Goal: Task Accomplishment & Management: Manage account settings

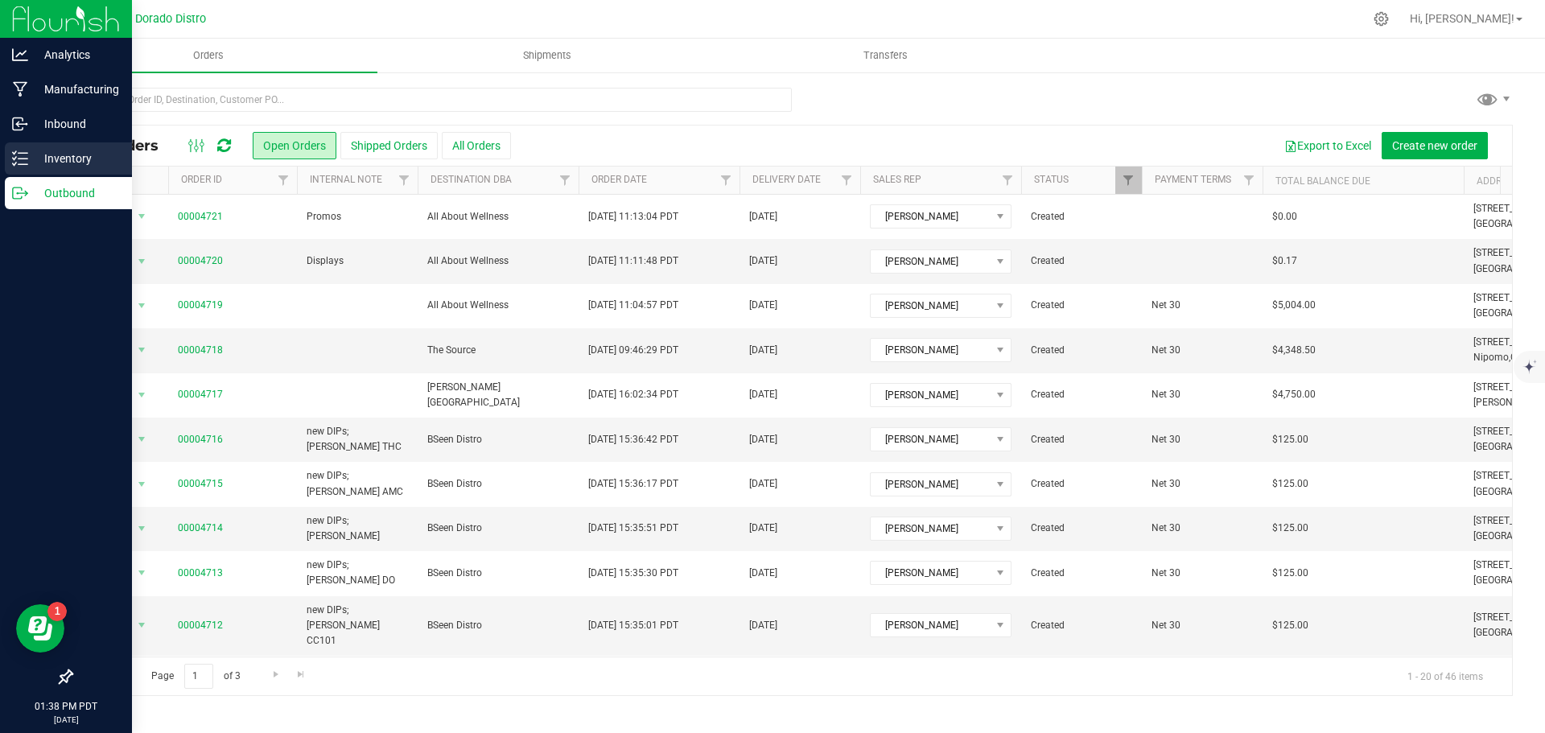
click at [31, 161] on p "Inventory" at bounding box center [76, 158] width 97 height 19
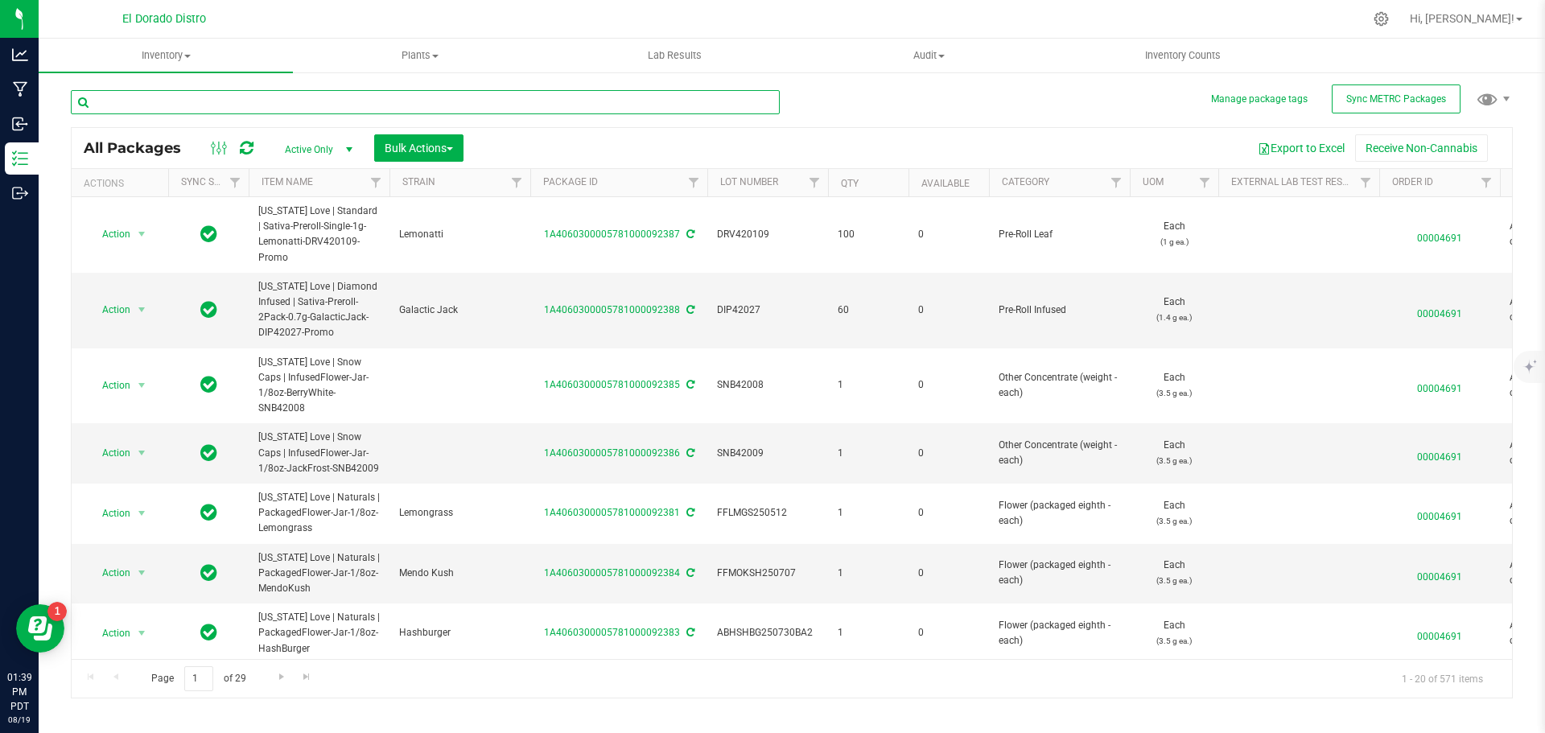
click at [210, 104] on input "text" at bounding box center [425, 102] width 709 height 24
type input "purpletangie"
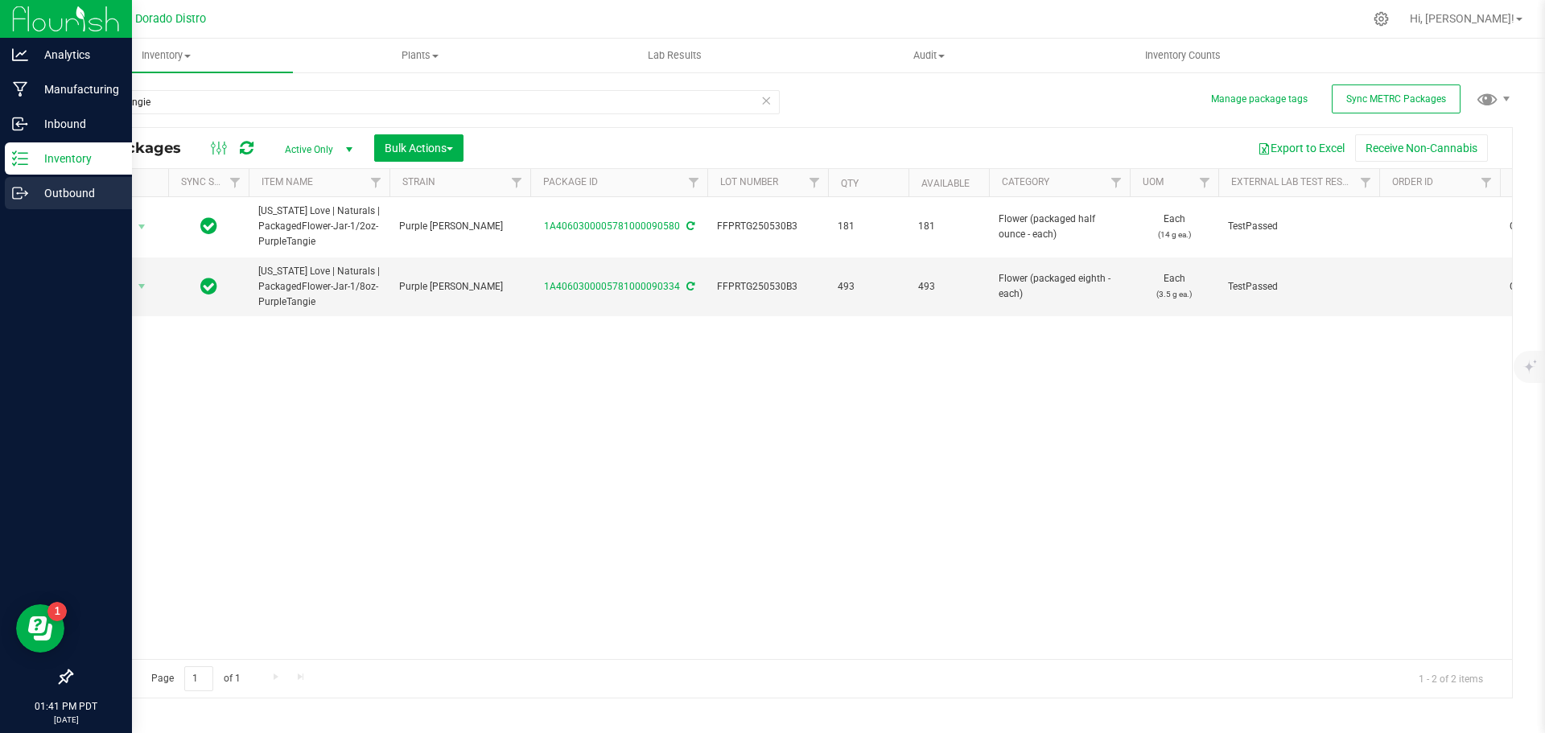
click at [15, 209] on link "Outbound" at bounding box center [66, 194] width 132 height 35
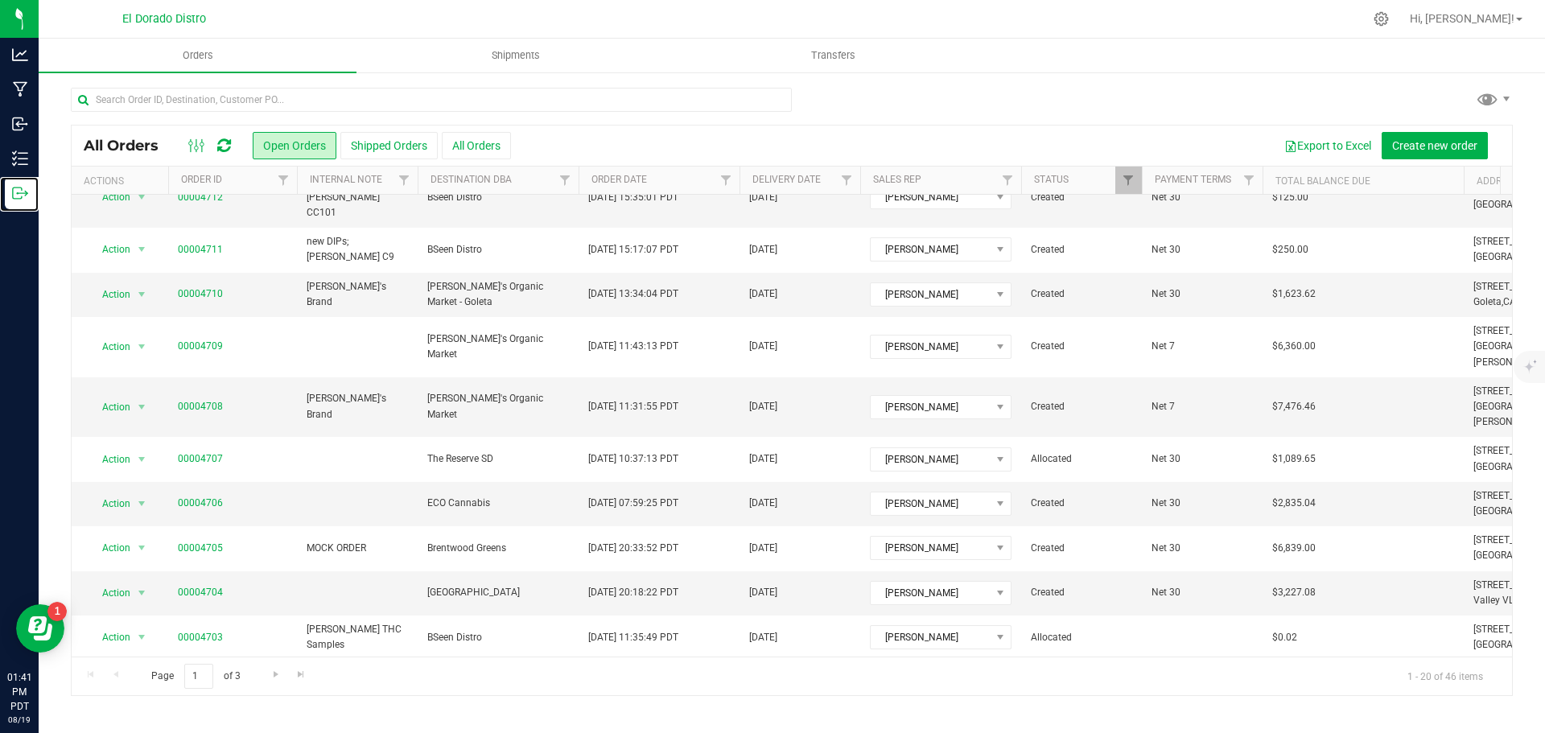
scroll to position [441, 0]
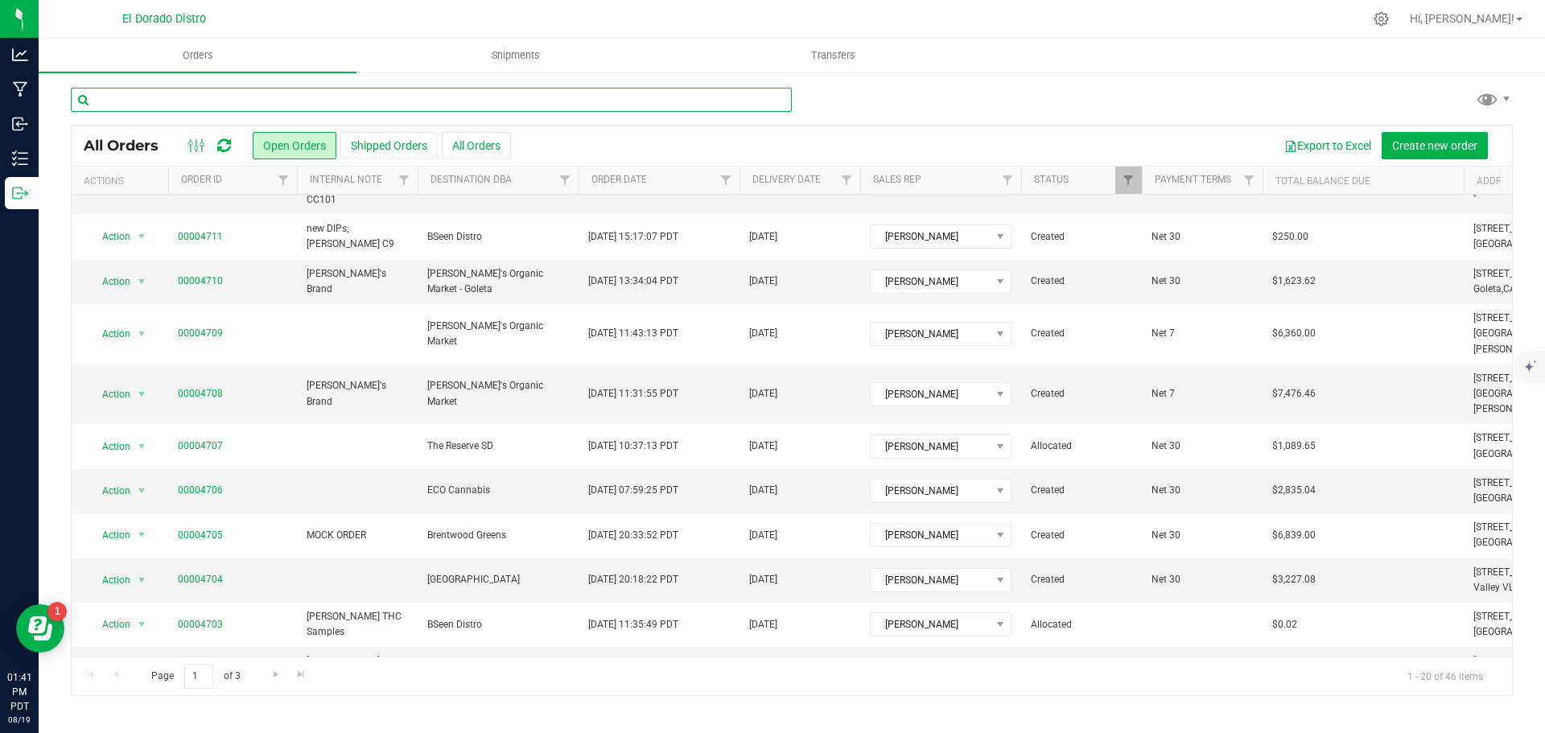
click at [186, 105] on input "text" at bounding box center [431, 100] width 721 height 24
type input "Wheelhouse"
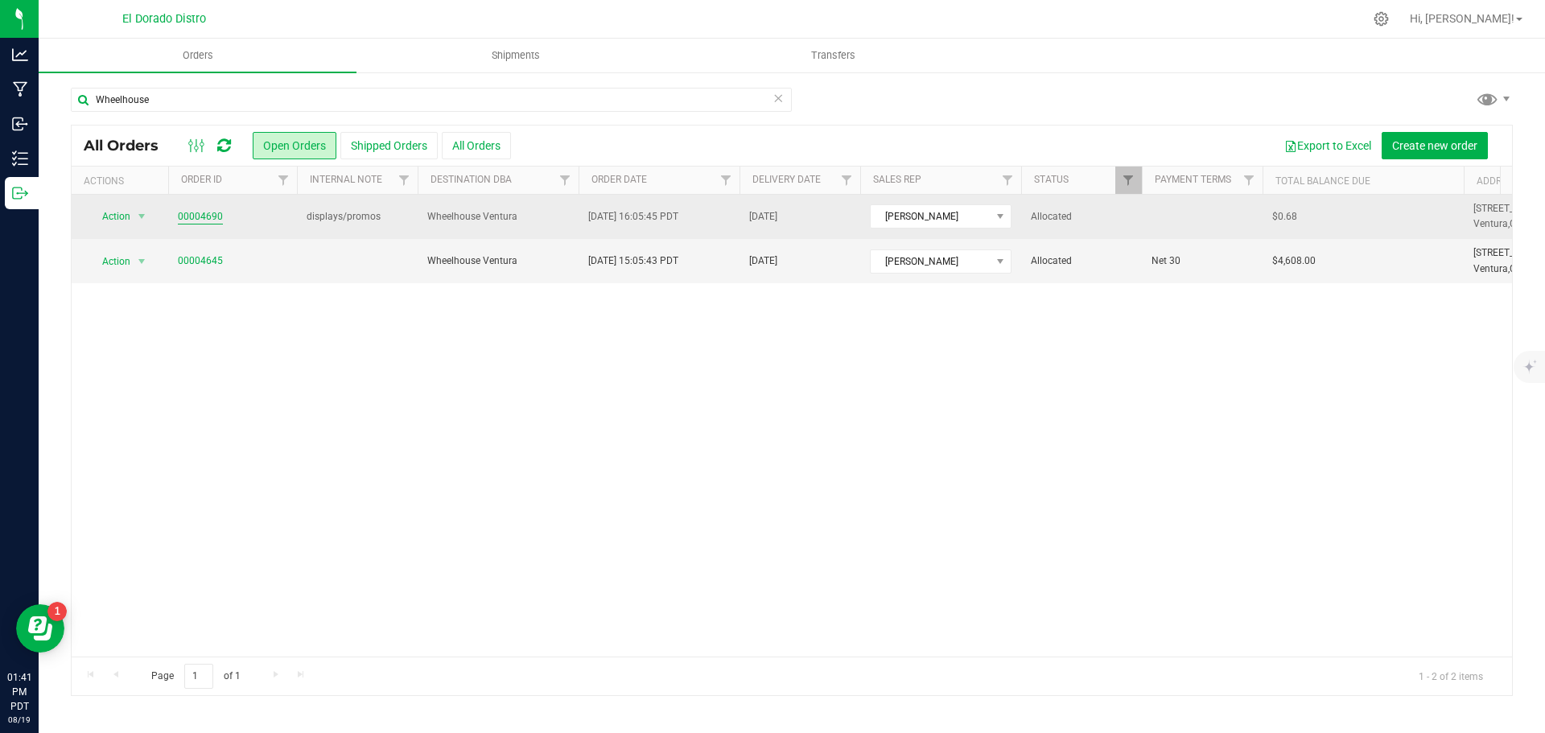
click at [212, 218] on link "00004690" at bounding box center [200, 216] width 45 height 15
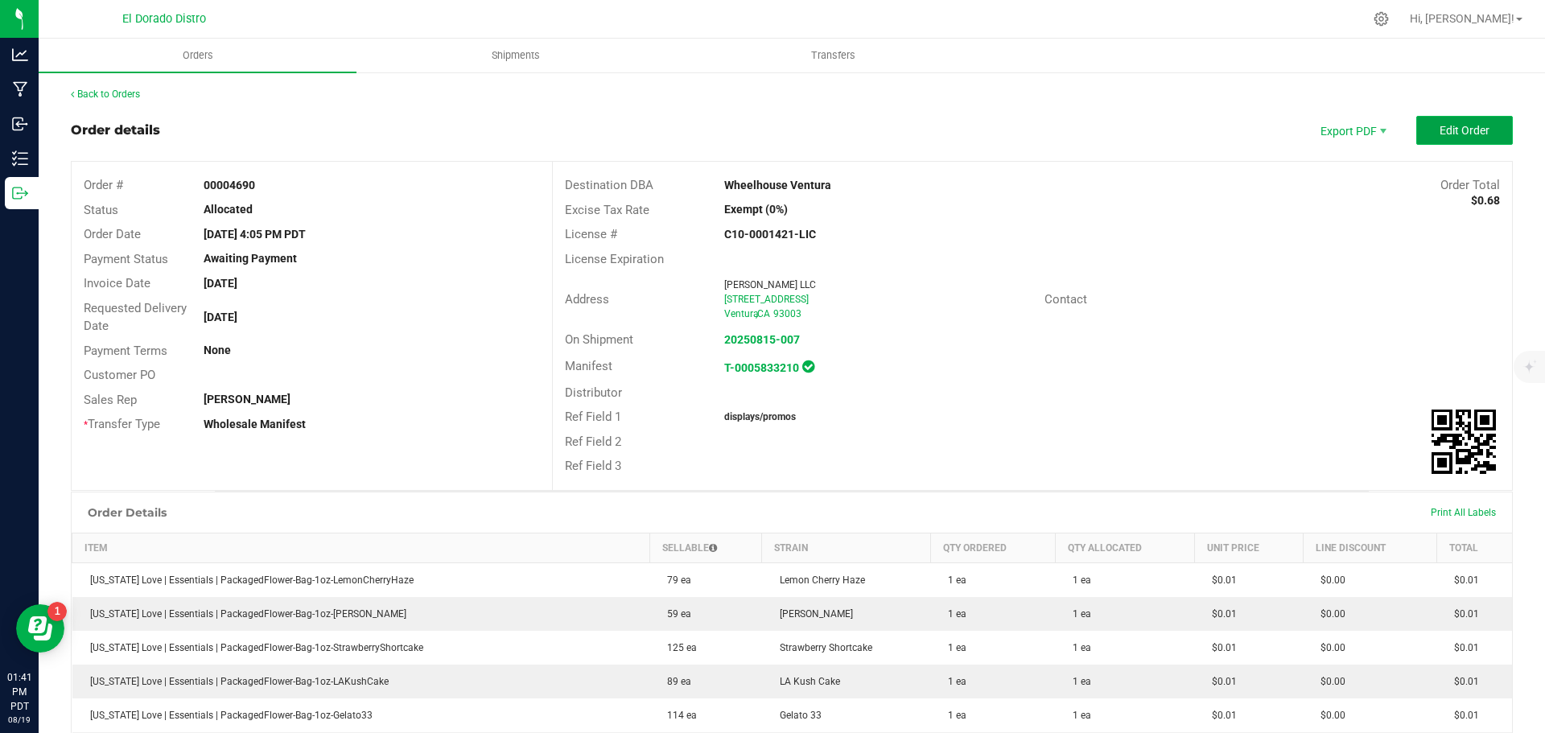
click at [1447, 128] on span "Edit Order" at bounding box center [1465, 130] width 50 height 13
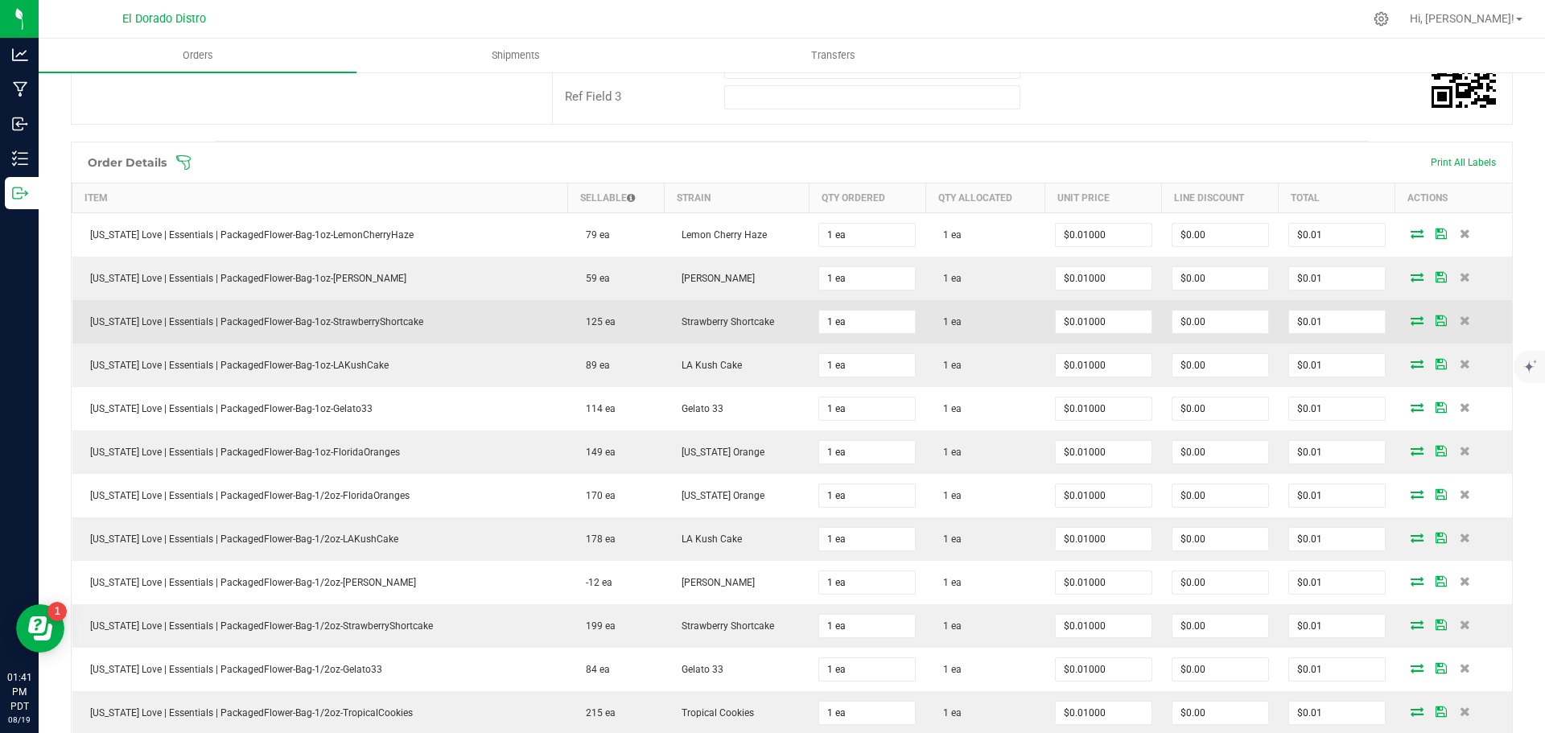
scroll to position [483, 0]
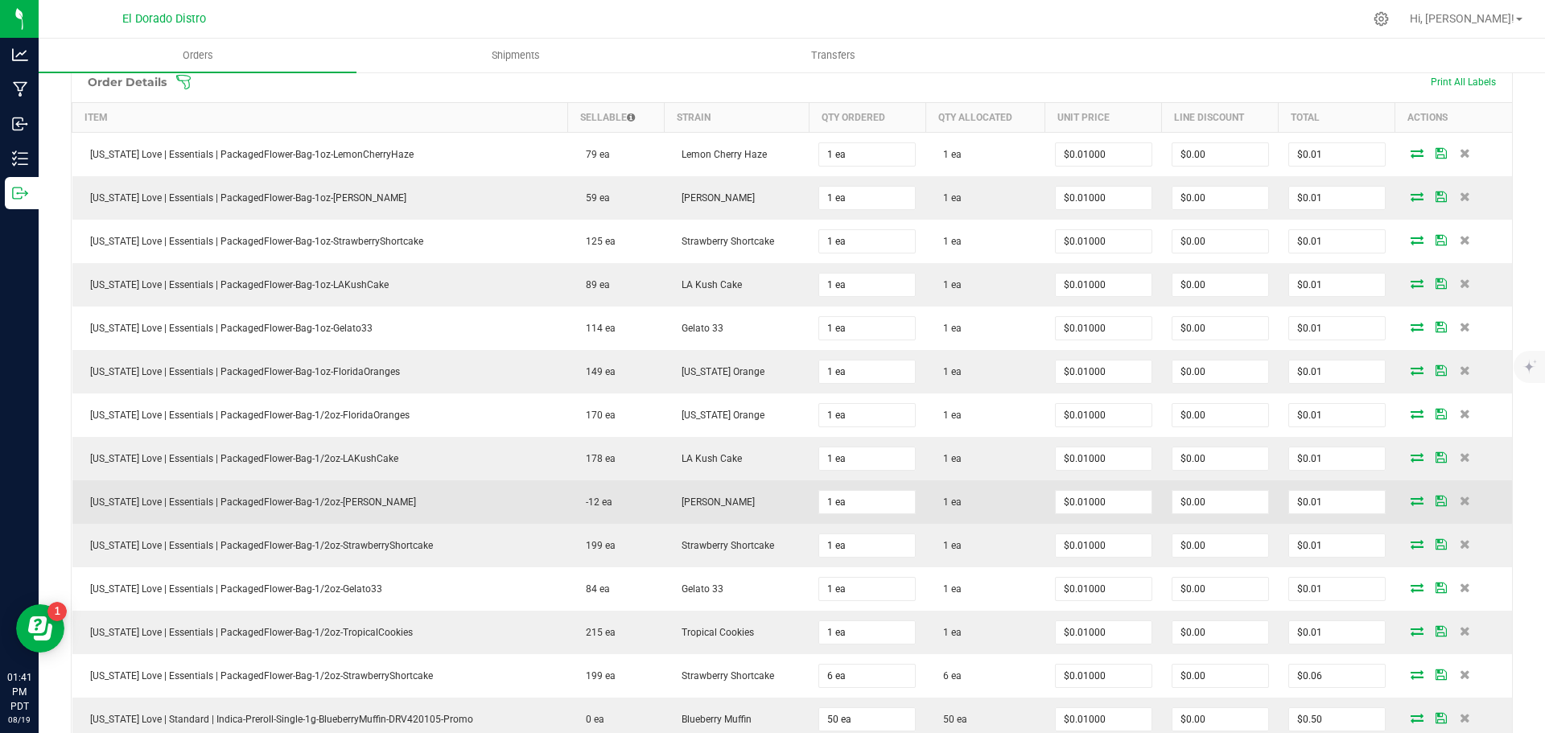
click at [1411, 504] on icon at bounding box center [1417, 501] width 13 height 10
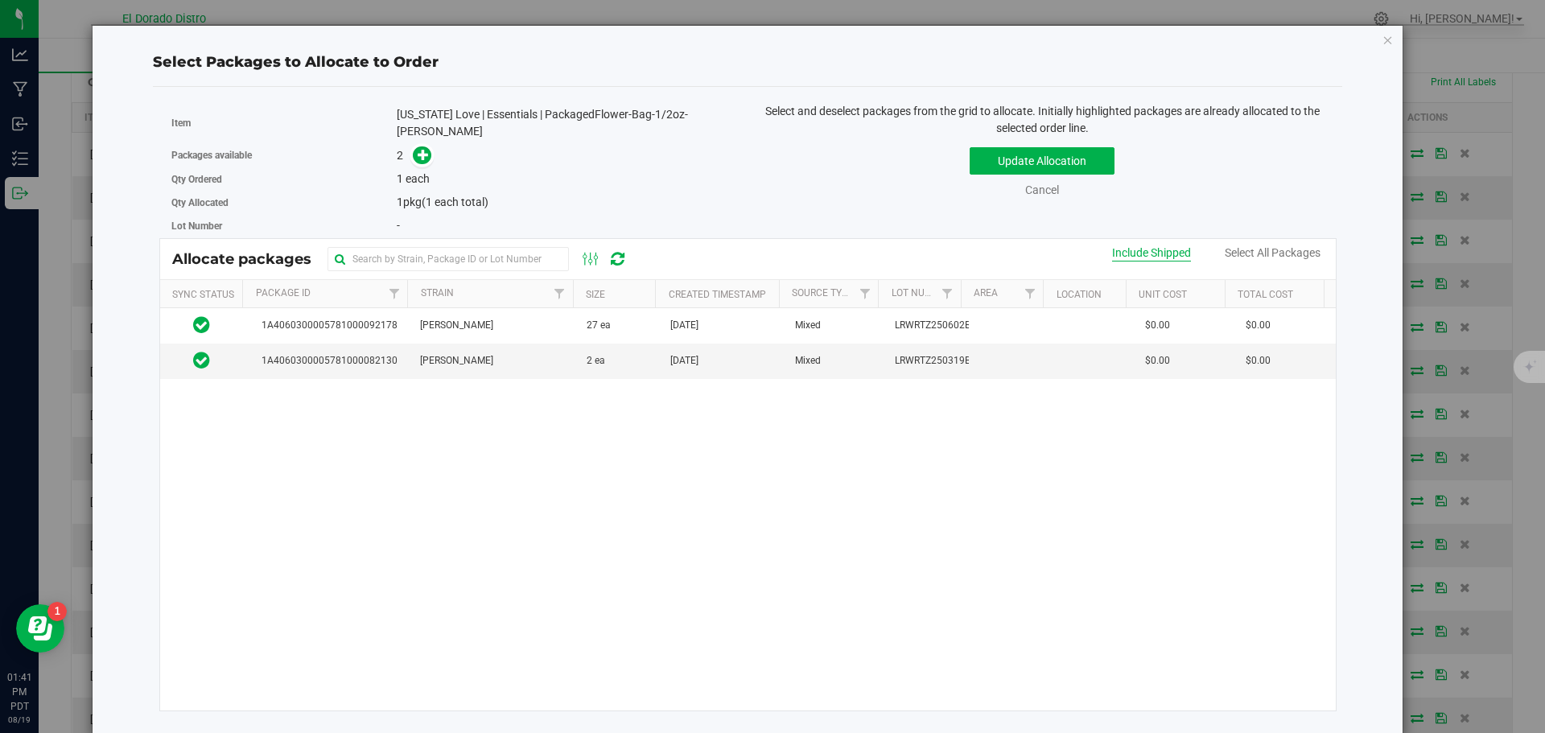
click at [1171, 257] on div "Include Shipped" at bounding box center [1151, 253] width 79 height 17
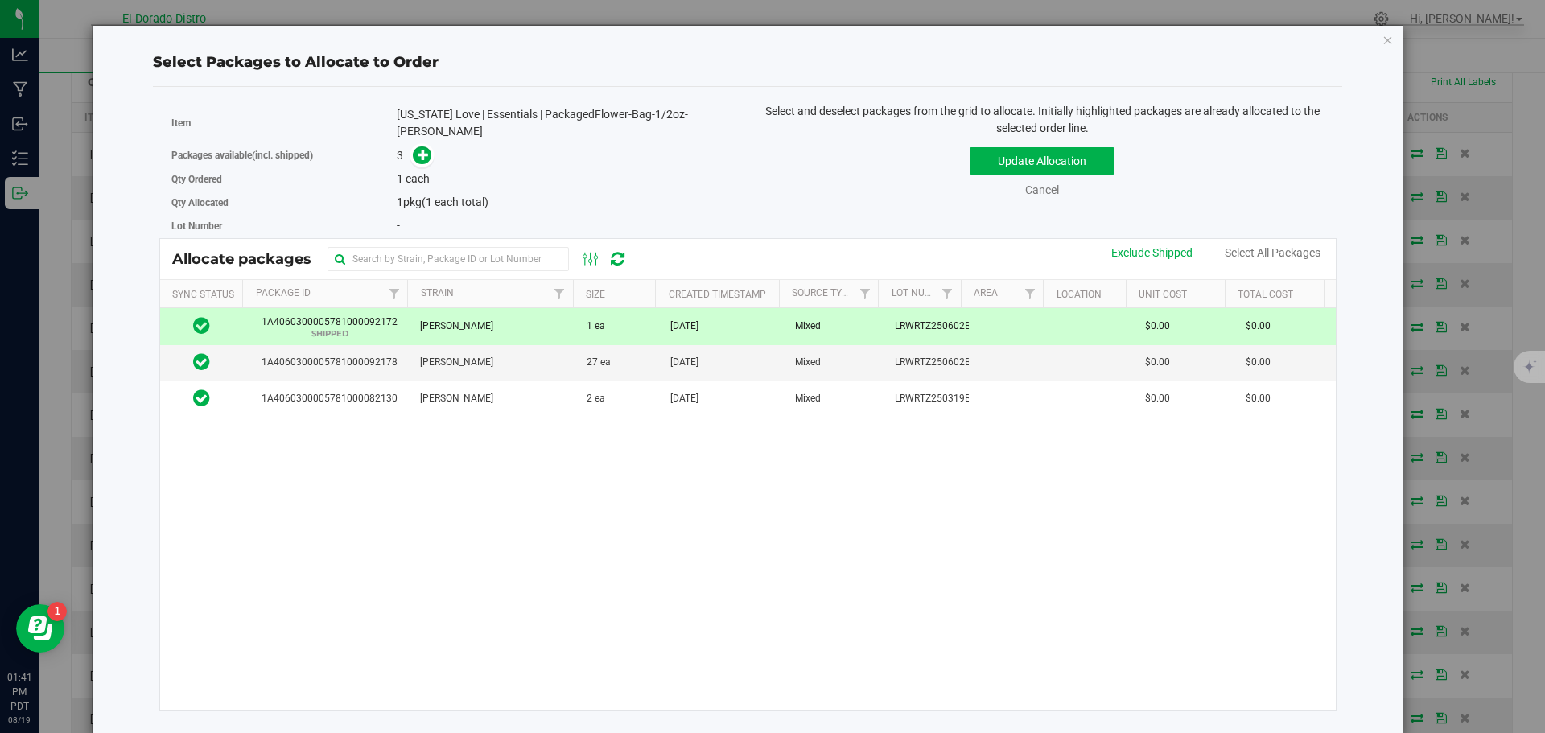
click at [1073, 316] on td at bounding box center [1095, 326] width 84 height 37
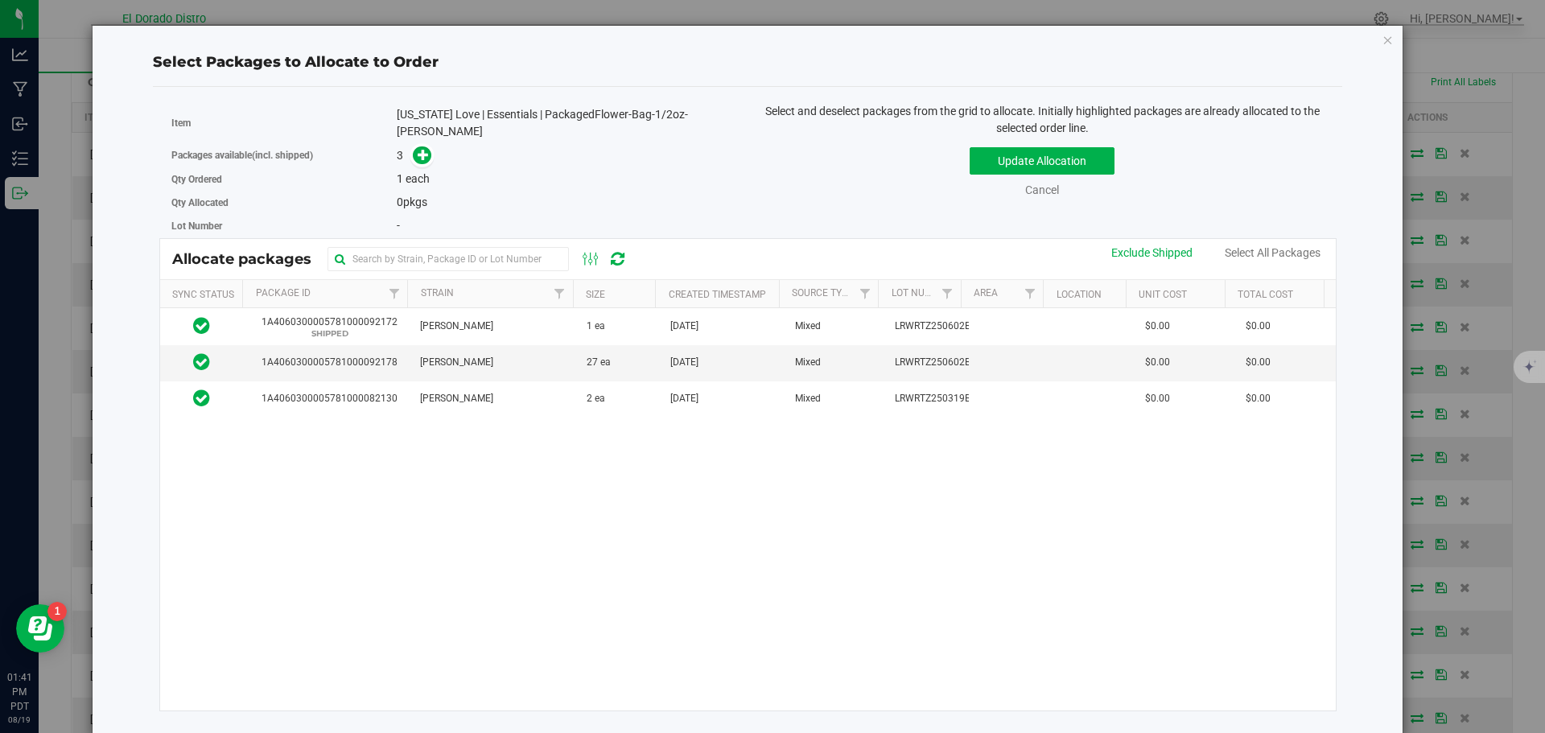
click at [992, 136] on div "Select and deselect packages from the grid to allocate. Initially highlighted p…" at bounding box center [1042, 120] width 565 height 34
click at [997, 161] on button "Update Allocation" at bounding box center [1042, 160] width 145 height 27
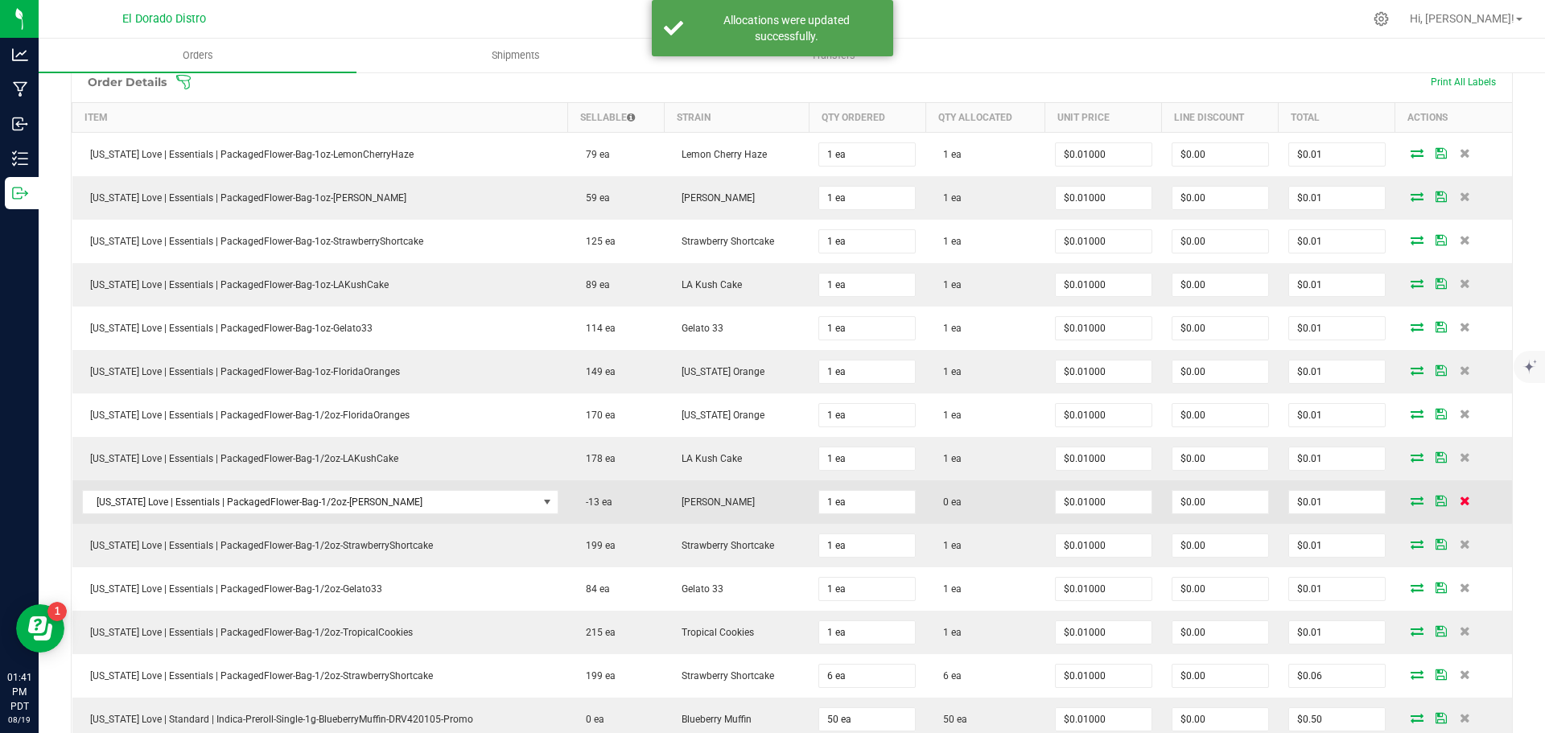
click at [1460, 499] on icon at bounding box center [1465, 501] width 10 height 10
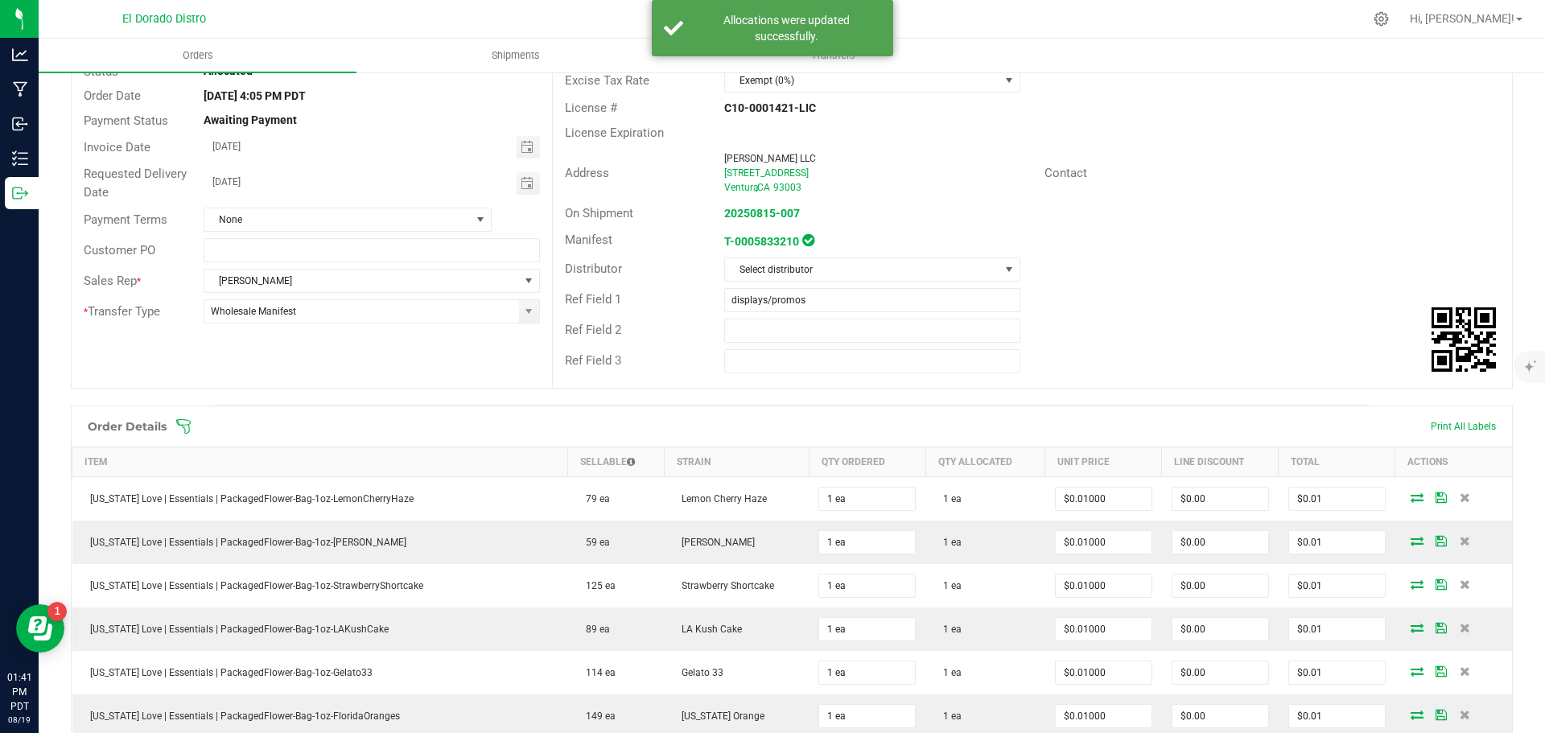
scroll to position [0, 0]
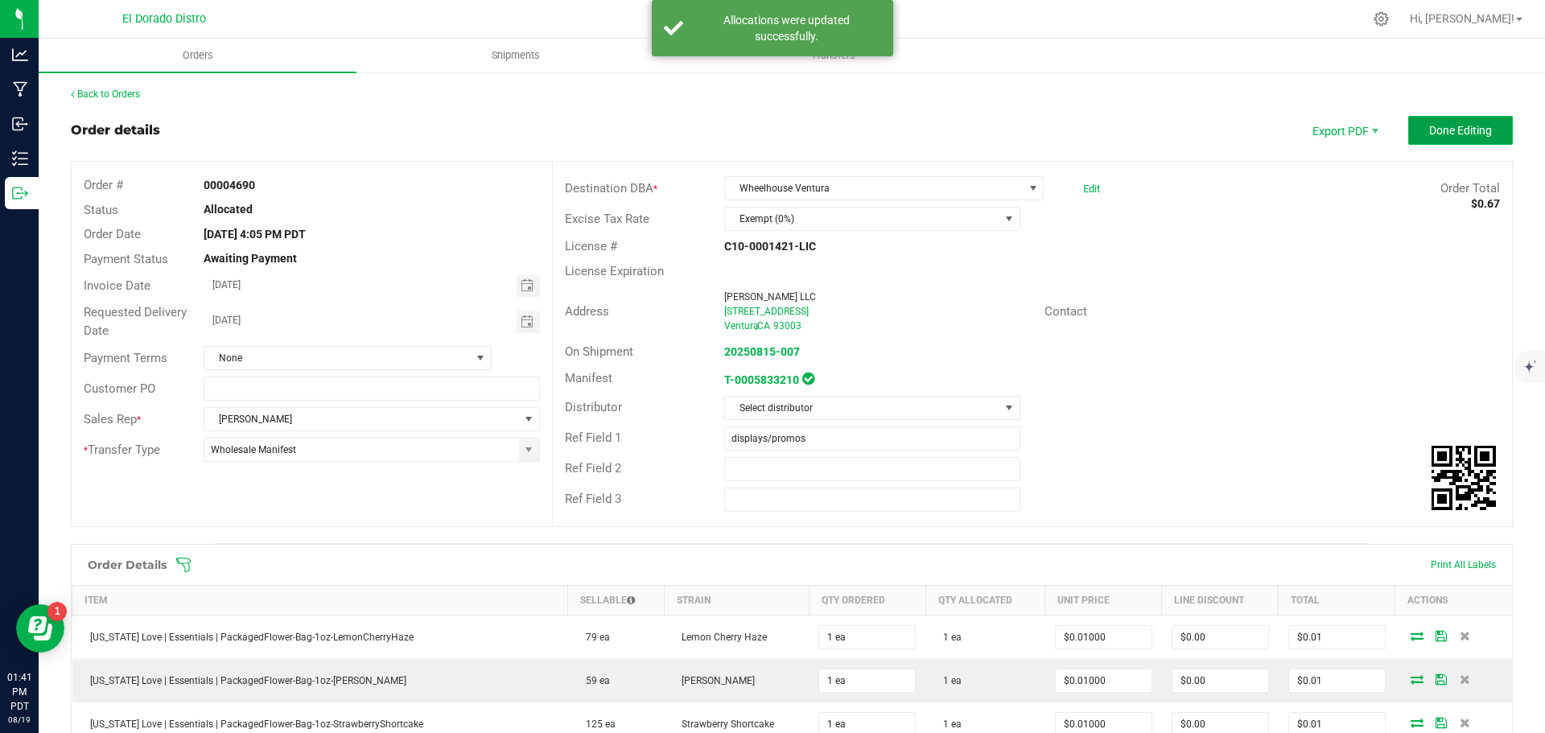
click at [1412, 137] on button "Done Editing" at bounding box center [1461, 130] width 105 height 29
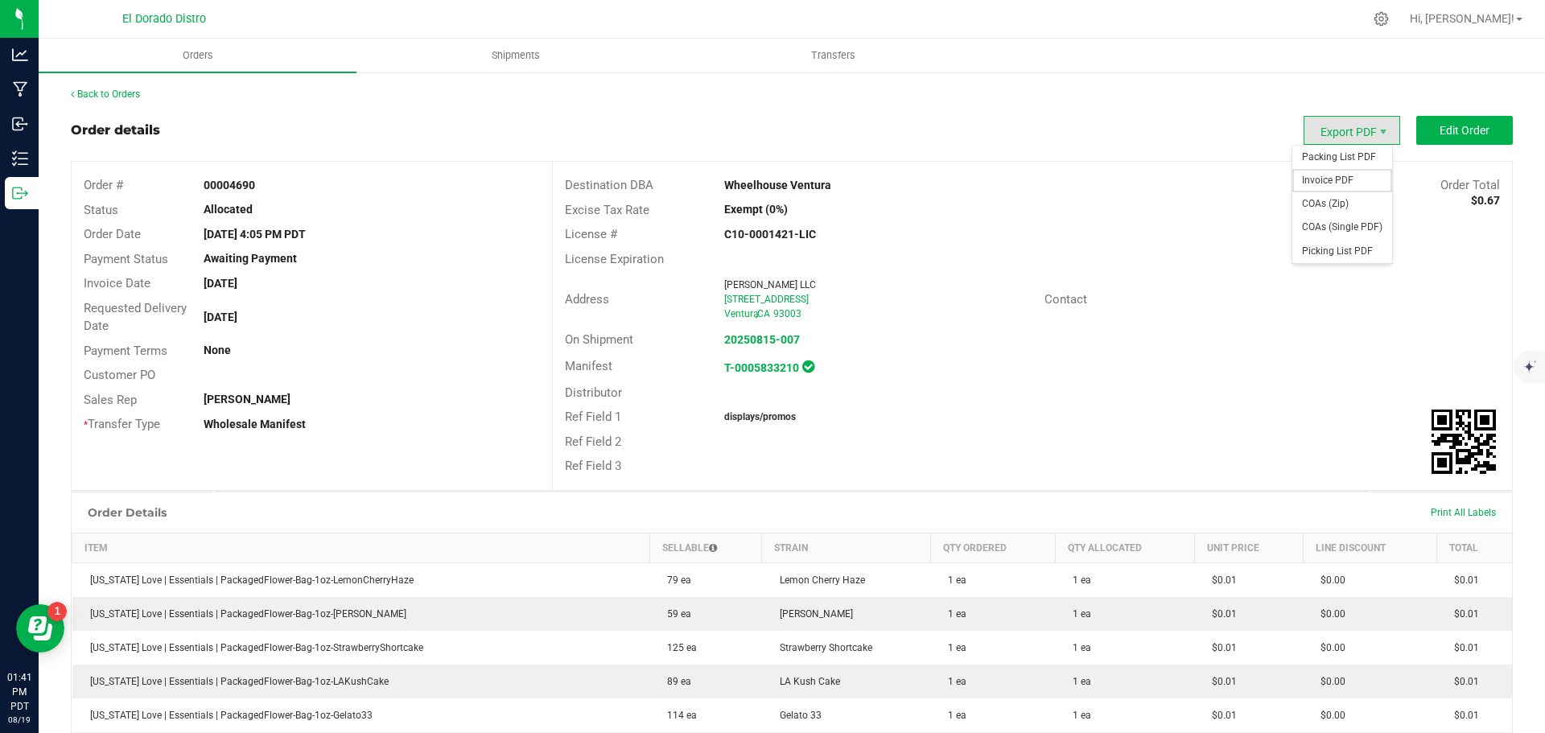
click at [1351, 173] on span "Invoice PDF" at bounding box center [1343, 180] width 100 height 23
click at [120, 98] on link "Back to Orders" at bounding box center [105, 94] width 69 height 11
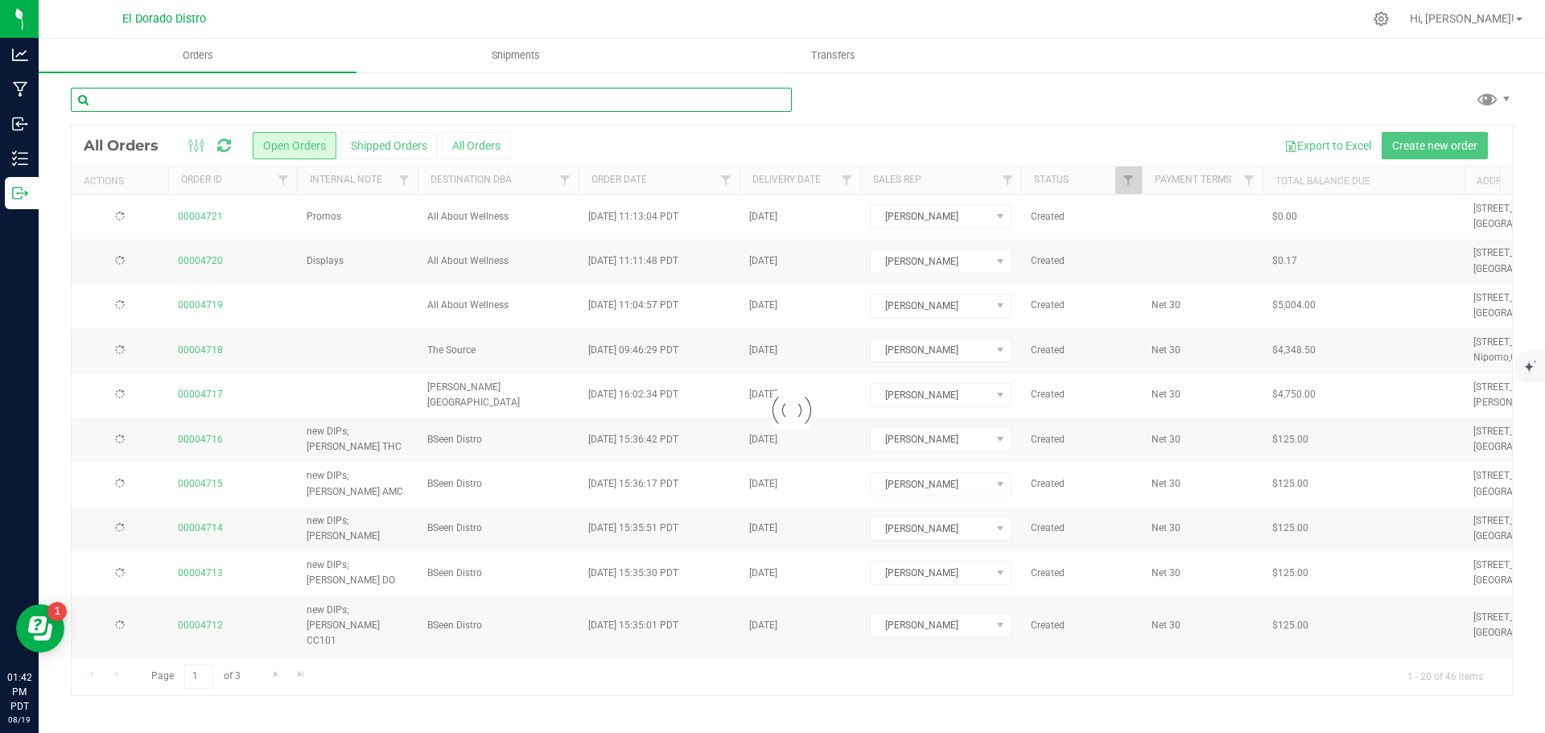
click at [154, 97] on input "text" at bounding box center [431, 100] width 721 height 24
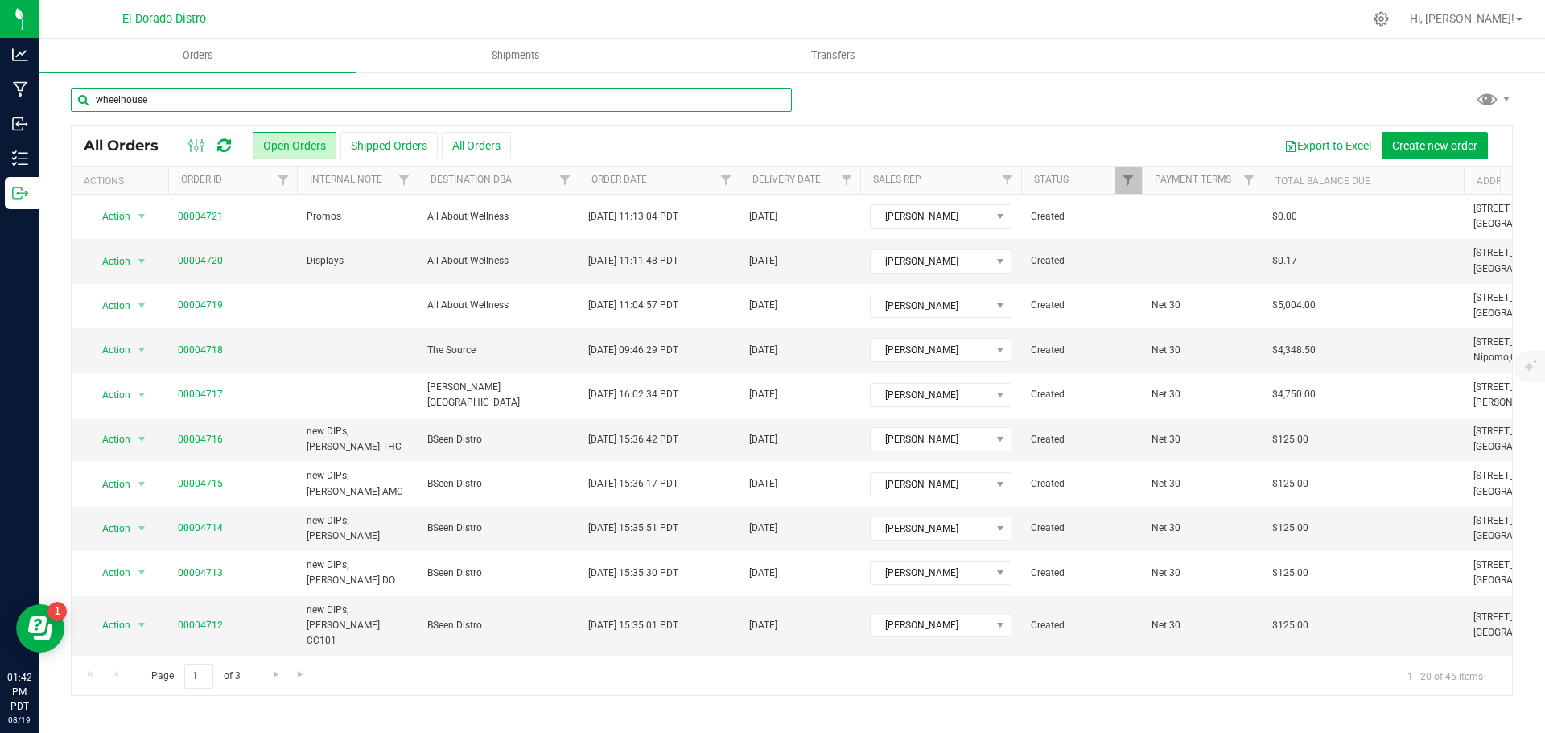
type input "wheelhouse"
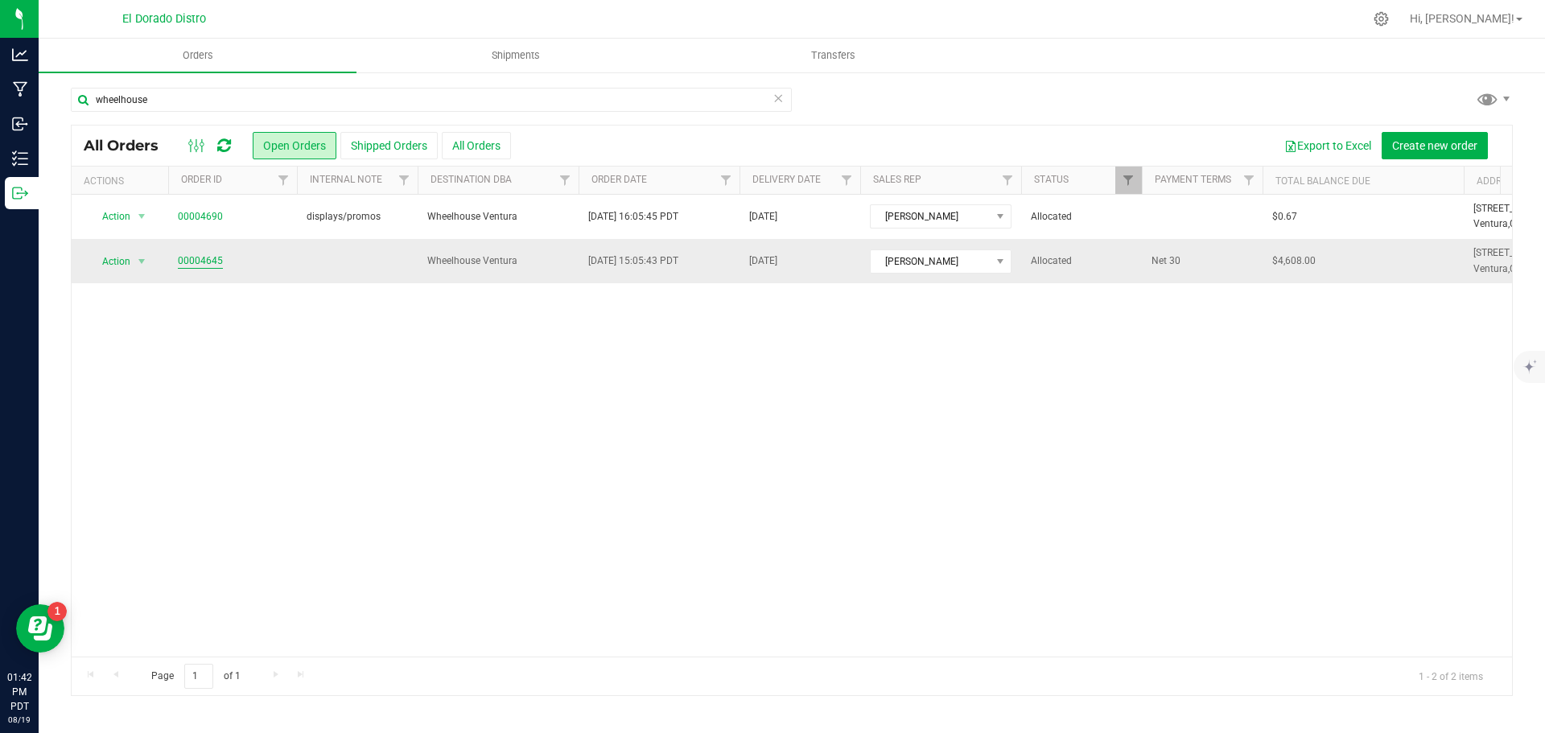
click at [208, 260] on link "00004645" at bounding box center [200, 261] width 45 height 15
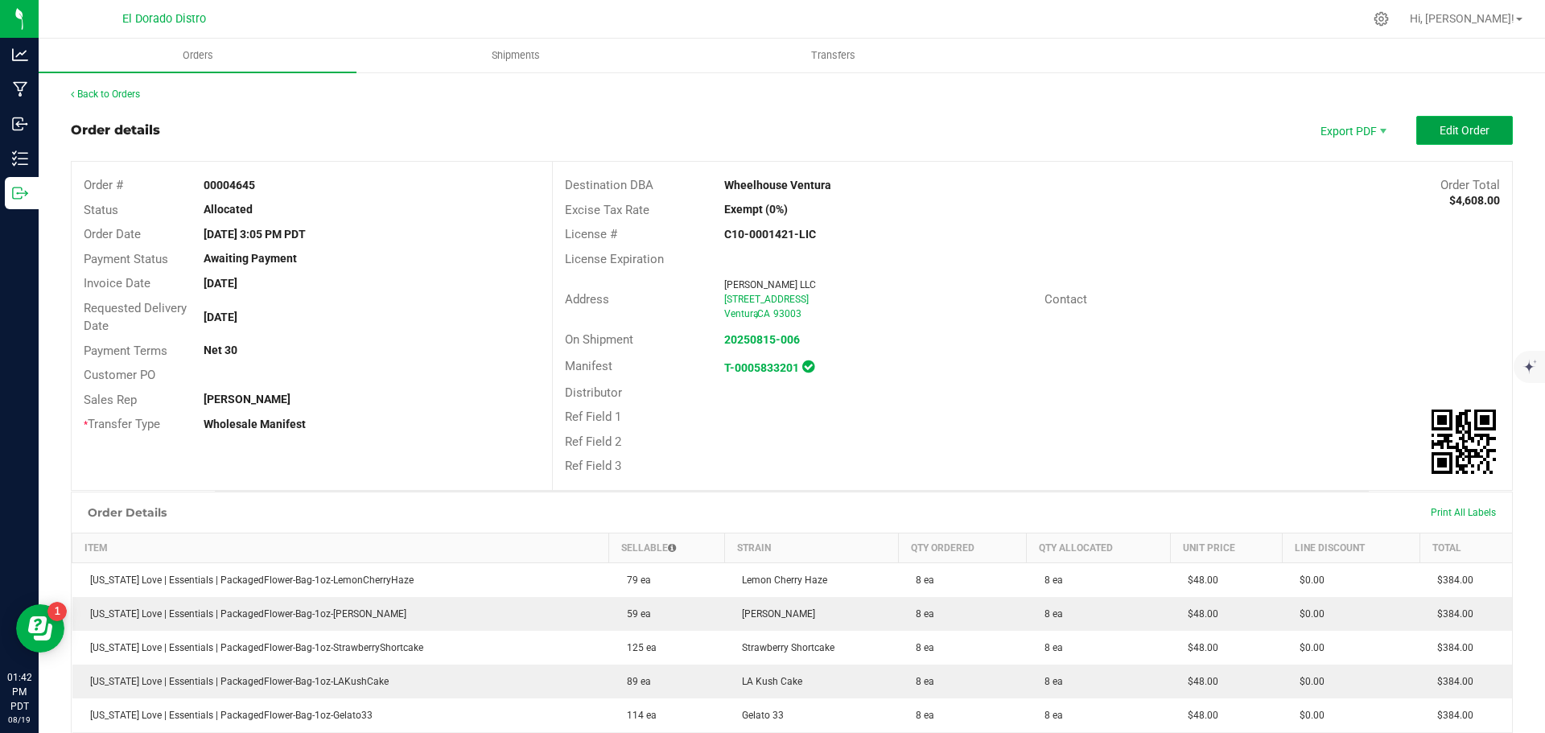
click at [1440, 126] on span "Edit Order" at bounding box center [1465, 130] width 50 height 13
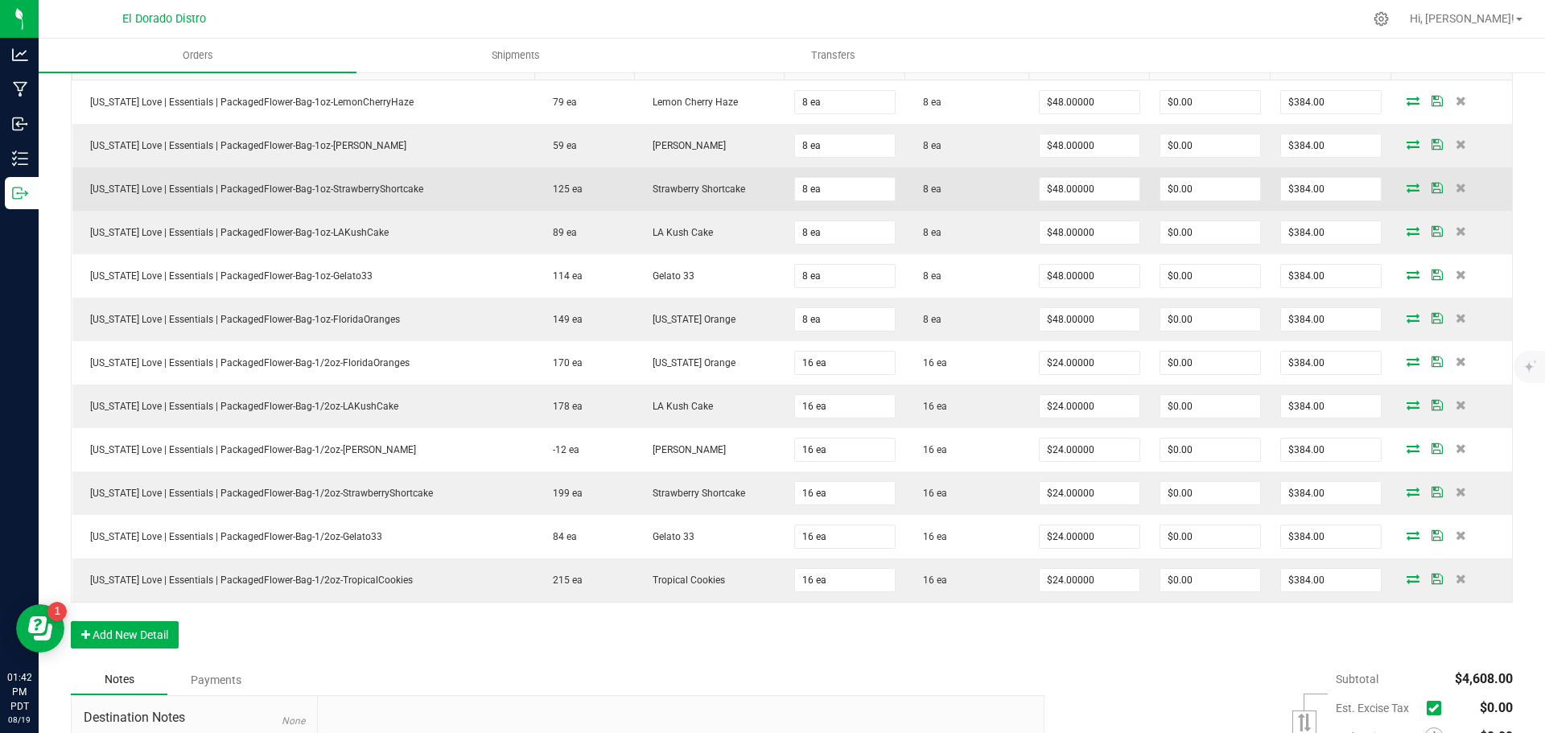
scroll to position [563, 0]
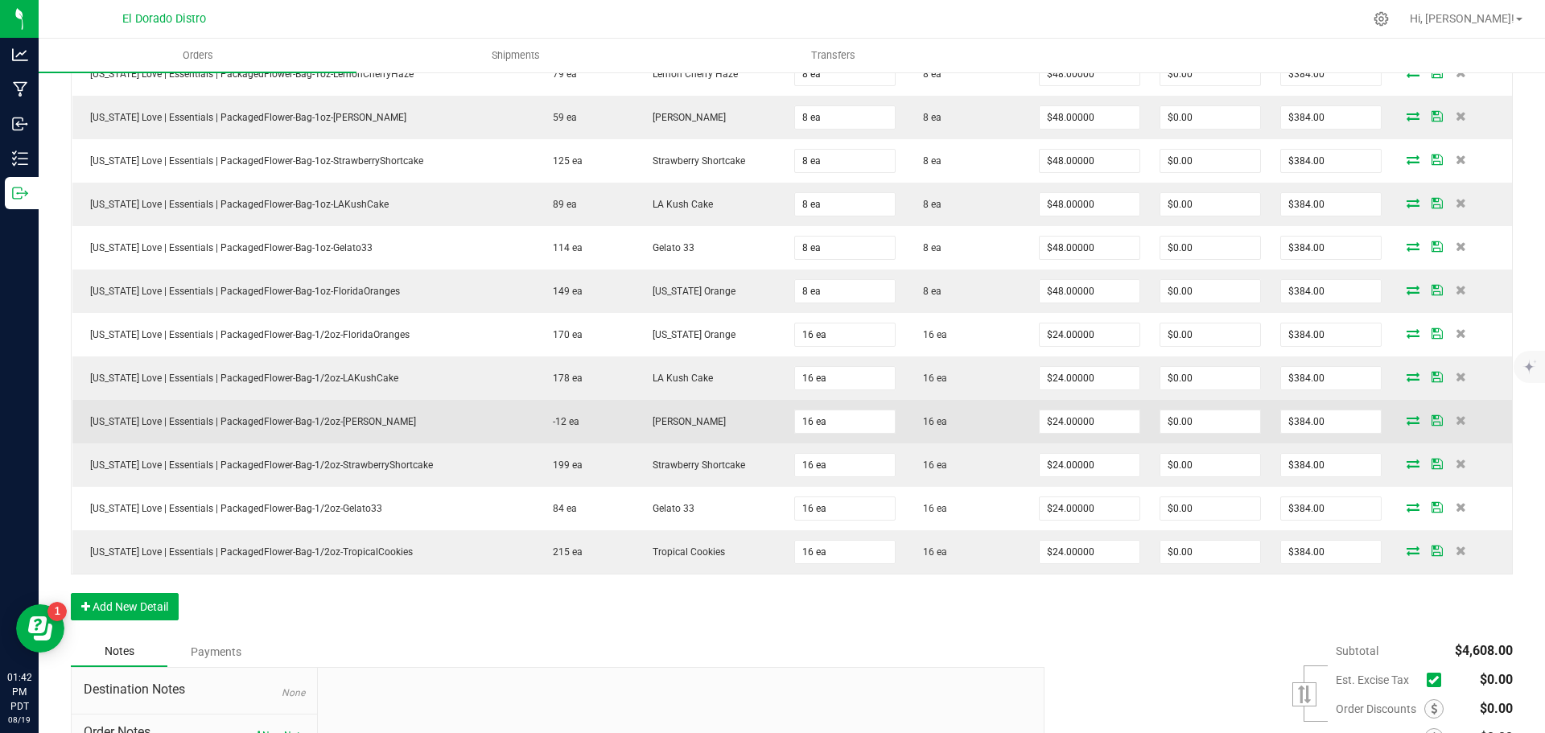
click at [1407, 418] on icon at bounding box center [1413, 420] width 13 height 10
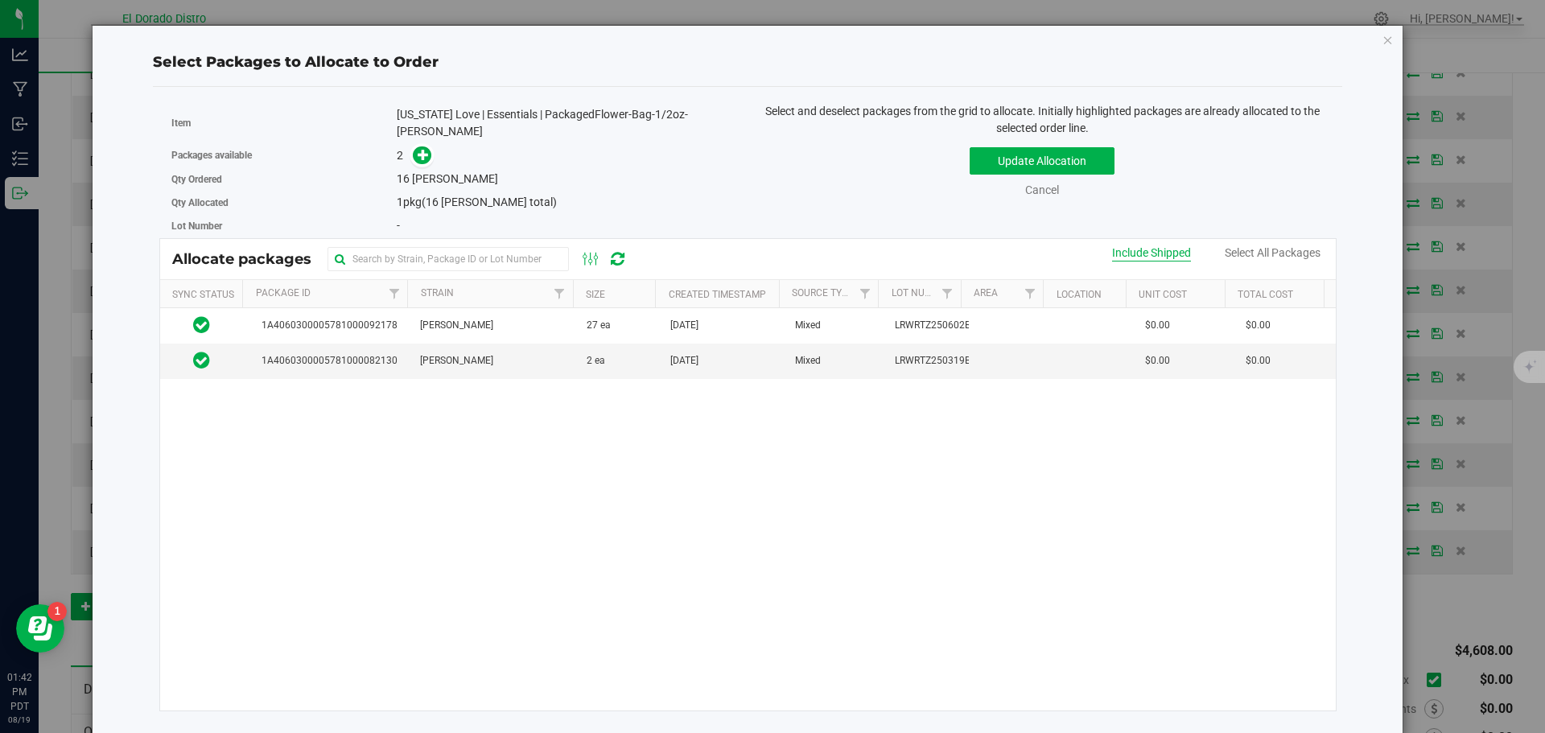
click at [1138, 254] on div "Include Shipped" at bounding box center [1151, 253] width 79 height 17
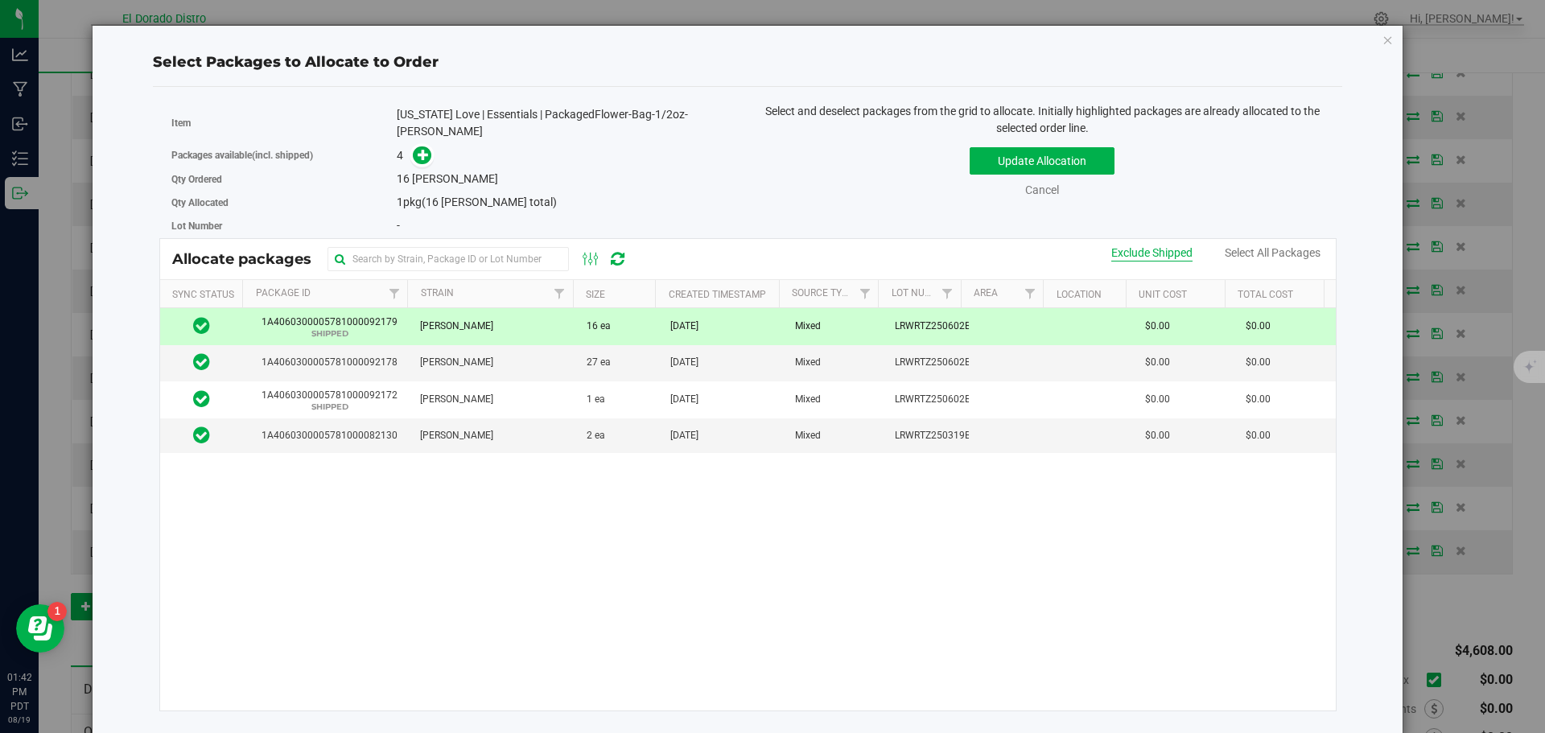
click at [1186, 254] on div "Exclude Shipped" at bounding box center [1152, 253] width 81 height 17
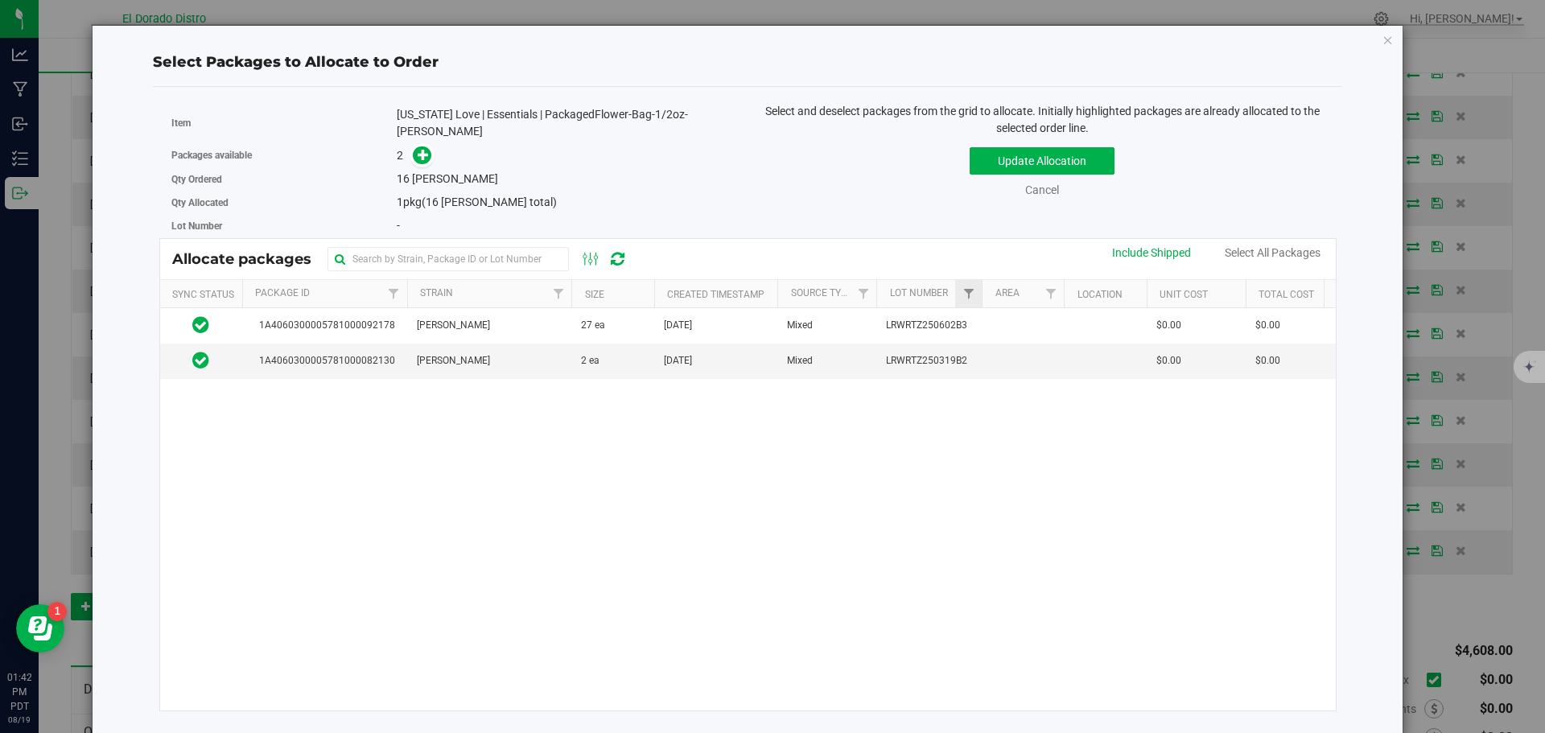
drag, startPoint x: 960, startPoint y: 291, endPoint x: 976, endPoint y: 285, distance: 16.3
click at [984, 286] on div "Sync Status Package Id Strain Size Created Timestamp Source Type Lot Number Are…" at bounding box center [742, 293] width 1165 height 27
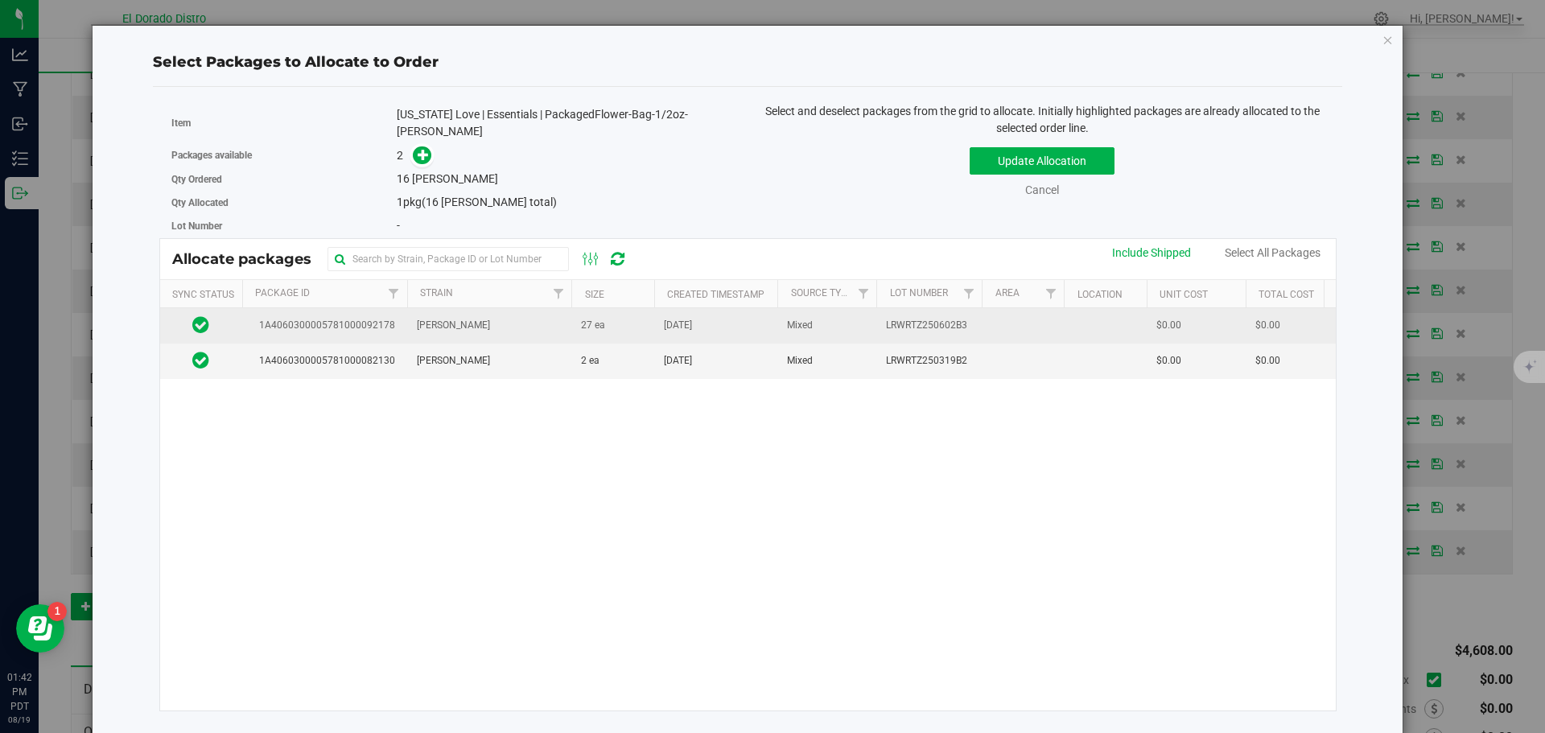
click at [885, 317] on td "LRWRTZ250602B3" at bounding box center [929, 325] width 105 height 35
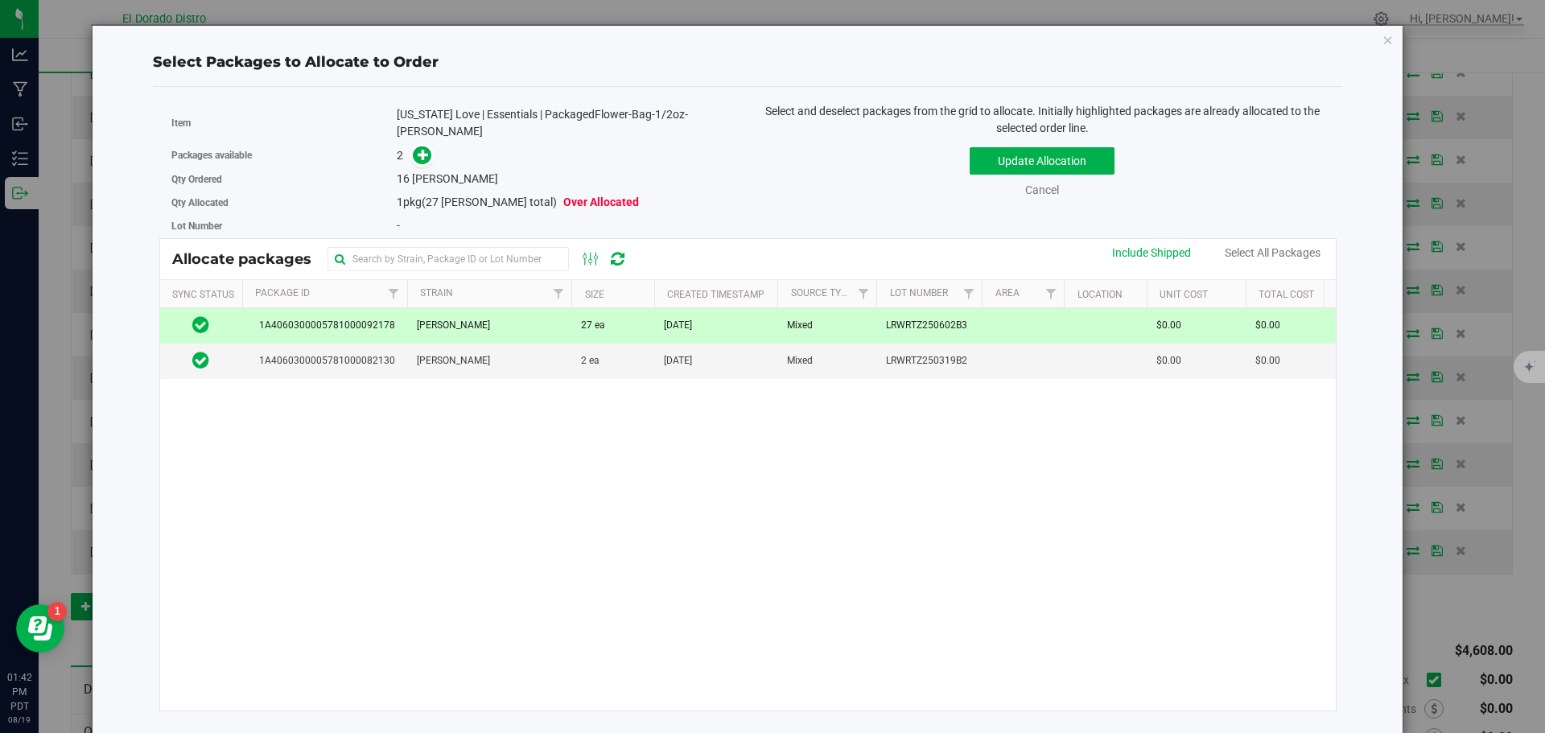
click at [728, 308] on td "[DATE]" at bounding box center [716, 325] width 124 height 35
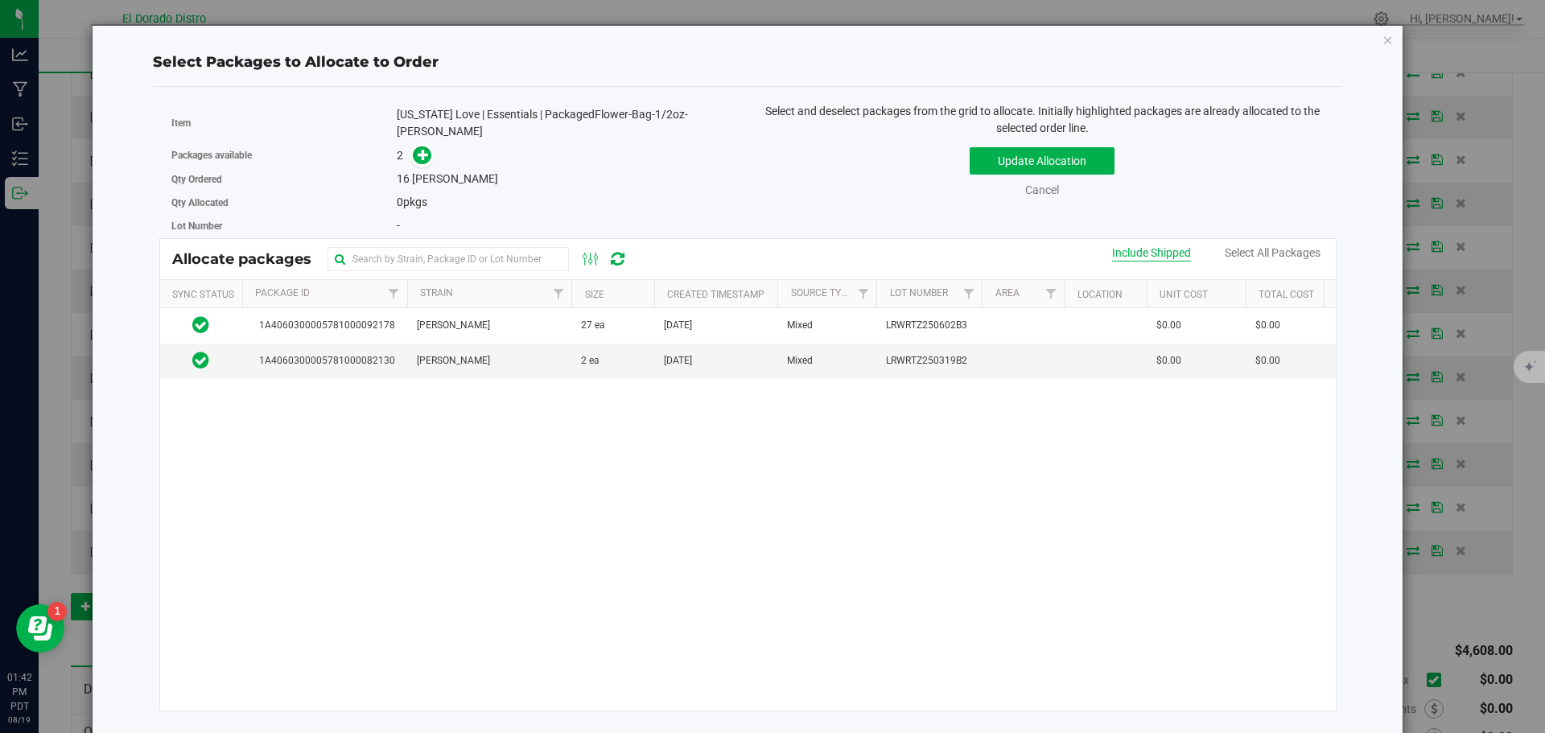
click at [1153, 248] on div "Include Shipped" at bounding box center [1151, 253] width 79 height 17
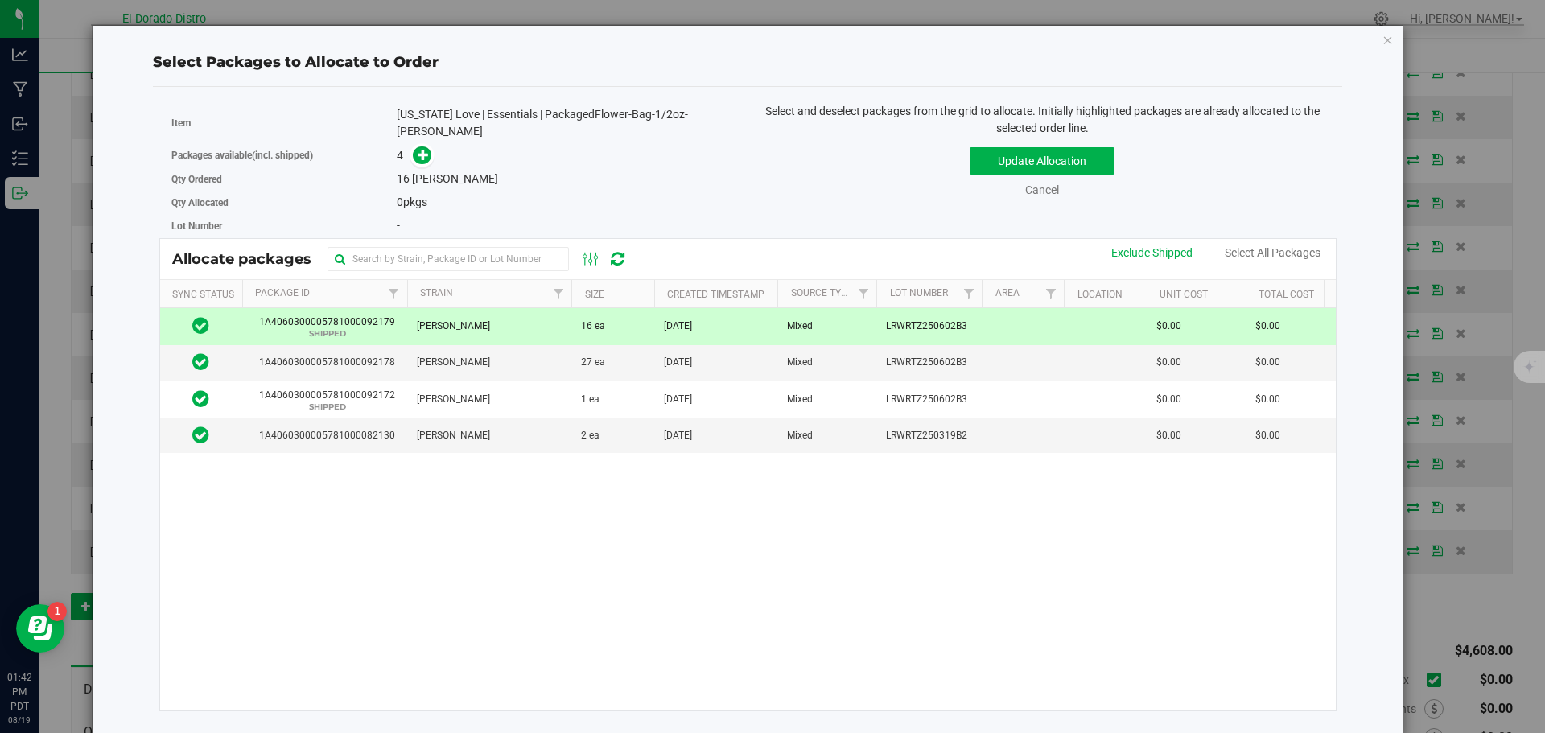
click at [906, 321] on span "LRWRTZ250602B3" at bounding box center [926, 326] width 81 height 15
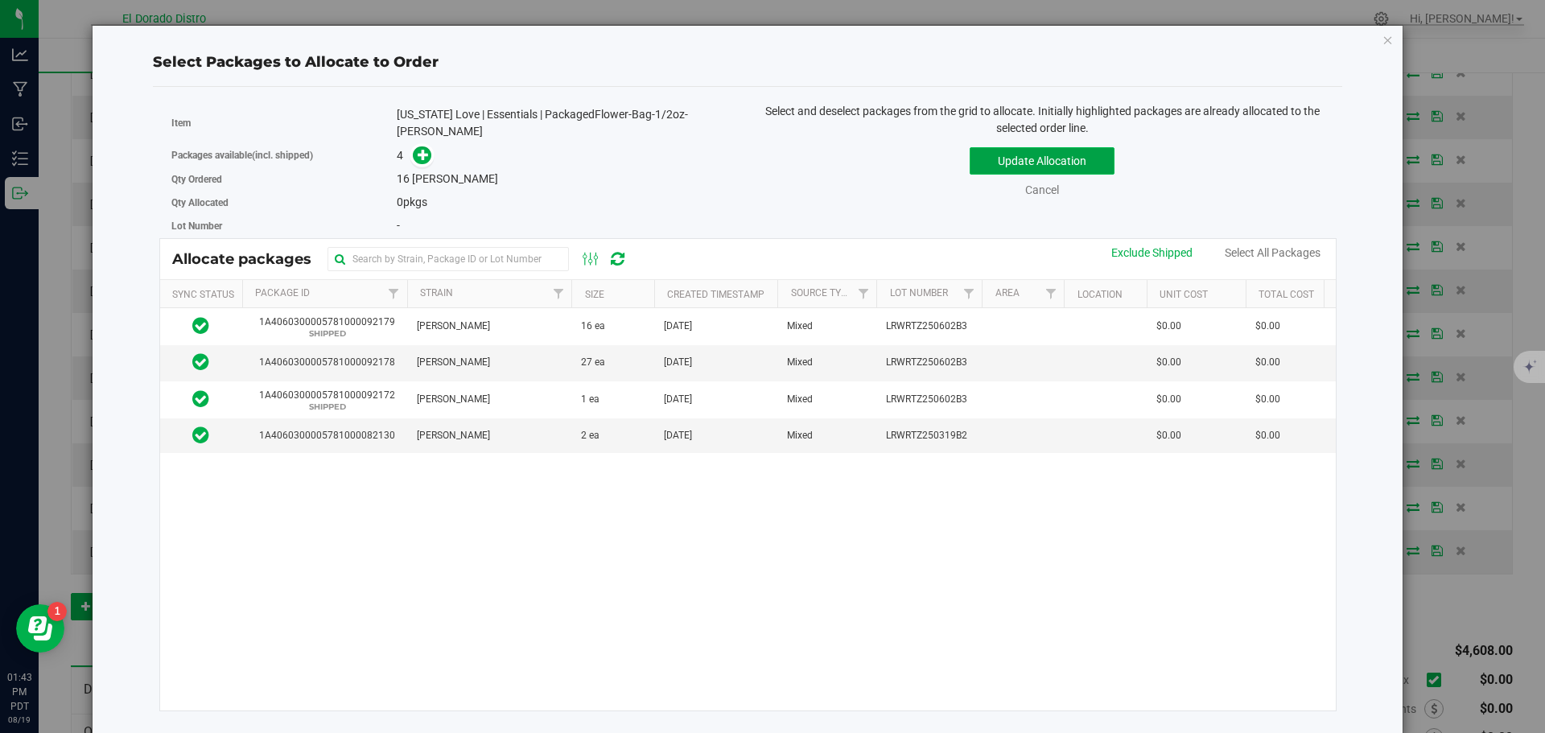
click at [996, 155] on button "Update Allocation" at bounding box center [1042, 160] width 145 height 27
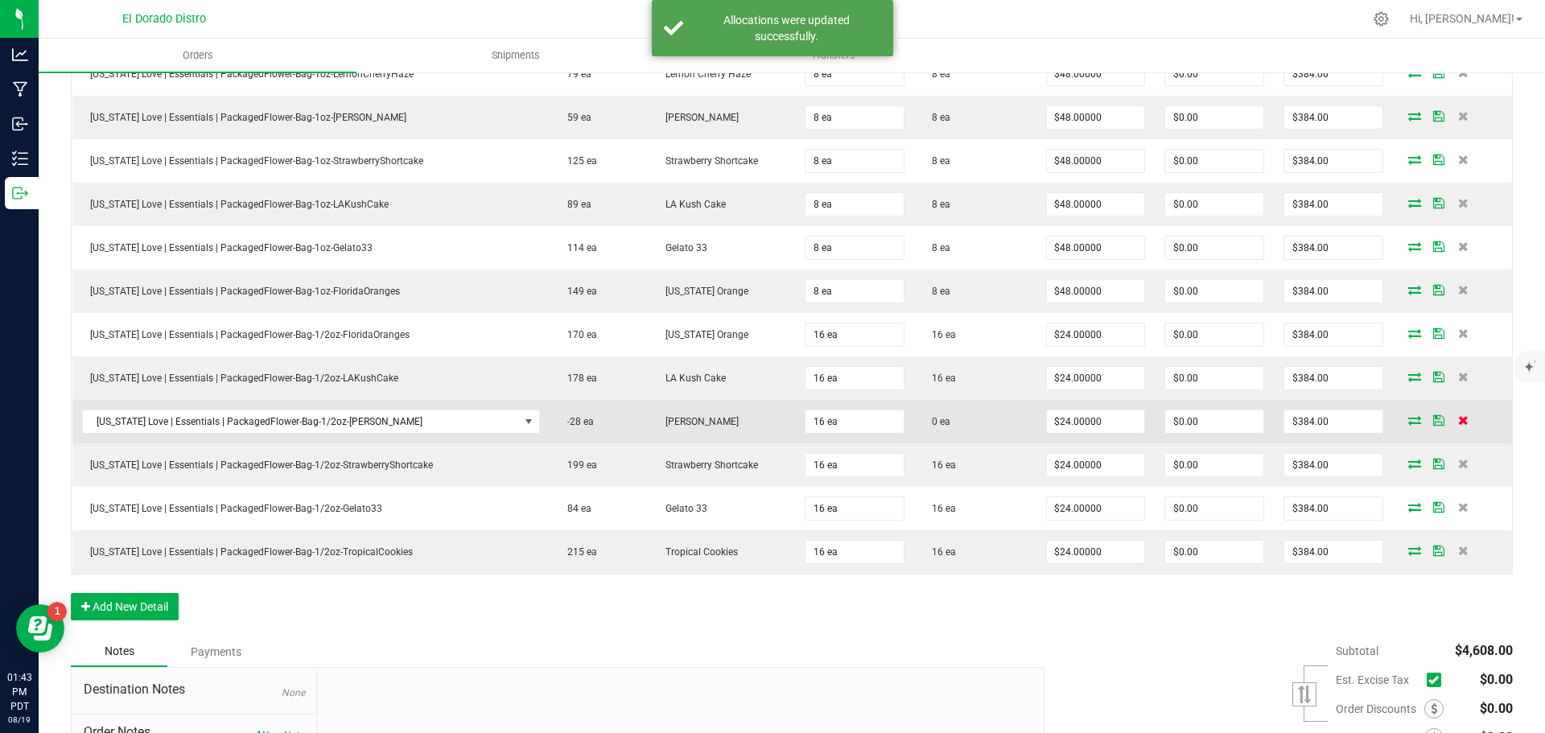
click at [1458, 419] on icon at bounding box center [1463, 420] width 10 height 10
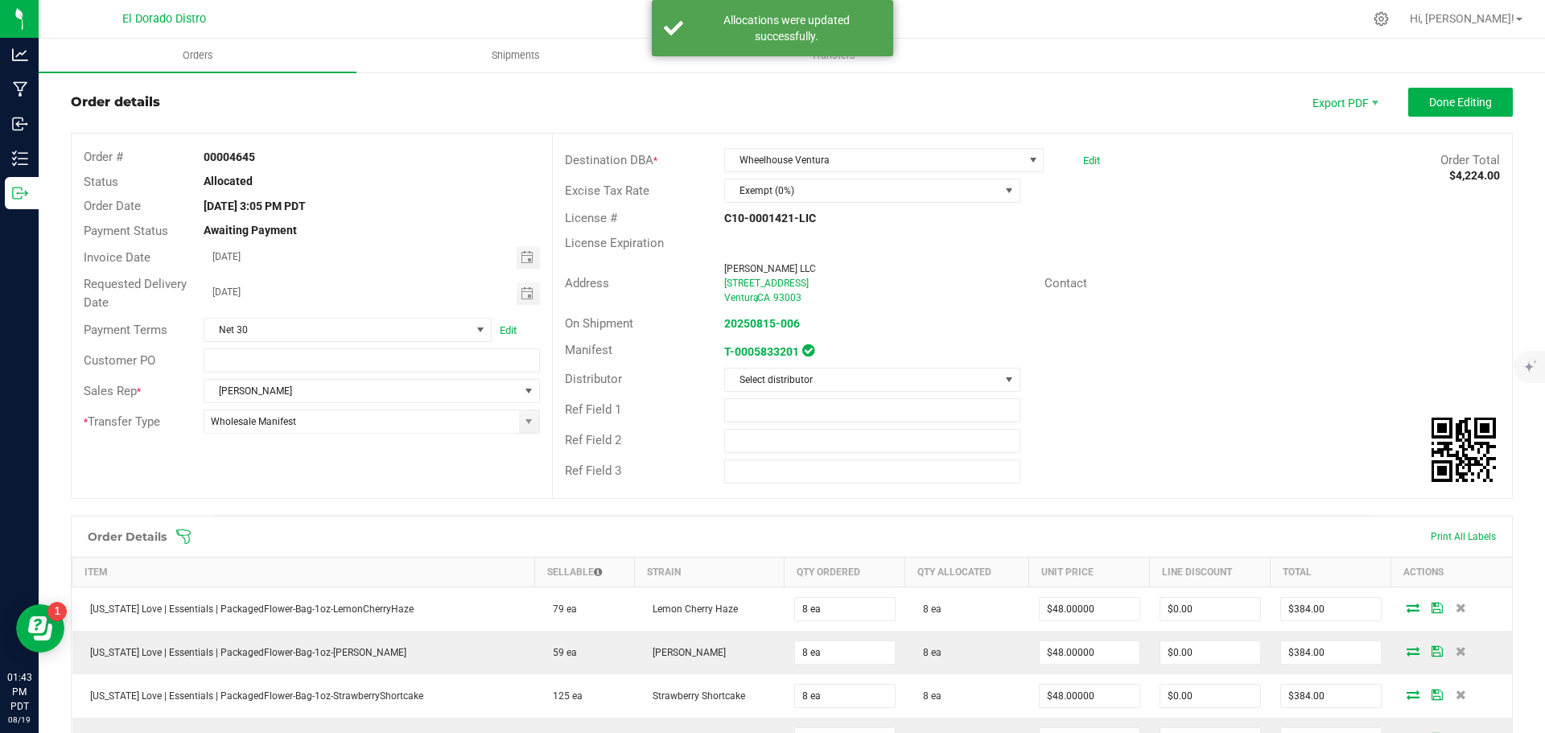
scroll to position [0, 0]
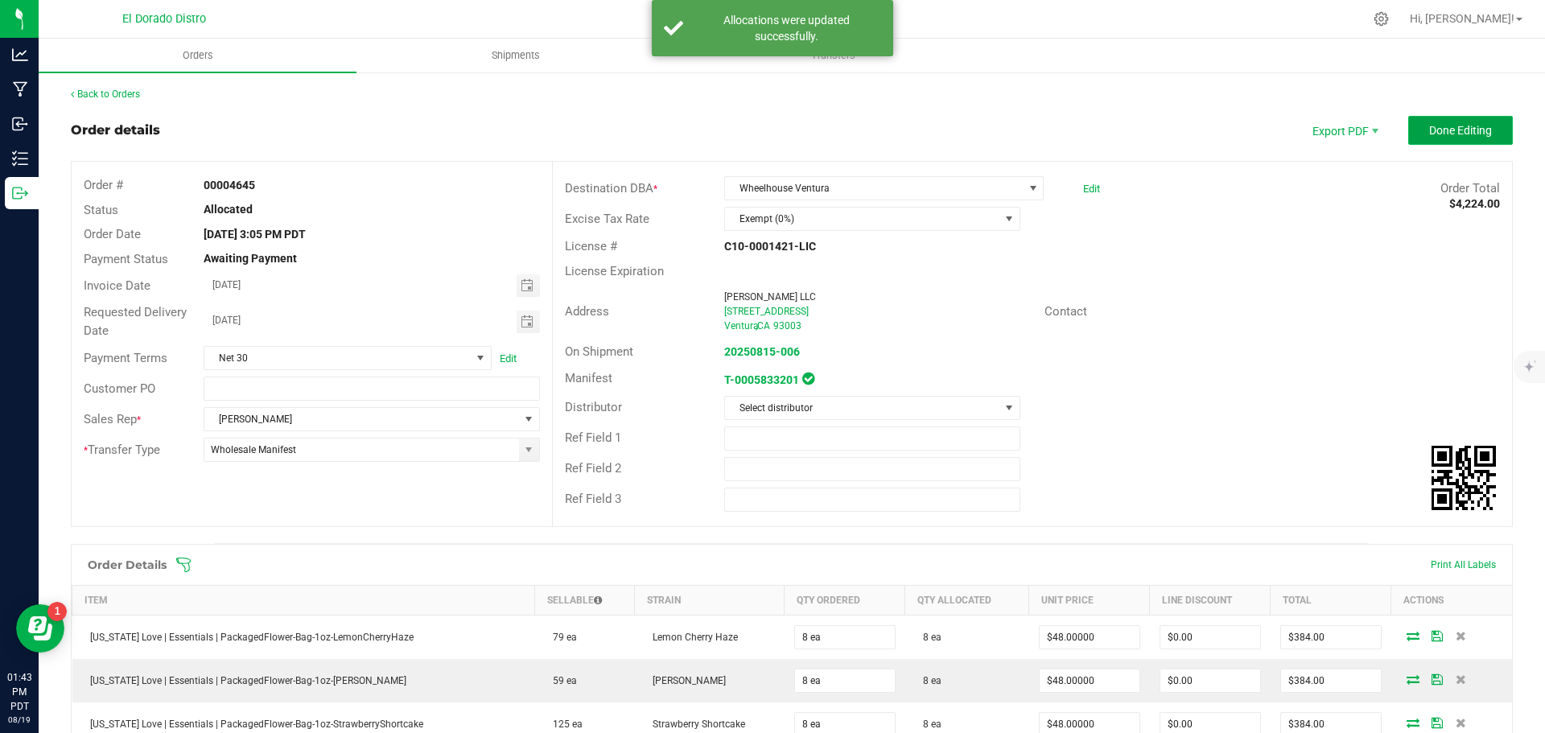
click at [1410, 133] on button "Done Editing" at bounding box center [1461, 130] width 105 height 29
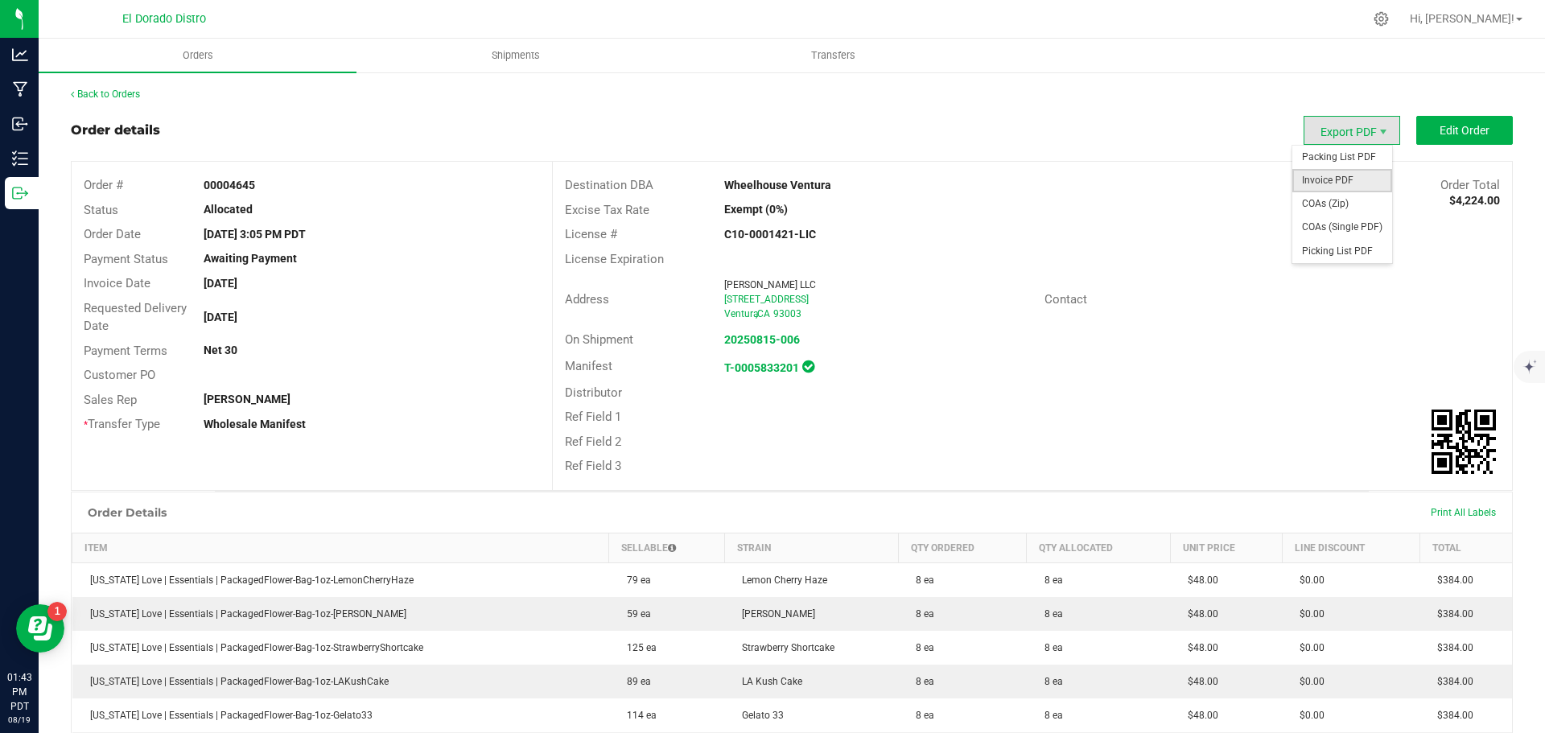
click at [1310, 186] on span "Invoice PDF" at bounding box center [1343, 180] width 100 height 23
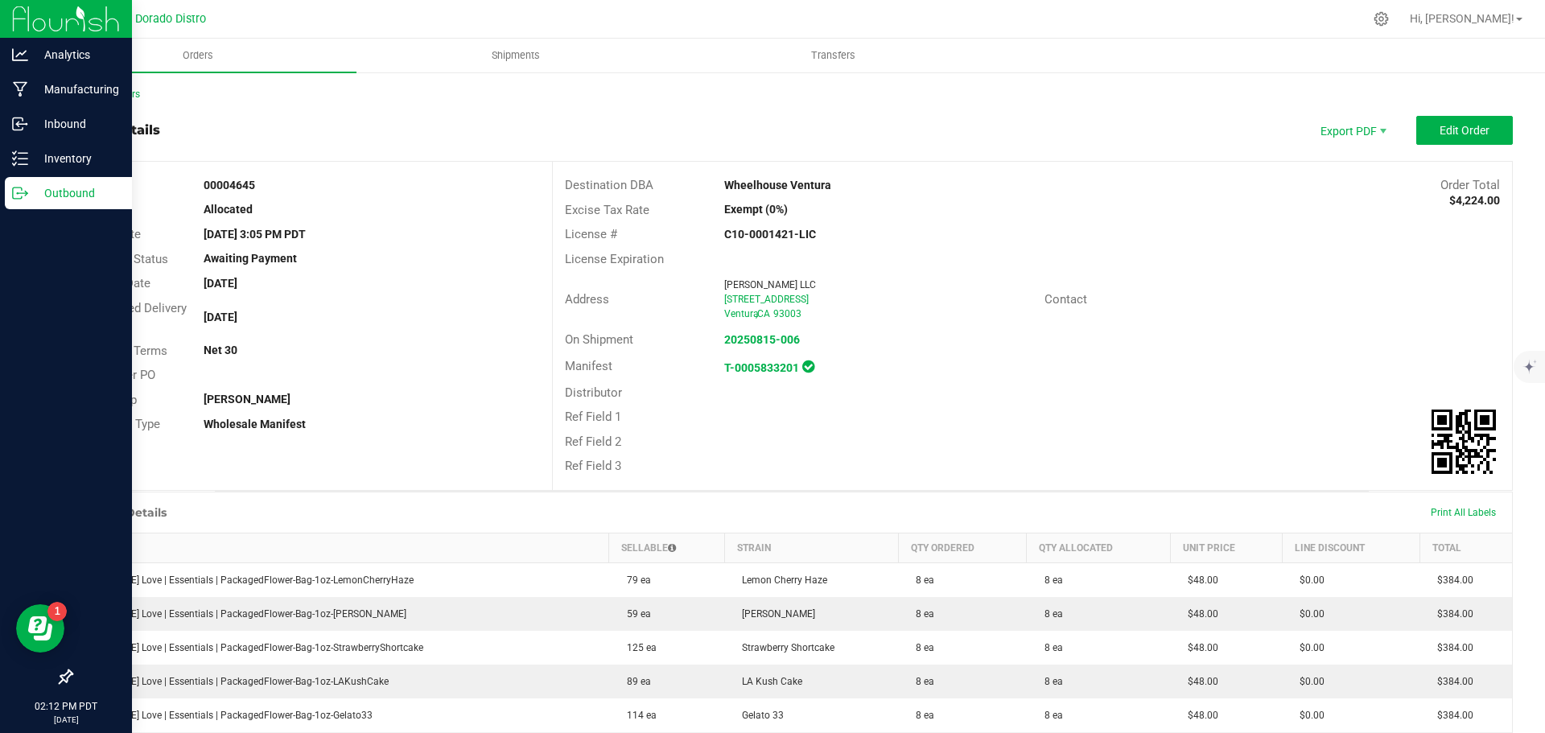
click at [37, 197] on p "Outbound" at bounding box center [76, 193] width 97 height 19
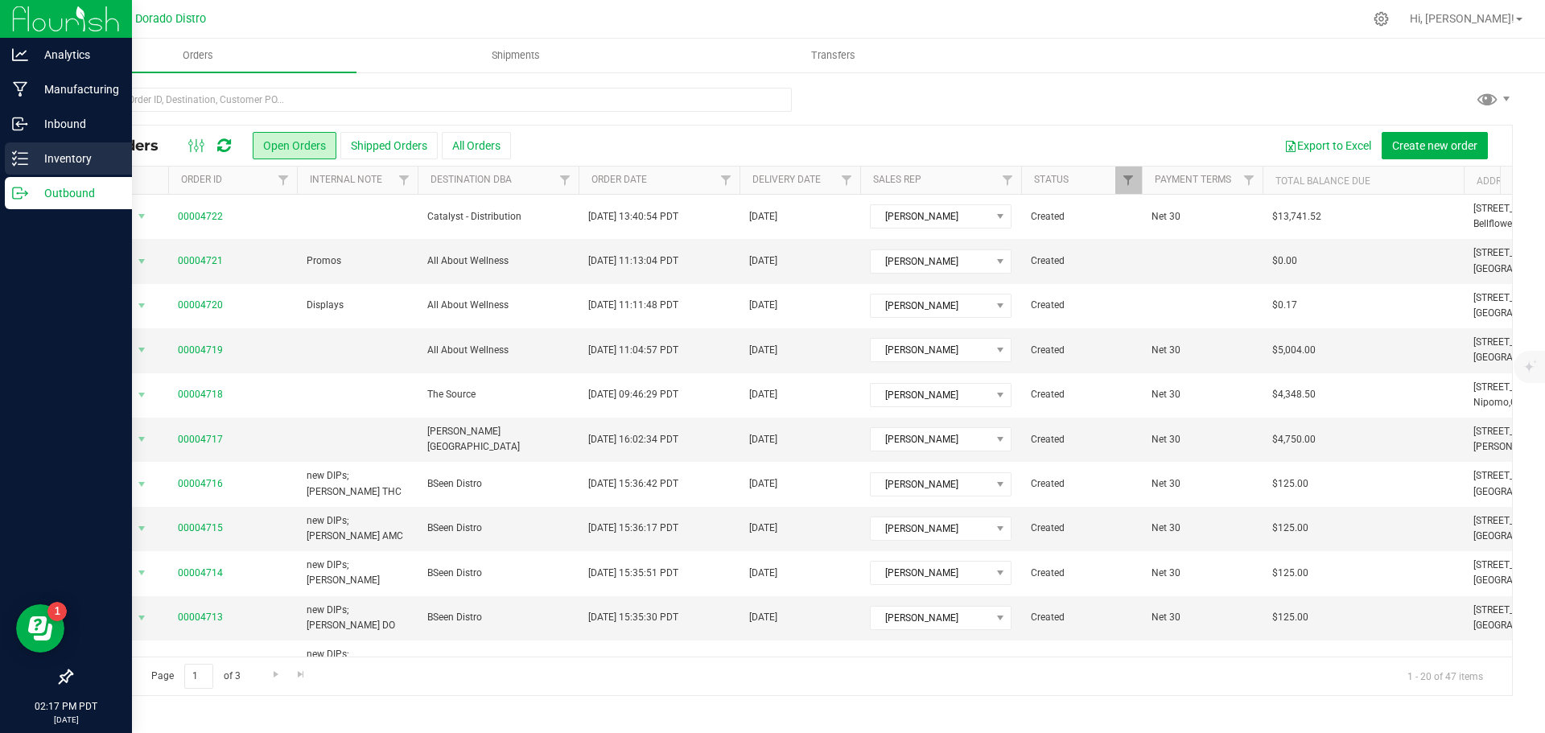
click at [27, 145] on div "Inventory" at bounding box center [68, 158] width 127 height 32
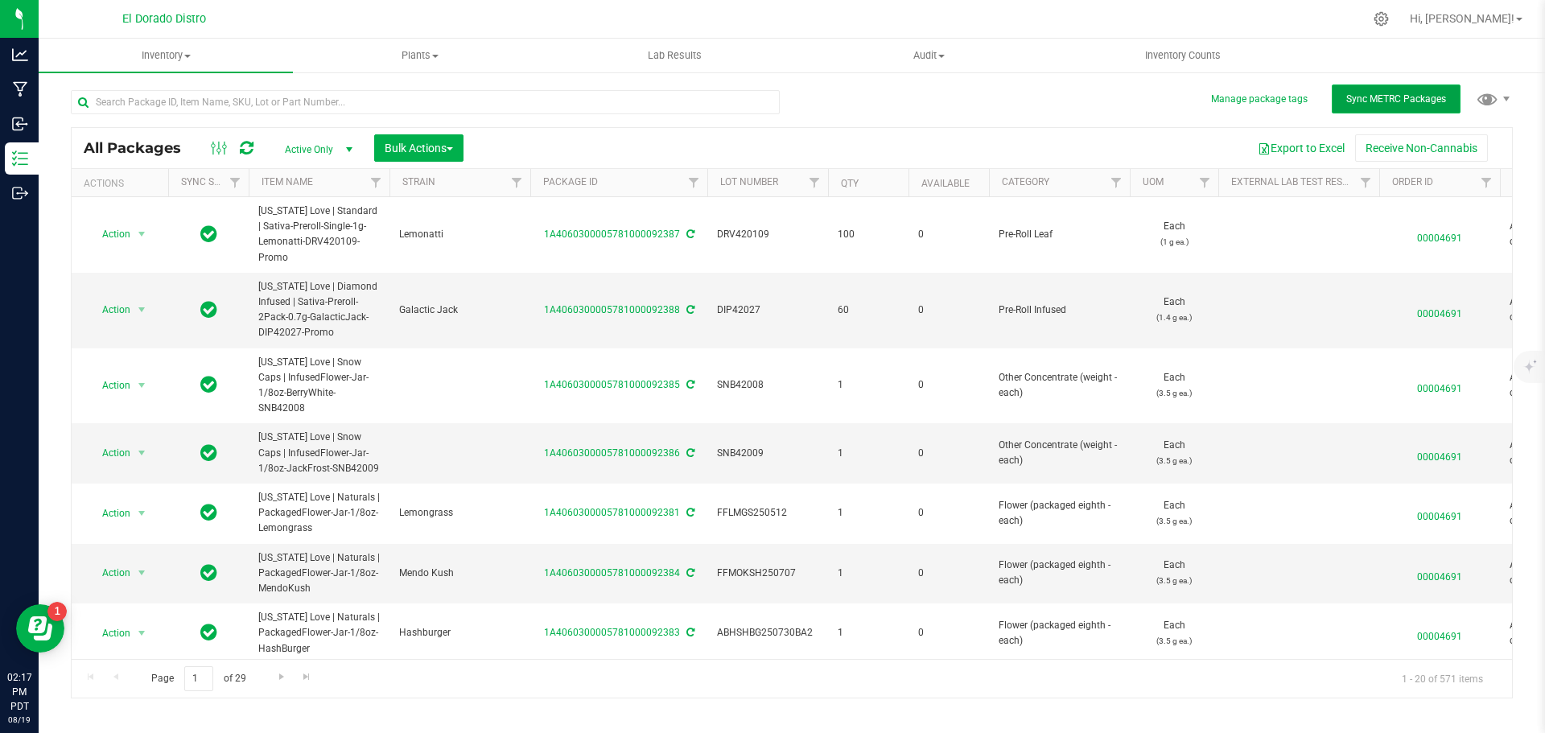
click at [1343, 101] on button "Sync METRC Packages" at bounding box center [1396, 99] width 129 height 29
click at [1347, 105] on button "Sync METRC Packages" at bounding box center [1396, 99] width 129 height 29
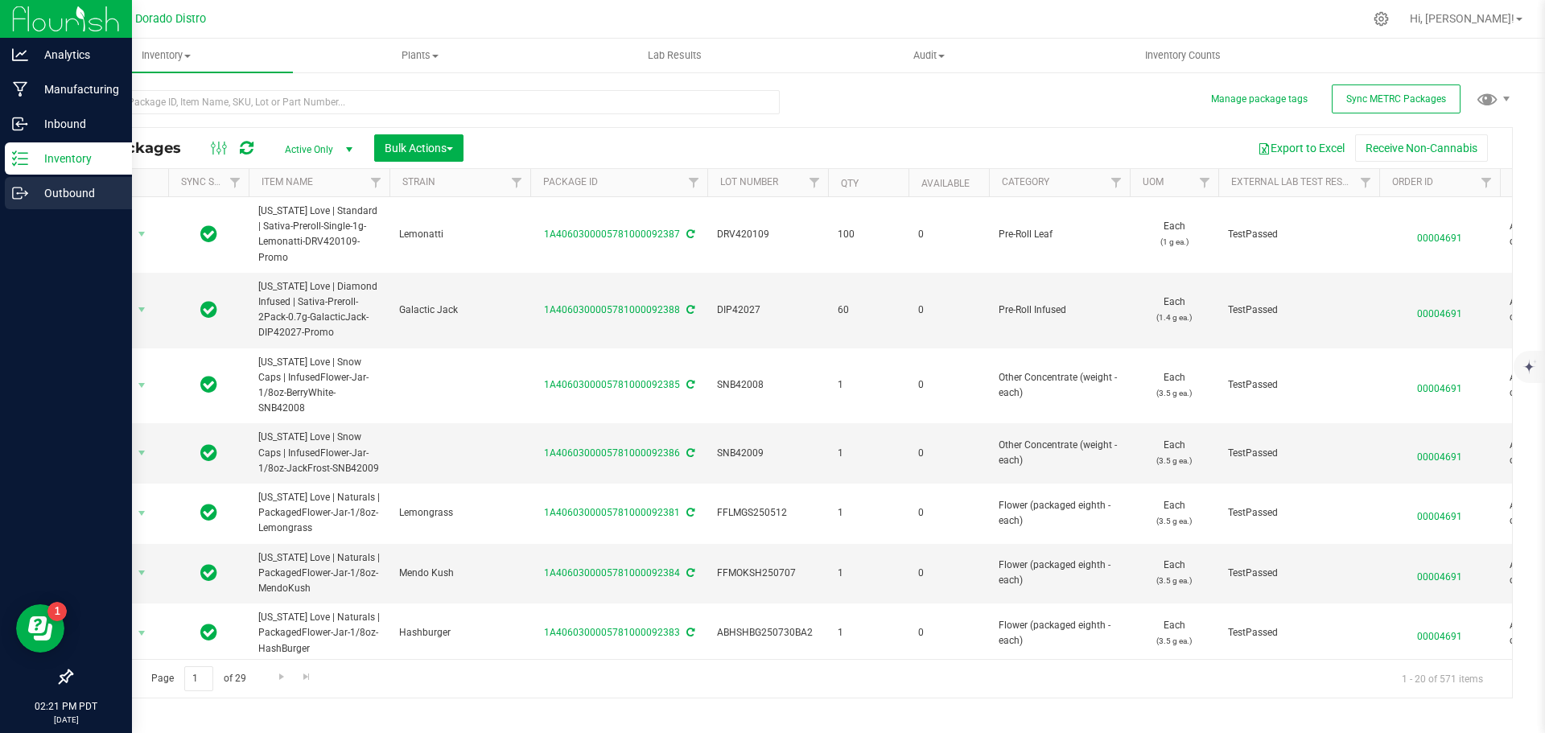
click at [27, 191] on icon at bounding box center [20, 193] width 16 height 16
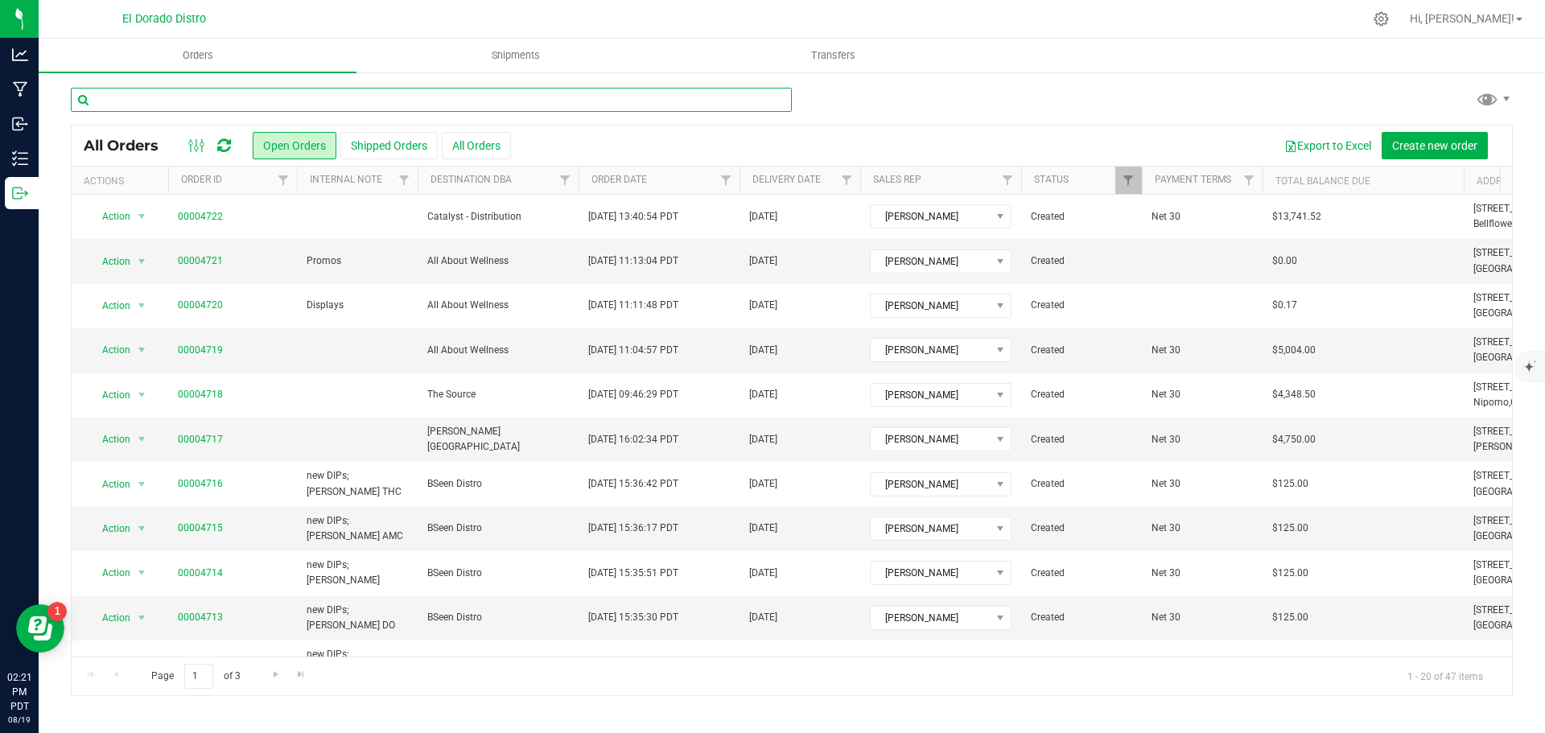
click at [191, 101] on input "text" at bounding box center [431, 100] width 721 height 24
type input "4704"
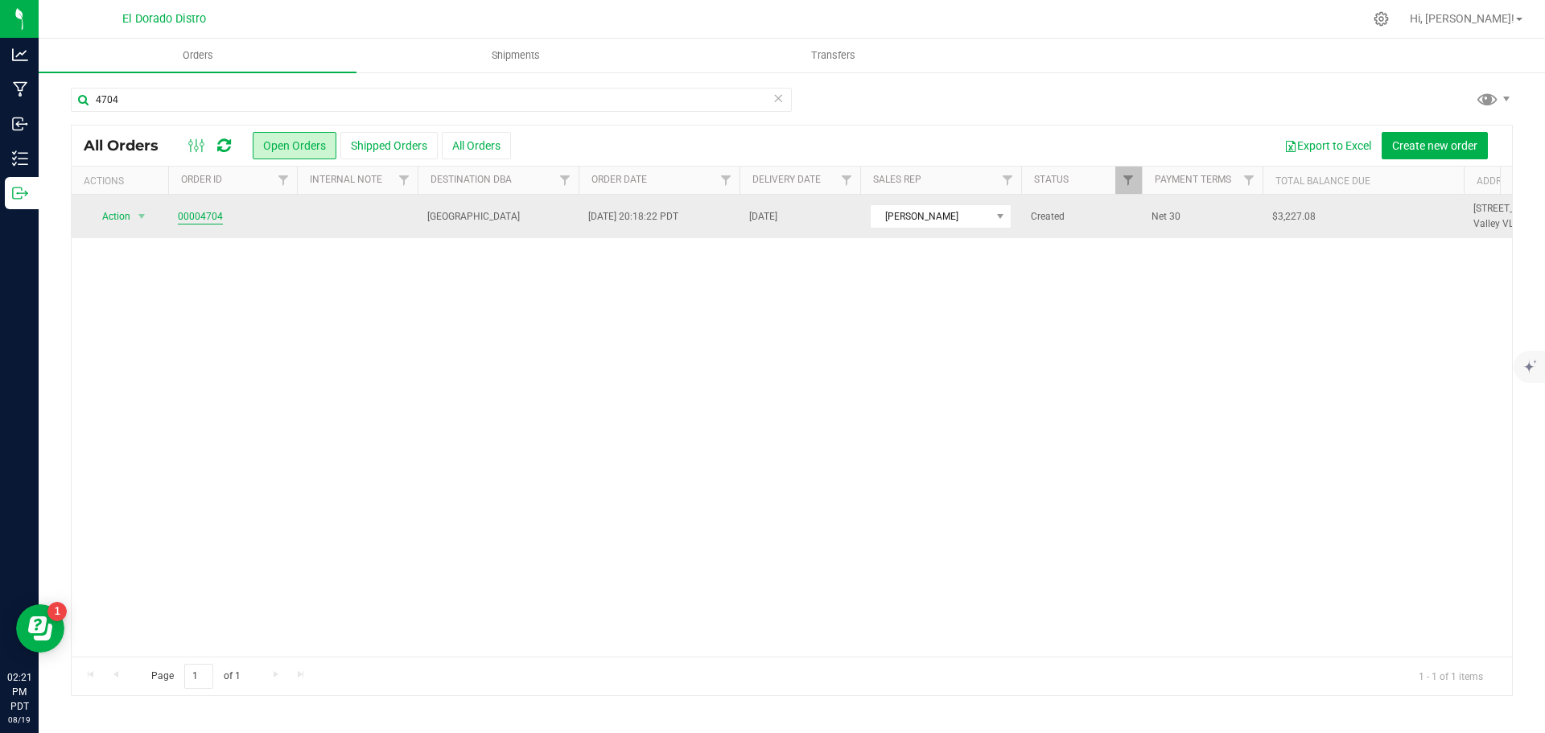
click at [204, 210] on link "00004704" at bounding box center [200, 216] width 45 height 15
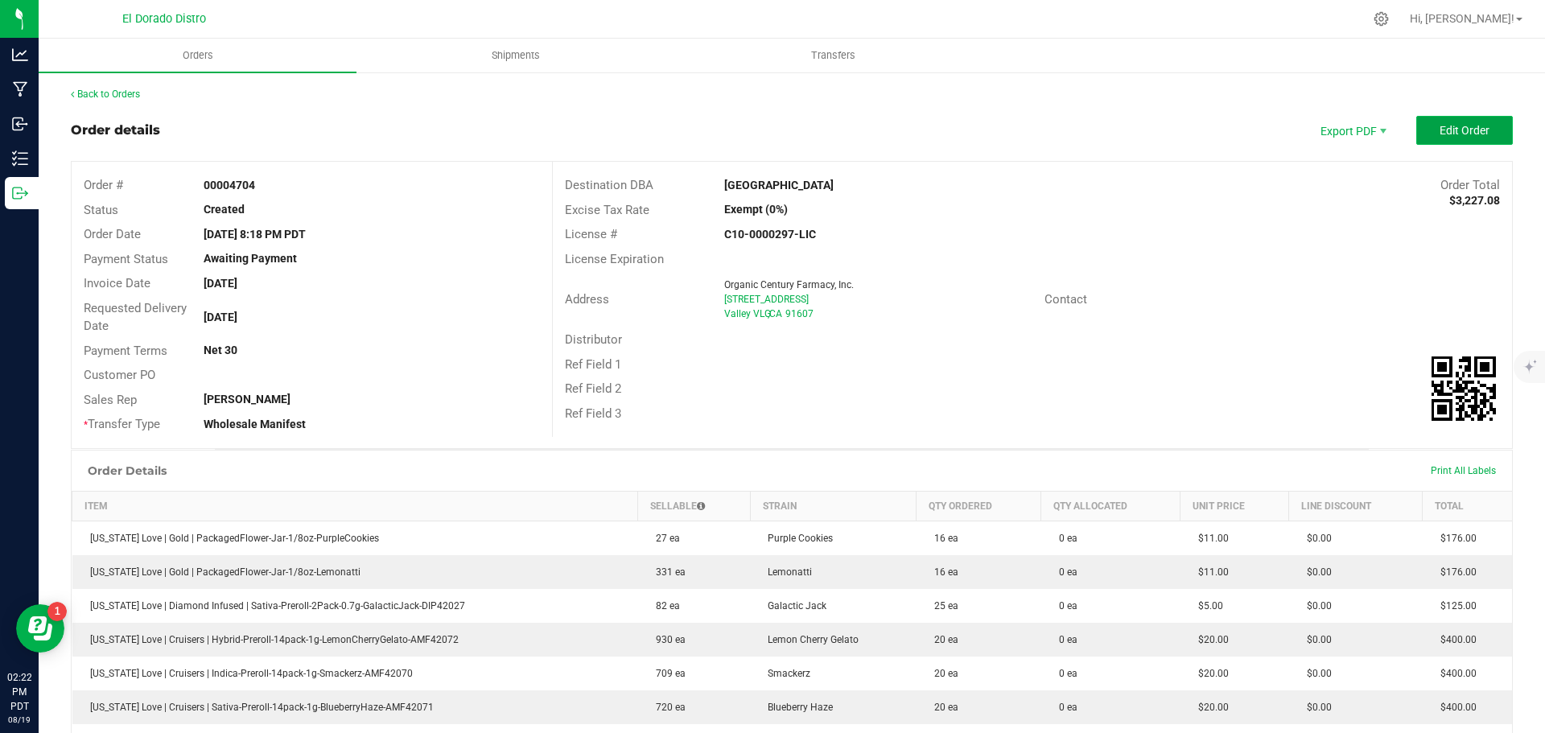
click at [1421, 138] on button "Edit Order" at bounding box center [1465, 130] width 97 height 29
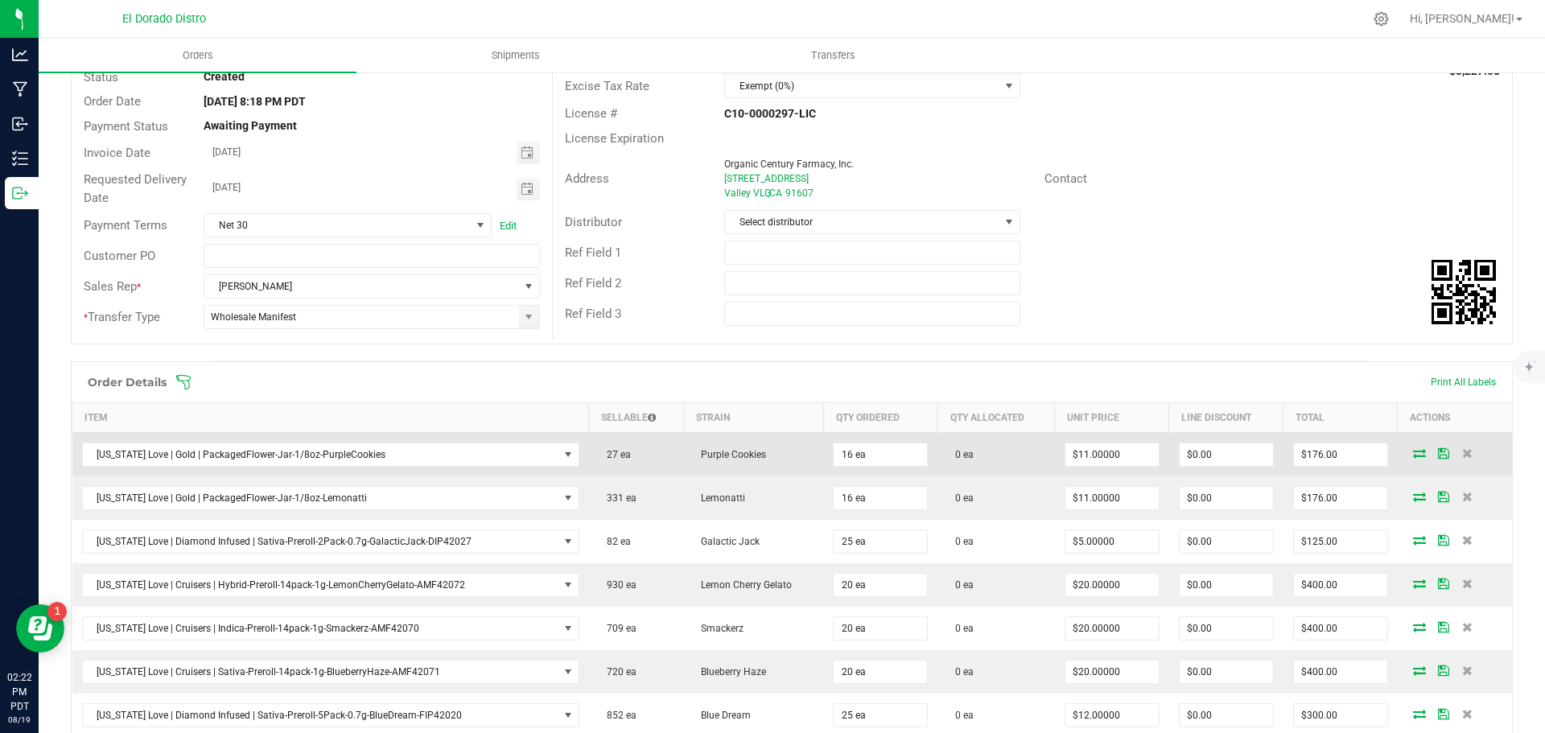
scroll to position [161, 0]
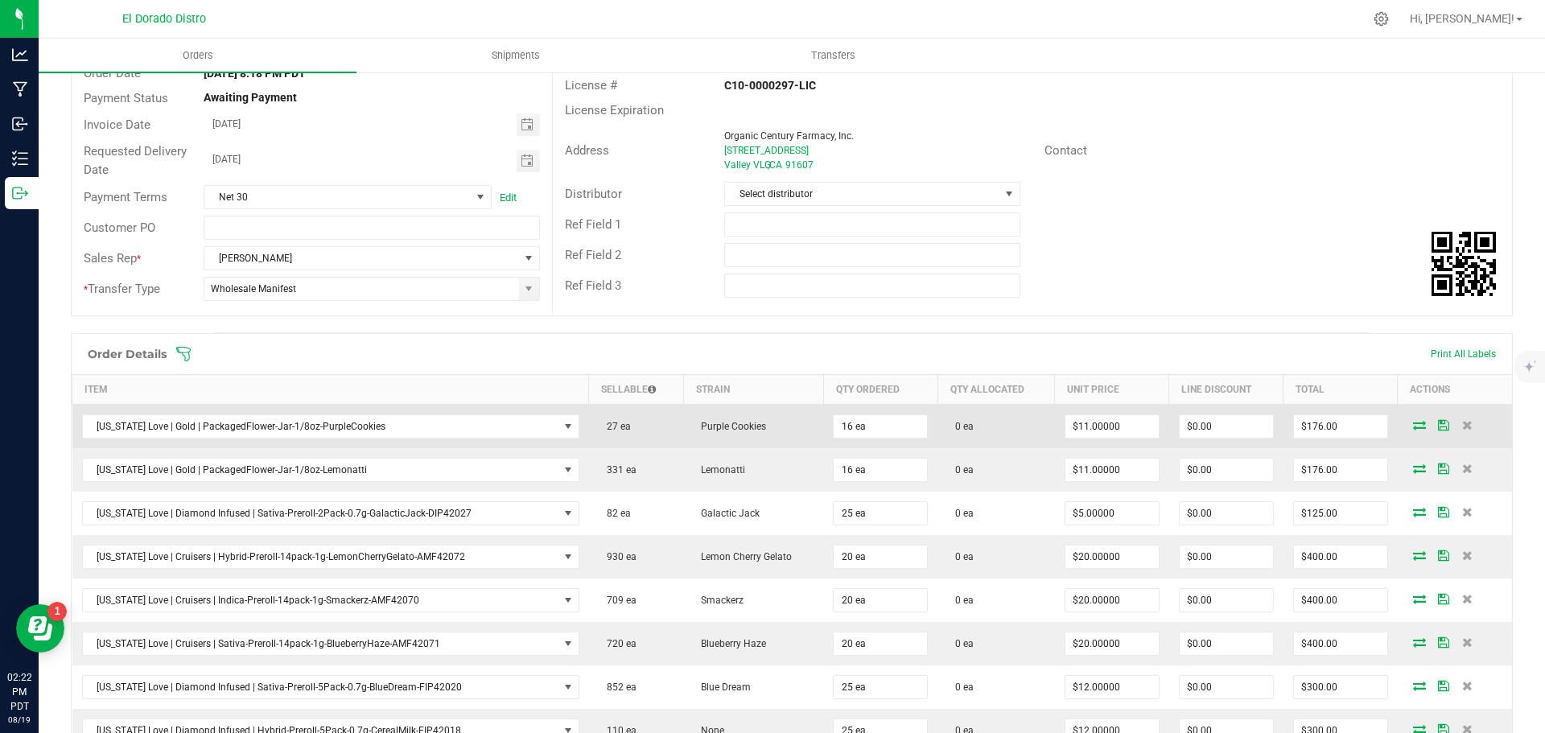
click at [1413, 426] on icon at bounding box center [1419, 425] width 13 height 10
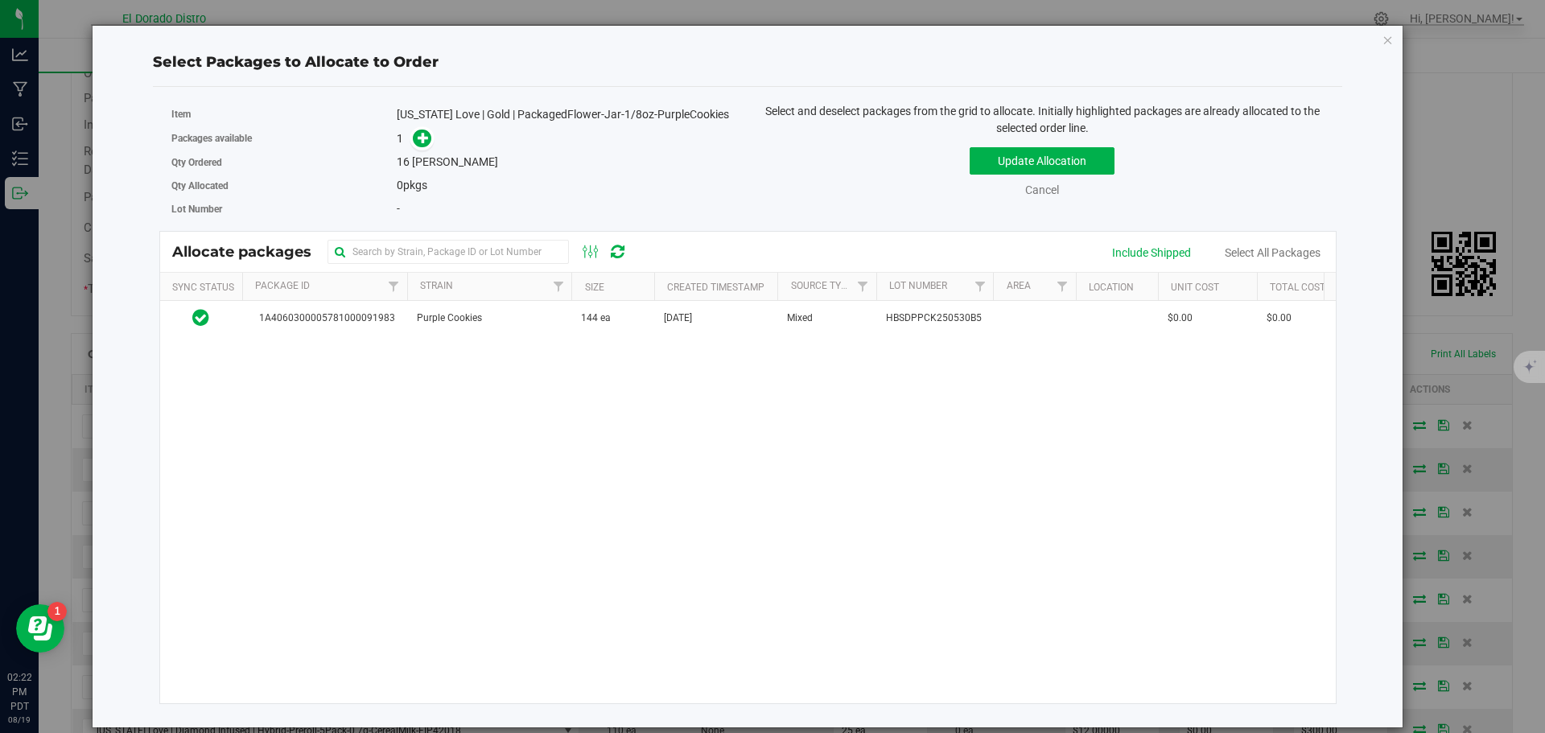
drag, startPoint x: 972, startPoint y: 297, endPoint x: 996, endPoint y: 295, distance: 25.0
click at [996, 295] on div "Sync Status Package Id Strain Size Created Timestamp Source Type Lot Number Are…" at bounding box center [742, 286] width 1165 height 27
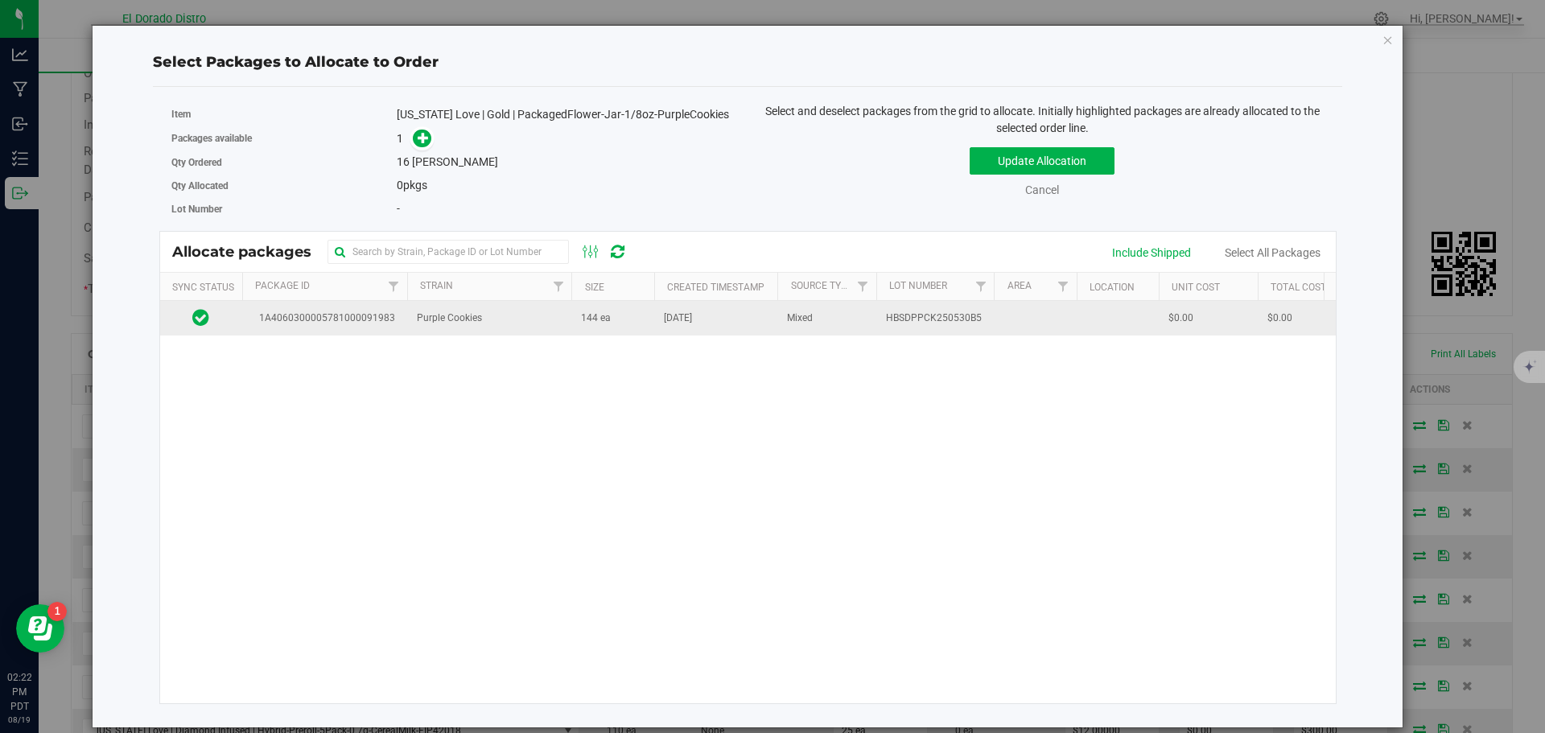
click at [817, 324] on td "Mixed" at bounding box center [827, 318] width 99 height 35
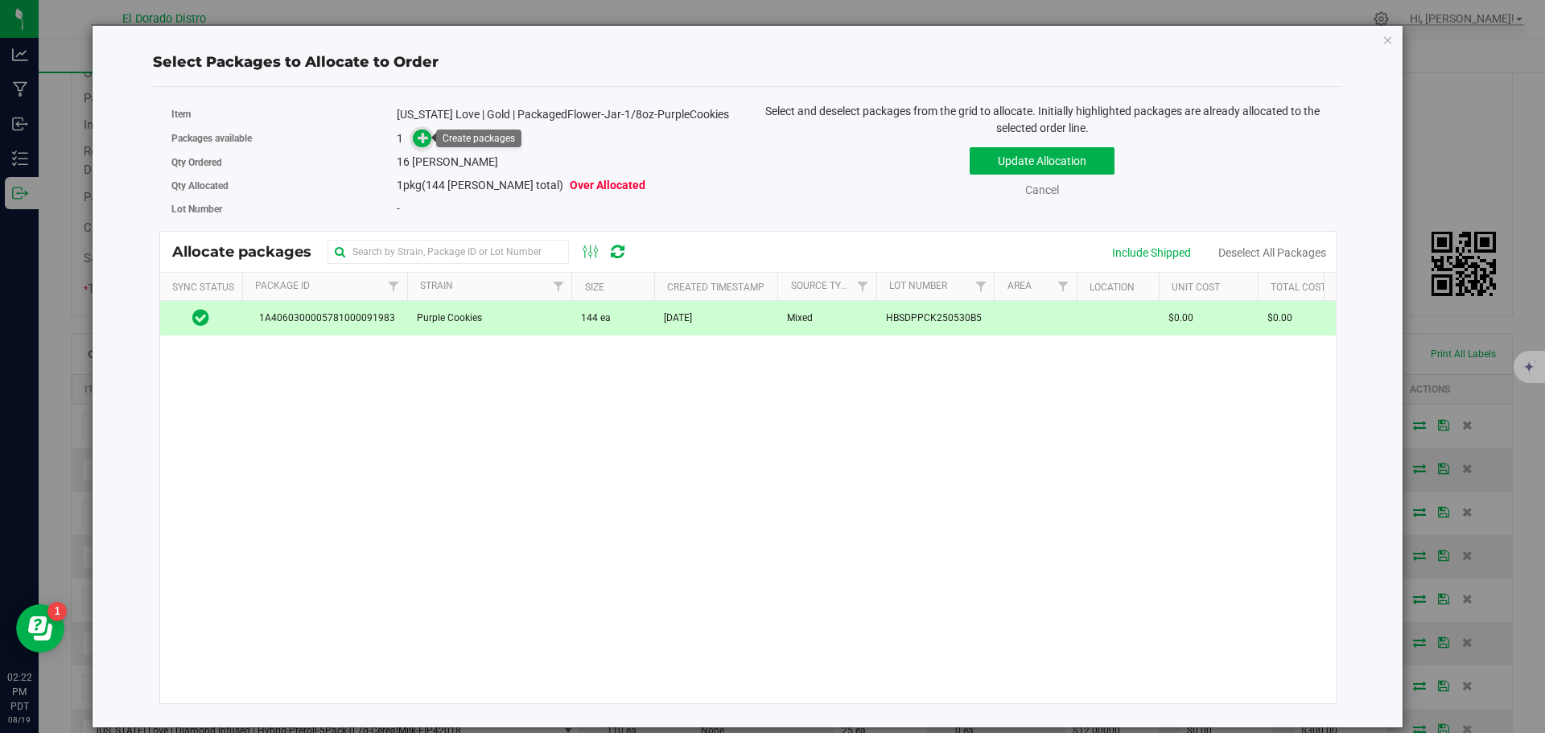
click at [422, 138] on icon at bounding box center [423, 137] width 11 height 11
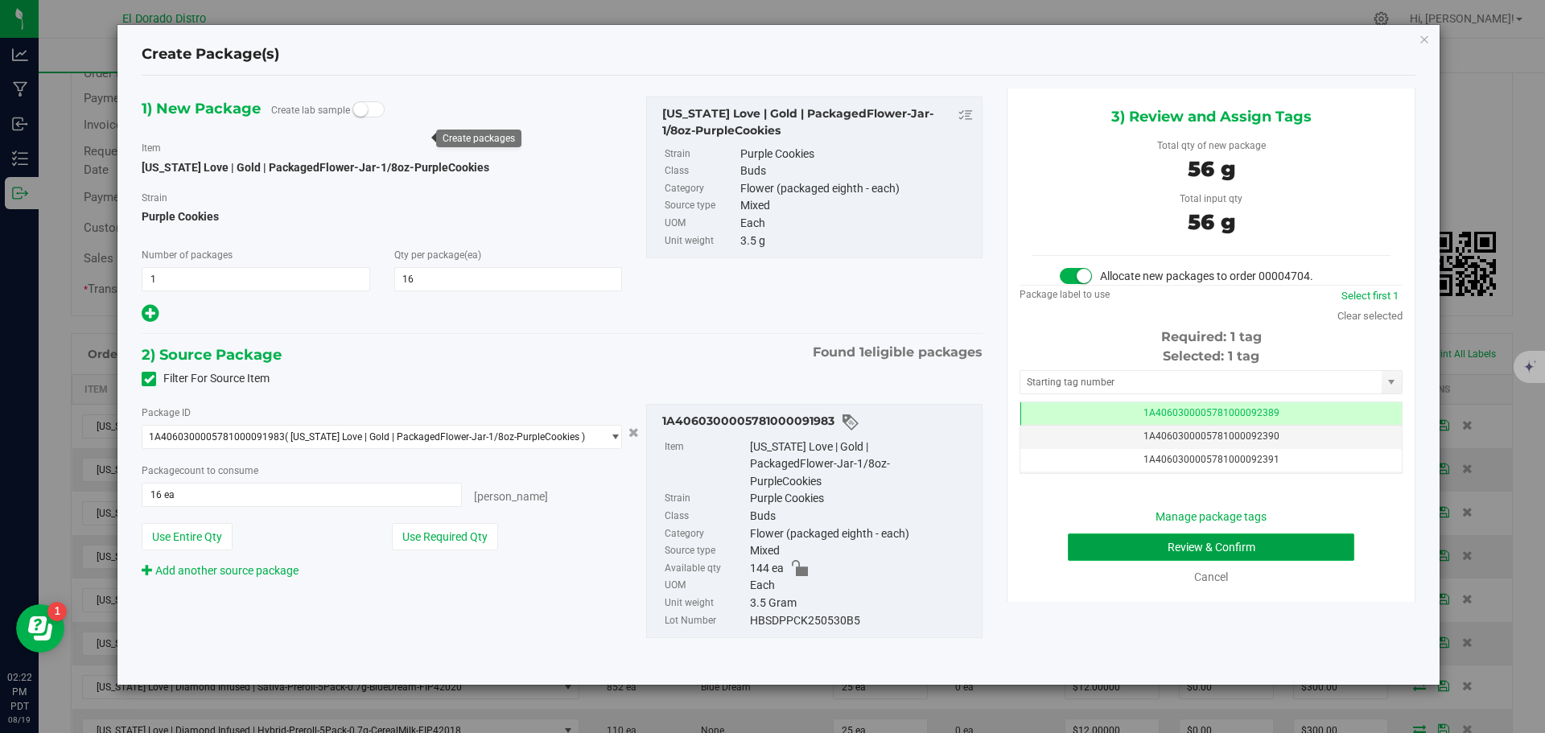
click at [1101, 539] on button "Review & Confirm" at bounding box center [1211, 547] width 287 height 27
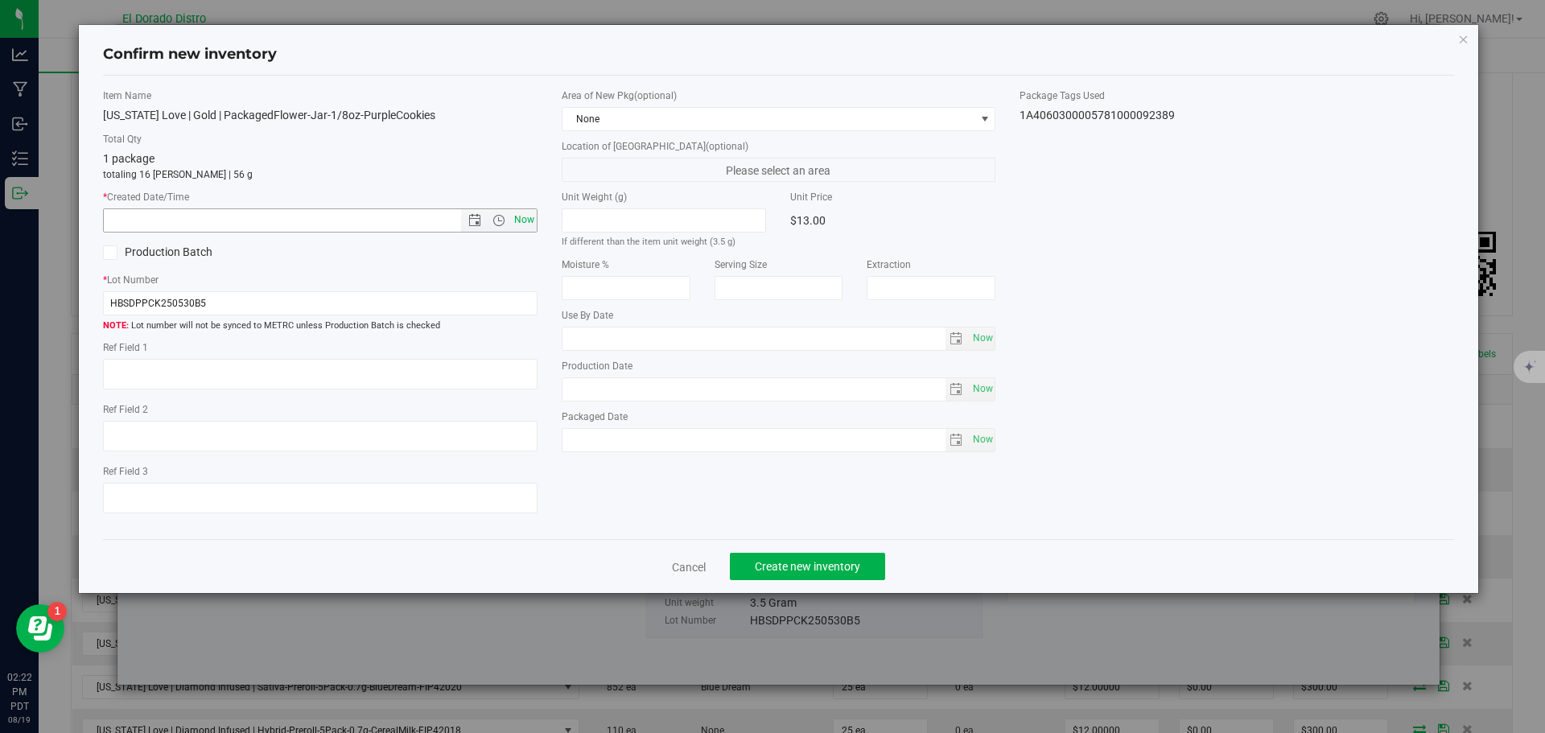
click at [531, 220] on span "Now" at bounding box center [523, 219] width 27 height 23
type input "8/19/2025 2:22 PM"
click at [795, 567] on span "Create new inventory" at bounding box center [807, 566] width 105 height 13
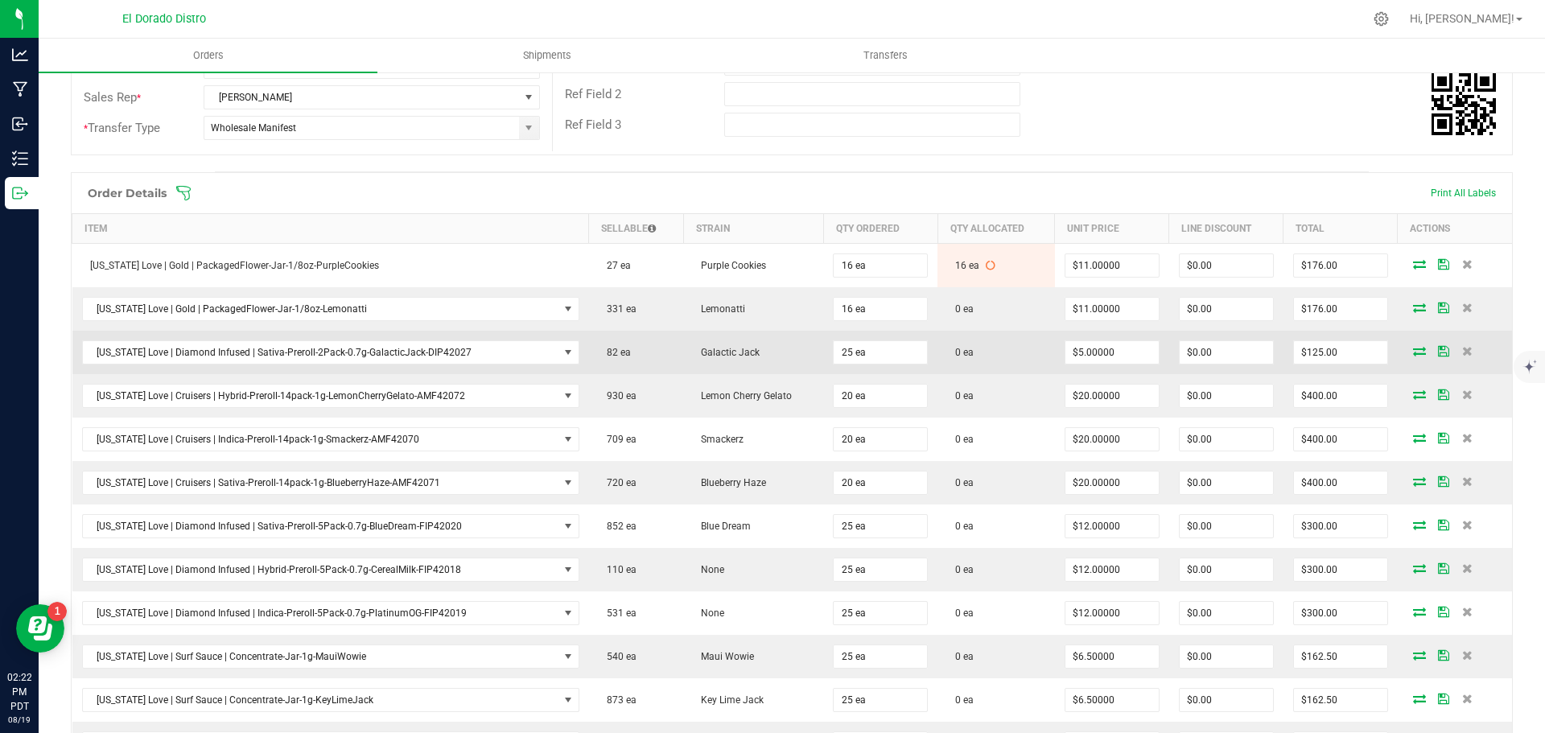
click at [1413, 351] on icon at bounding box center [1419, 351] width 13 height 10
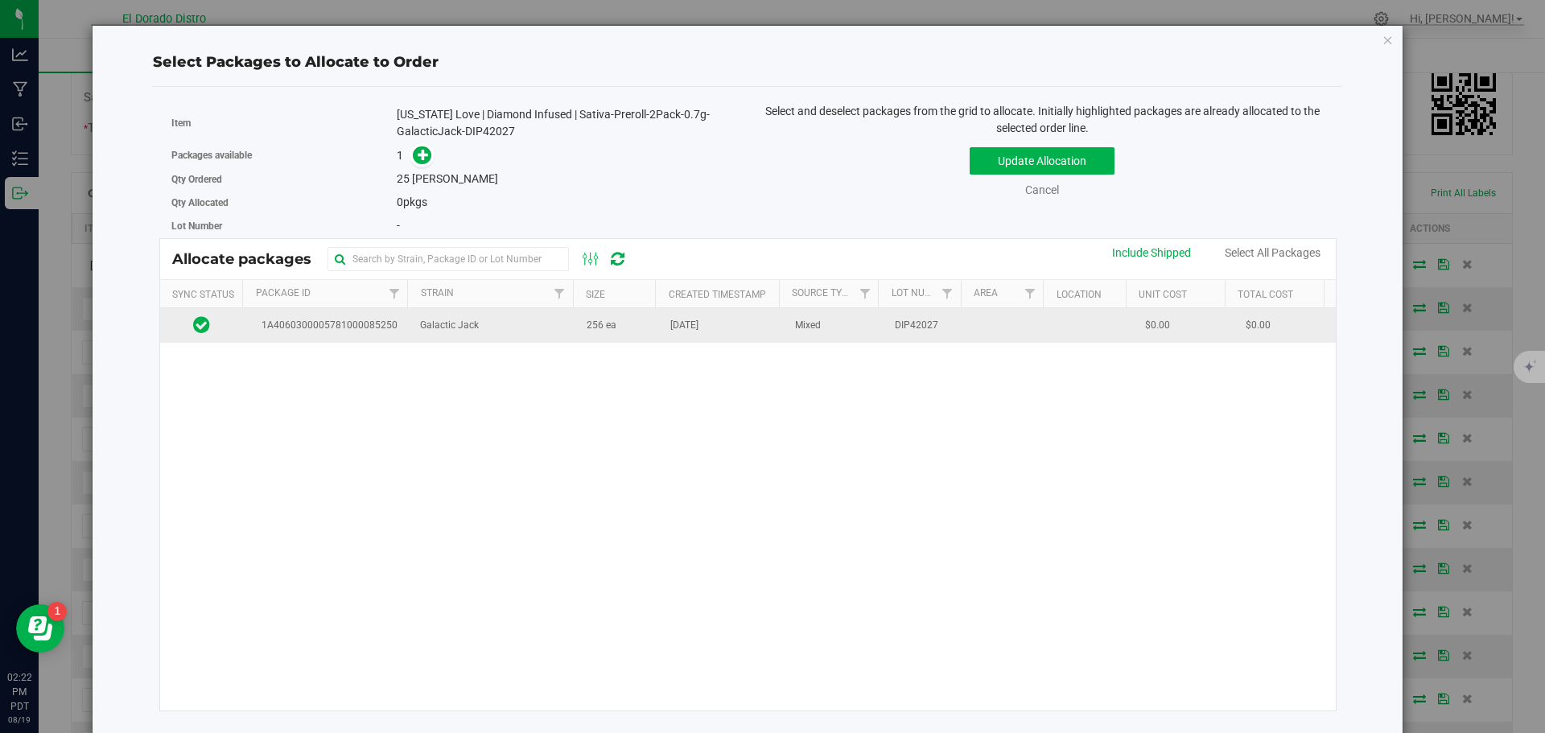
click at [596, 342] on td "256 ea" at bounding box center [619, 325] width 84 height 35
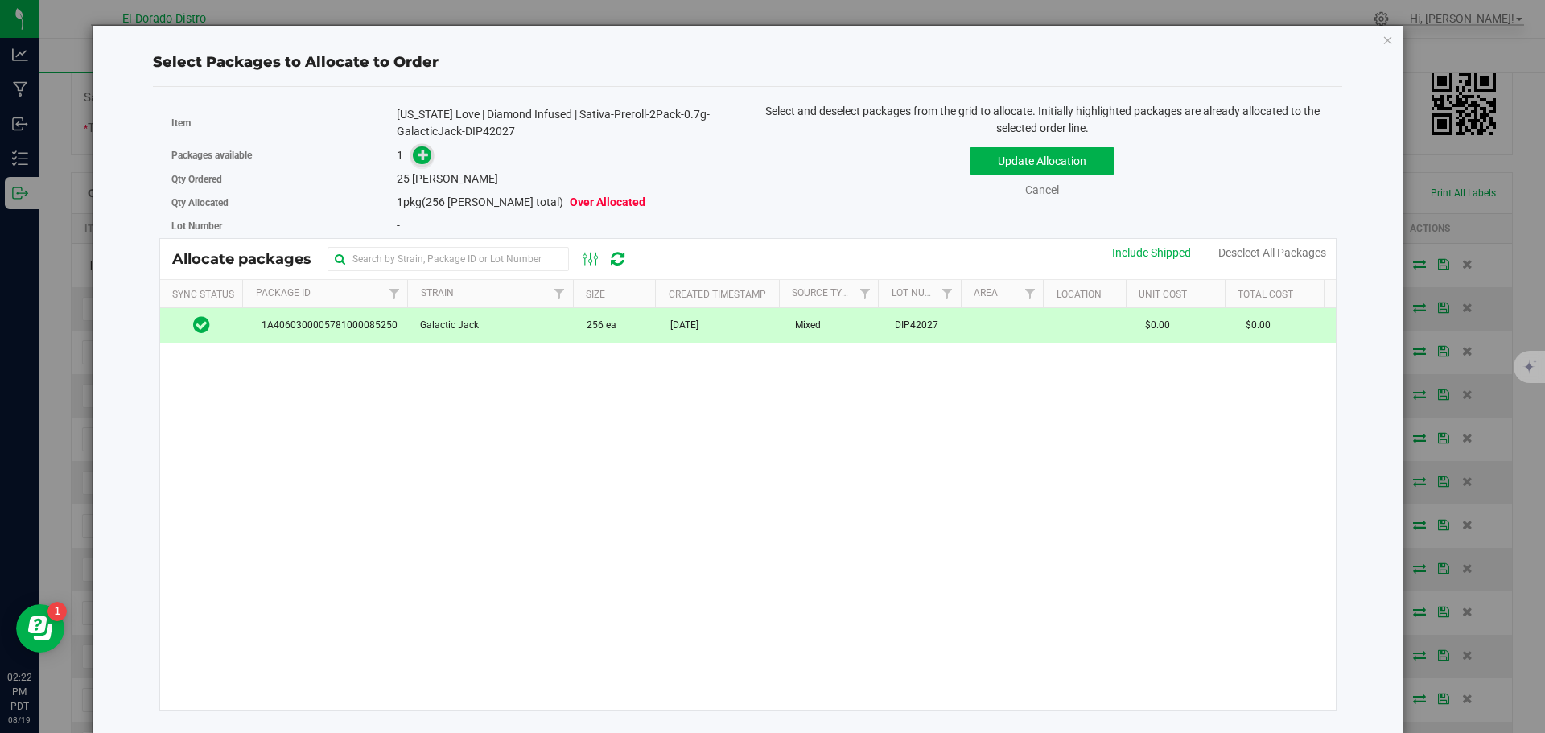
click at [427, 154] on icon at bounding box center [423, 154] width 11 height 11
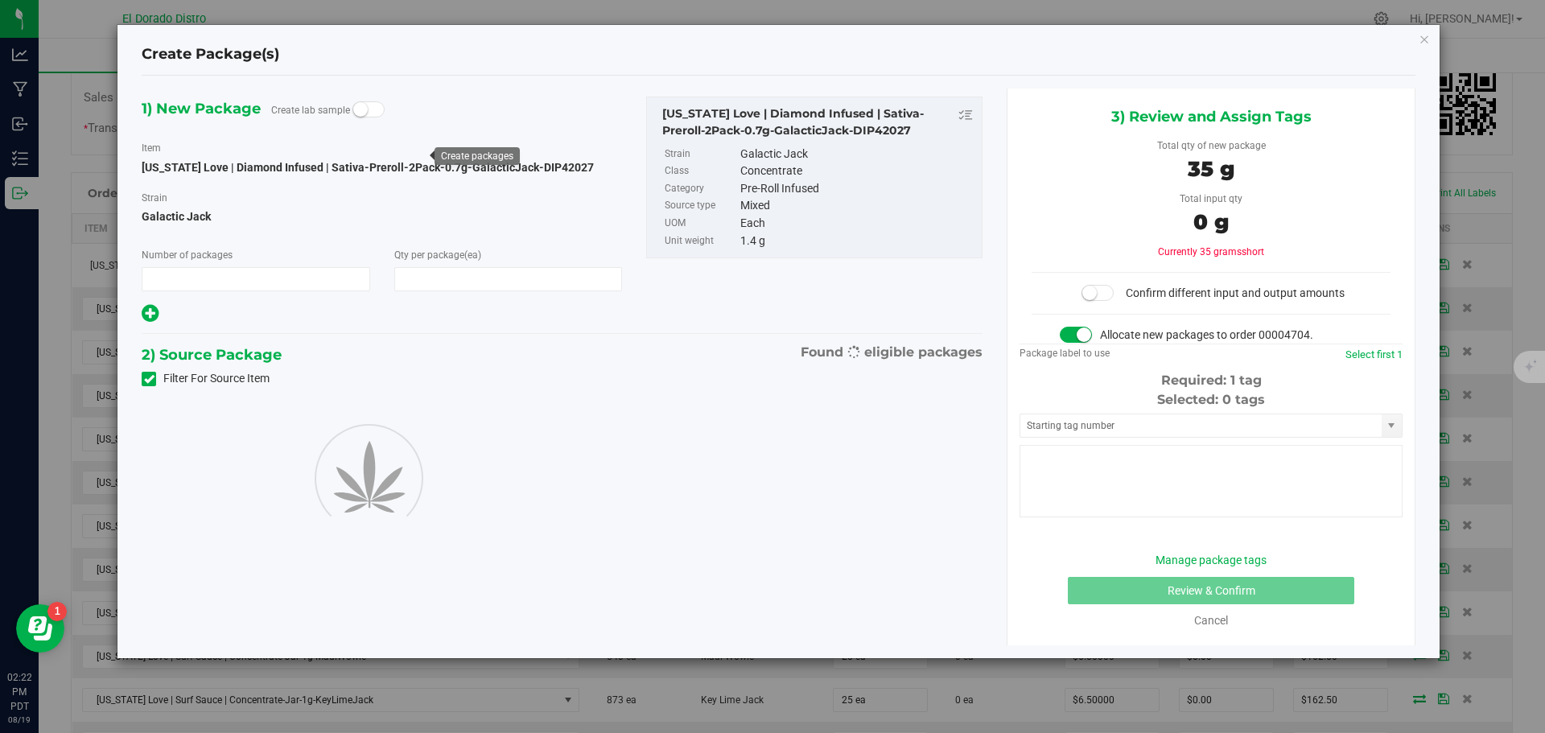
type input "1"
type input "25"
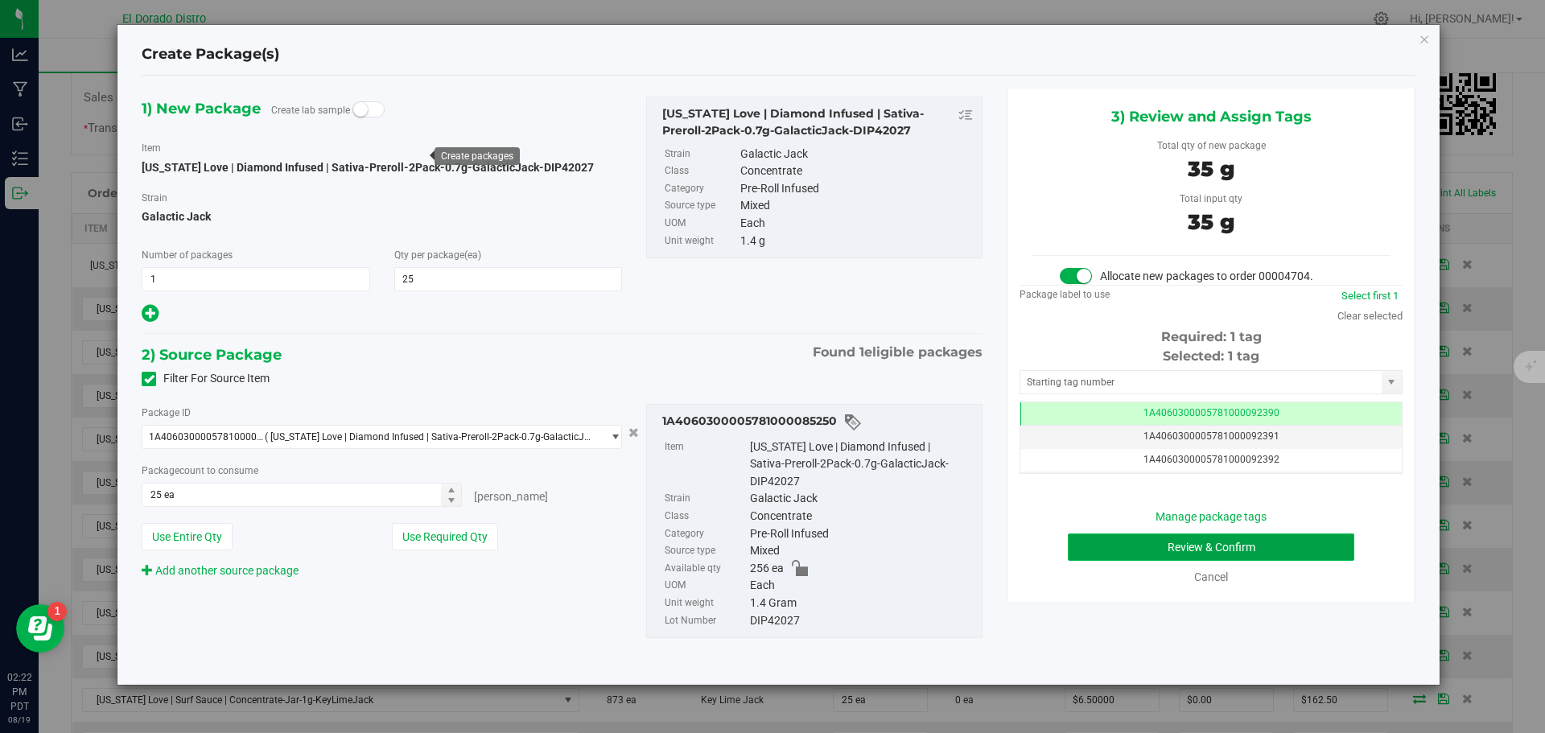
click at [1137, 545] on button "Review & Confirm" at bounding box center [1211, 547] width 287 height 27
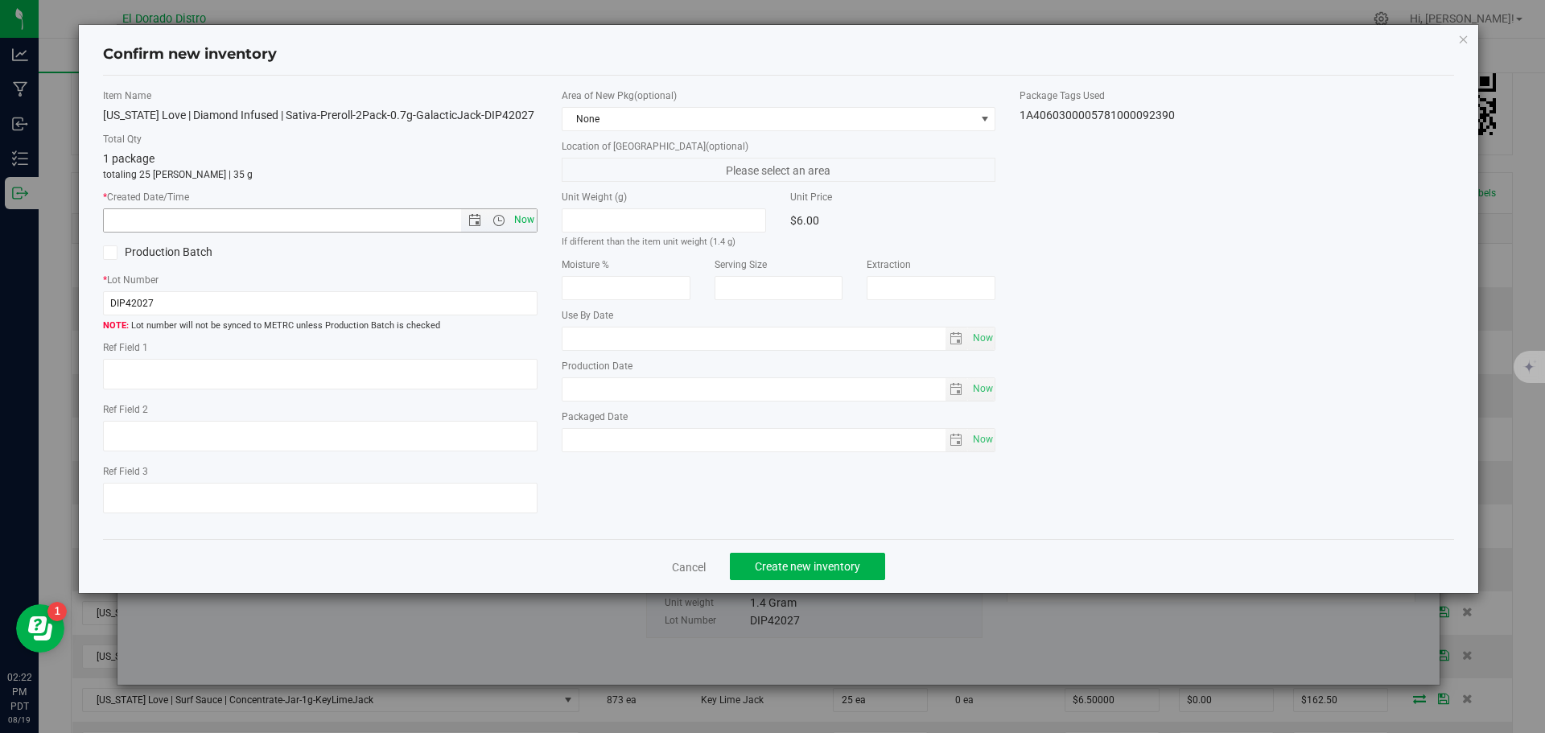
click at [521, 216] on span "Now" at bounding box center [523, 219] width 27 height 23
type input "8/19/2025 2:22 PM"
click at [782, 566] on span "Create new inventory" at bounding box center [807, 566] width 105 height 13
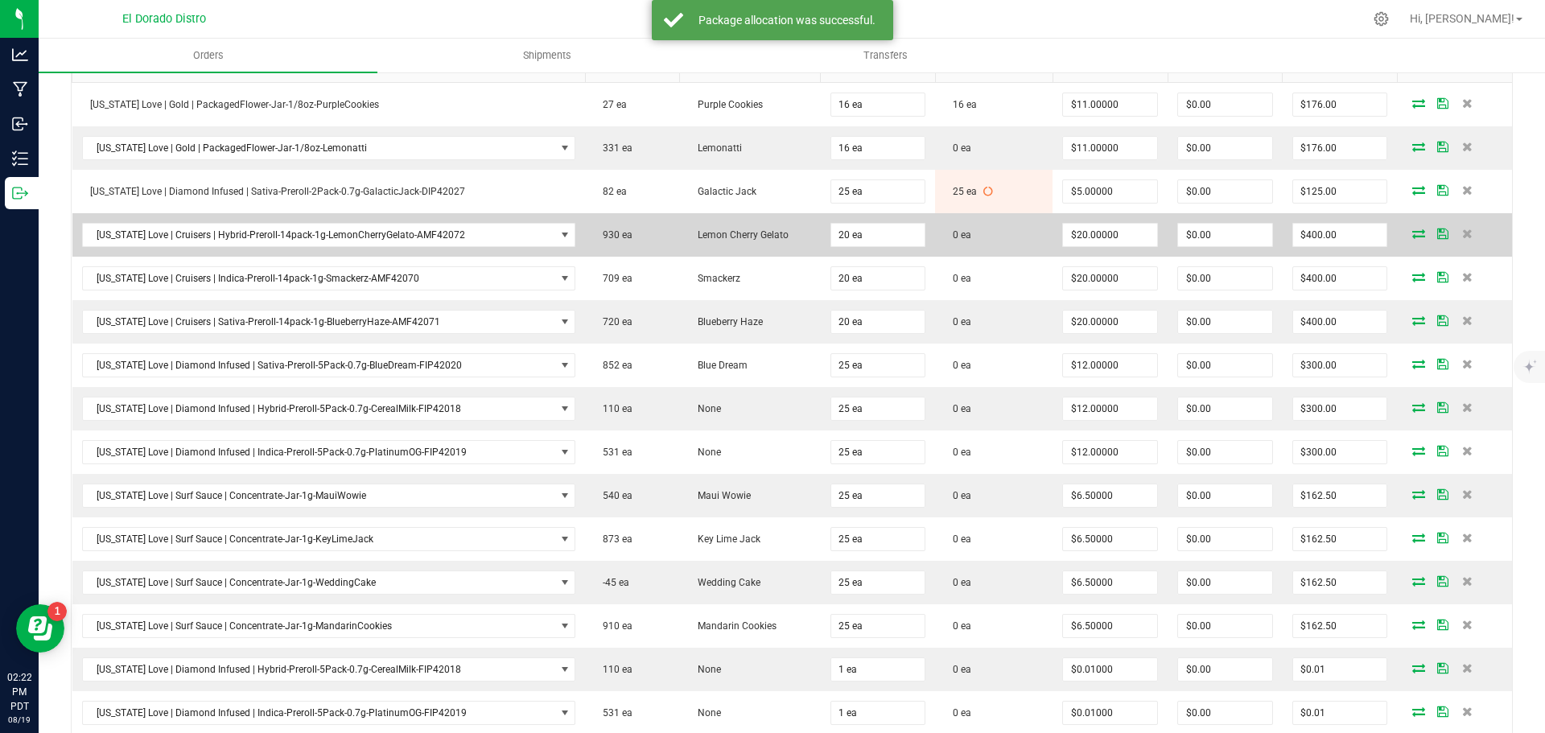
click at [1407, 235] on span at bounding box center [1419, 234] width 24 height 10
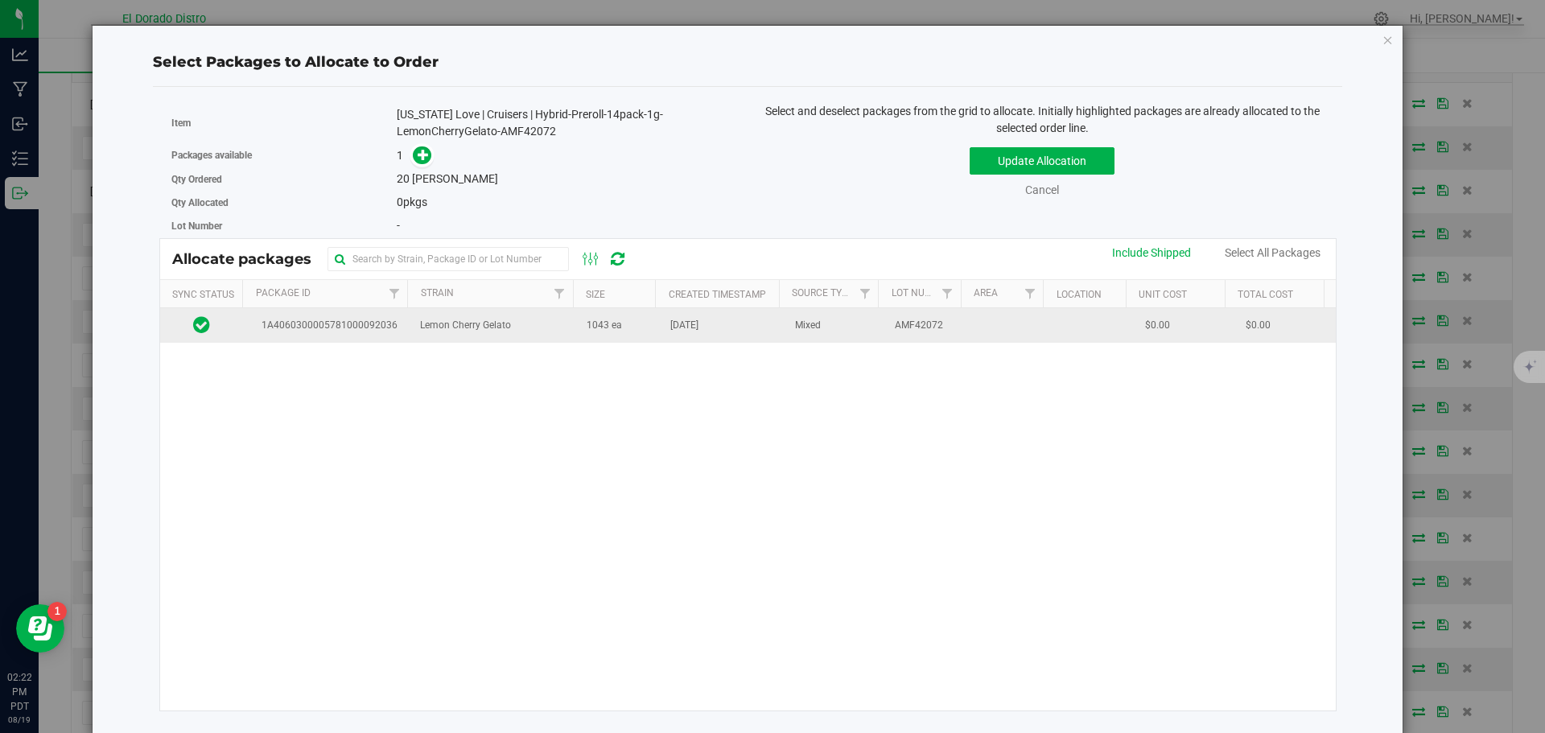
click at [609, 338] on td "1043 ea" at bounding box center [619, 325] width 84 height 35
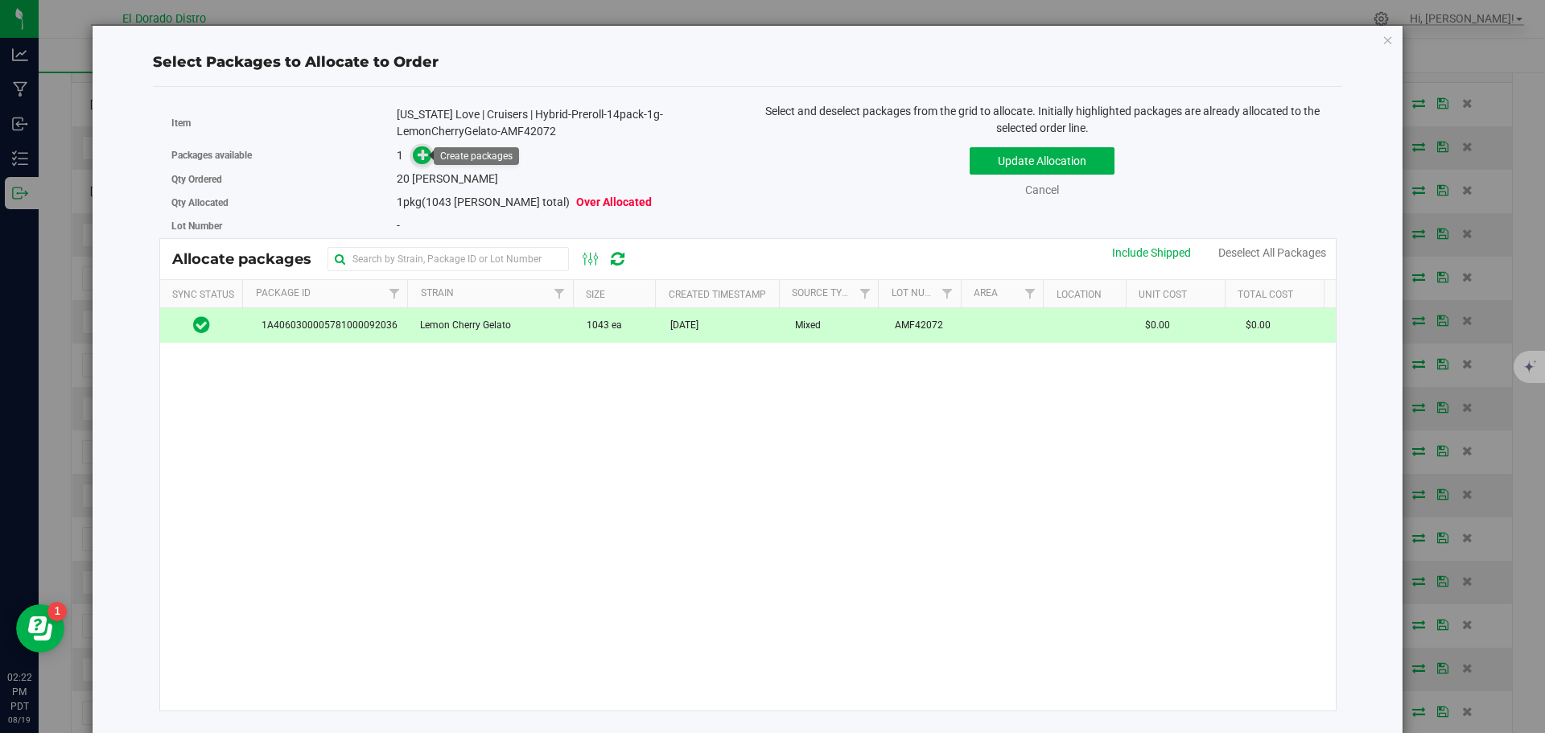
click at [419, 151] on icon at bounding box center [423, 154] width 11 height 11
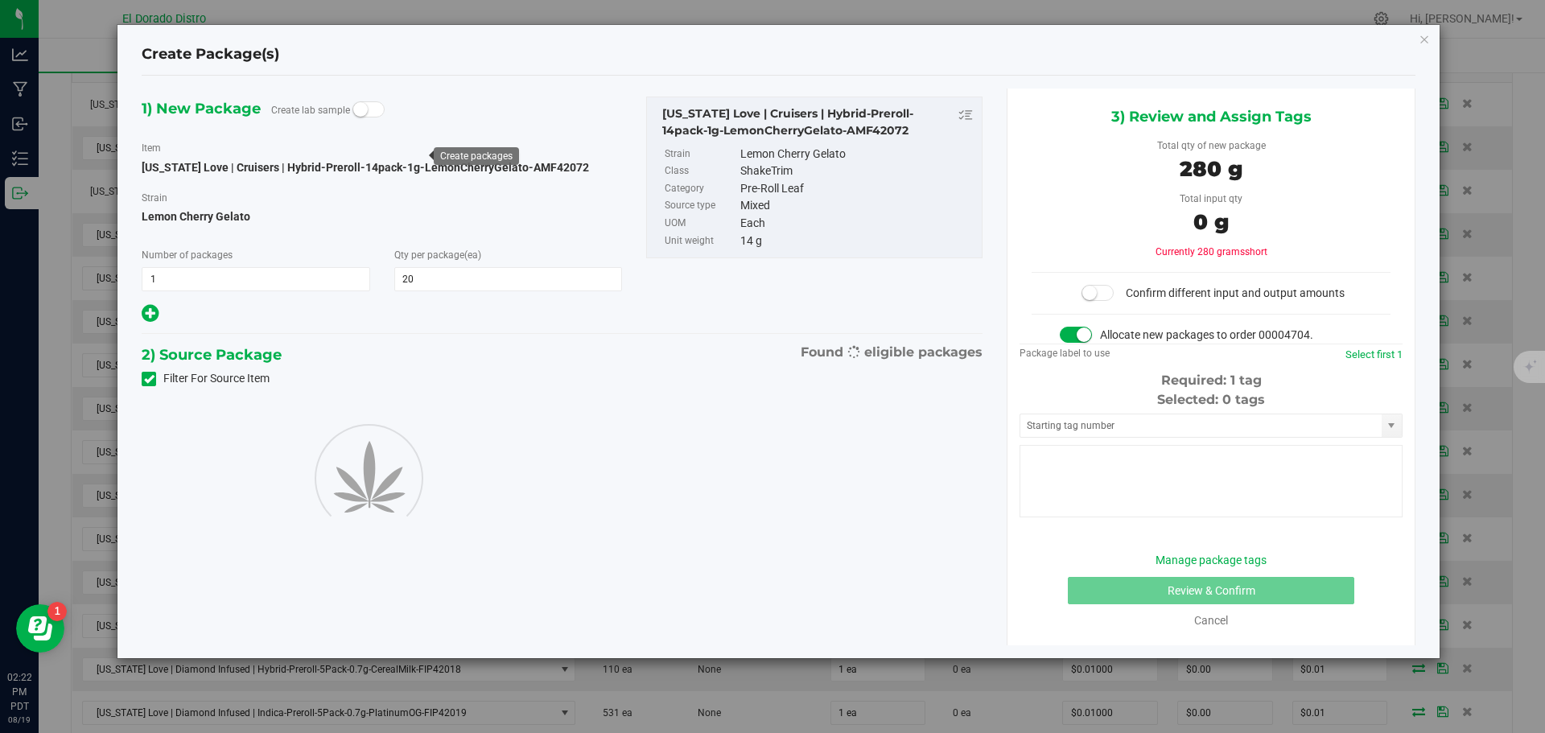
type input "20"
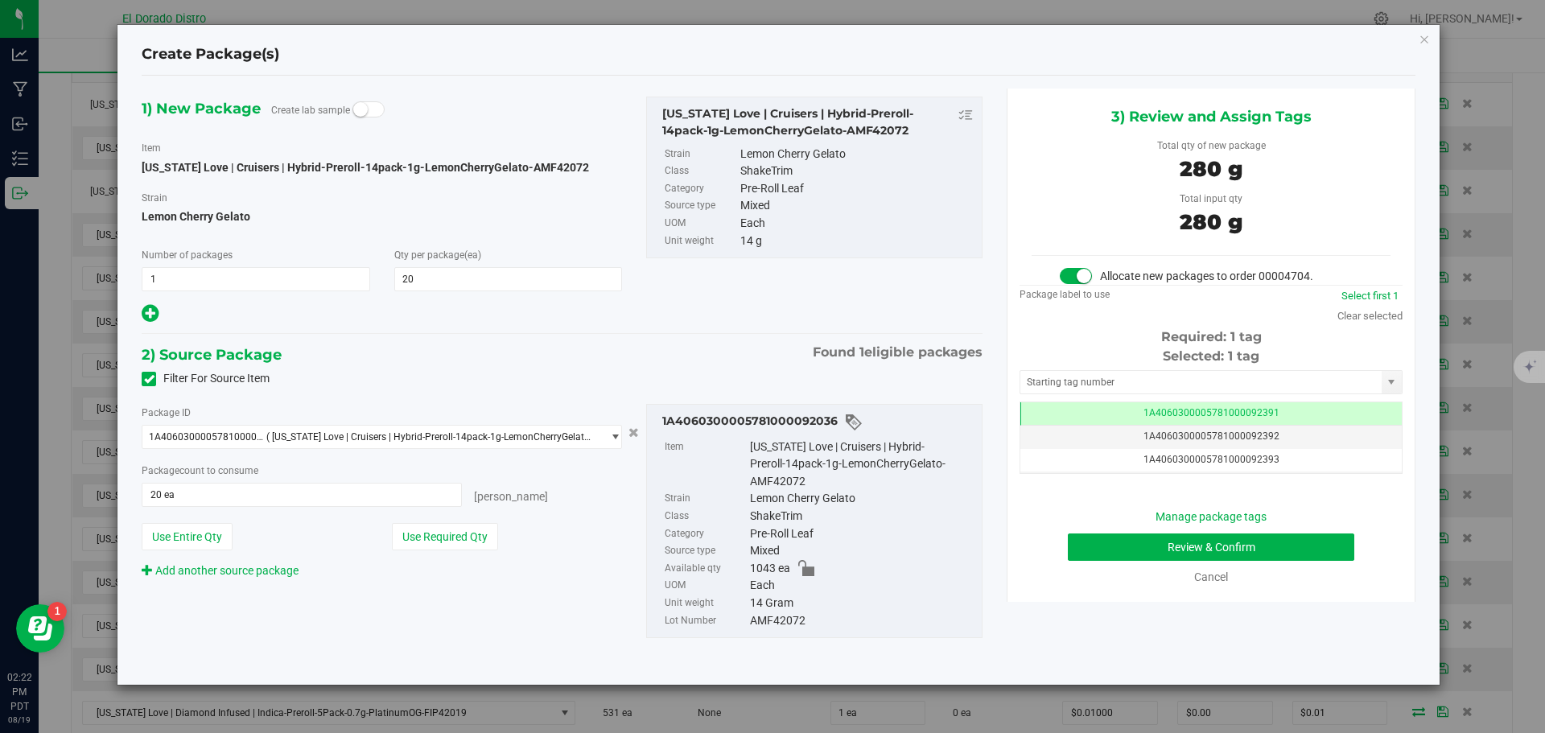
click at [1107, 531] on div "Manage package tags Review & Confirm Cancel" at bounding box center [1211, 547] width 359 height 77
click at [1107, 540] on button "Review & Confirm" at bounding box center [1211, 547] width 287 height 27
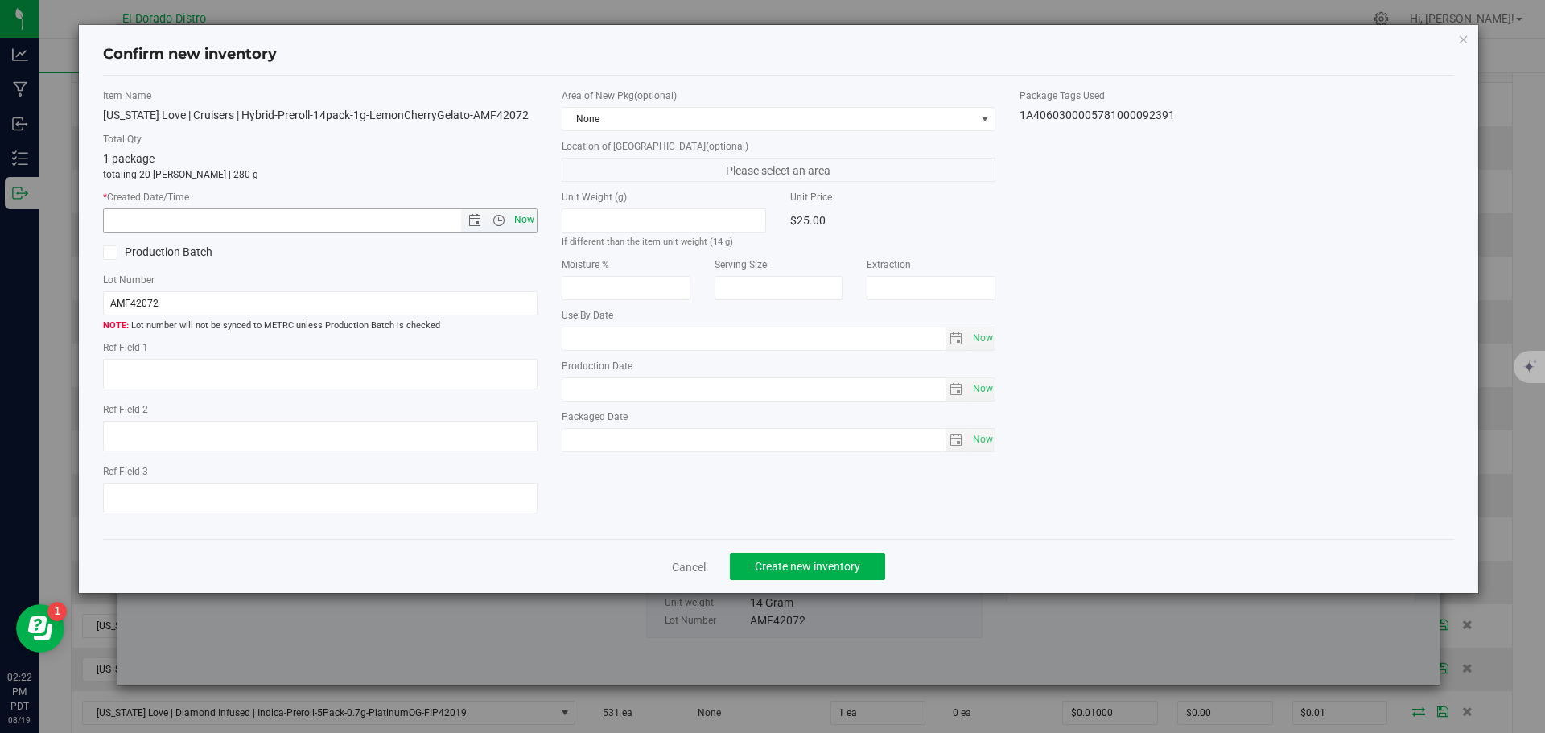
click at [530, 221] on span "Now" at bounding box center [523, 219] width 27 height 23
type input "8/19/2025 2:22 PM"
click at [806, 567] on span "Create new inventory" at bounding box center [807, 566] width 105 height 13
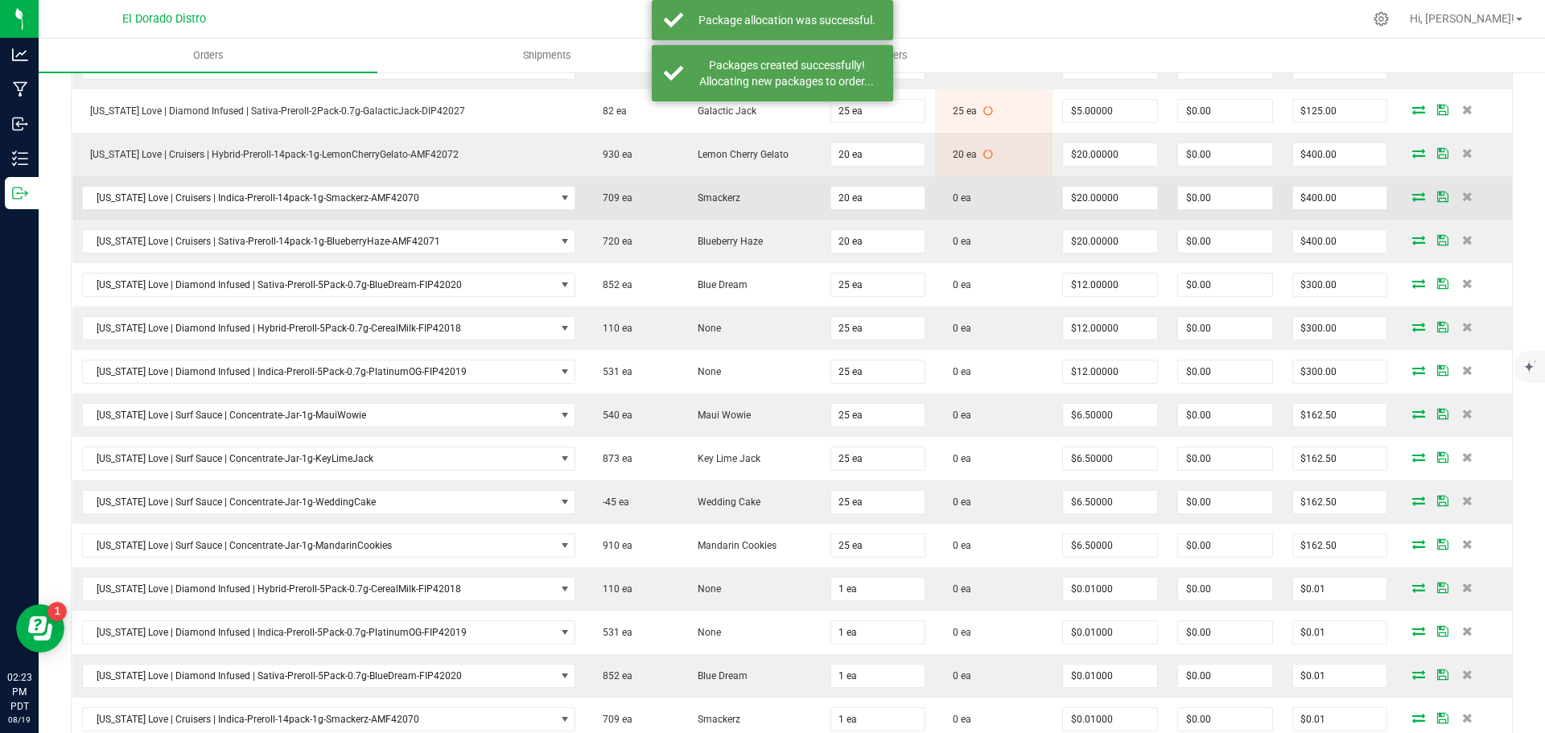
click at [1413, 193] on icon at bounding box center [1419, 197] width 13 height 10
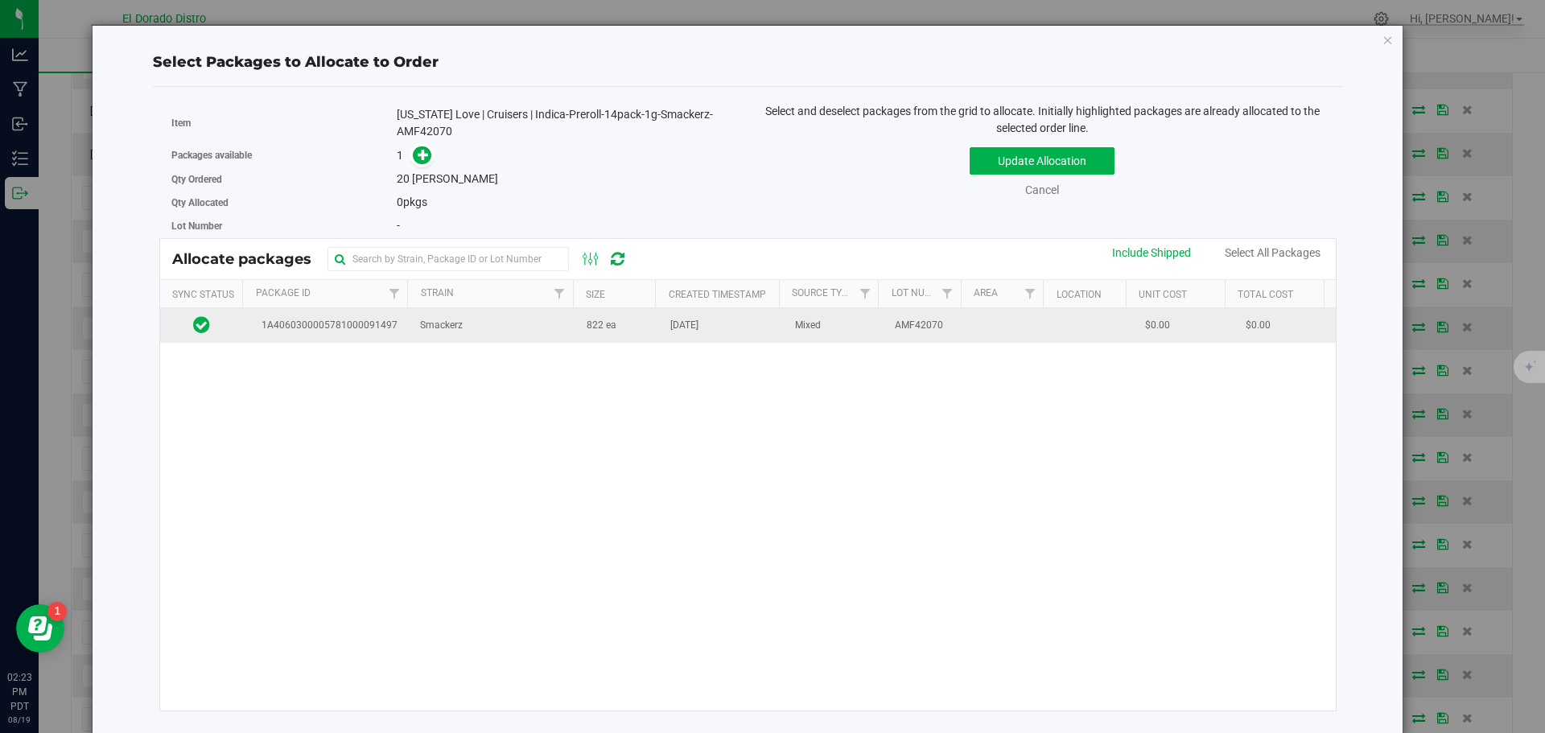
click at [676, 328] on span "[DATE]" at bounding box center [684, 325] width 28 height 15
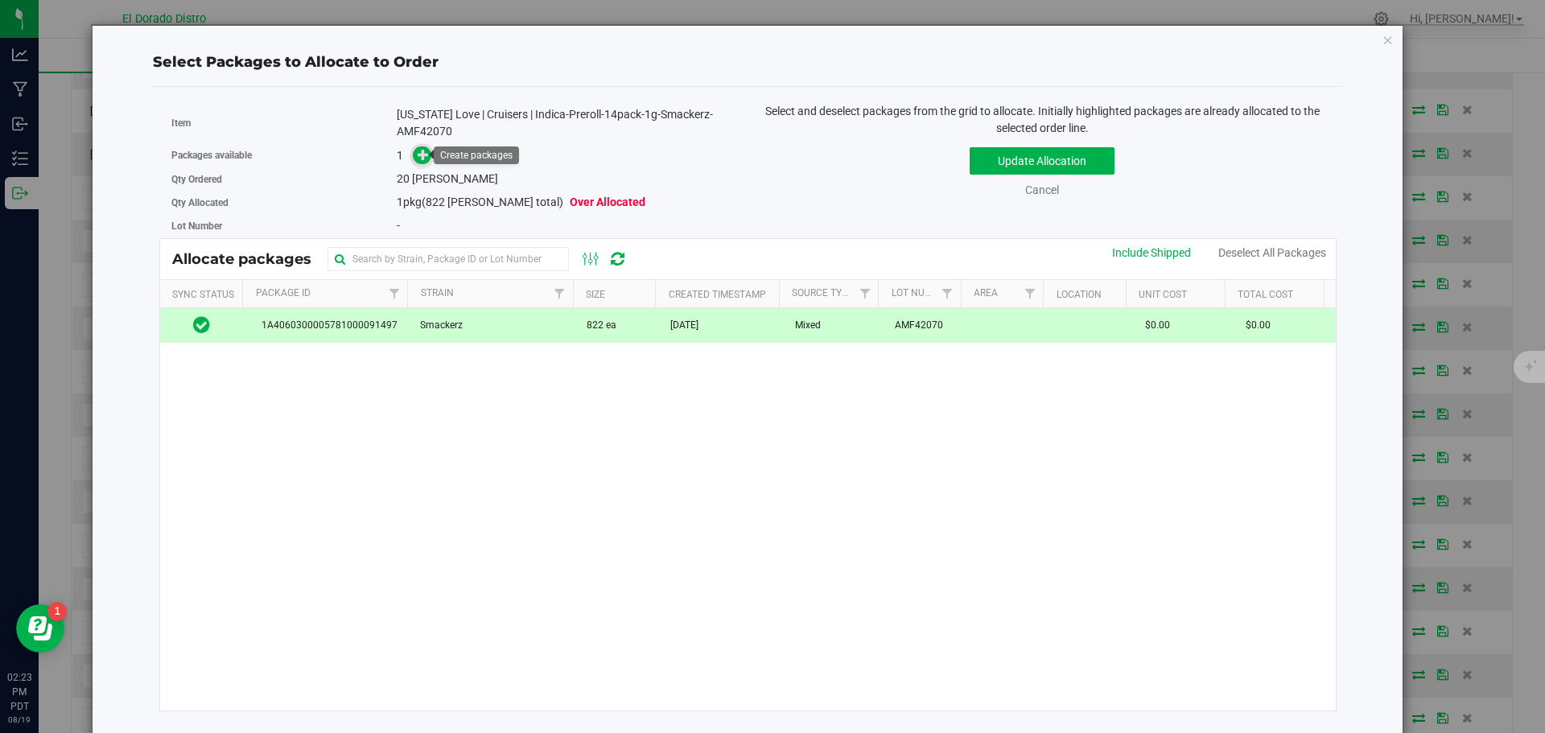
click at [422, 156] on icon at bounding box center [424, 154] width 12 height 12
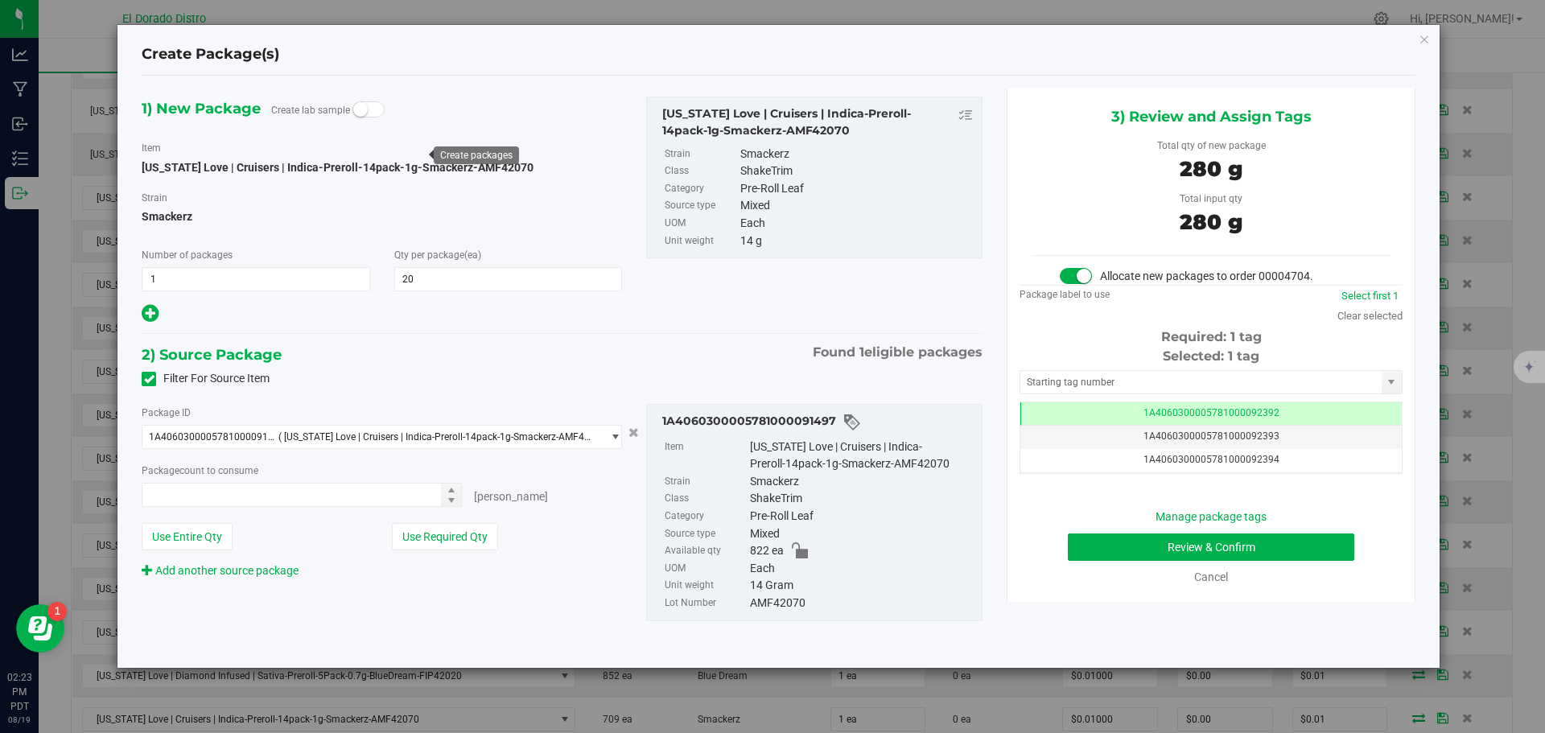
type input "20 ea"
click at [1088, 550] on button "Review & Confirm" at bounding box center [1211, 547] width 287 height 27
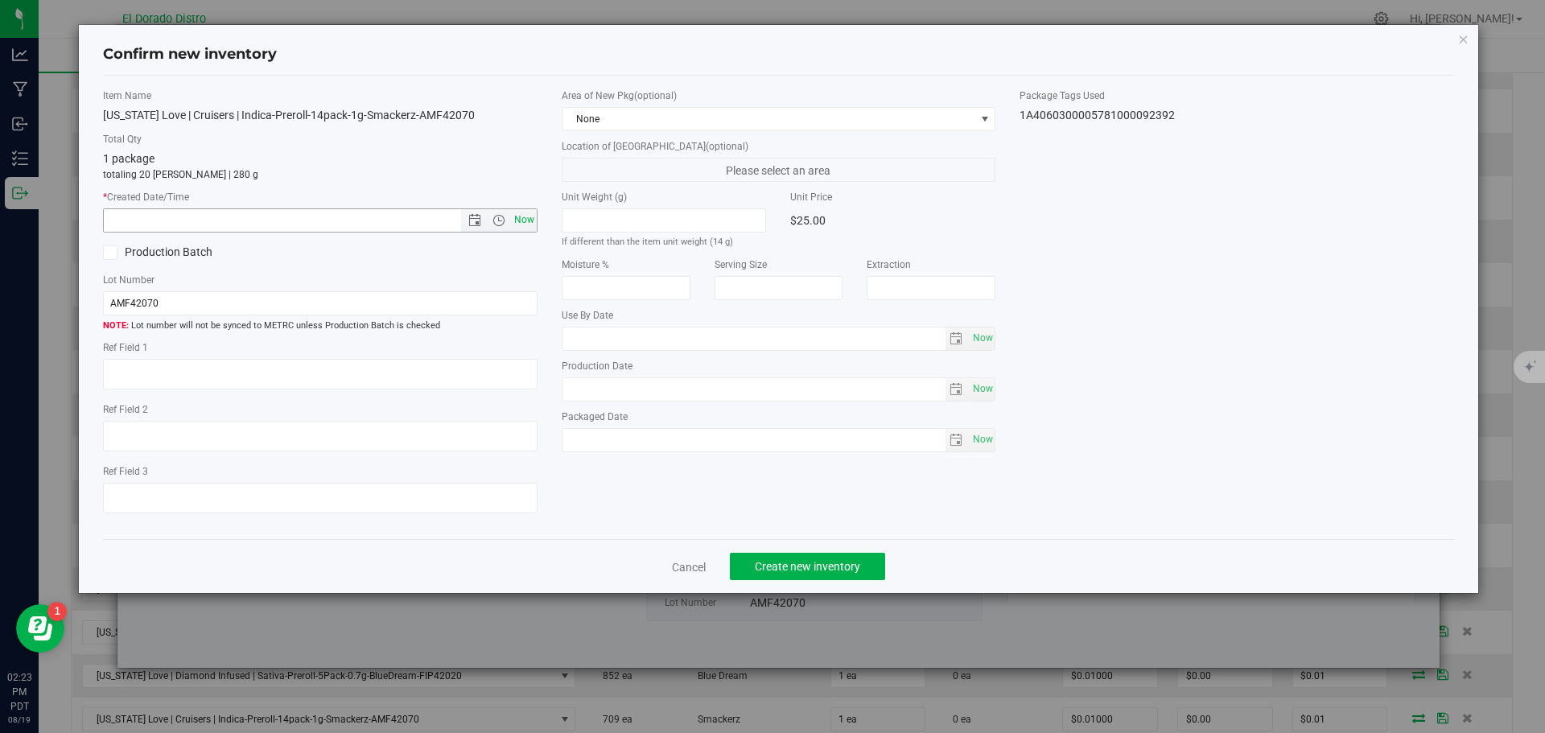
click at [530, 224] on span "Now" at bounding box center [523, 219] width 27 height 23
type input "8/19/2025 2:23 PM"
click at [791, 558] on button "Create new inventory" at bounding box center [807, 566] width 155 height 27
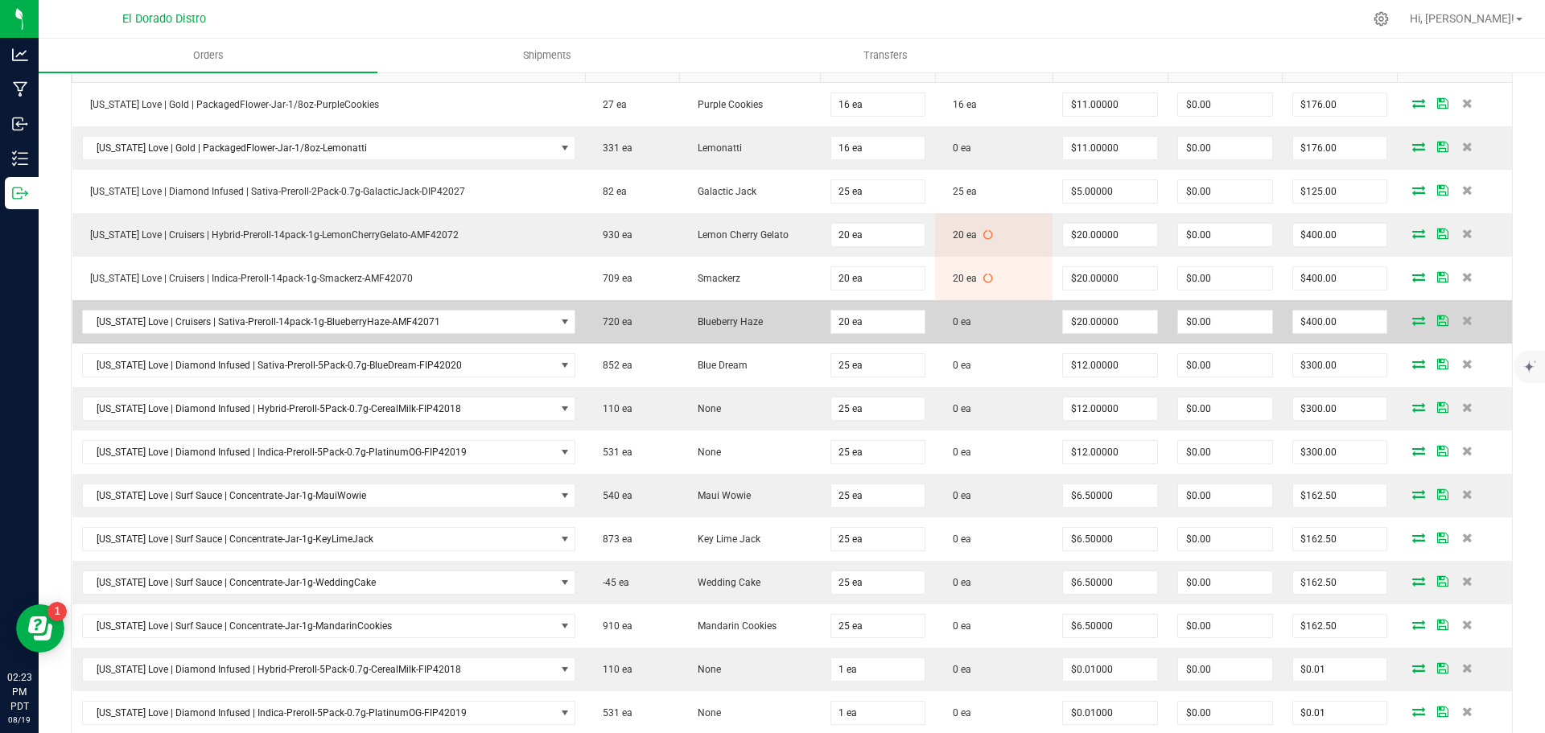
click at [1413, 325] on icon at bounding box center [1419, 321] width 13 height 10
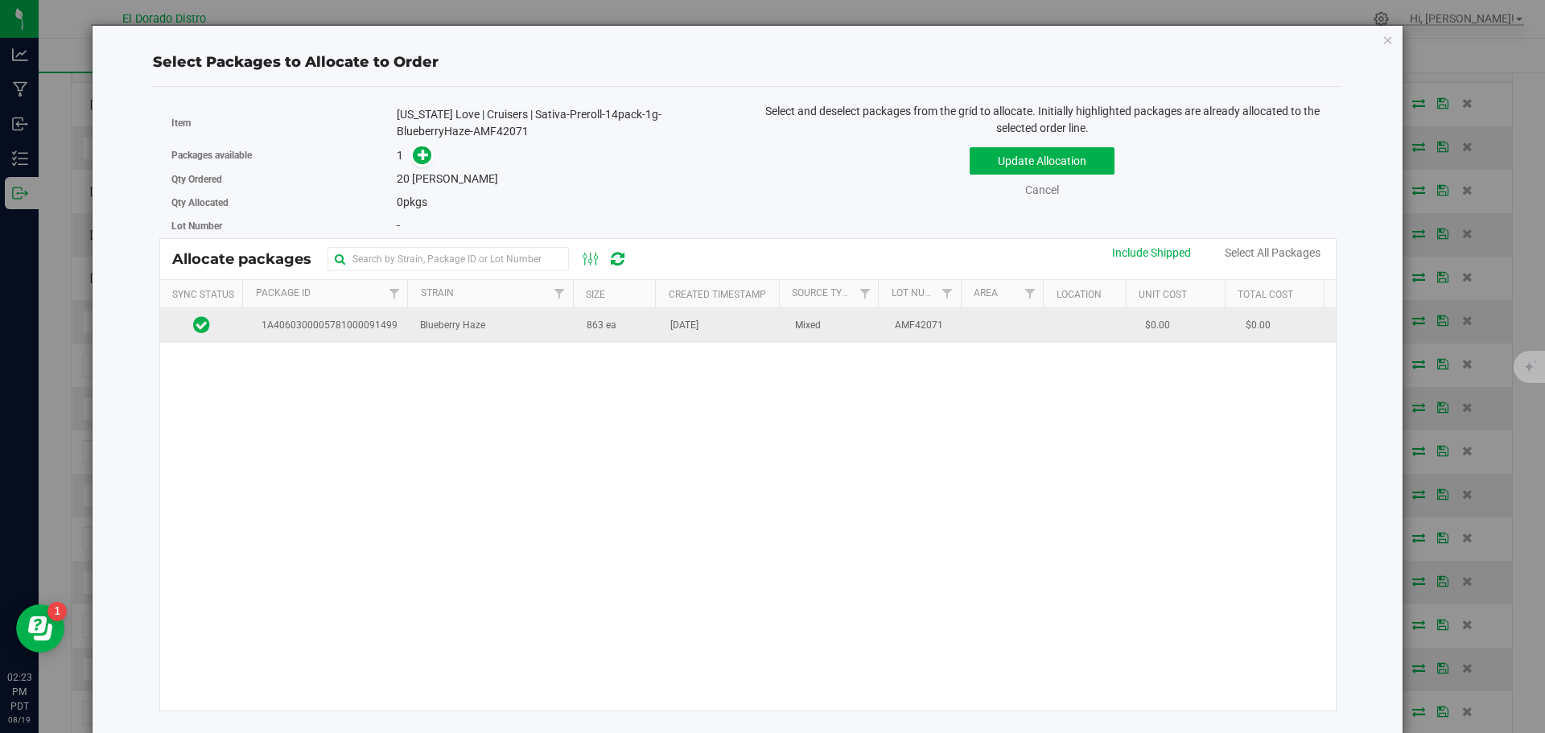
click at [642, 340] on td "863 ea" at bounding box center [619, 325] width 84 height 35
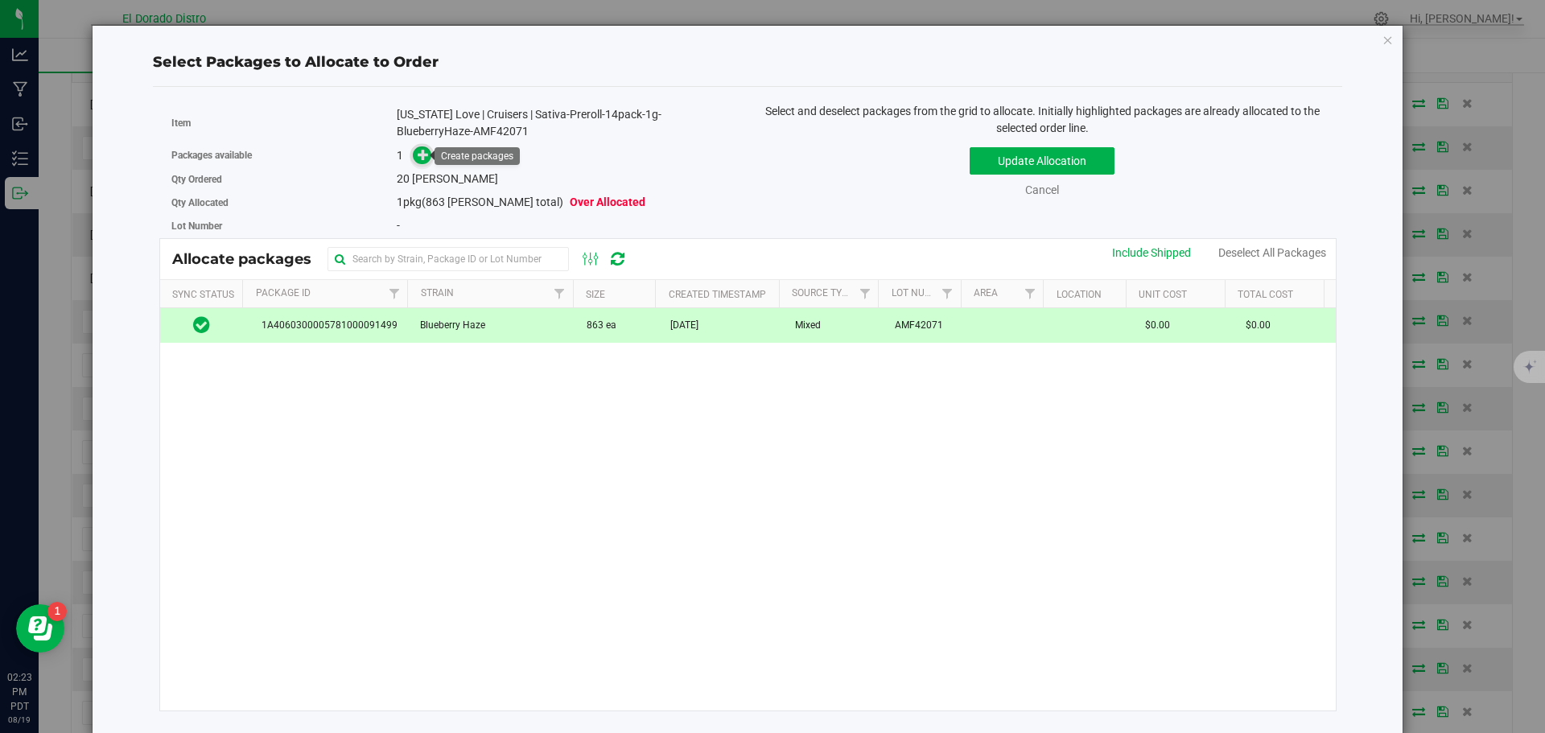
click at [423, 150] on icon at bounding box center [423, 154] width 11 height 11
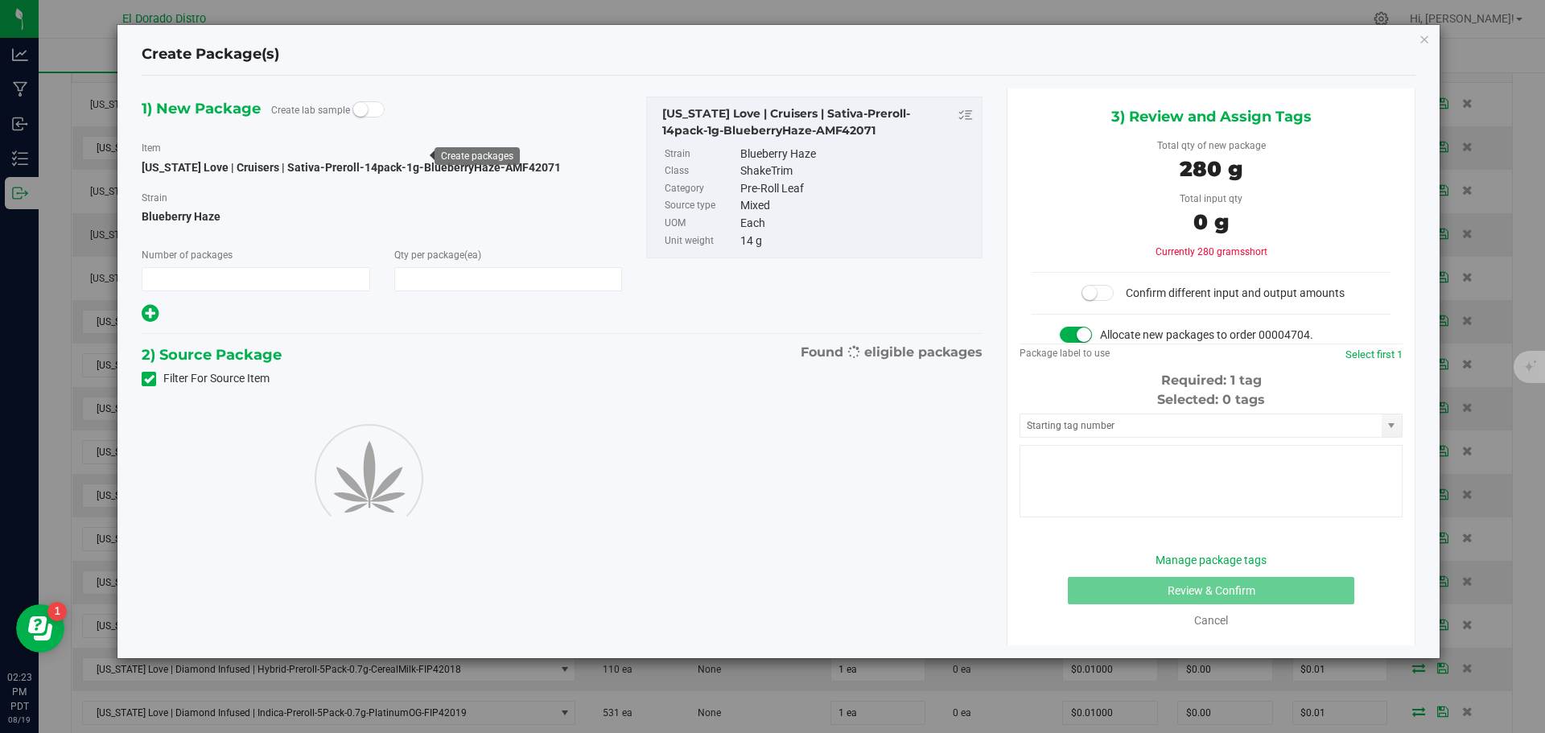
type input "1"
type input "20"
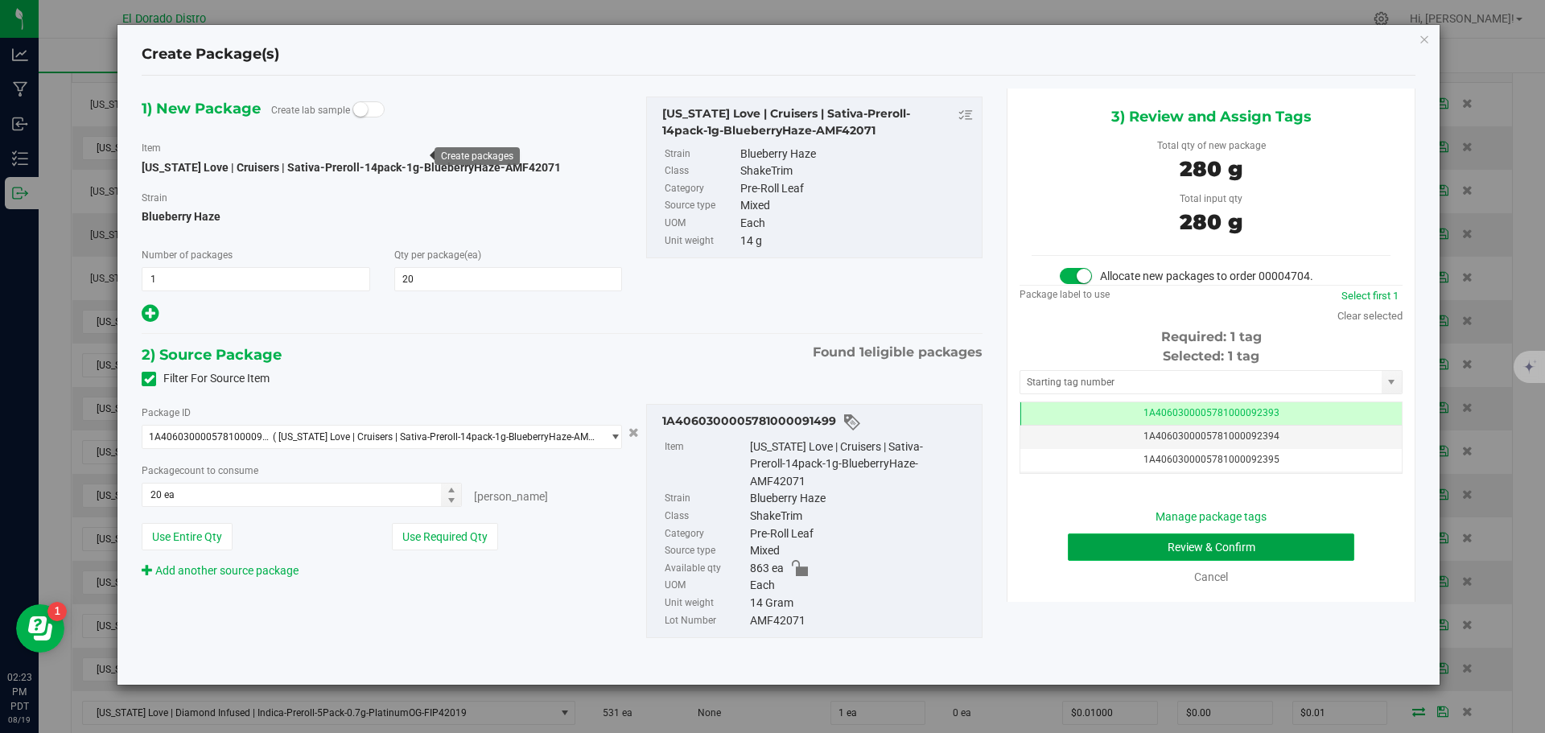
click at [1108, 549] on button "Review & Confirm" at bounding box center [1211, 547] width 287 height 27
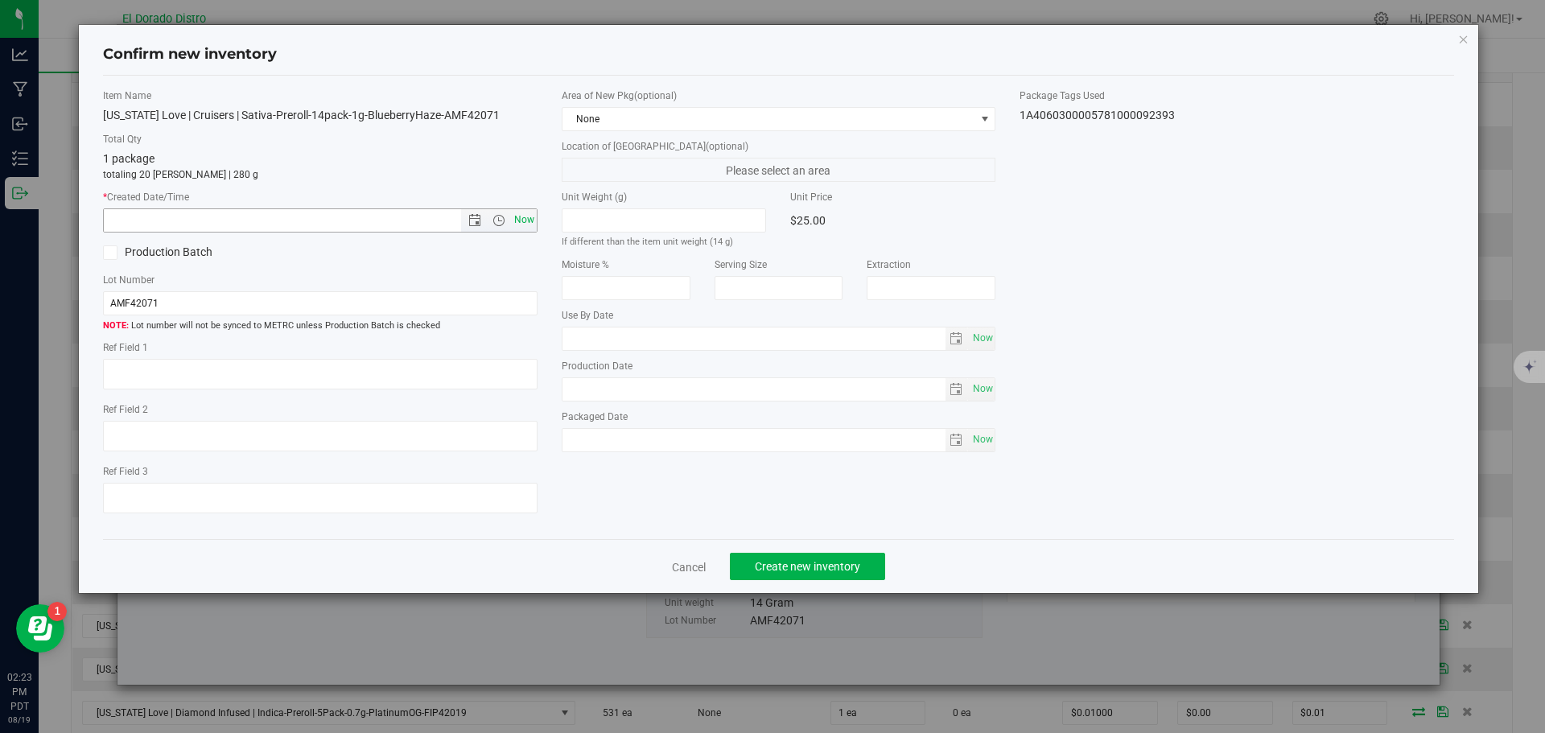
click at [522, 217] on span "Now" at bounding box center [523, 219] width 27 height 23
type input "8/19/2025 2:23 PM"
click at [805, 564] on span "Create new inventory" at bounding box center [807, 566] width 105 height 13
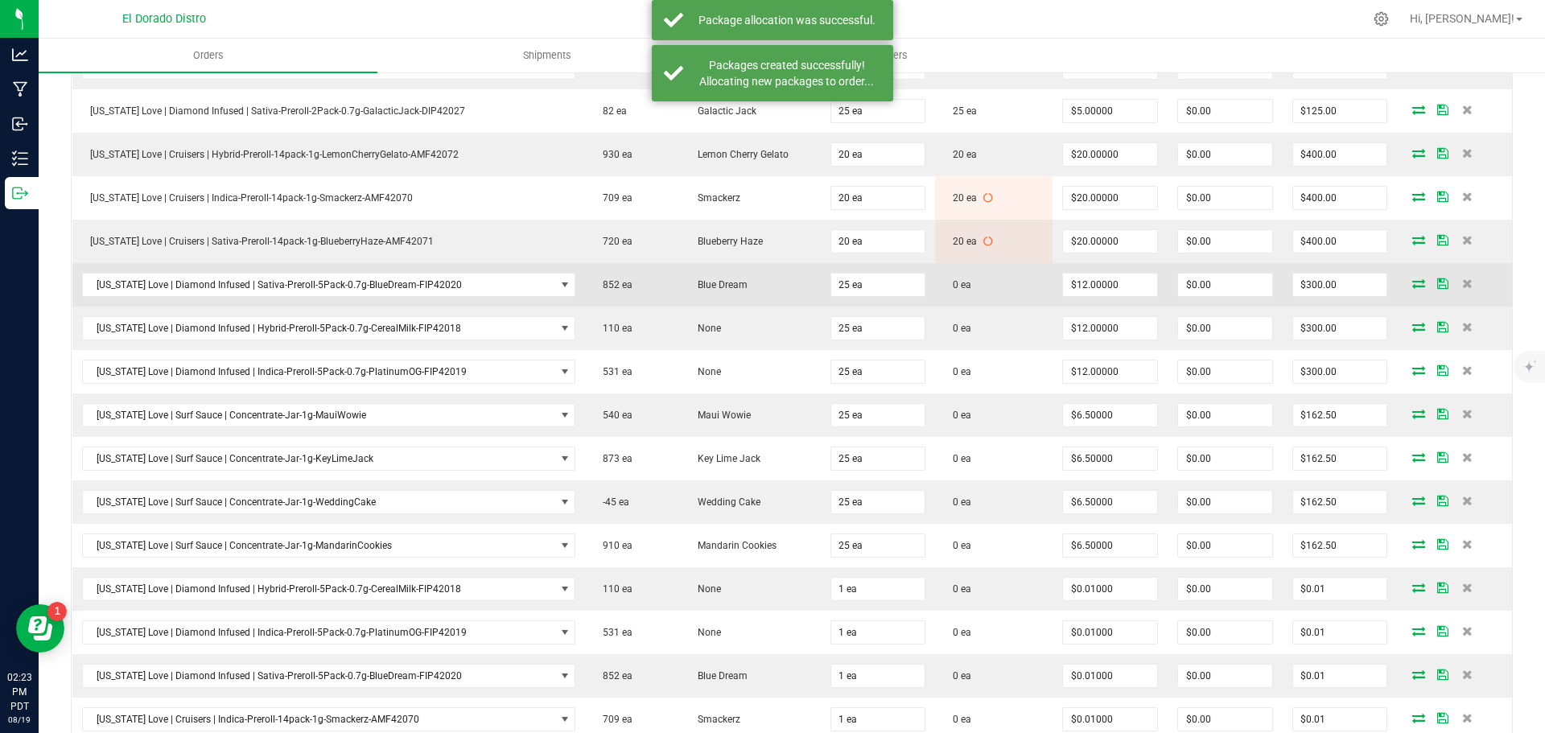
click at [1413, 285] on icon at bounding box center [1419, 283] width 13 height 10
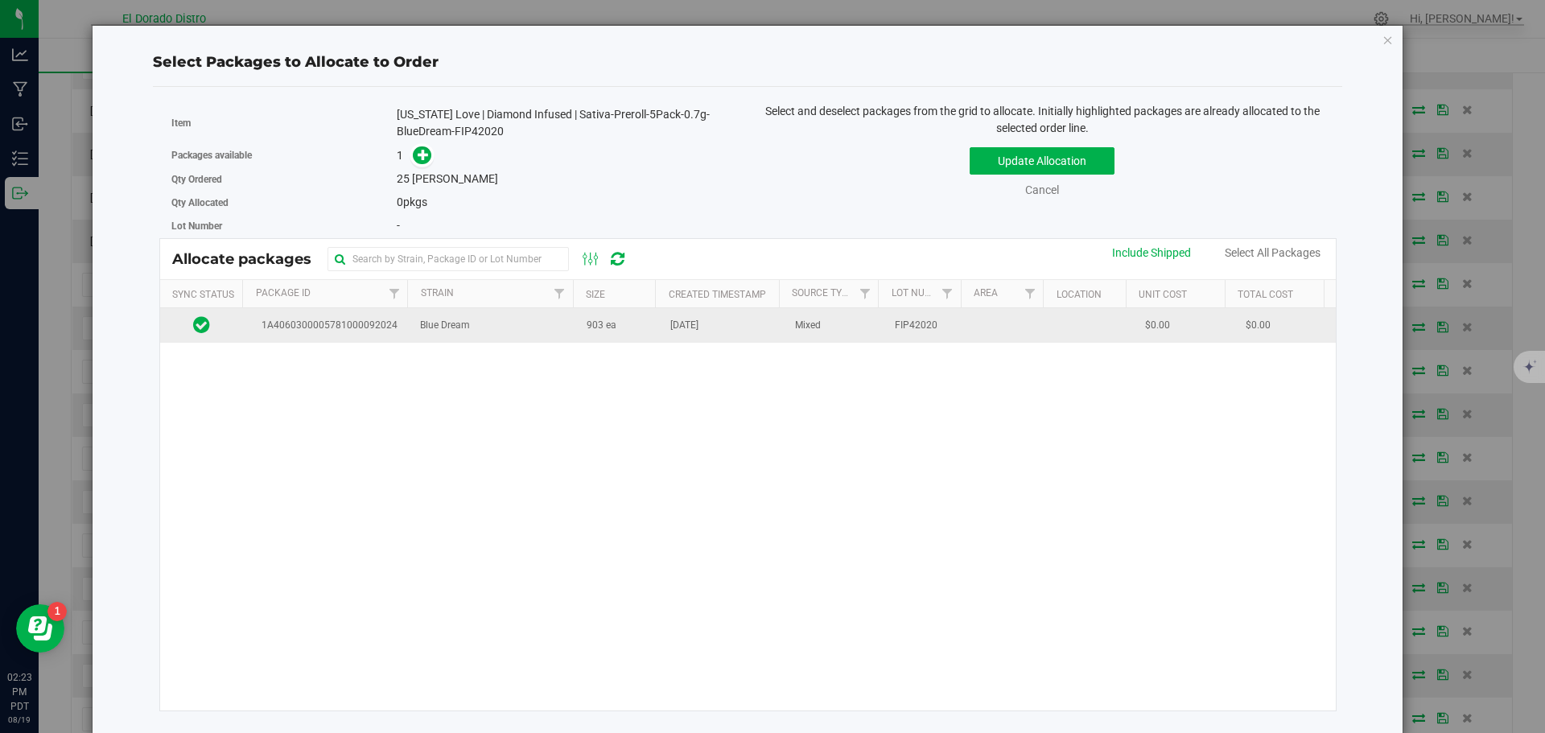
click at [686, 336] on td "[DATE]" at bounding box center [723, 325] width 125 height 35
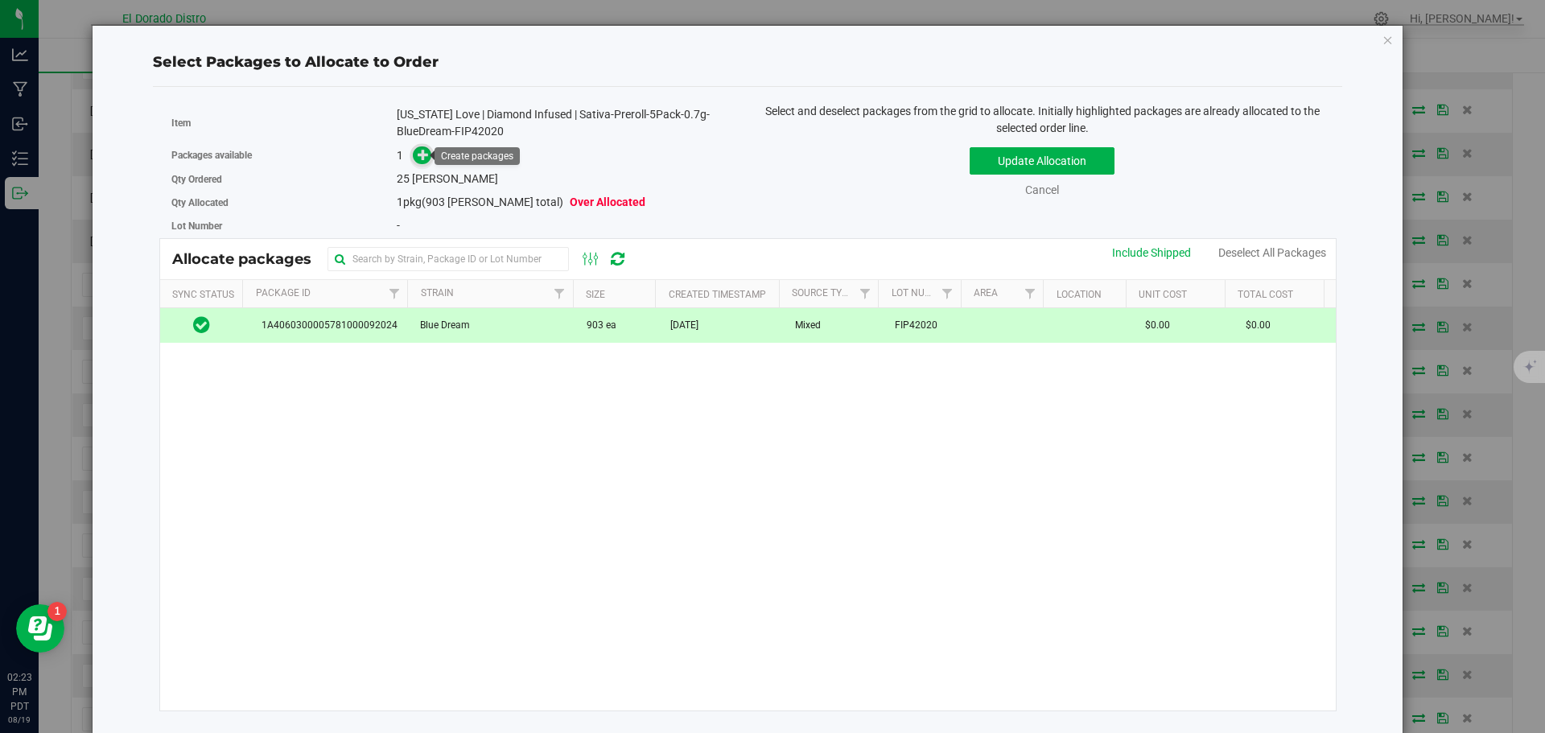
click at [427, 154] on span at bounding box center [422, 155] width 19 height 19
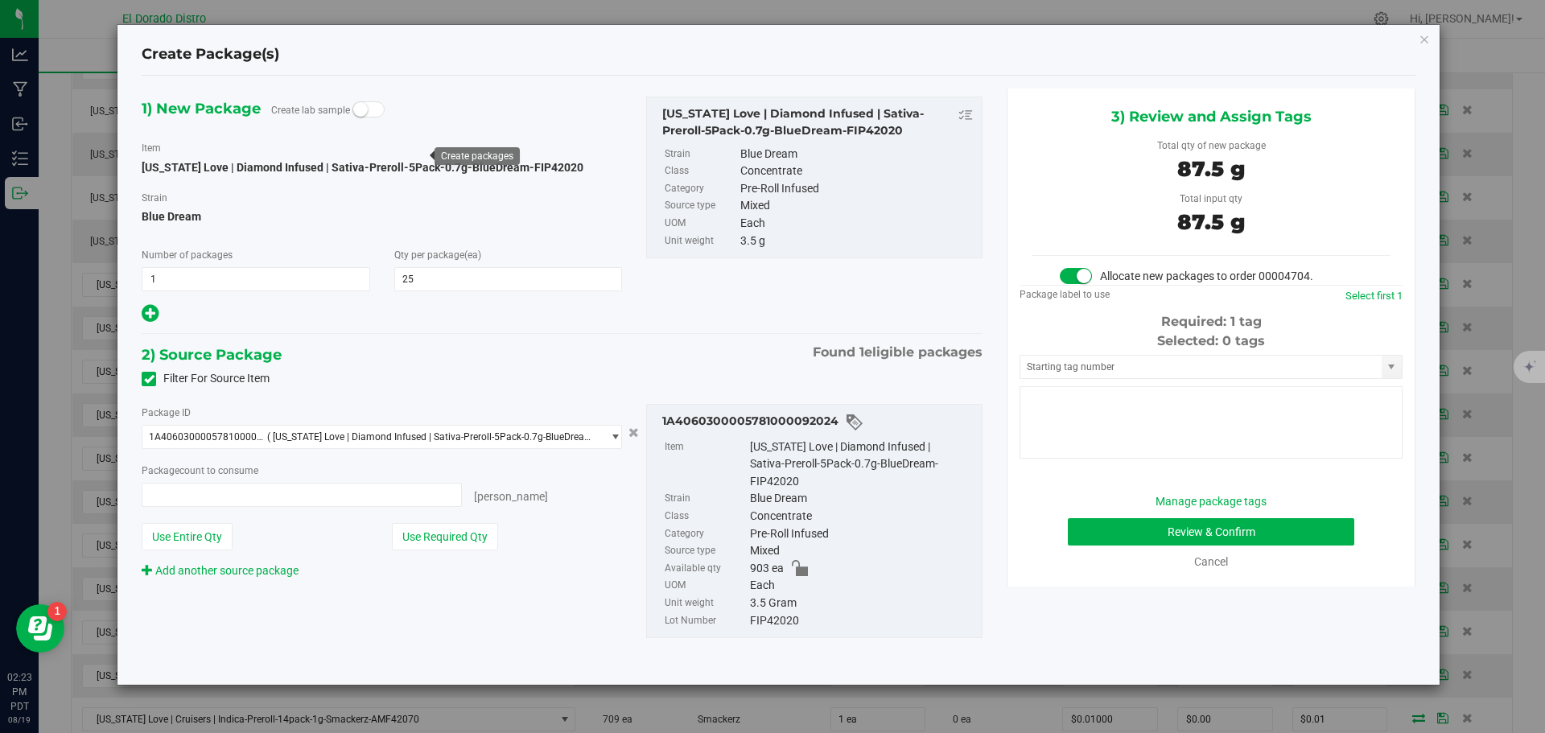
type input "25 ea"
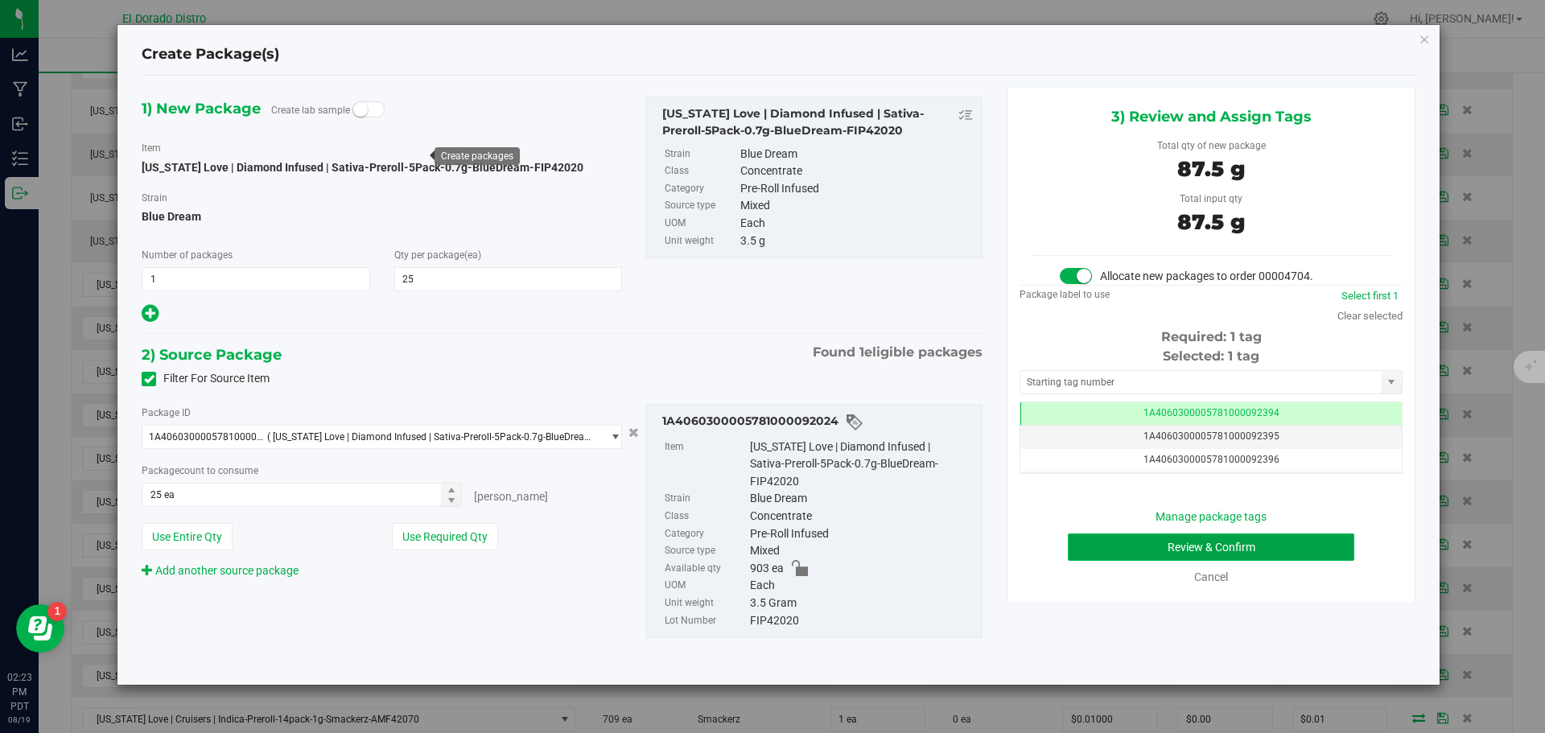
click at [1083, 537] on button "Review & Confirm" at bounding box center [1211, 547] width 287 height 27
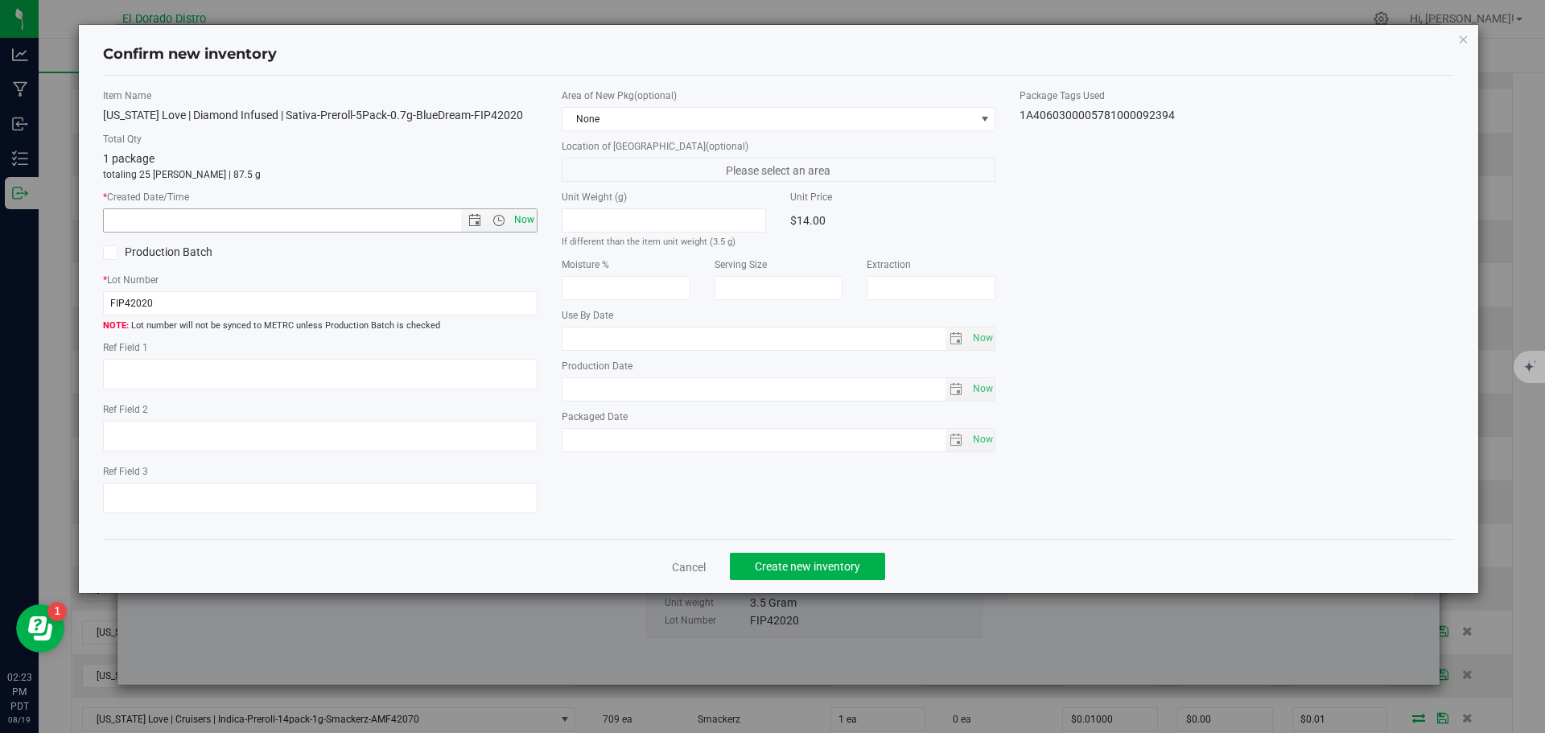
click at [525, 208] on span "Now" at bounding box center [523, 219] width 27 height 23
type input "8/19/2025 2:23 PM"
click at [791, 566] on span "Create new inventory" at bounding box center [807, 566] width 105 height 13
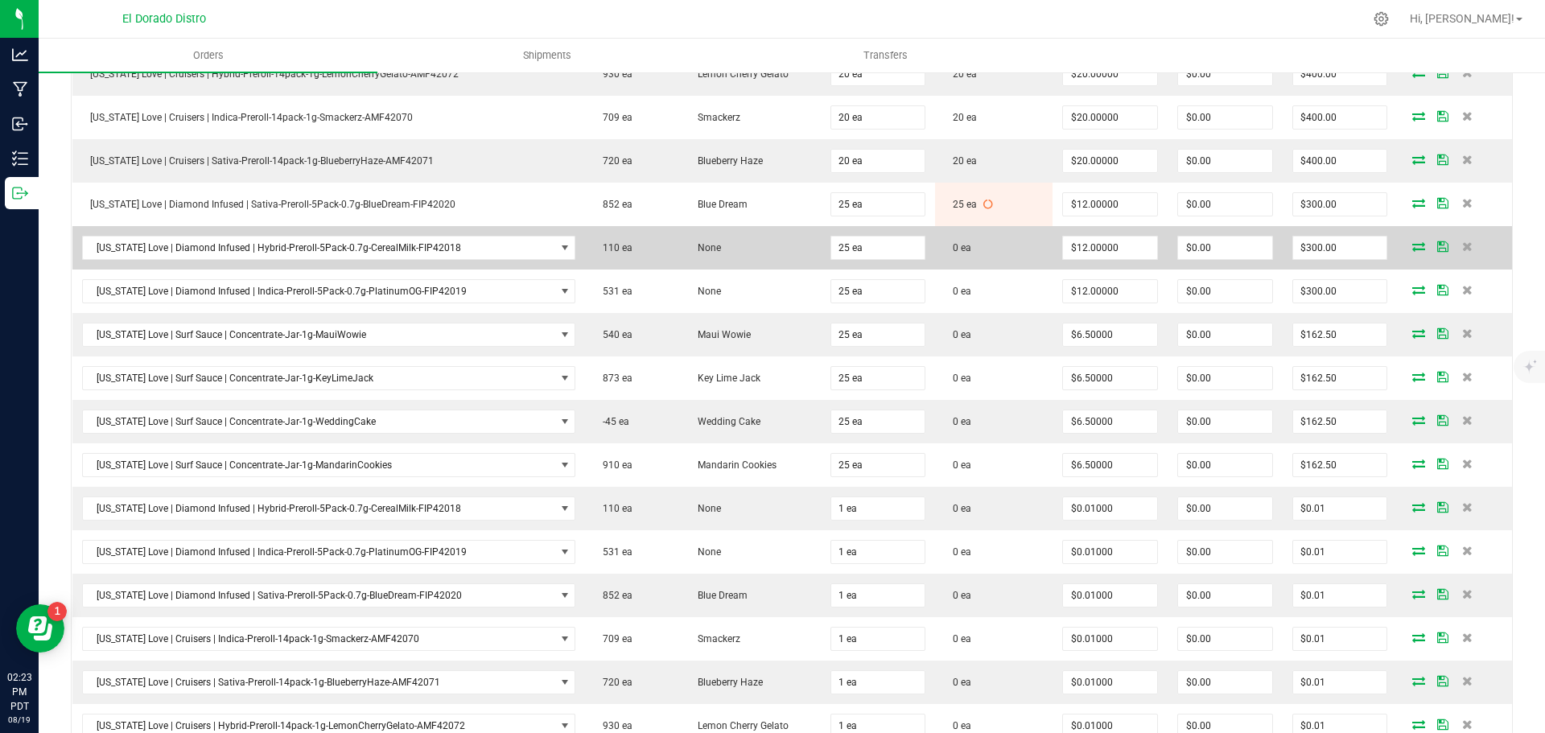
click at [1413, 241] on icon at bounding box center [1419, 246] width 13 height 10
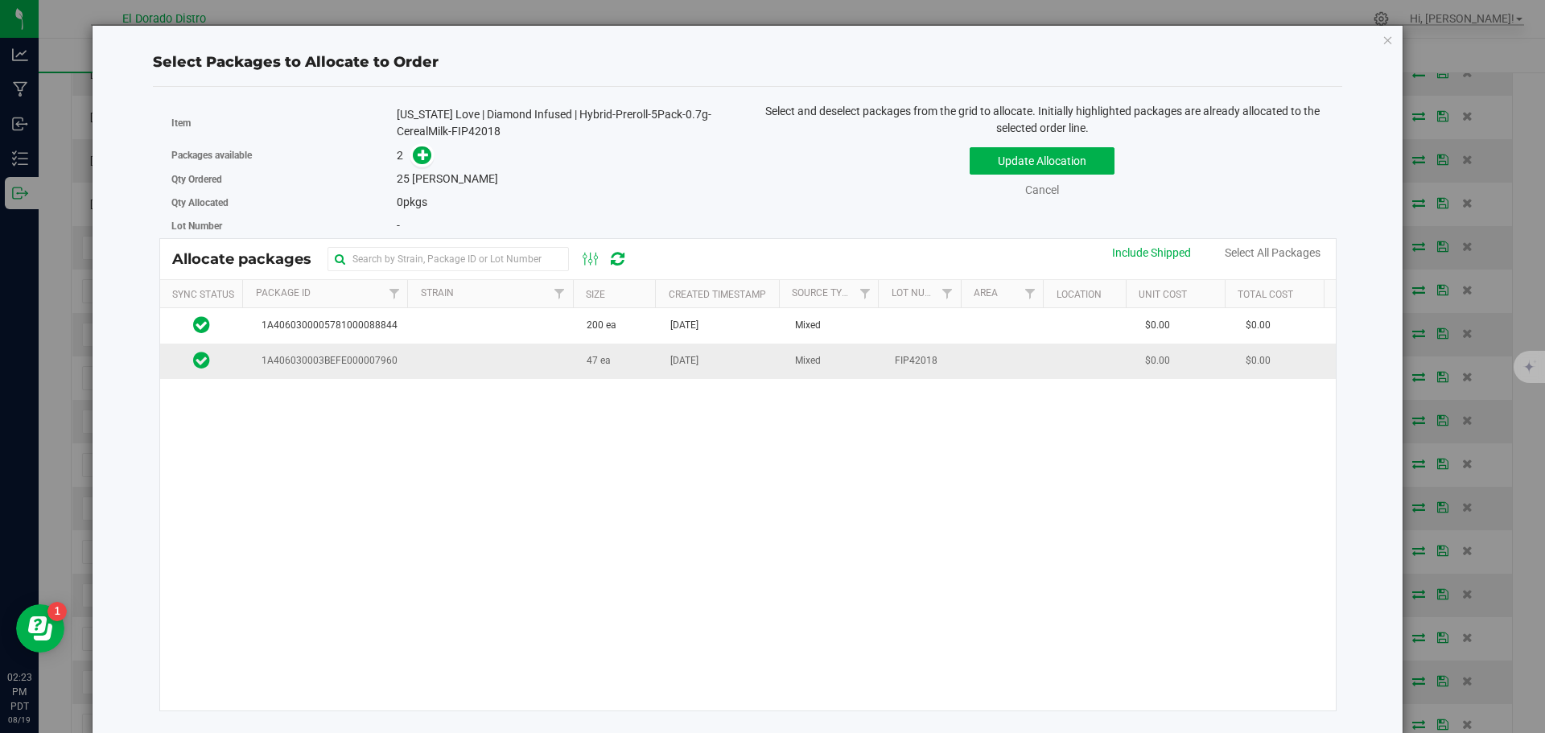
click at [795, 366] on span "Mixed" at bounding box center [808, 360] width 26 height 15
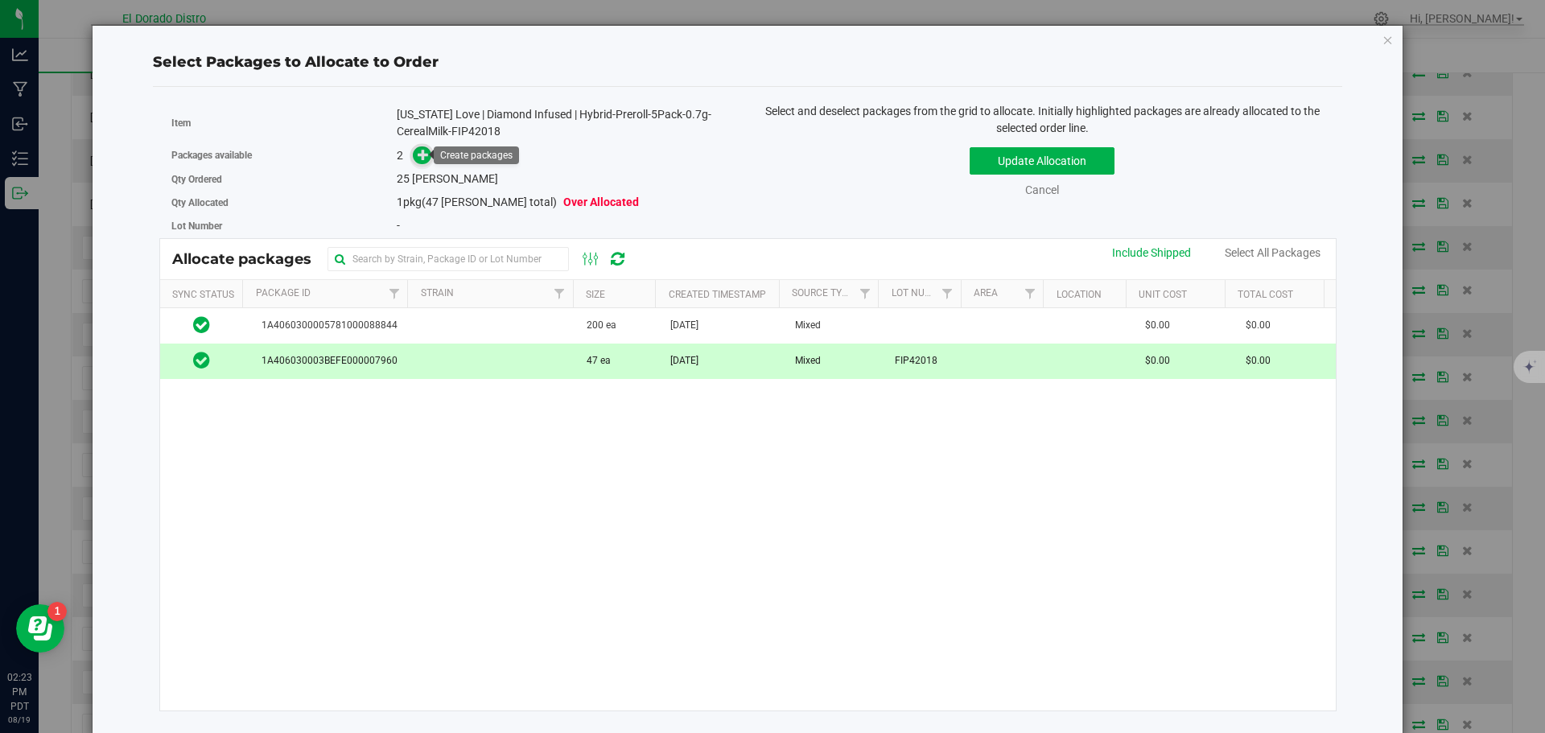
click at [415, 155] on span at bounding box center [422, 155] width 19 height 19
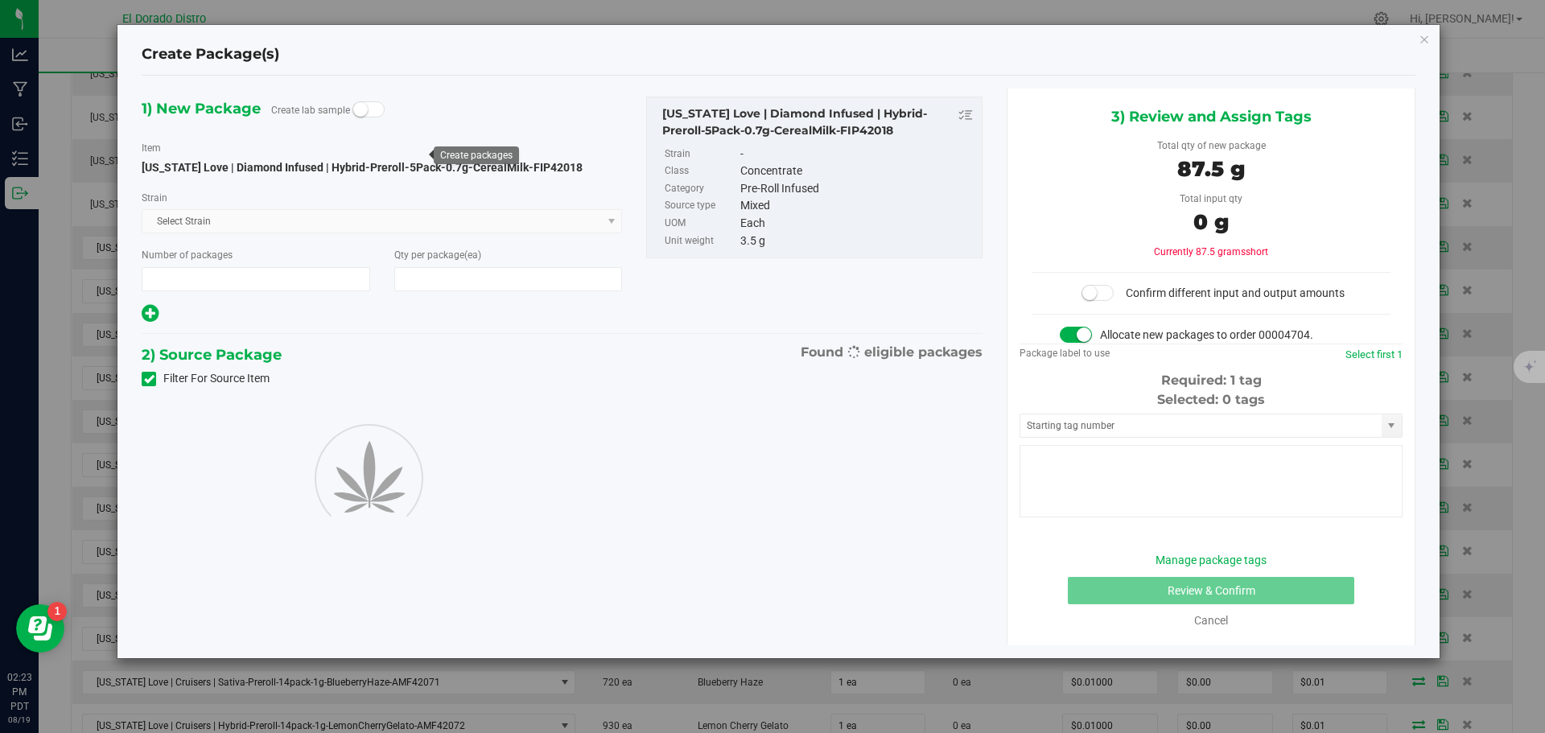
type input "1"
type input "25"
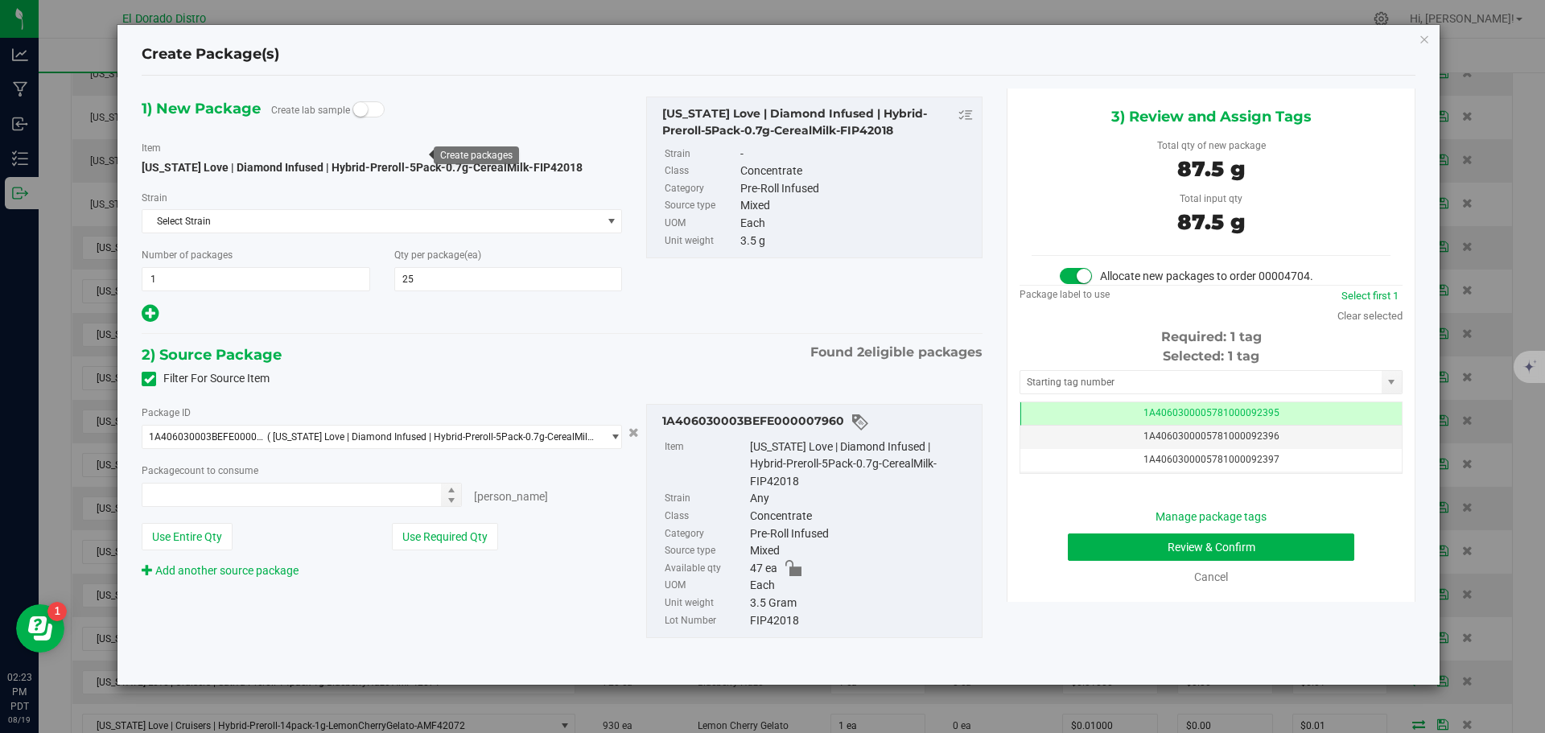
type input "25 ea"
click at [1121, 545] on button "Review & Confirm" at bounding box center [1211, 547] width 287 height 27
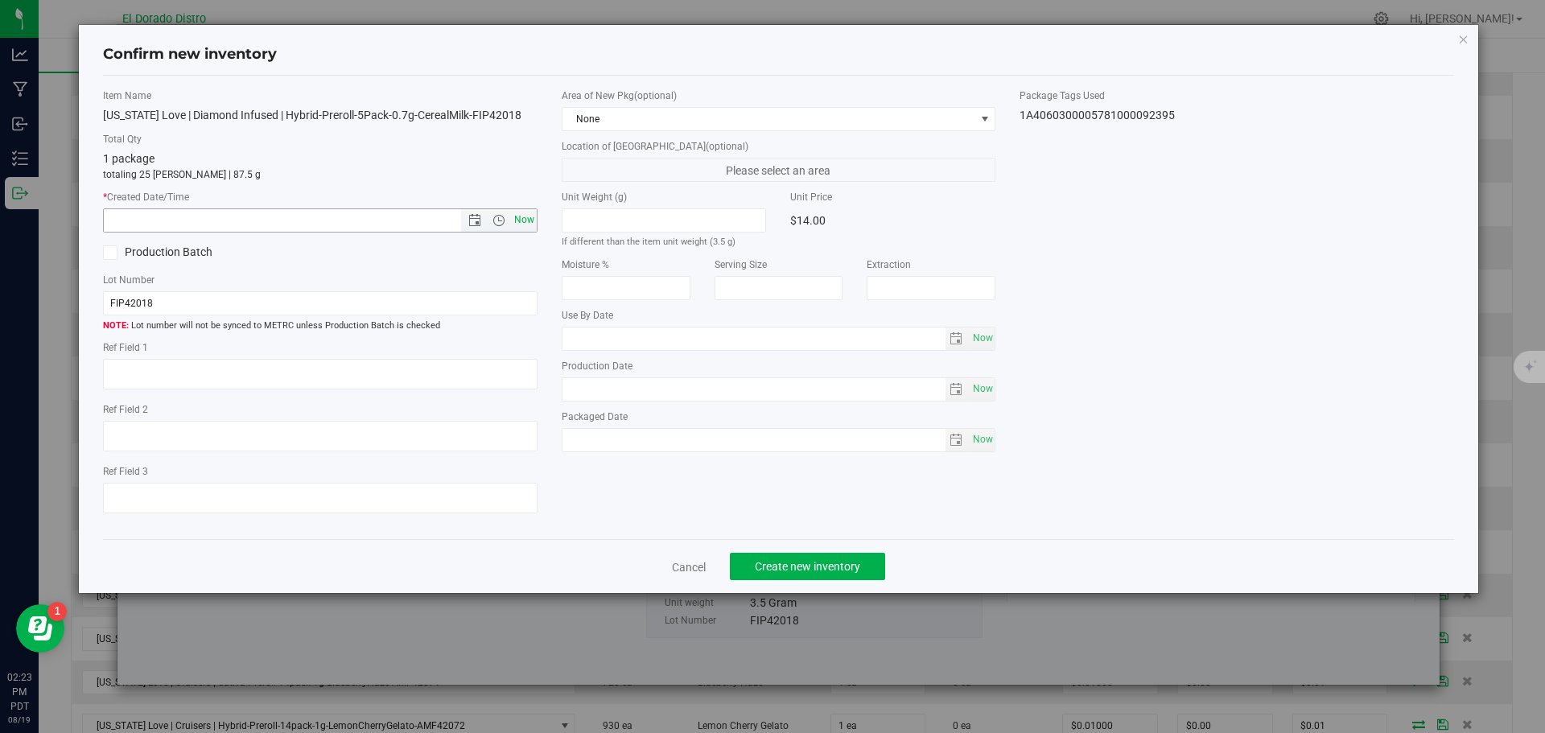
click at [529, 218] on span "Now" at bounding box center [523, 219] width 27 height 23
type input "8/19/2025 2:23 PM"
click at [789, 566] on span "Create new inventory" at bounding box center [807, 566] width 105 height 13
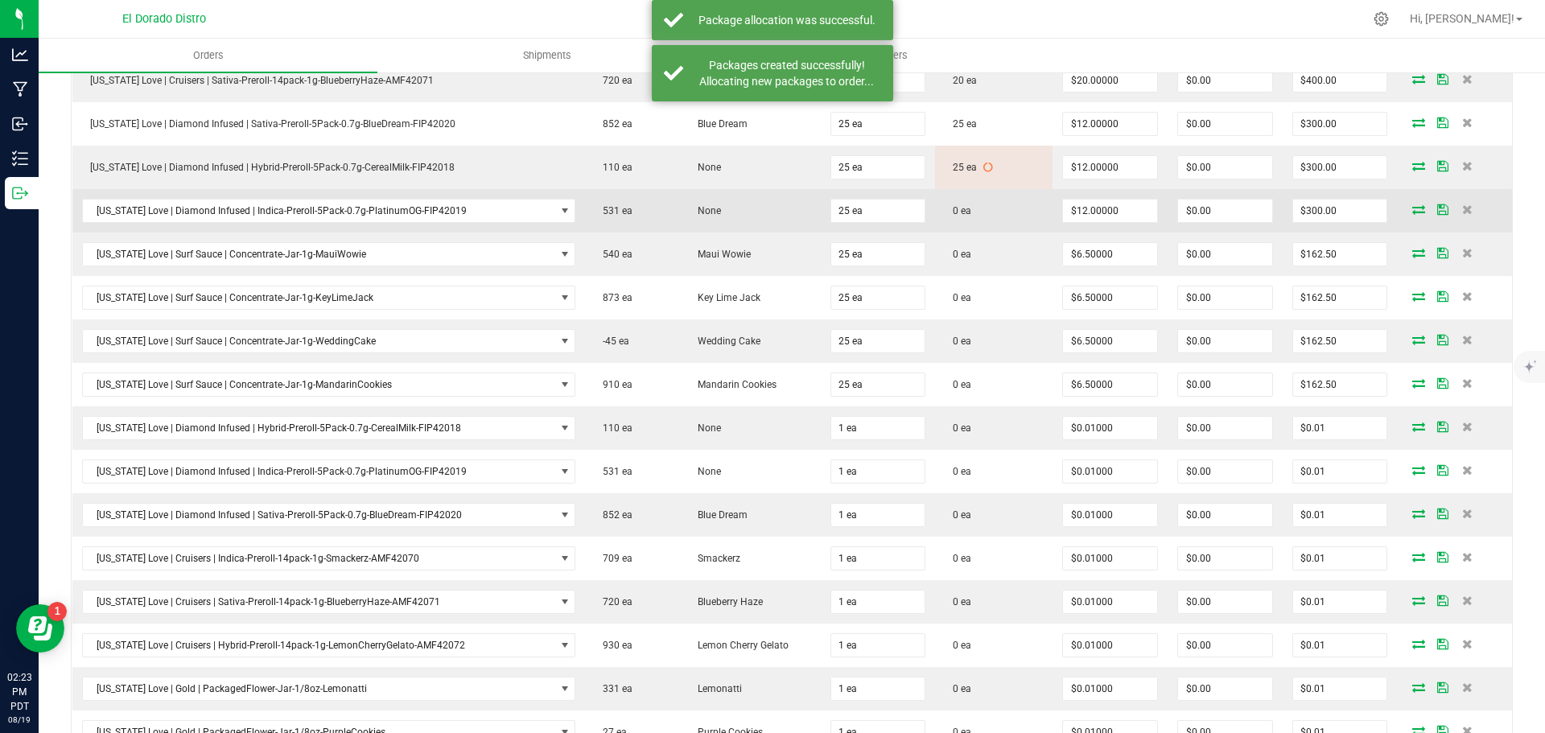
click at [1413, 205] on icon at bounding box center [1419, 209] width 13 height 10
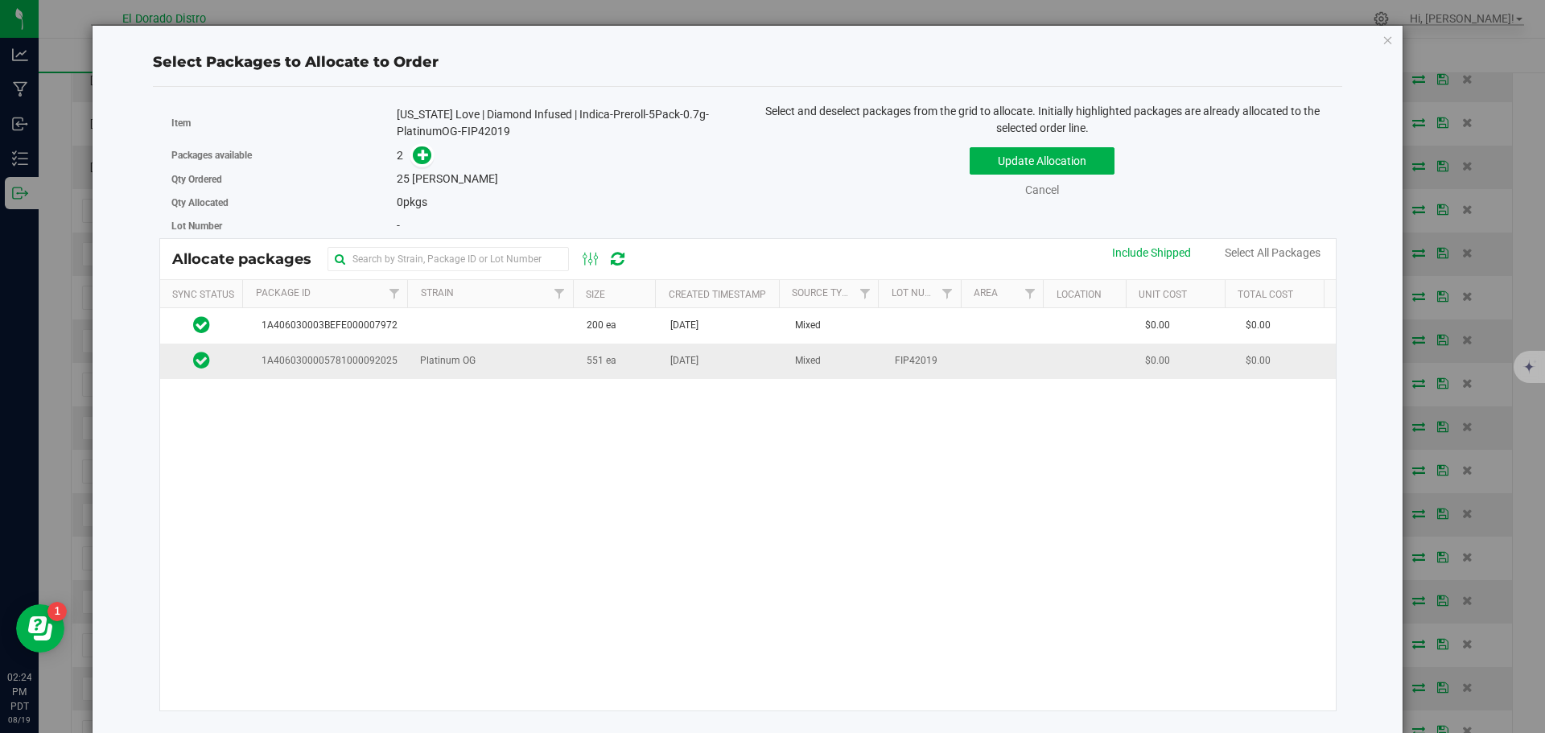
click at [673, 372] on td "[DATE]" at bounding box center [723, 361] width 125 height 35
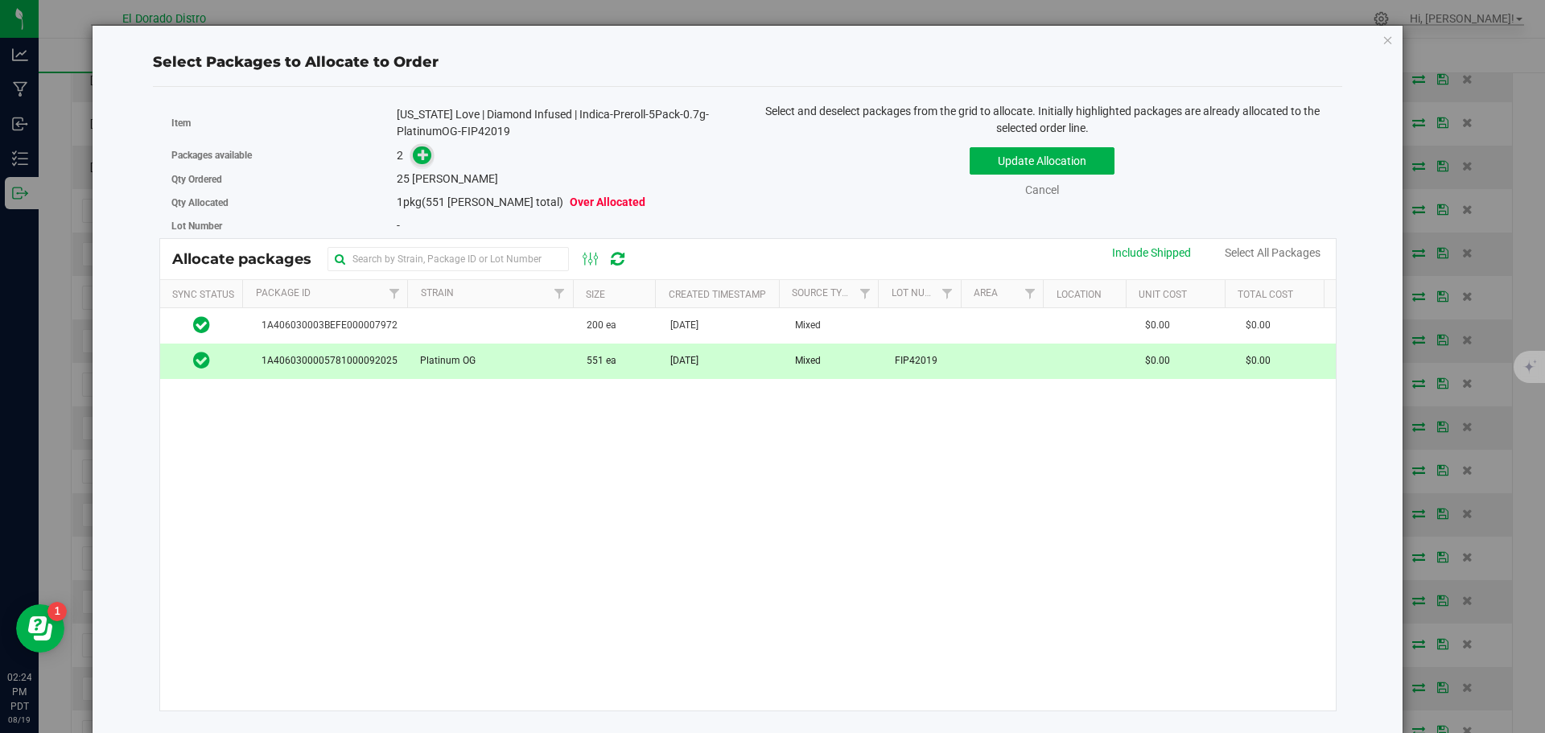
click at [427, 149] on icon at bounding box center [423, 154] width 11 height 11
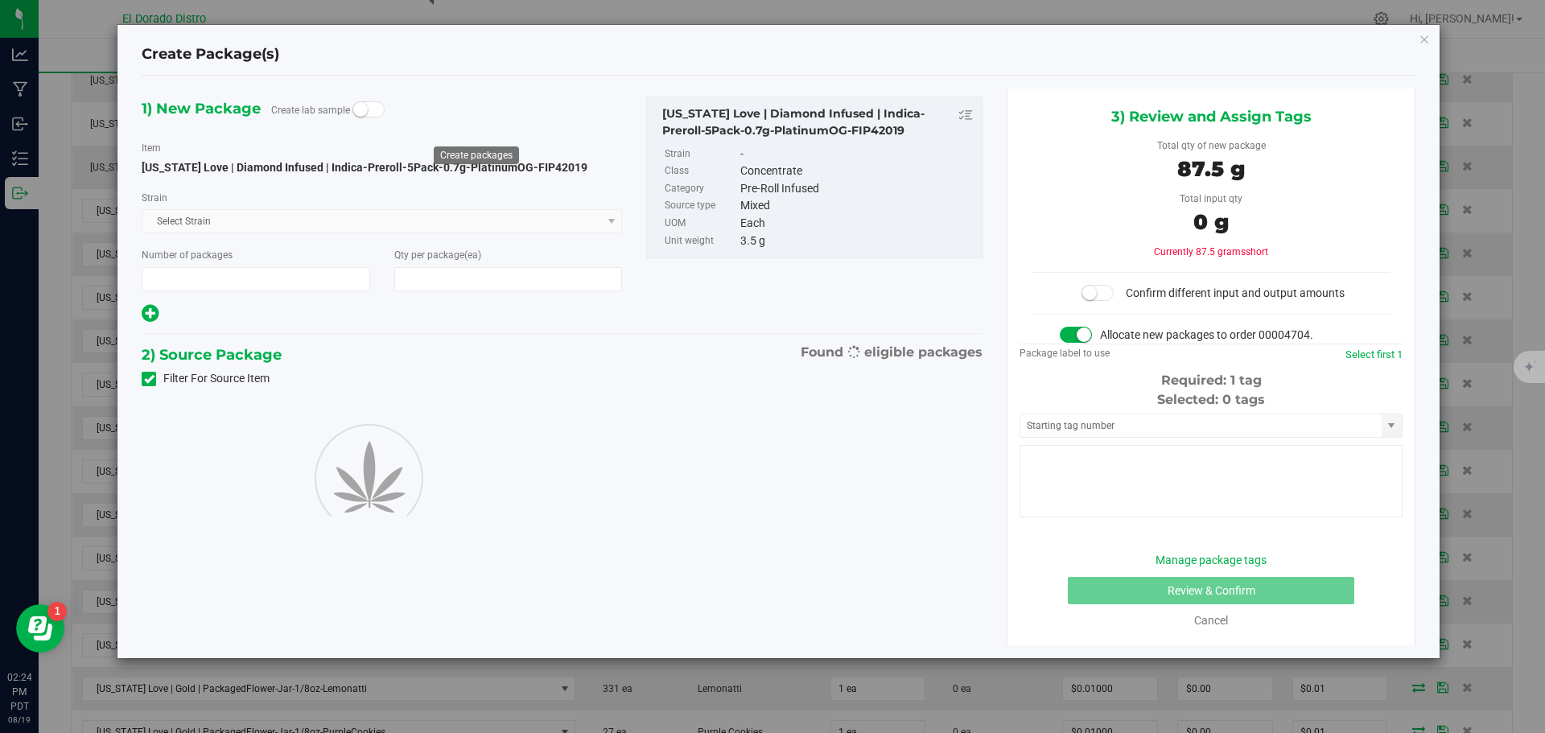
type input "1"
type input "25"
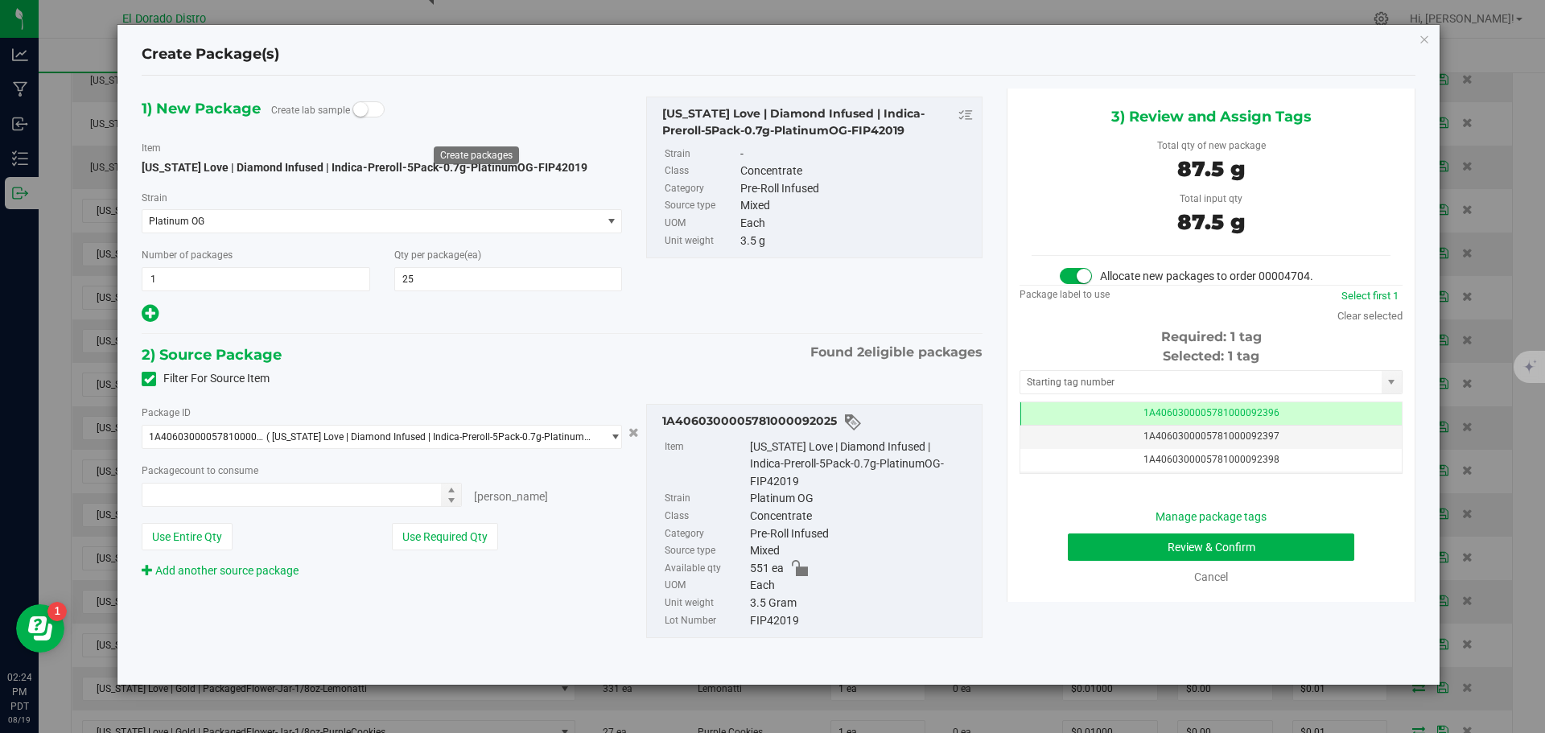
type input "25 ea"
click at [1105, 547] on button "Review & Confirm" at bounding box center [1211, 547] width 287 height 27
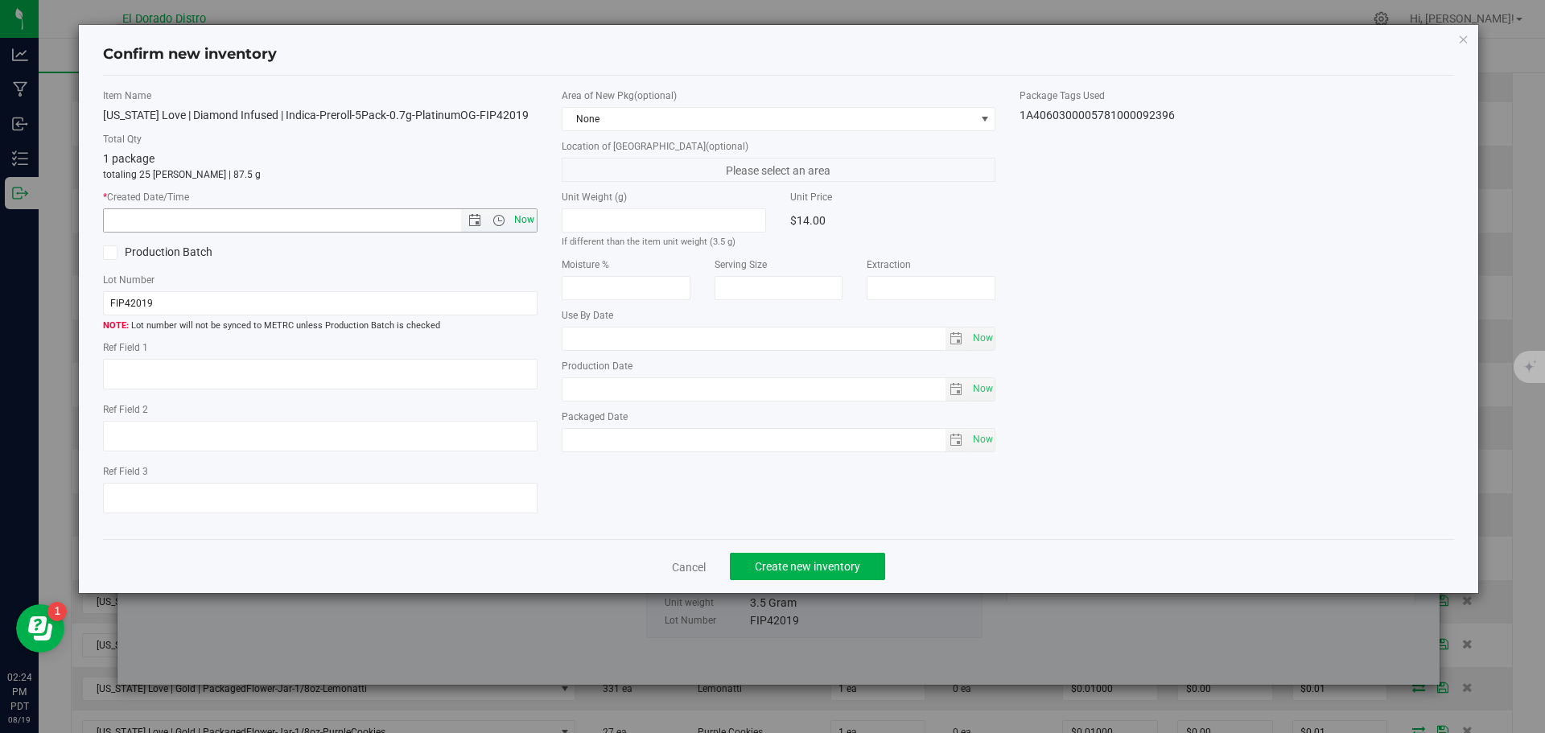
click at [529, 219] on span "Now" at bounding box center [523, 219] width 27 height 23
type input "8/19/2025 2:24 PM"
click at [790, 571] on span "Create new inventory" at bounding box center [807, 566] width 105 height 13
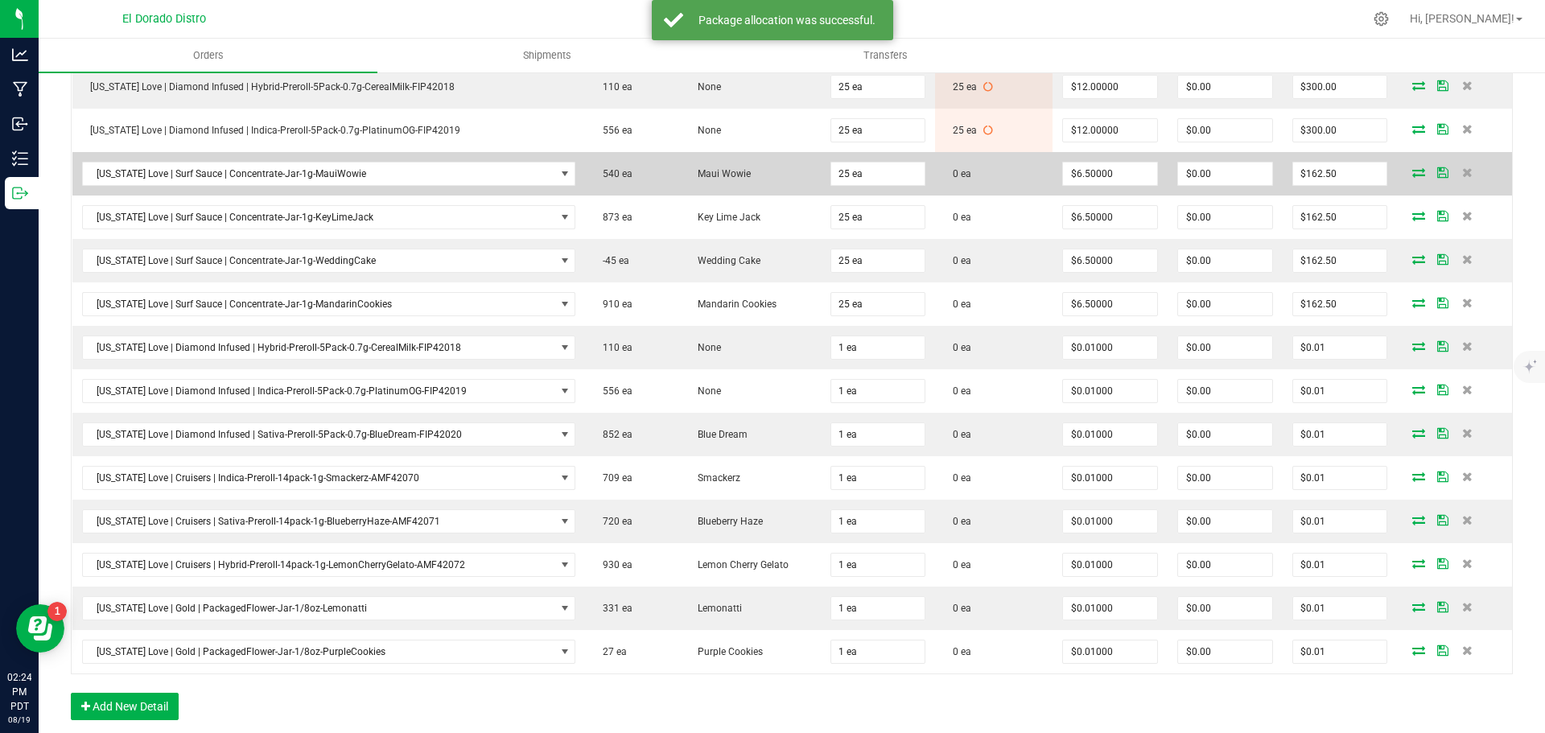
click at [1413, 170] on icon at bounding box center [1419, 172] width 13 height 10
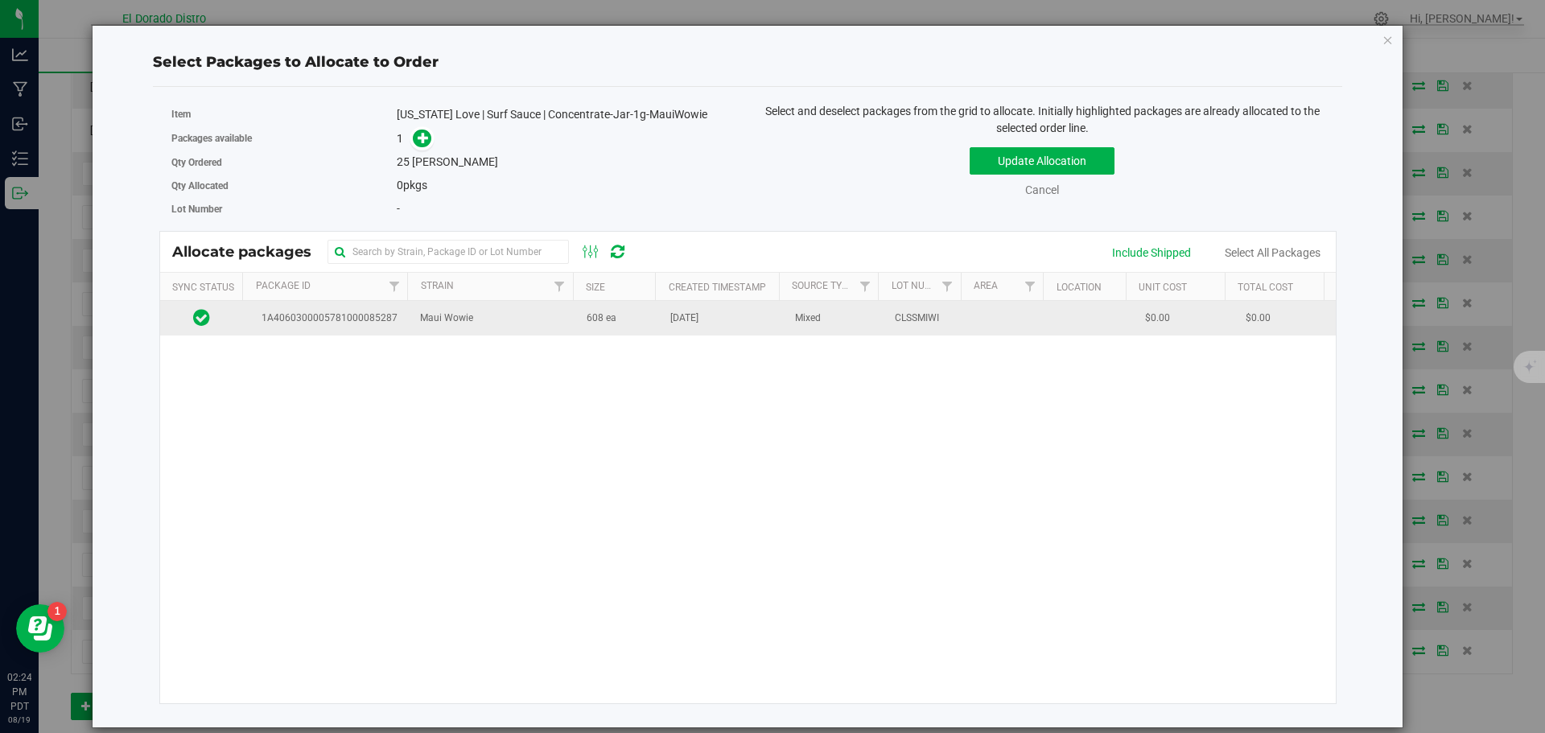
click at [613, 329] on td "608 ea" at bounding box center [619, 318] width 84 height 35
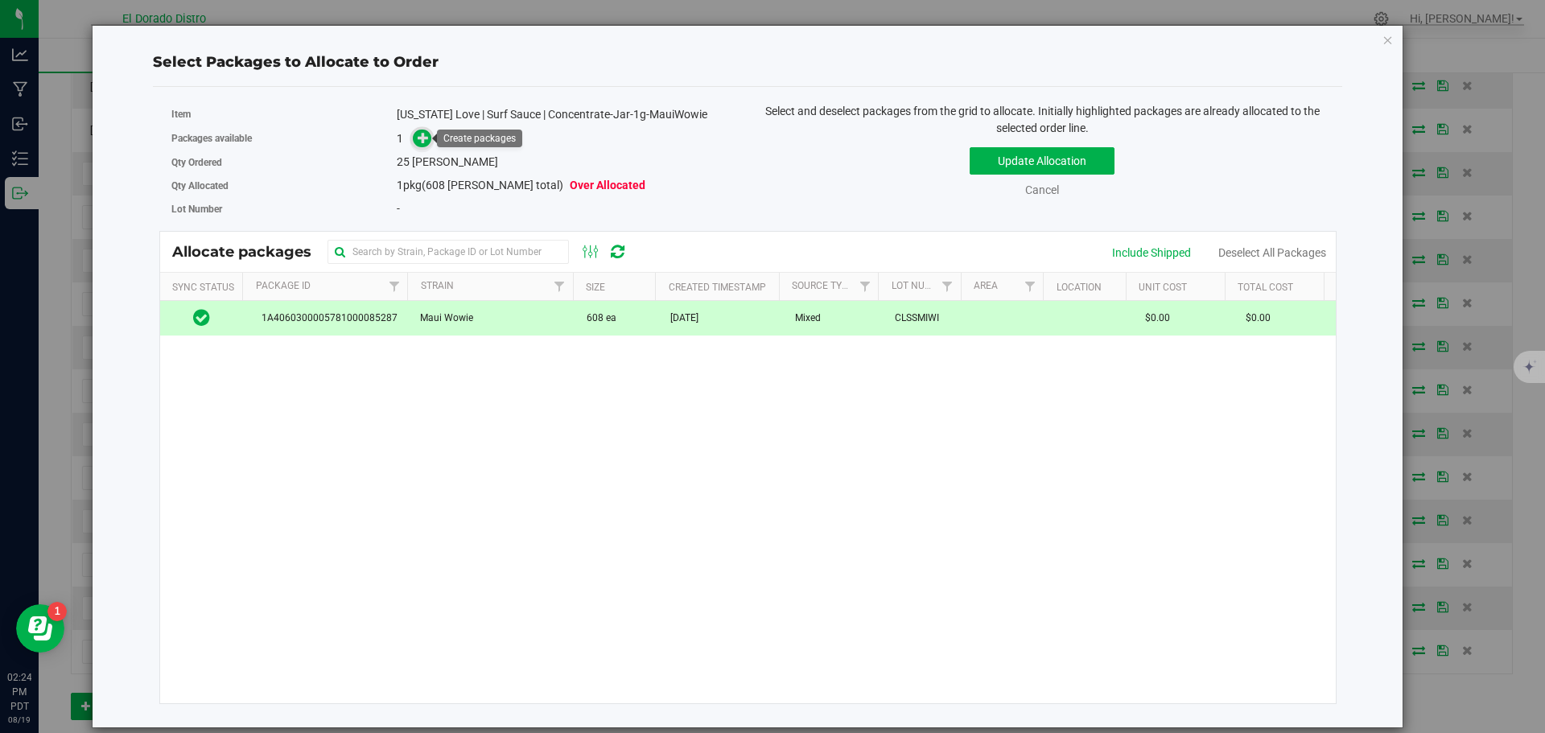
click at [421, 143] on icon at bounding box center [423, 137] width 11 height 11
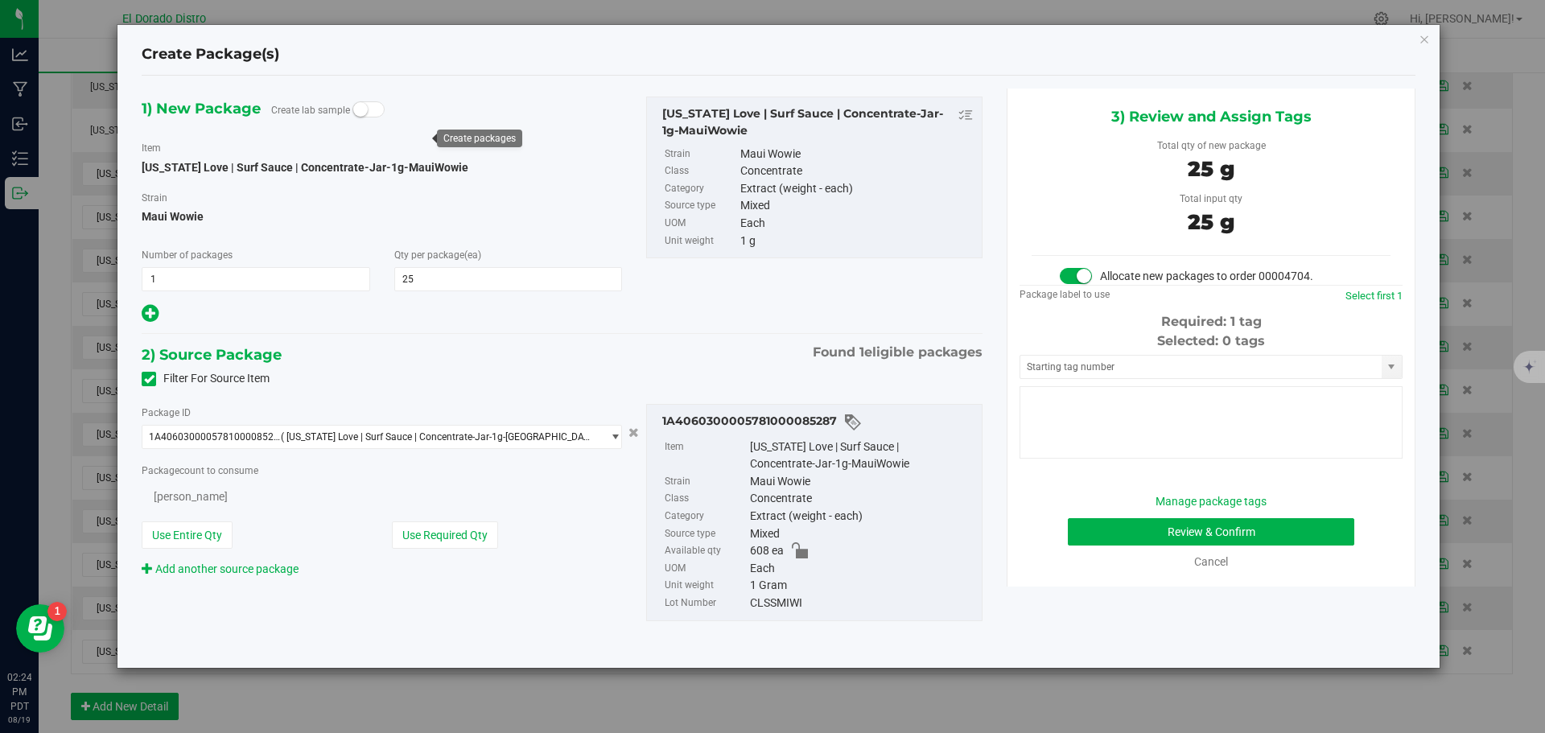
type input "25"
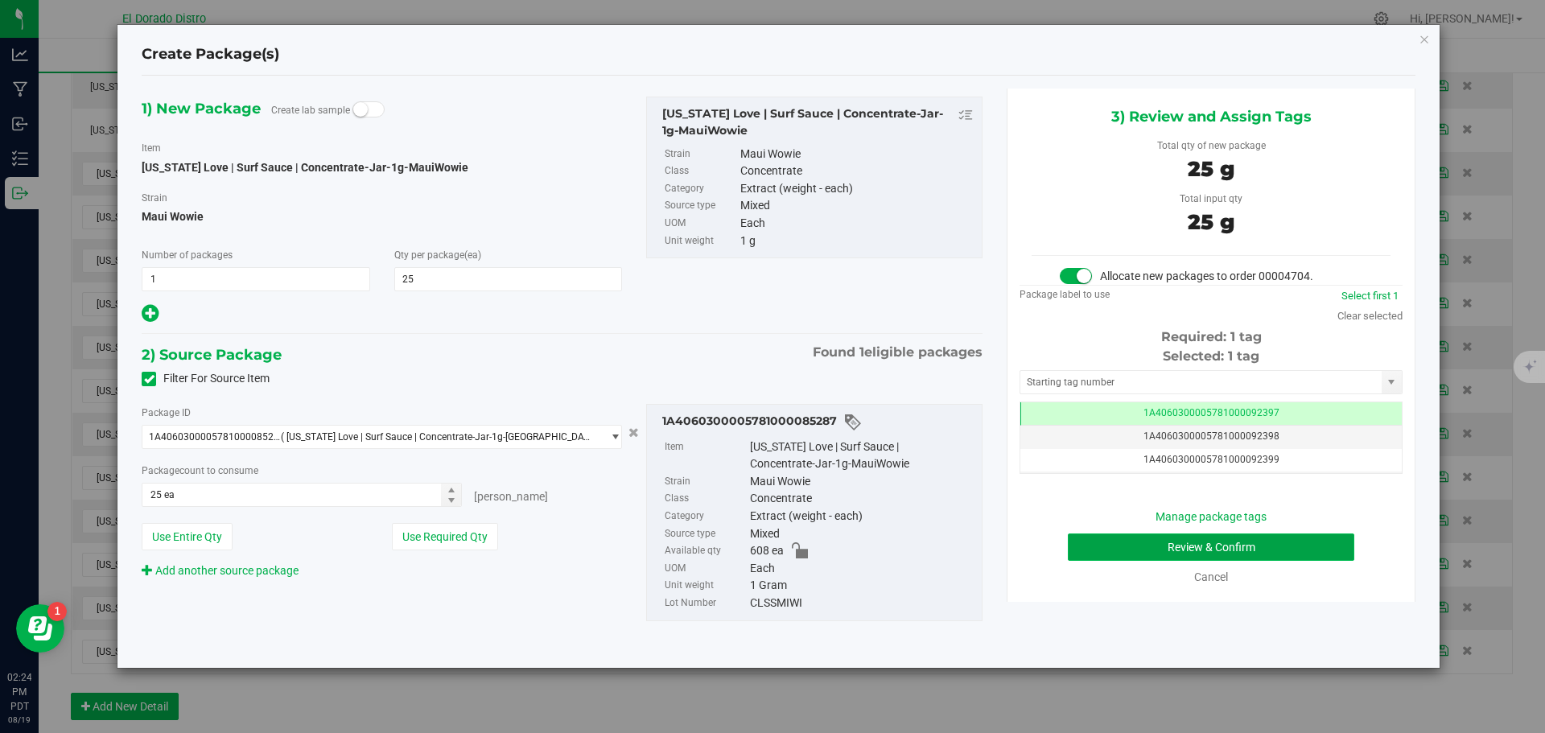
click at [1079, 550] on button "Review & Confirm" at bounding box center [1211, 547] width 287 height 27
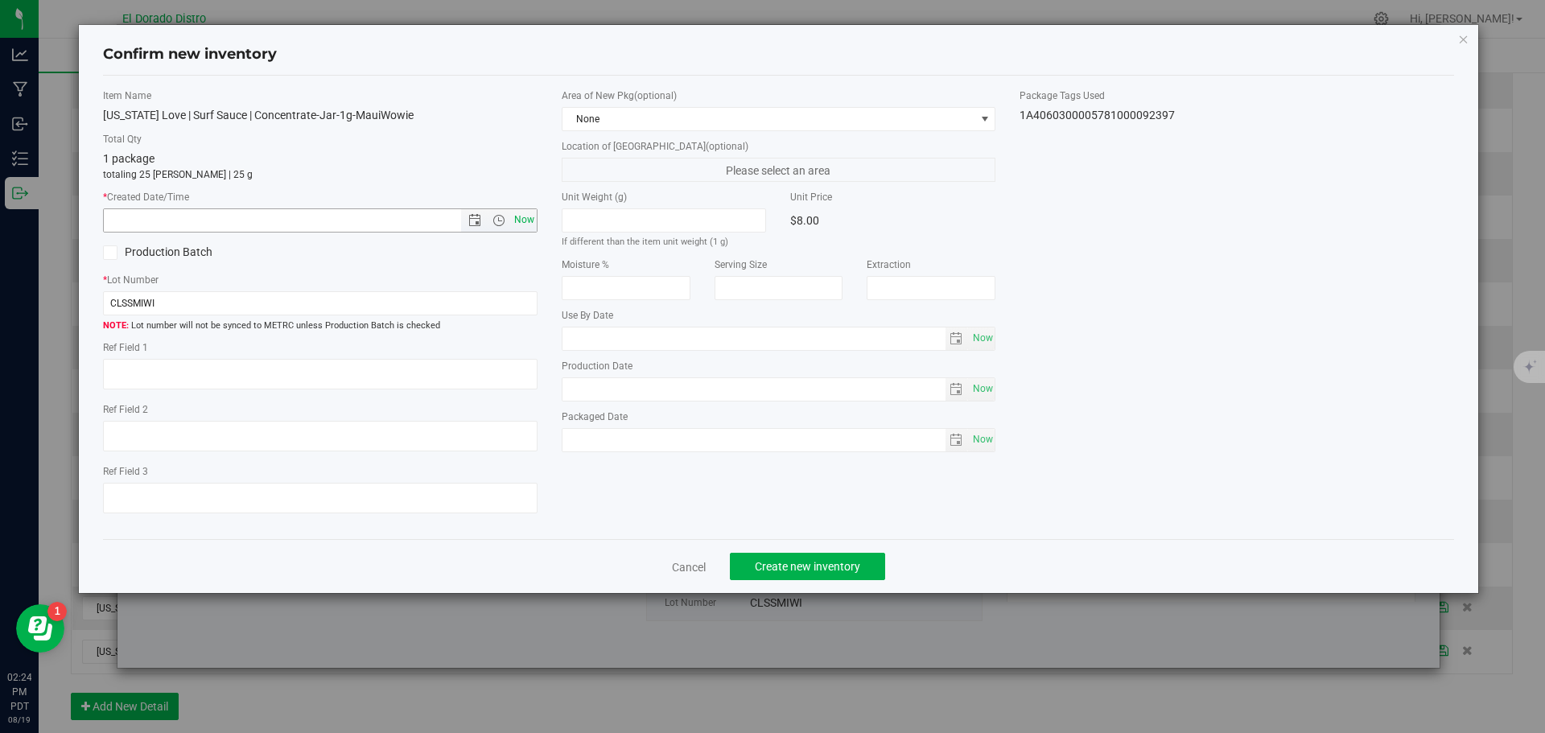
click at [532, 225] on span "Now" at bounding box center [523, 219] width 27 height 23
type input "8/19/2025 2:24 PM"
click at [769, 555] on button "Create new inventory" at bounding box center [807, 566] width 155 height 27
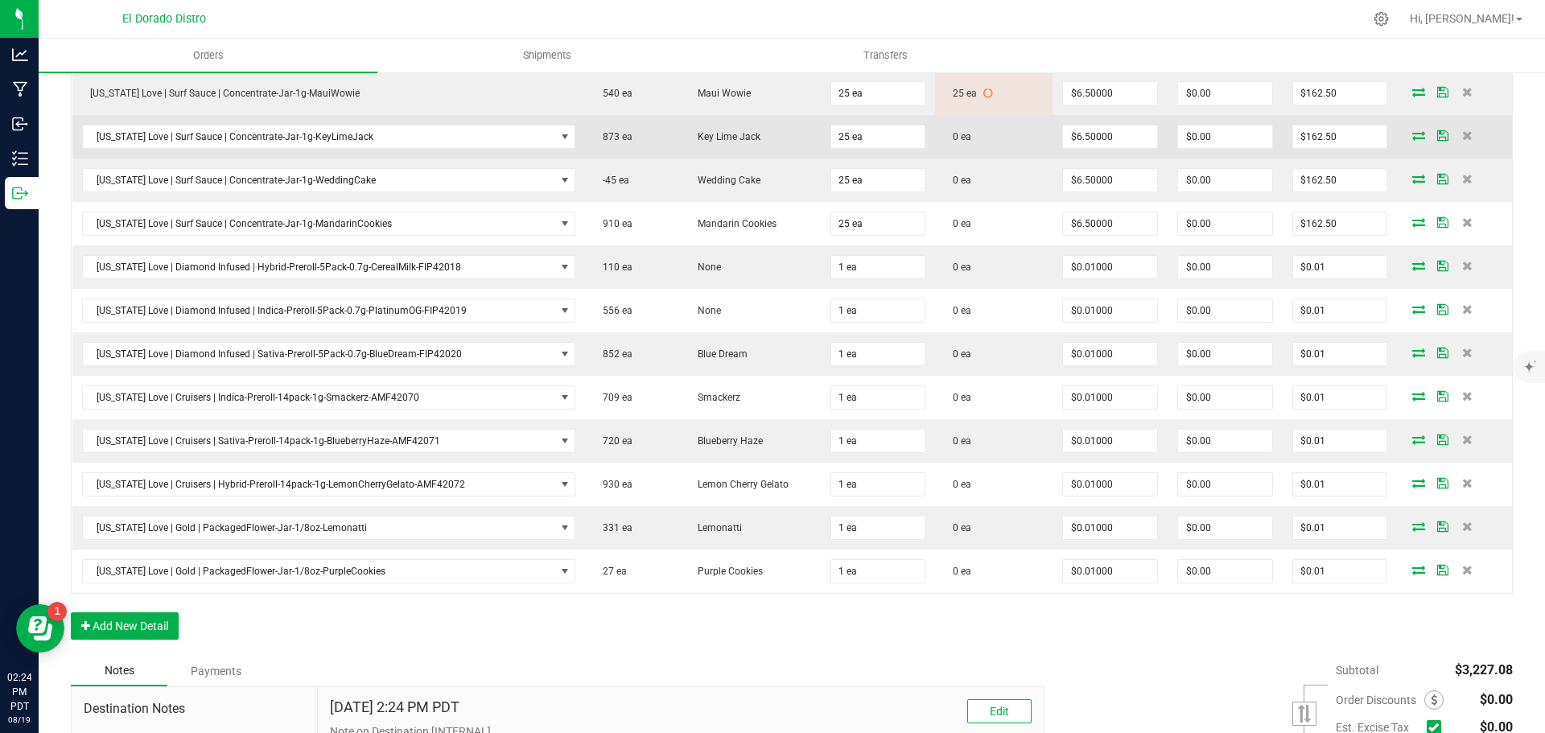
click at [1413, 135] on icon at bounding box center [1419, 135] width 13 height 10
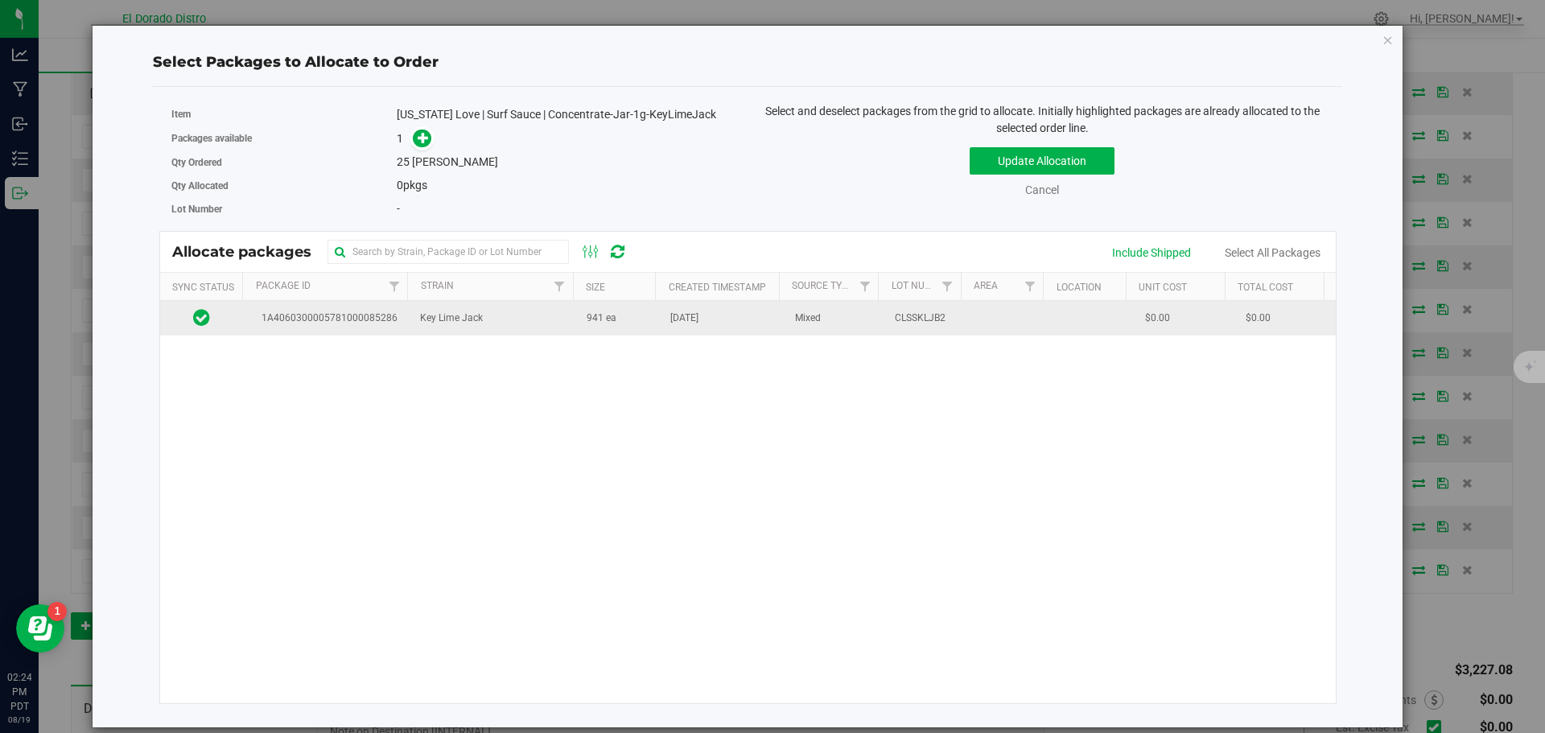
click at [786, 322] on td "Mixed" at bounding box center [836, 318] width 100 height 35
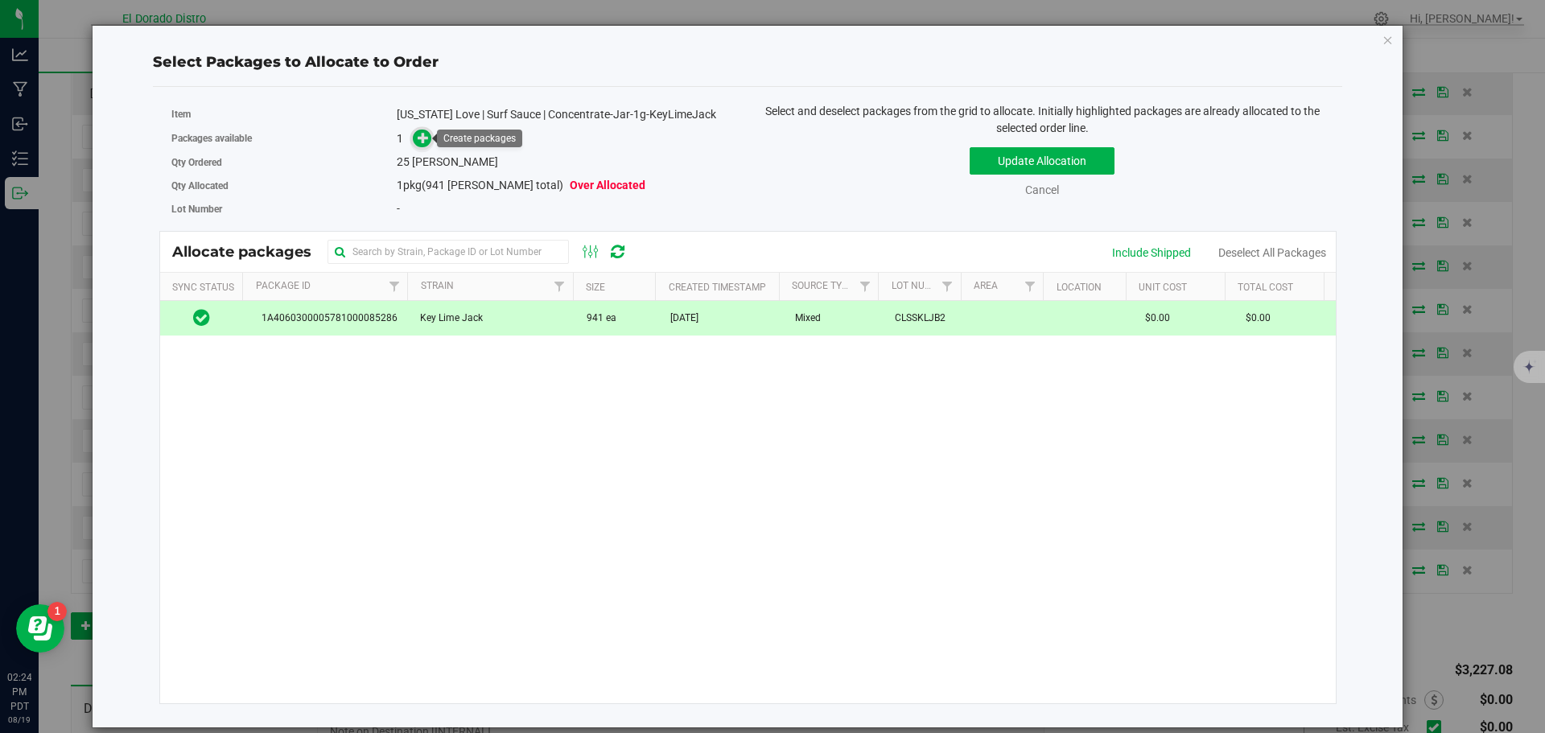
click at [430, 142] on span at bounding box center [422, 139] width 19 height 19
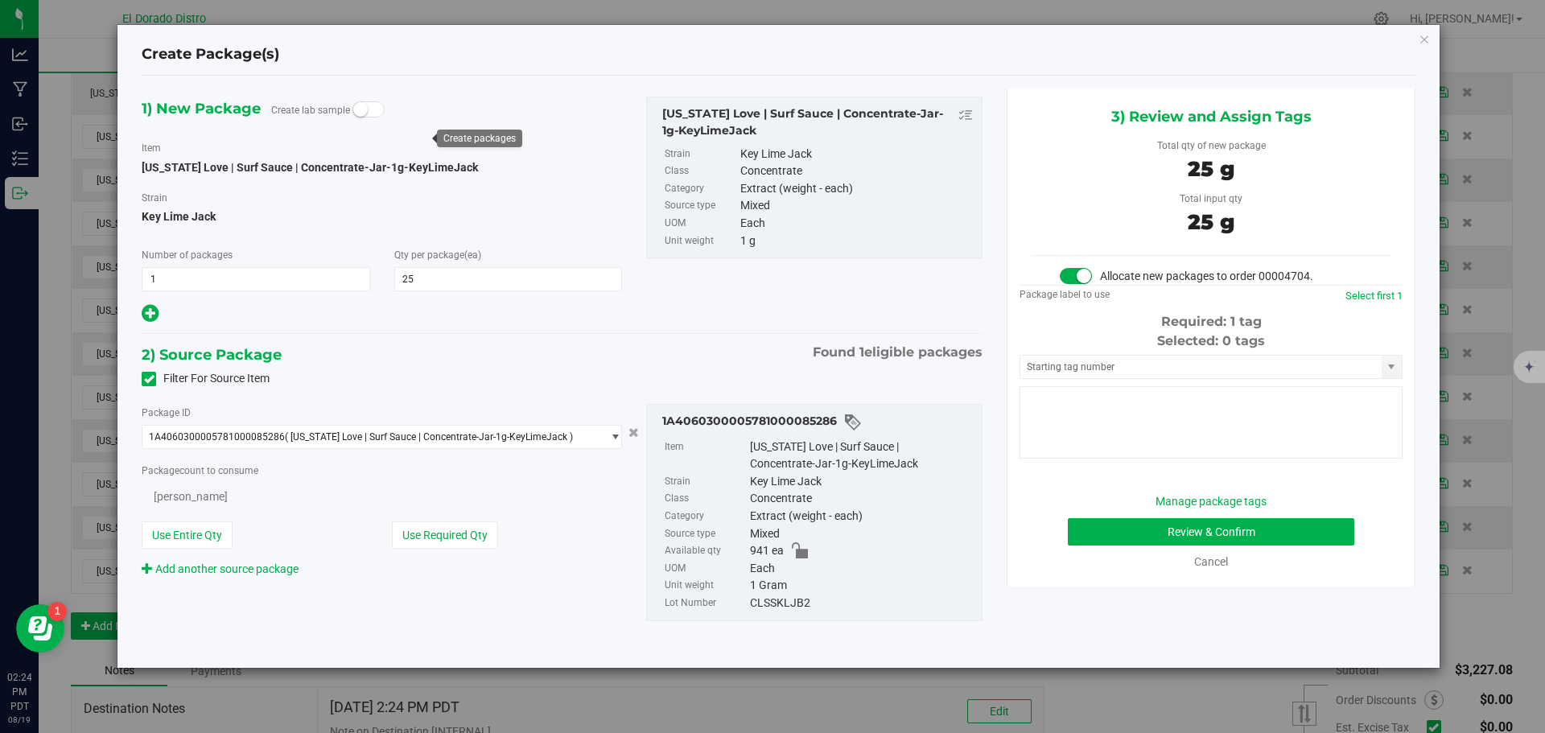
type input "25"
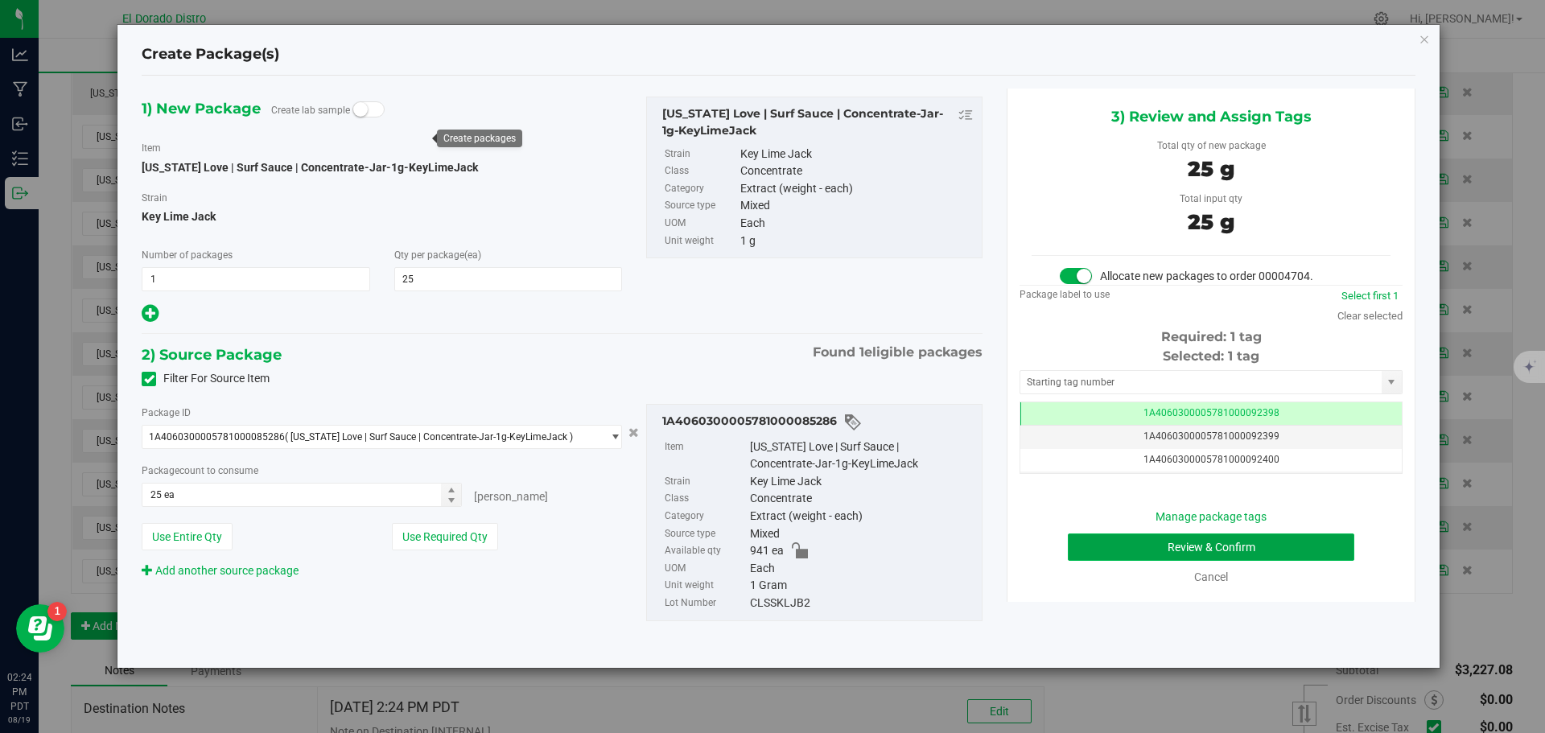
click at [1092, 543] on button "Review & Confirm" at bounding box center [1211, 547] width 287 height 27
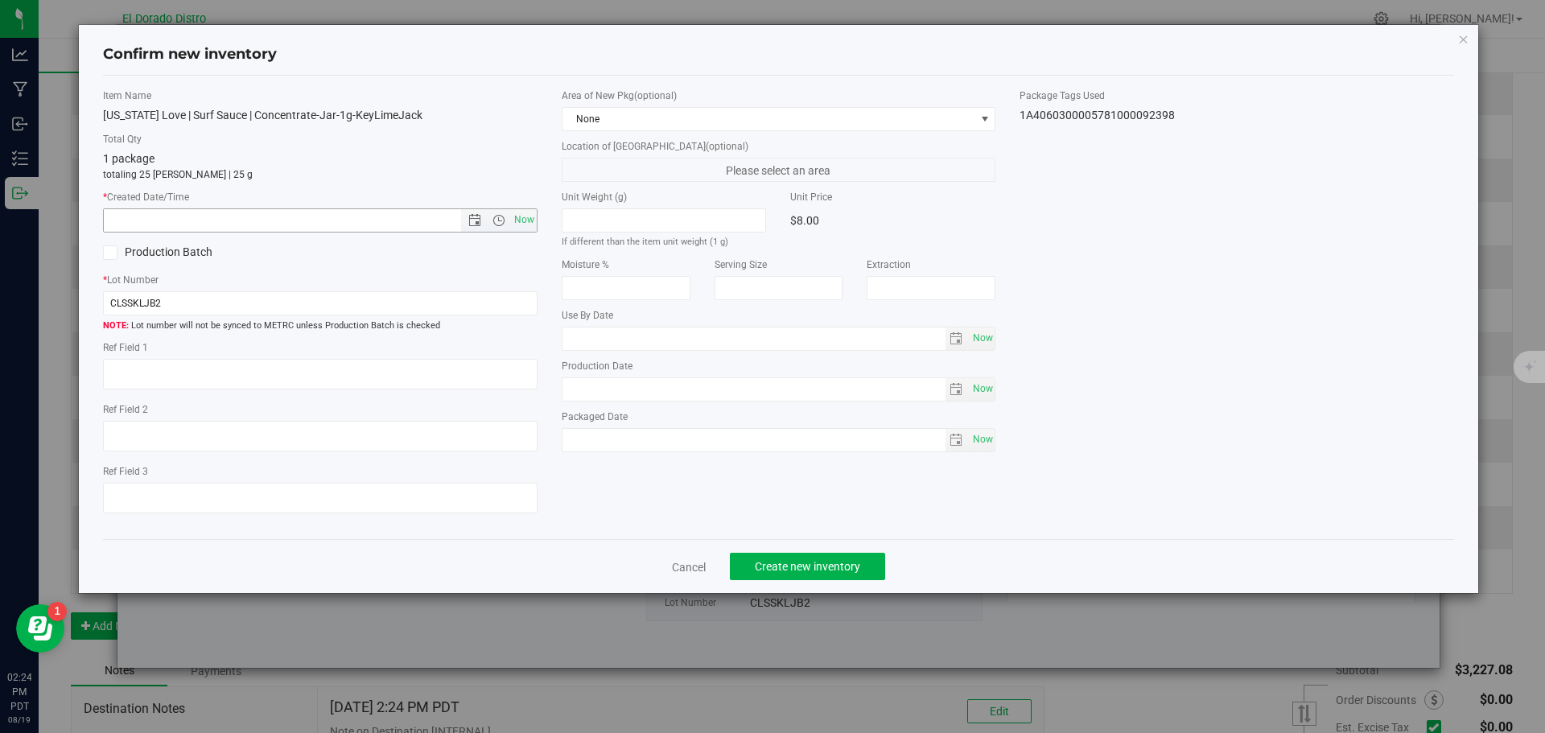
click at [521, 232] on span "Now" at bounding box center [320, 220] width 435 height 24
click at [521, 227] on span "Now" at bounding box center [523, 219] width 27 height 23
type input "8/19/2025 2:24 PM"
click at [769, 563] on span "Create new inventory" at bounding box center [807, 566] width 105 height 13
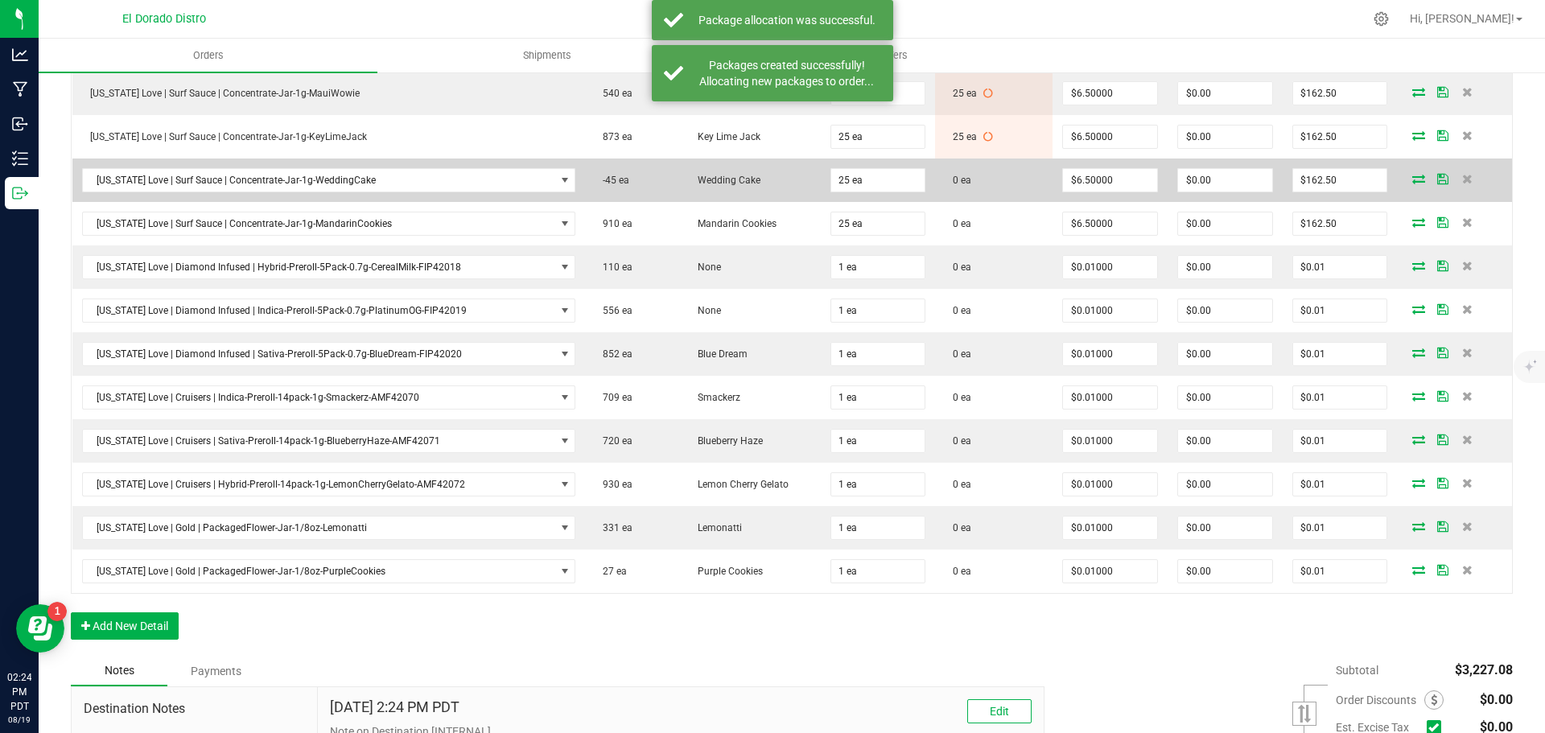
click at [1413, 176] on icon at bounding box center [1419, 179] width 13 height 10
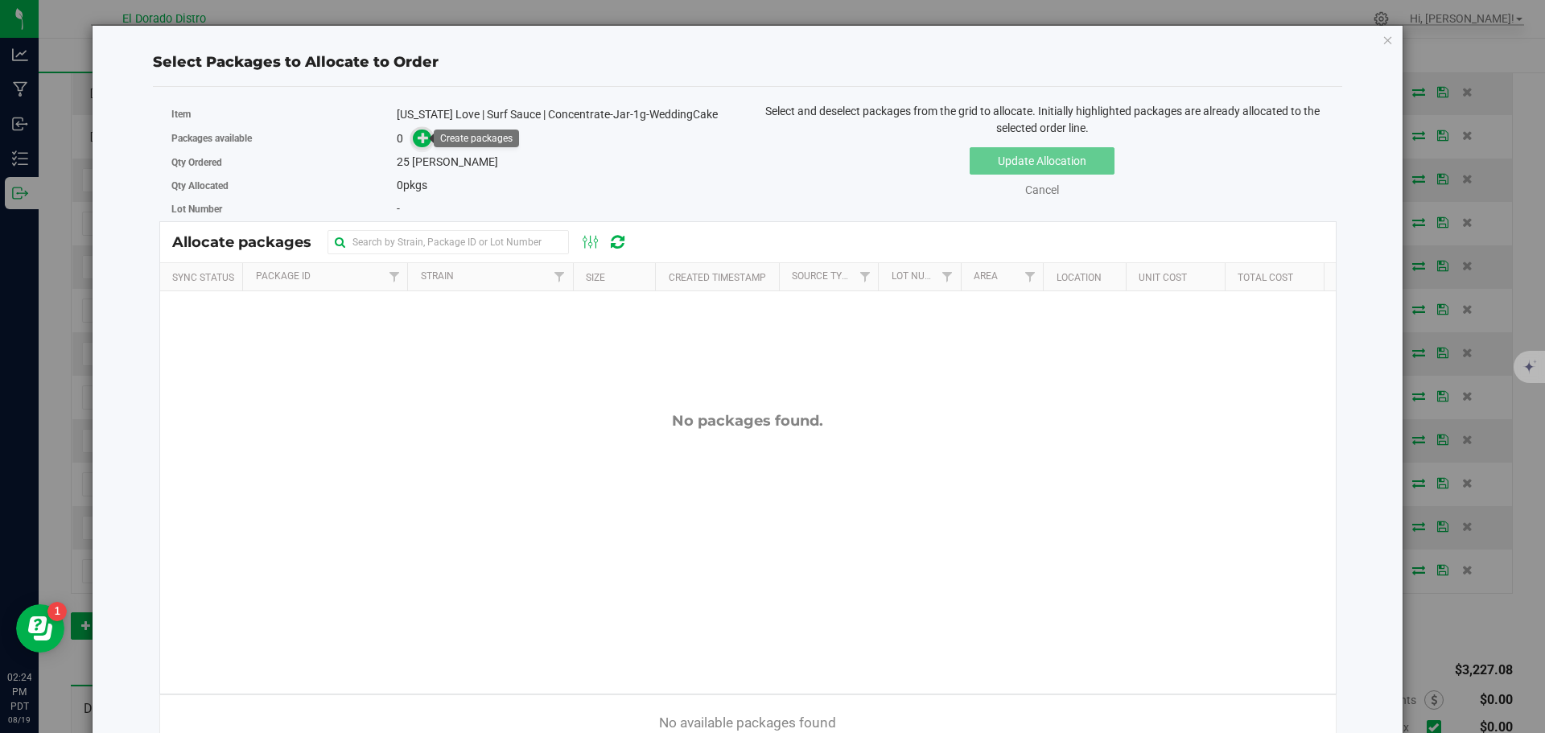
click at [426, 134] on icon at bounding box center [423, 137] width 11 height 11
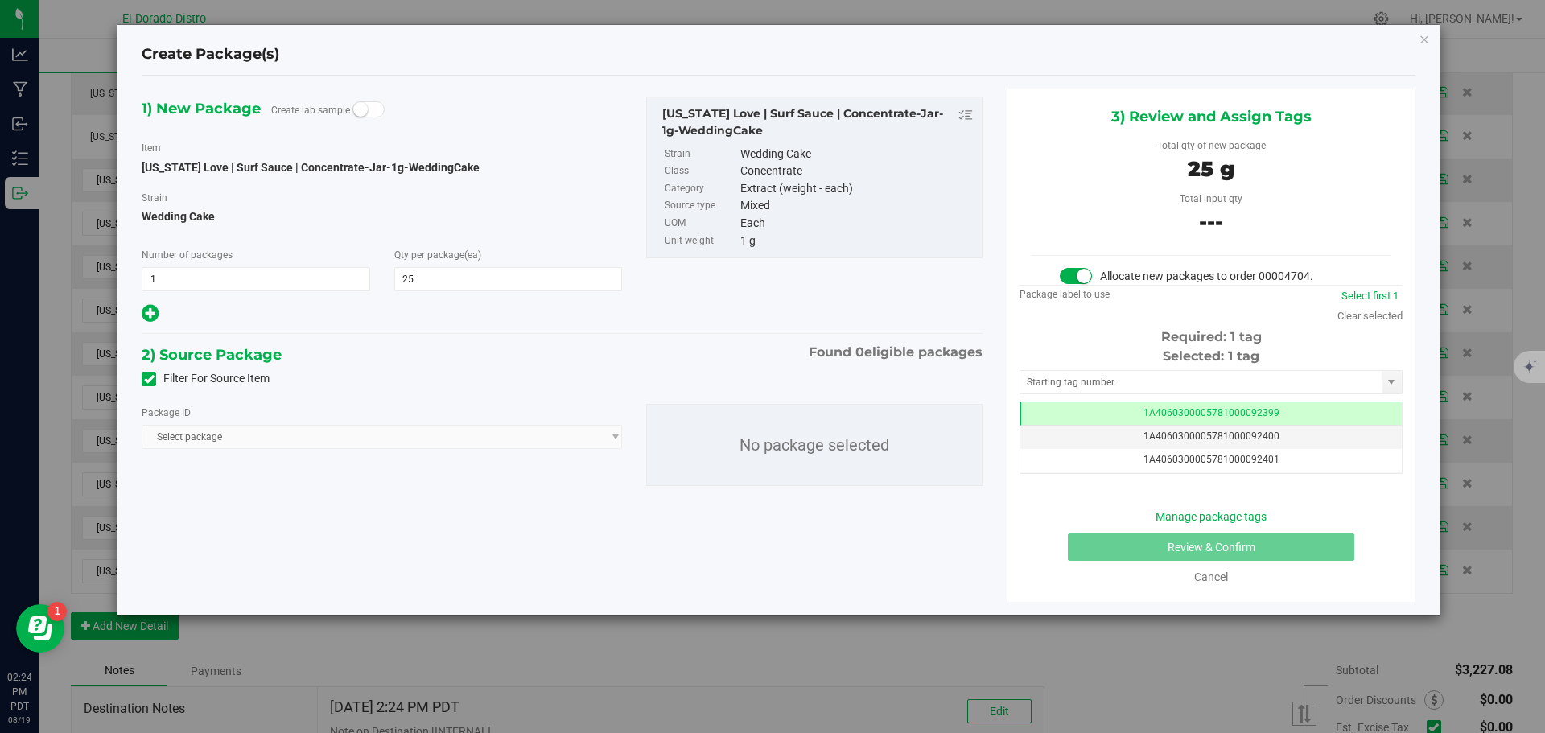
click at [149, 373] on span at bounding box center [149, 379] width 14 height 14
click at [151, 379] on icon at bounding box center [149, 379] width 10 height 0
click at [0, 0] on input "Filter For Source Item" at bounding box center [0, 0] width 0 height 0
click at [368, 432] on span "Select package" at bounding box center [371, 437] width 459 height 23
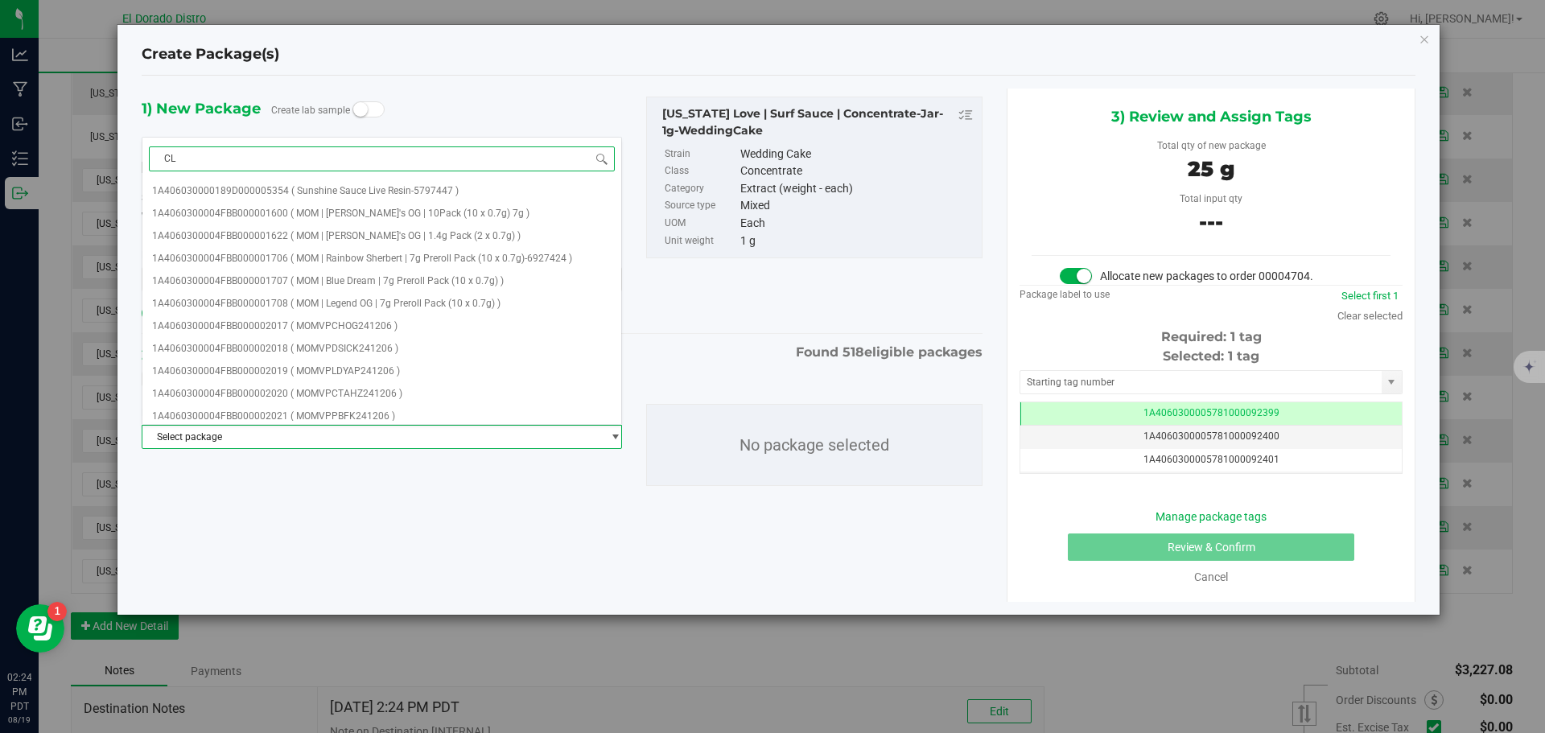
type input "CLS"
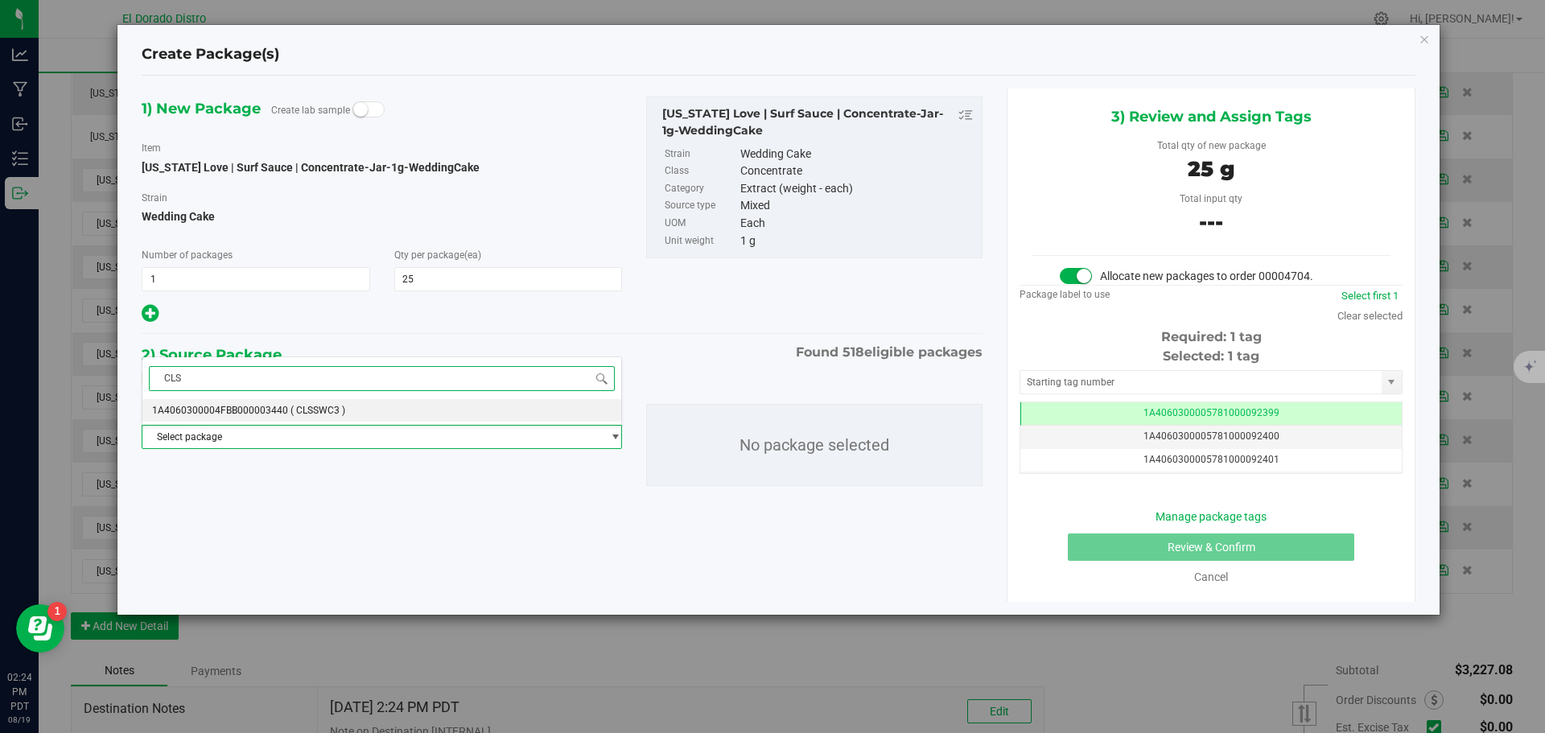
click at [384, 406] on li "1A4060300004FBB000003440 ( CLSSWC3 )" at bounding box center [381, 410] width 479 height 23
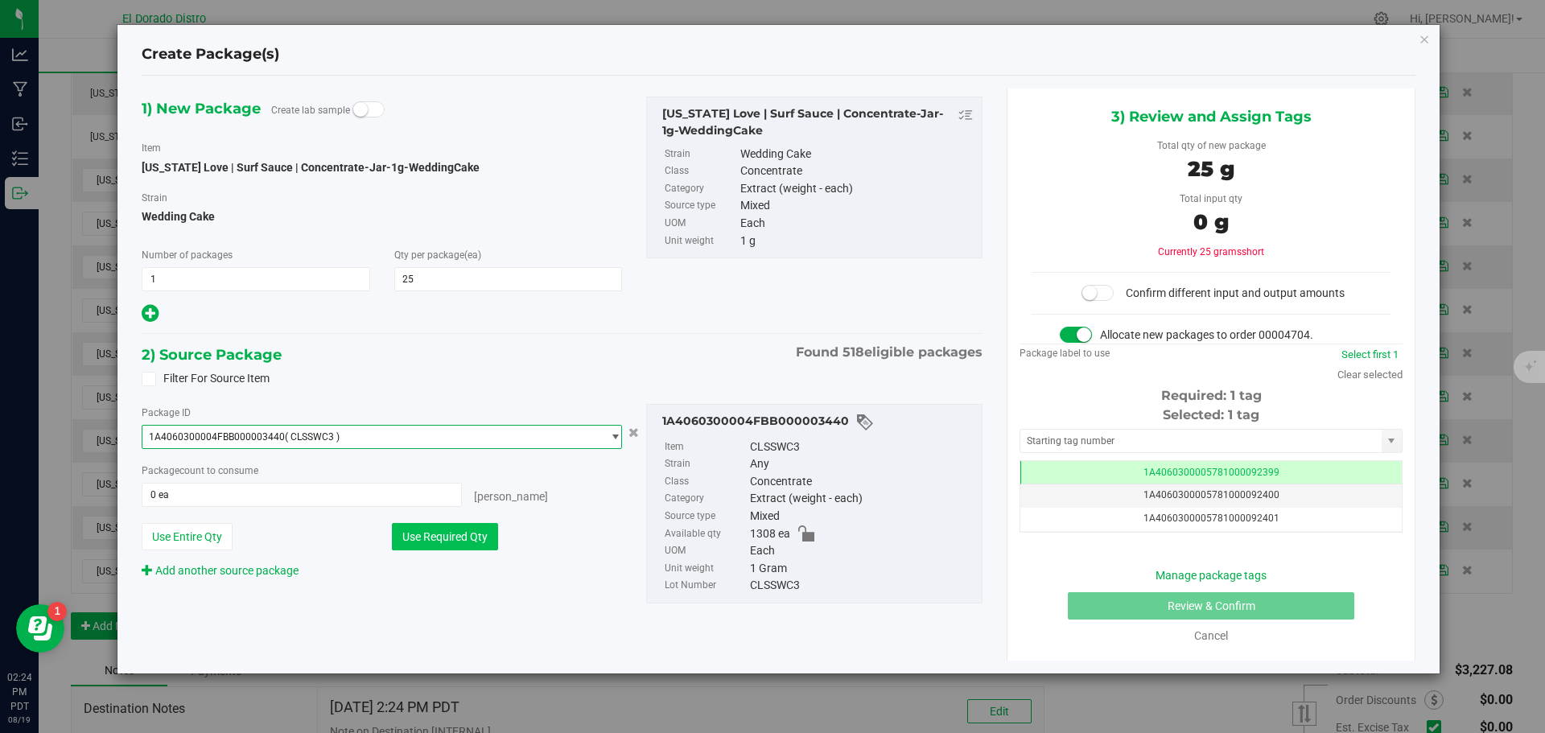
click at [425, 543] on button "Use Required Qty" at bounding box center [445, 536] width 106 height 27
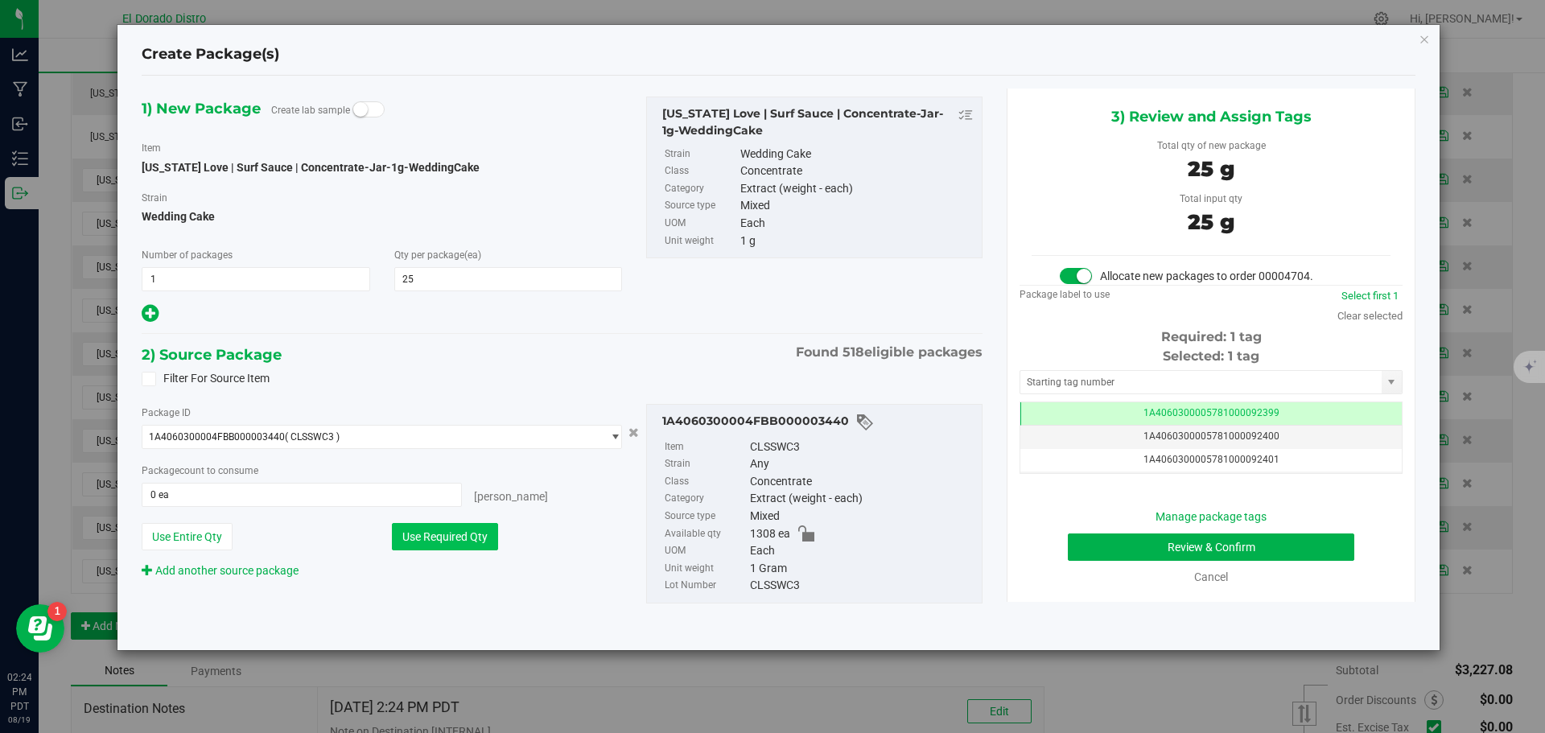
type input "25 ea"
click at [1084, 555] on button "Review & Confirm" at bounding box center [1211, 547] width 287 height 27
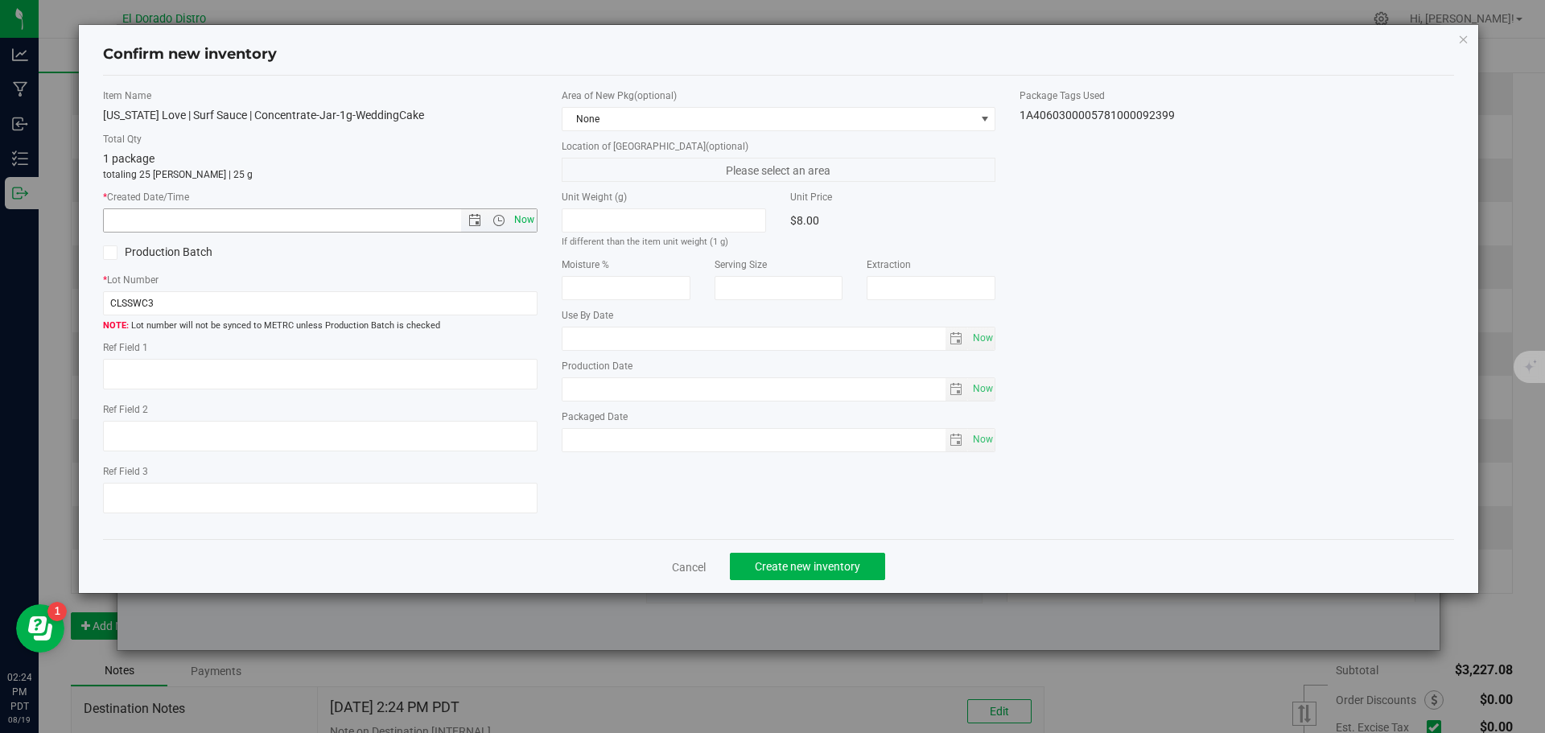
click at [522, 222] on span "Now" at bounding box center [523, 219] width 27 height 23
type input "8/19/2025 2:24 PM"
click at [783, 560] on span "Create new inventory" at bounding box center [807, 566] width 105 height 13
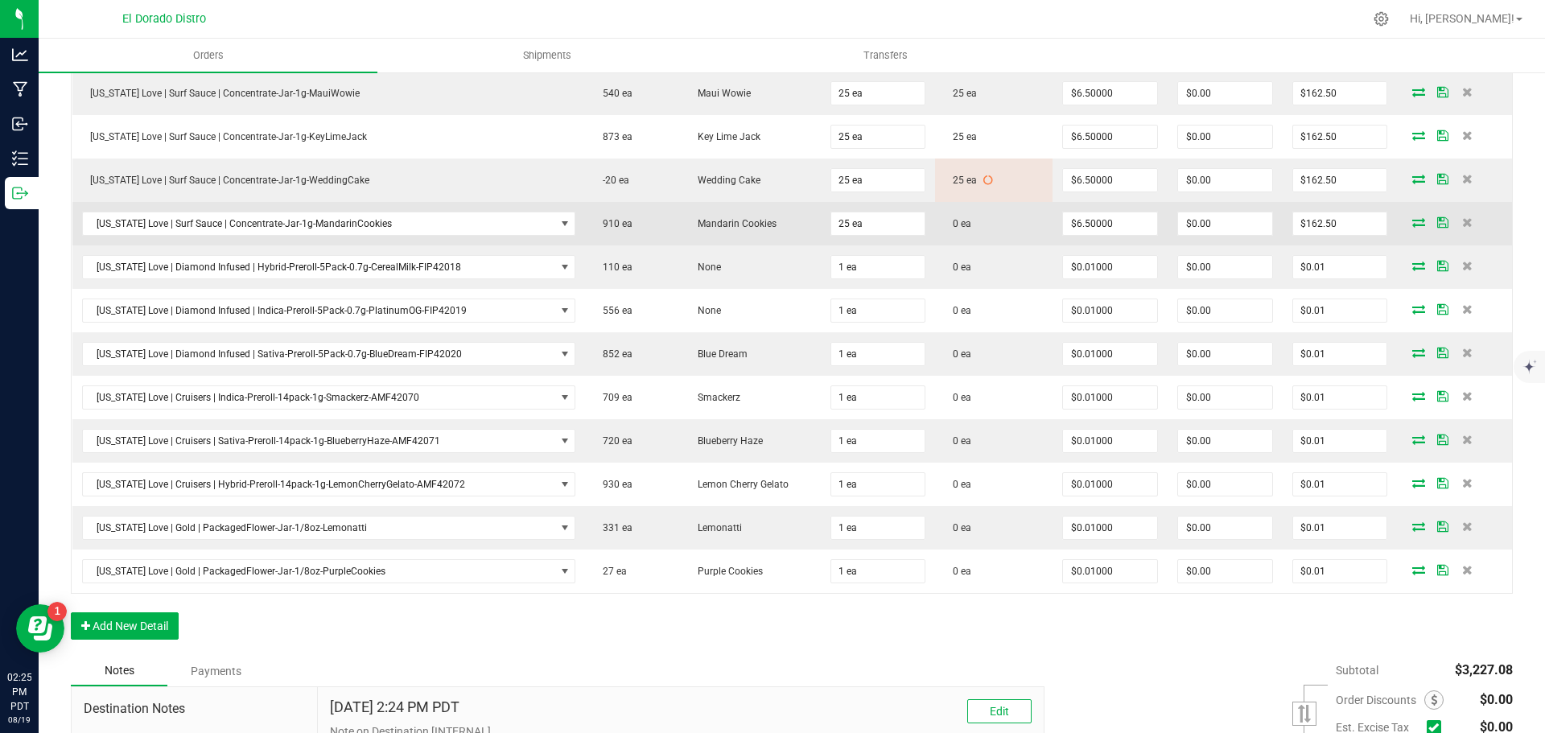
click at [1413, 217] on icon at bounding box center [1419, 222] width 13 height 10
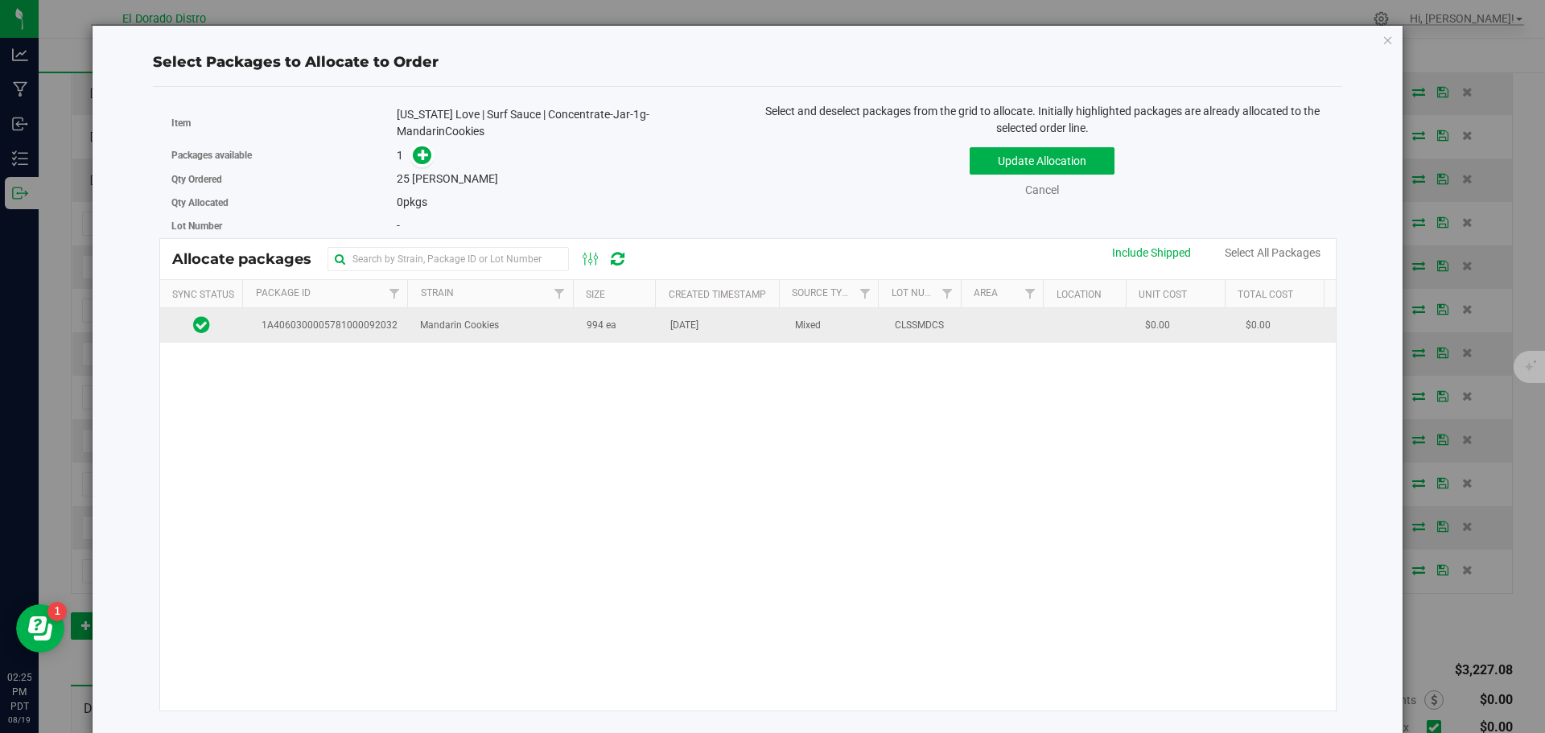
click at [670, 324] on span "[DATE]" at bounding box center [684, 325] width 28 height 15
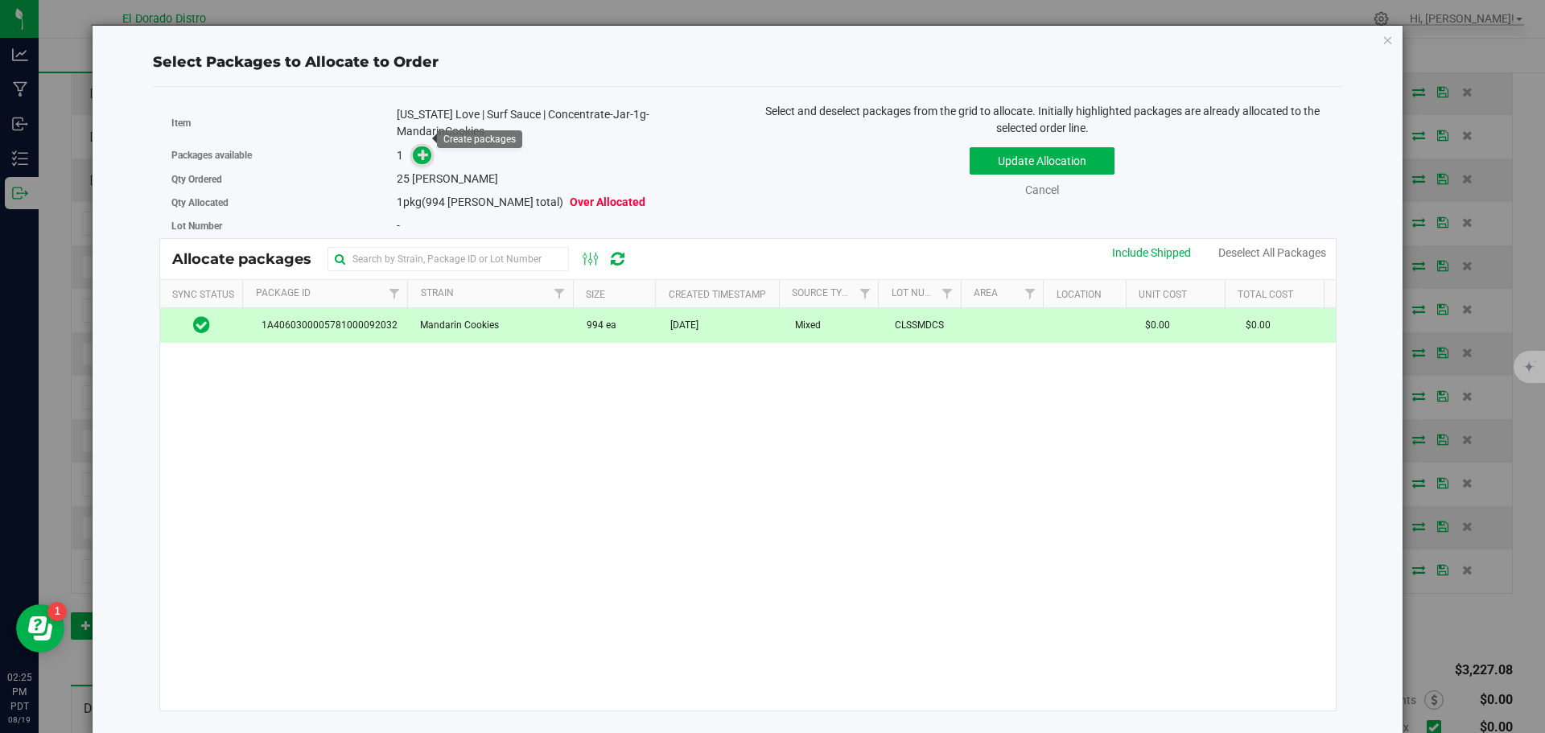
click at [428, 149] on icon at bounding box center [423, 154] width 11 height 11
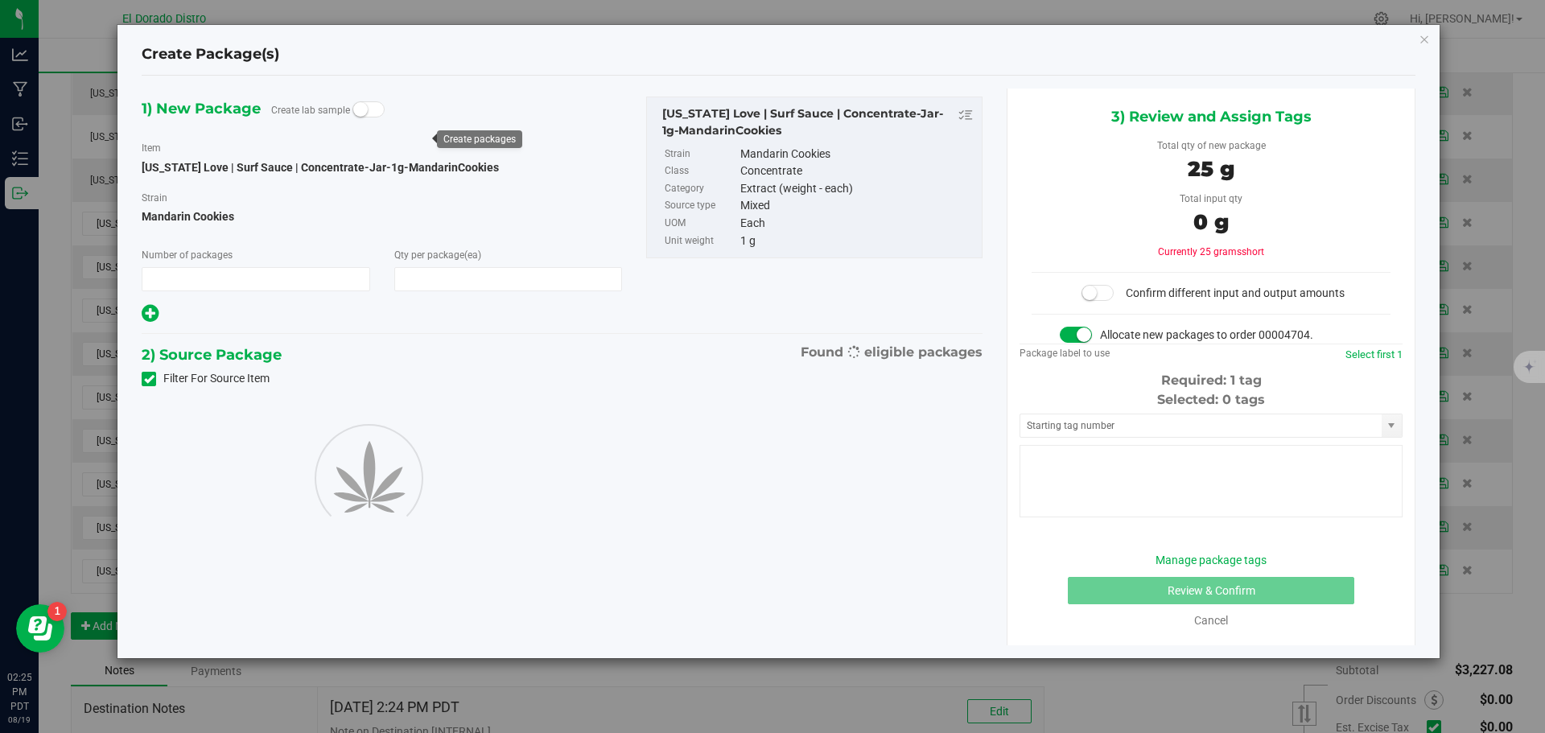
type input "1"
type input "25"
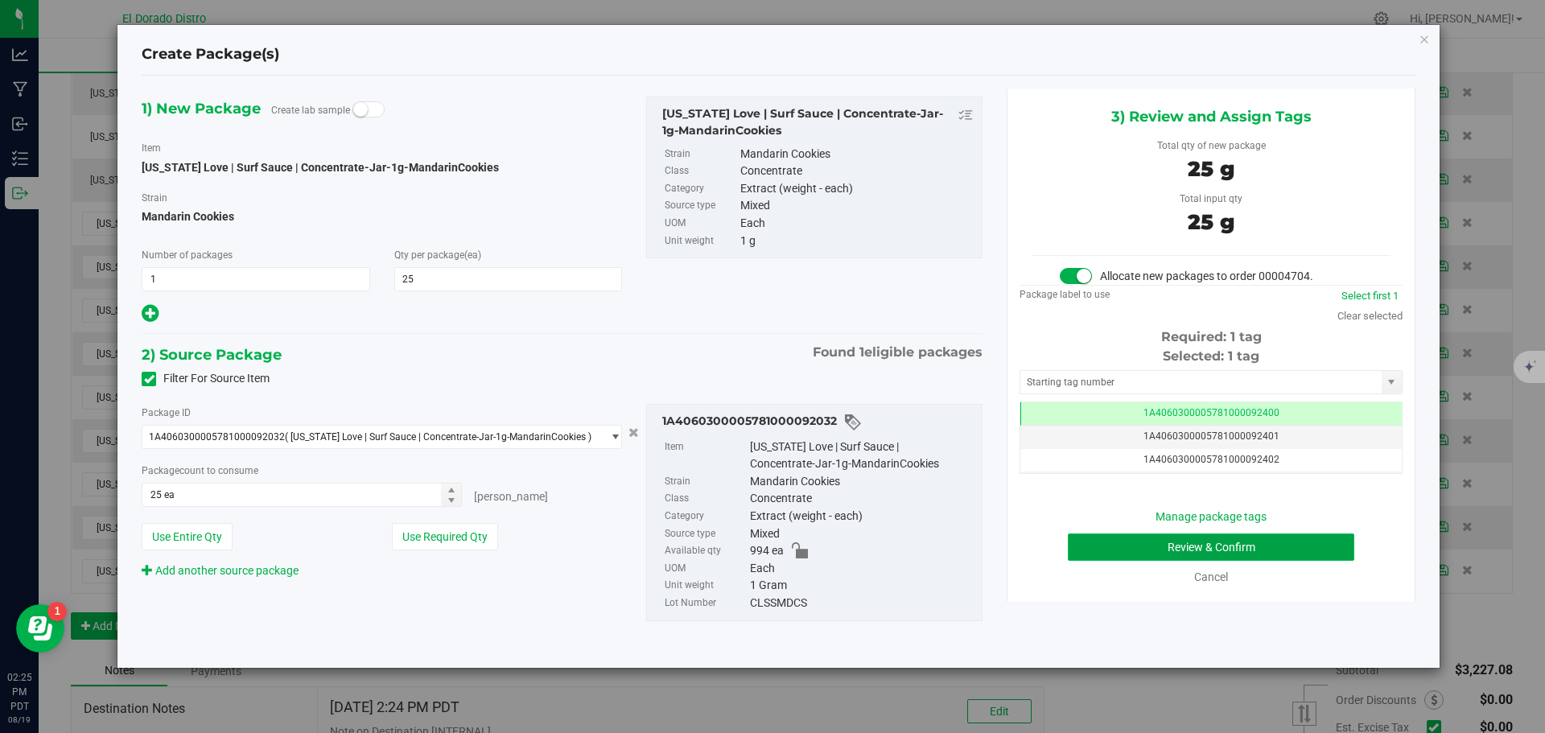
click at [1081, 550] on button "Review & Confirm" at bounding box center [1211, 547] width 287 height 27
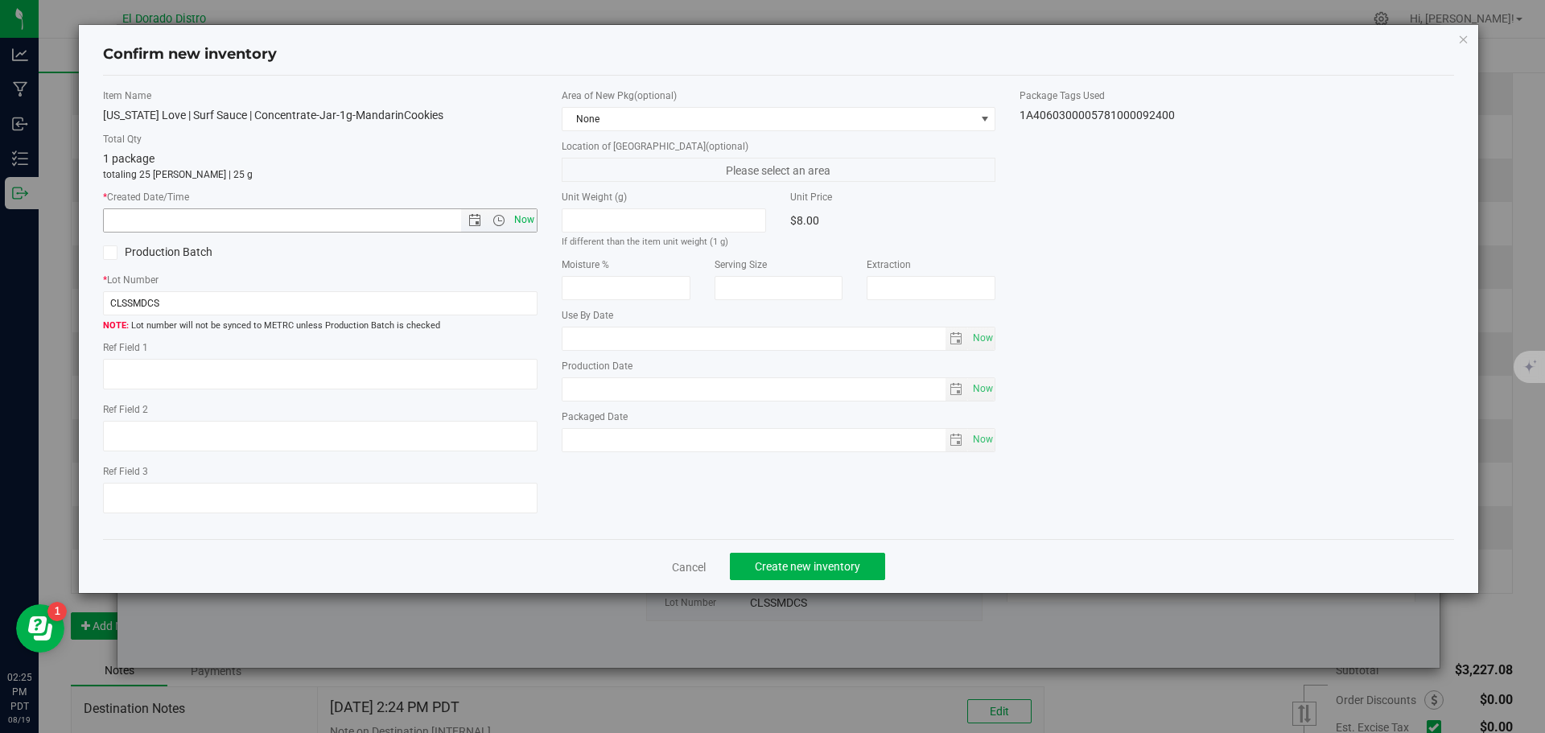
click at [528, 229] on span "Now" at bounding box center [523, 219] width 27 height 23
type input "8/19/2025 2:25 PM"
click at [779, 563] on span "Create new inventory" at bounding box center [807, 566] width 105 height 13
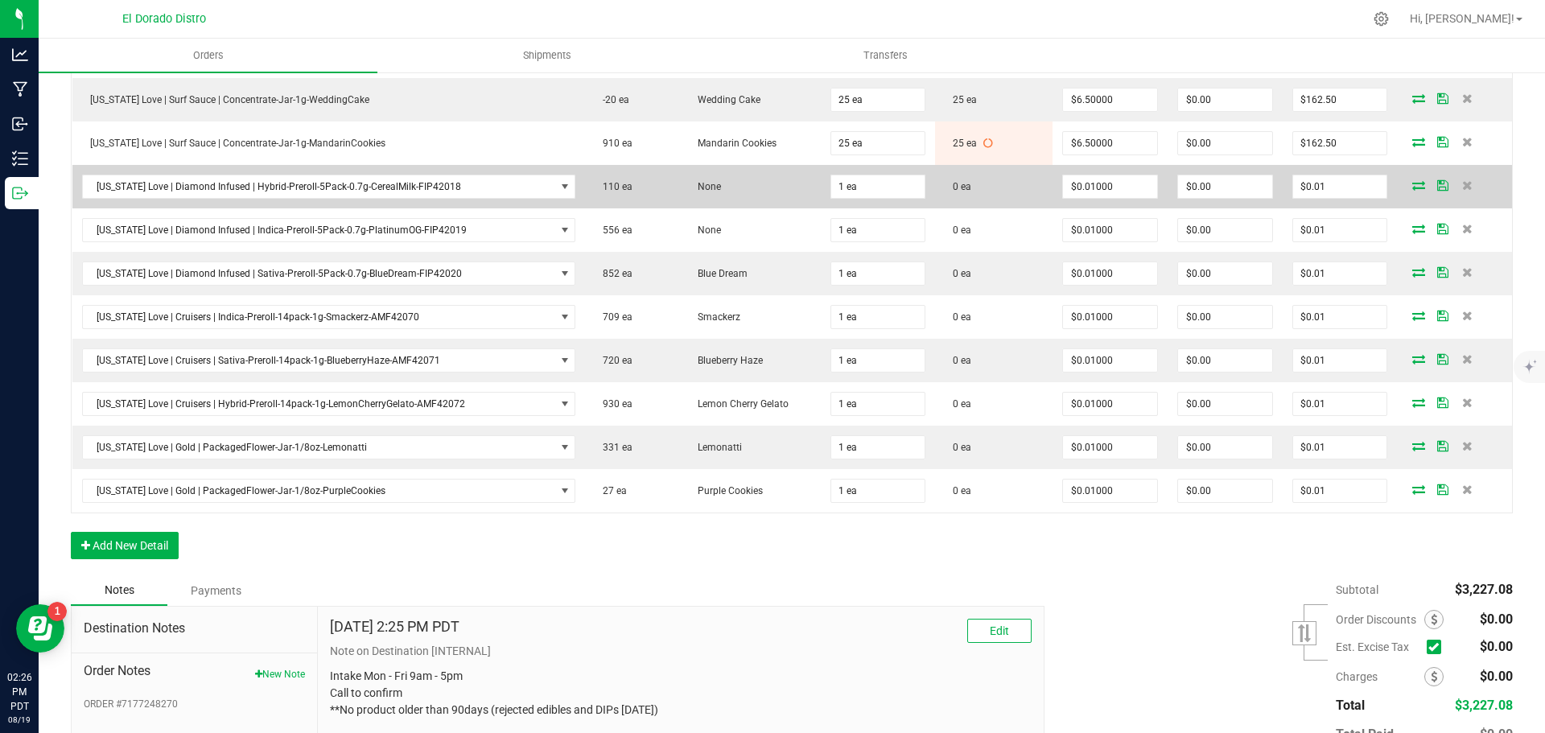
click at [1413, 188] on icon at bounding box center [1419, 185] width 13 height 10
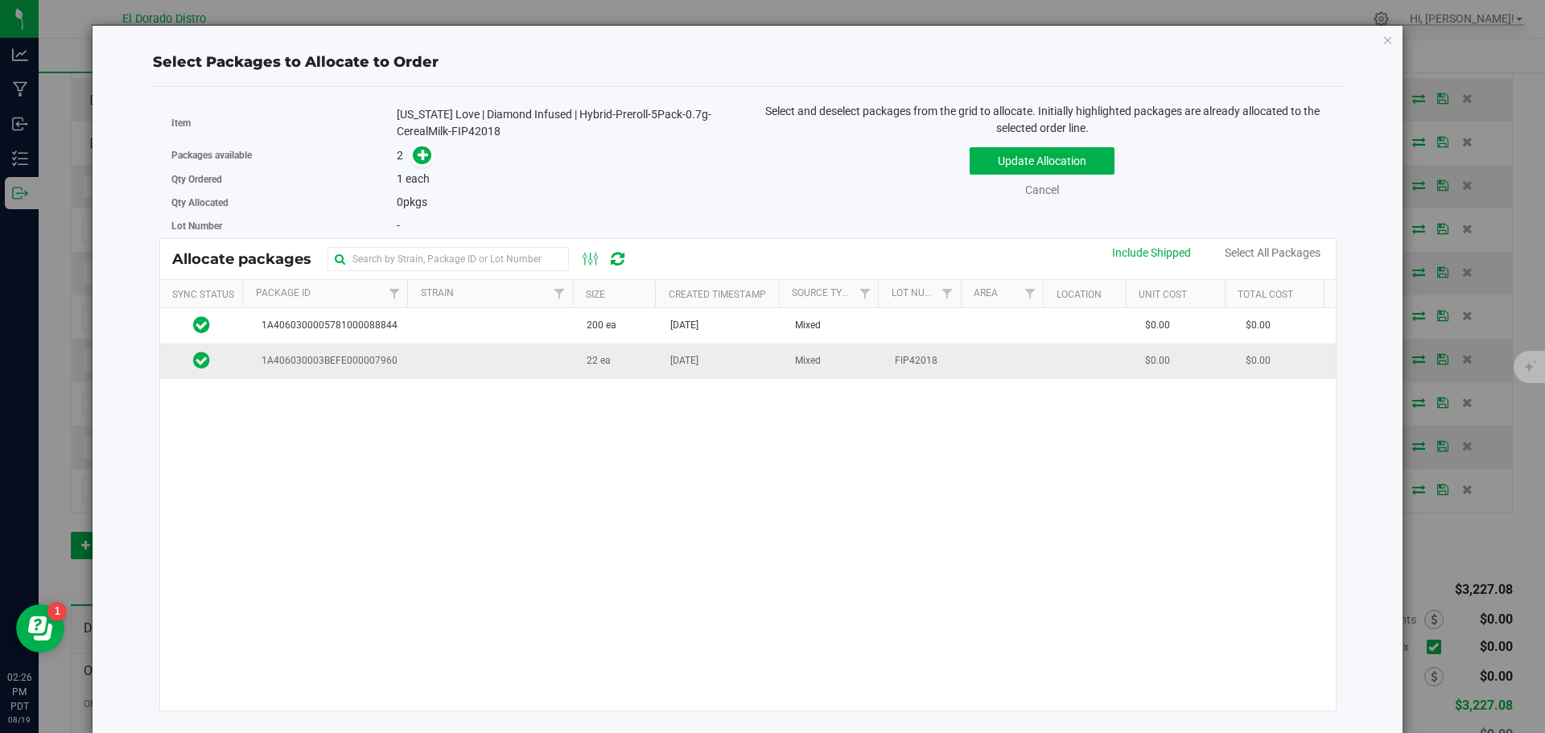
click at [670, 373] on td "[DATE]" at bounding box center [723, 361] width 125 height 35
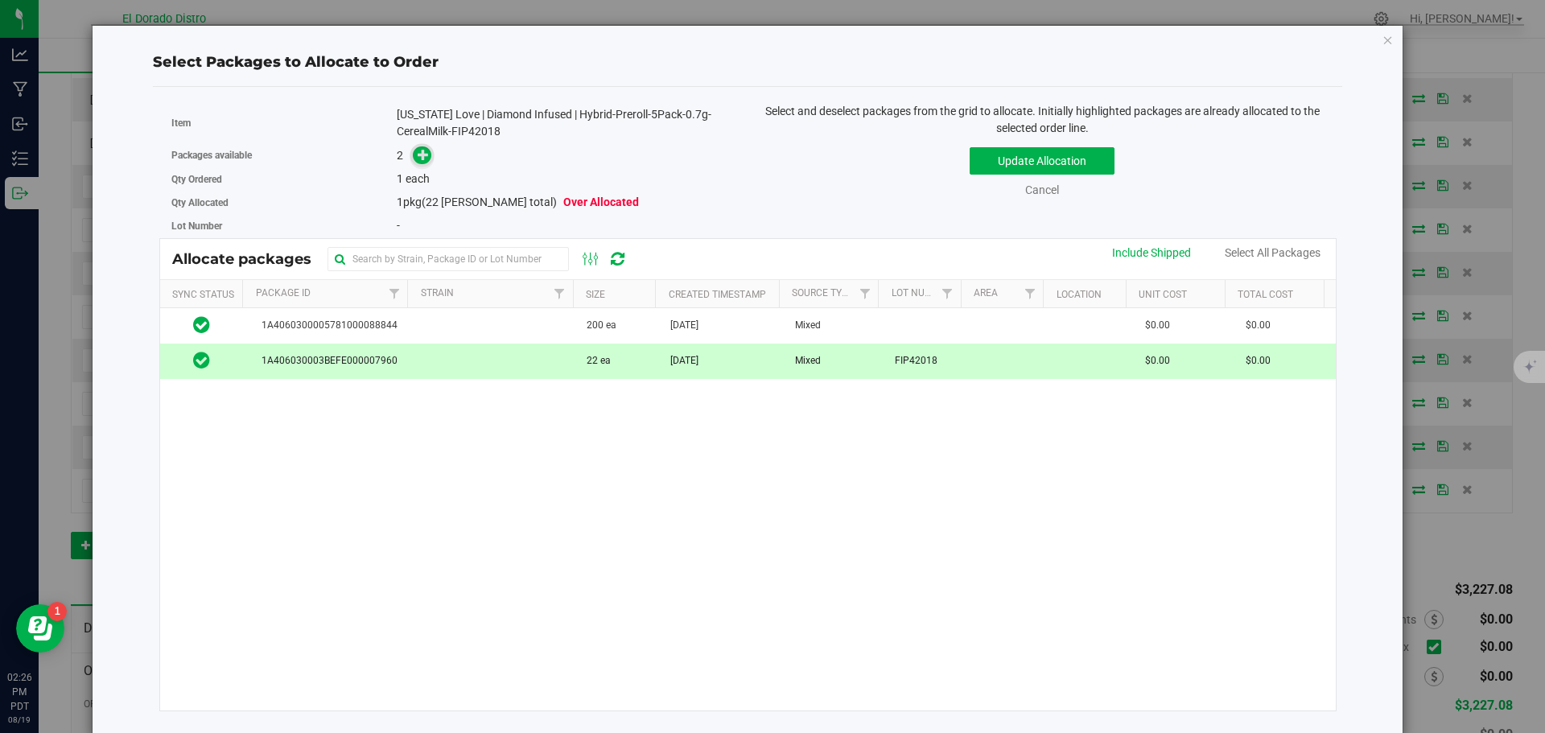
click at [417, 146] on span at bounding box center [422, 155] width 19 height 19
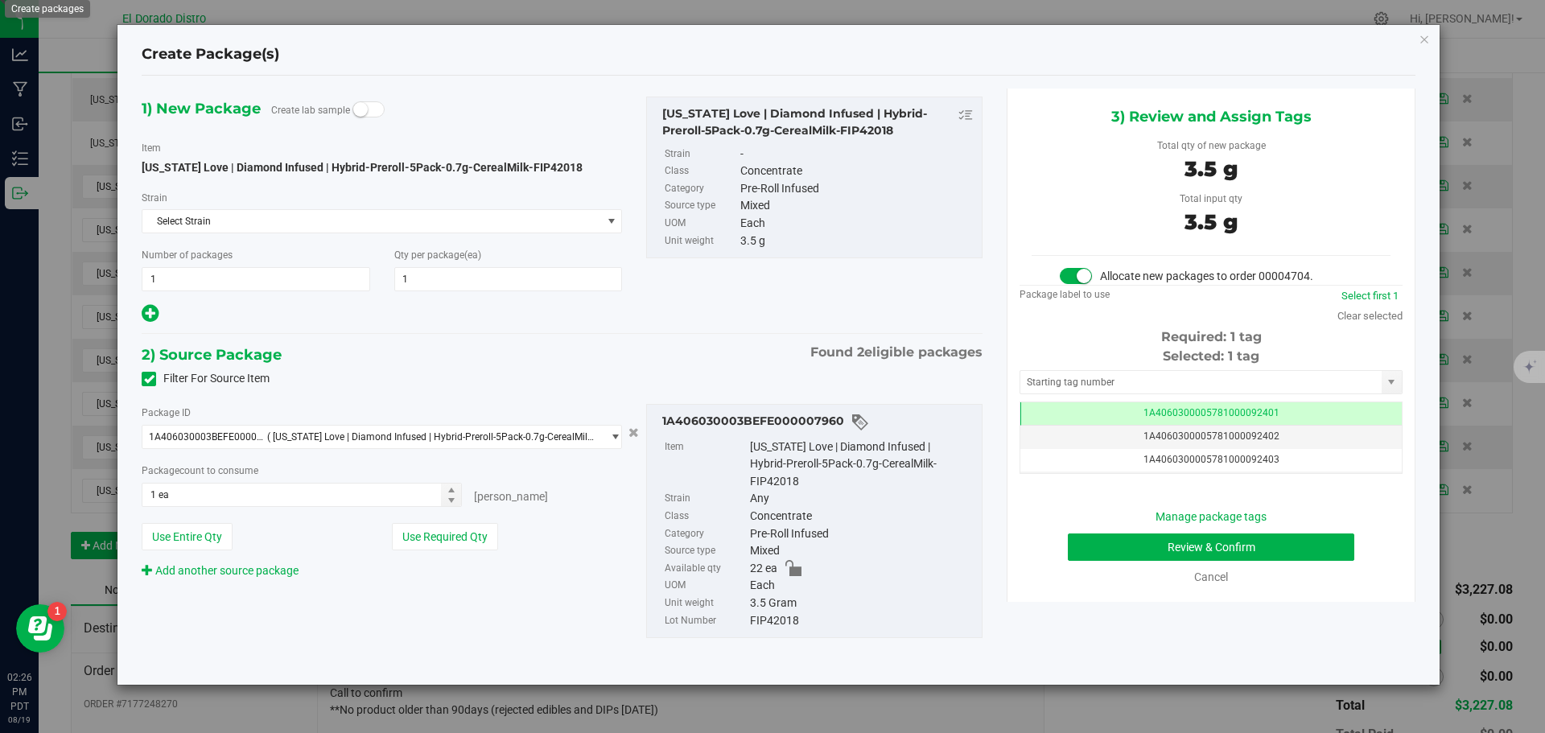
type input "1"
click at [1079, 548] on button "Review & Confirm" at bounding box center [1211, 547] width 287 height 27
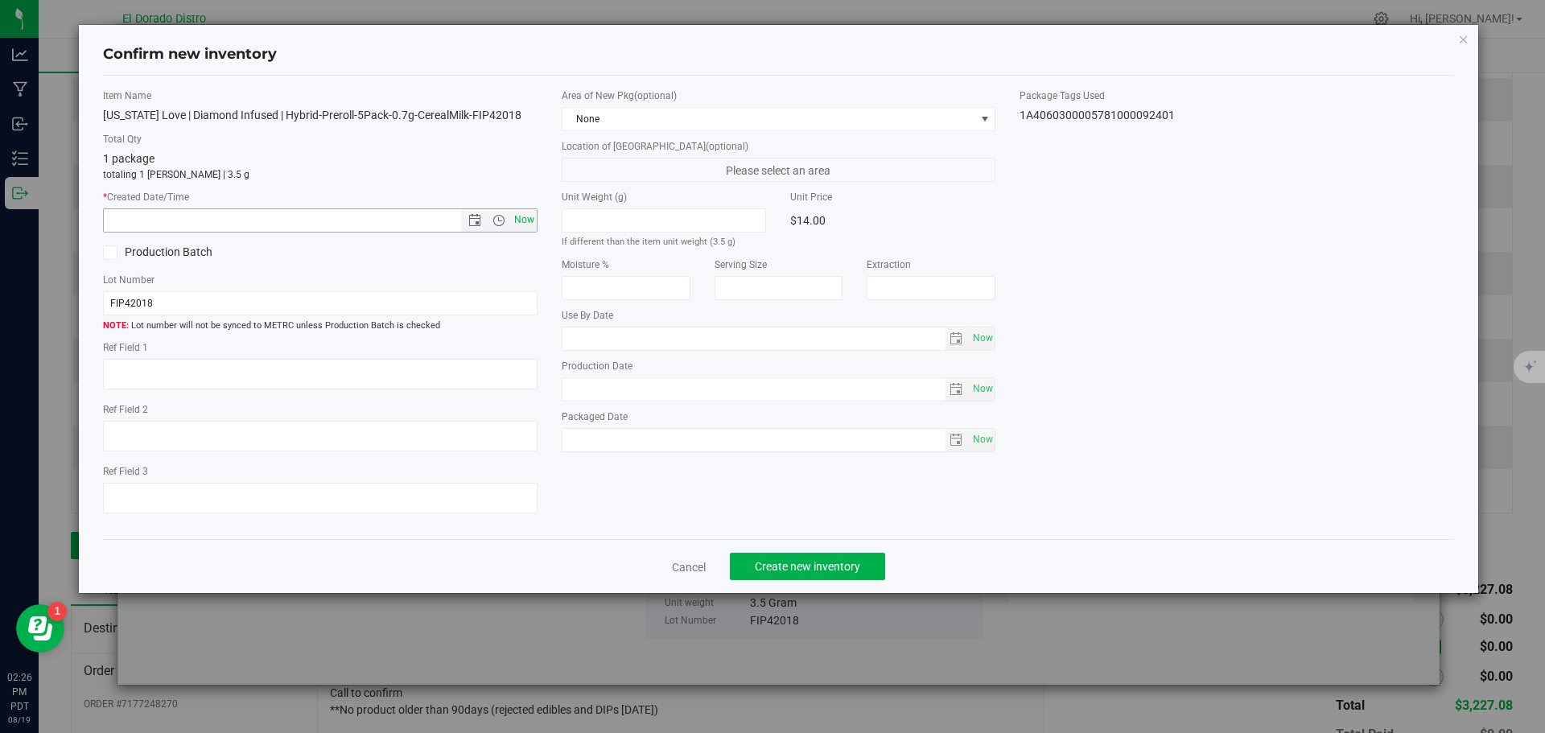
click at [522, 217] on span "Now" at bounding box center [523, 219] width 27 height 23
type input "8/19/2025 2:26 PM"
click at [784, 565] on span "Create new inventory" at bounding box center [807, 566] width 105 height 13
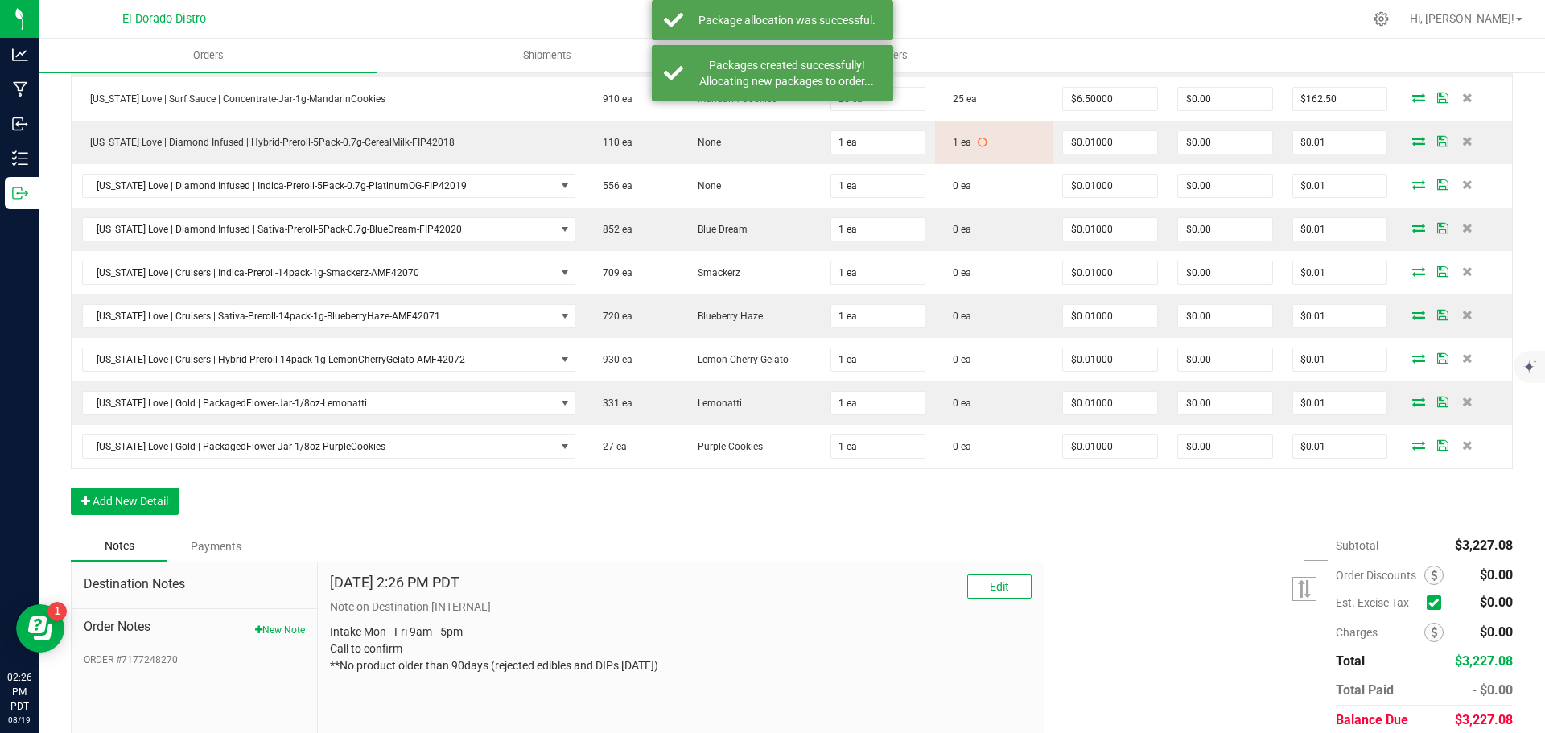
scroll to position [1046, 0]
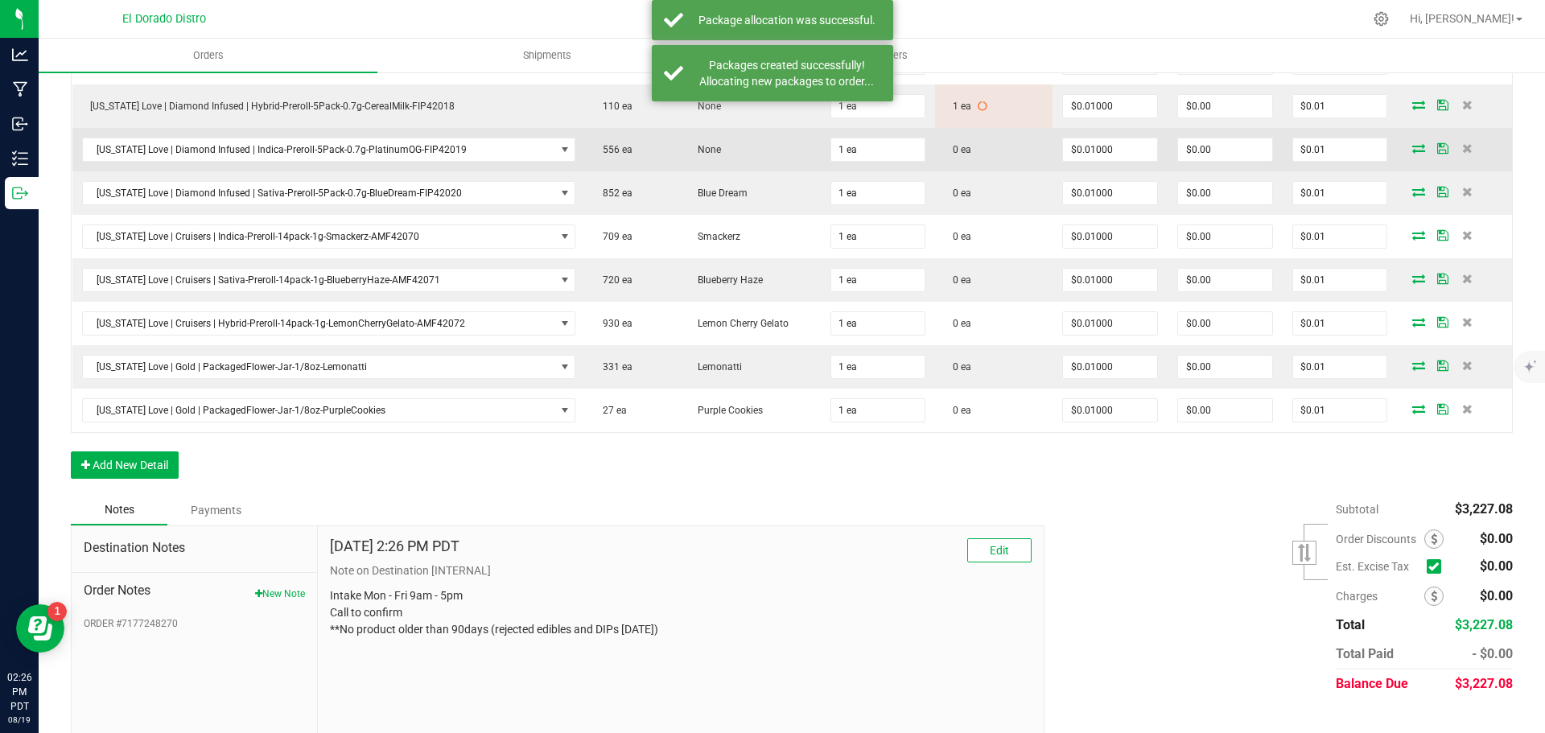
click at [1413, 149] on icon at bounding box center [1419, 148] width 13 height 10
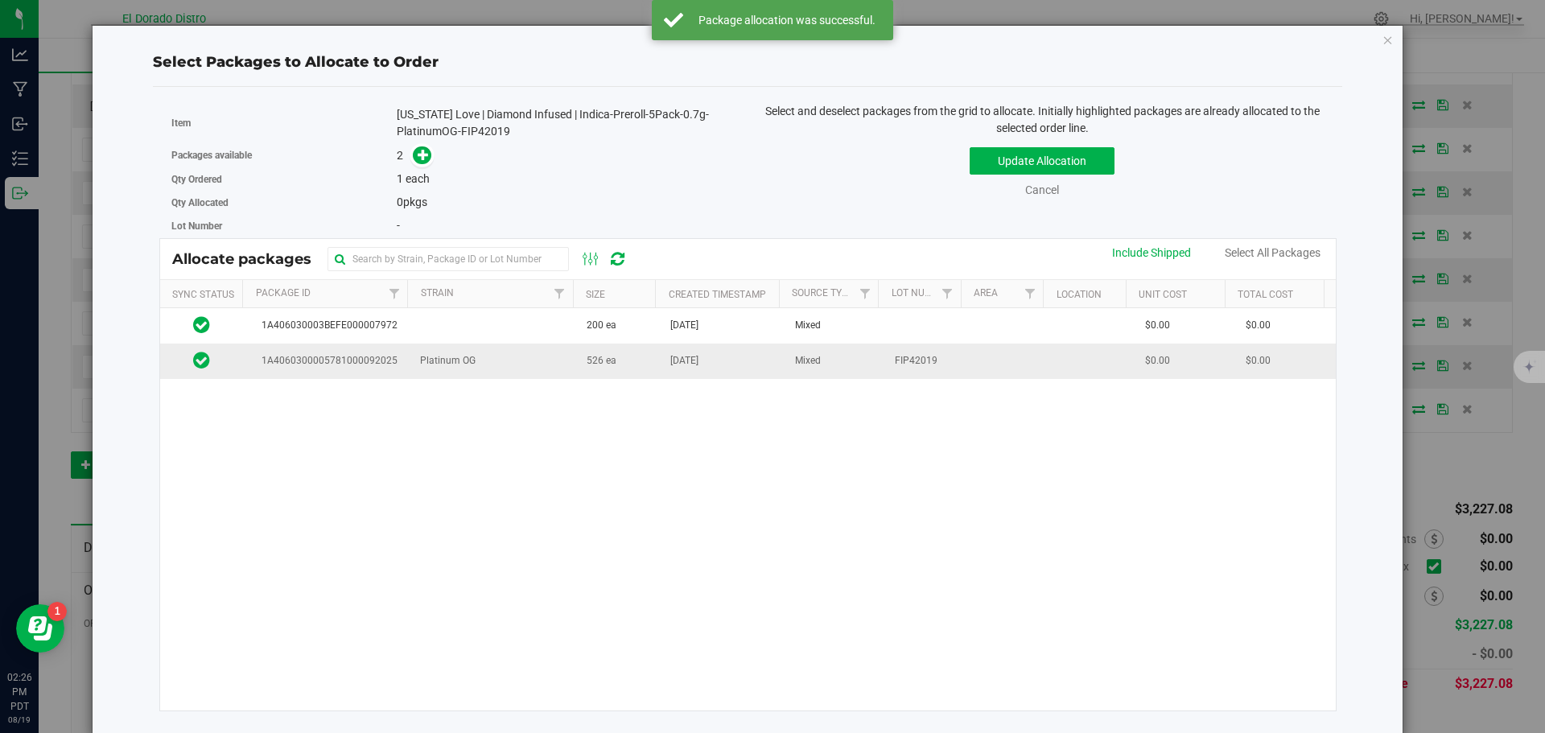
click at [627, 365] on td "526 ea" at bounding box center [619, 361] width 84 height 35
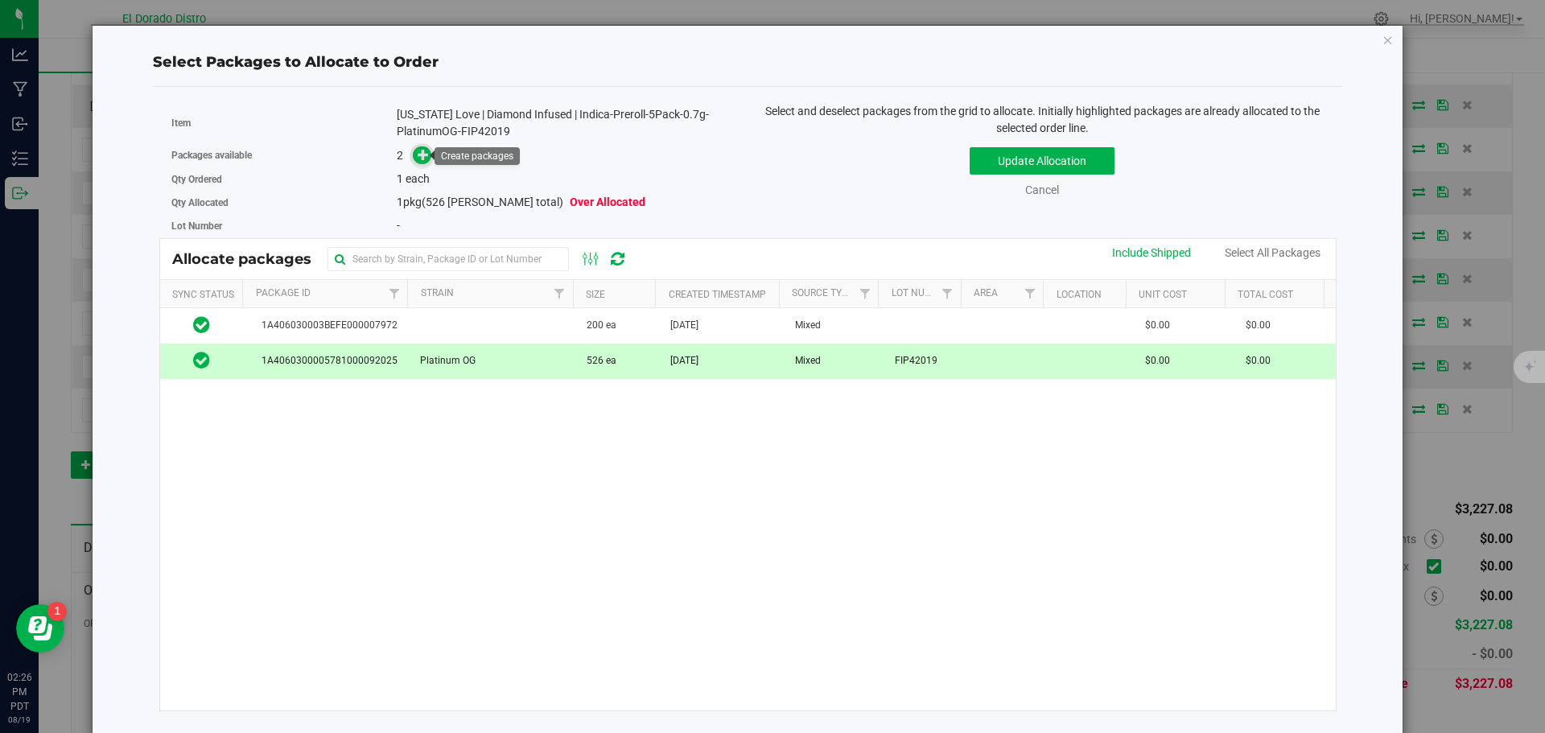
click at [423, 153] on icon at bounding box center [423, 154] width 11 height 11
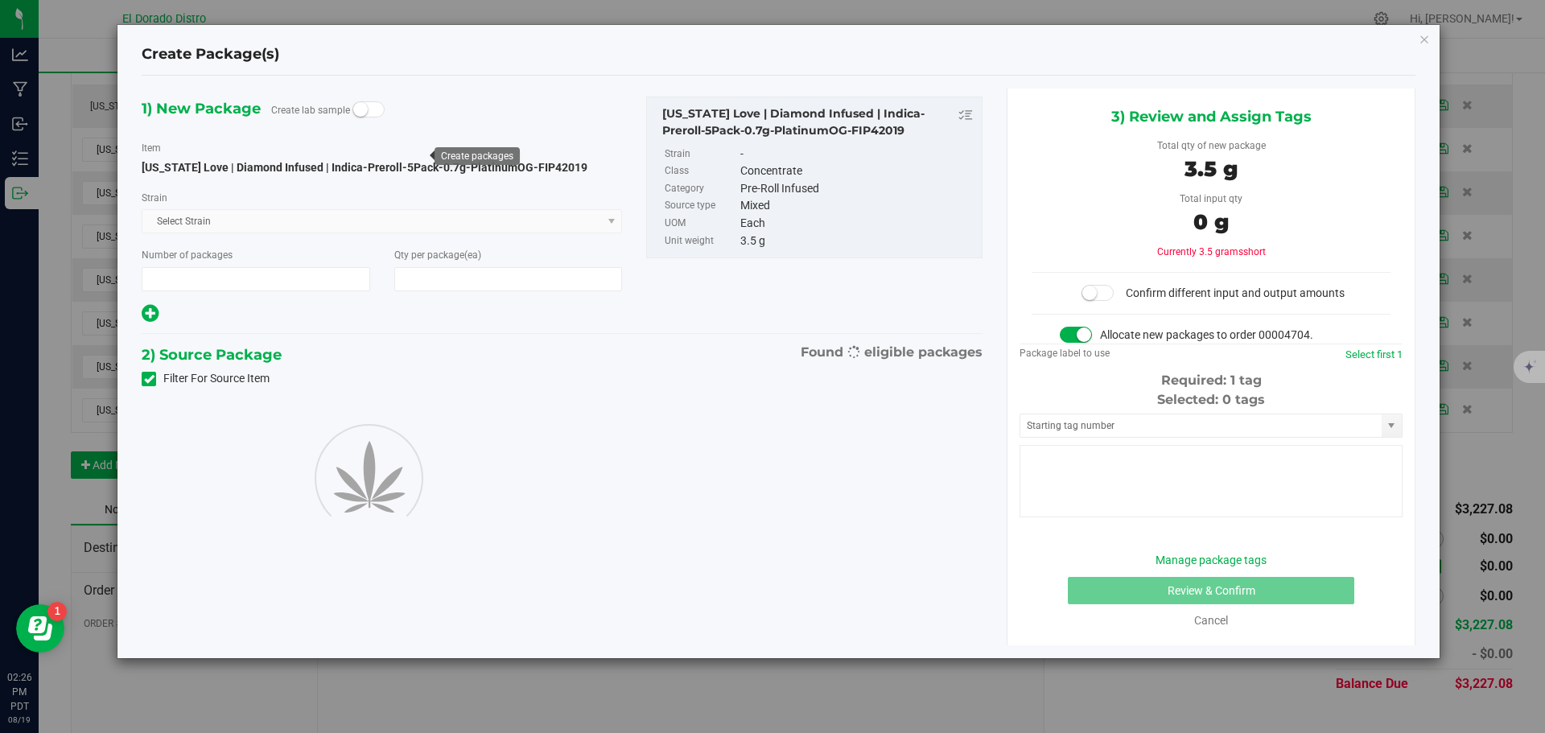
type input "1"
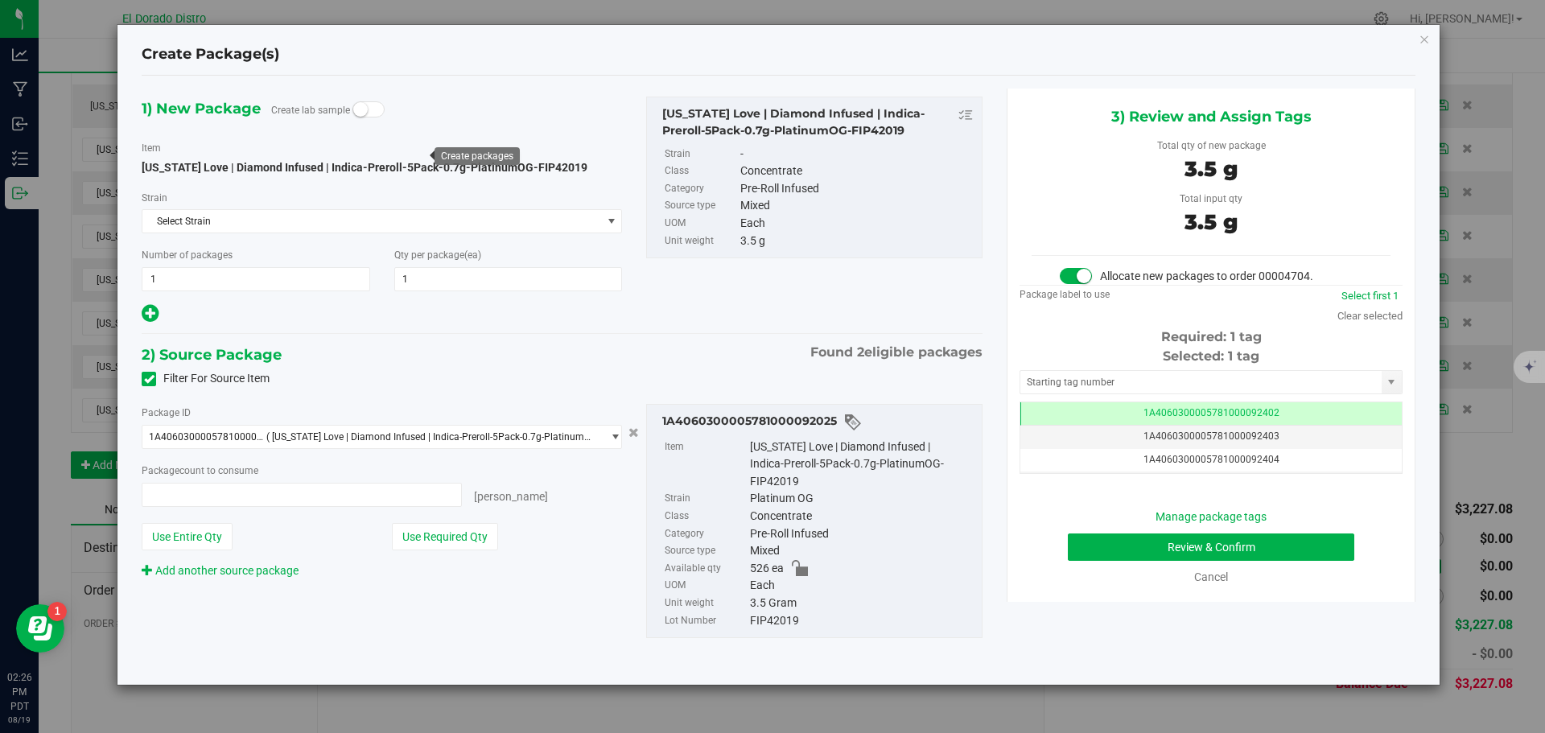
type input "1"
type input "1 ea"
click at [1091, 542] on button "Review & Confirm" at bounding box center [1211, 547] width 287 height 27
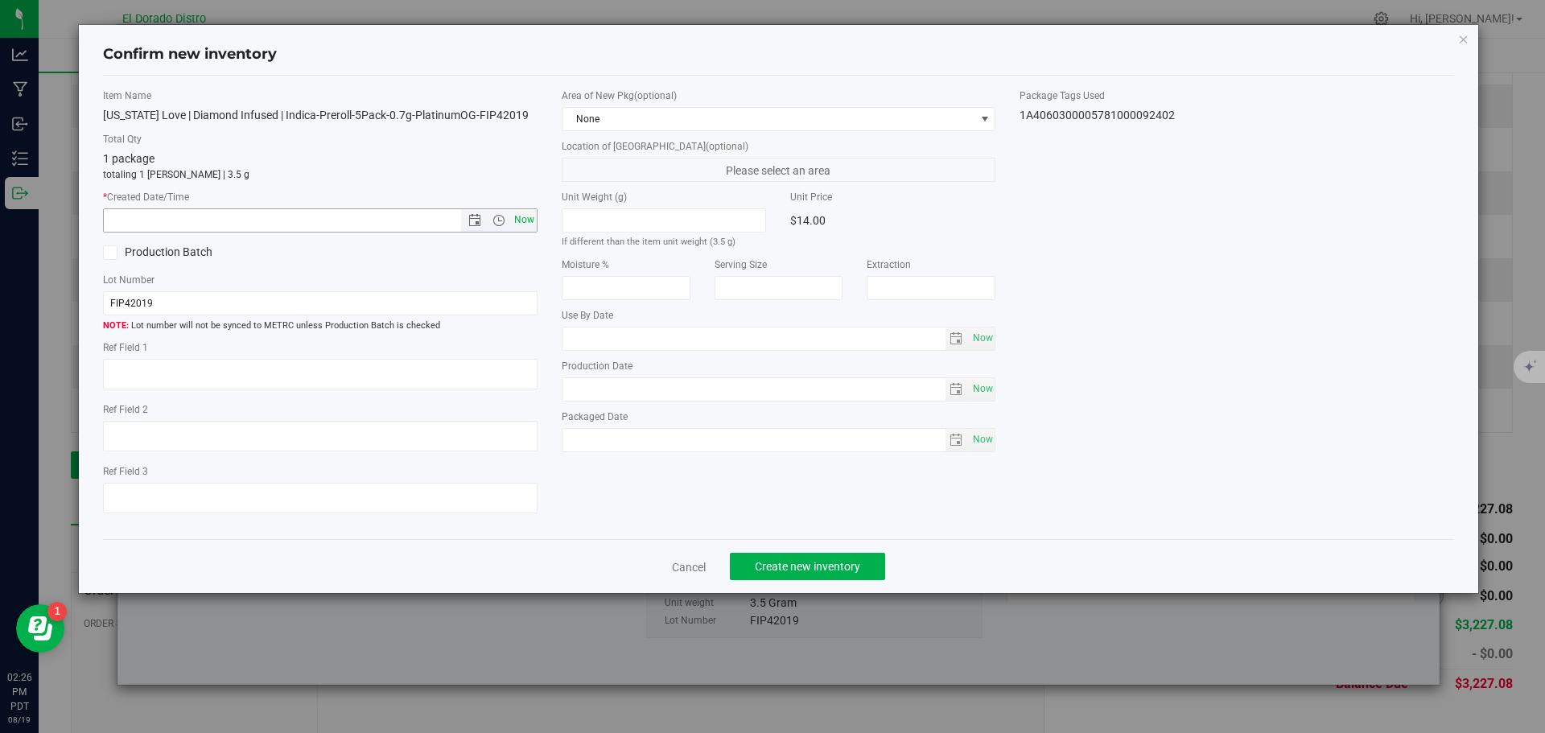
click at [518, 220] on span "Now" at bounding box center [523, 219] width 27 height 23
type input "8/19/2025 2:26 PM"
click at [812, 569] on span "Create new inventory" at bounding box center [807, 566] width 105 height 13
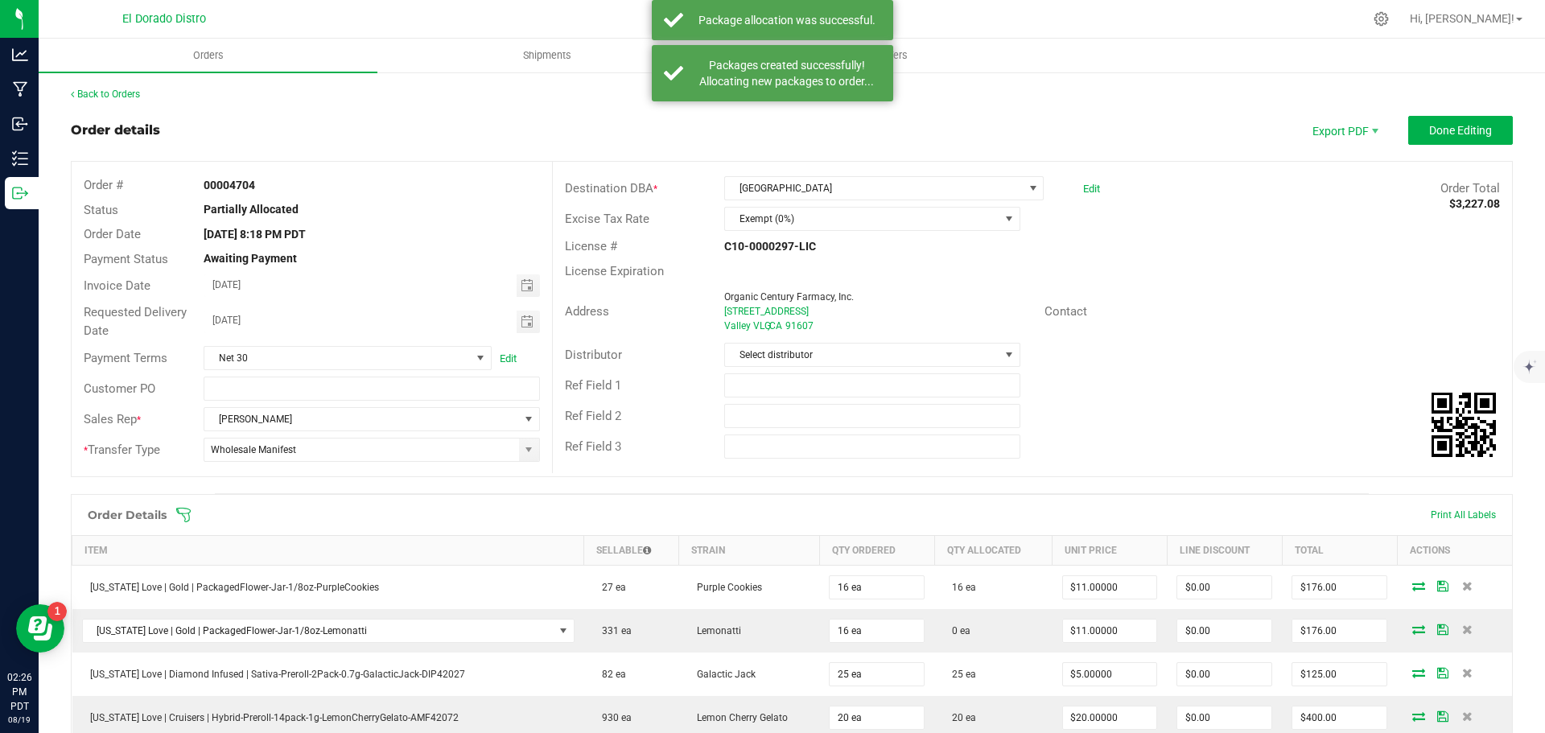
scroll to position [1046, 0]
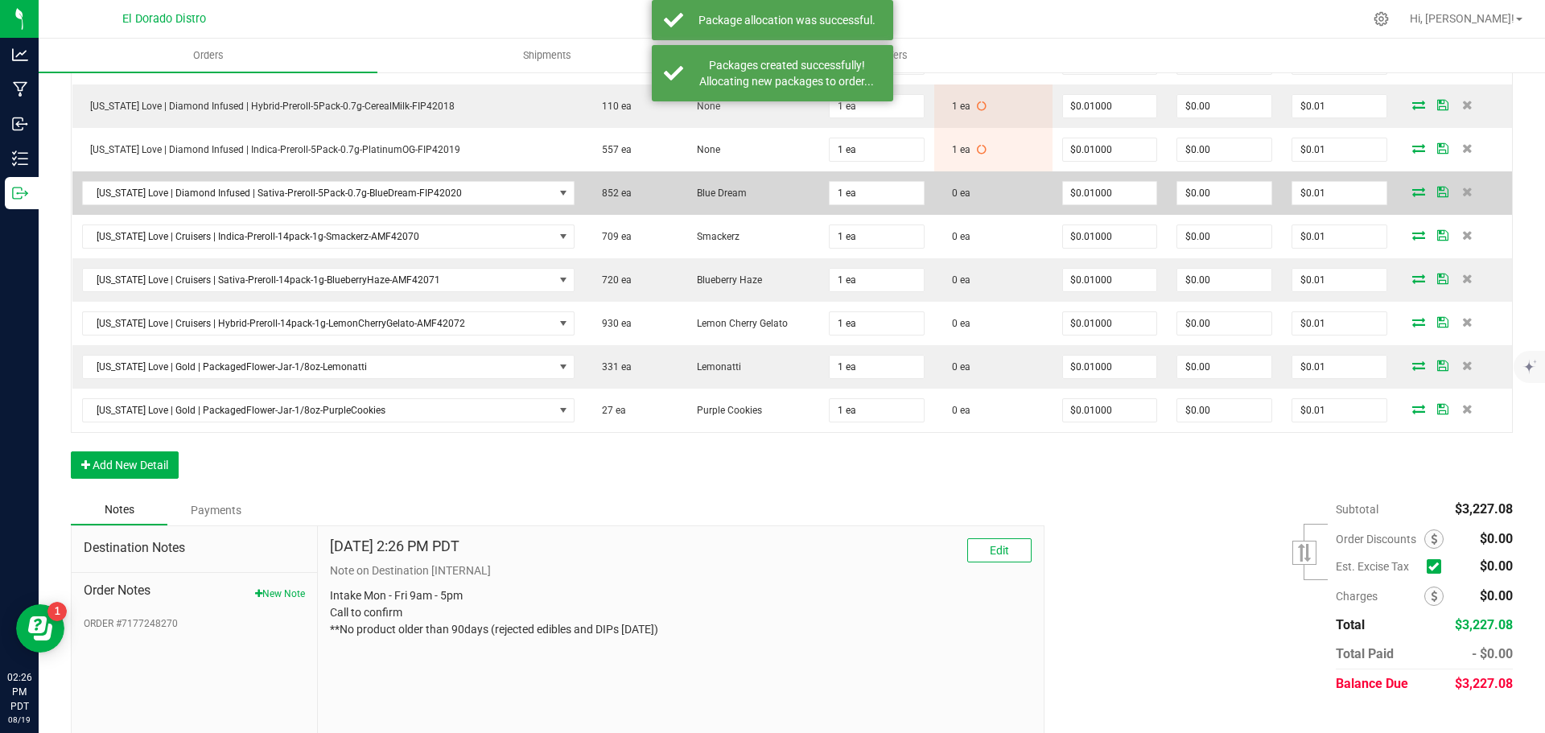
click at [1413, 190] on icon at bounding box center [1419, 192] width 13 height 10
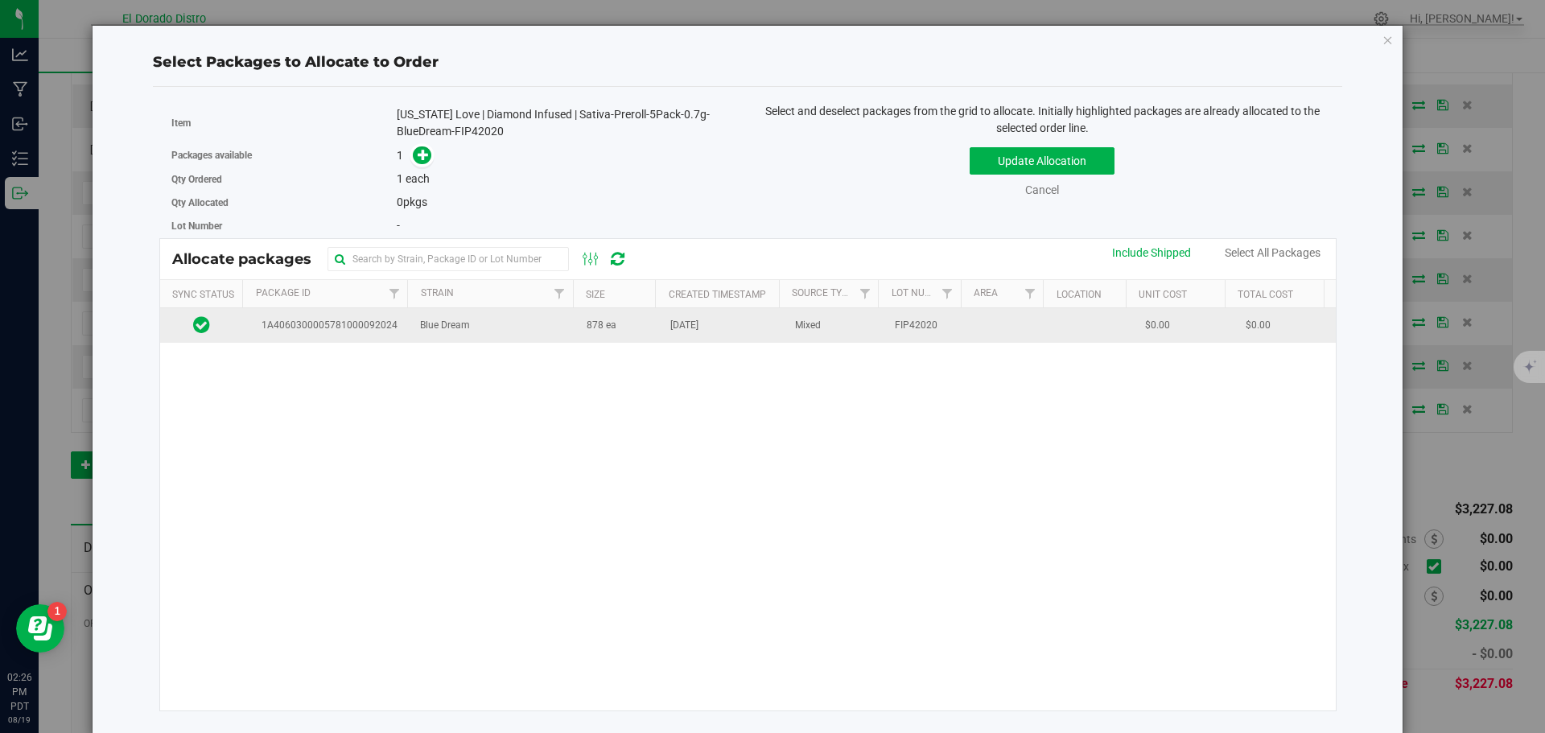
click at [625, 335] on td "878 ea" at bounding box center [619, 325] width 84 height 35
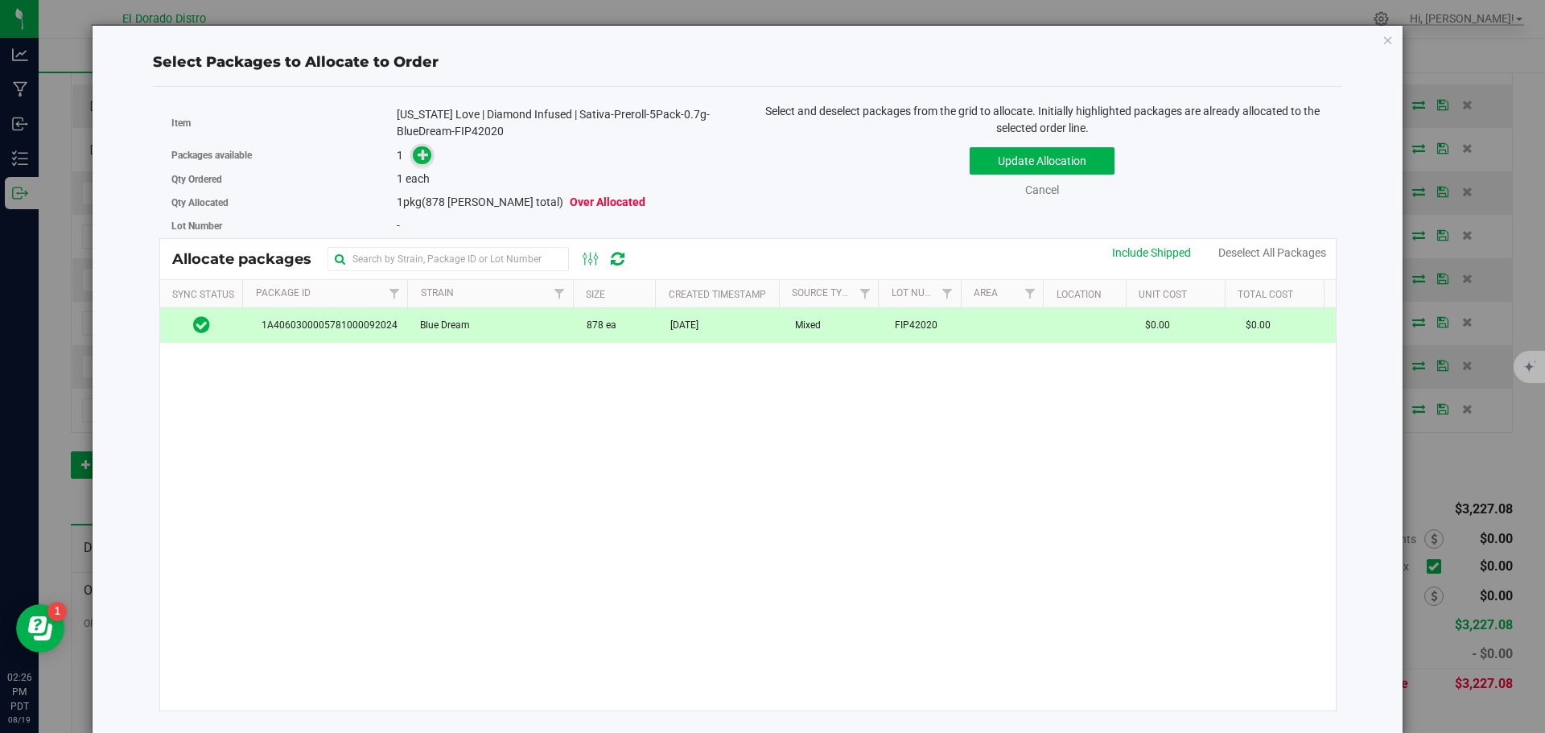
click at [418, 156] on icon at bounding box center [423, 154] width 11 height 11
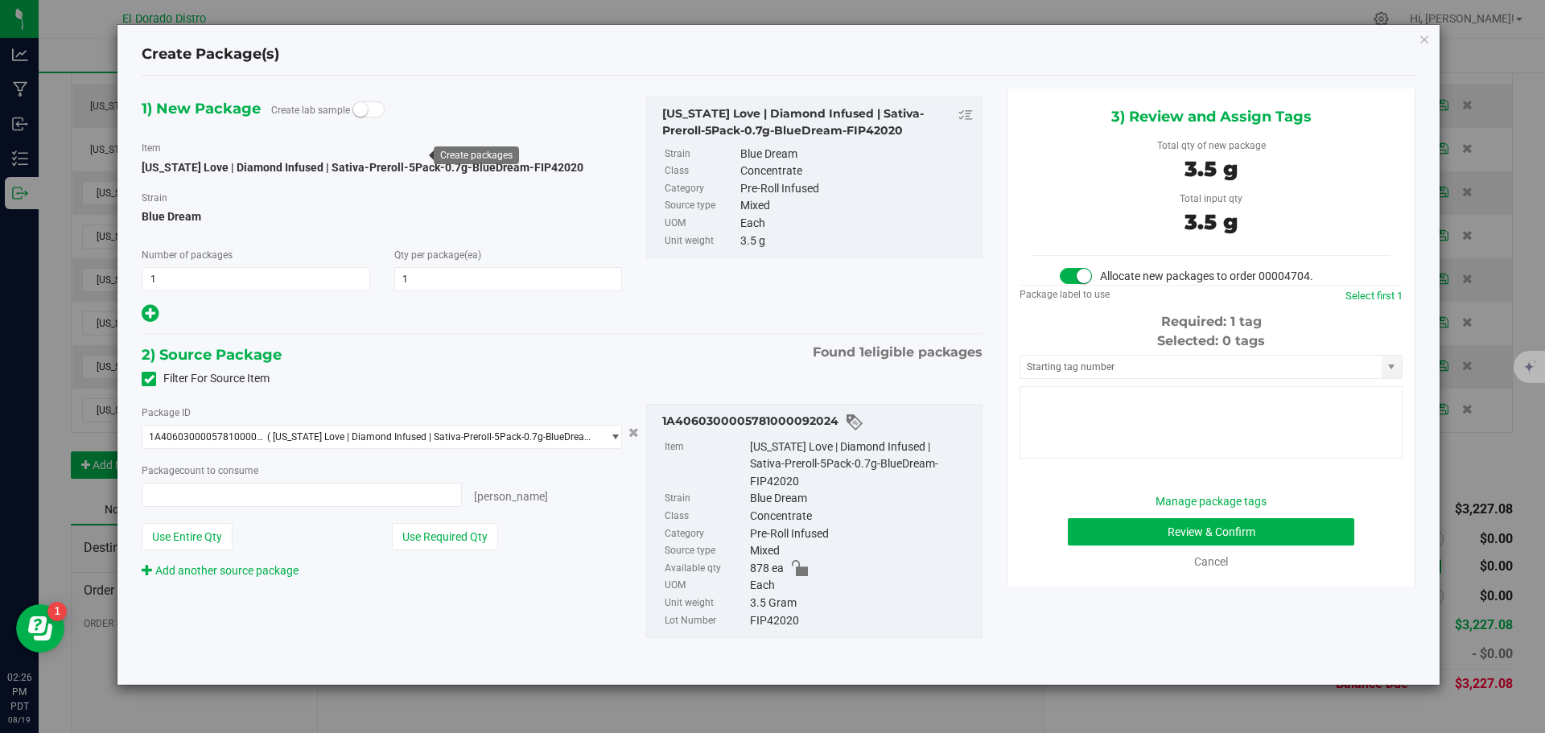
type input "1 ea"
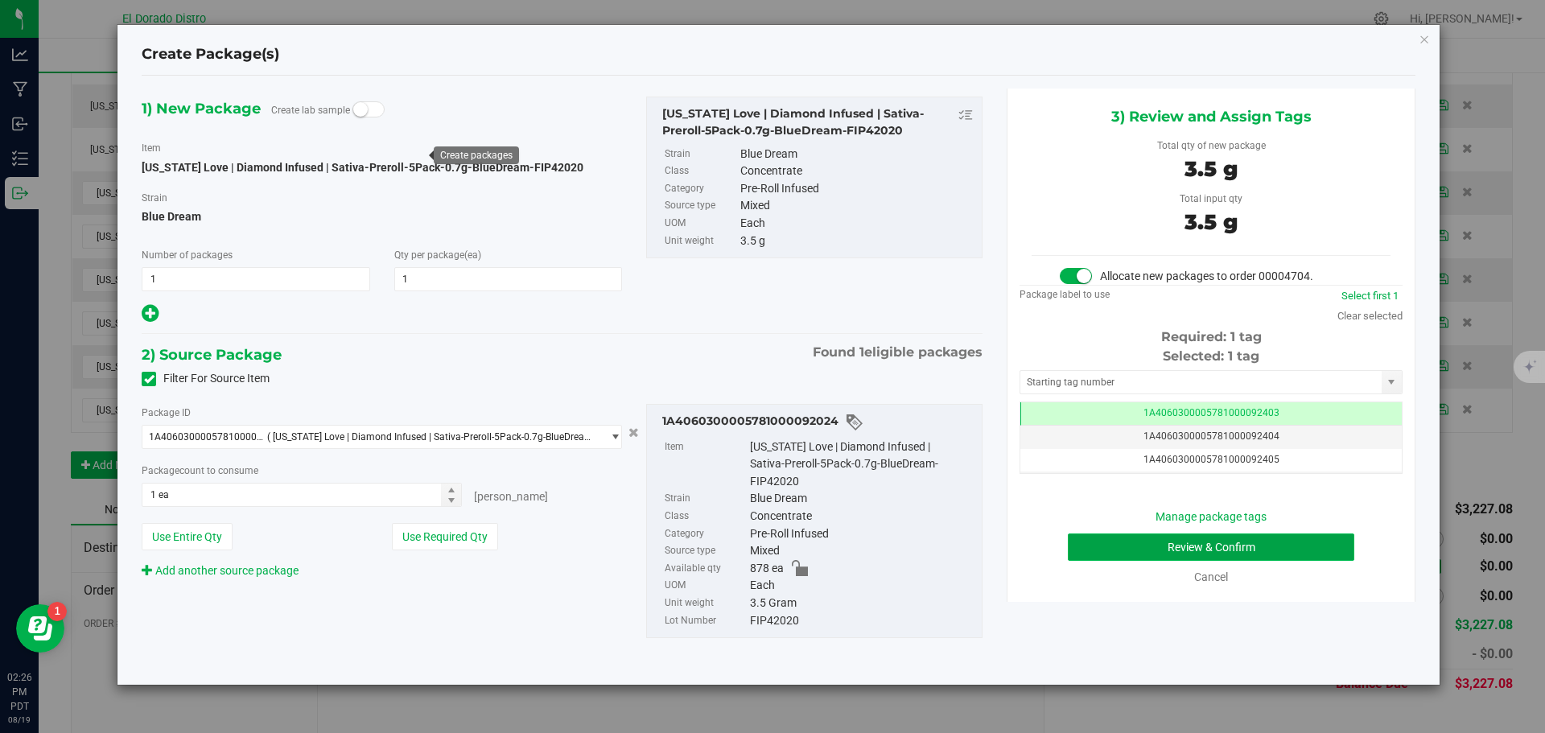
click at [1075, 556] on button "Review & Confirm" at bounding box center [1211, 547] width 287 height 27
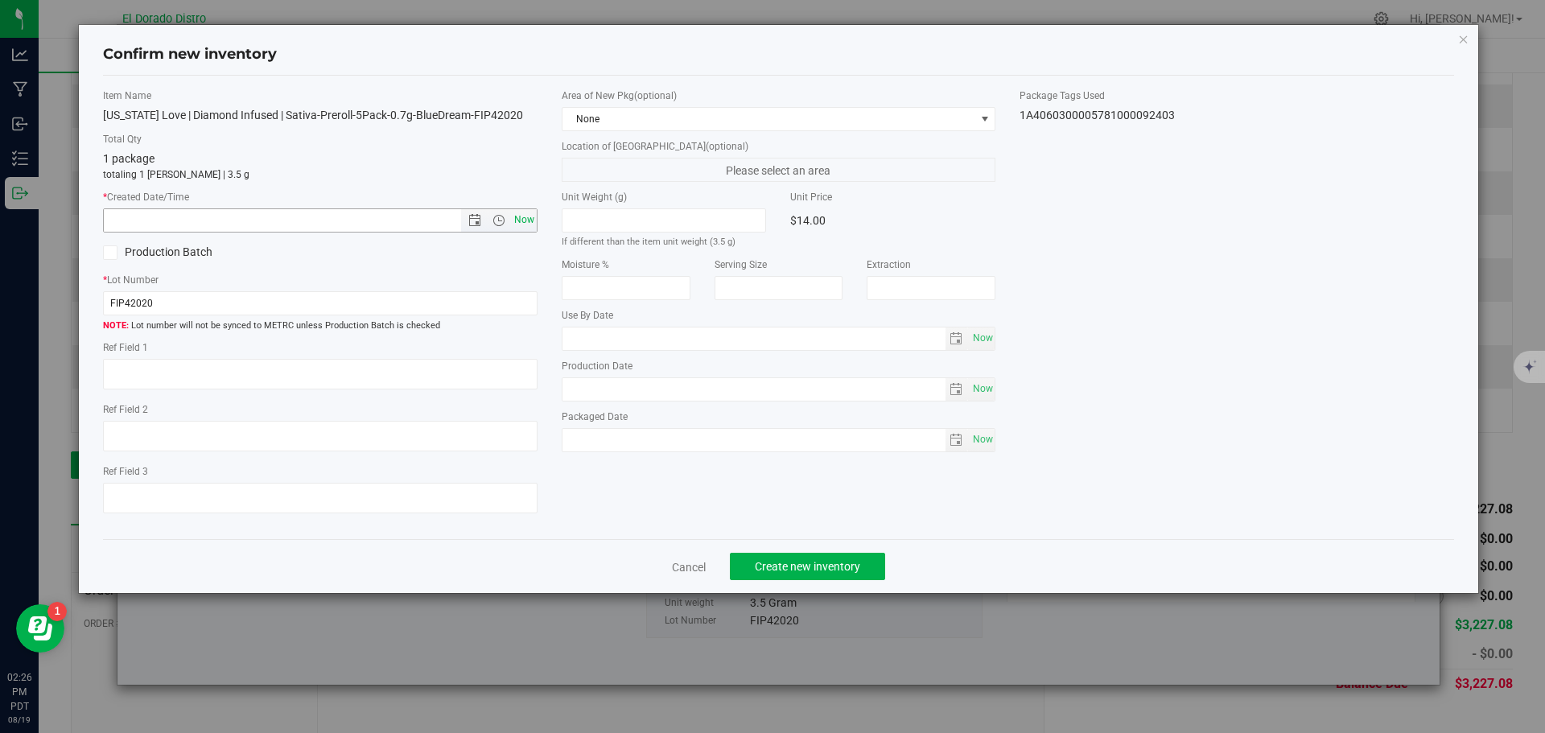
click at [532, 217] on span "Now" at bounding box center [523, 219] width 27 height 23
type input "8/19/2025 2:26 PM"
click at [791, 558] on button "Create new inventory" at bounding box center [807, 566] width 155 height 27
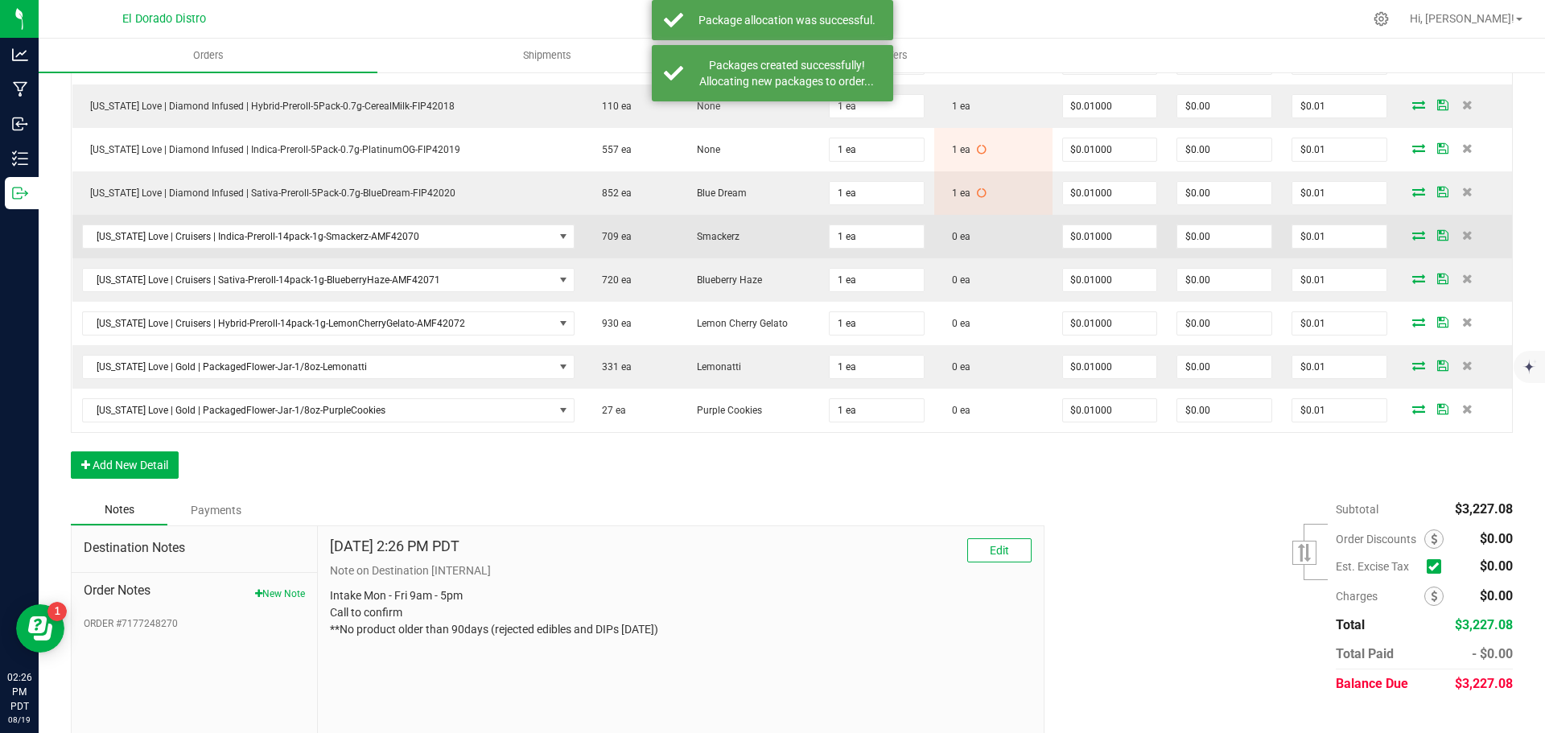
click at [1413, 235] on icon at bounding box center [1419, 235] width 13 height 10
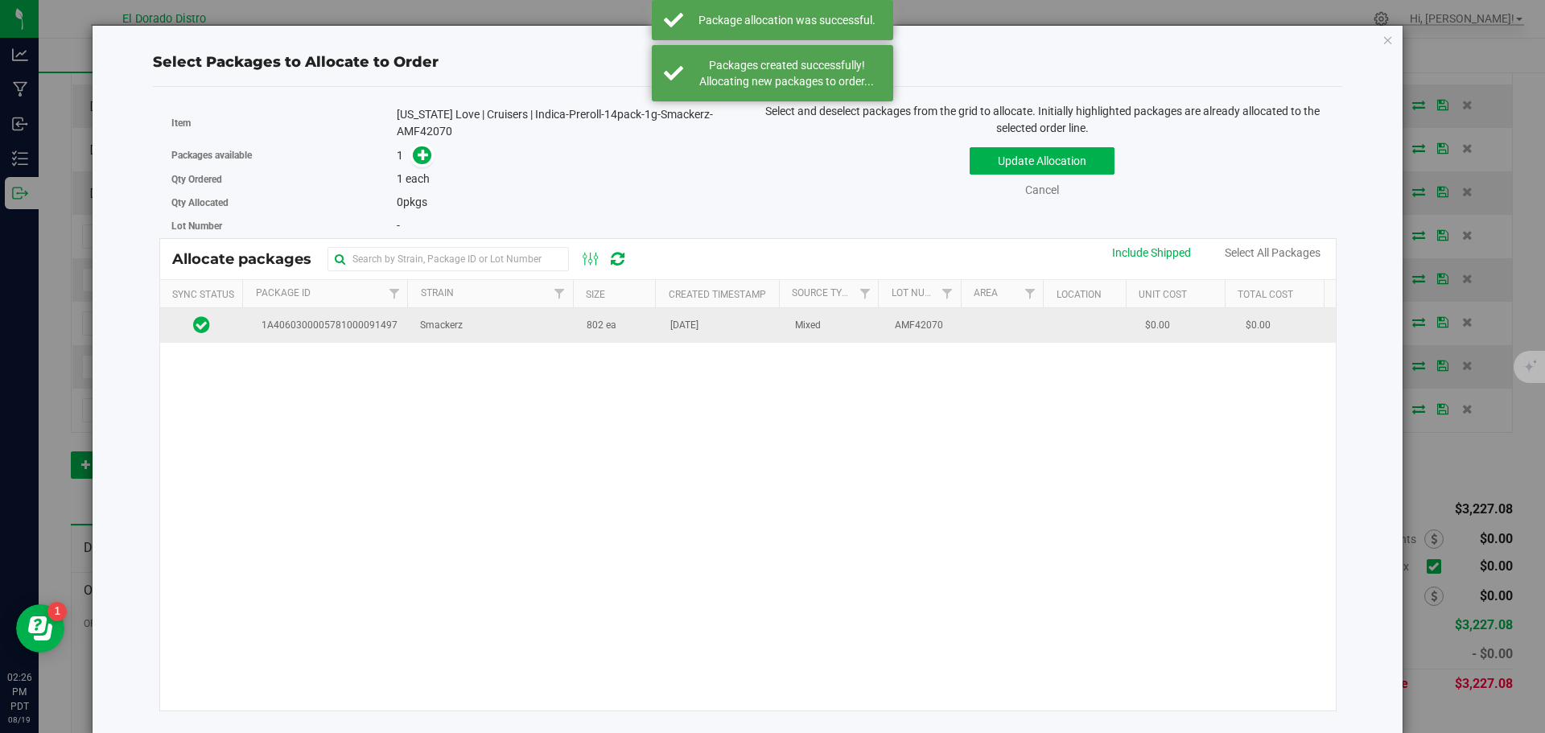
click at [627, 332] on td "802 ea" at bounding box center [619, 325] width 84 height 35
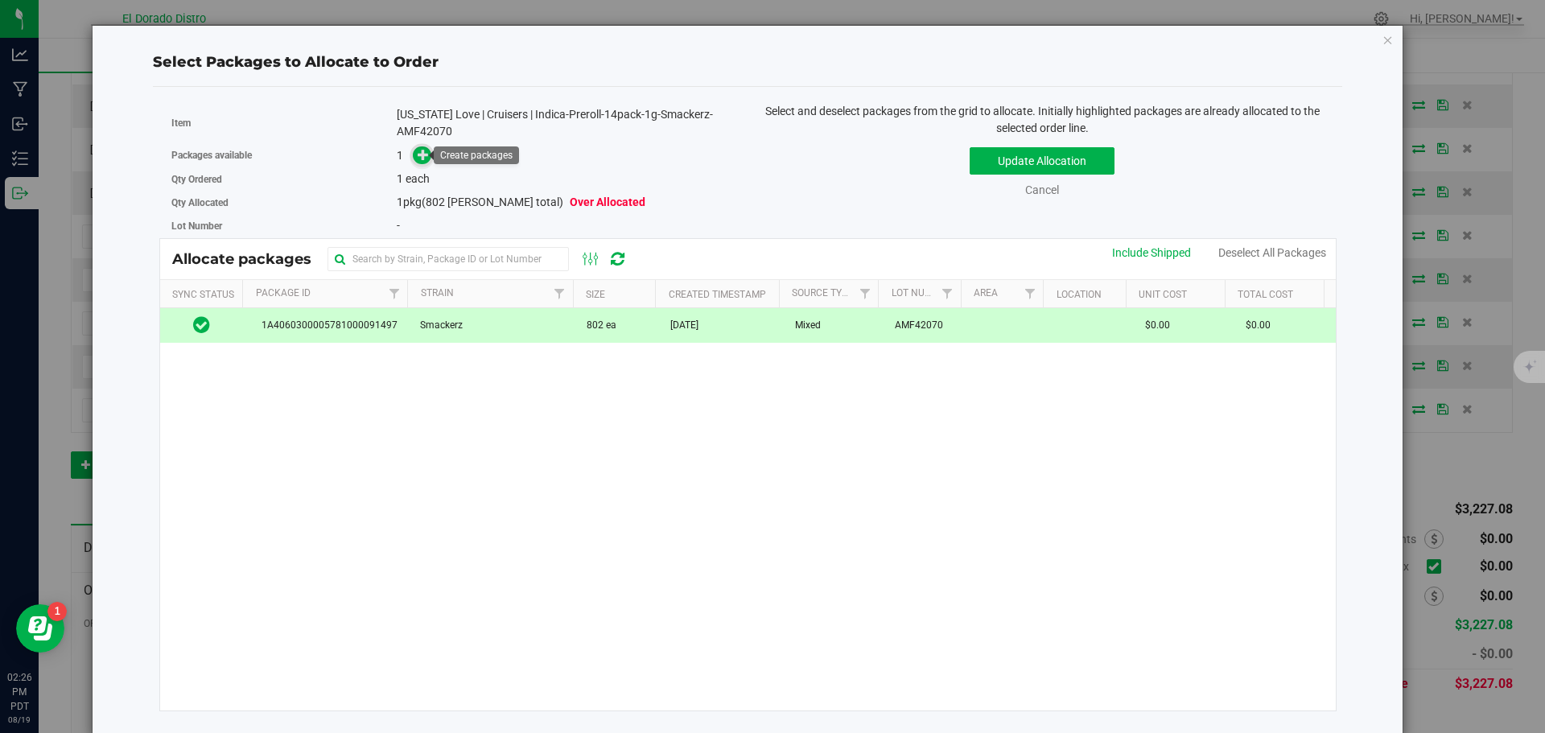
click at [423, 151] on icon at bounding box center [423, 154] width 11 height 11
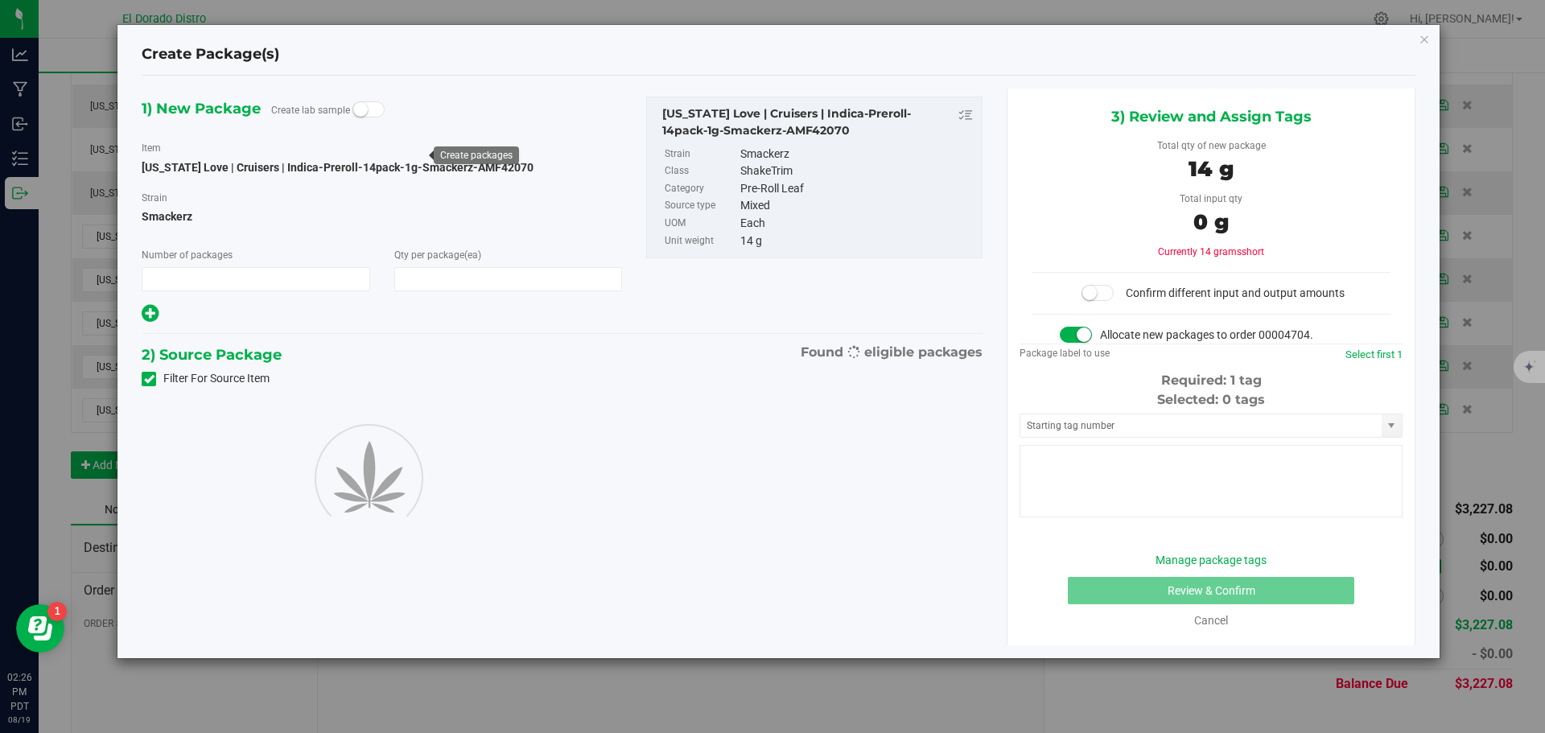
type input "1"
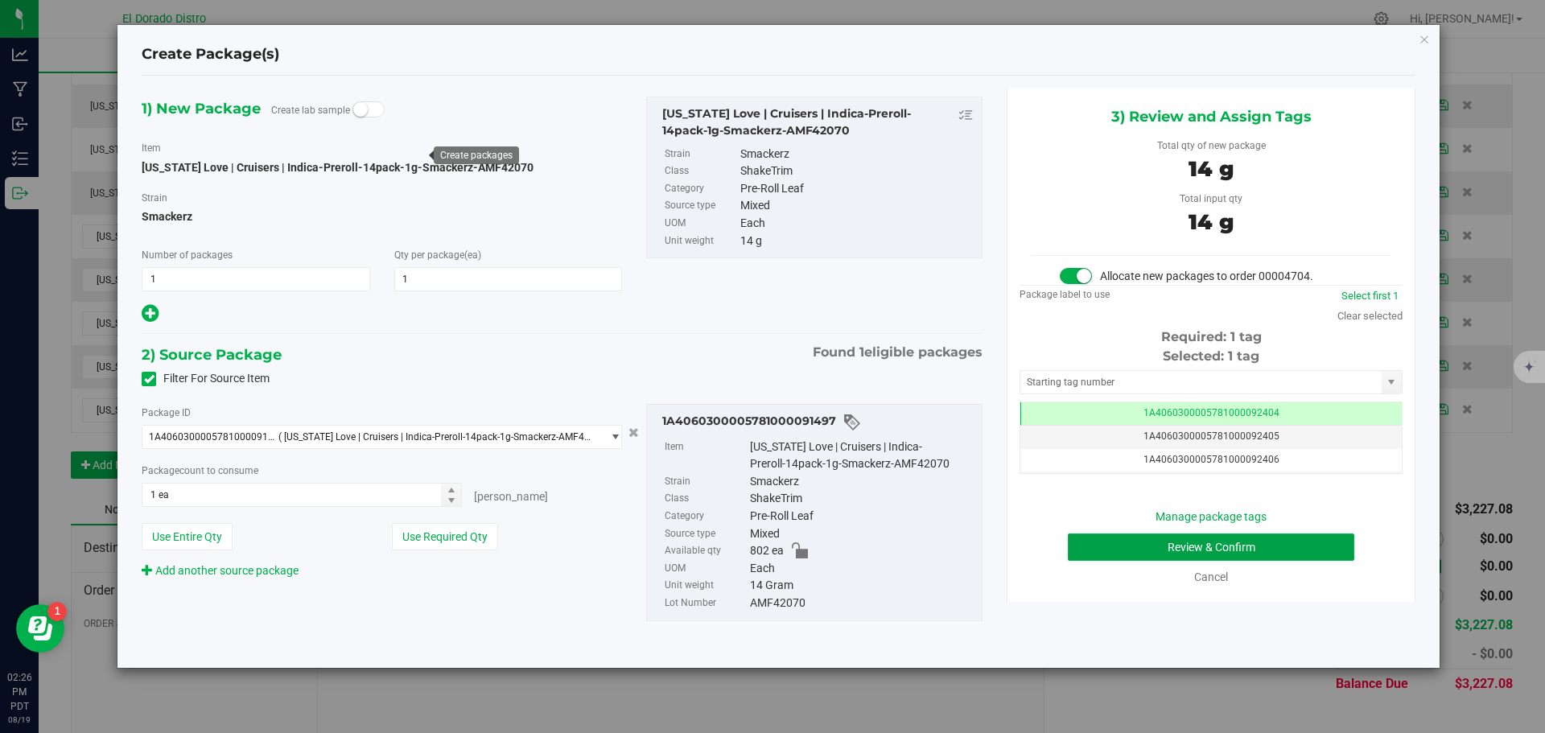
click at [1126, 538] on button "Review & Confirm" at bounding box center [1211, 547] width 287 height 27
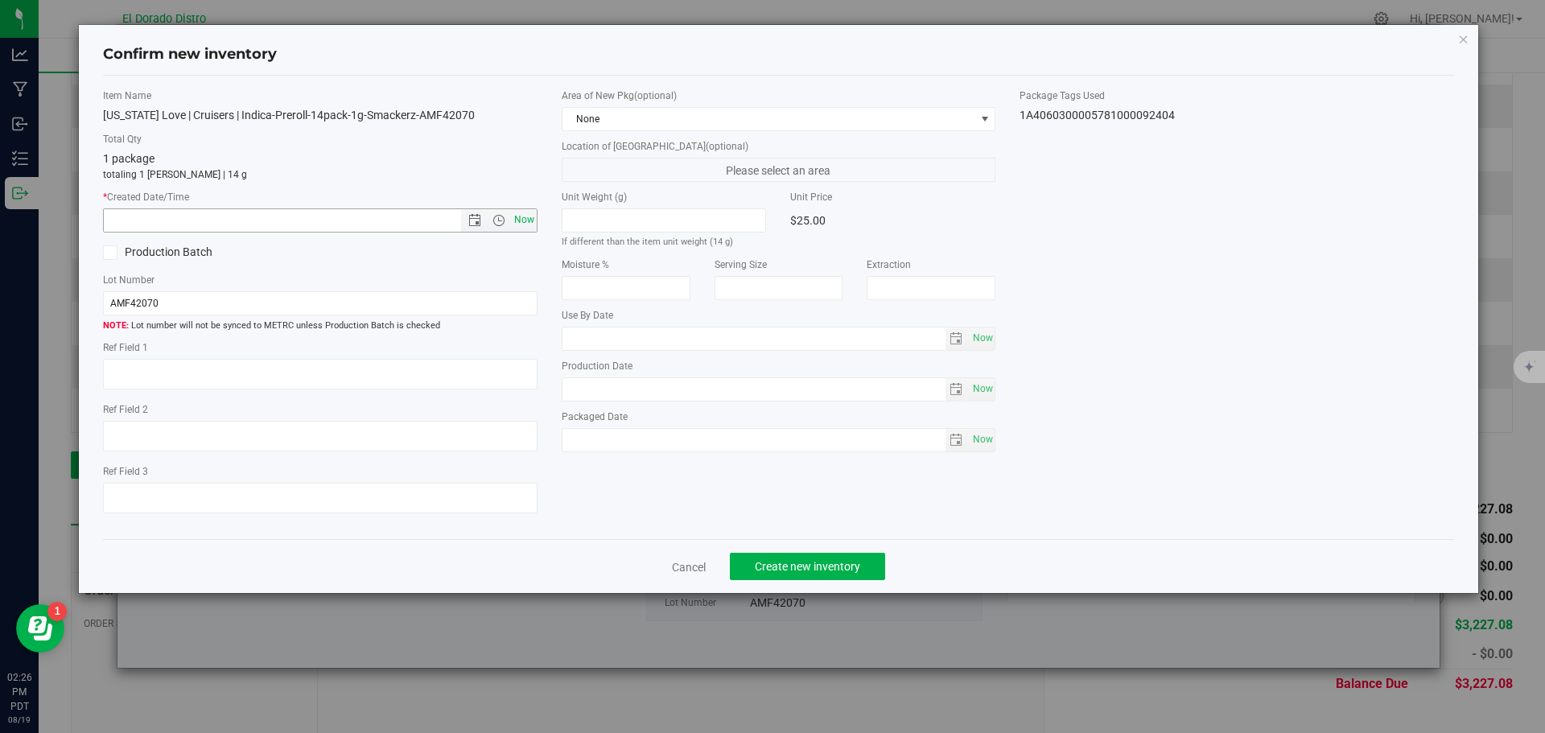
click at [531, 212] on span "Now" at bounding box center [523, 219] width 27 height 23
type input "8/19/2025 2:26 PM"
click at [794, 563] on span "Create new inventory" at bounding box center [807, 566] width 105 height 13
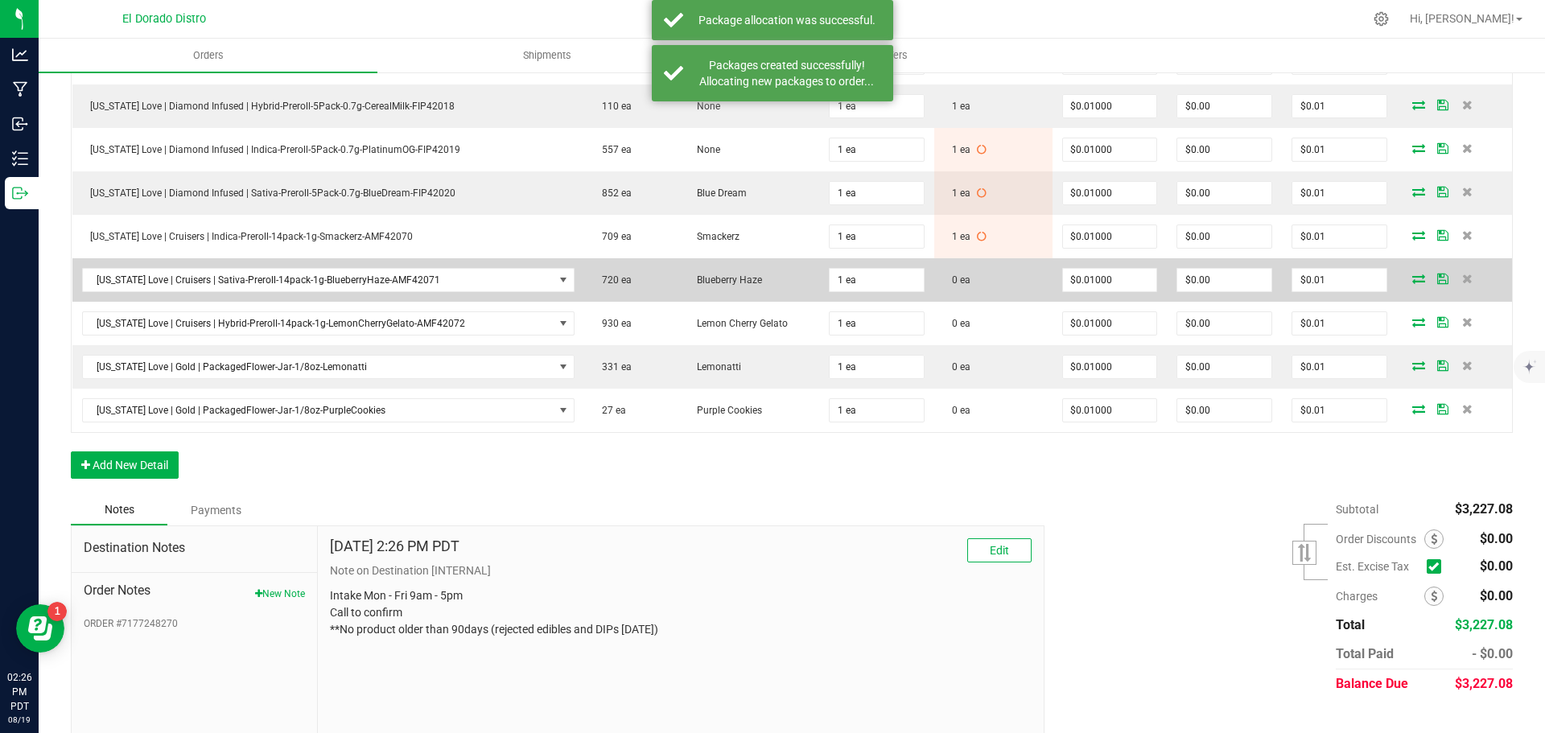
click at [1413, 276] on icon at bounding box center [1419, 279] width 13 height 10
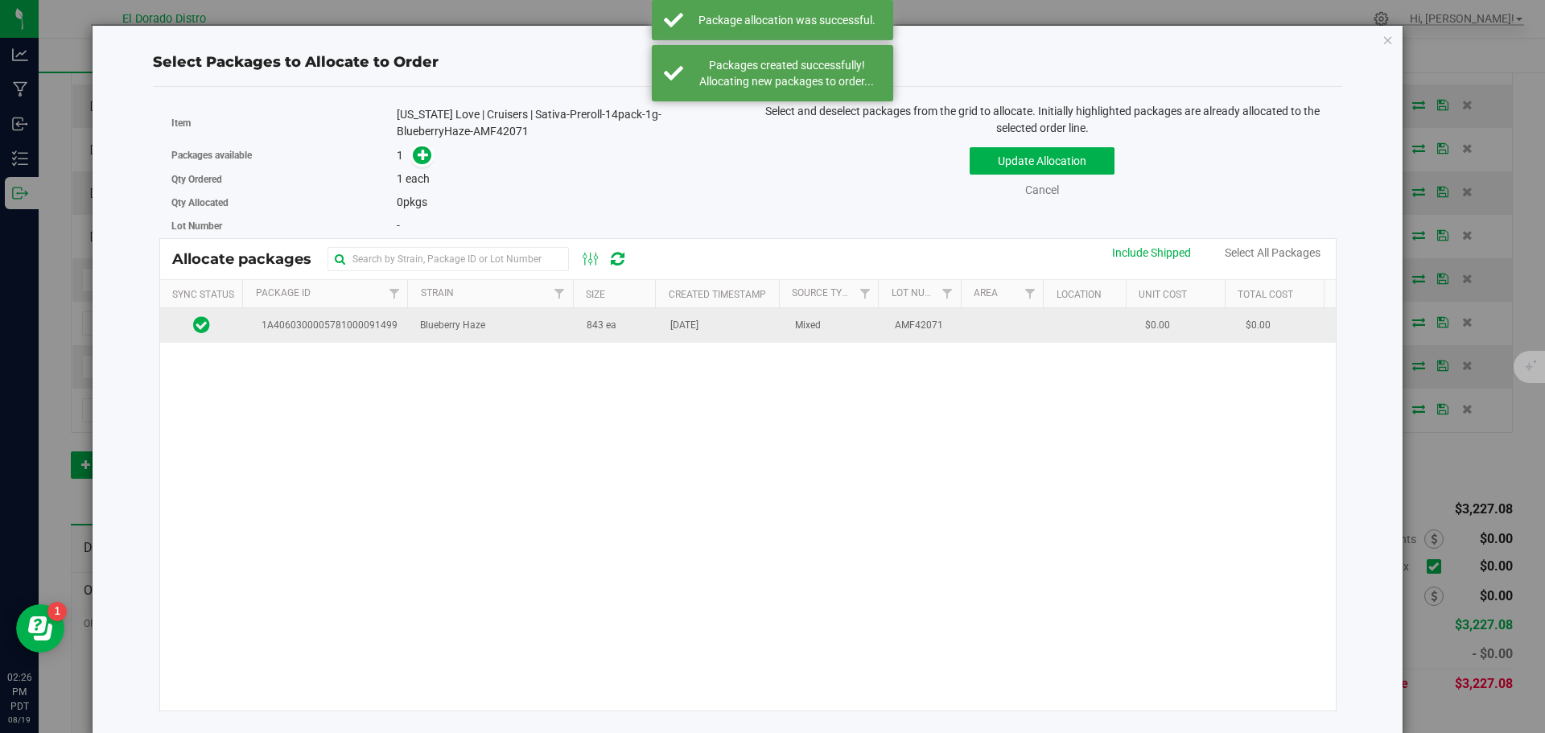
click at [671, 343] on td "[DATE]" at bounding box center [723, 325] width 125 height 35
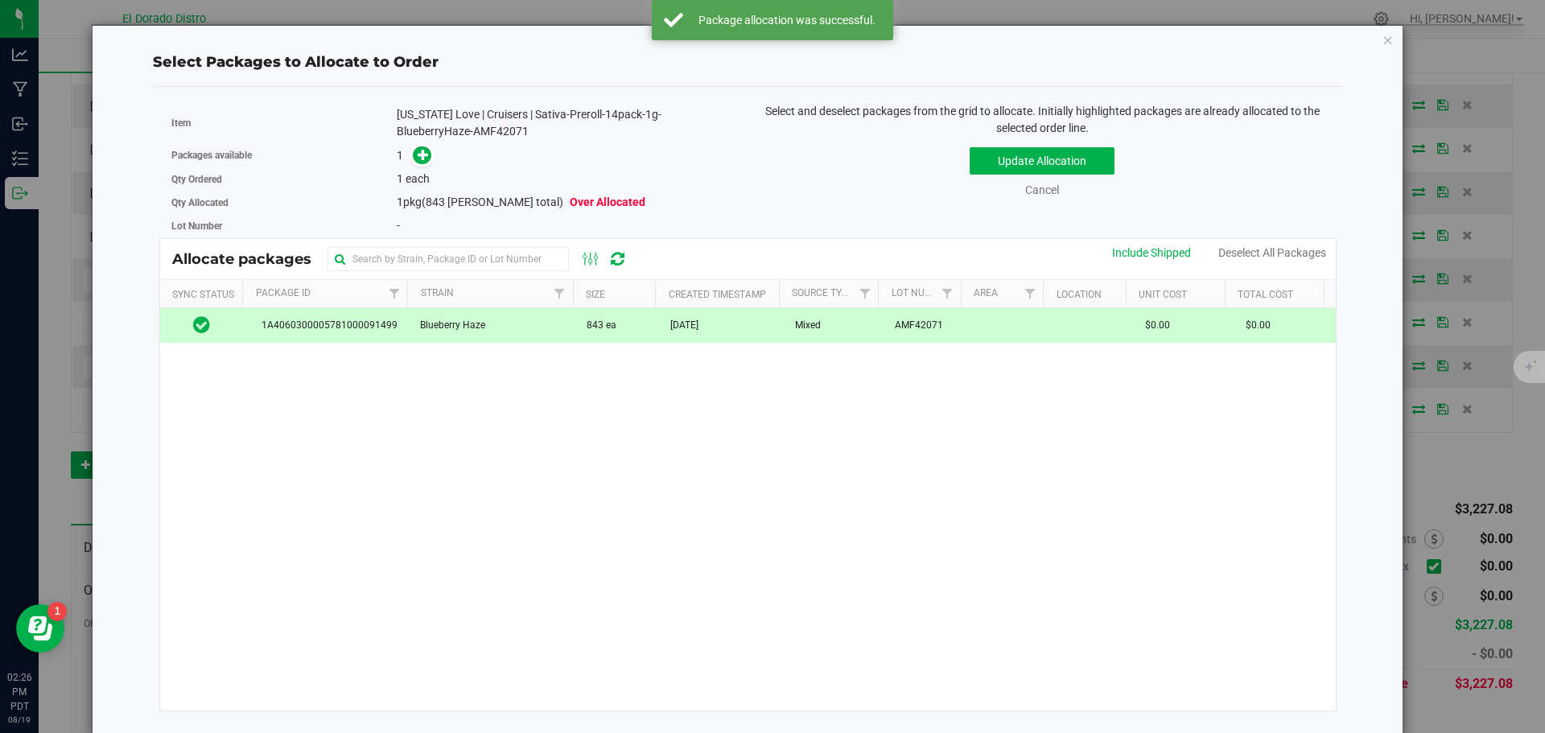
click at [423, 145] on div "Packages available 1" at bounding box center [453, 155] width 565 height 25
click at [423, 153] on icon at bounding box center [423, 154] width 11 height 11
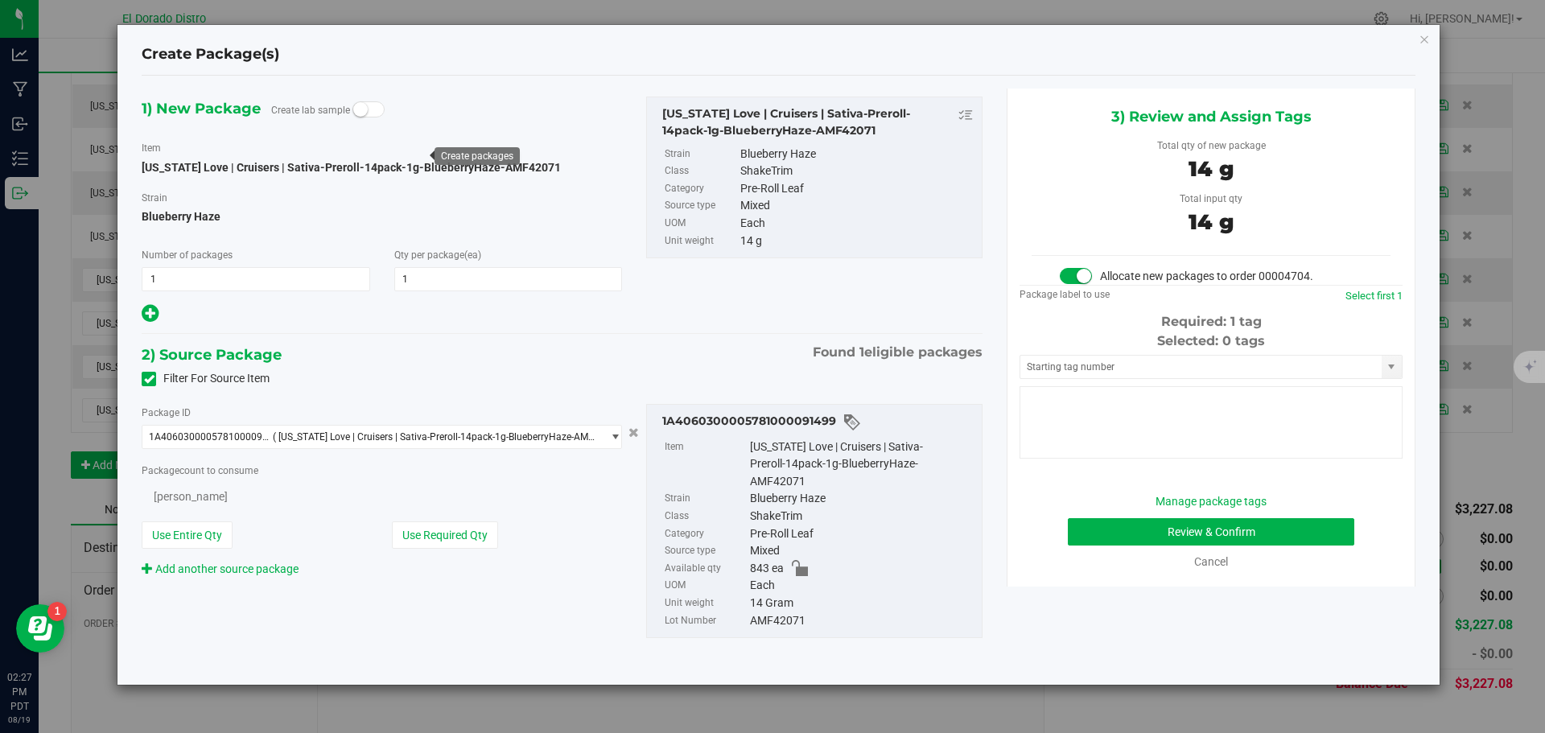
type input "1"
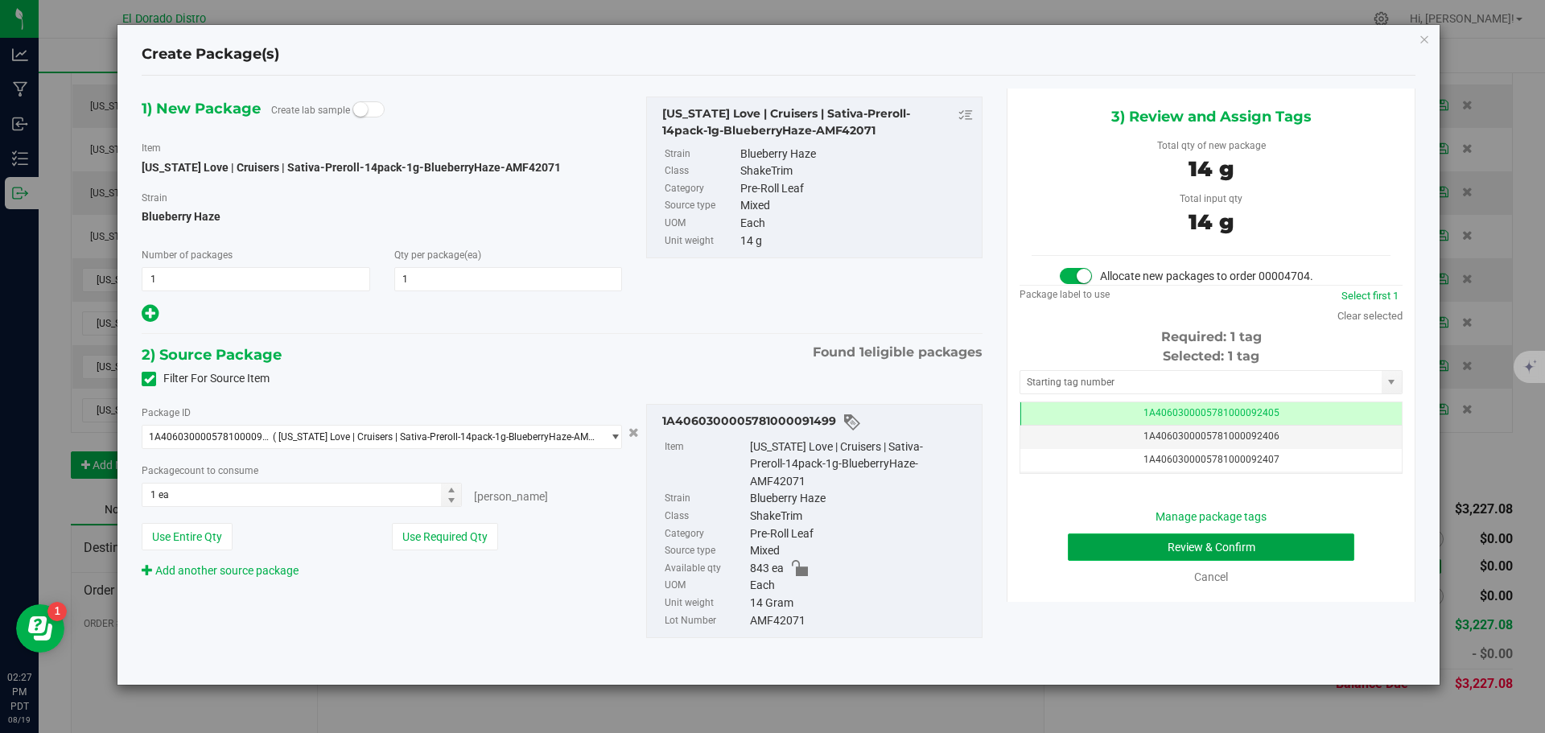
click at [1129, 551] on button "Review & Confirm" at bounding box center [1211, 547] width 287 height 27
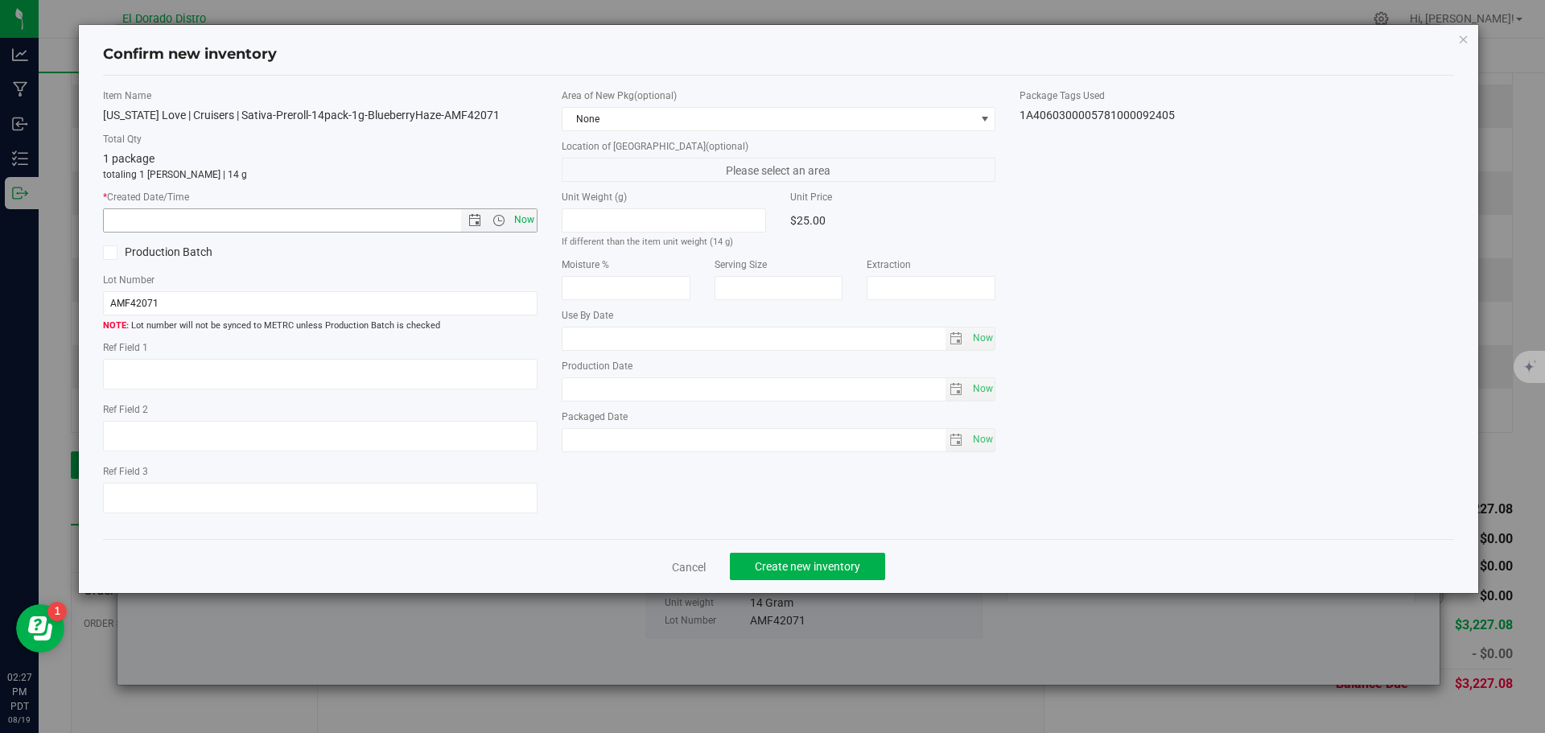
click at [532, 222] on span "Now" at bounding box center [523, 219] width 27 height 23
type input "8/19/2025 2:27 PM"
click at [771, 584] on div "Cancel Create new inventory" at bounding box center [779, 566] width 1352 height 54
click at [764, 567] on span "Create new inventory" at bounding box center [807, 566] width 105 height 13
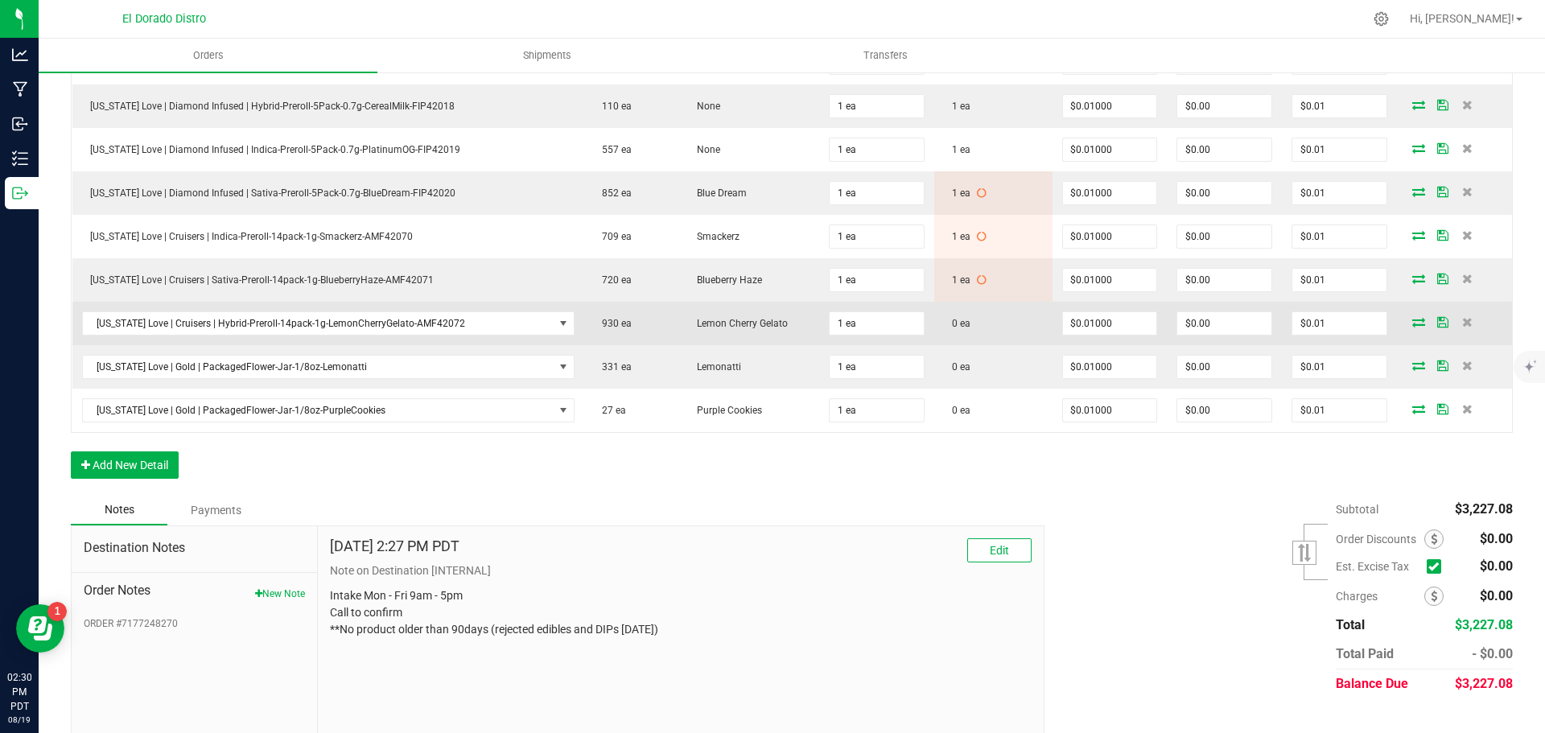
click at [1413, 323] on icon at bounding box center [1419, 322] width 13 height 10
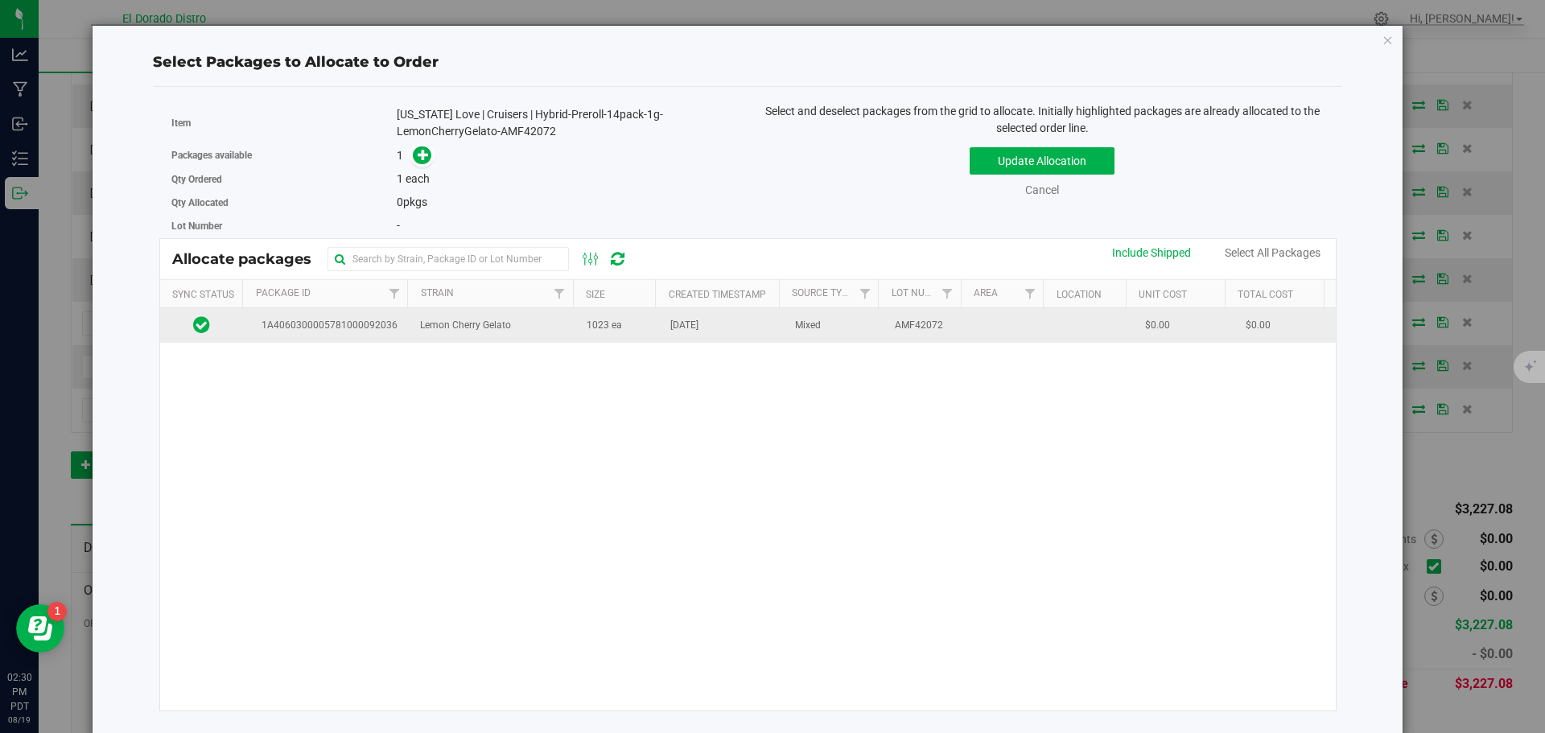
click at [724, 336] on td "[DATE]" at bounding box center [723, 325] width 125 height 35
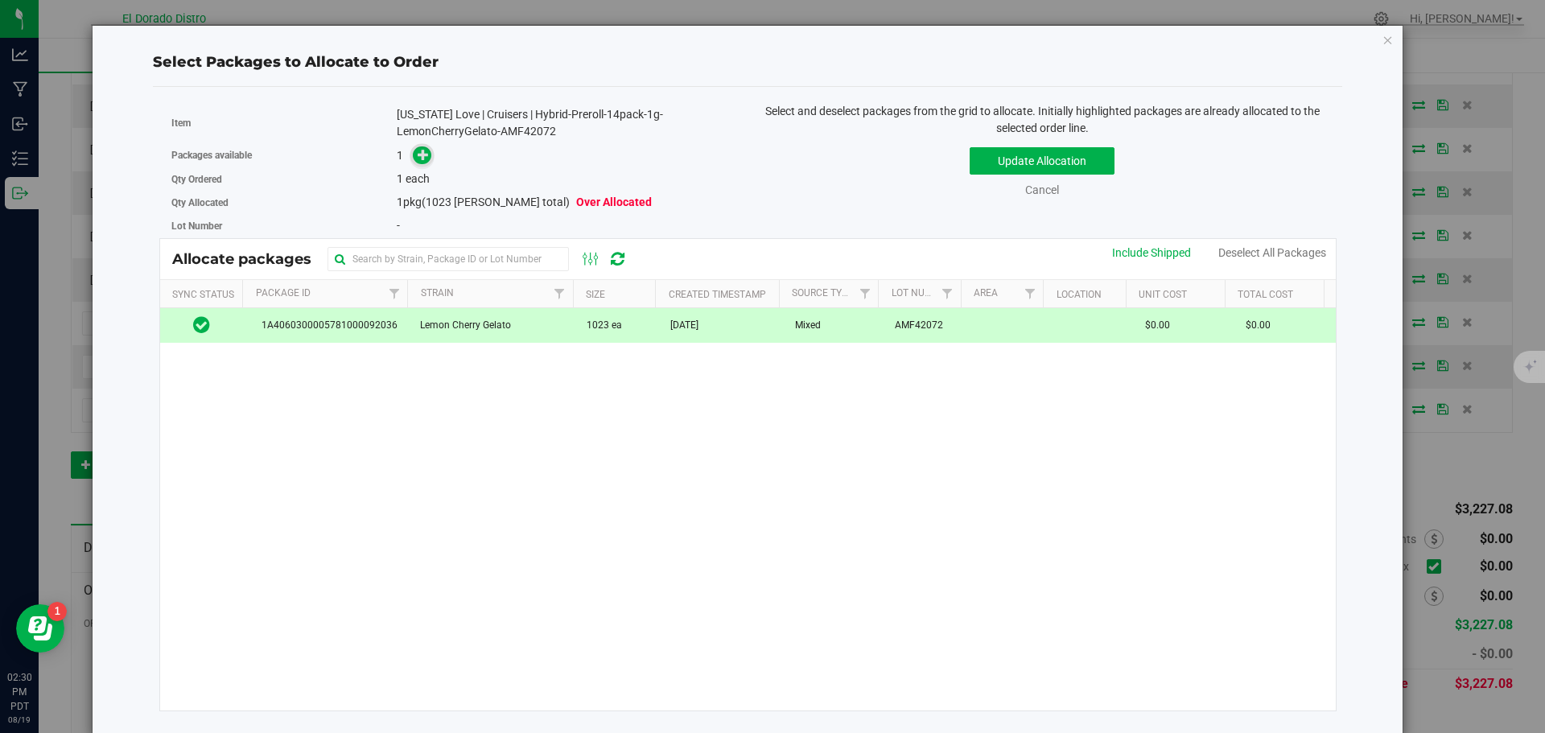
click at [415, 155] on span at bounding box center [422, 155] width 19 height 19
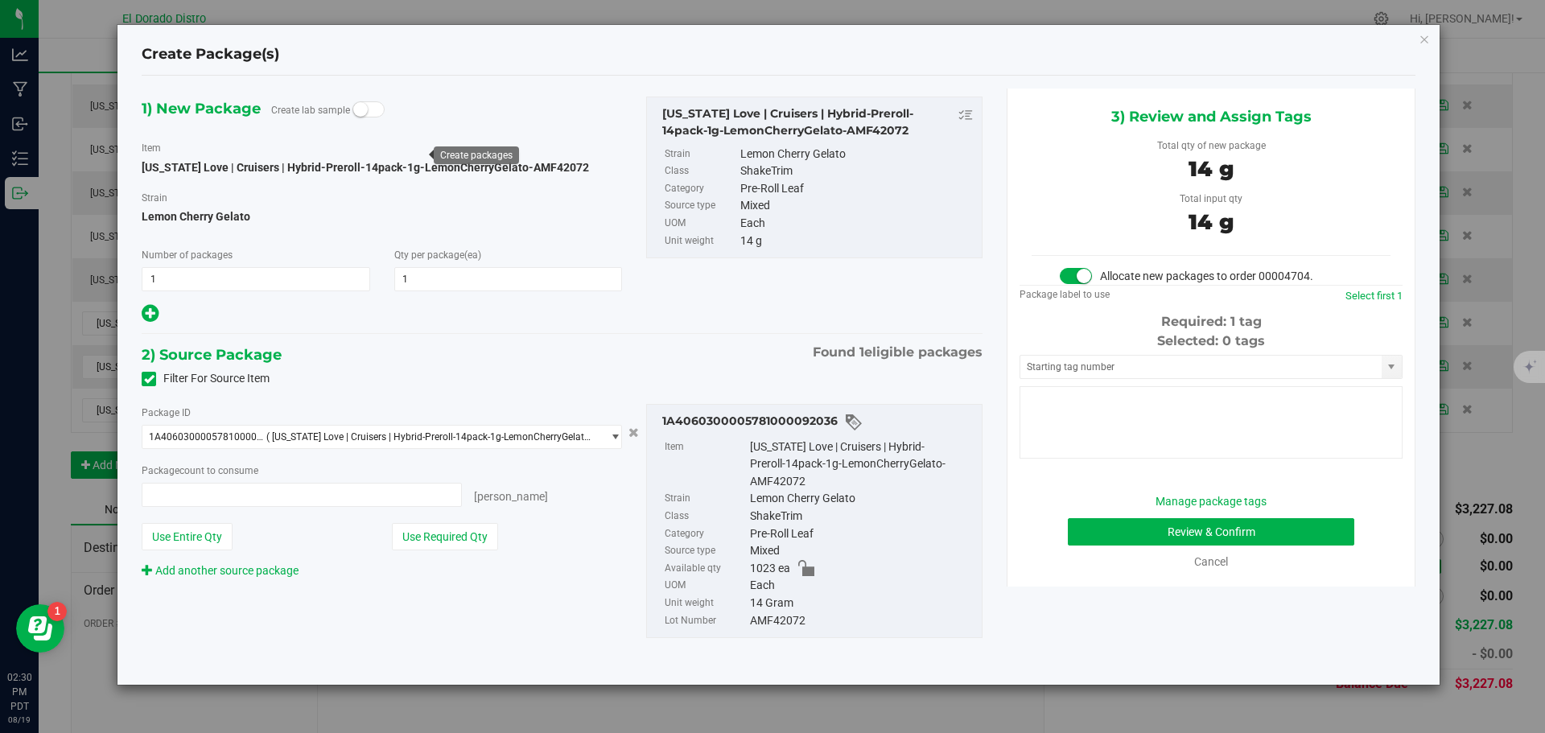
type input "1 ea"
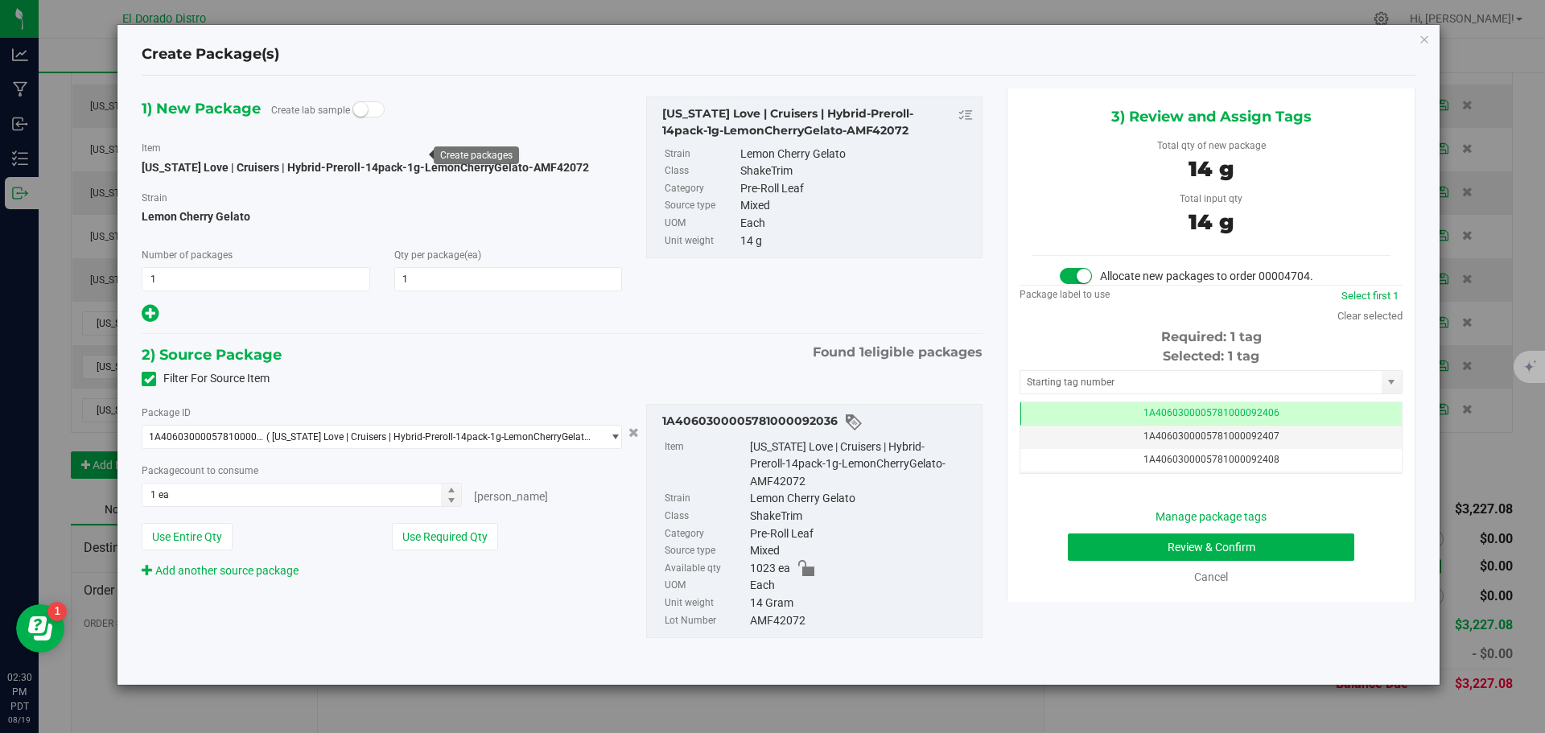
scroll to position [0, -1]
click at [1079, 548] on button "Review & Confirm" at bounding box center [1211, 547] width 287 height 27
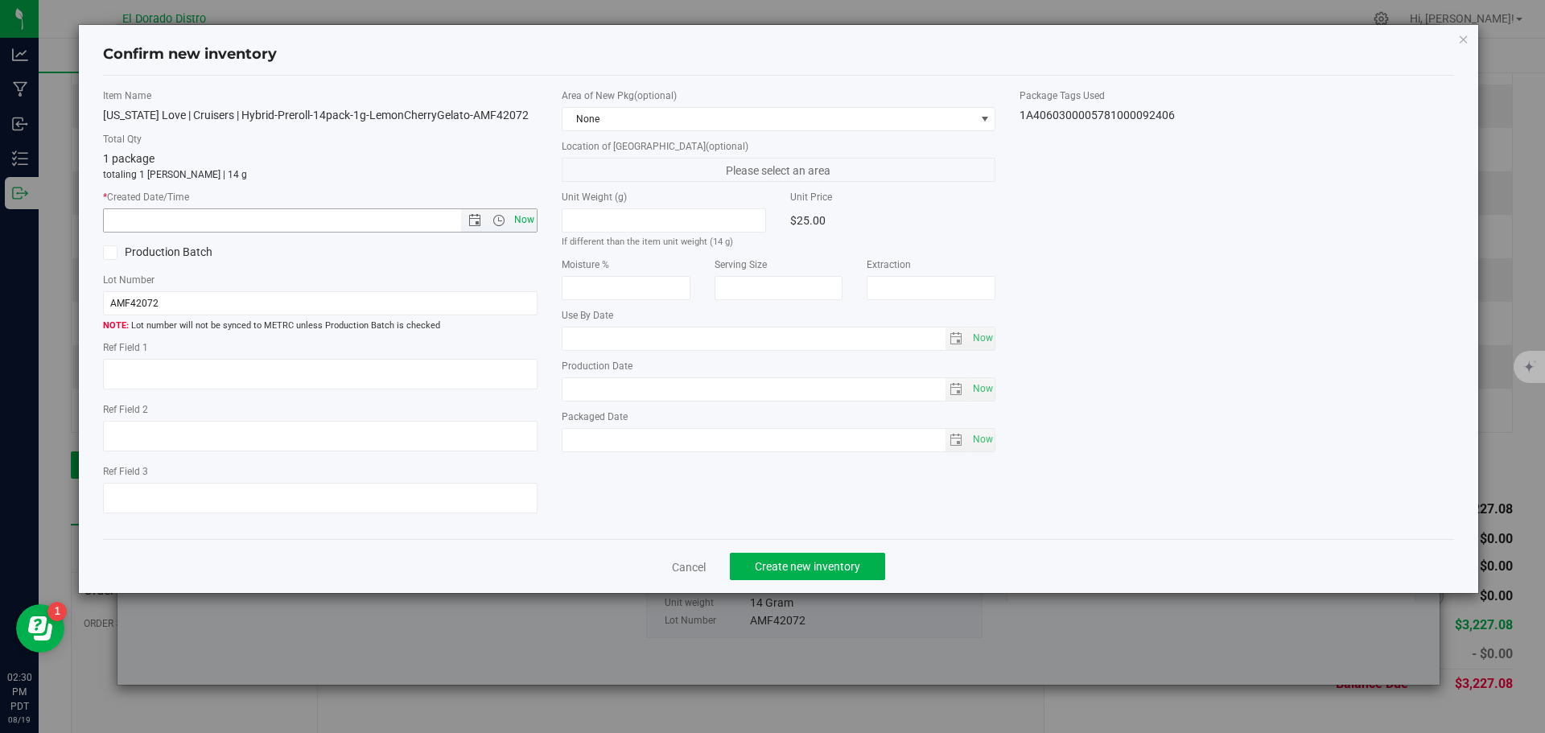
click at [522, 219] on span "Now" at bounding box center [523, 219] width 27 height 23
type input "8/19/2025 2:30 PM"
click at [798, 580] on button "Create new inventory" at bounding box center [807, 566] width 155 height 27
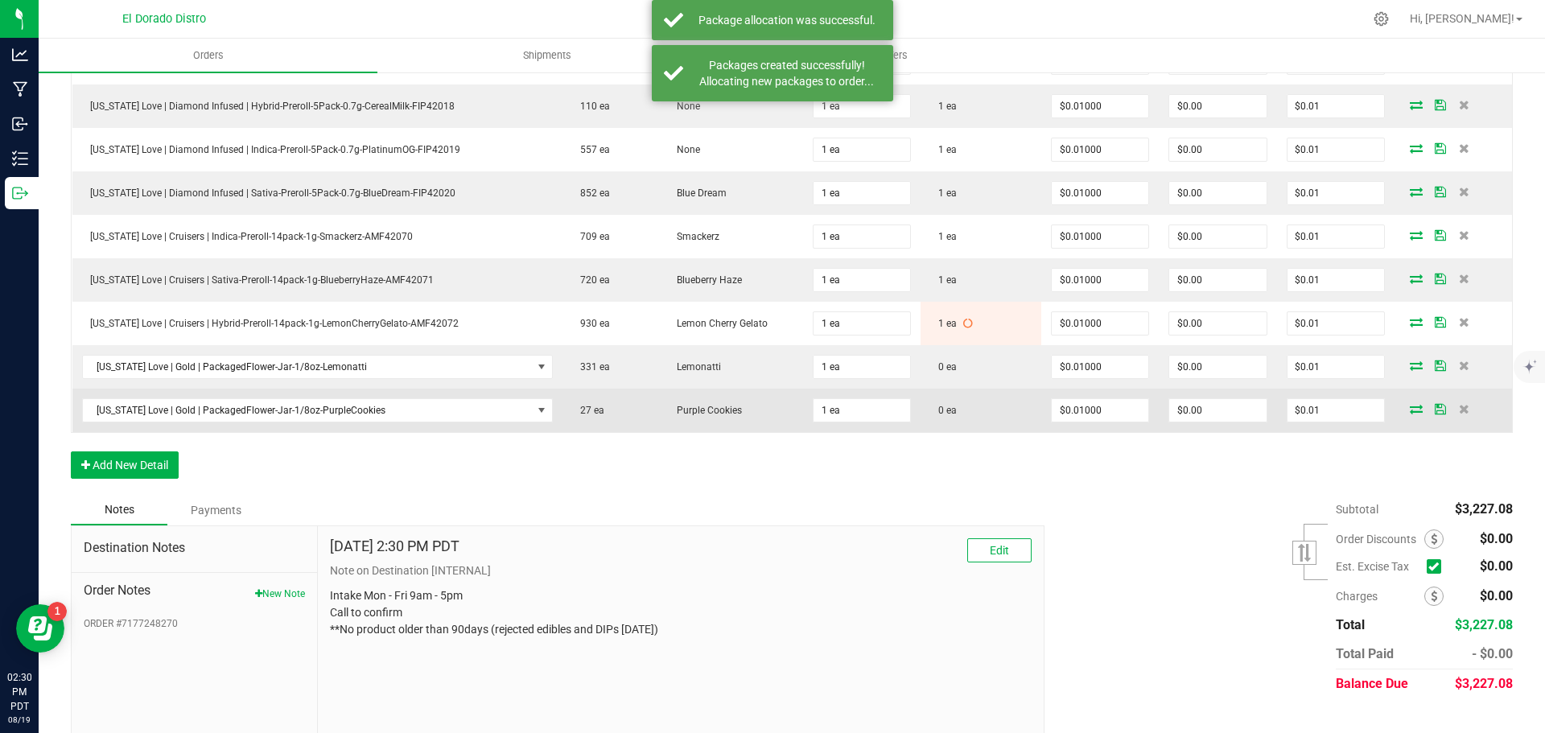
click at [1401, 400] on td at bounding box center [1454, 410] width 118 height 43
click at [1410, 410] on icon at bounding box center [1416, 409] width 13 height 10
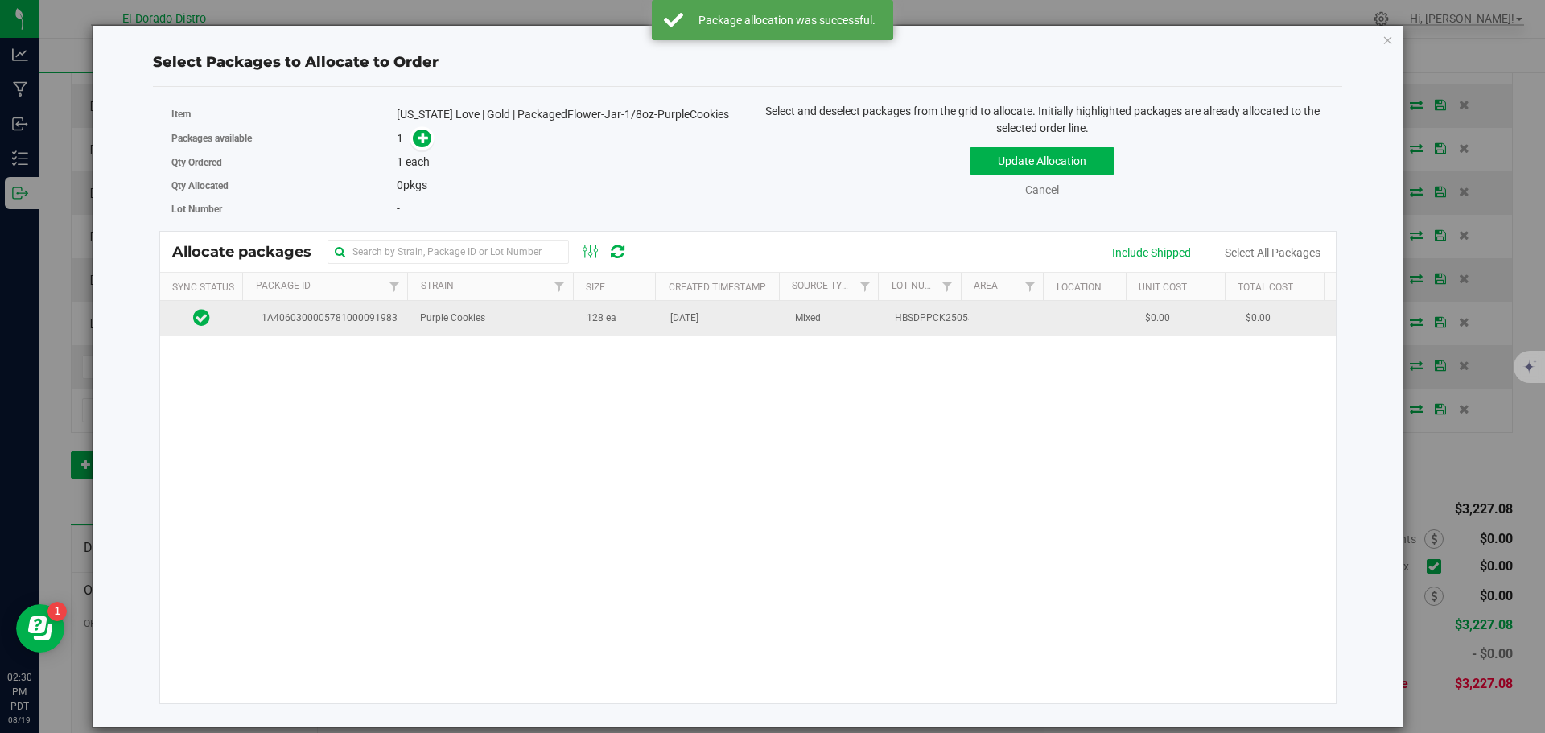
click at [617, 303] on td "128 ea" at bounding box center [619, 318] width 84 height 35
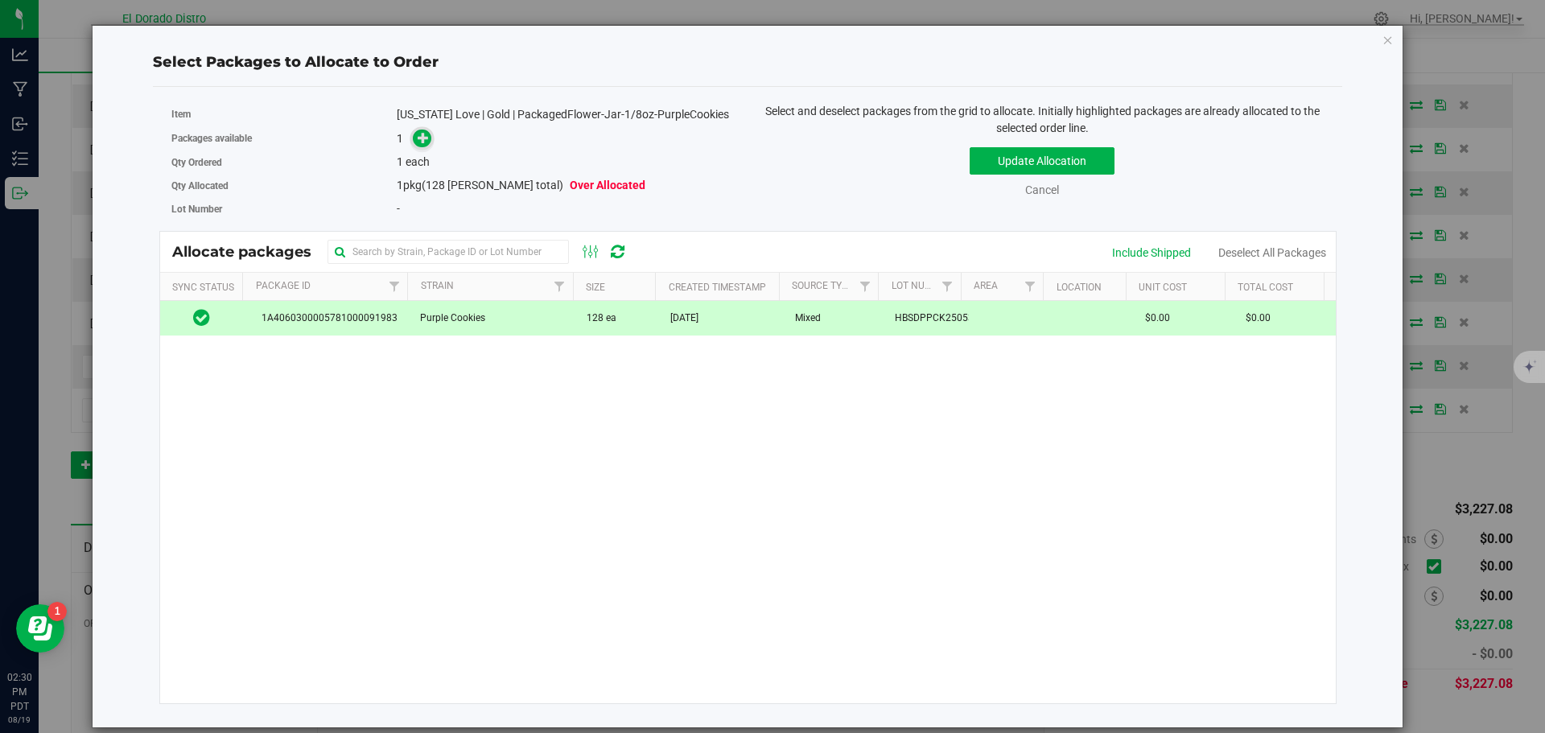
click at [427, 138] on icon at bounding box center [423, 137] width 11 height 11
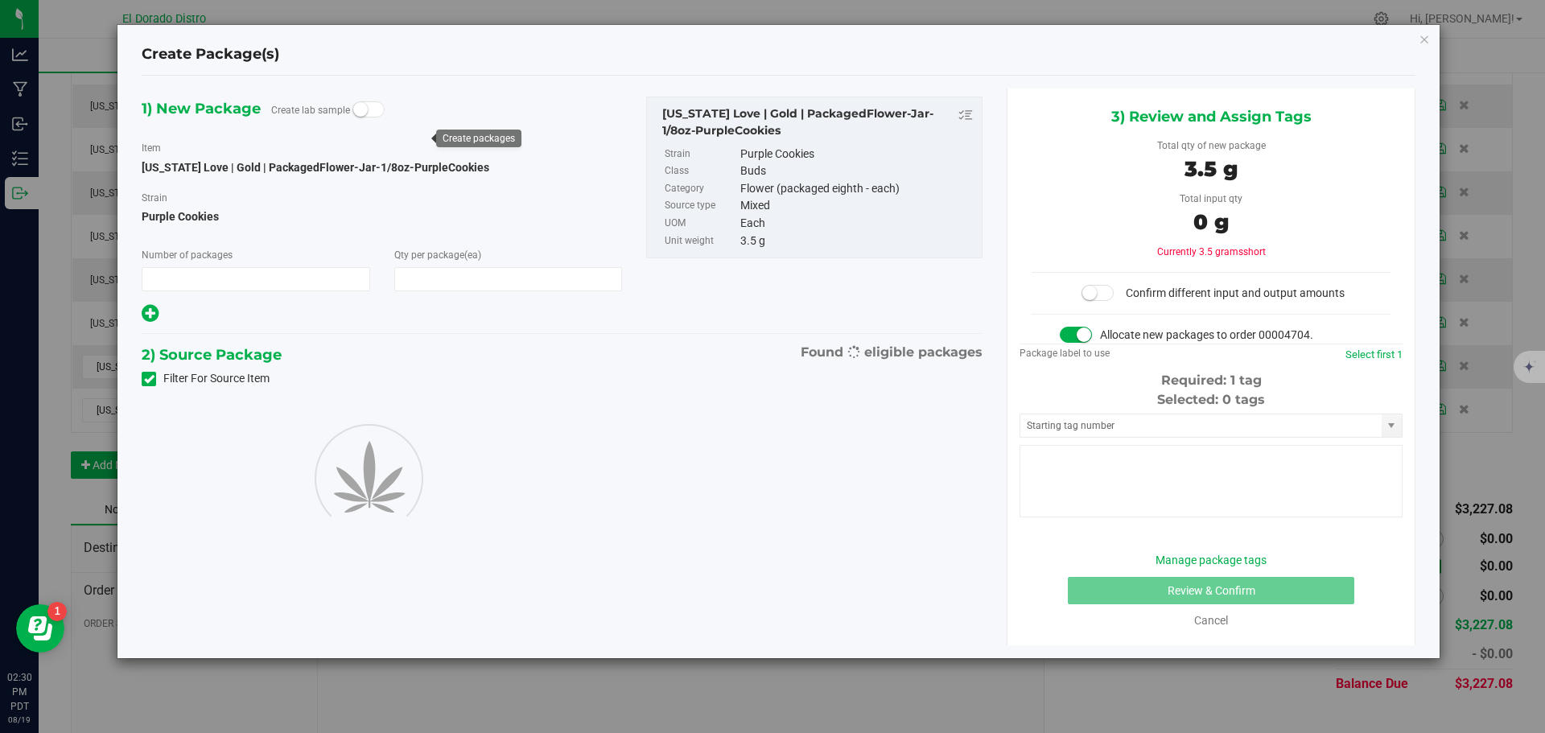
type input "1"
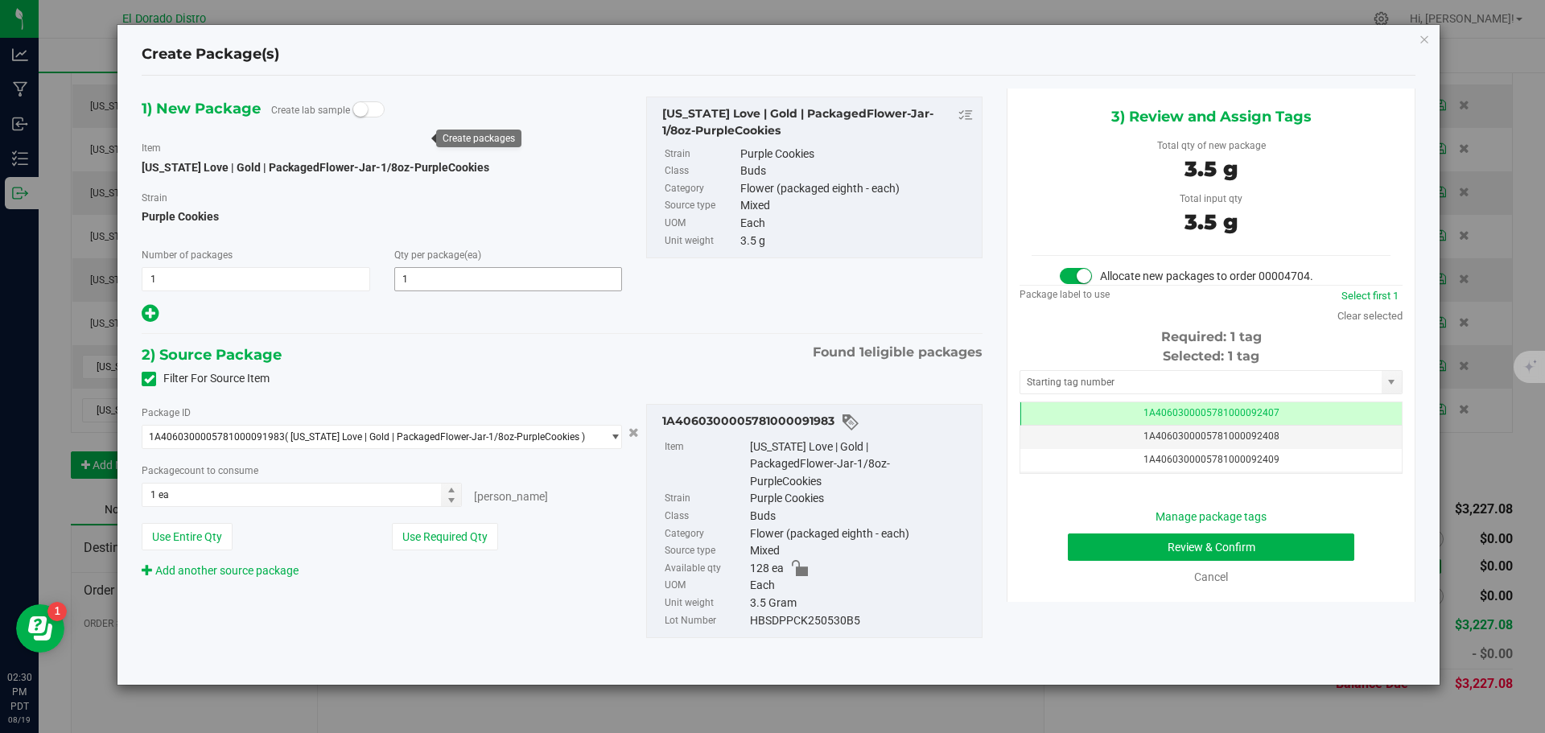
scroll to position [0, -1]
click at [1088, 549] on button "Review & Confirm" at bounding box center [1211, 547] width 287 height 27
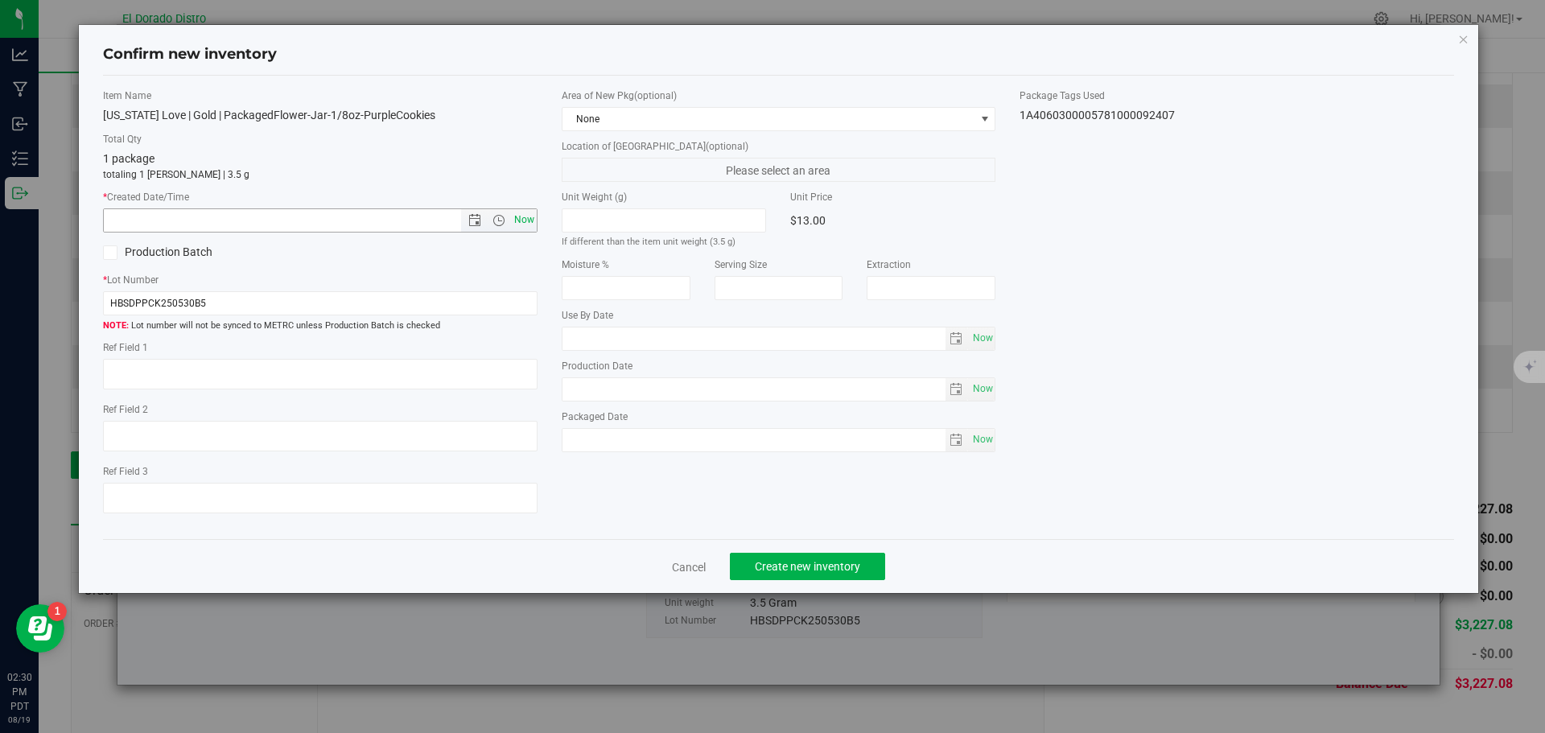
click at [526, 215] on span "Now" at bounding box center [523, 219] width 27 height 23
type input "8/19/2025 2:30 PM"
click at [760, 555] on button "Create new inventory" at bounding box center [807, 566] width 155 height 27
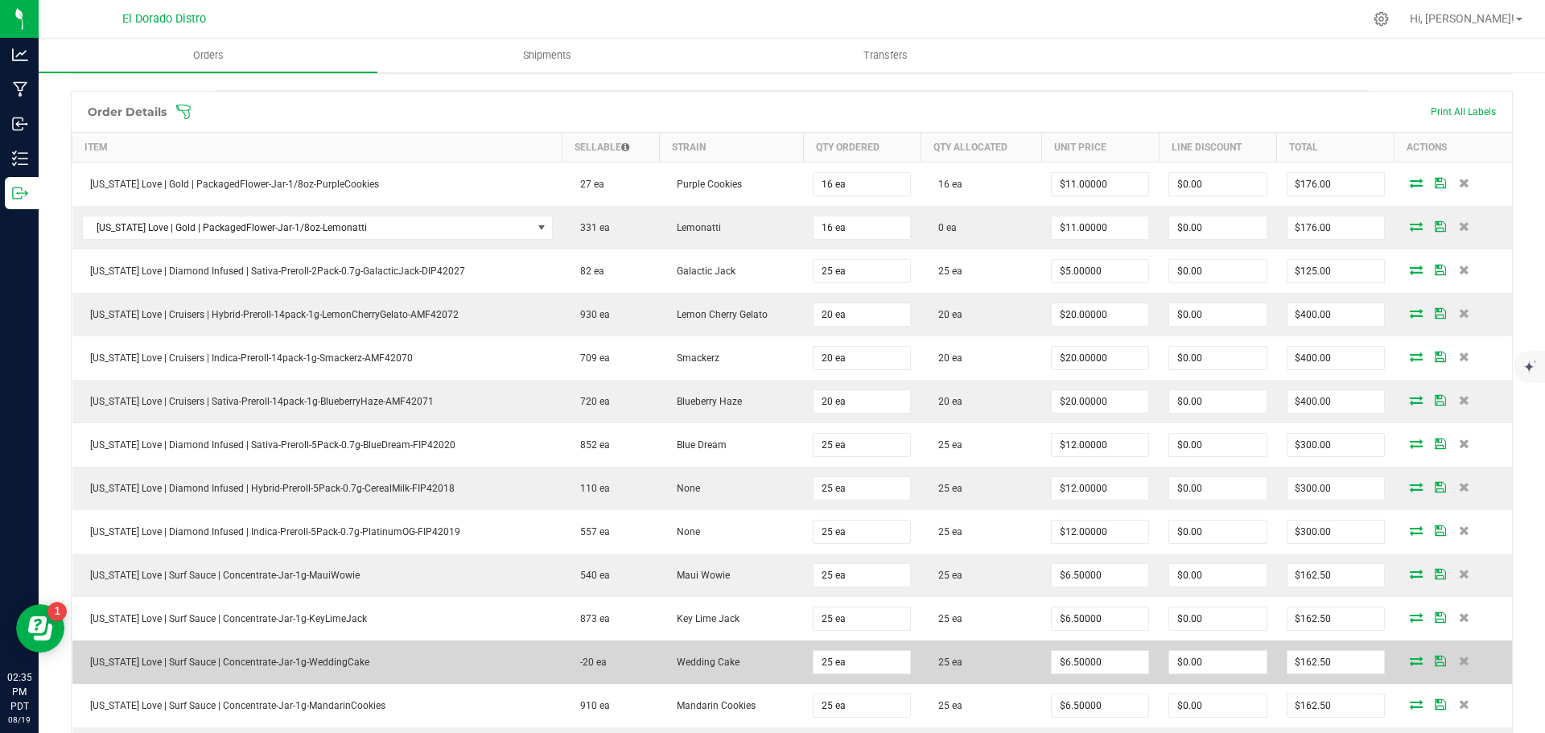
scroll to position [241, 0]
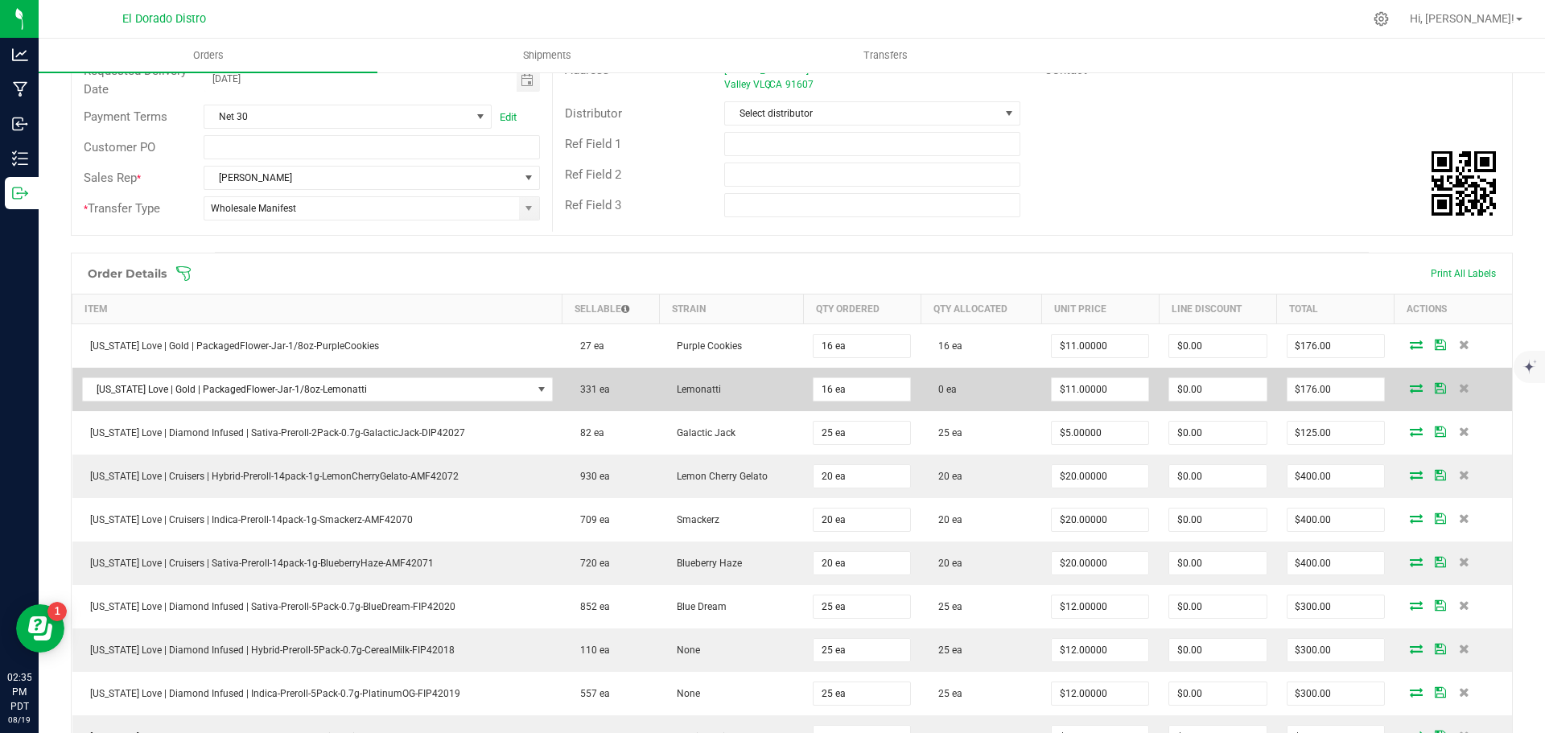
click at [1410, 389] on icon at bounding box center [1416, 388] width 13 height 10
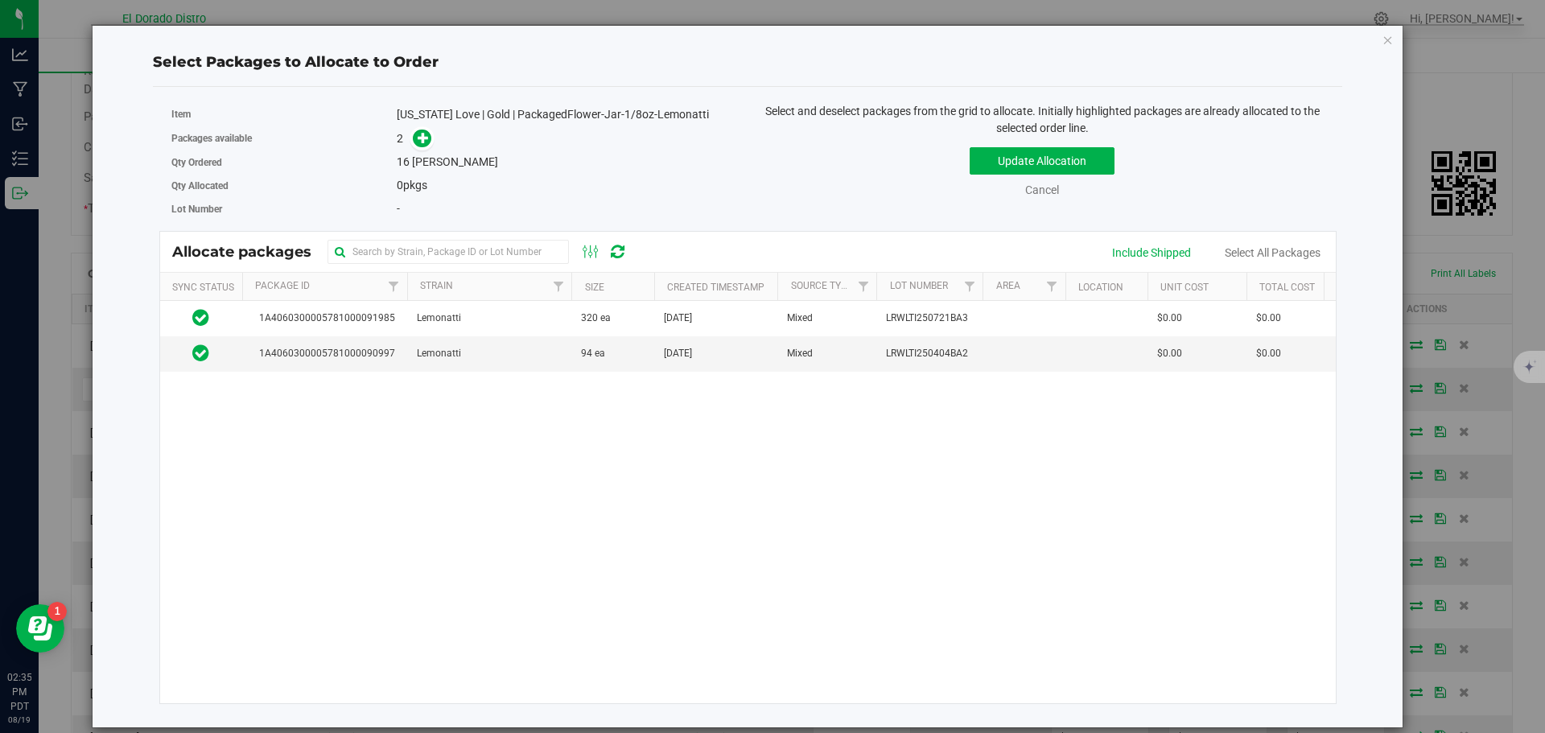
drag, startPoint x: 961, startPoint y: 291, endPoint x: 952, endPoint y: 270, distance: 22.0
click at [996, 291] on div "Sync Status Package Id Strain Size Created Timestamp Source Type Lot Number Are…" at bounding box center [742, 286] width 1165 height 27
click at [692, 357] on span "Jul 31, 2025" at bounding box center [678, 353] width 28 height 15
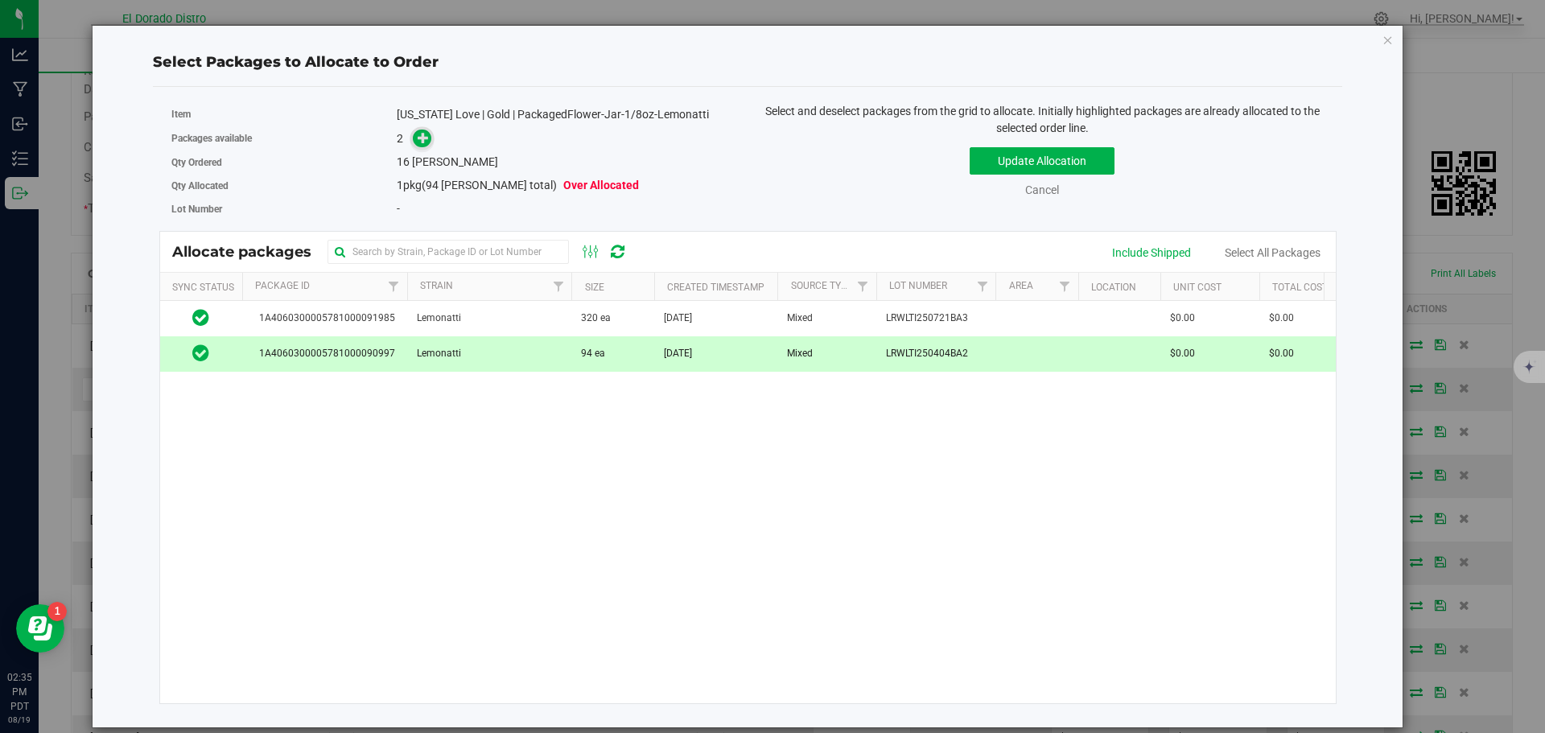
click at [427, 142] on icon at bounding box center [423, 137] width 11 height 11
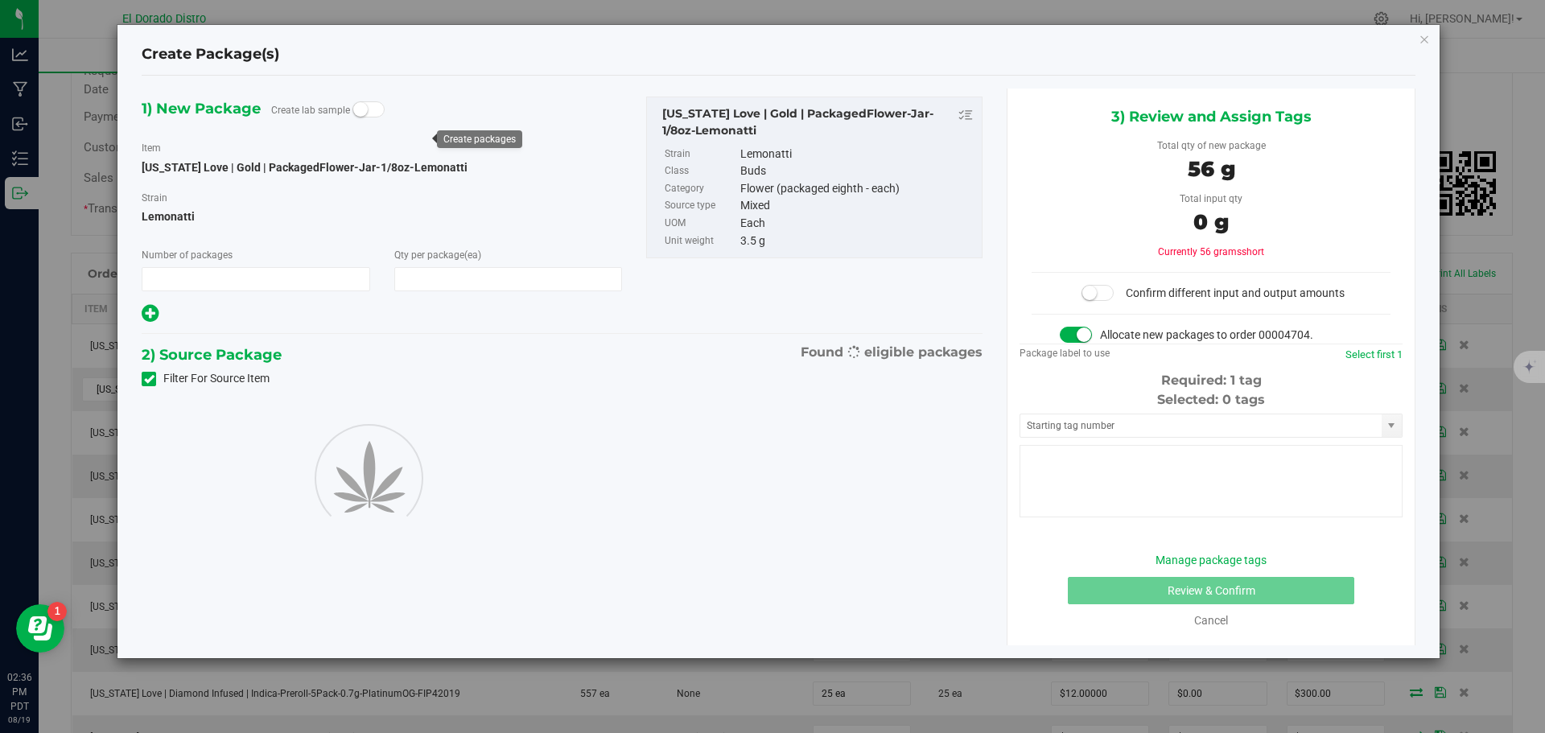
type input "1"
type input "16"
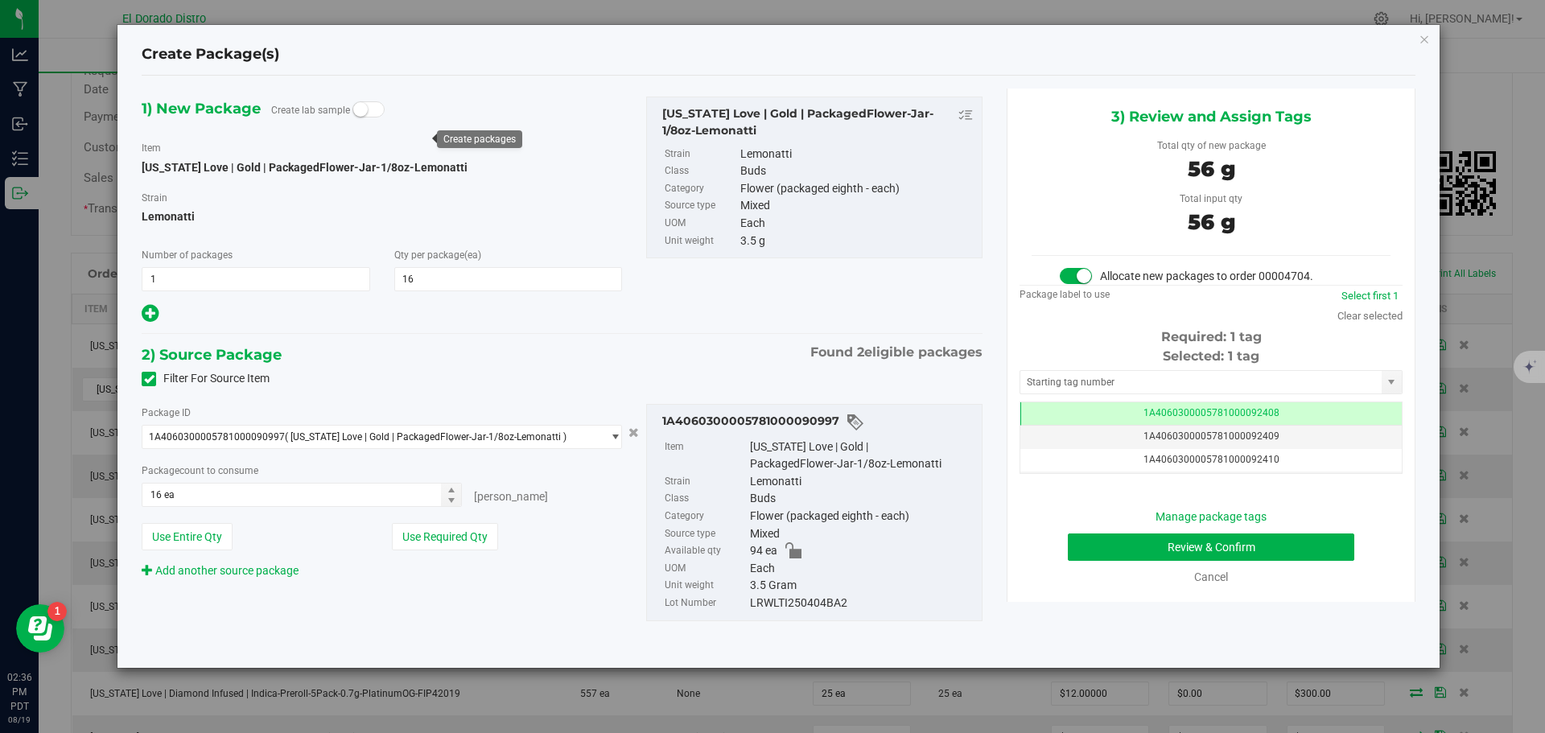
scroll to position [0, -1]
click at [1087, 549] on button "Review & Confirm" at bounding box center [1211, 547] width 287 height 27
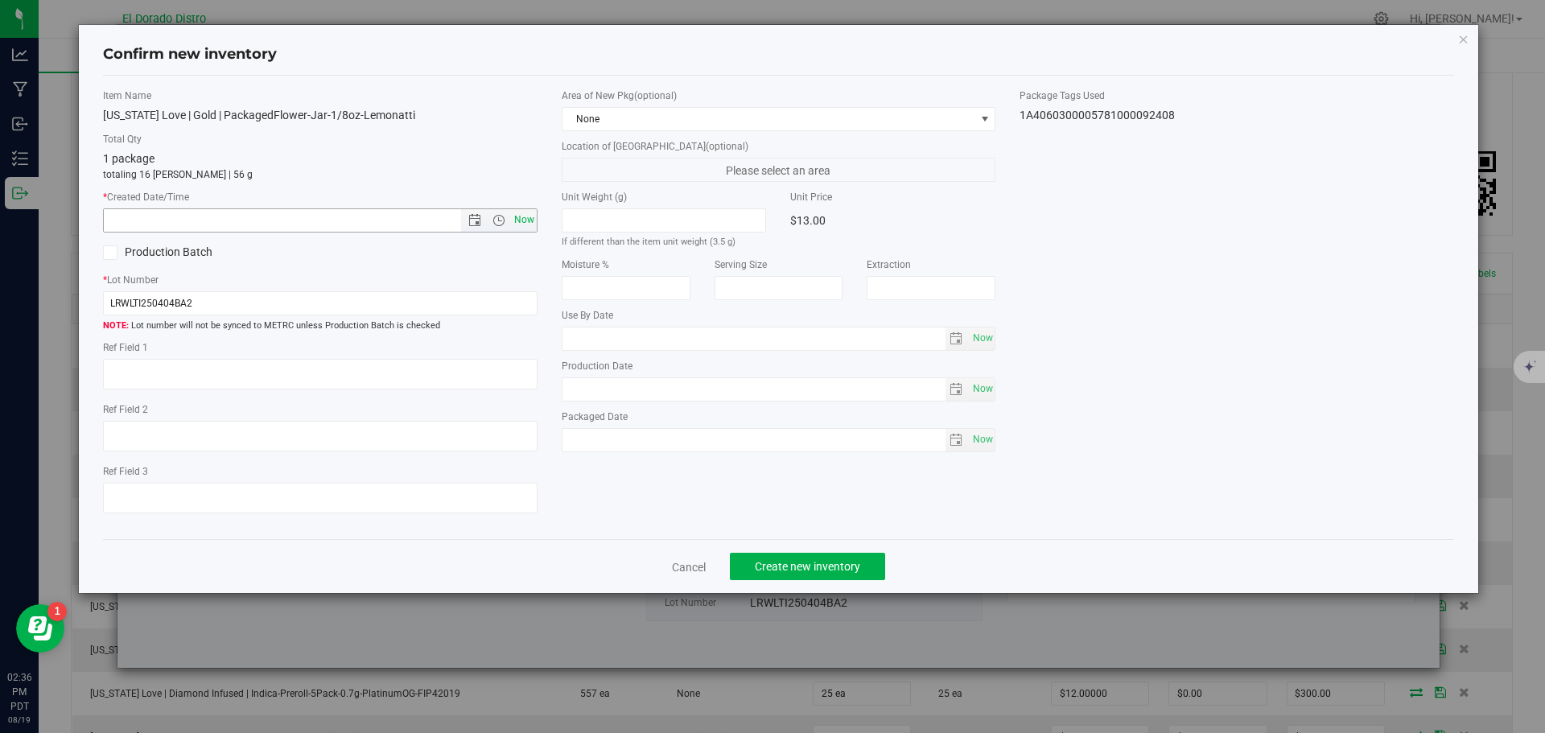
click at [531, 221] on span "Now" at bounding box center [523, 219] width 27 height 23
type input "8/19/2025 2:36 PM"
click at [779, 562] on span "Create new inventory" at bounding box center [807, 566] width 105 height 13
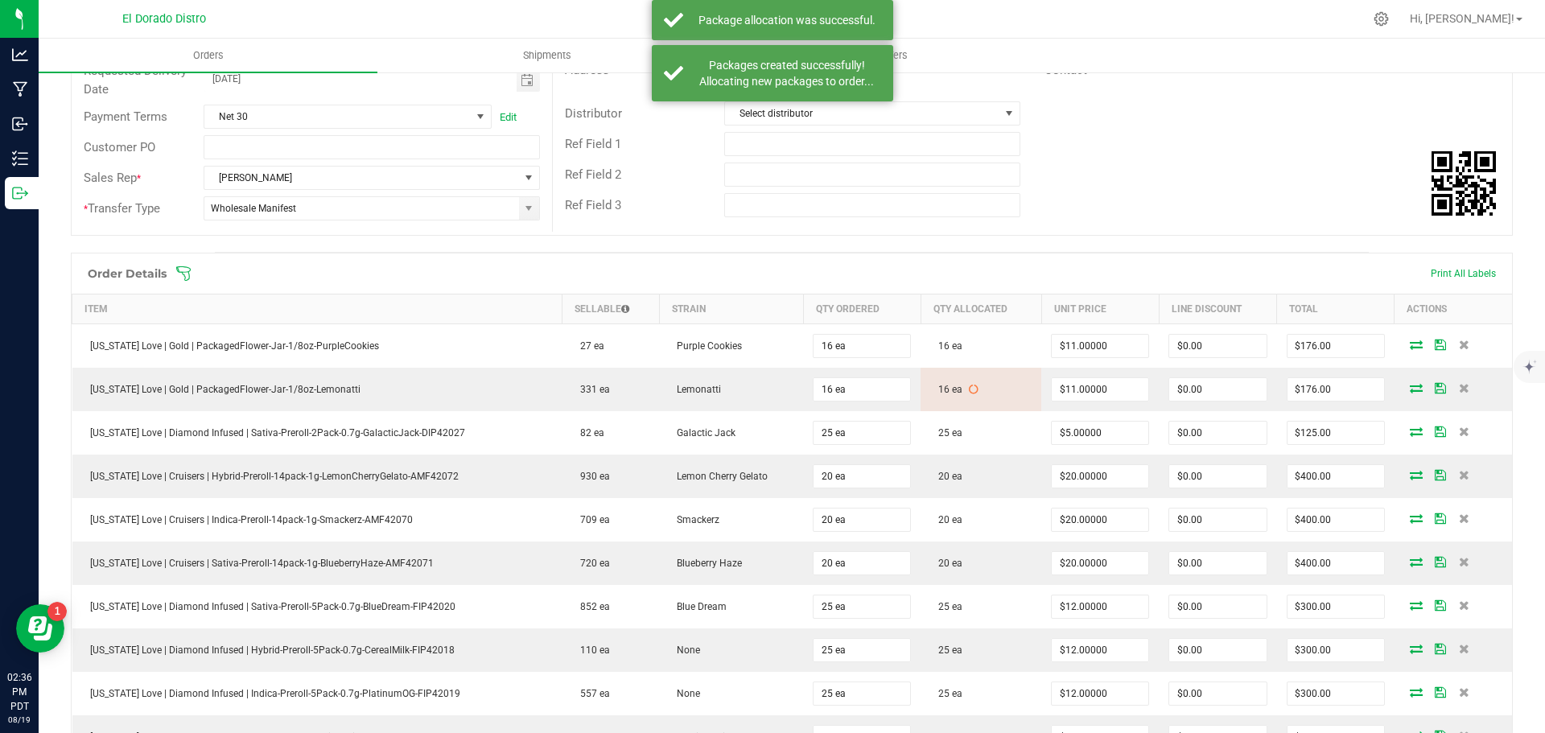
scroll to position [1072, 0]
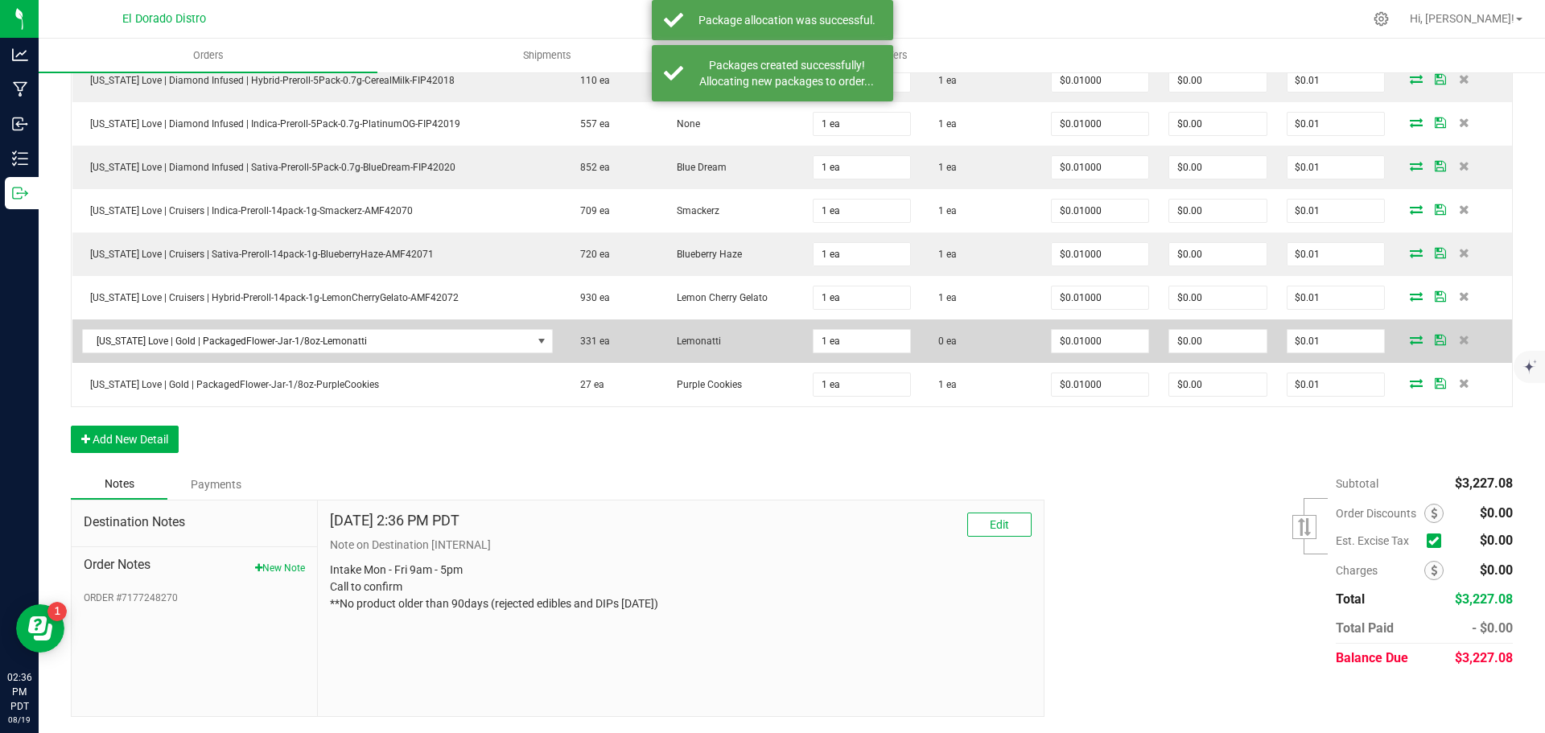
click at [1410, 342] on icon at bounding box center [1416, 340] width 13 height 10
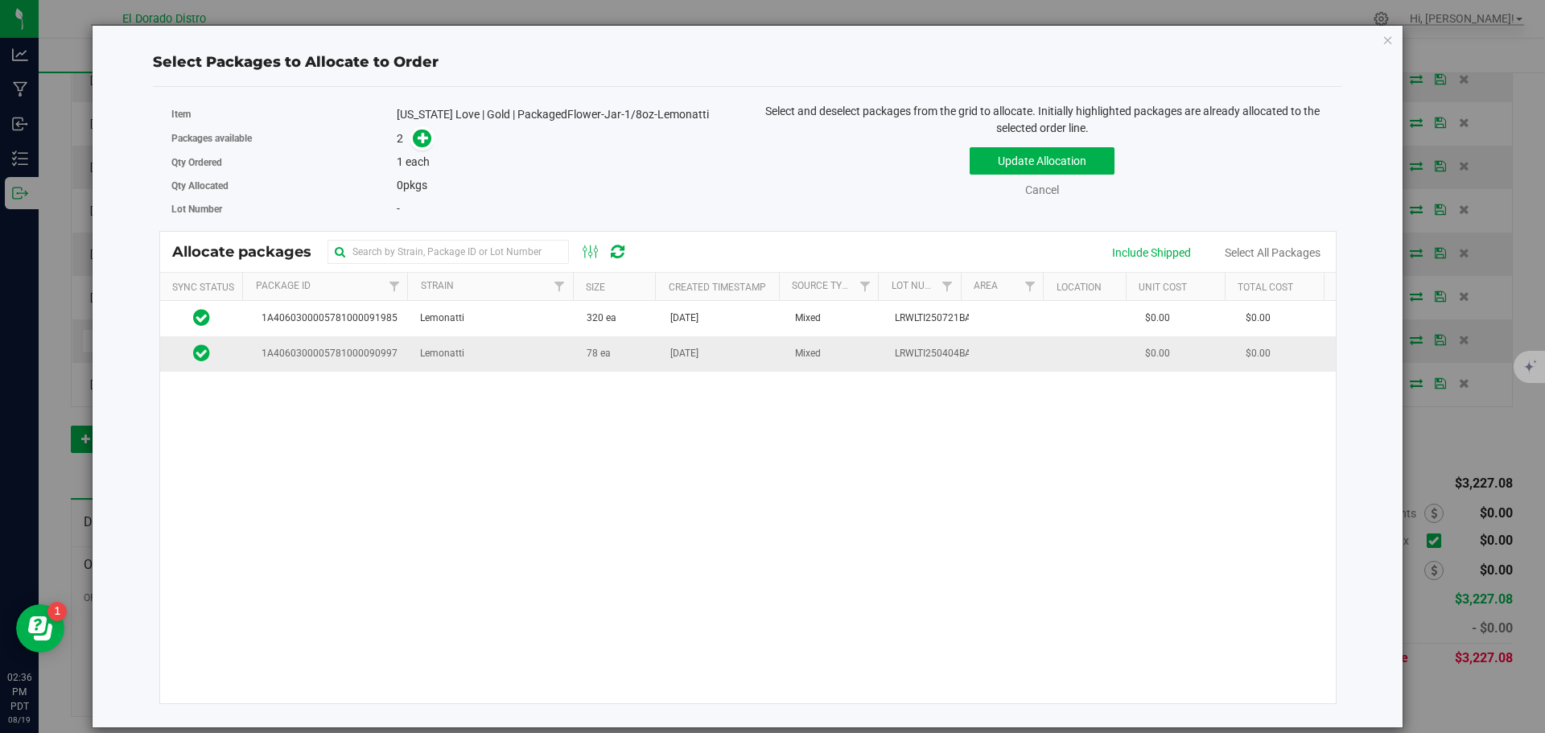
click at [630, 353] on td "78 ea" at bounding box center [619, 353] width 84 height 35
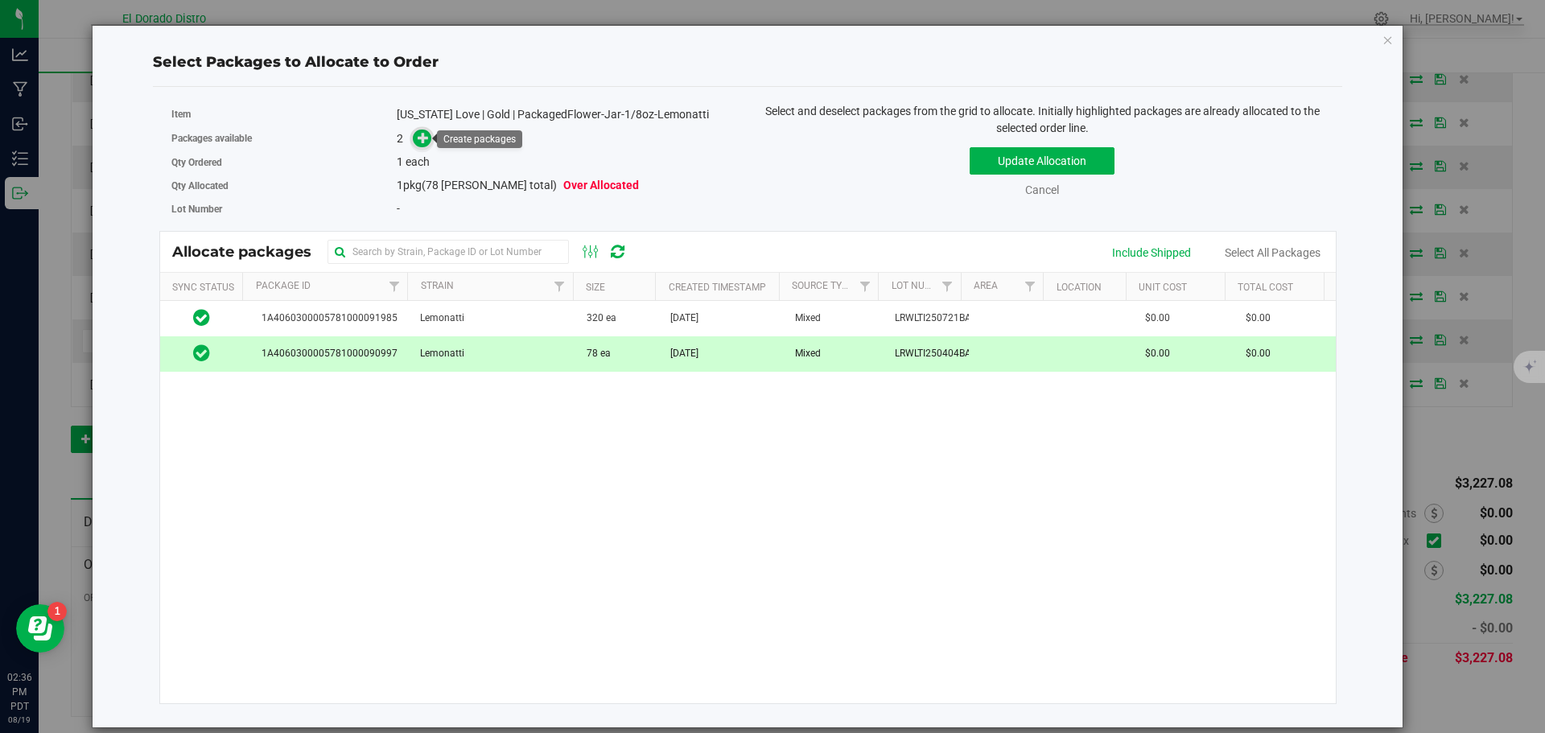
click at [423, 134] on icon at bounding box center [423, 137] width 11 height 11
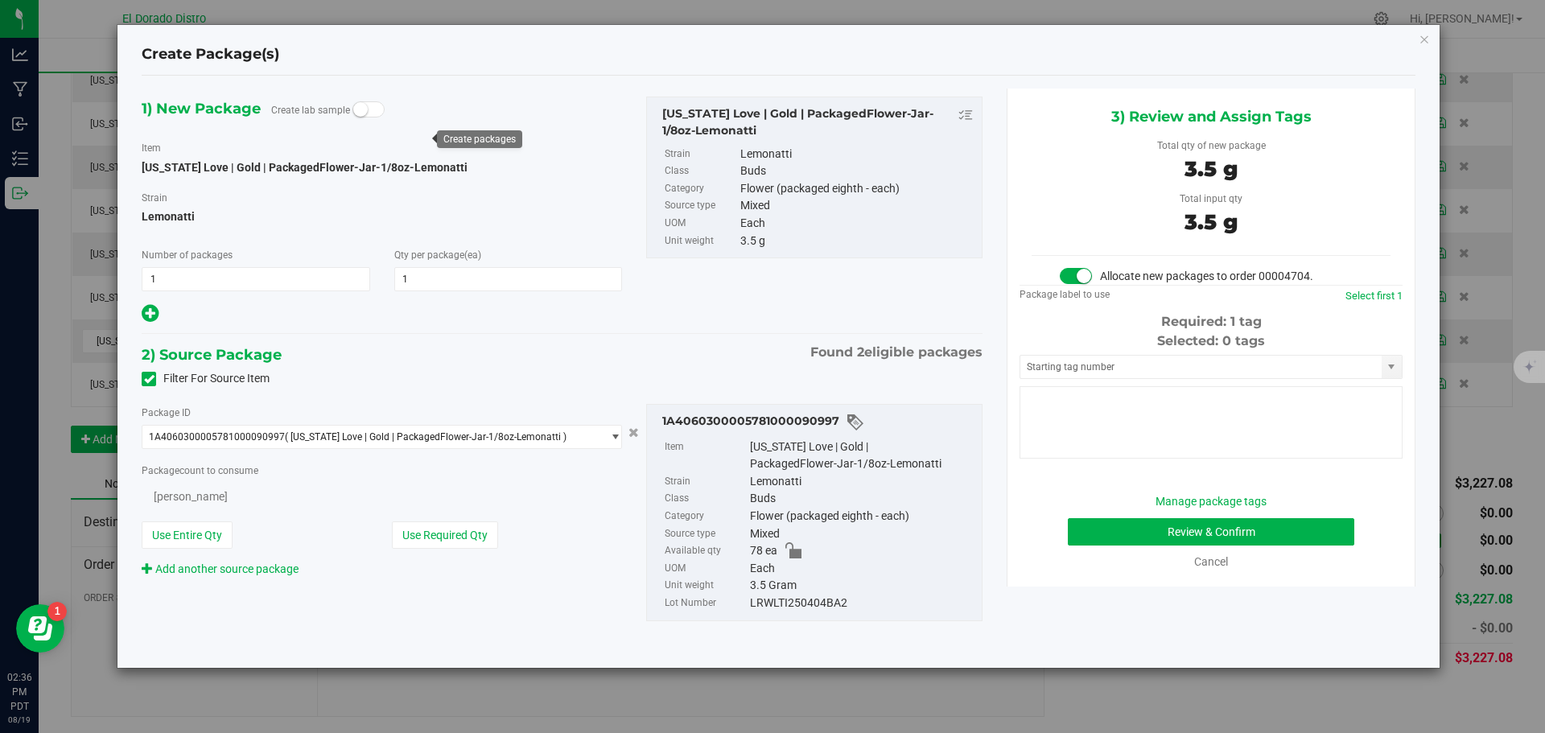
type input "1"
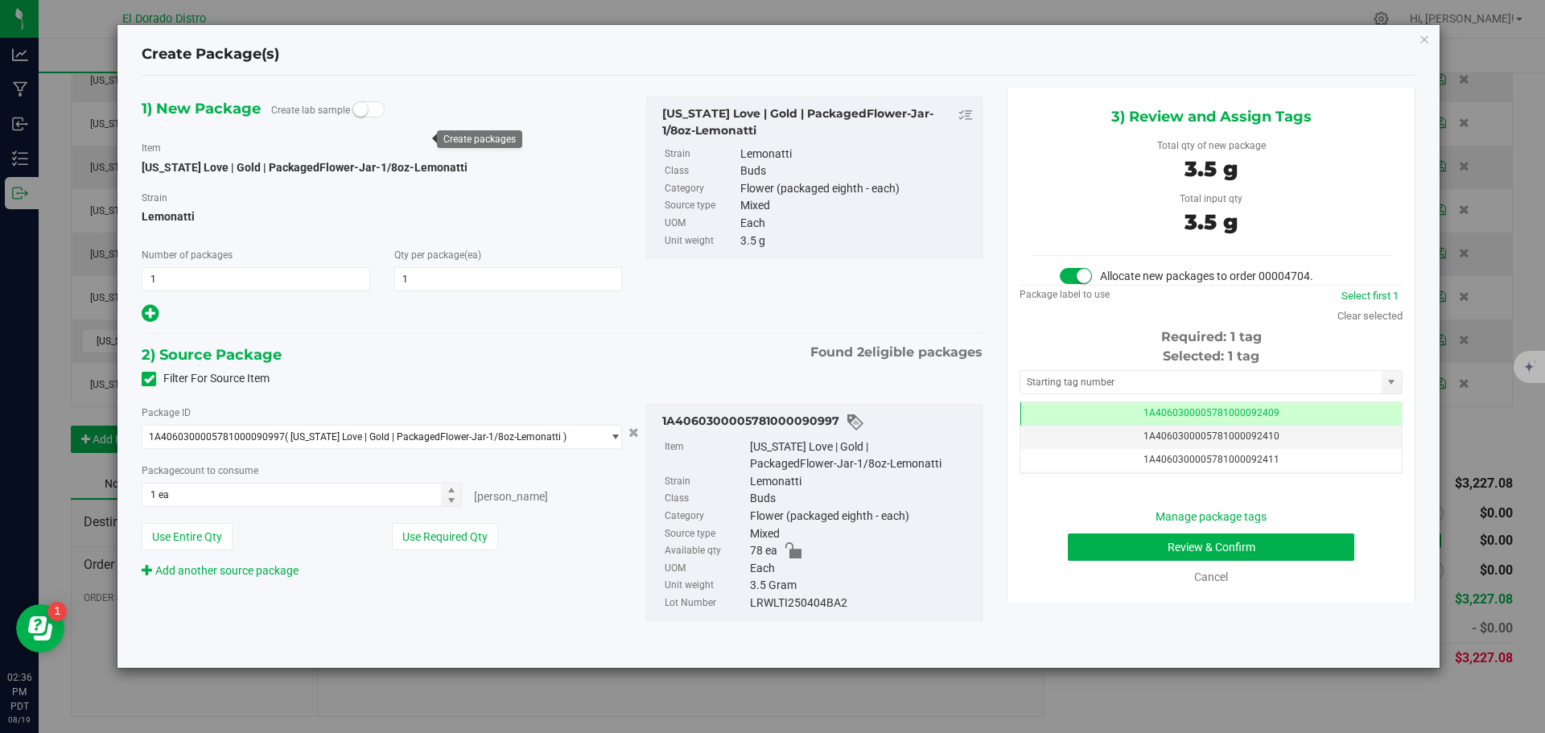
scroll to position [0, -1]
click at [1083, 555] on button "Review & Confirm" at bounding box center [1211, 547] width 287 height 27
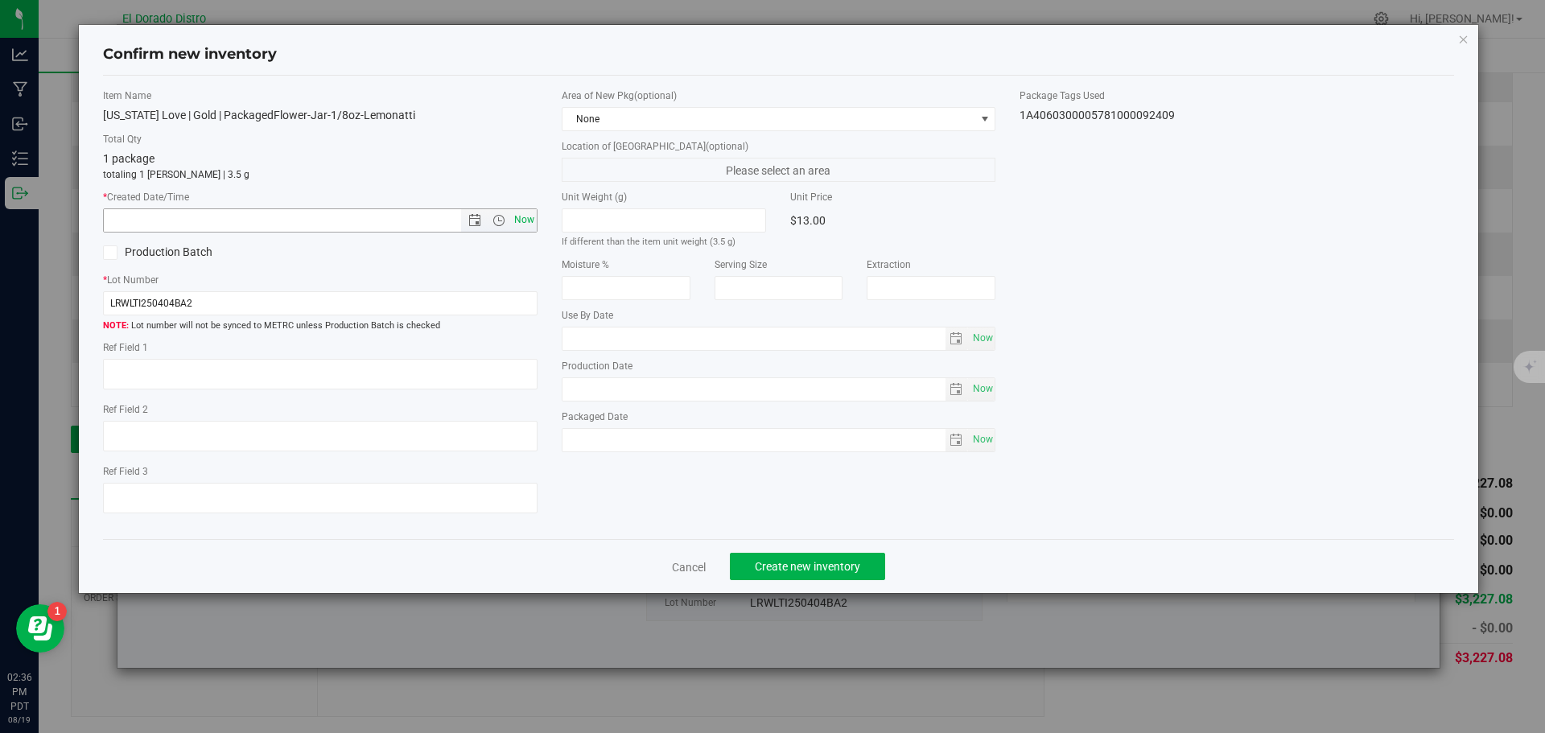
click at [526, 221] on span "Now" at bounding box center [523, 219] width 27 height 23
type input "8/19/2025 2:36 PM"
click at [769, 564] on span "Create new inventory" at bounding box center [807, 566] width 105 height 13
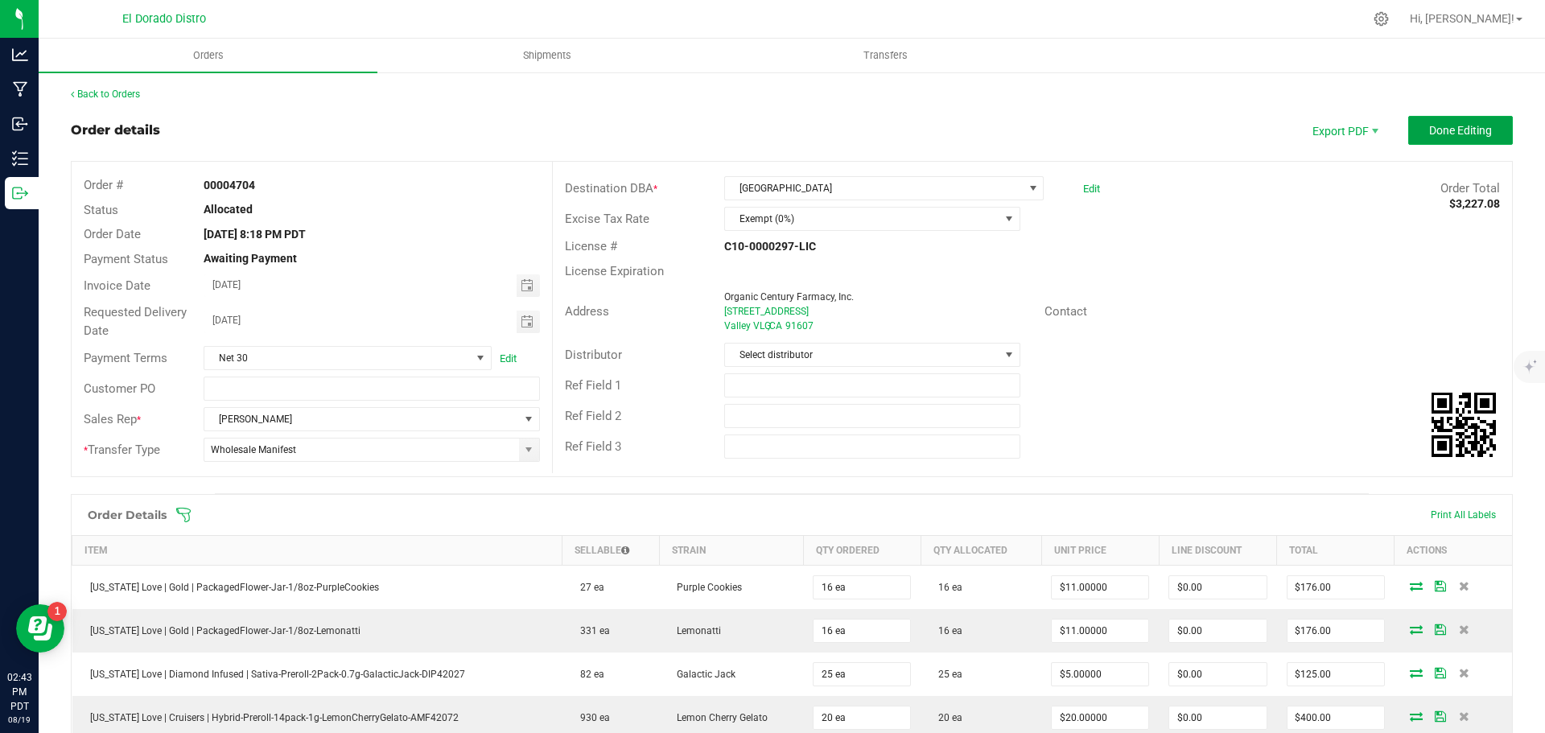
drag, startPoint x: 1413, startPoint y: 134, endPoint x: 1384, endPoint y: 171, distance: 46.5
click at [1413, 134] on button "Done Editing" at bounding box center [1461, 130] width 105 height 29
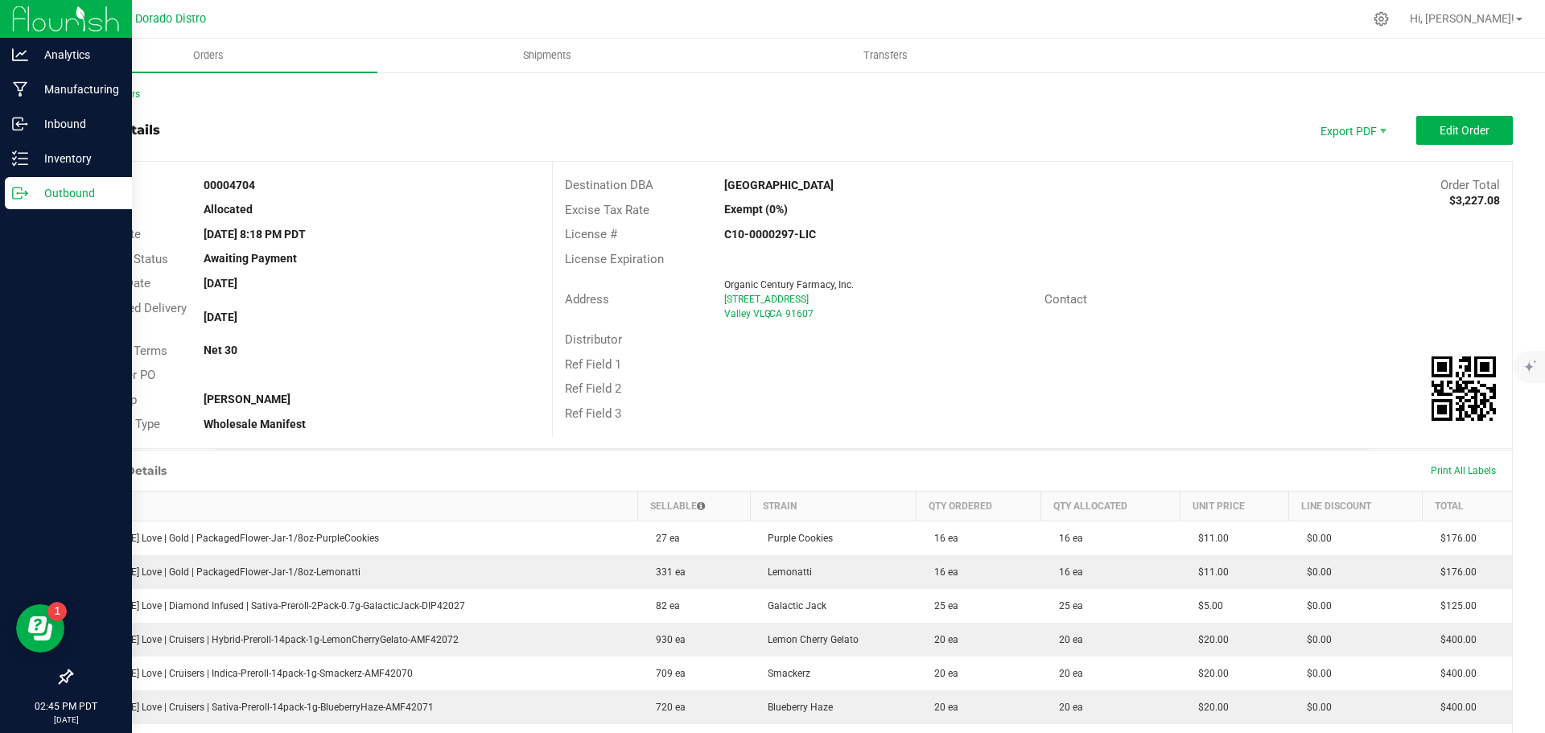
click at [26, 200] on icon at bounding box center [20, 193] width 16 height 16
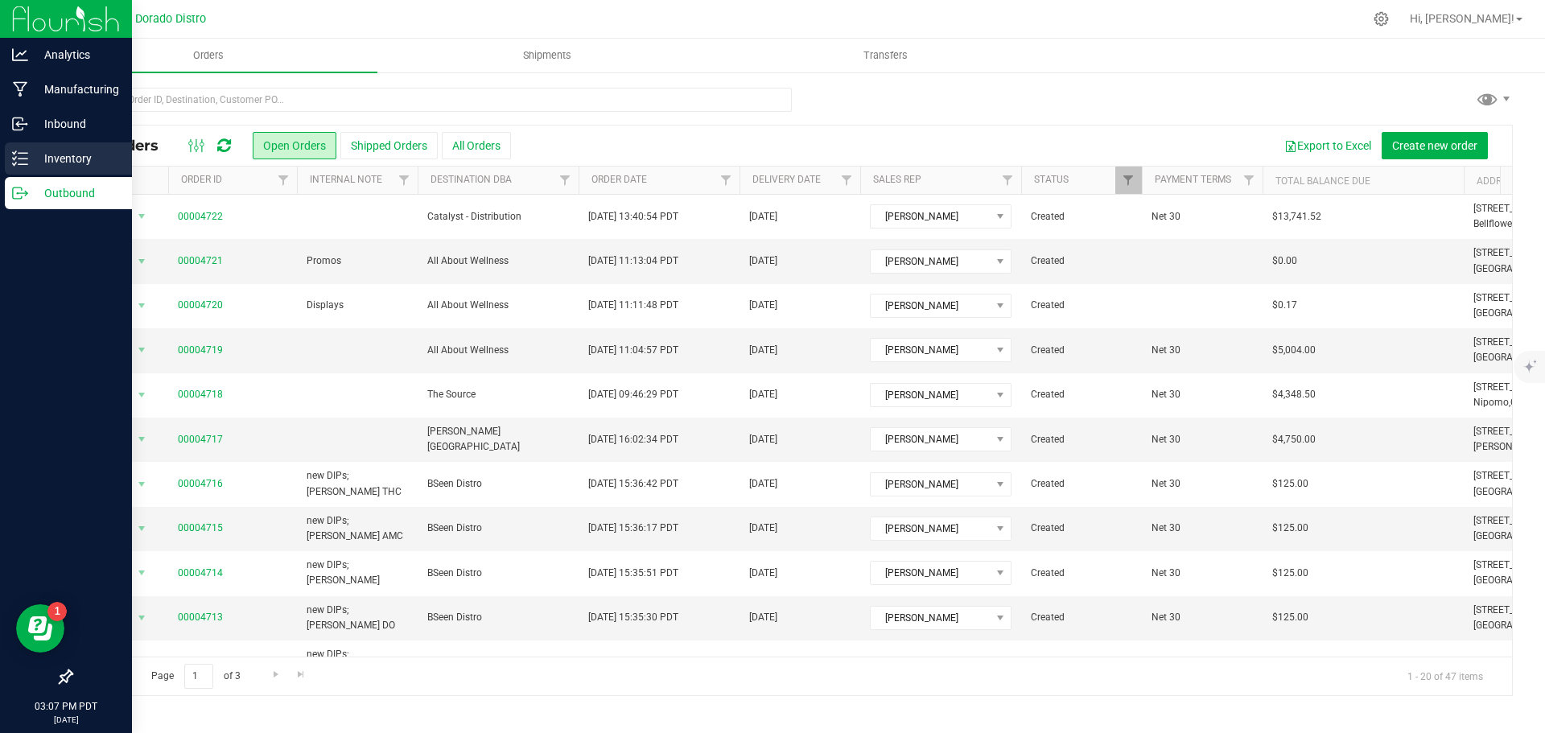
click at [31, 160] on p "Inventory" at bounding box center [76, 158] width 97 height 19
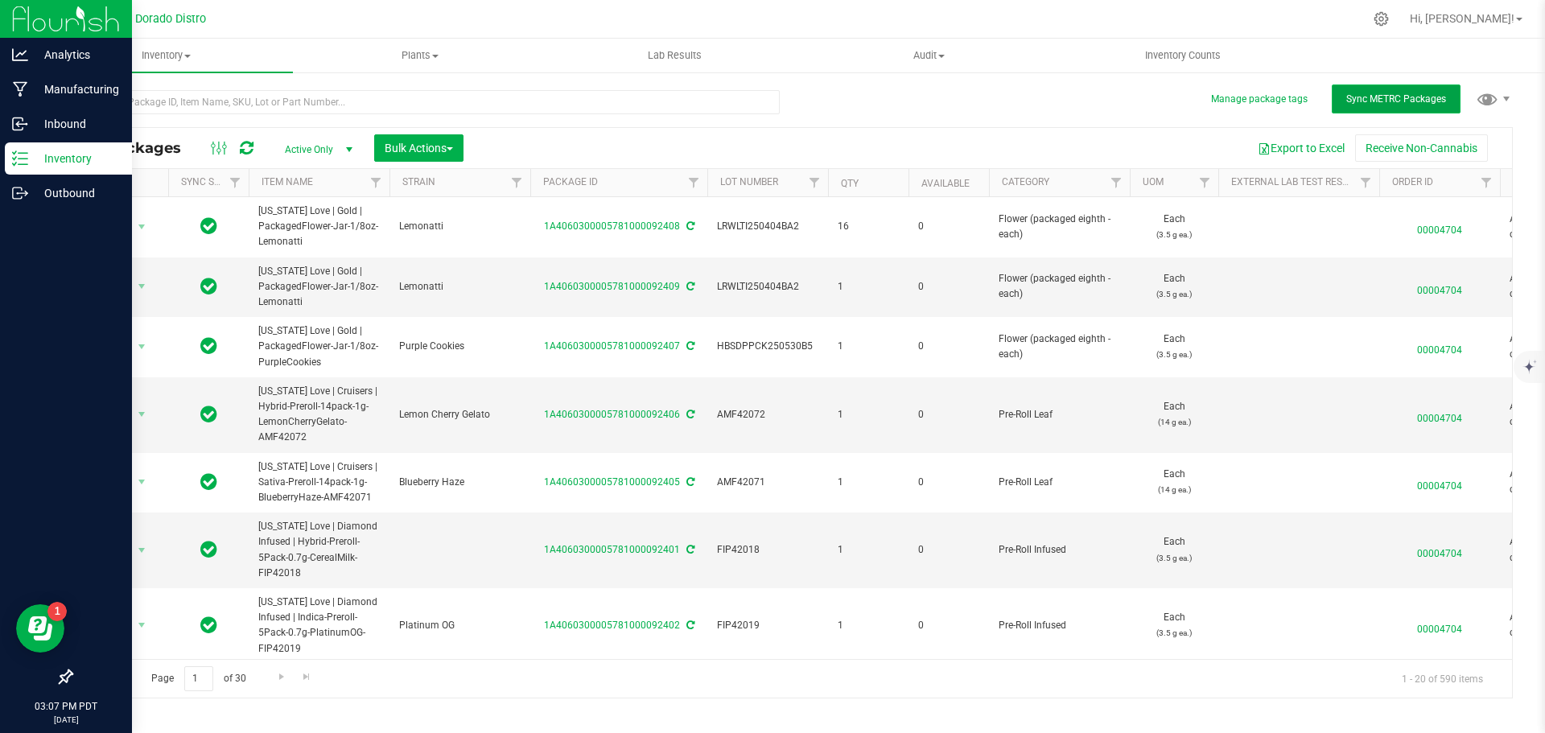
click at [1362, 98] on span "Sync METRC Packages" at bounding box center [1397, 98] width 100 height 11
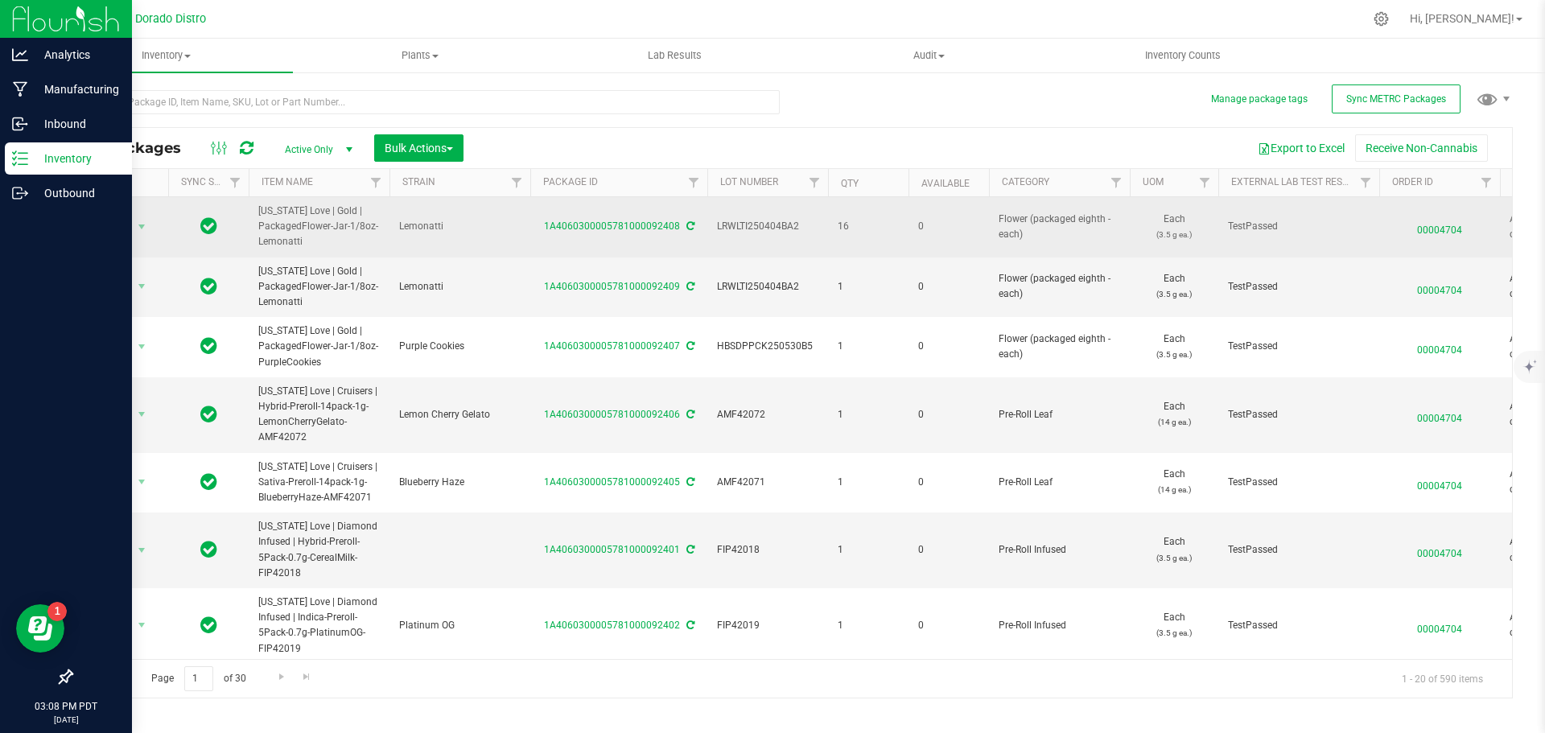
click at [1432, 229] on span "00004704" at bounding box center [1439, 226] width 101 height 23
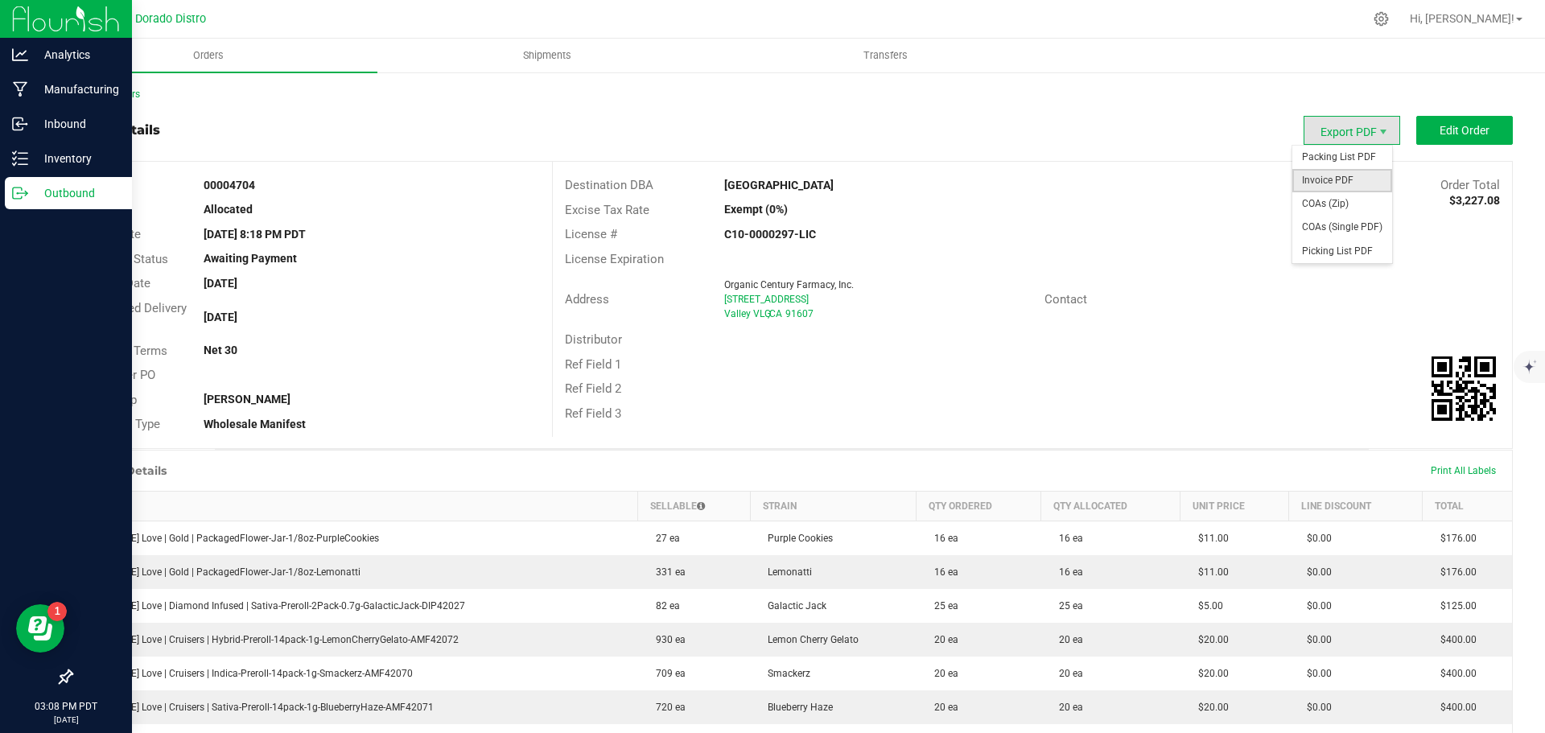
click at [1322, 185] on span "Invoice PDF" at bounding box center [1343, 180] width 100 height 23
click at [1322, 223] on span "COAs (Single PDF)" at bounding box center [1343, 227] width 100 height 23
click at [1330, 163] on span "Packing List PDF" at bounding box center [1343, 157] width 100 height 23
click at [31, 204] on div "Outbound" at bounding box center [68, 193] width 127 height 32
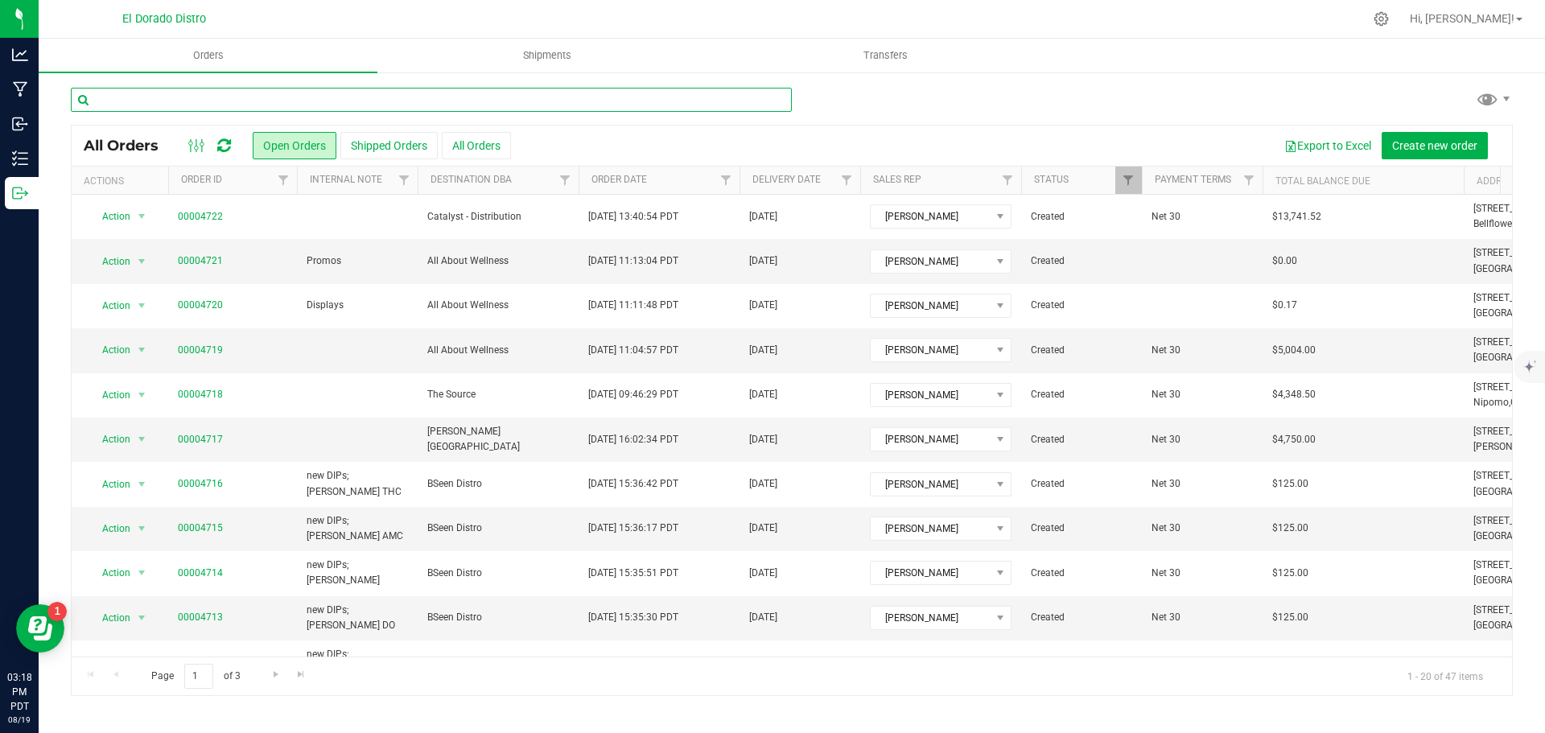
click at [208, 98] on input "text" at bounding box center [431, 100] width 721 height 24
type input "4706"
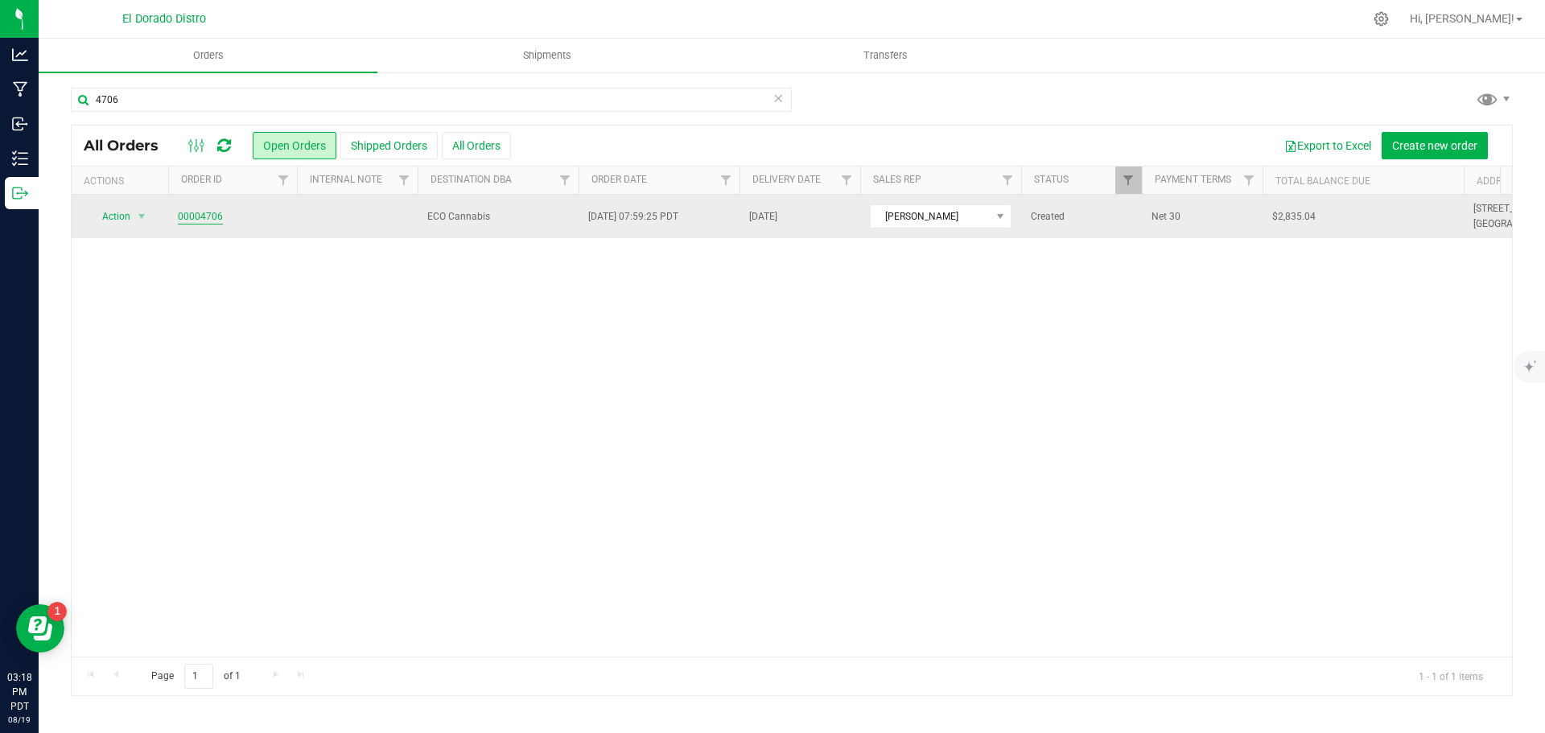
click at [209, 213] on link "00004706" at bounding box center [200, 216] width 45 height 15
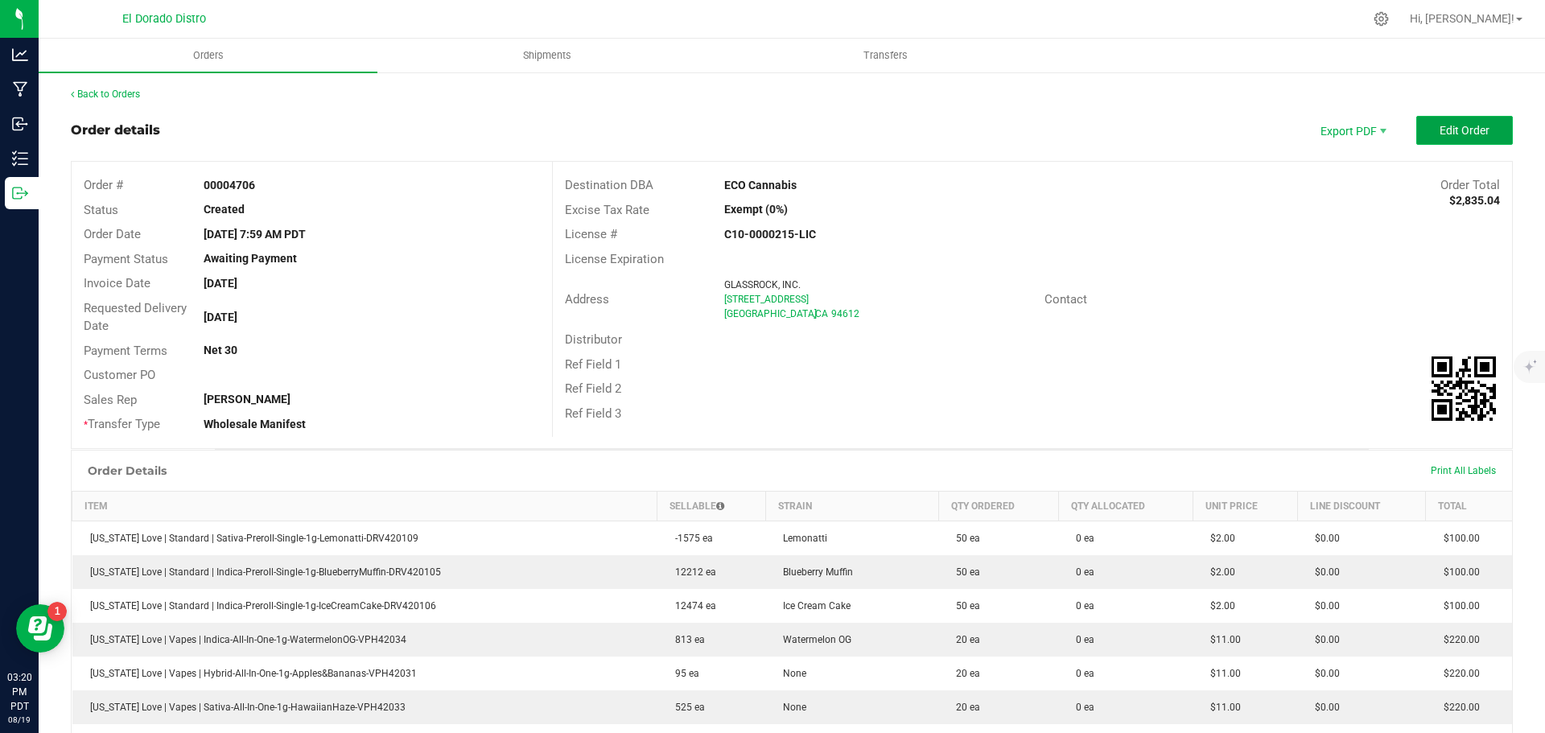
click at [1417, 135] on button "Edit Order" at bounding box center [1465, 130] width 97 height 29
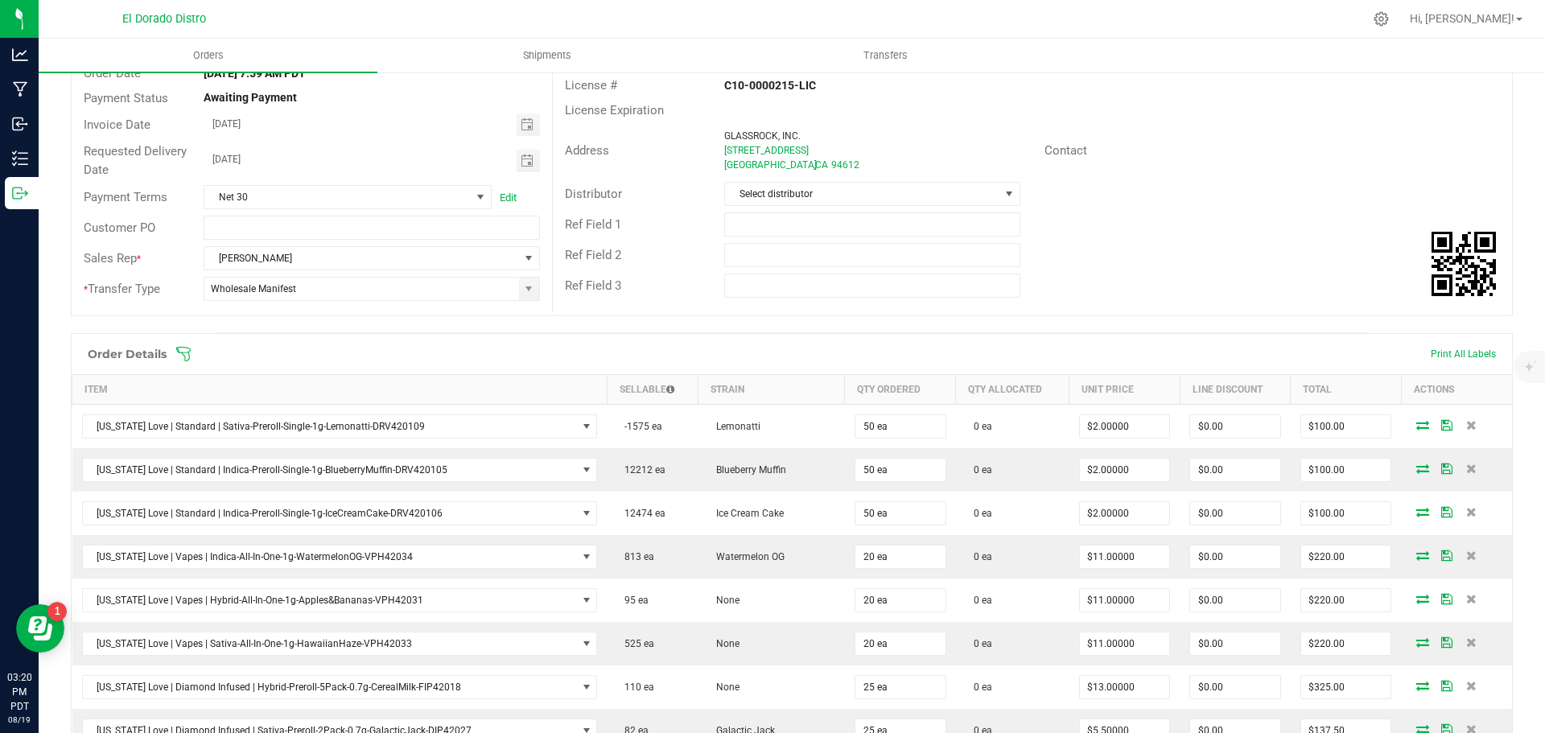
scroll to position [241, 0]
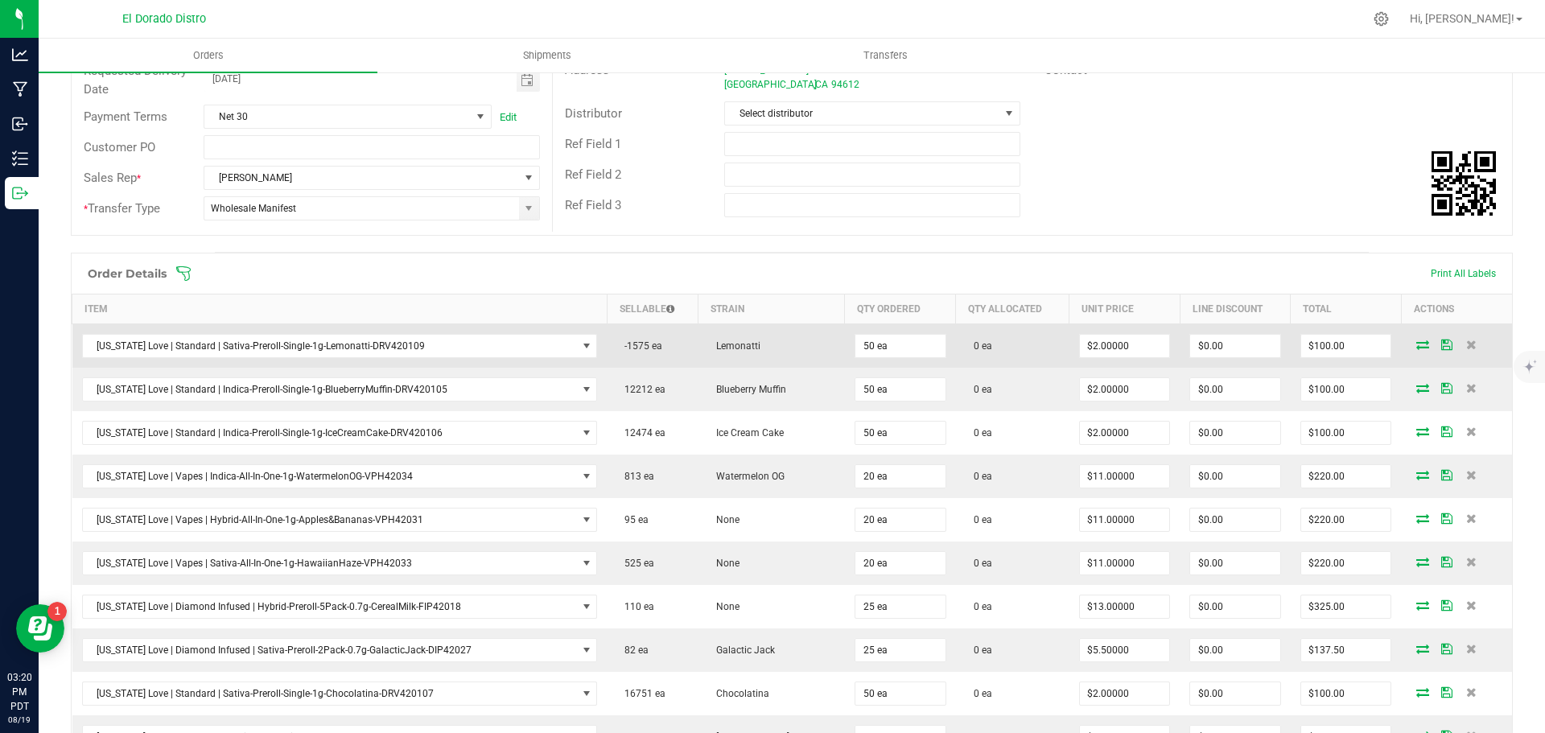
click at [1417, 345] on icon at bounding box center [1423, 345] width 13 height 10
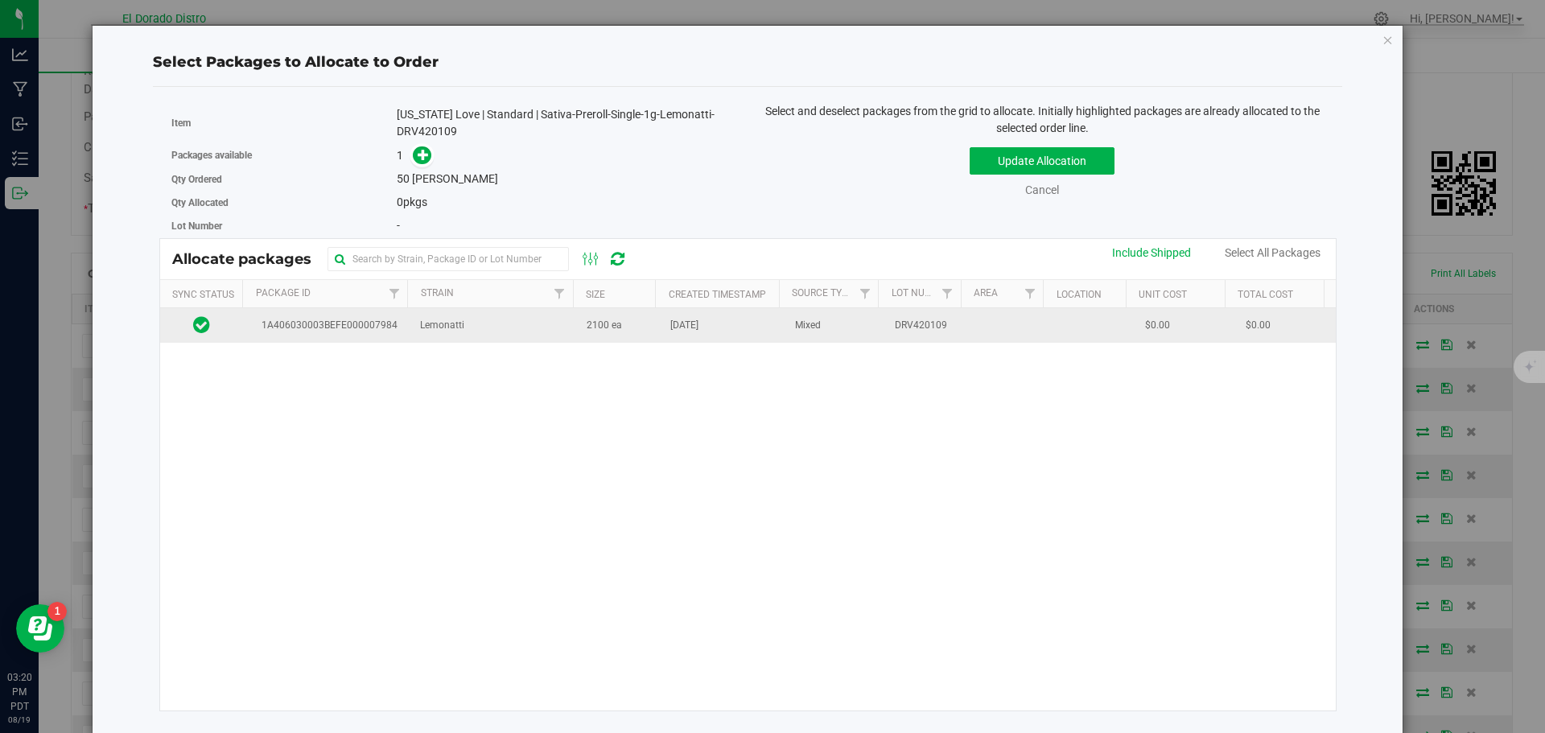
click at [670, 336] on td "Aug 19, 2025" at bounding box center [723, 325] width 125 height 35
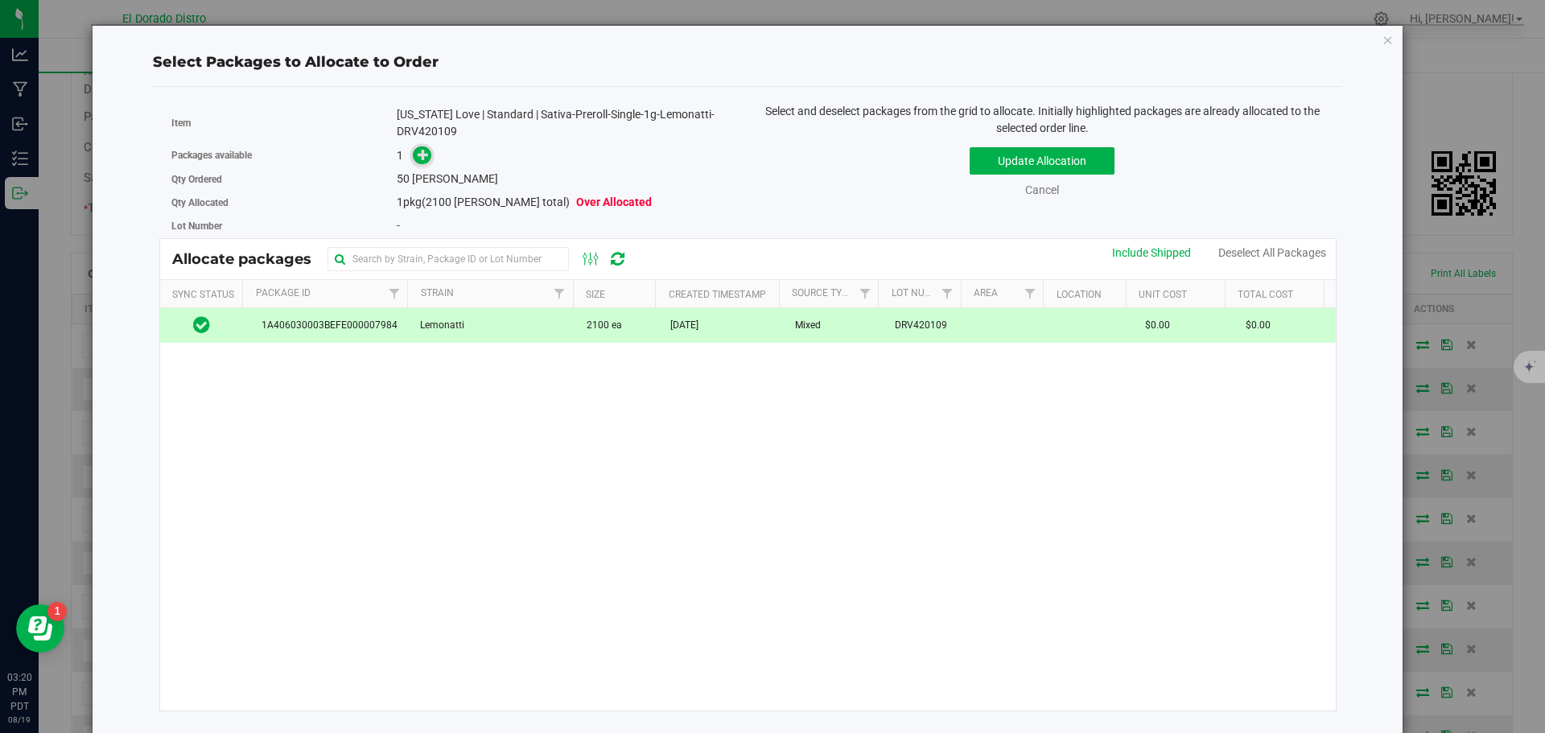
click at [423, 156] on icon at bounding box center [423, 154] width 11 height 11
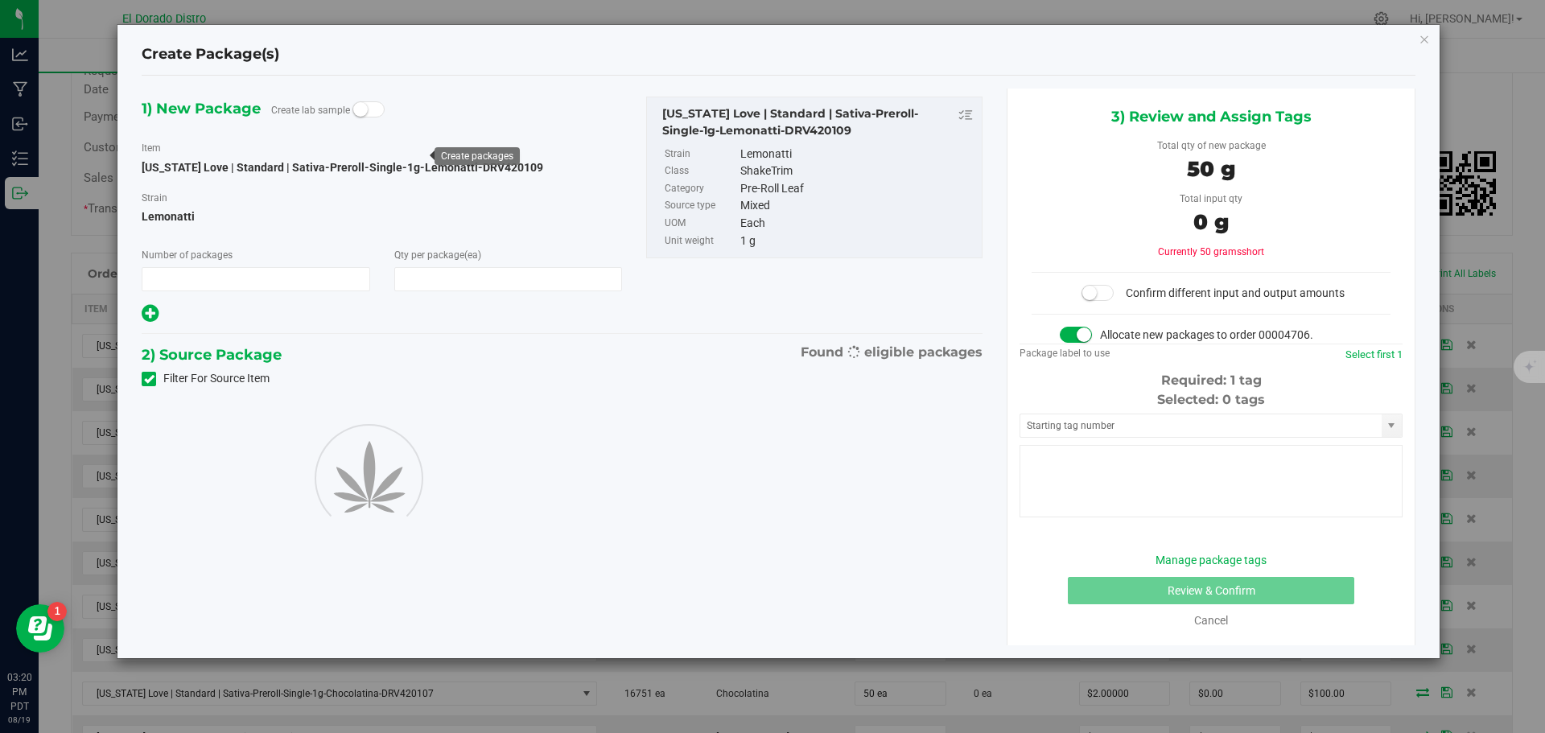
type input "1"
type input "50"
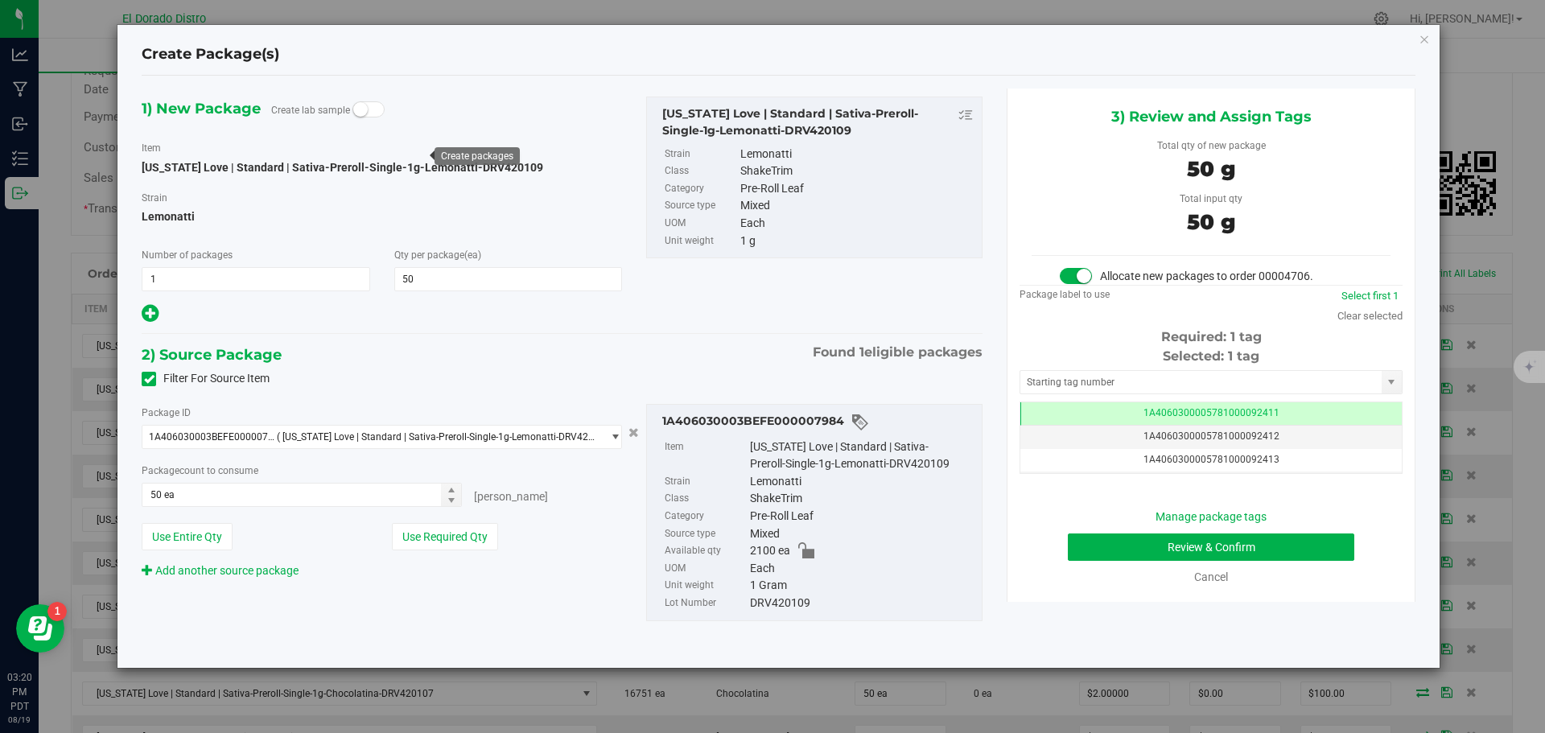
scroll to position [0, -1]
click at [1074, 543] on button "Review & Confirm" at bounding box center [1211, 547] width 287 height 27
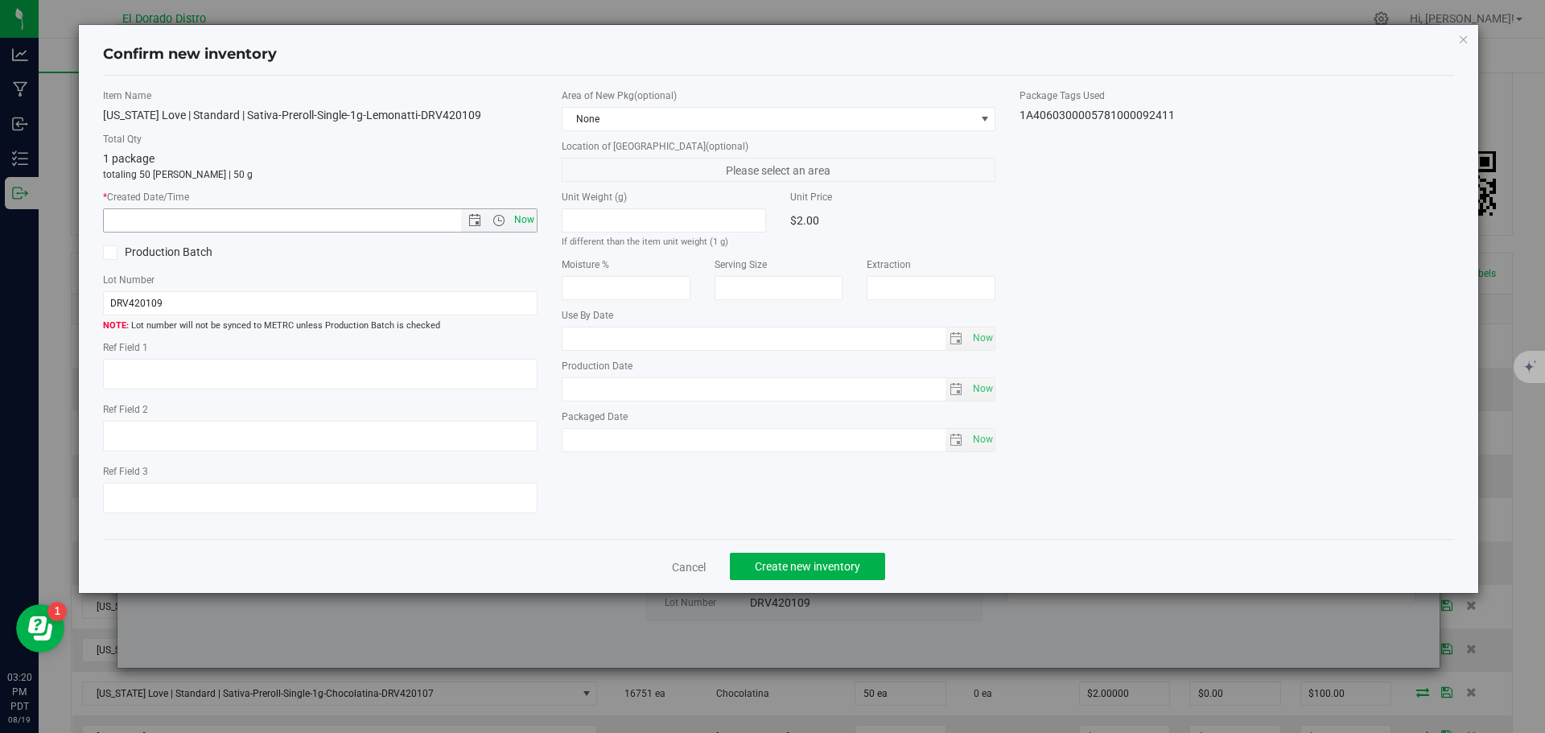
click at [527, 221] on span "Now" at bounding box center [523, 219] width 27 height 23
type input "8/19/2025 3:20 PM"
click at [794, 554] on button "Create new inventory" at bounding box center [807, 566] width 155 height 27
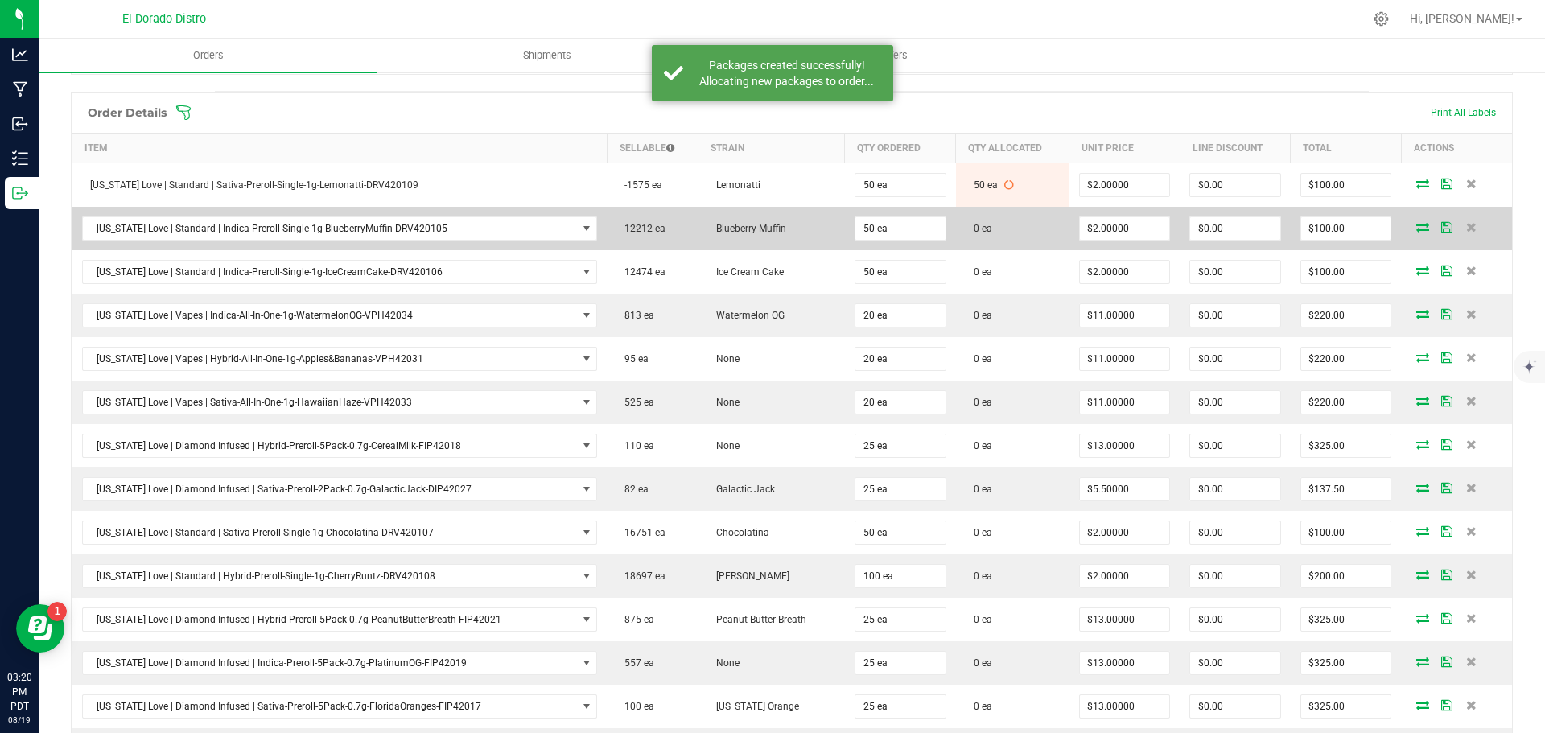
click at [1417, 229] on icon at bounding box center [1423, 227] width 13 height 10
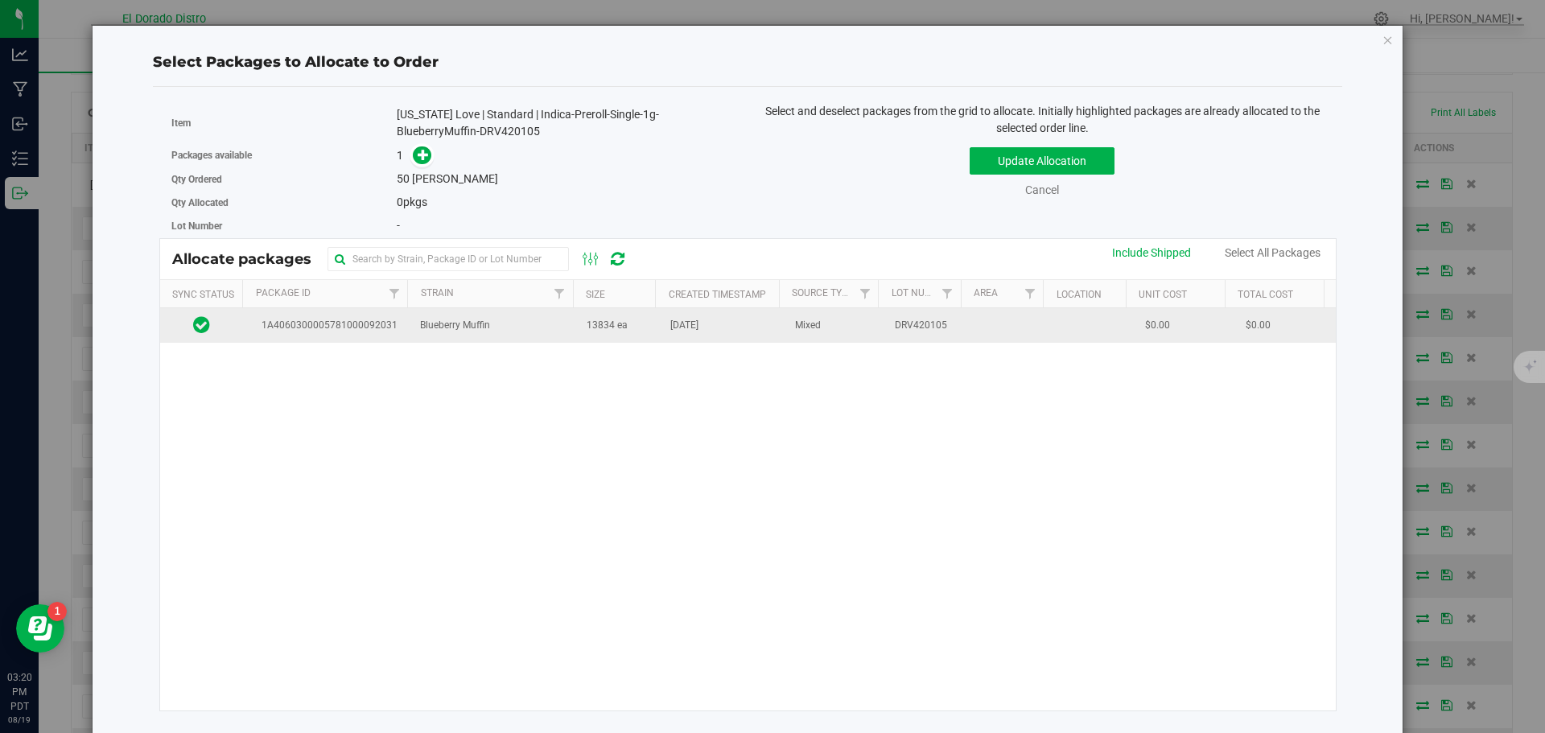
click at [608, 328] on span "13834 ea" at bounding box center [607, 325] width 41 height 15
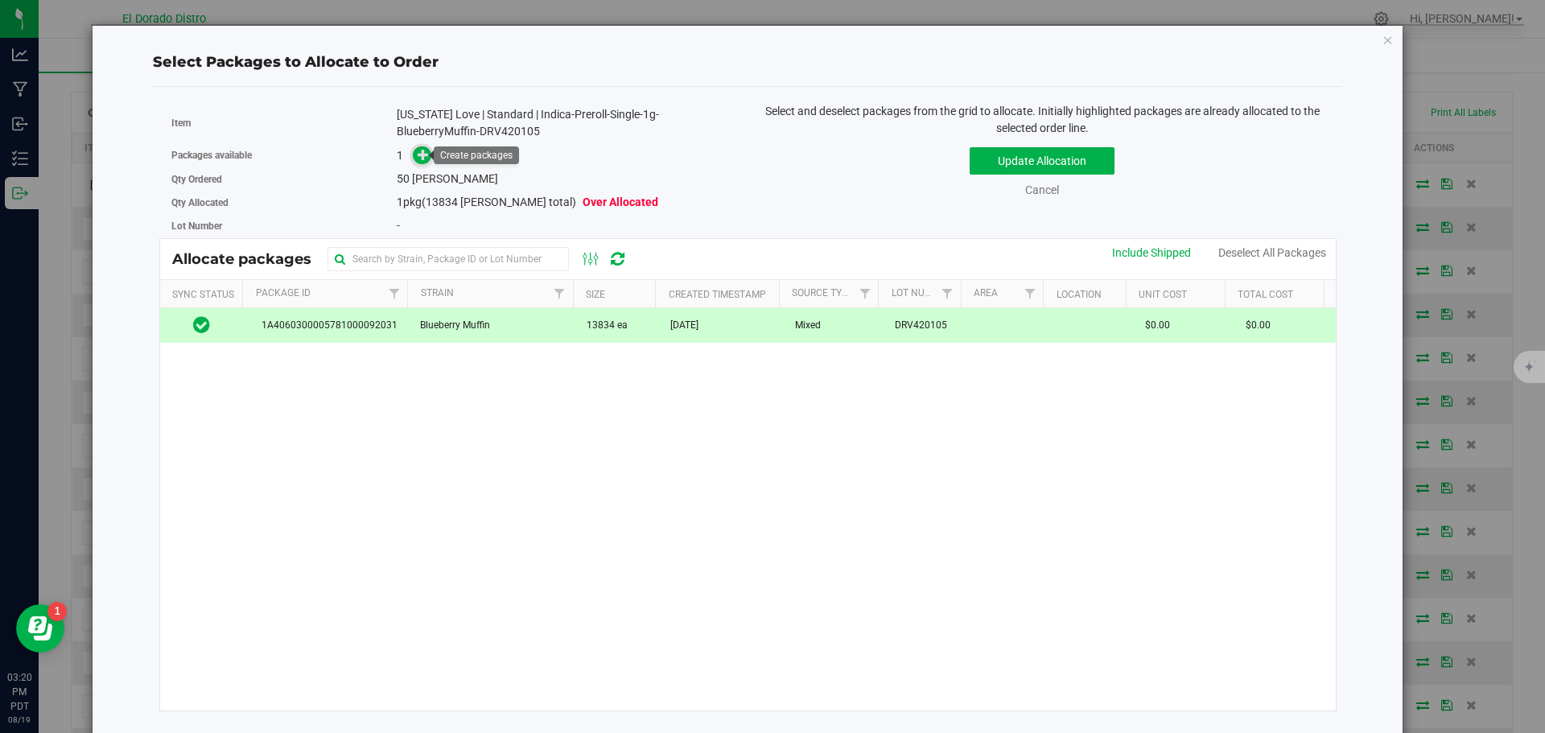
click at [423, 158] on icon at bounding box center [423, 154] width 11 height 11
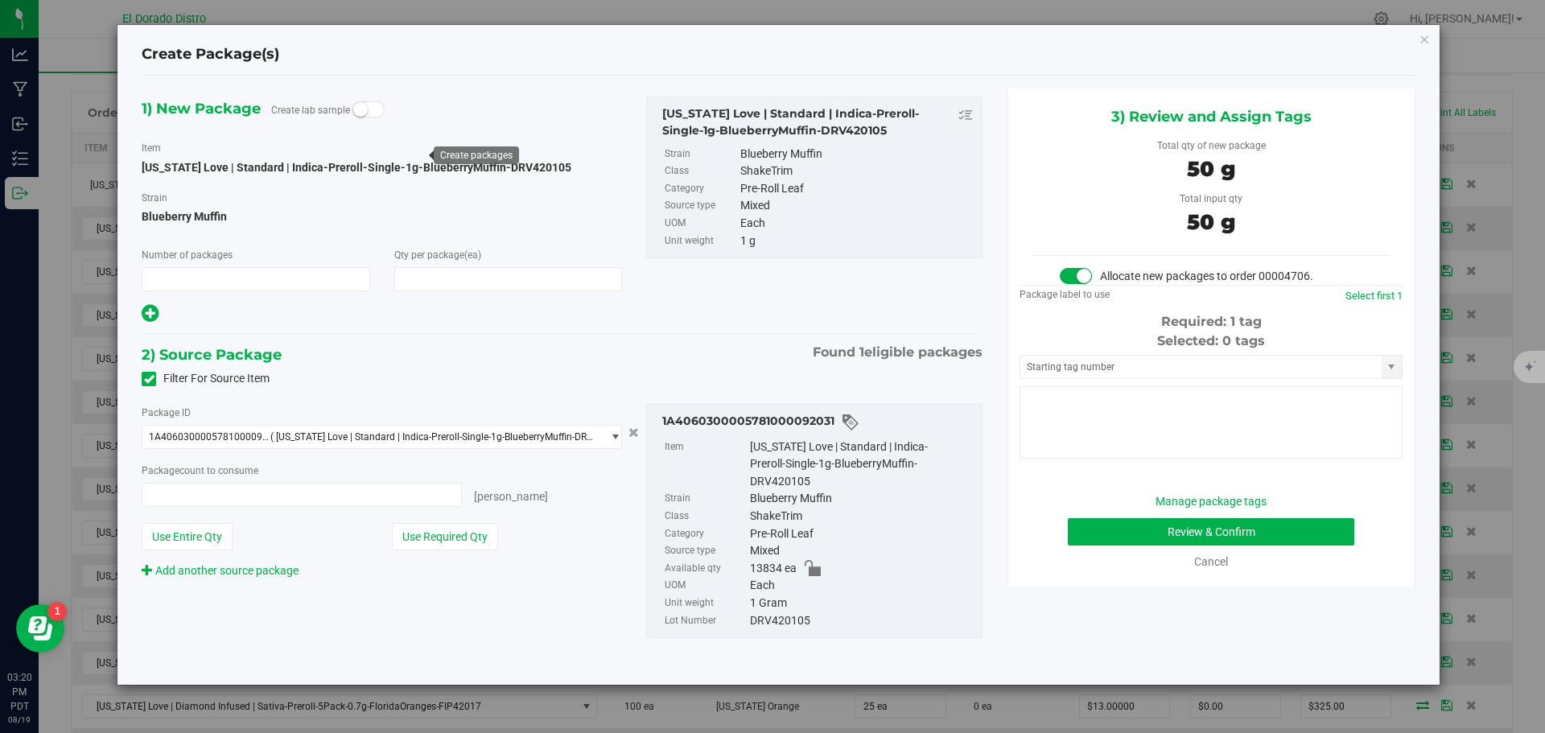
type input "1"
type input "50"
type input "50 ea"
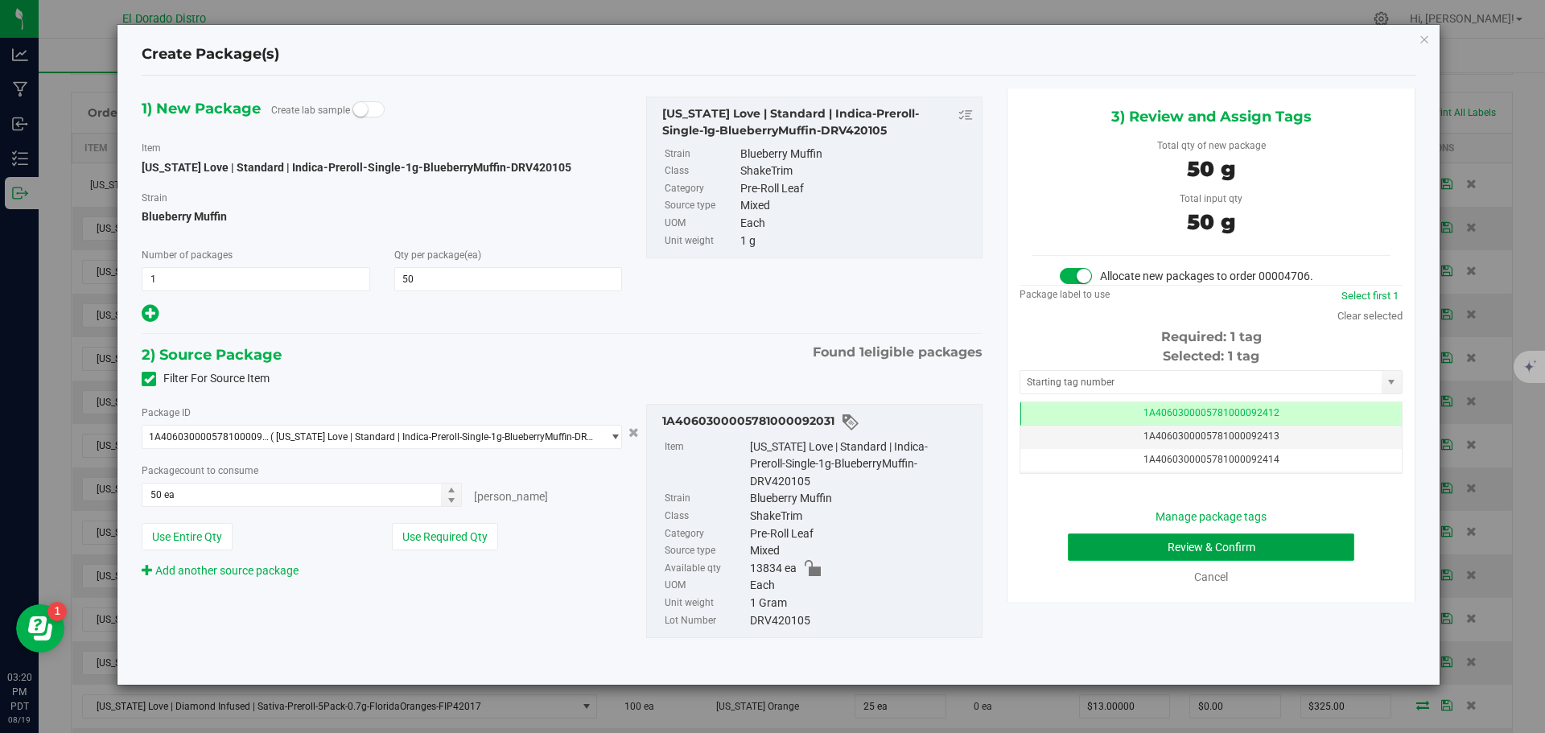
click at [1093, 545] on button "Review & Confirm" at bounding box center [1211, 547] width 287 height 27
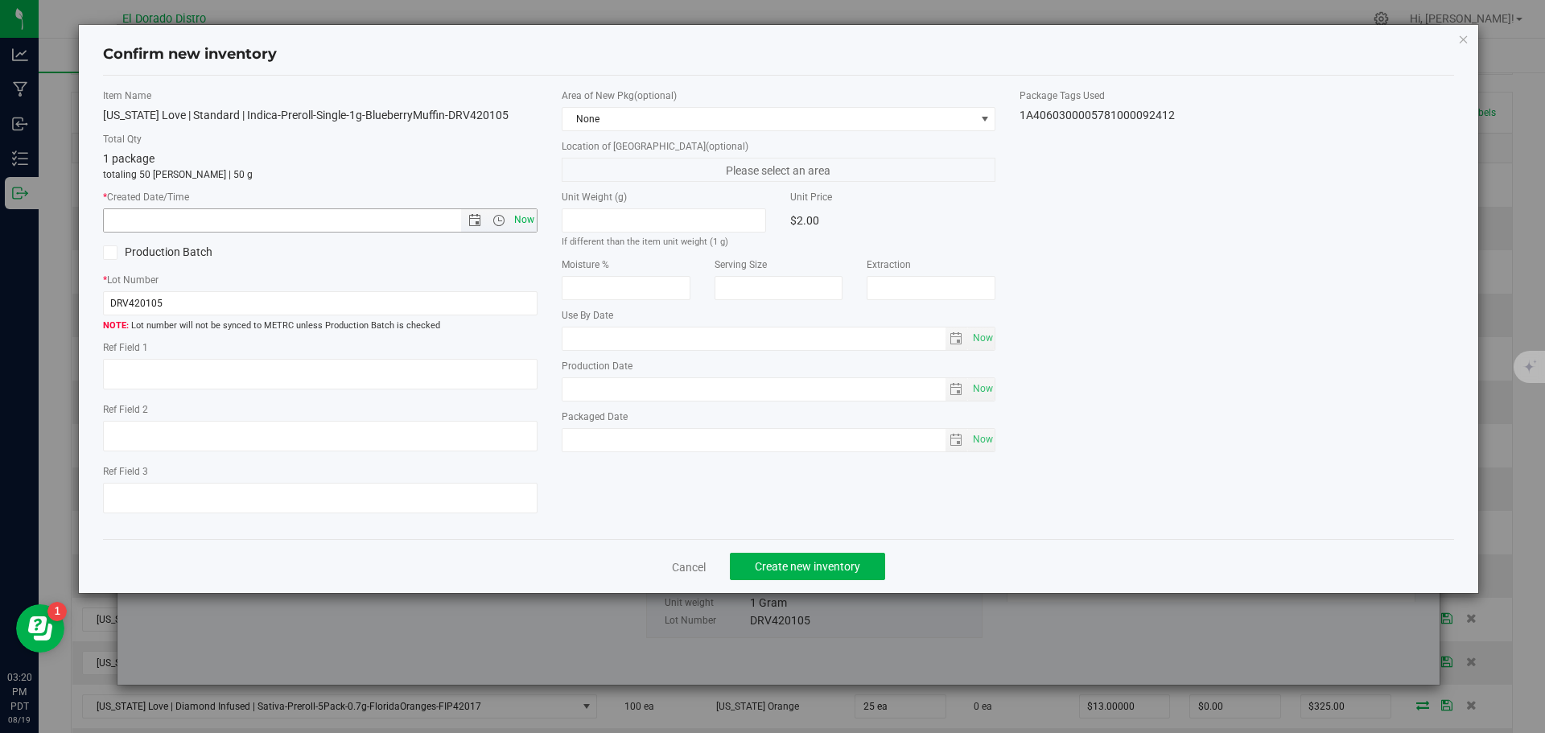
click at [522, 217] on span "Now" at bounding box center [523, 219] width 27 height 23
type input "8/19/2025 3:20 PM"
click at [759, 561] on span "Create new inventory" at bounding box center [807, 566] width 105 height 13
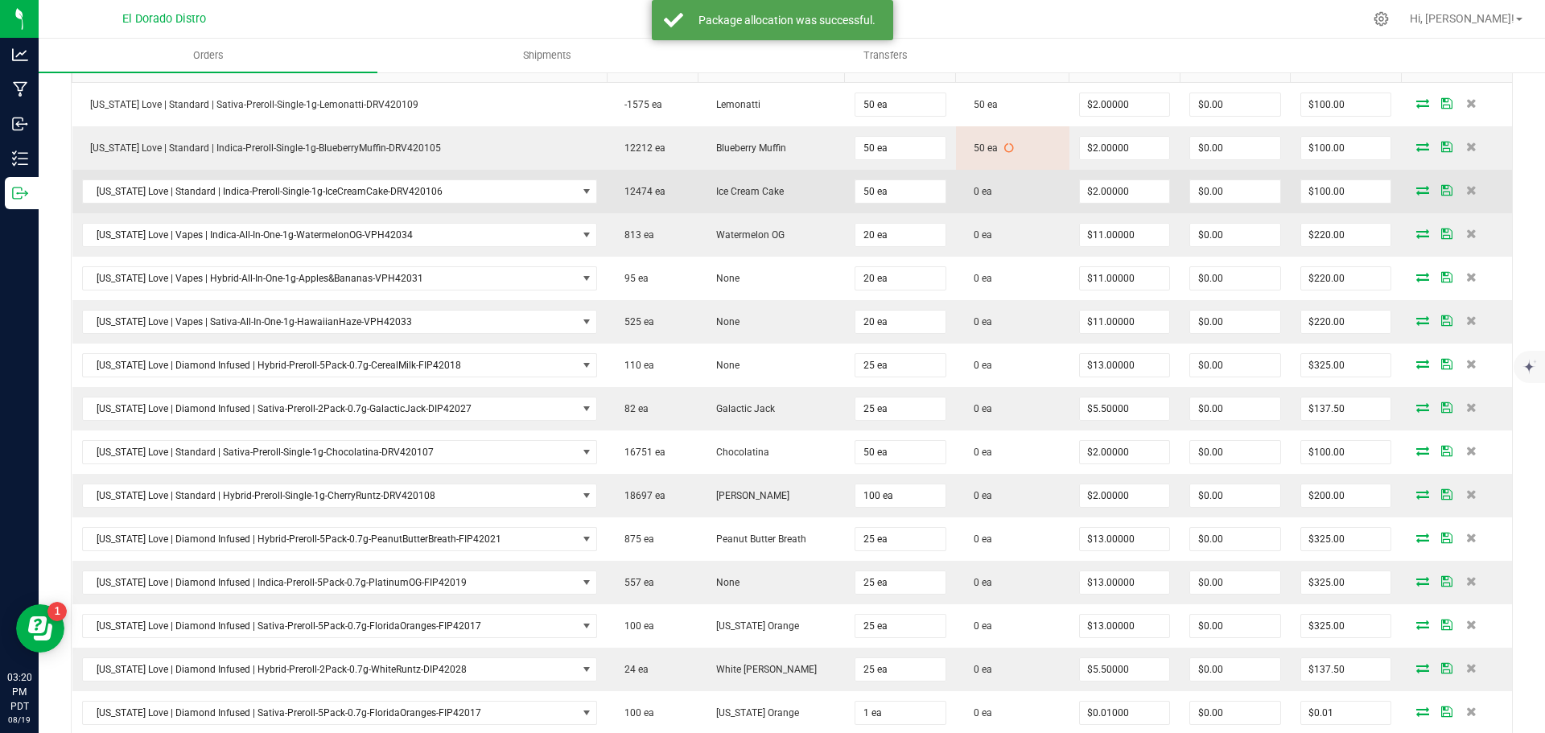
click at [1417, 188] on icon at bounding box center [1423, 190] width 13 height 10
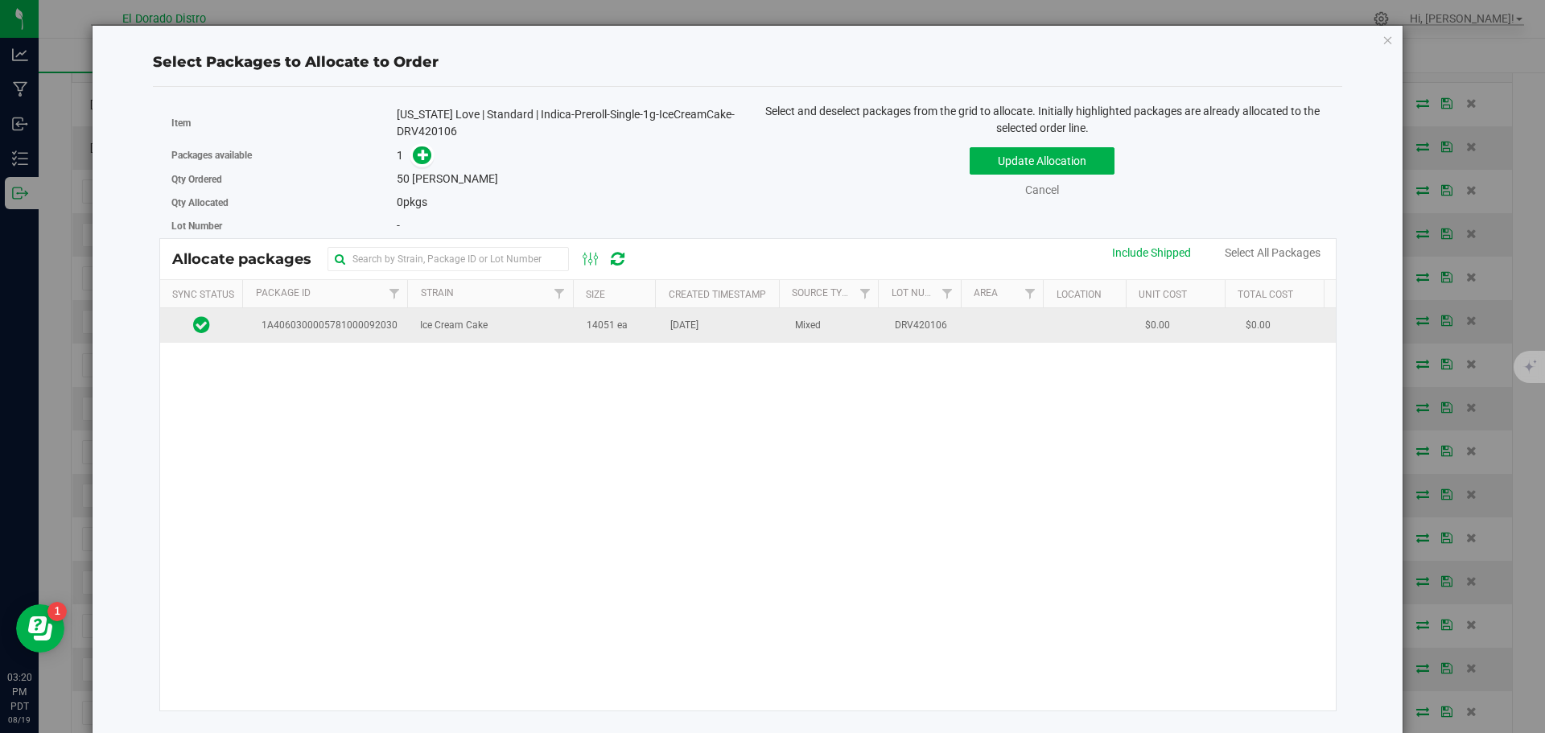
click at [786, 341] on td "Mixed" at bounding box center [836, 325] width 100 height 35
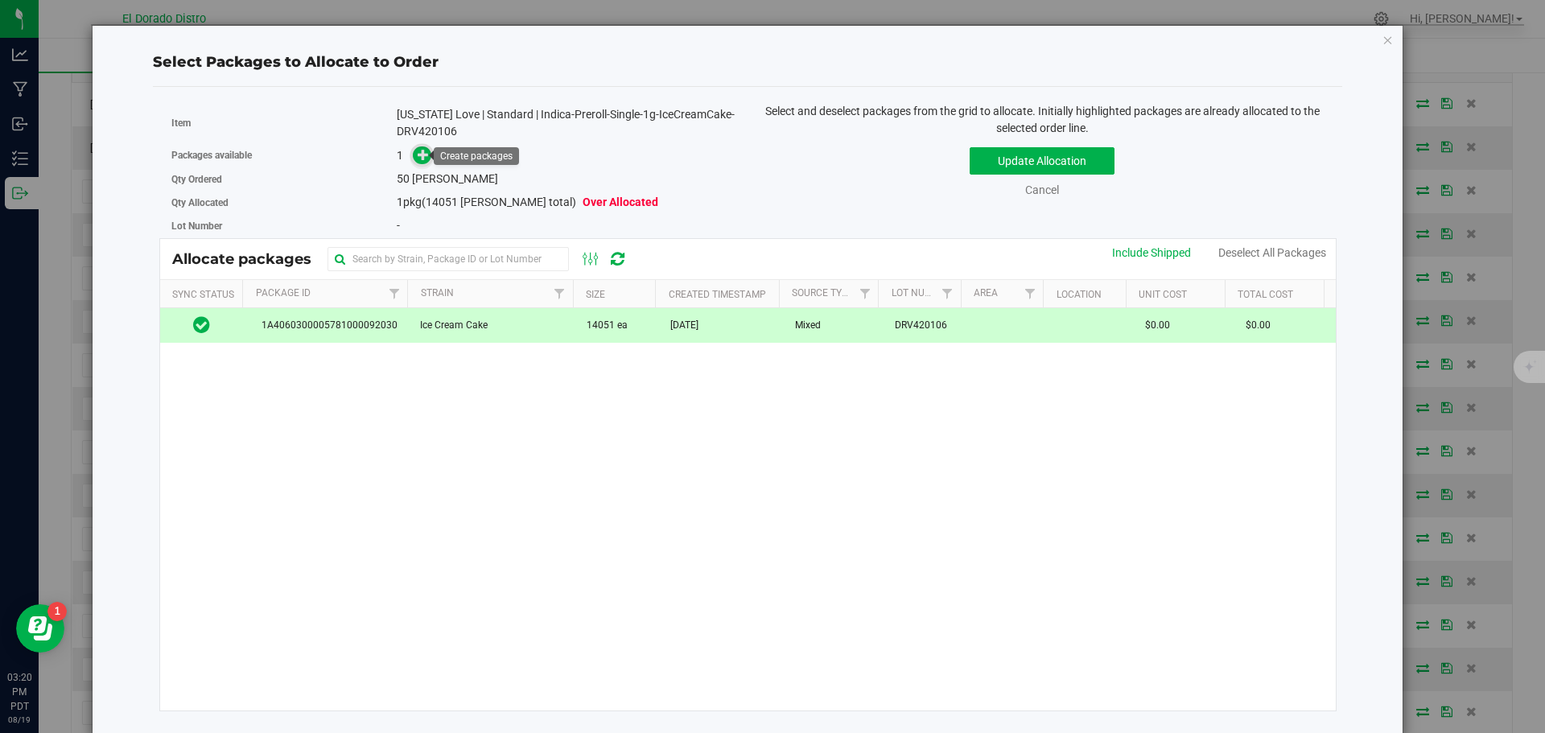
click at [420, 155] on icon at bounding box center [423, 154] width 11 height 11
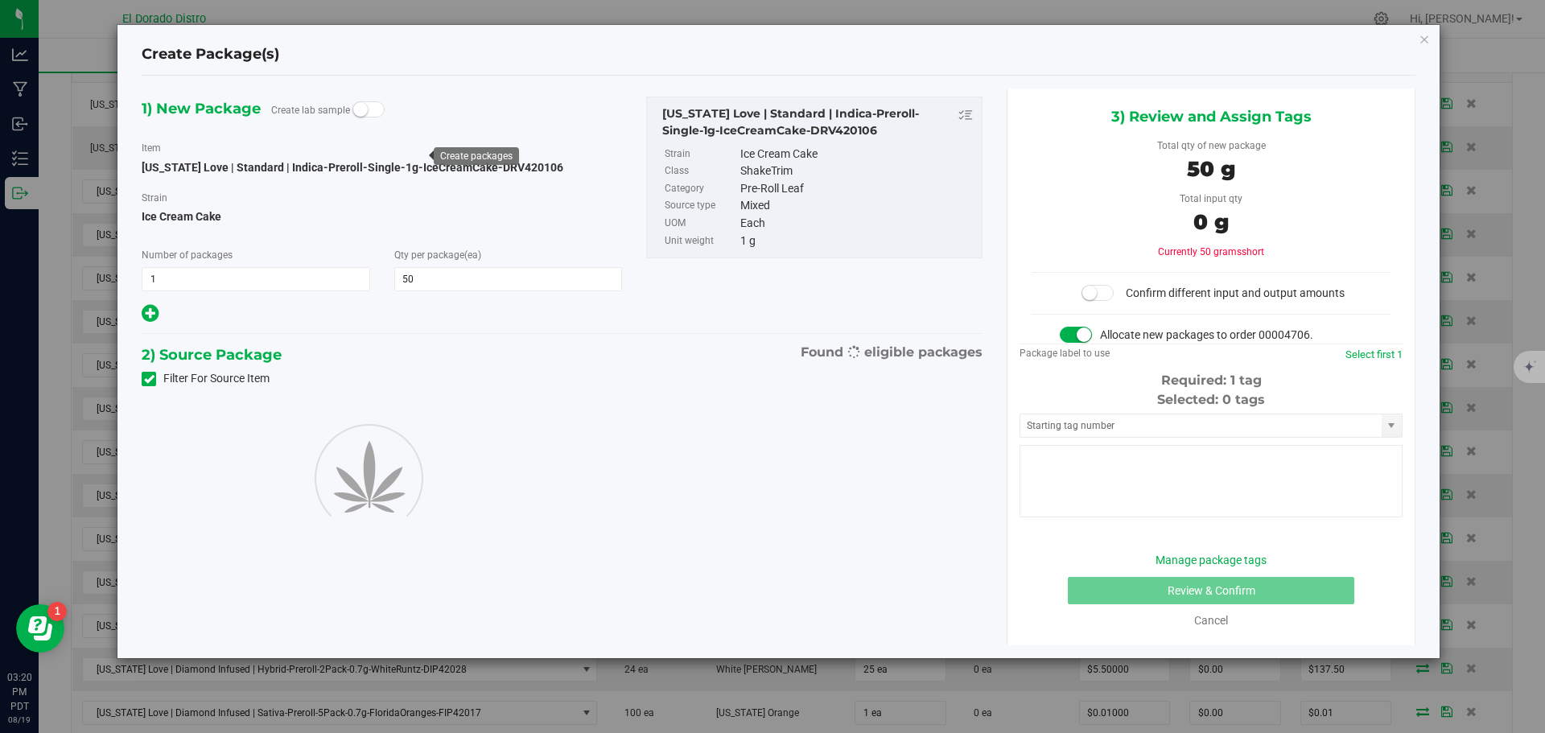
type input "50"
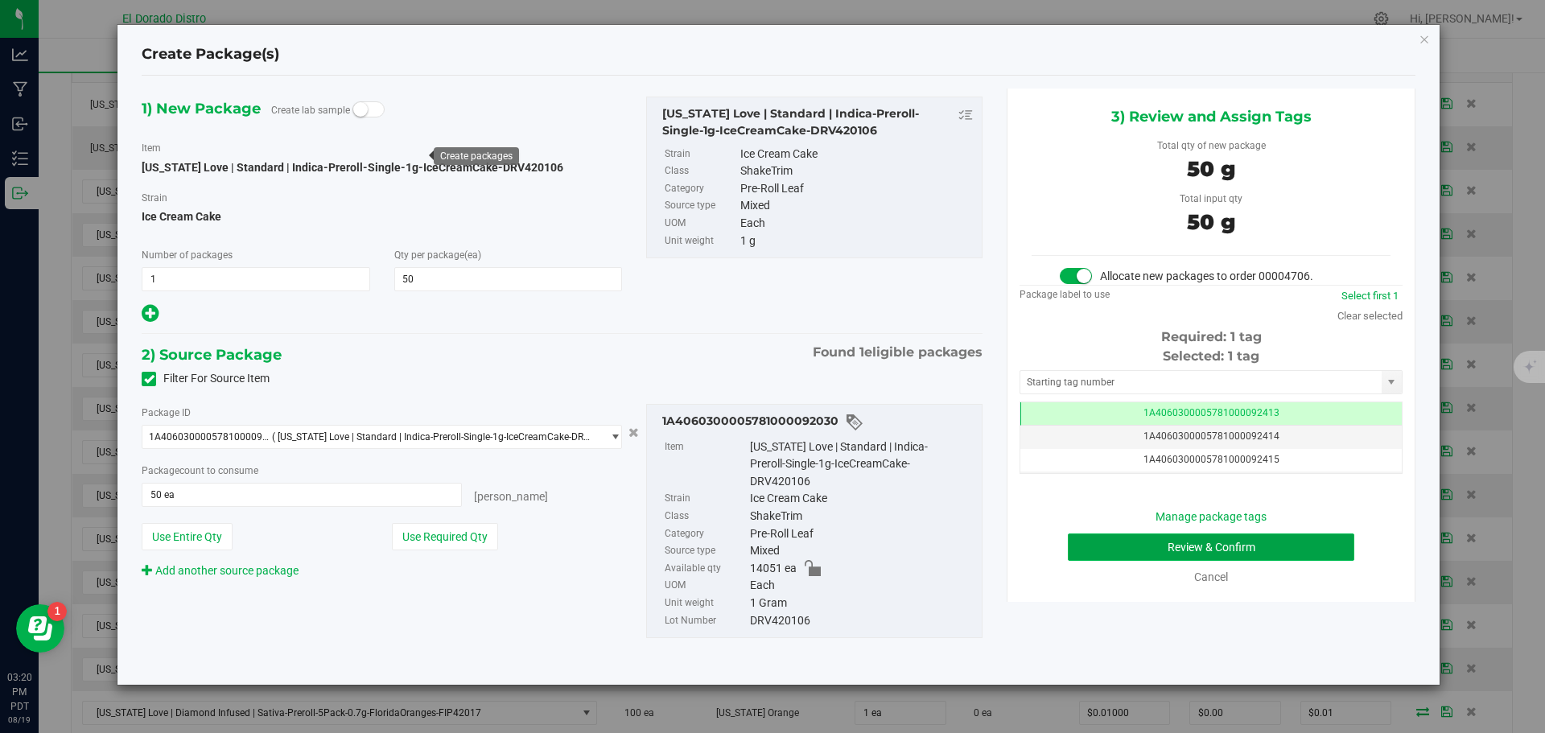
click at [1105, 554] on button "Review & Confirm" at bounding box center [1211, 547] width 287 height 27
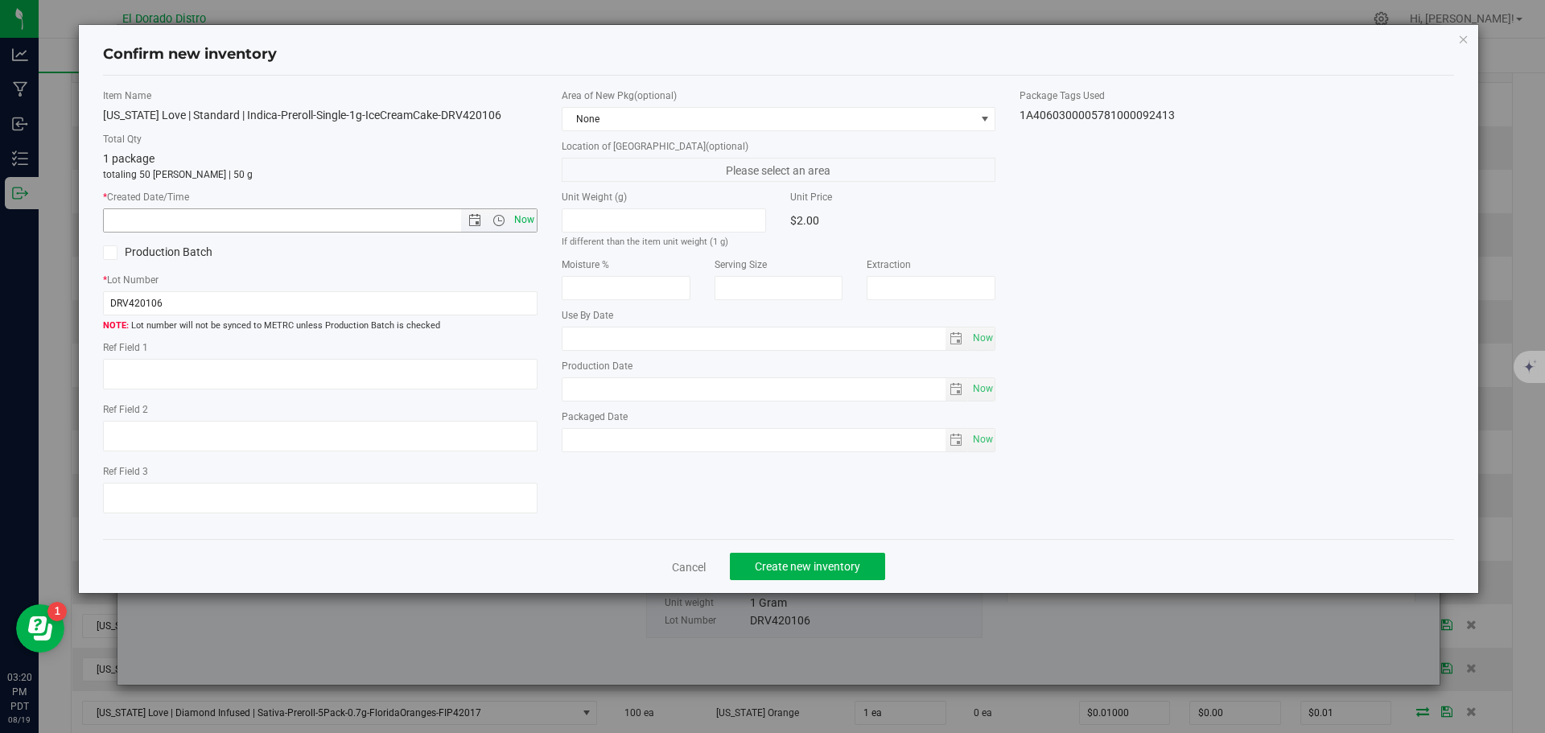
click at [524, 215] on span "Now" at bounding box center [523, 219] width 27 height 23
type input "8/19/2025 3:20 PM"
click at [785, 561] on span "Create new inventory" at bounding box center [807, 566] width 105 height 13
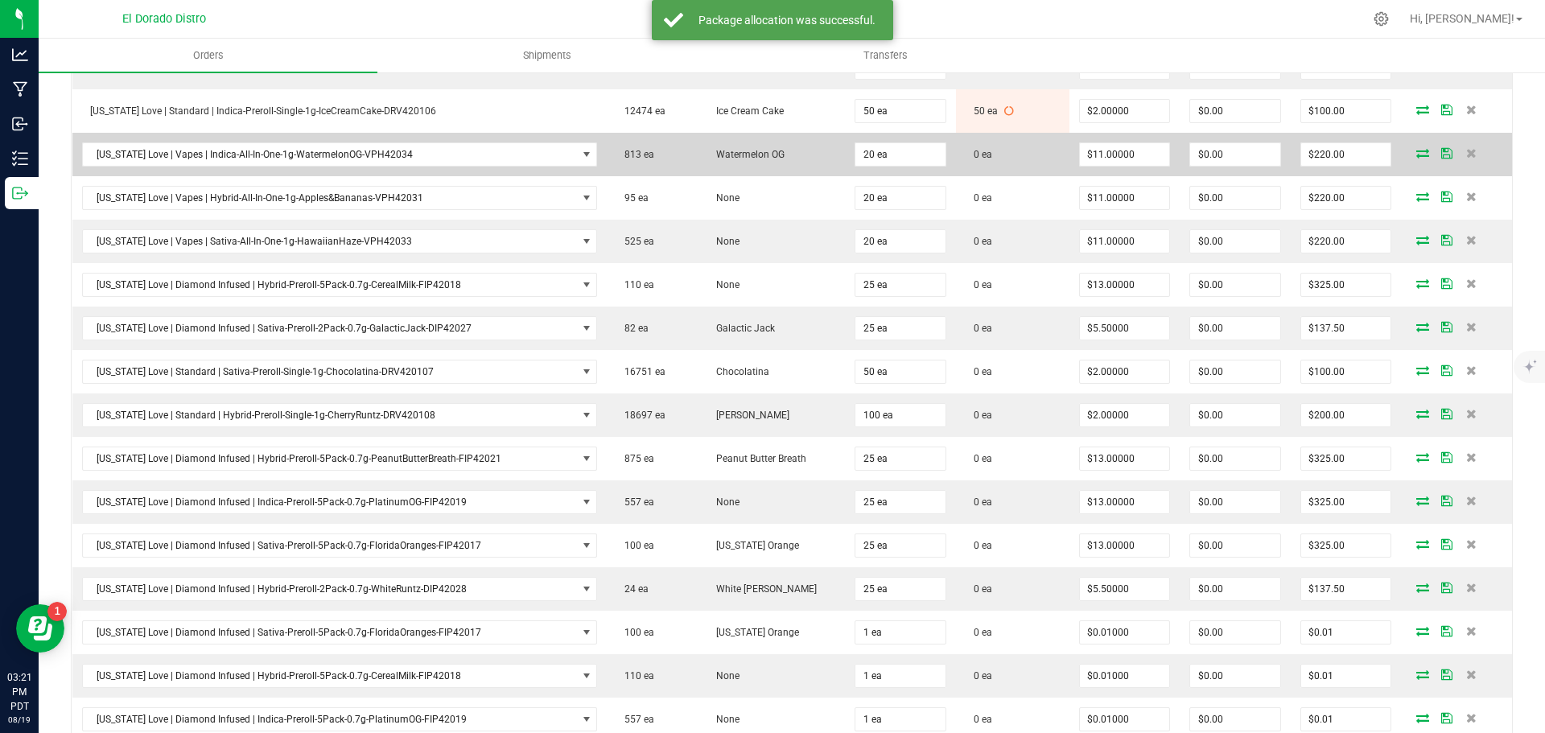
click at [1417, 153] on icon at bounding box center [1423, 153] width 13 height 10
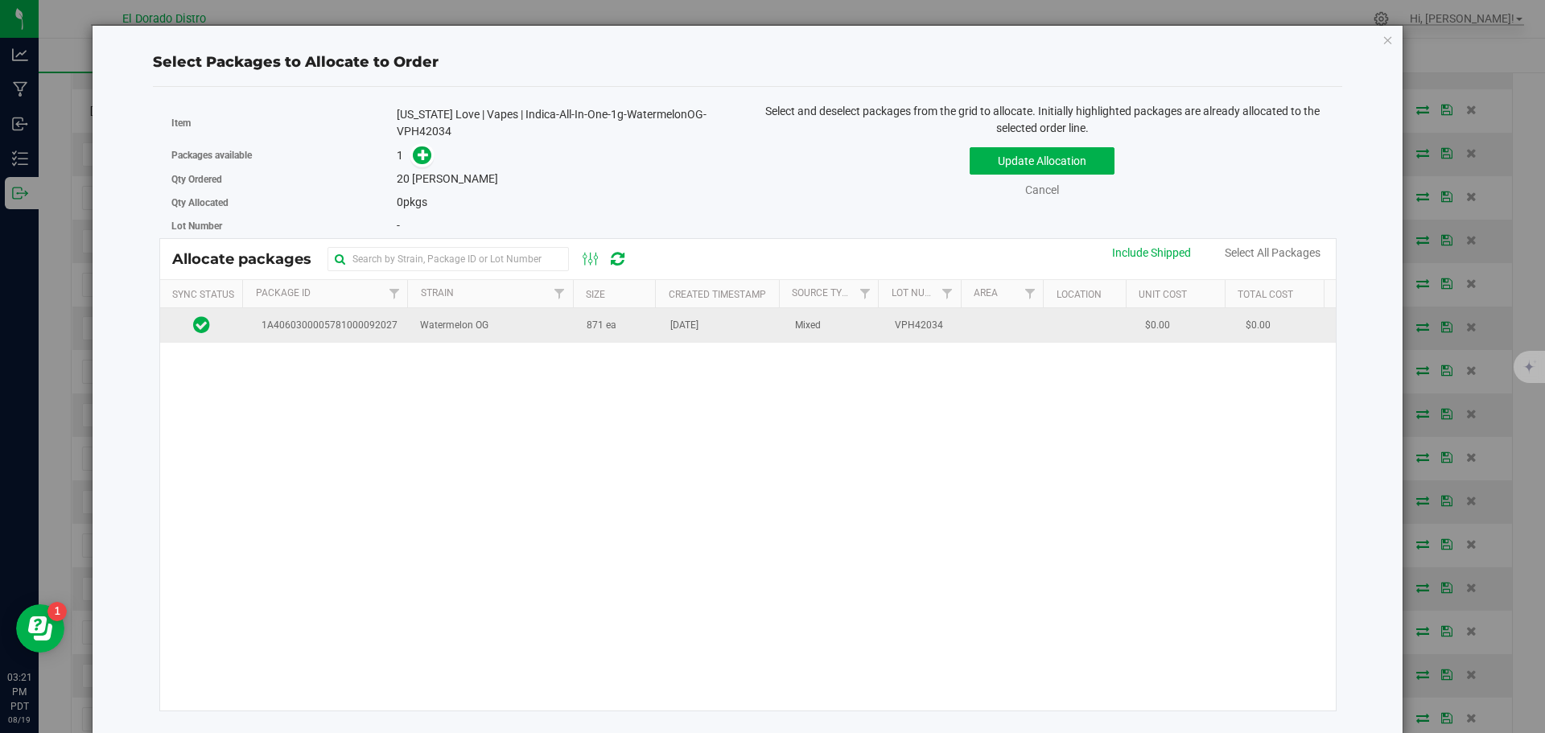
click at [670, 326] on span "[DATE]" at bounding box center [684, 325] width 28 height 15
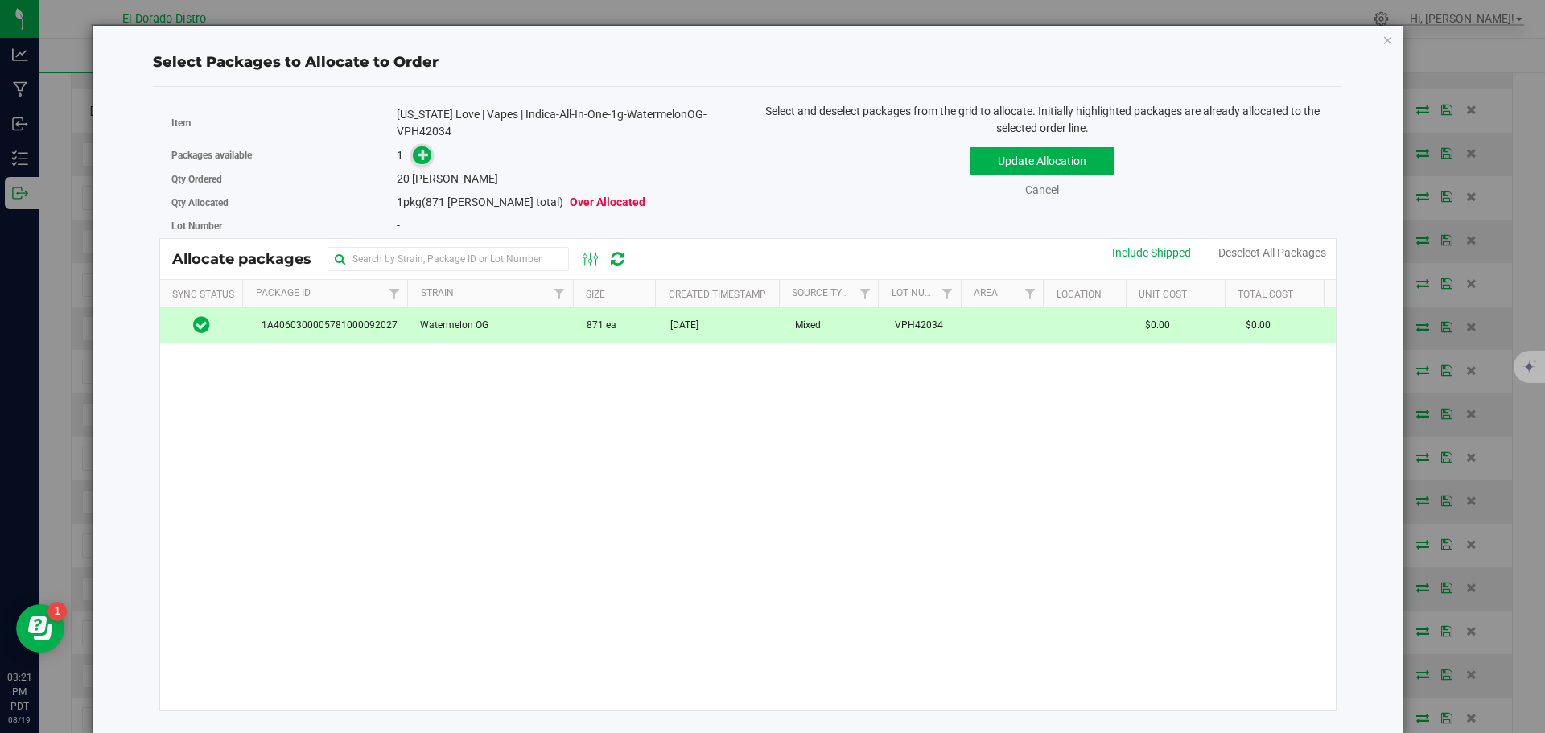
click at [420, 154] on icon at bounding box center [423, 154] width 11 height 11
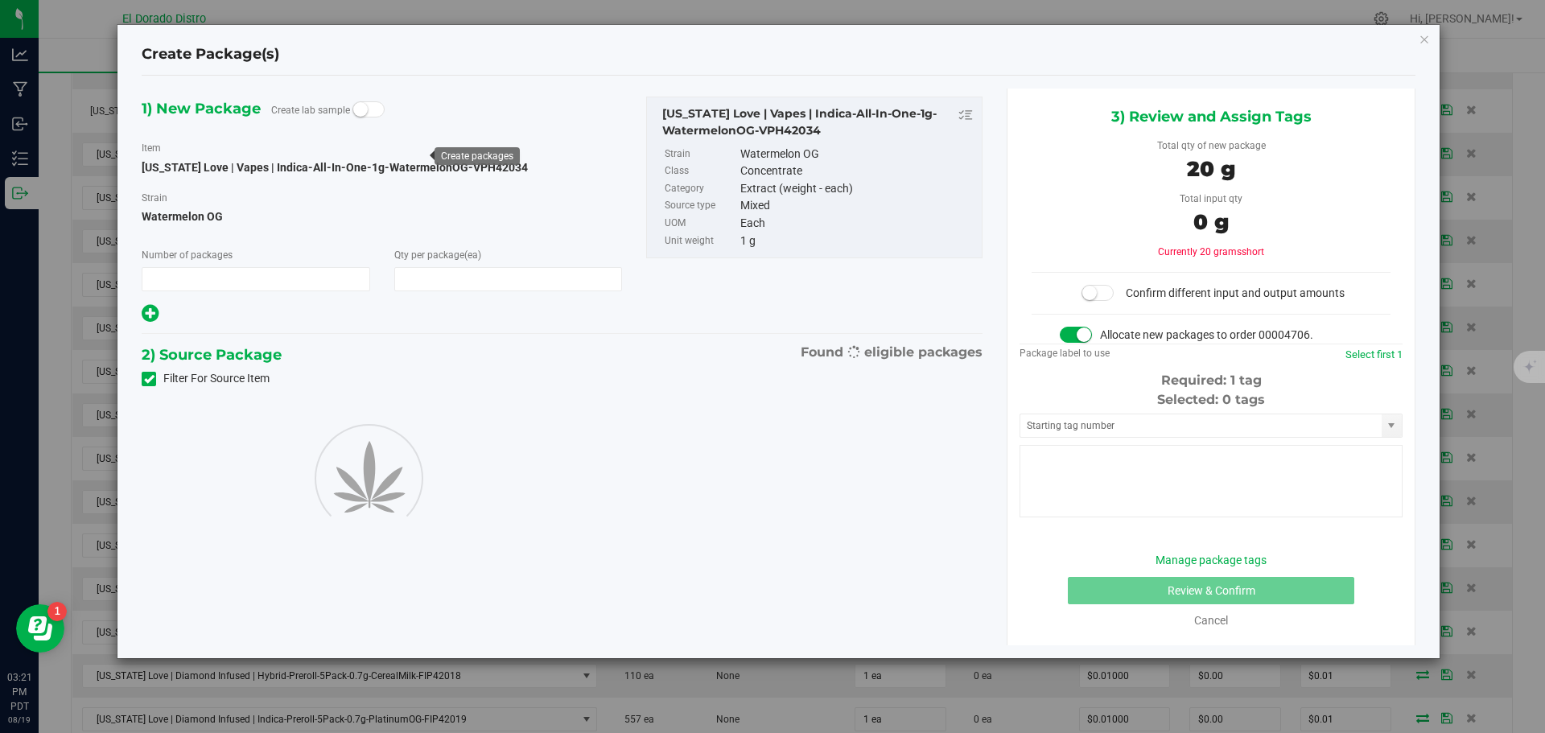
type input "1"
type input "20"
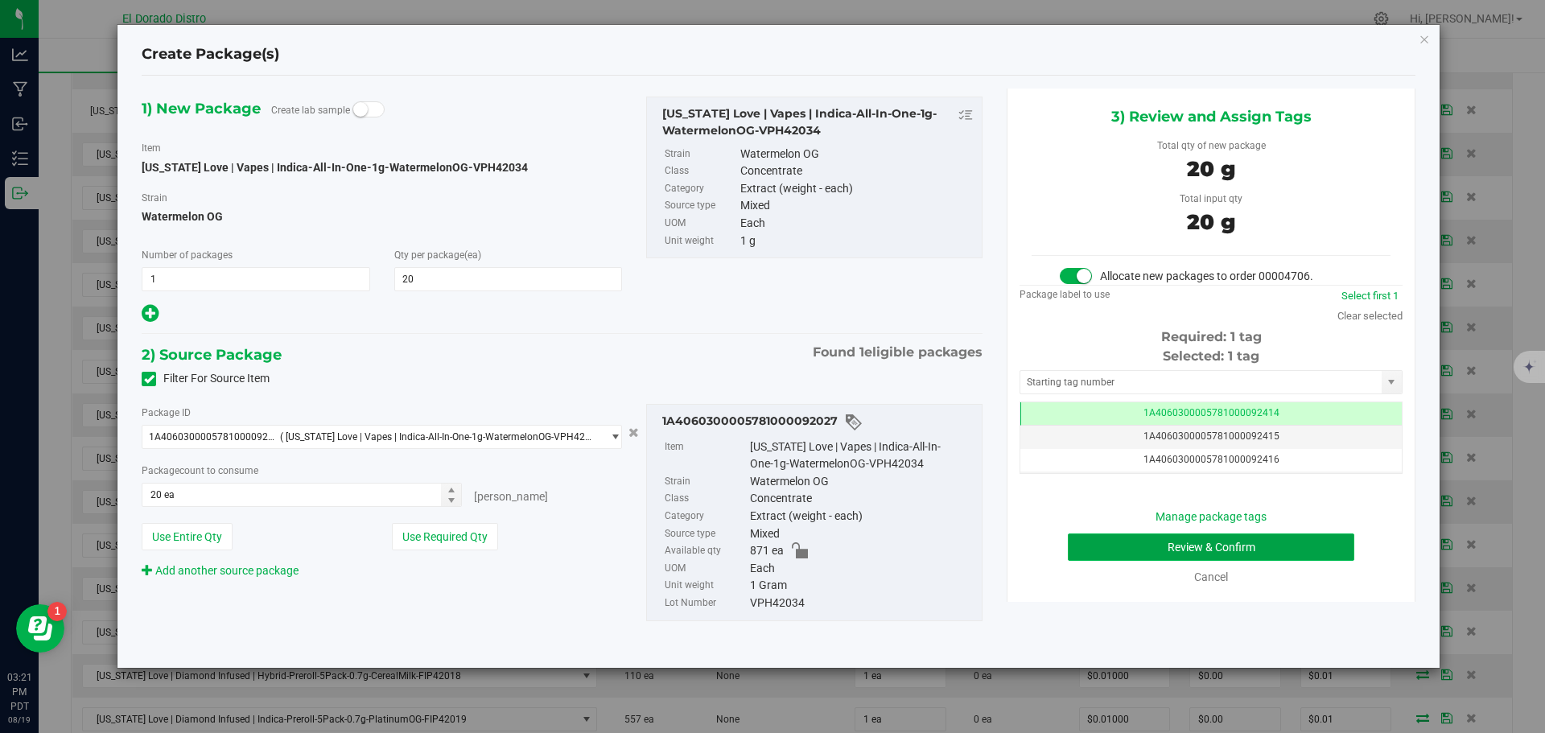
click at [1159, 541] on button "Review & Confirm" at bounding box center [1211, 547] width 287 height 27
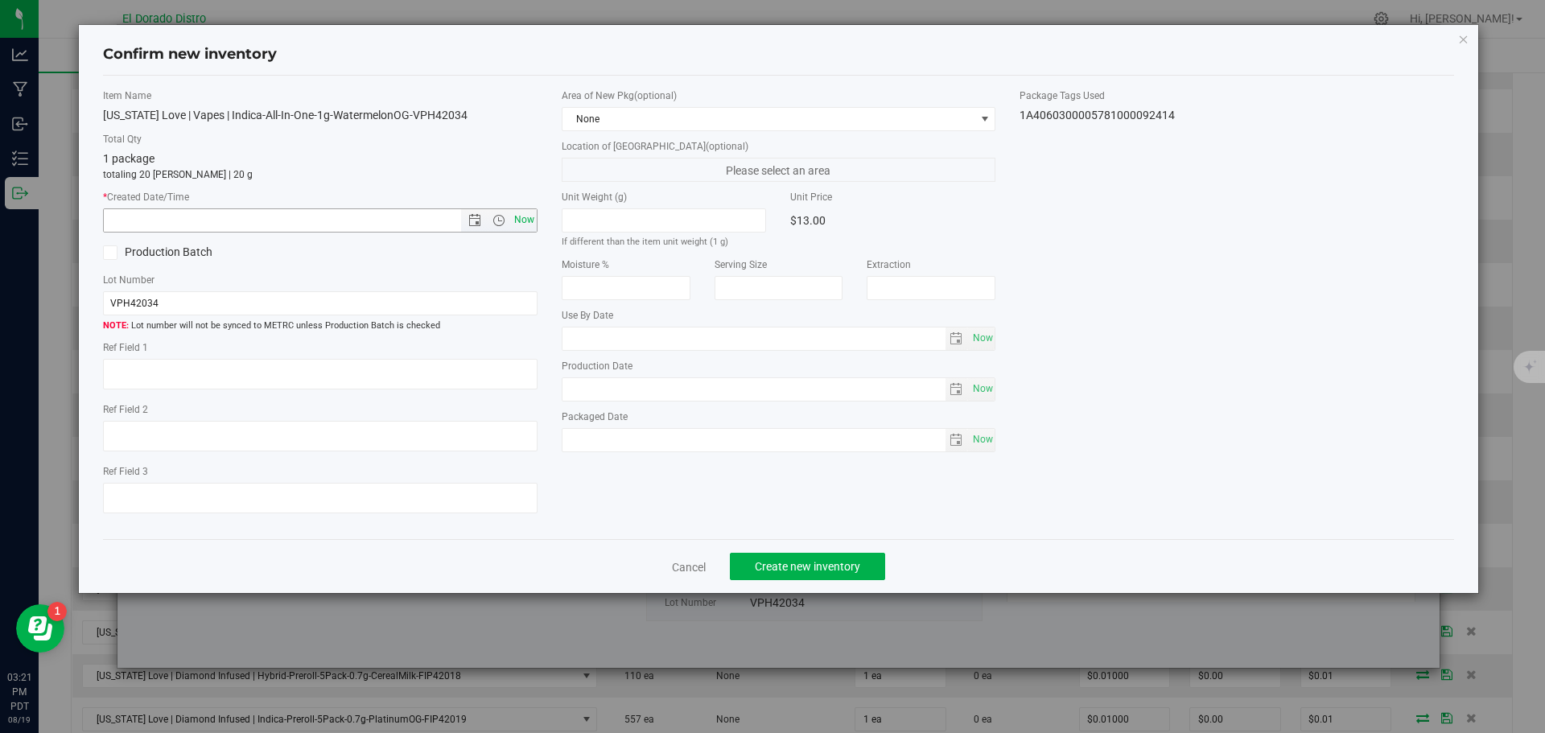
click at [521, 221] on span "Now" at bounding box center [523, 219] width 27 height 23
type input "8/19/2025 3:21 PM"
click at [768, 559] on button "Create new inventory" at bounding box center [807, 566] width 155 height 27
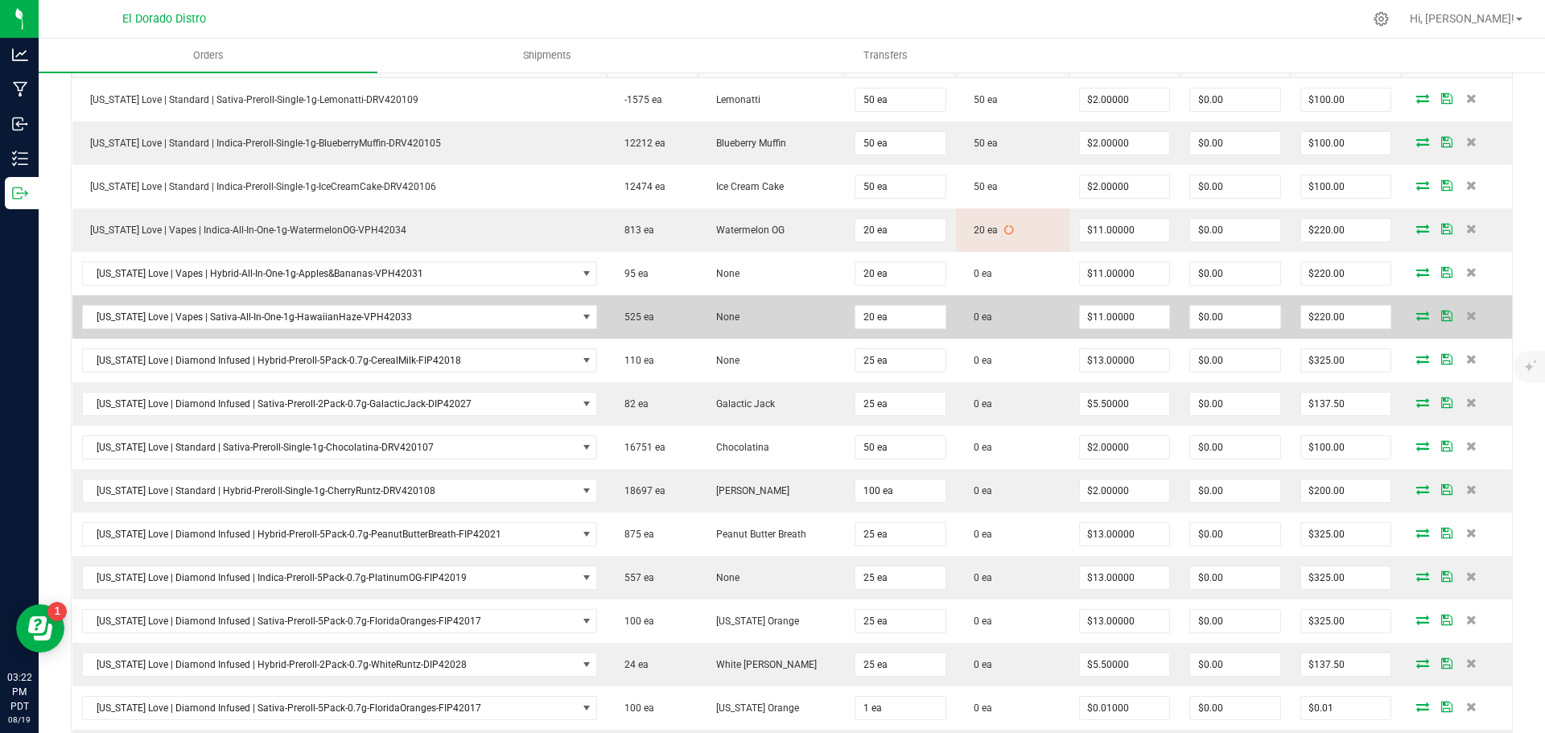
scroll to position [483, 0]
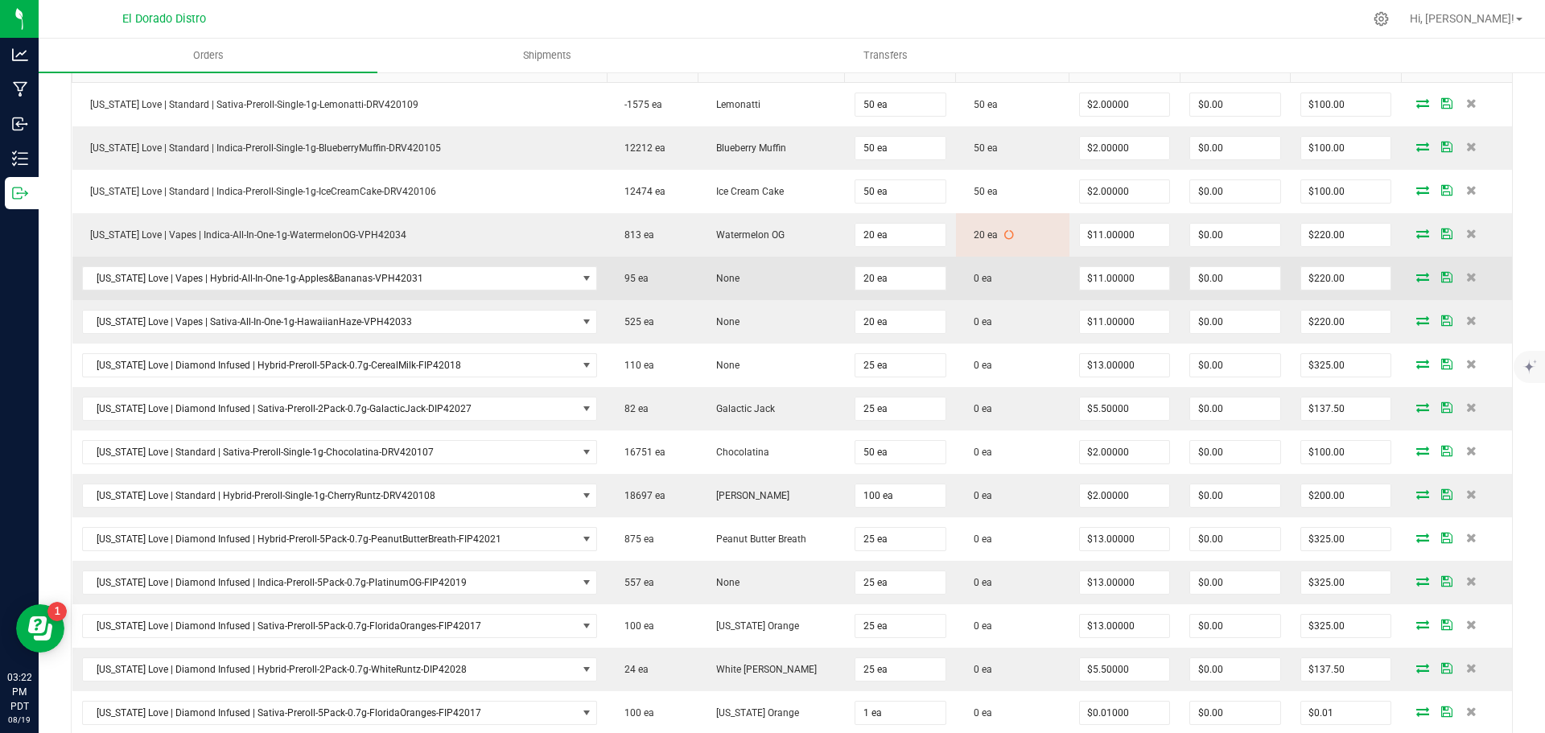
click at [1417, 277] on icon at bounding box center [1423, 277] width 13 height 10
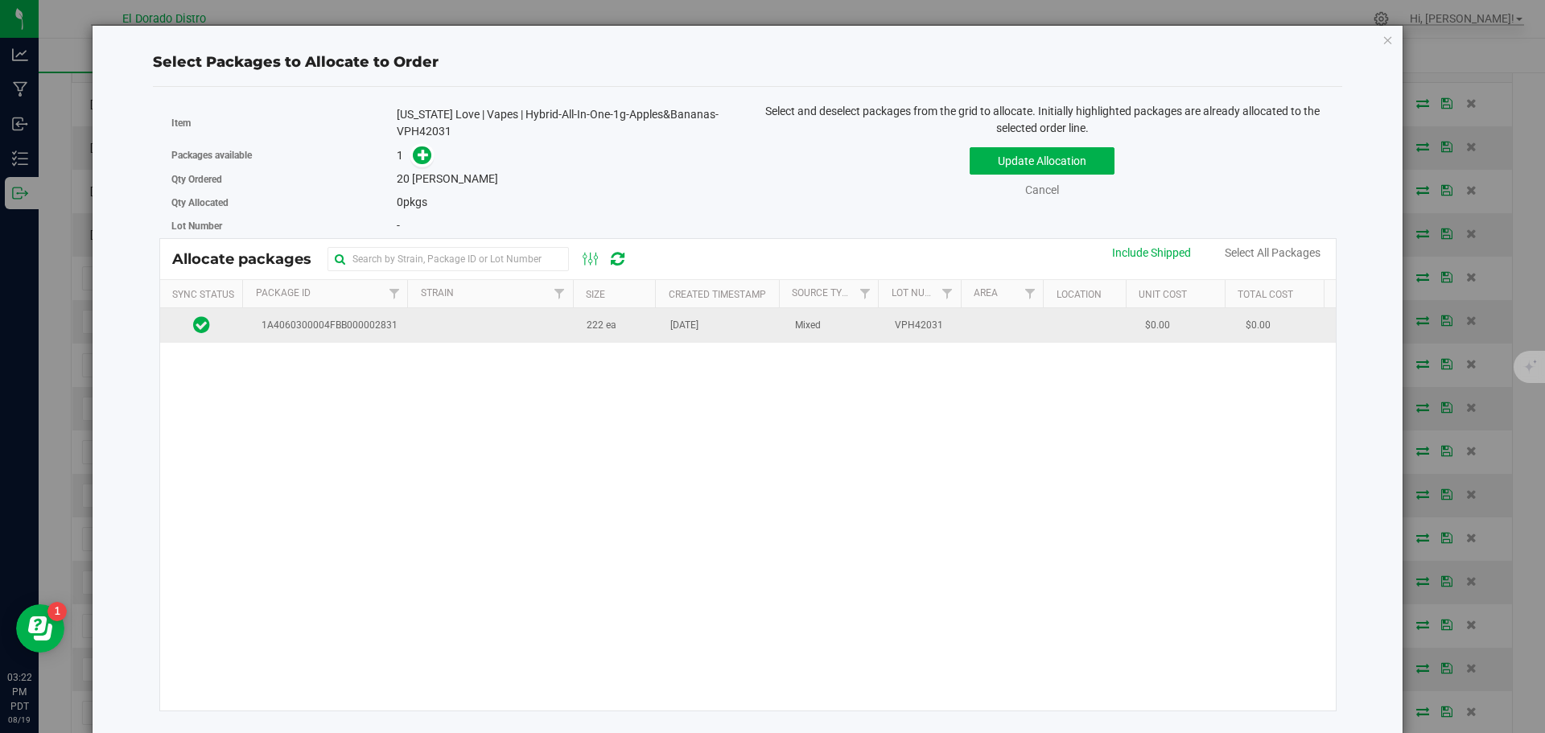
click at [681, 340] on td "[DATE]" at bounding box center [723, 325] width 125 height 35
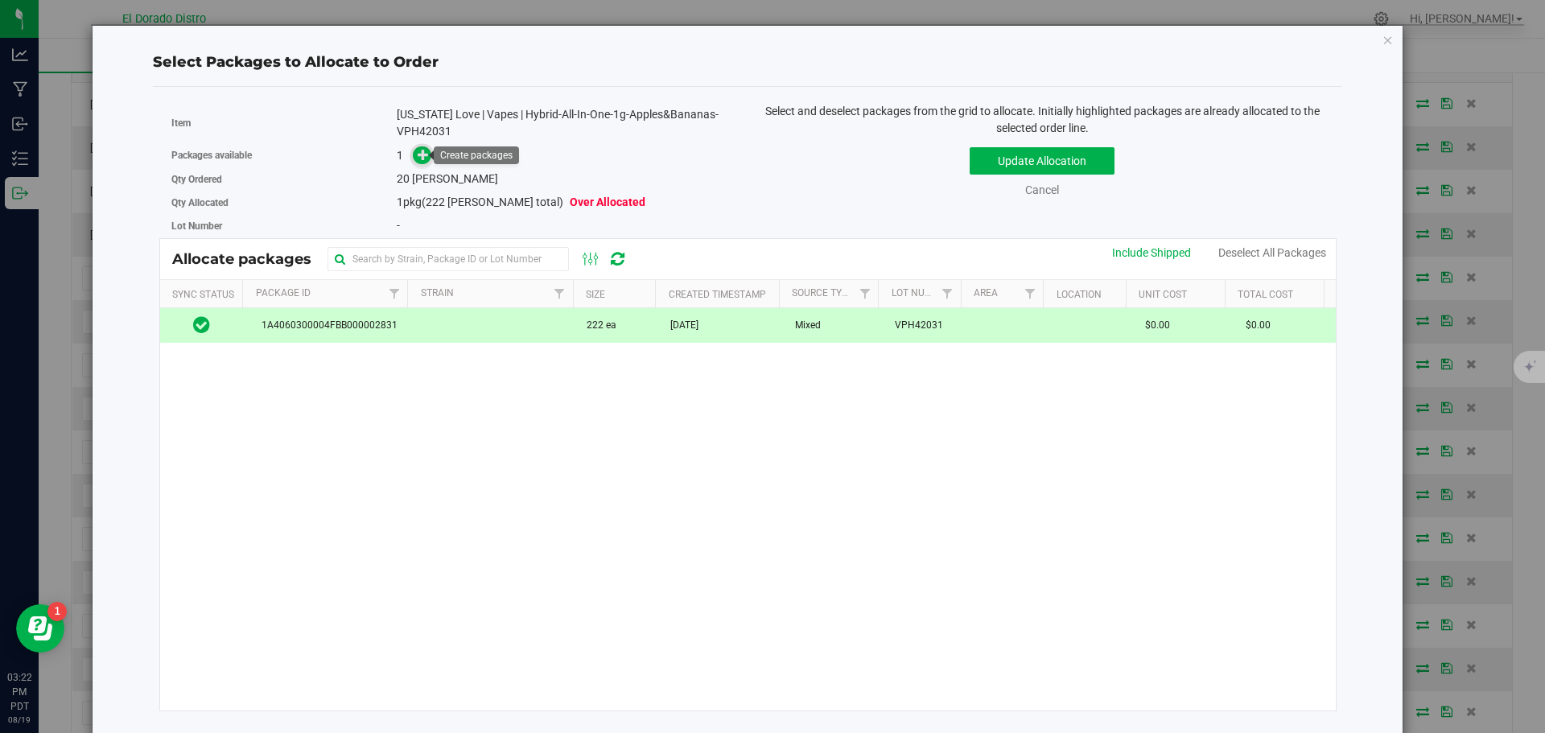
click at [419, 149] on icon at bounding box center [423, 154] width 11 height 11
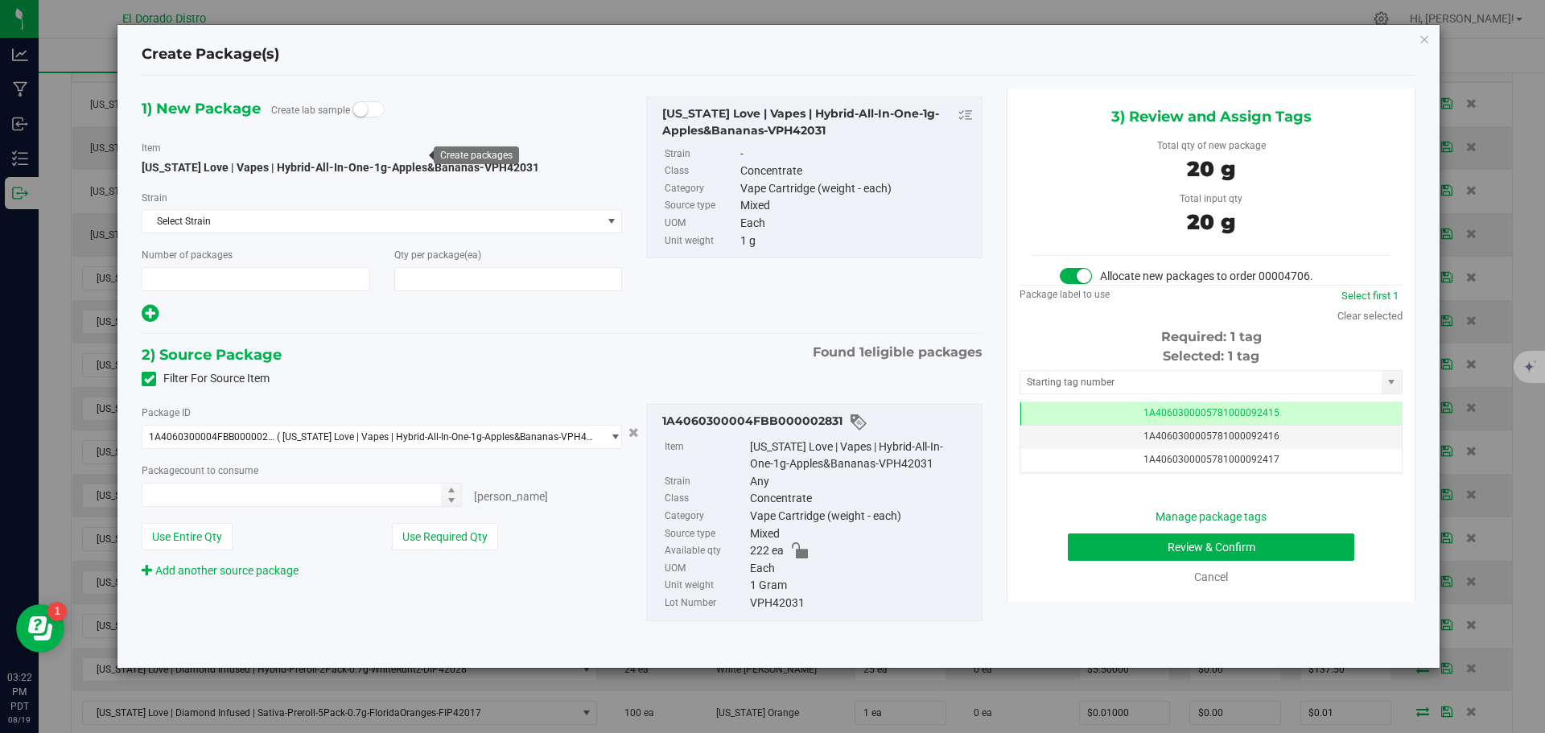
type input "1"
type input "20"
type input "20 ea"
click at [1095, 539] on button "Review & Confirm" at bounding box center [1211, 547] width 287 height 27
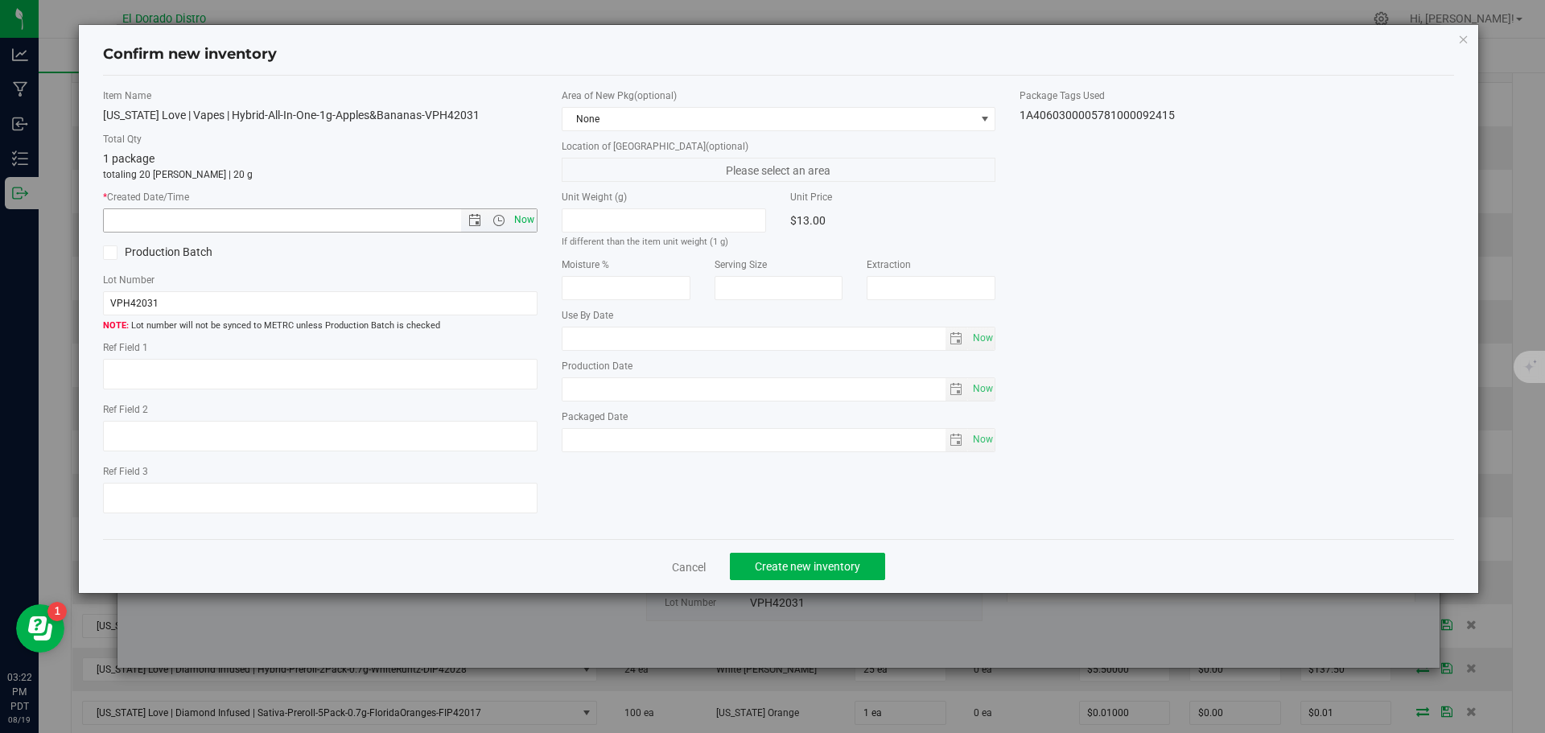
click at [526, 220] on span "Now" at bounding box center [523, 219] width 27 height 23
type input "8/19/2025 3:22 PM"
click at [778, 564] on span "Create new inventory" at bounding box center [807, 566] width 105 height 13
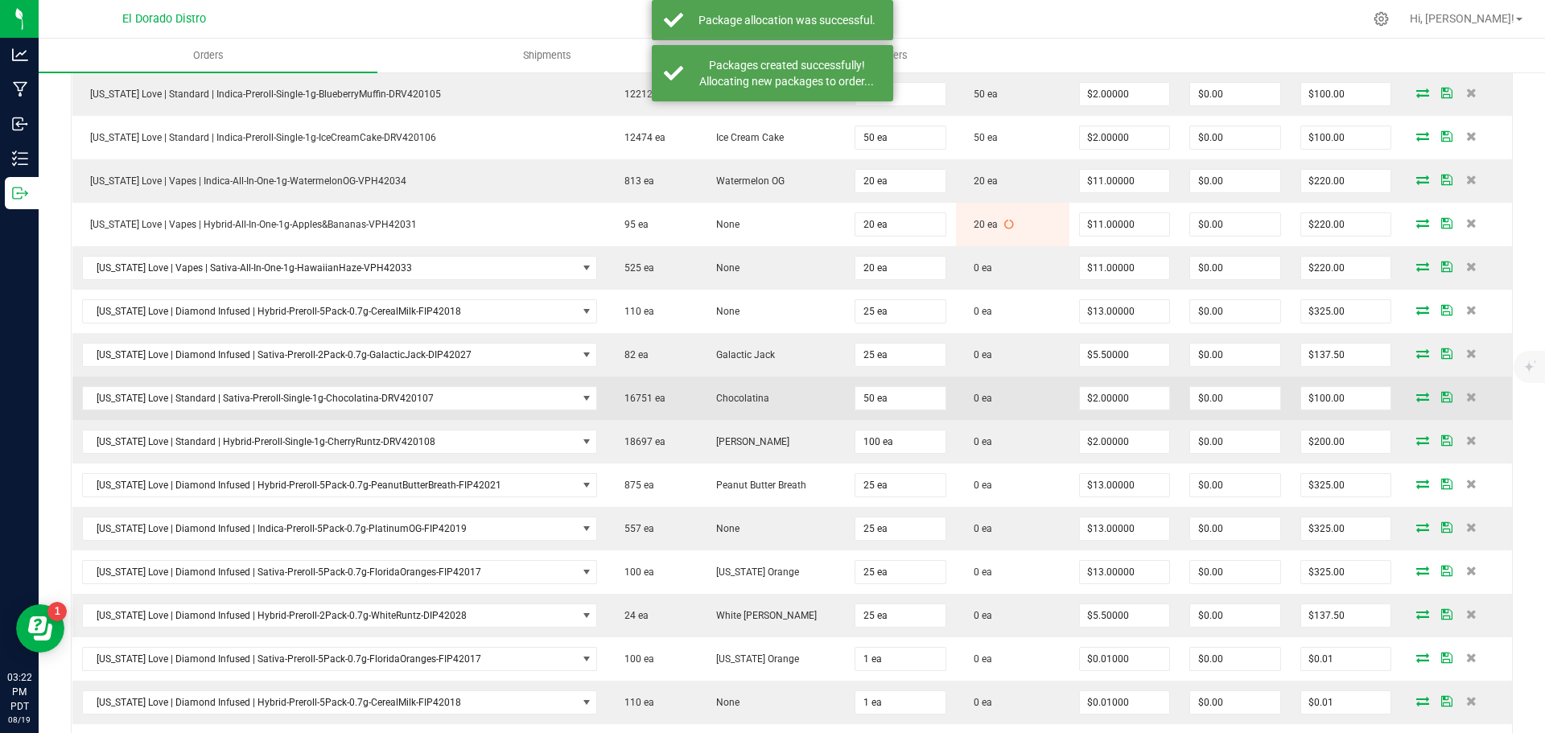
scroll to position [563, 0]
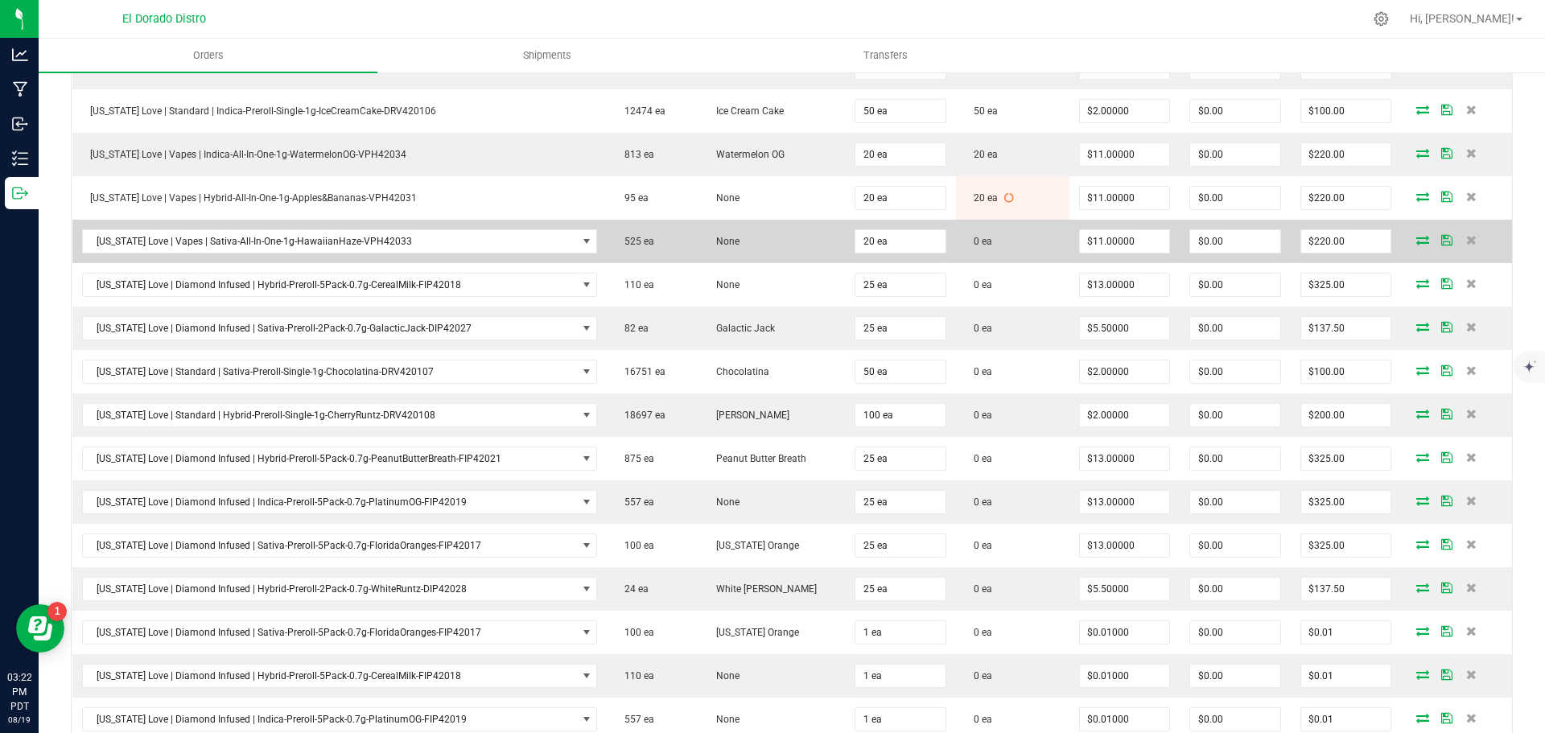
click at [1417, 245] on icon at bounding box center [1423, 240] width 13 height 10
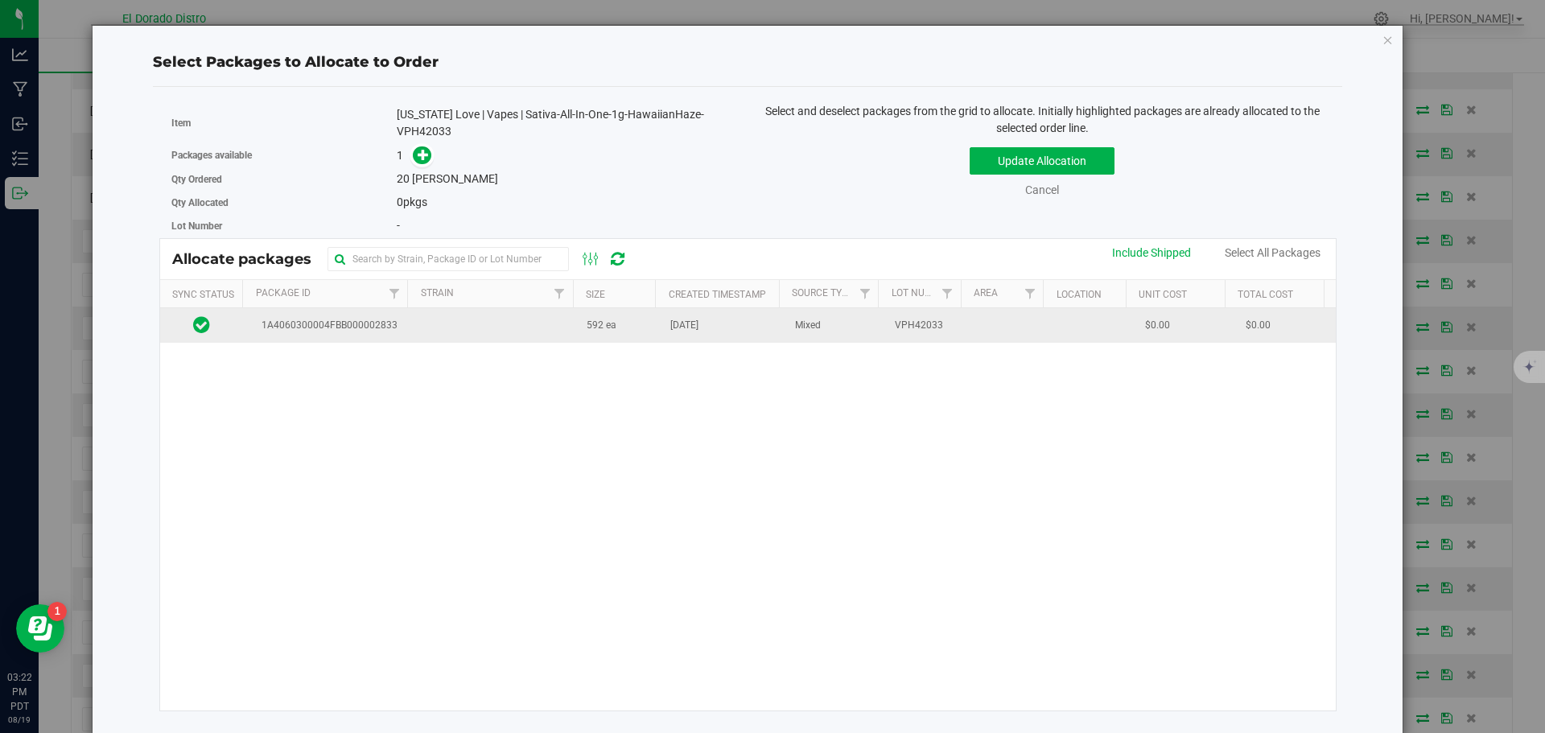
click at [696, 336] on td "May 31, 2025" at bounding box center [723, 325] width 125 height 35
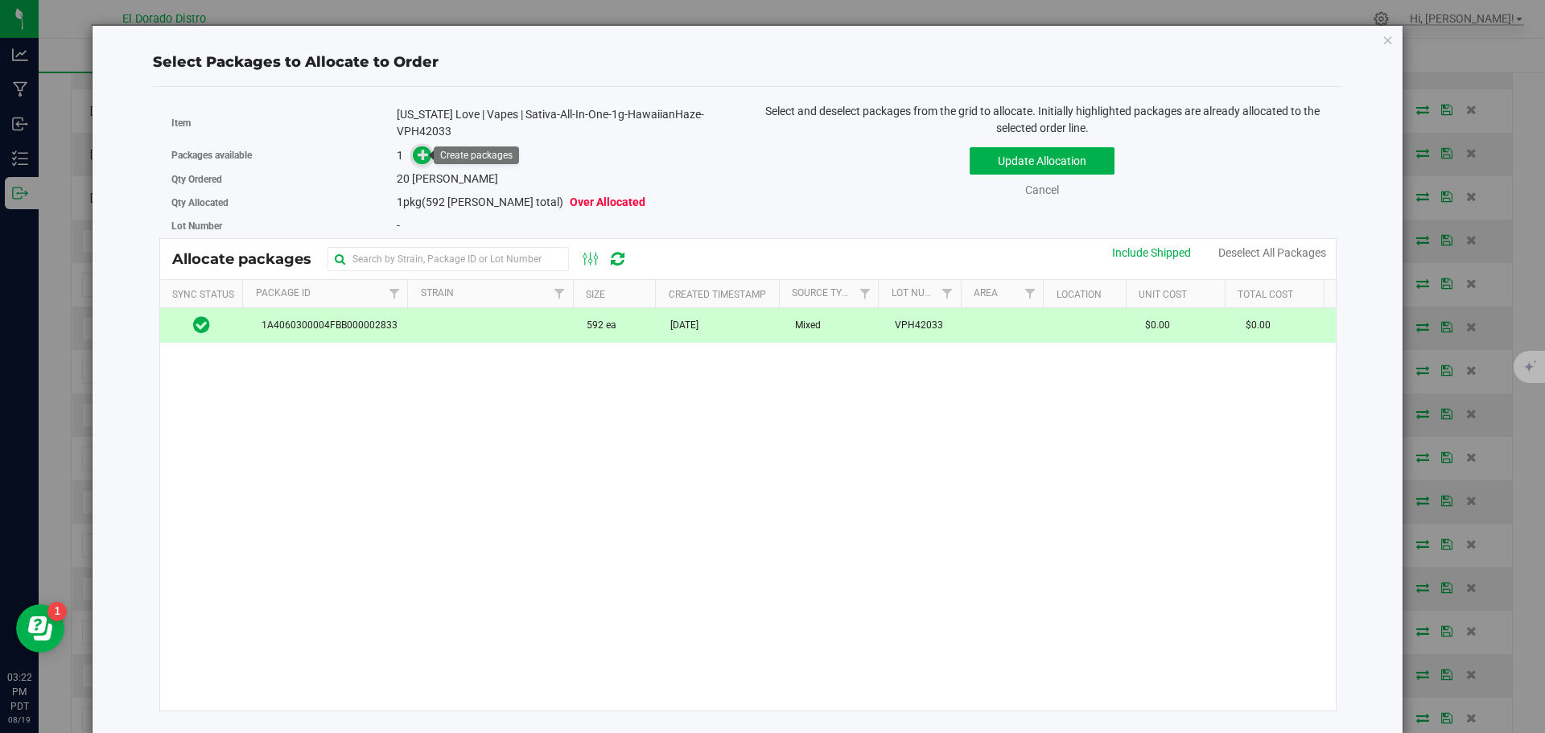
click at [419, 151] on icon at bounding box center [423, 154] width 11 height 11
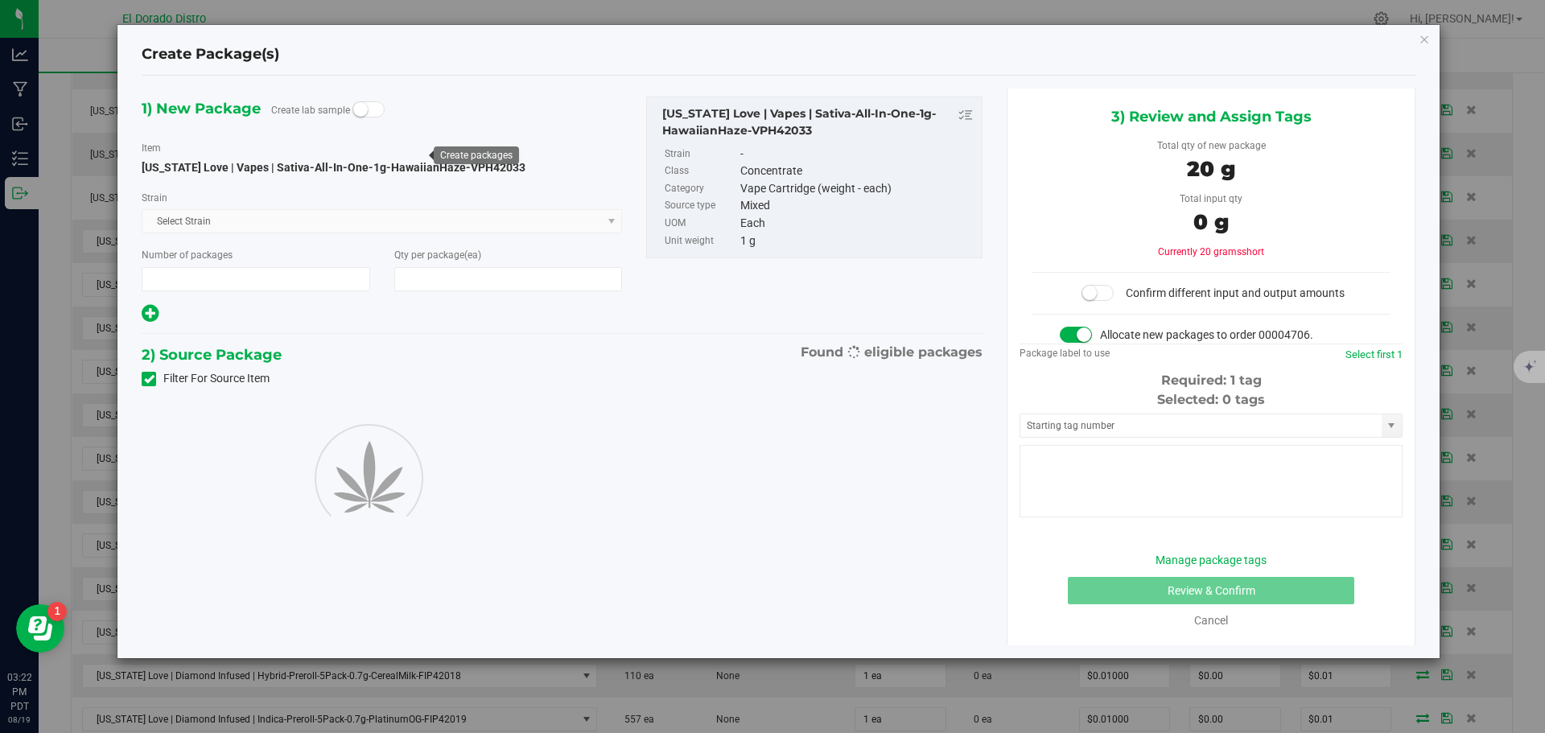
type input "1"
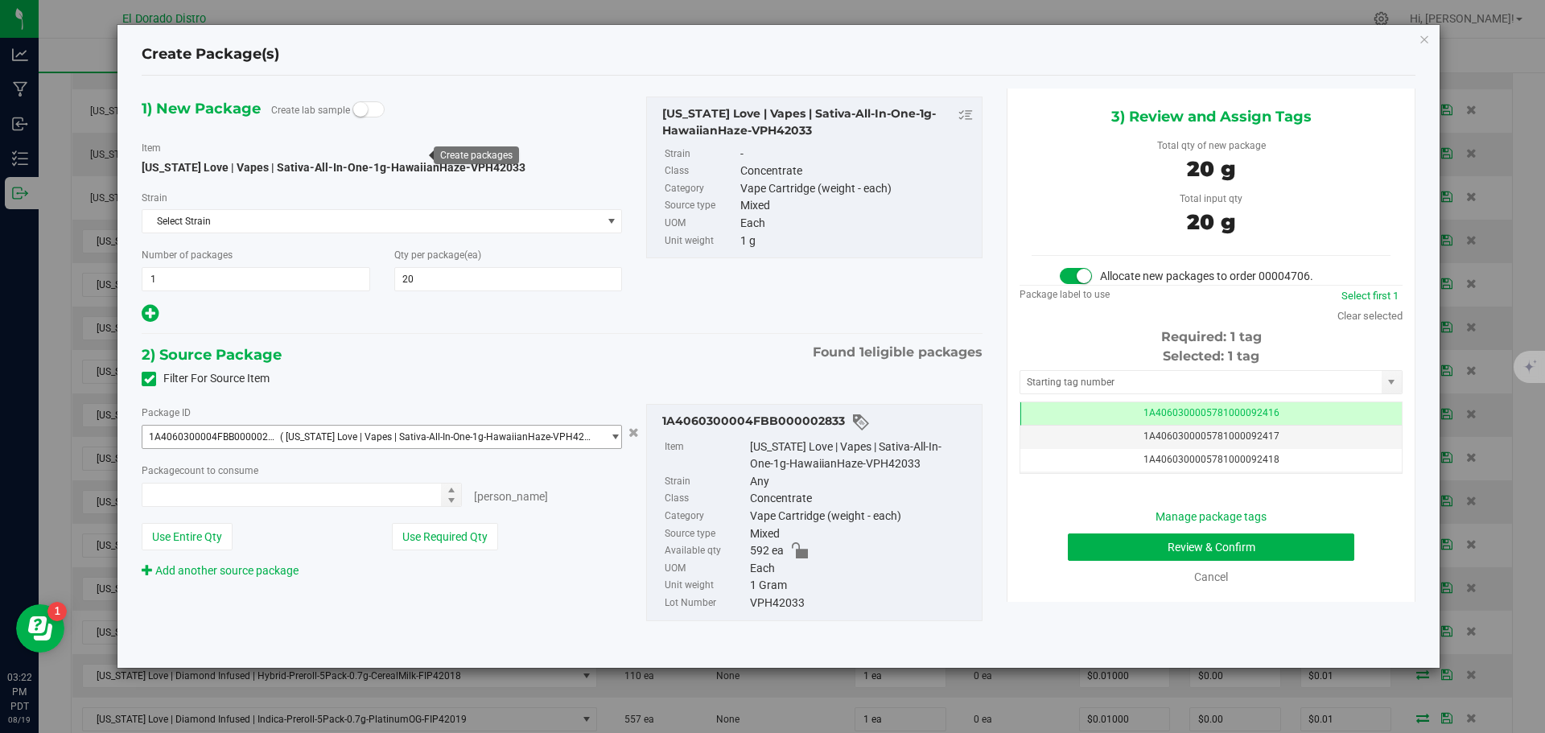
type input "20"
type input "20 ea"
click at [1077, 563] on div "Manage package tags Review & Confirm Cancel" at bounding box center [1211, 547] width 359 height 77
click at [1079, 559] on button "Review & Confirm" at bounding box center [1211, 547] width 287 height 27
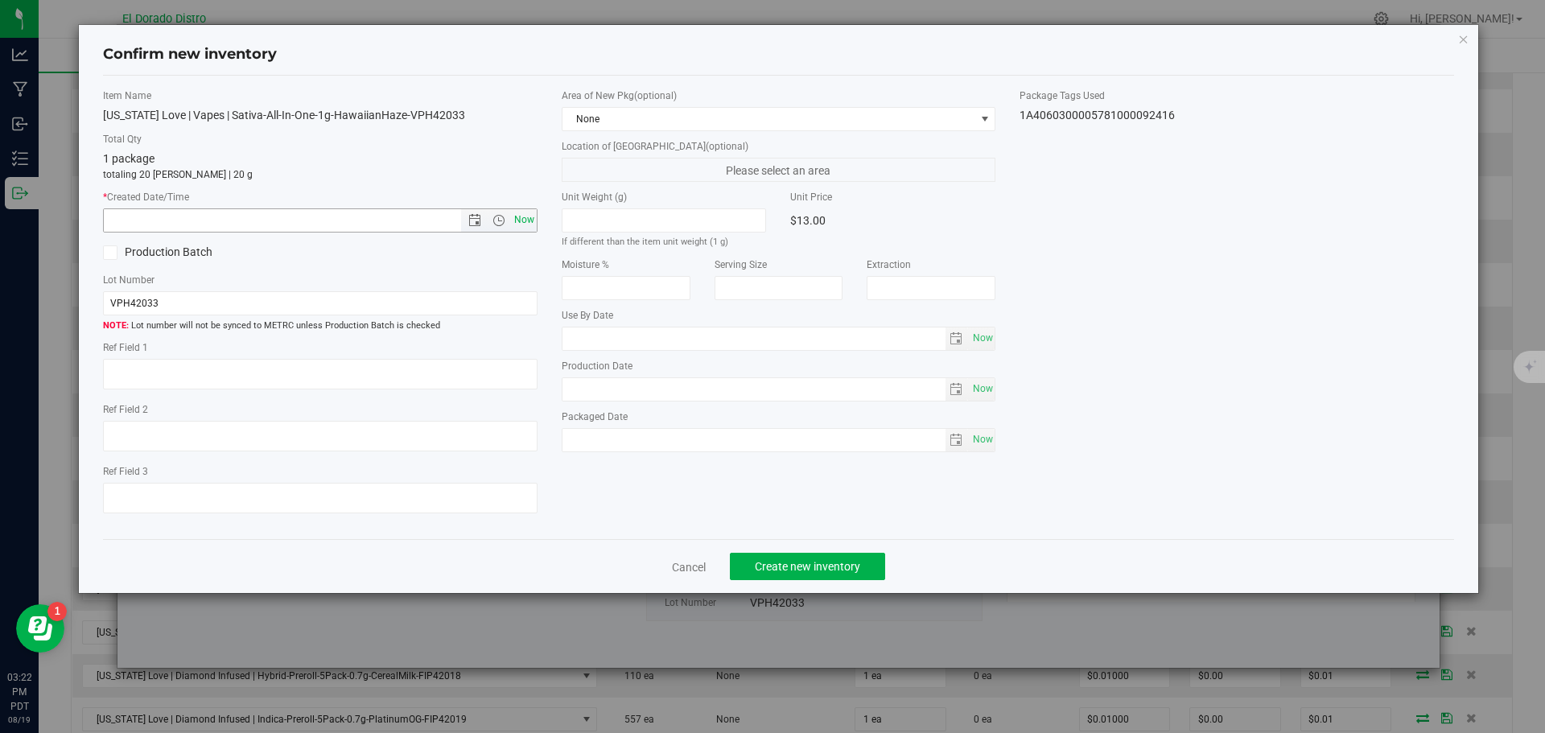
click at [524, 217] on span "Now" at bounding box center [523, 219] width 27 height 23
type input "8/19/2025 3:22 PM"
click at [802, 571] on span "Create new inventory" at bounding box center [807, 566] width 105 height 13
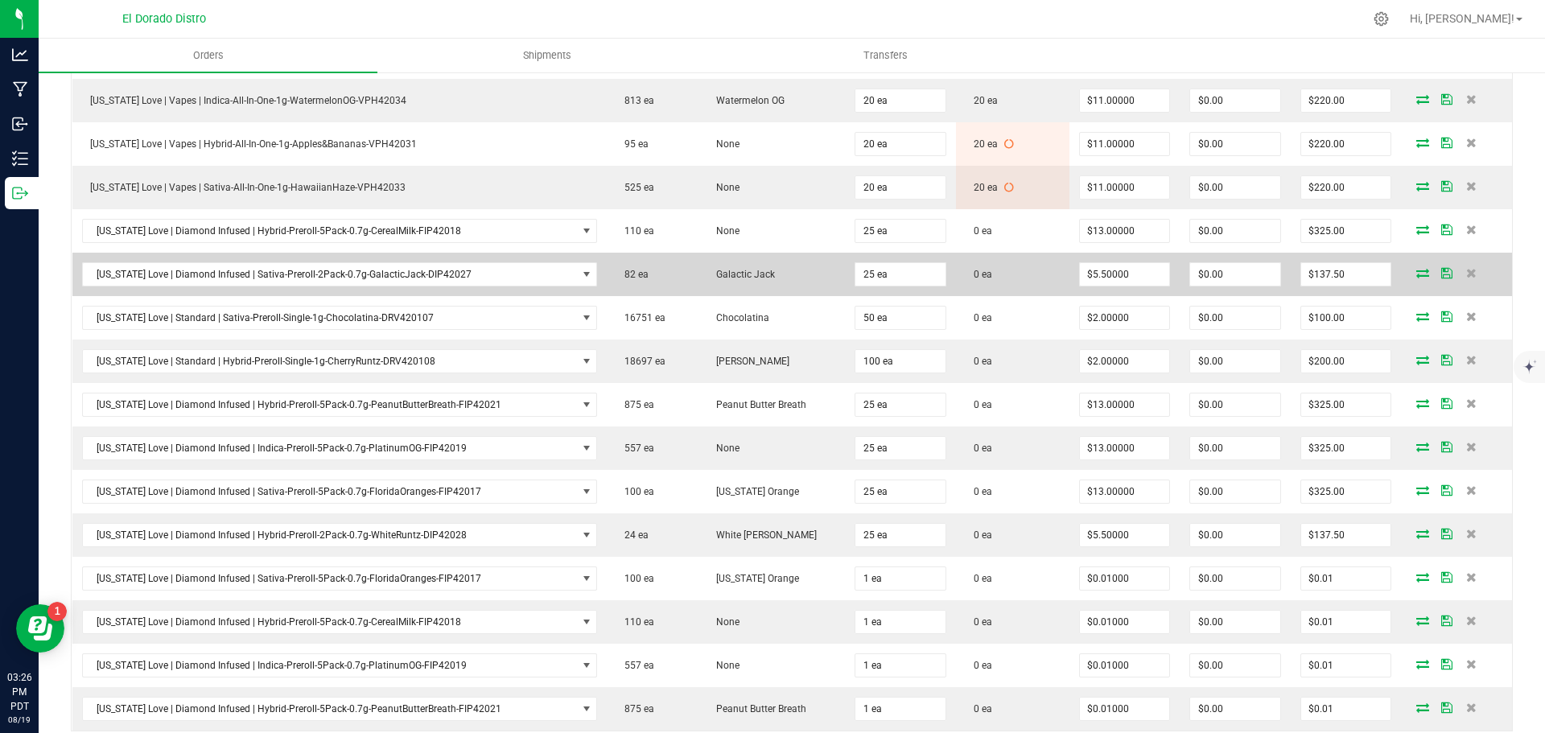
scroll to position [644, 0]
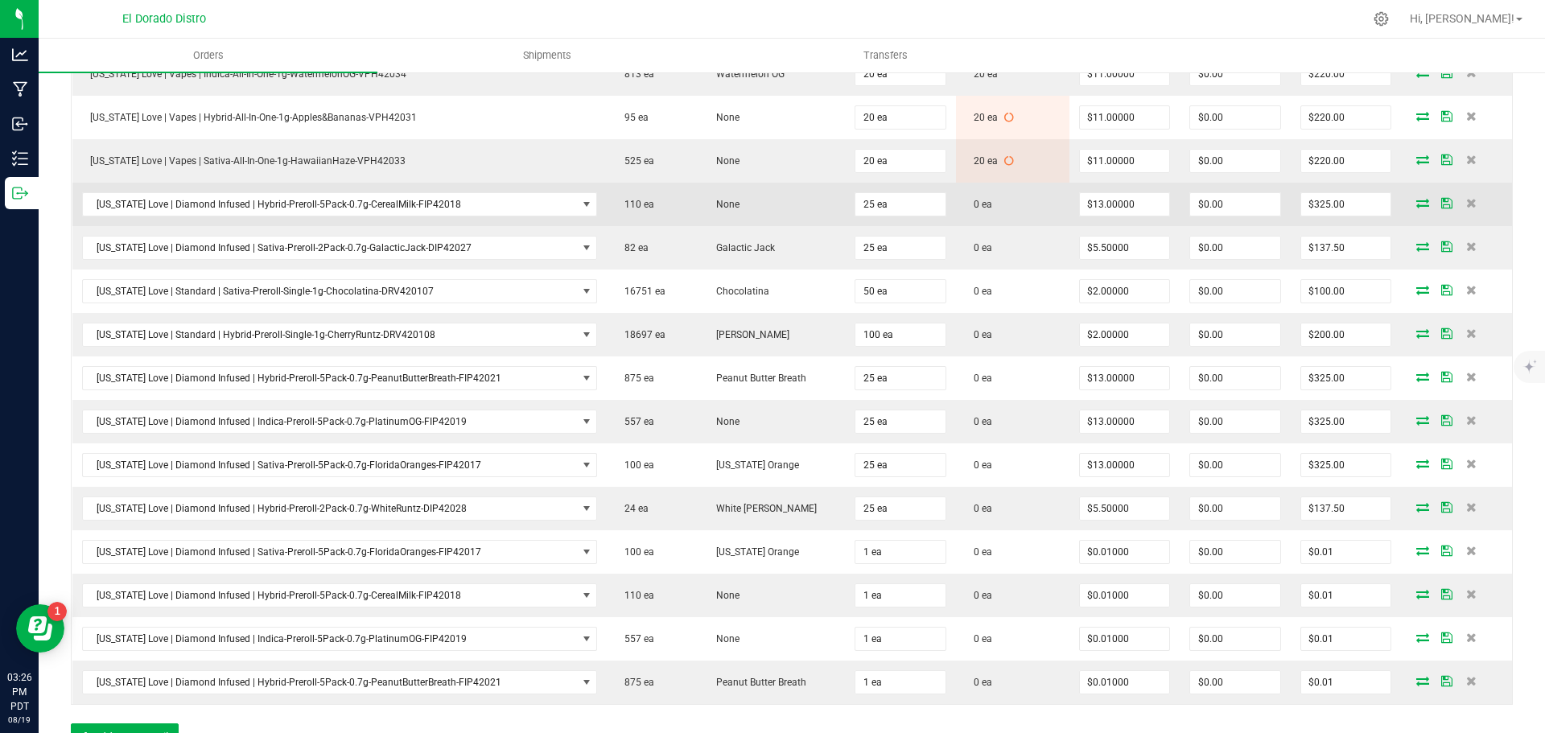
click at [1417, 208] on icon at bounding box center [1423, 203] width 13 height 10
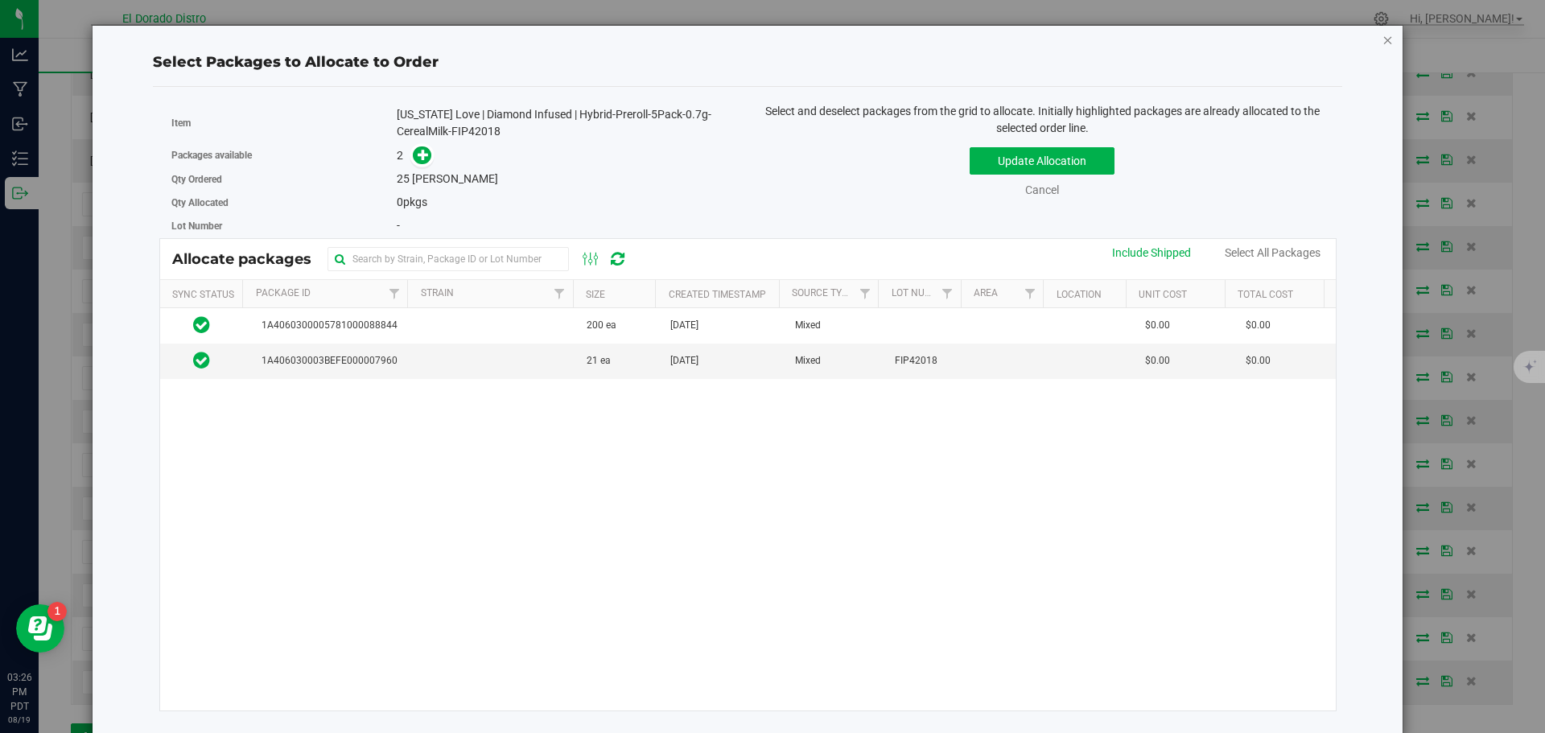
click at [1383, 39] on icon "button" at bounding box center [1388, 39] width 11 height 19
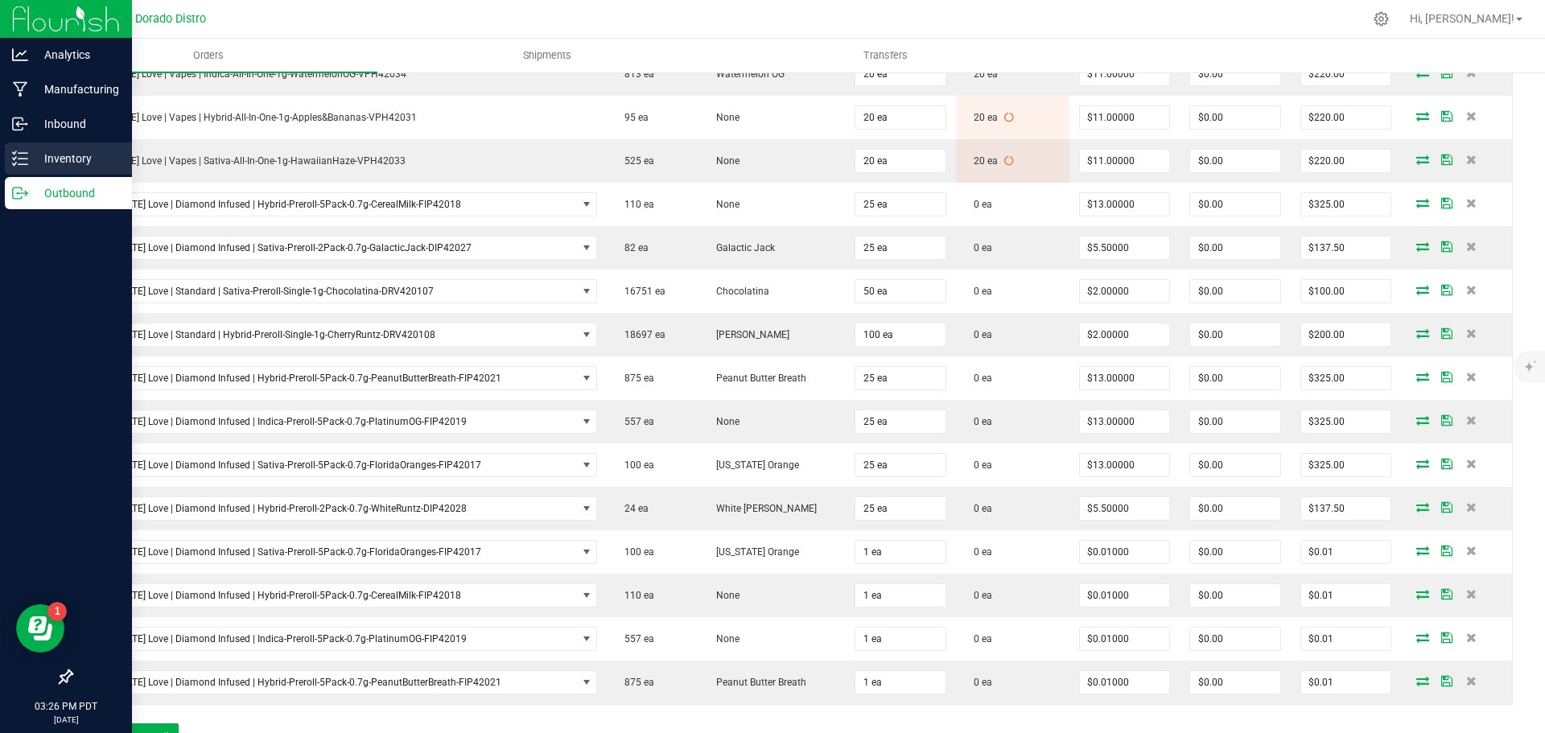
click at [45, 163] on p "Inventory" at bounding box center [76, 158] width 97 height 19
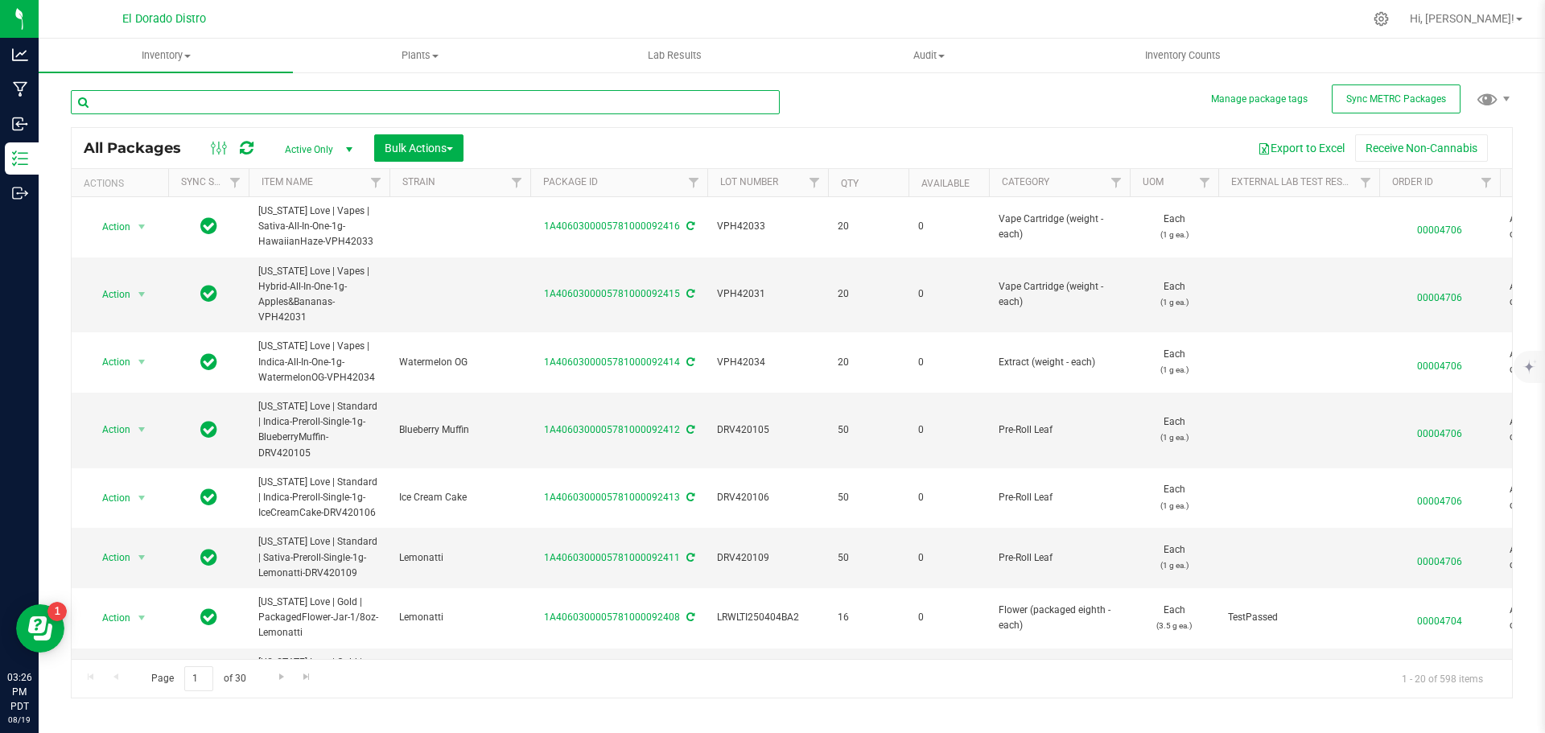
click at [183, 105] on input "text" at bounding box center [425, 102] width 709 height 24
type input "FIP"
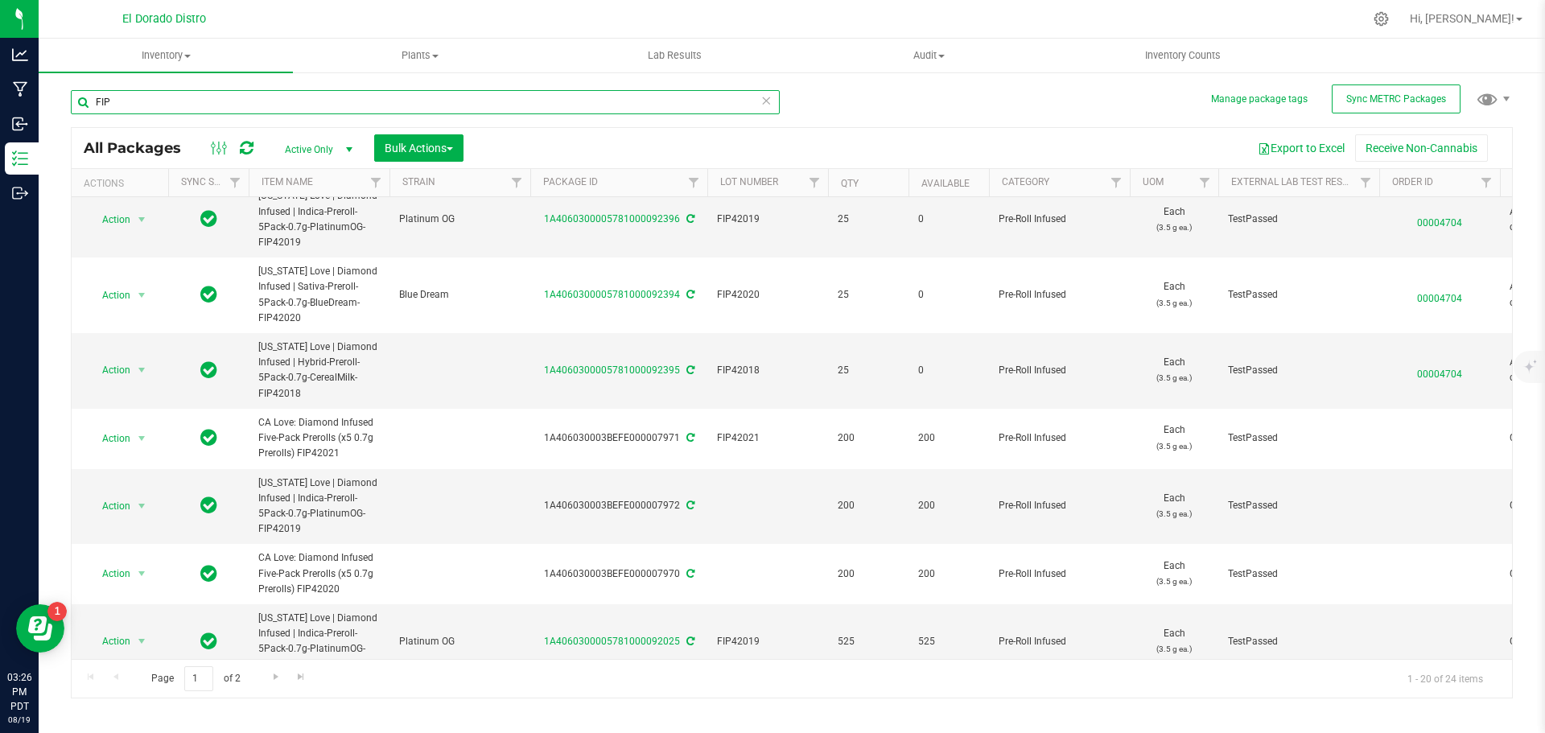
scroll to position [322, 0]
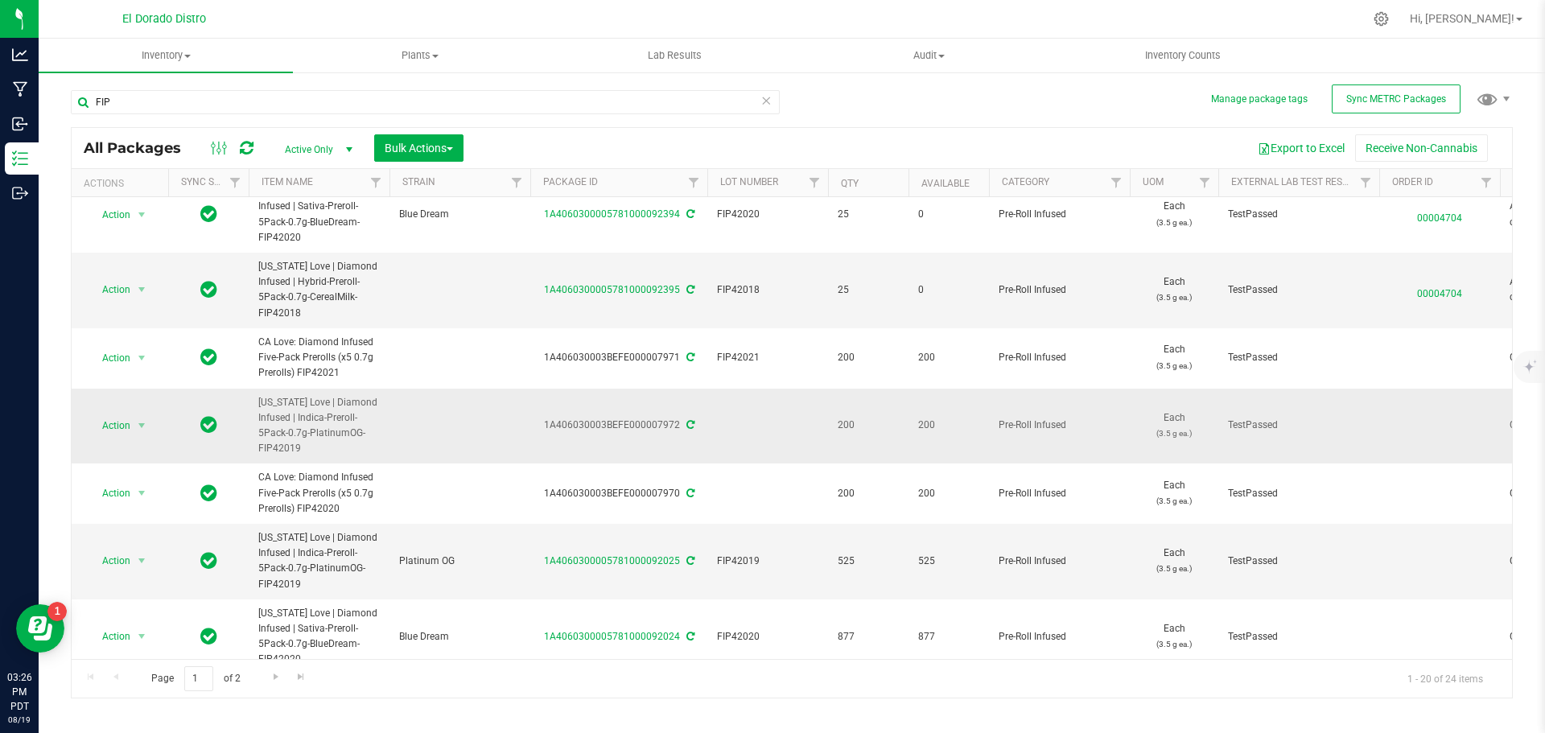
click at [758, 420] on td at bounding box center [768, 427] width 121 height 76
type input "FIP42019"
click at [939, 113] on div "FIP All Packages Active Only Active Only Lab Samples Locked All External Intern…" at bounding box center [792, 387] width 1442 height 624
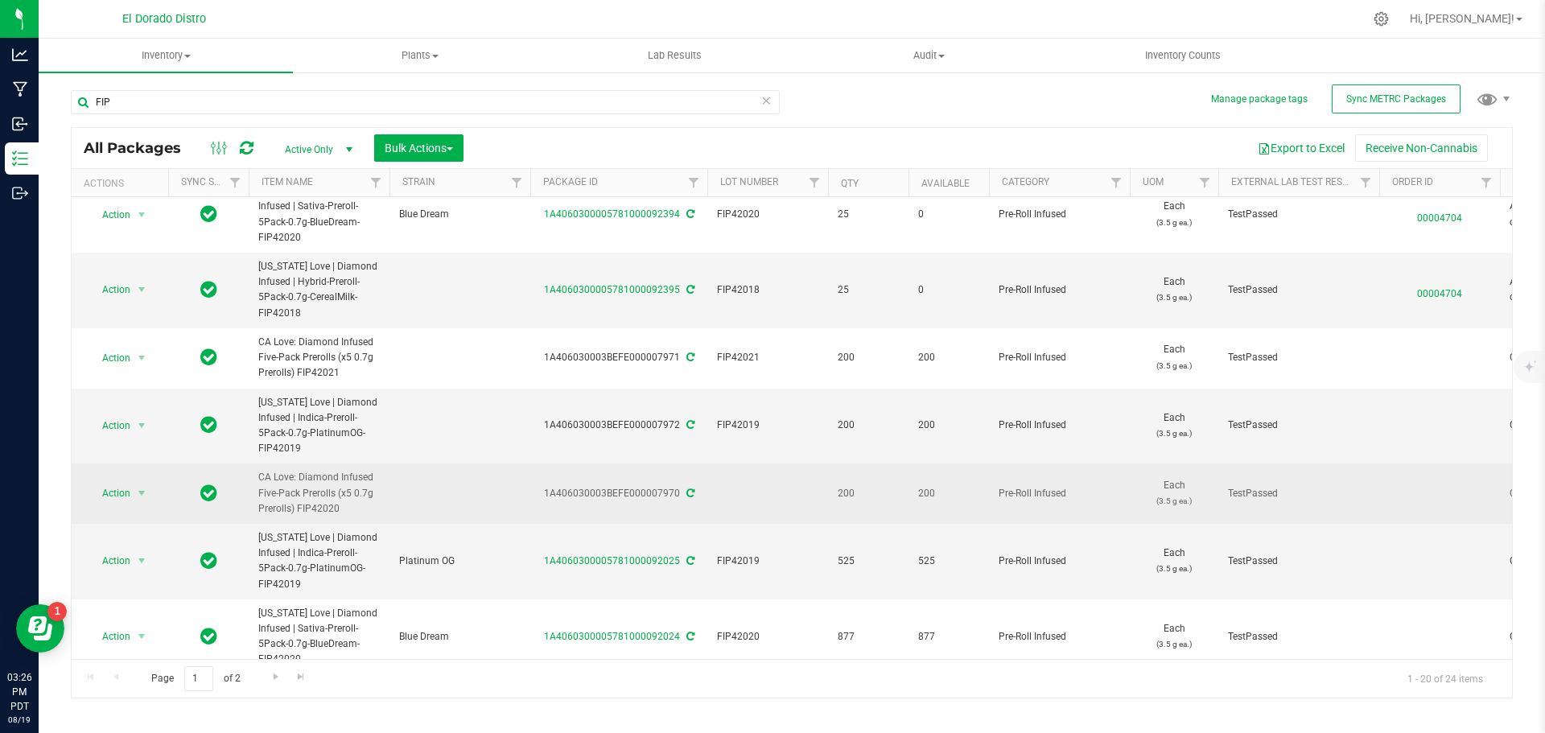
click at [762, 493] on td at bounding box center [768, 494] width 121 height 60
type input "FIP42020"
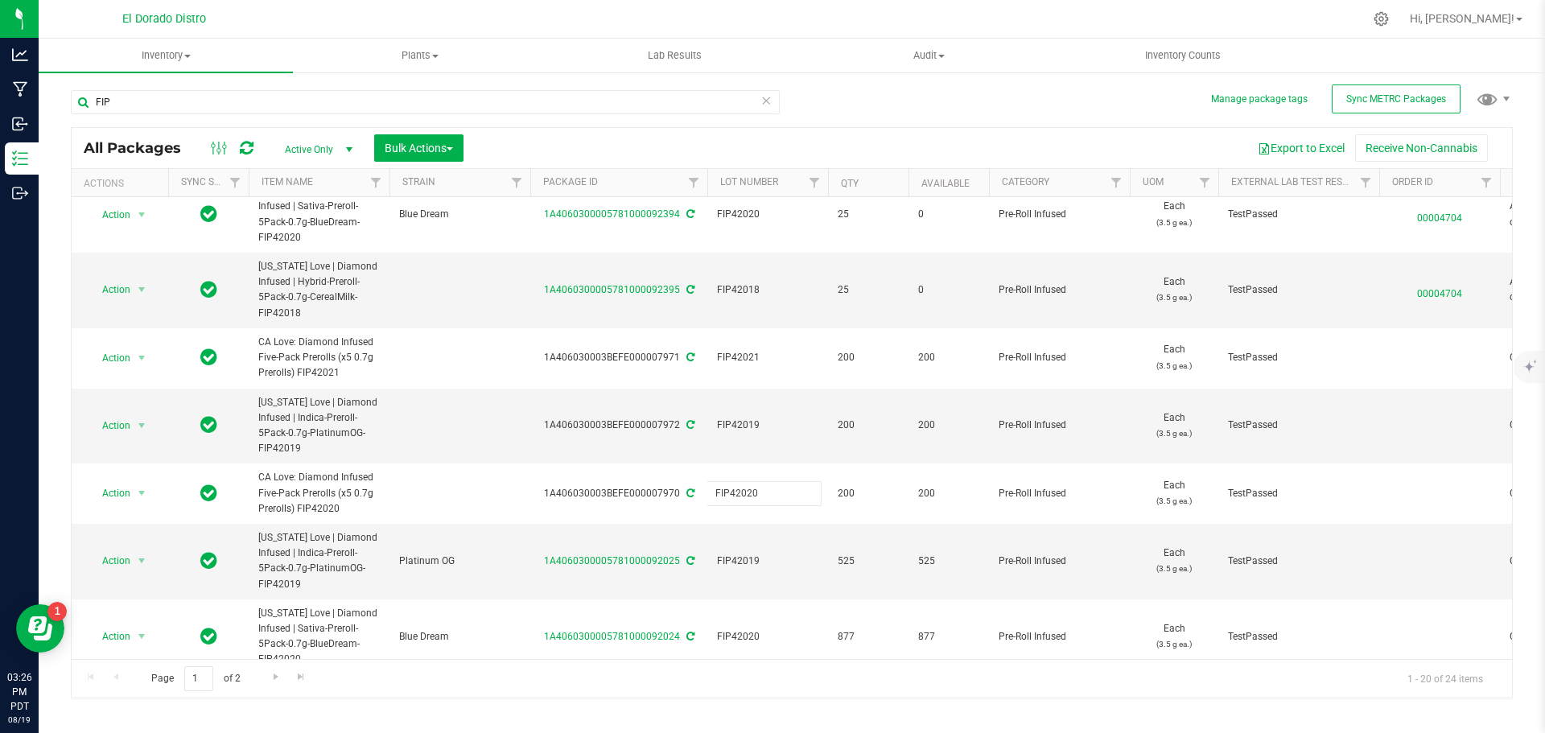
click at [897, 109] on div "FIP All Packages Active Only Active Only Lab Samples Locked All External Intern…" at bounding box center [792, 387] width 1442 height 624
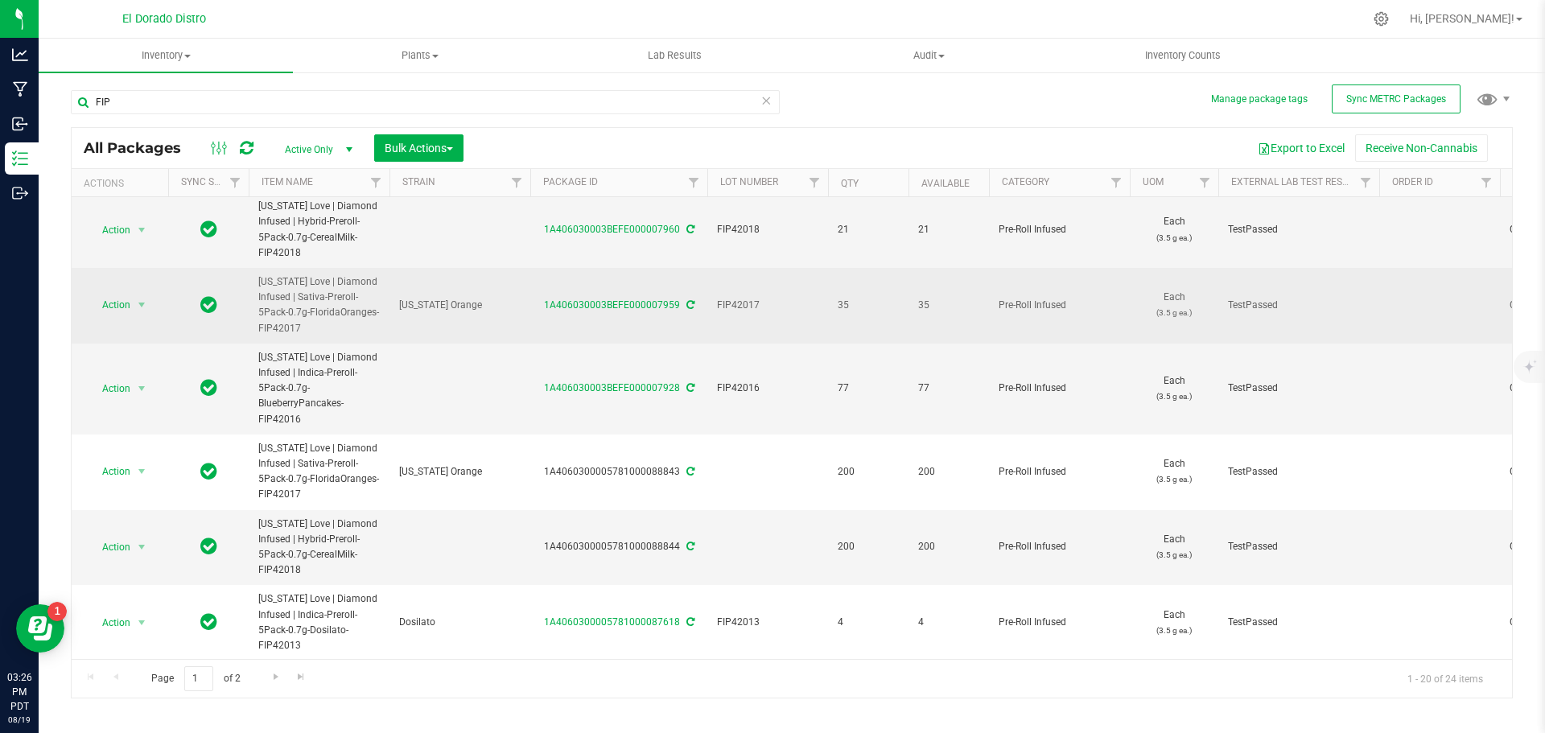
scroll to position [1044, 0]
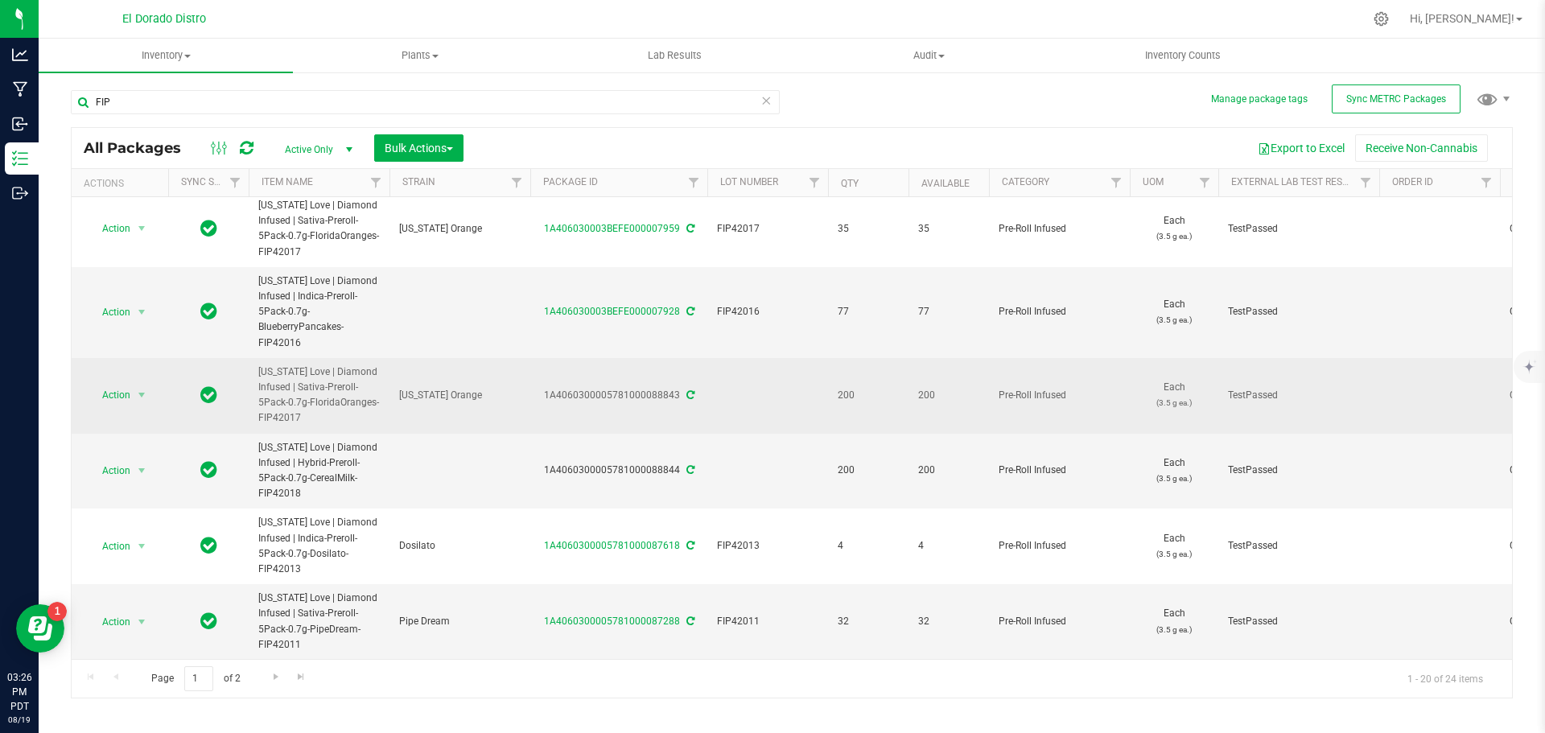
click at [732, 373] on td at bounding box center [768, 396] width 121 height 76
type input "FIP42017"
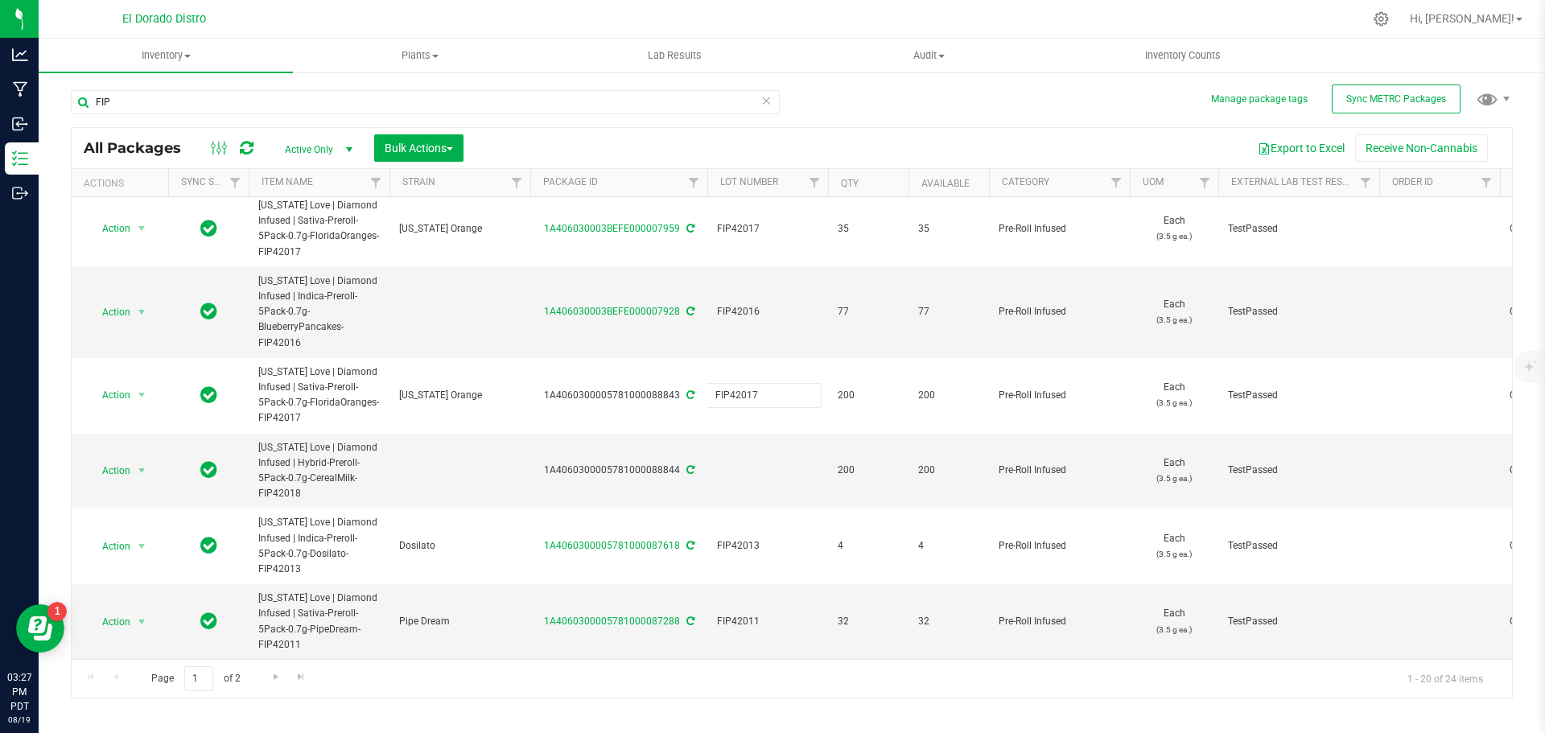
click at [892, 93] on div "FIP All Packages Active Only Active Only Lab Samples Locked All External Intern…" at bounding box center [792, 387] width 1442 height 624
click at [760, 460] on td at bounding box center [768, 472] width 121 height 76
type input "FIP42018"
click at [893, 106] on div "FIP All Packages Active Only Active Only Lab Samples Locked All External Intern…" at bounding box center [792, 387] width 1442 height 624
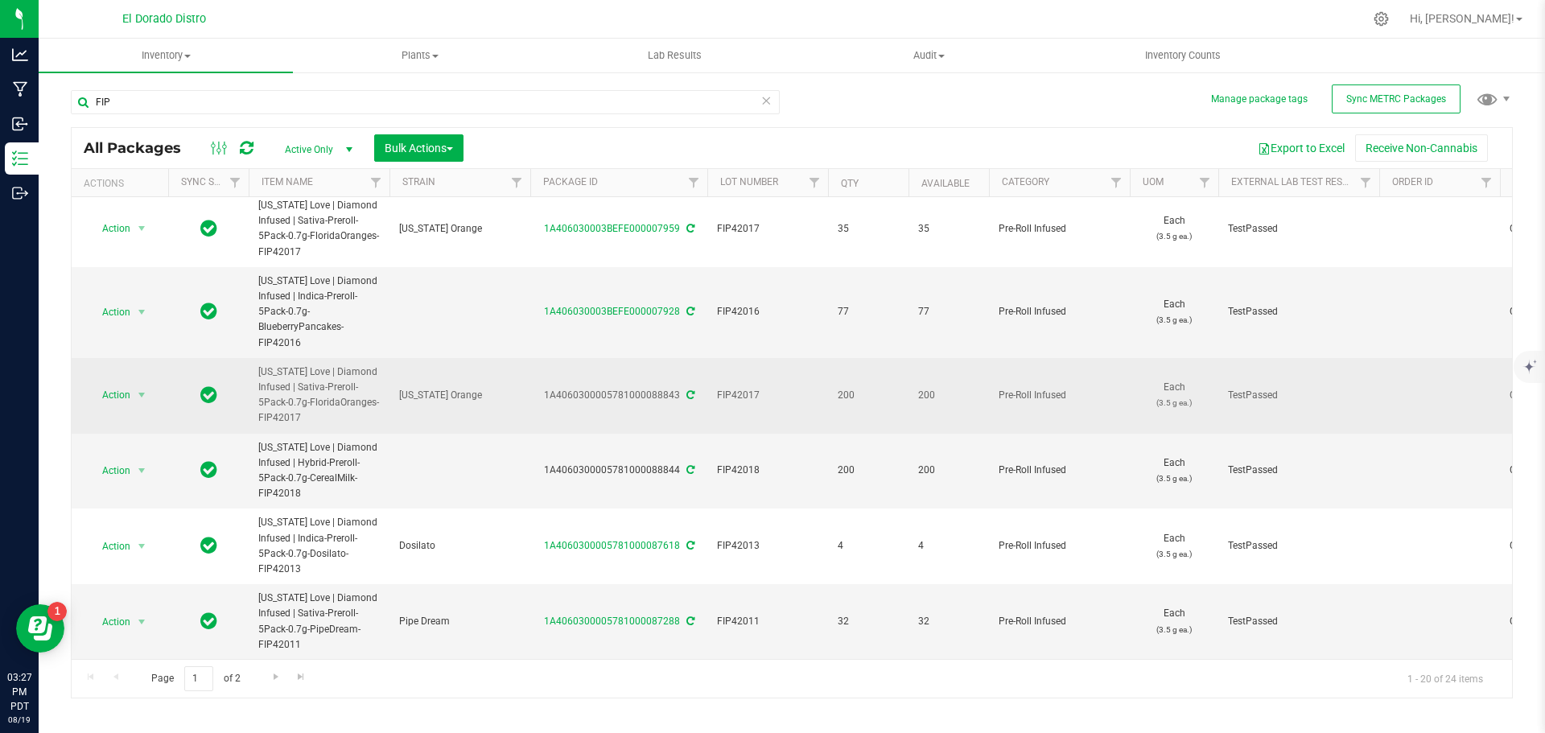
click at [687, 390] on icon at bounding box center [691, 395] width 8 height 10
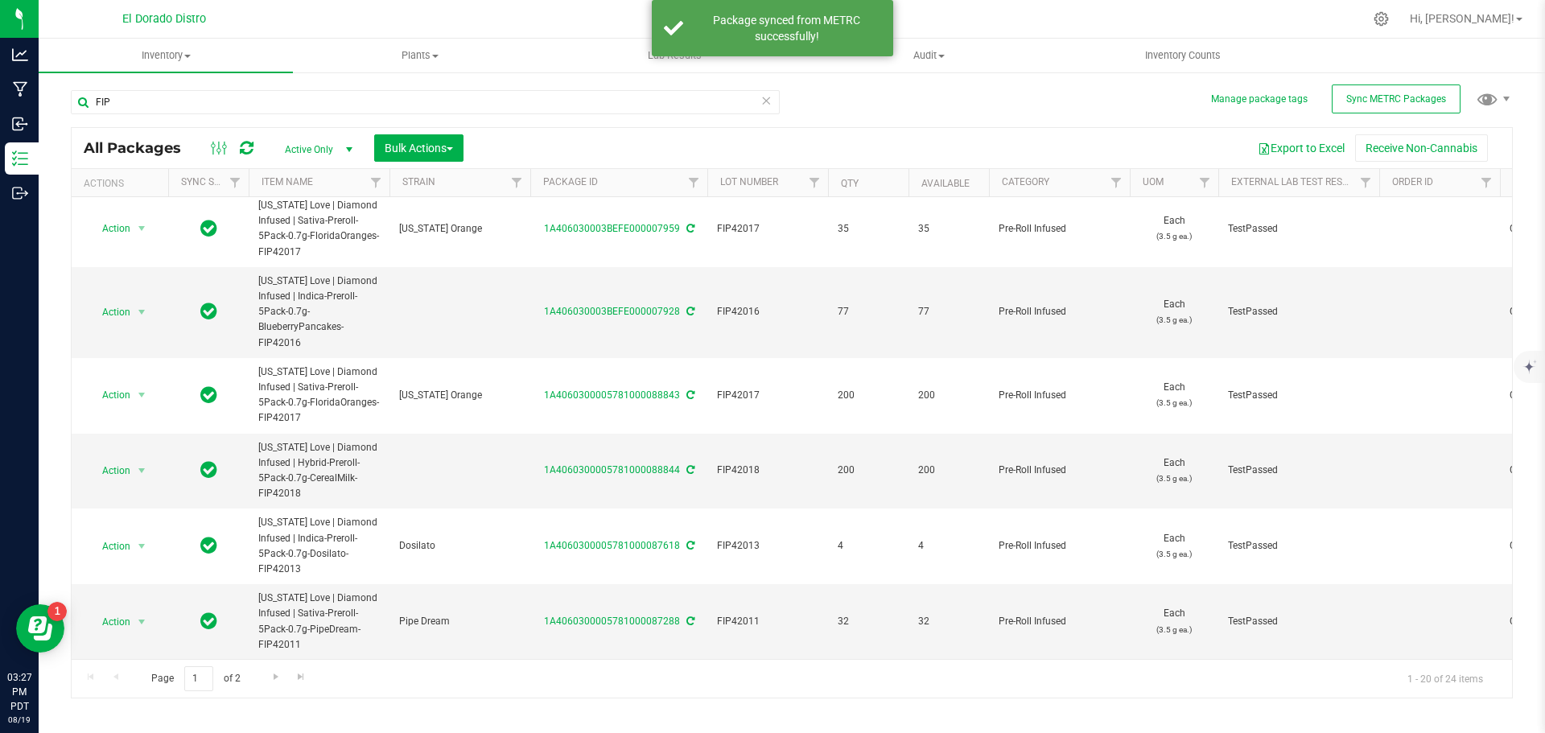
scroll to position [0, 0]
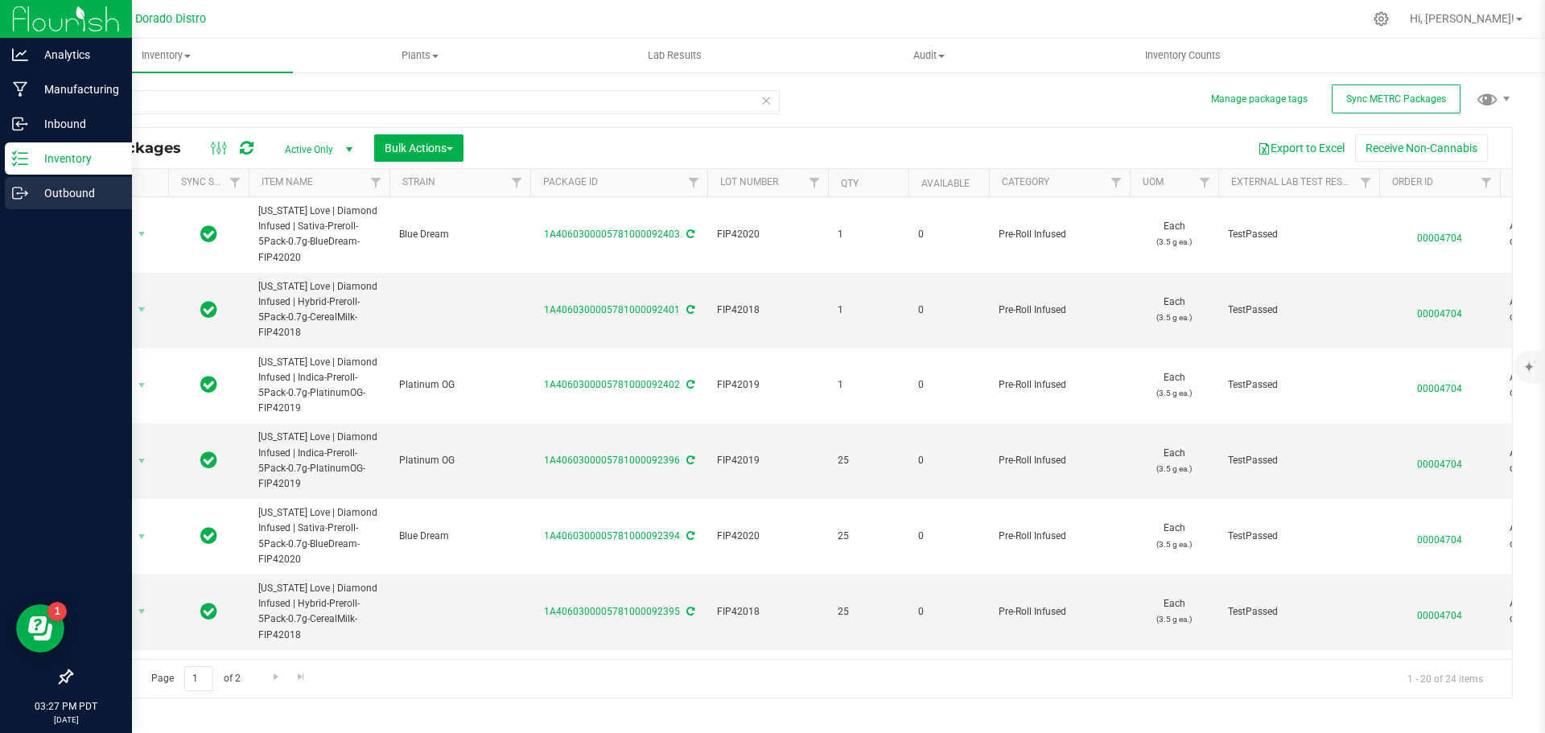
click at [20, 192] on icon at bounding box center [20, 193] width 16 height 16
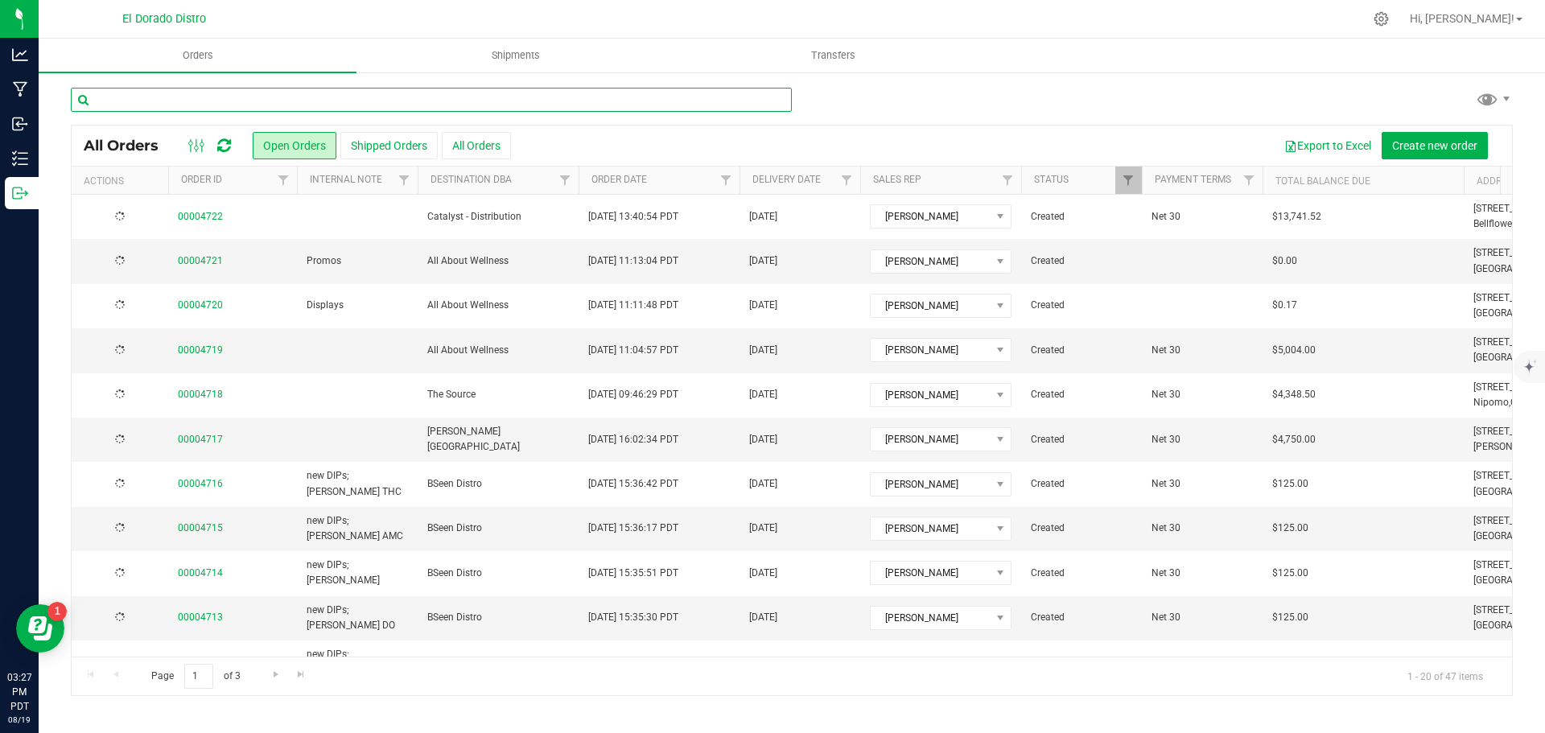
click at [204, 103] on input "text" at bounding box center [431, 100] width 721 height 24
type input "4706"
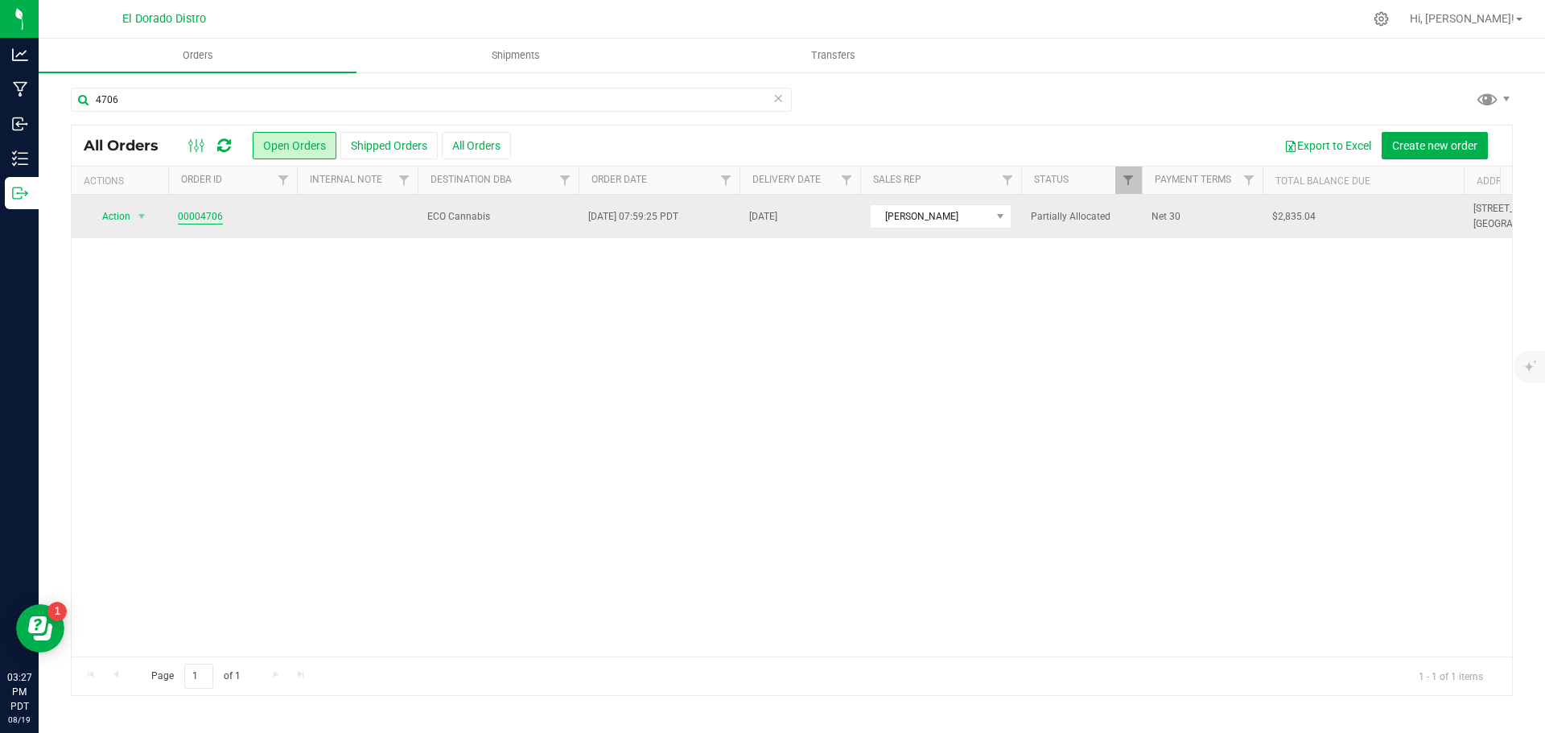
click at [192, 212] on link "00004706" at bounding box center [200, 216] width 45 height 15
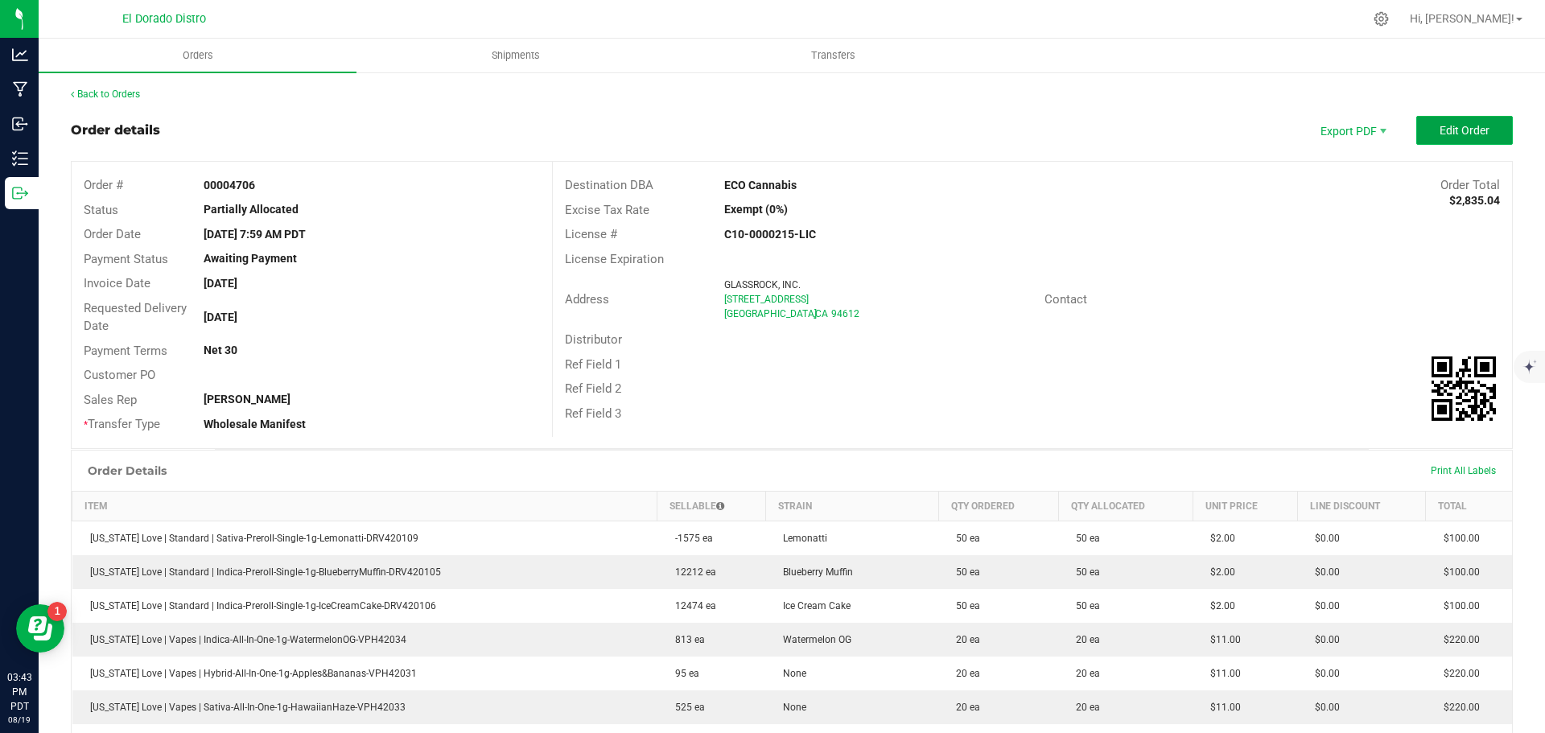
click at [1453, 126] on span "Edit Order" at bounding box center [1465, 130] width 50 height 13
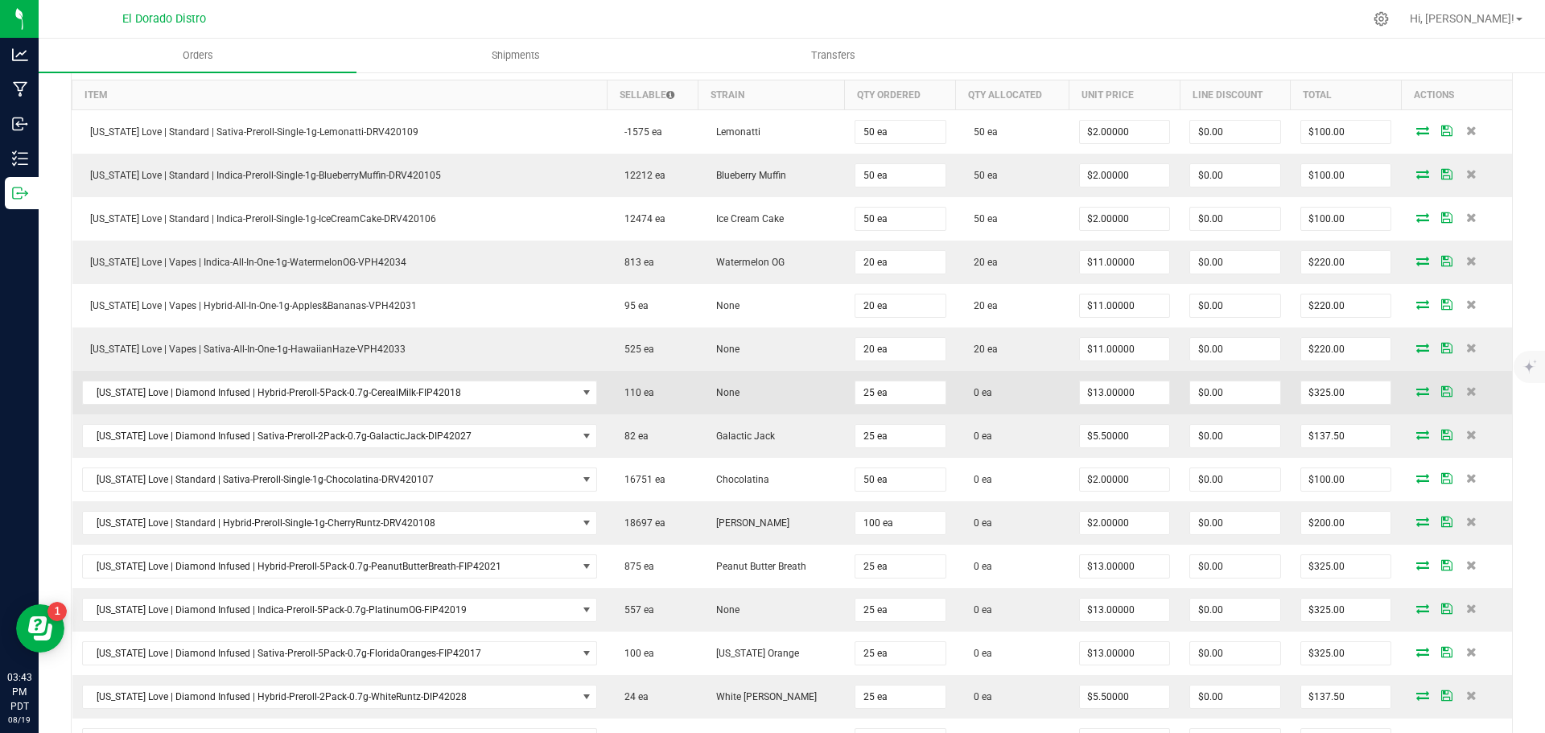
scroll to position [483, 0]
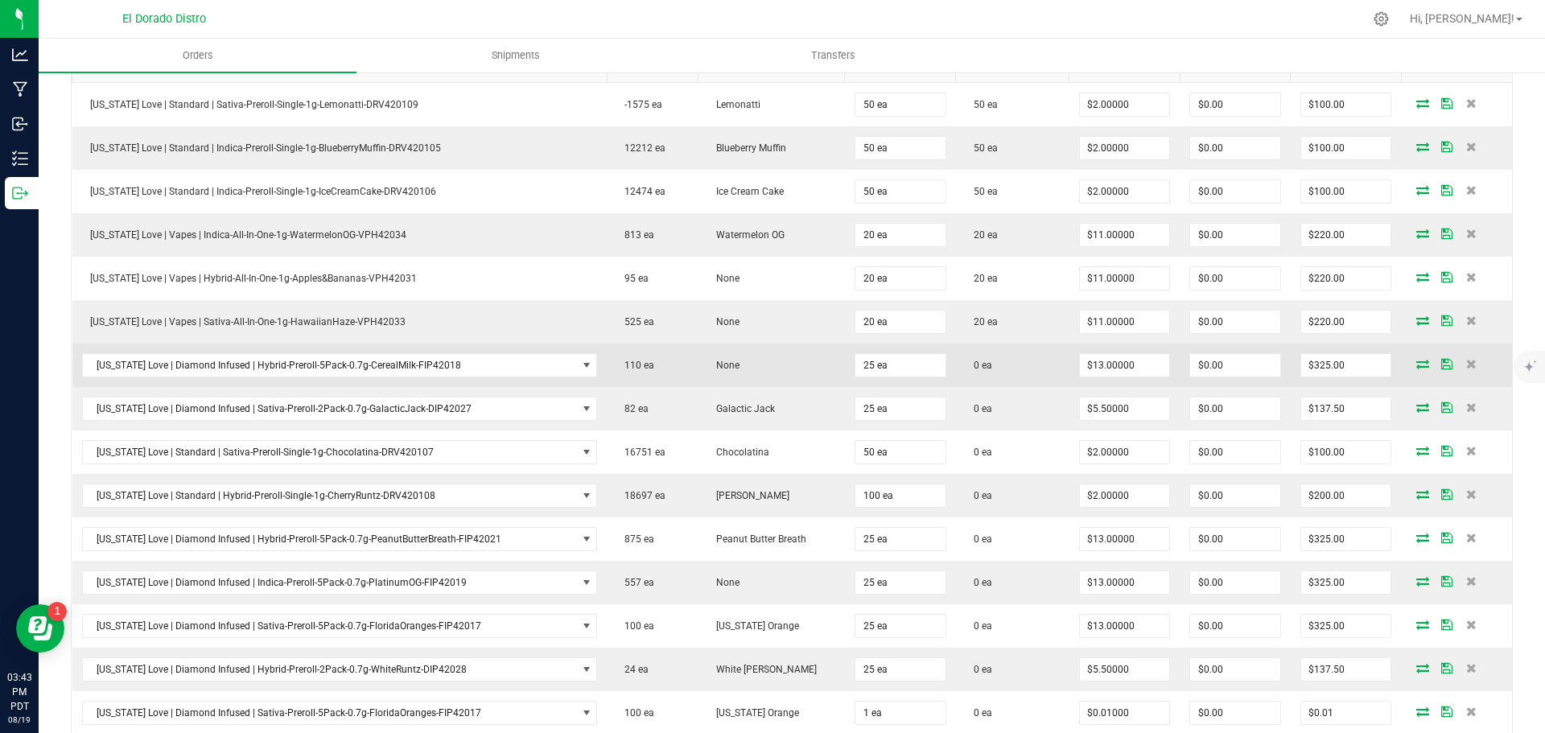
click at [1417, 363] on icon at bounding box center [1423, 364] width 13 height 10
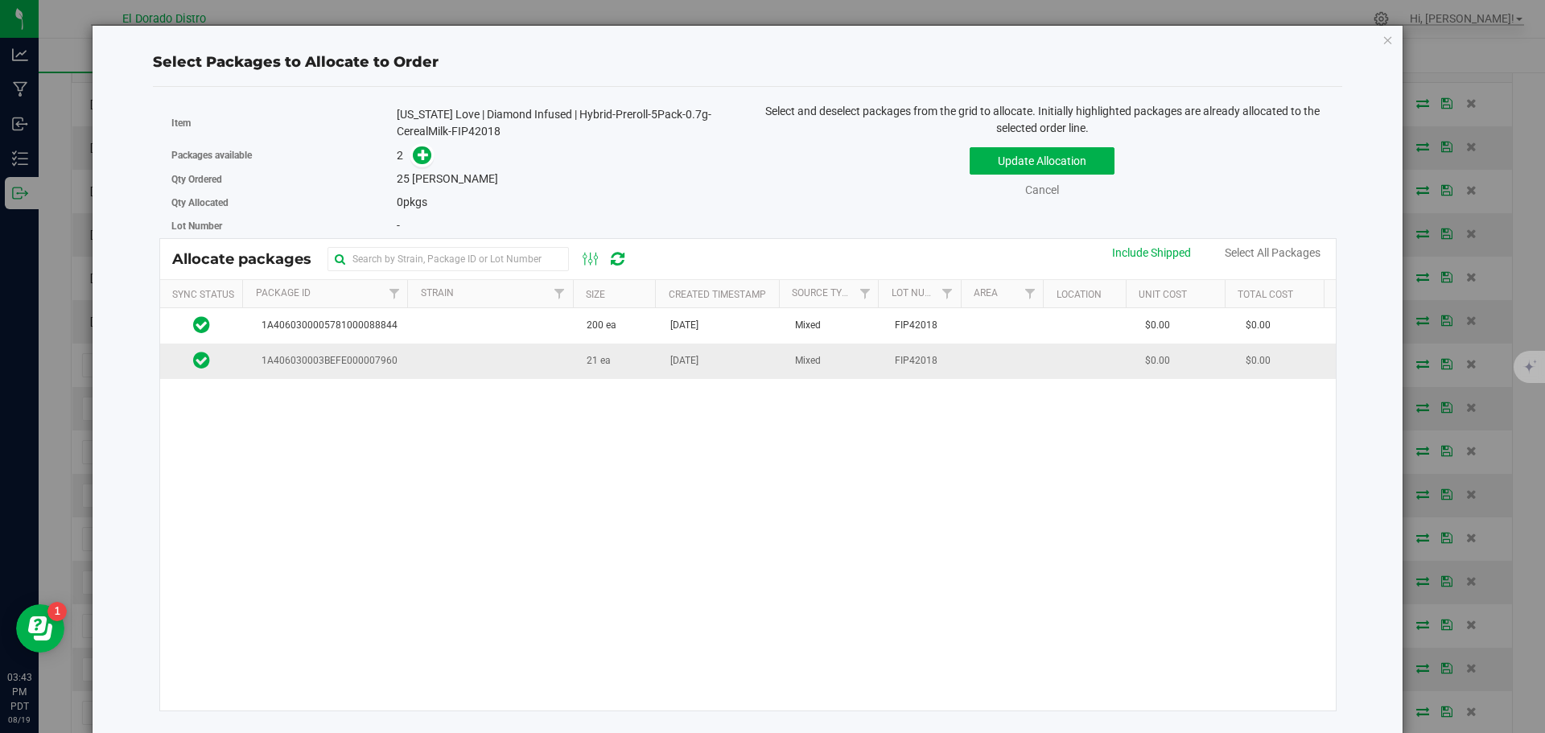
click at [661, 368] on td "[DATE]" at bounding box center [723, 361] width 125 height 35
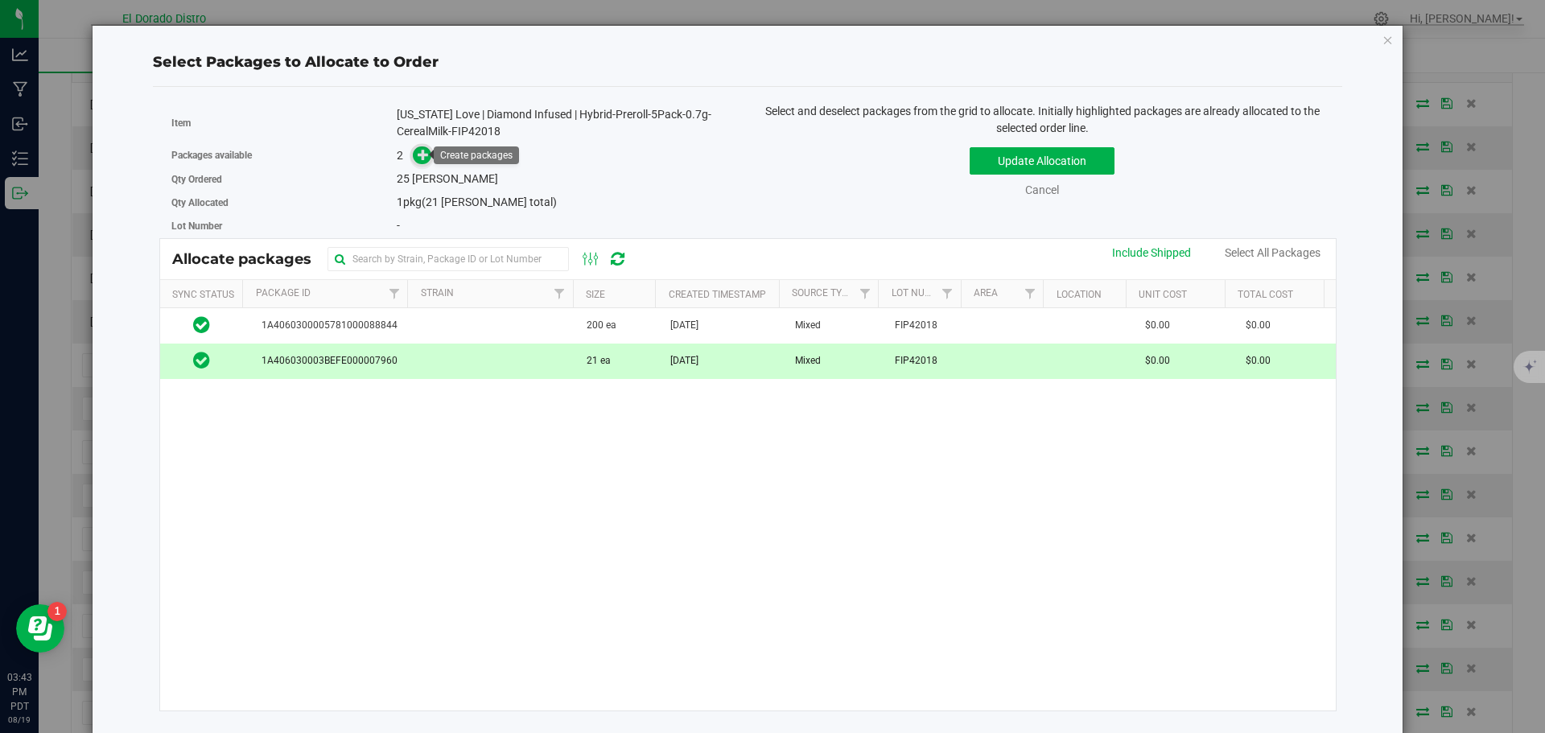
click at [423, 159] on icon at bounding box center [423, 154] width 11 height 11
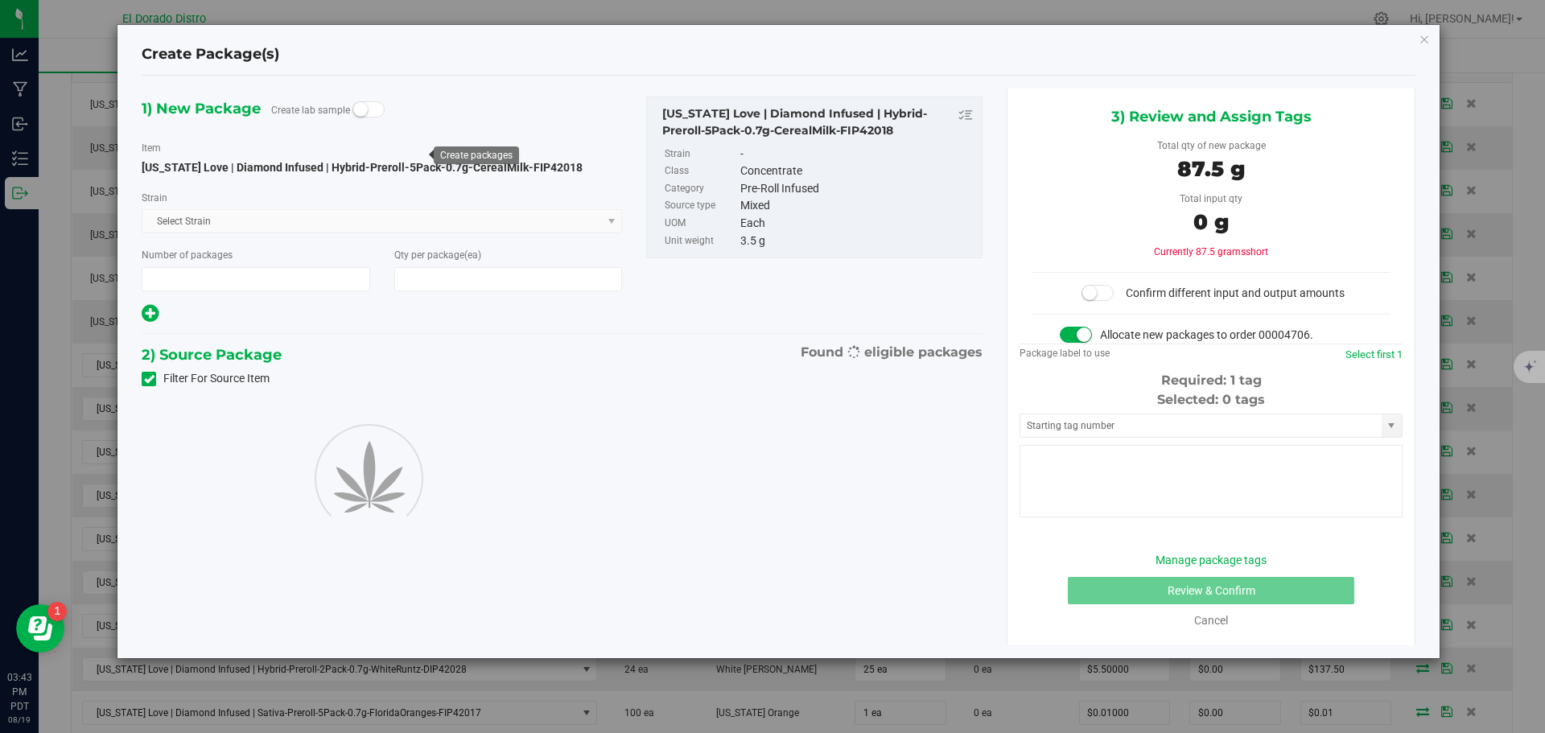
type input "1"
type input "25"
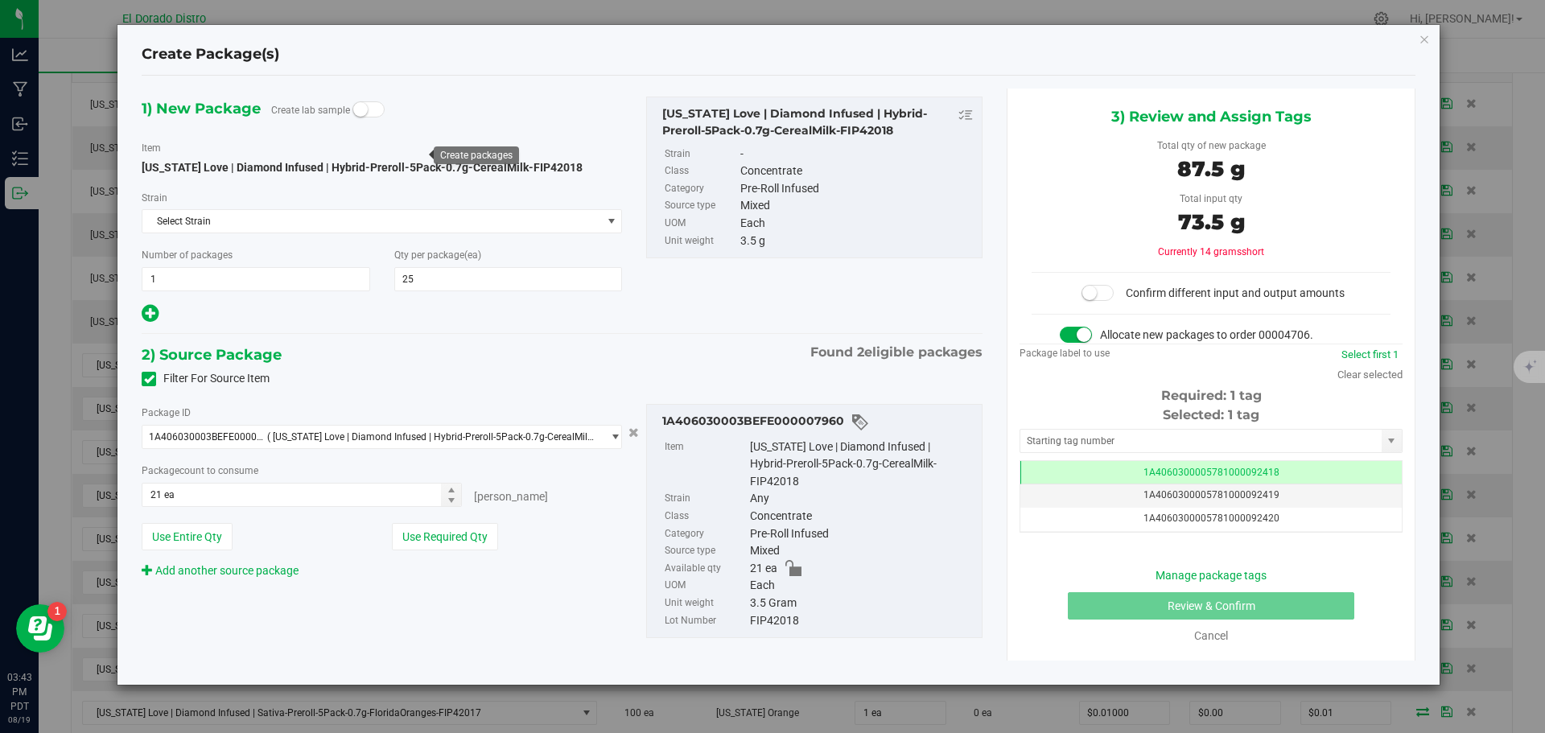
scroll to position [0, -1]
click at [293, 569] on link "Add another source package" at bounding box center [220, 570] width 157 height 13
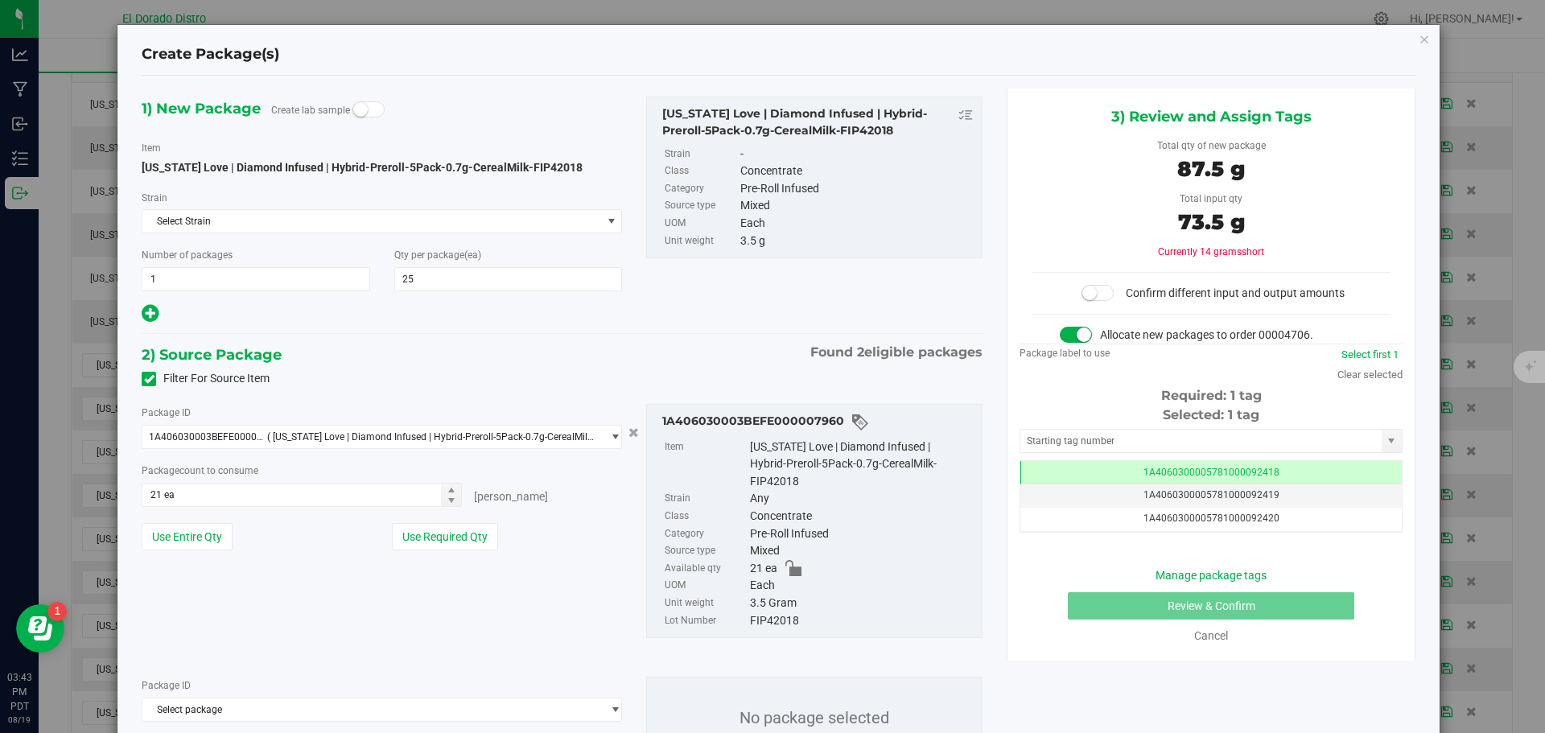
scroll to position [97, 0]
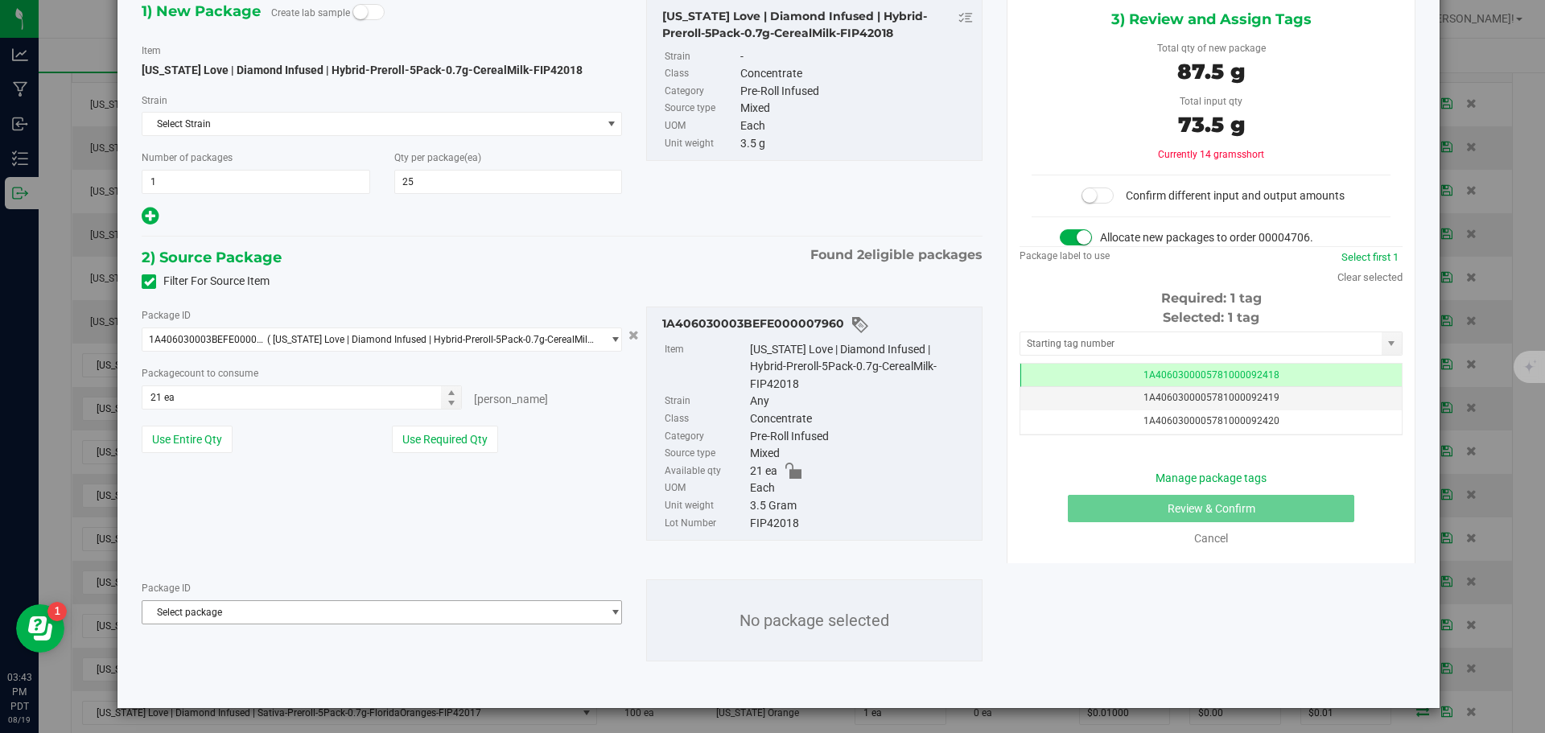
click at [292, 621] on span "Select package" at bounding box center [371, 612] width 459 height 23
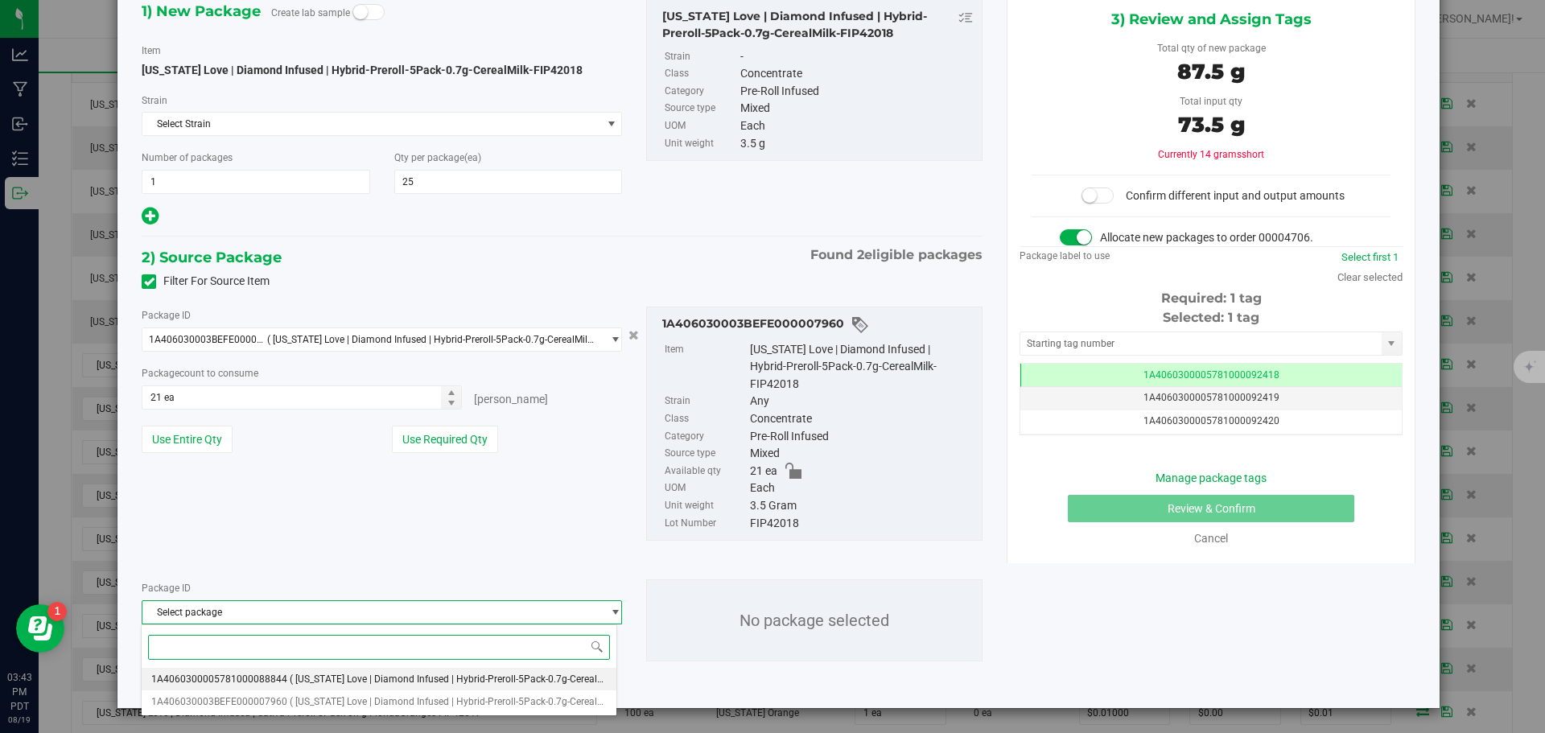
click at [307, 679] on span "( [US_STATE] Love | Diamond Infused | Hybrid-Preroll-5Pack-0.7g-CerealMilk-FIP4…" at bounding box center [478, 679] width 376 height 11
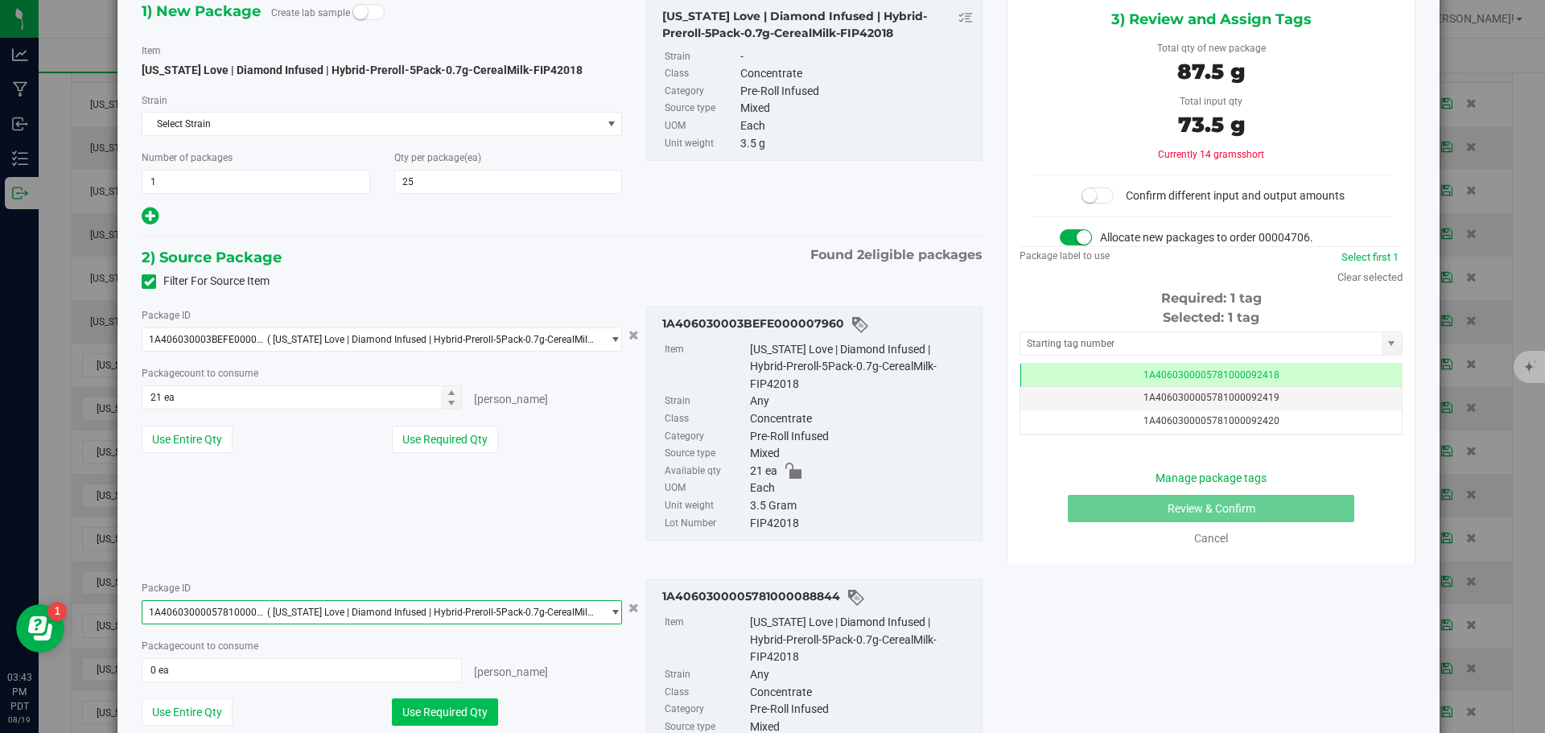
click at [448, 710] on button "Use Required Qty" at bounding box center [445, 712] width 106 height 27
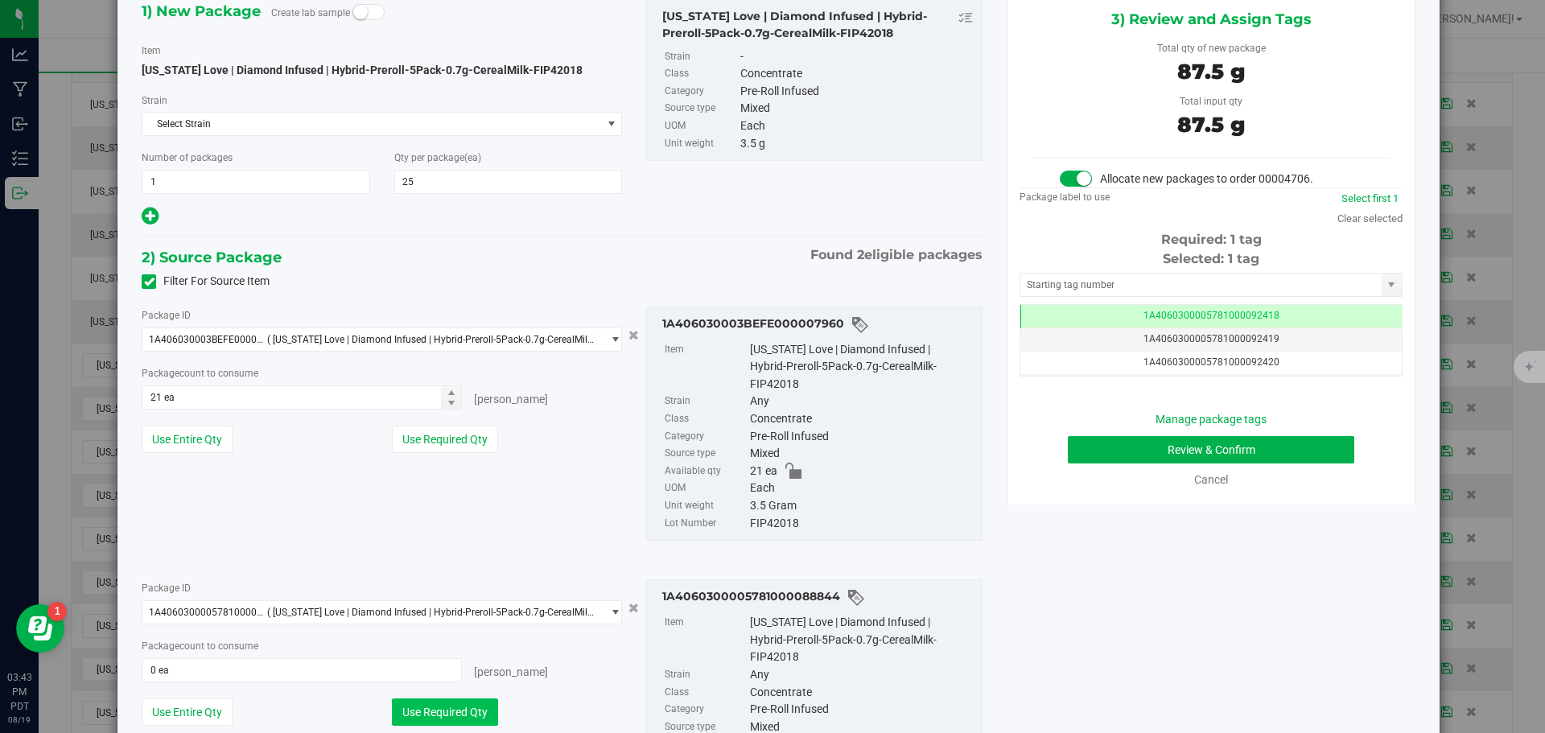
type input "4 ea"
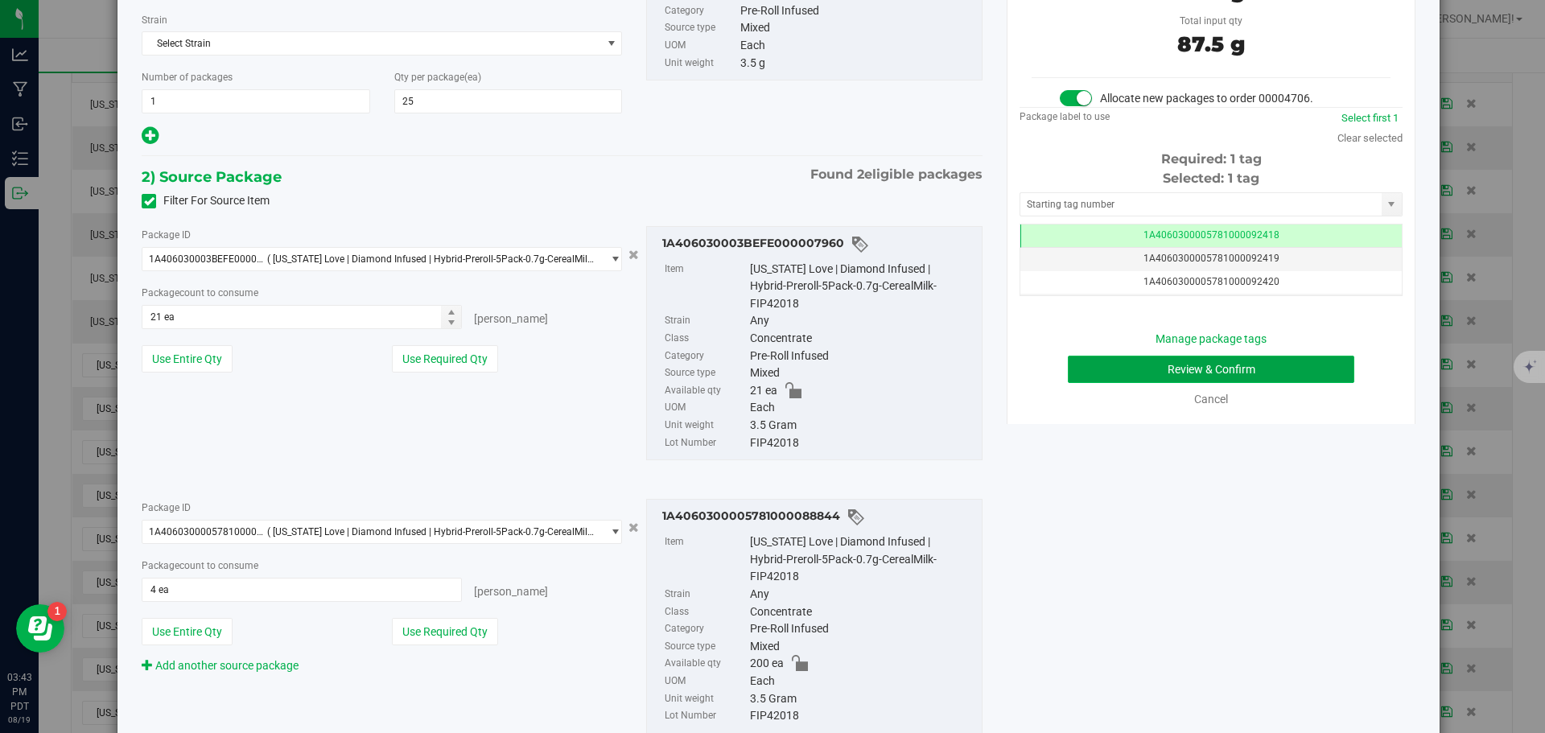
click at [1069, 366] on button "Review & Confirm" at bounding box center [1211, 369] width 287 height 27
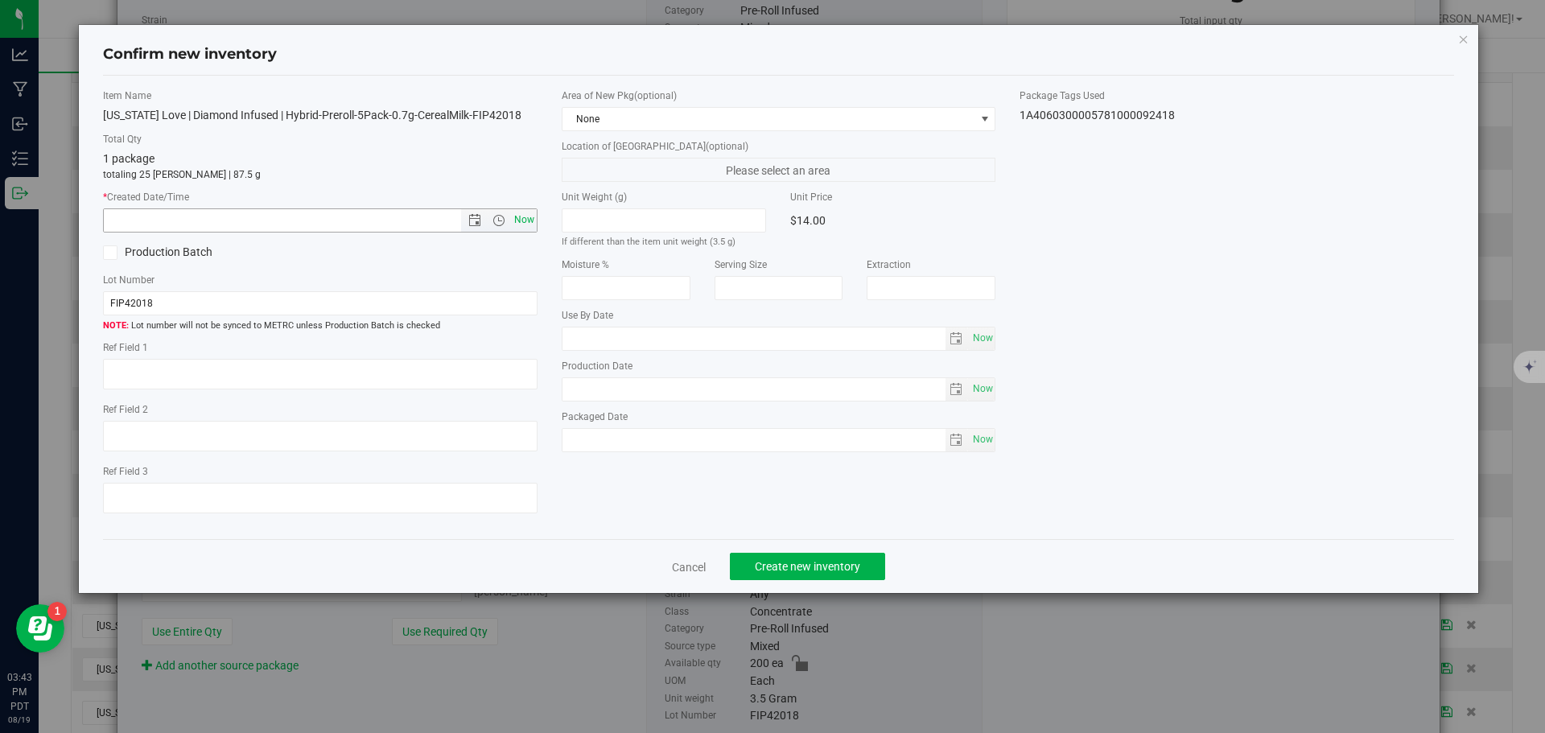
click at [530, 215] on span "Now" at bounding box center [523, 219] width 27 height 23
type input "[DATE] 3:43 PM"
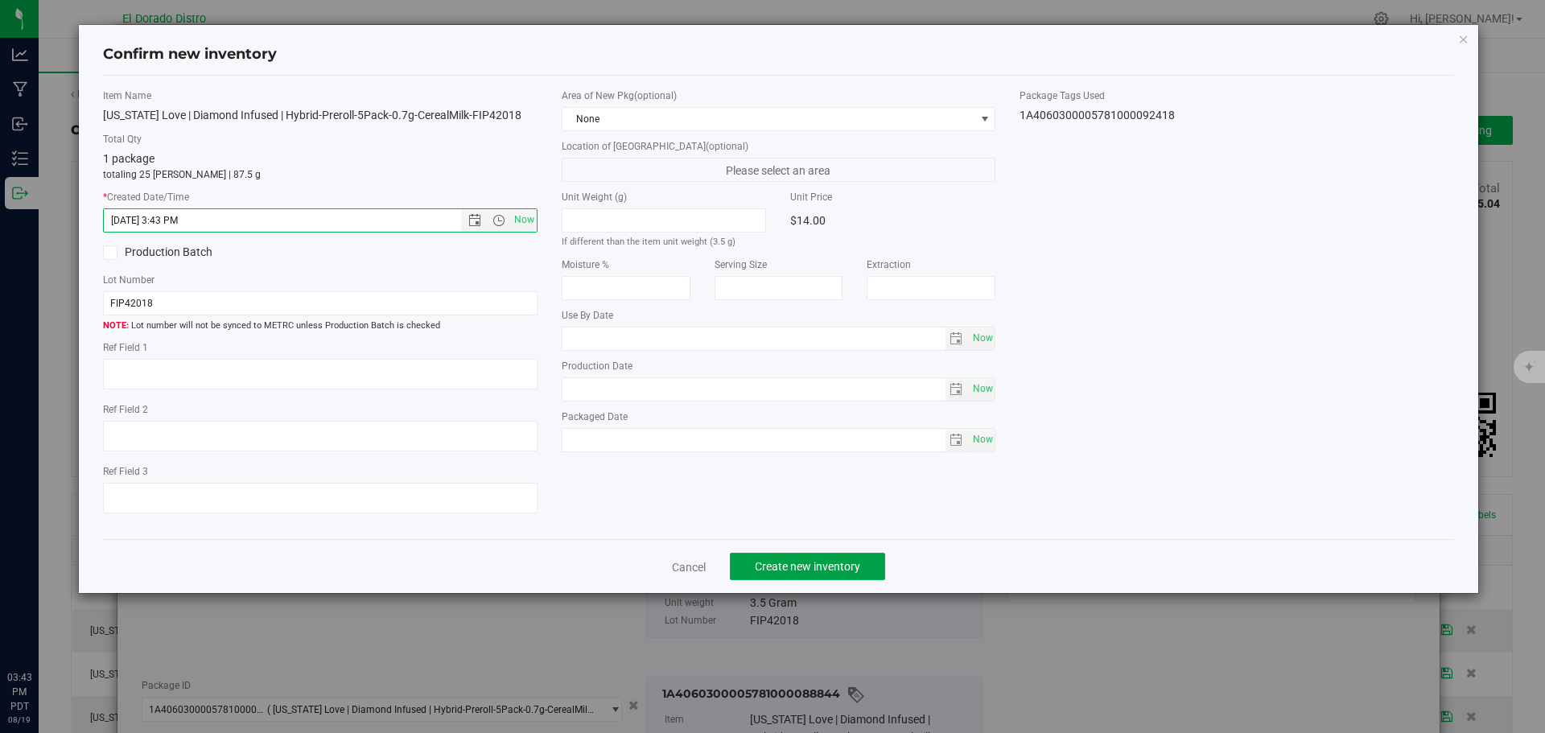
click at [759, 576] on button "Create new inventory" at bounding box center [807, 566] width 155 height 27
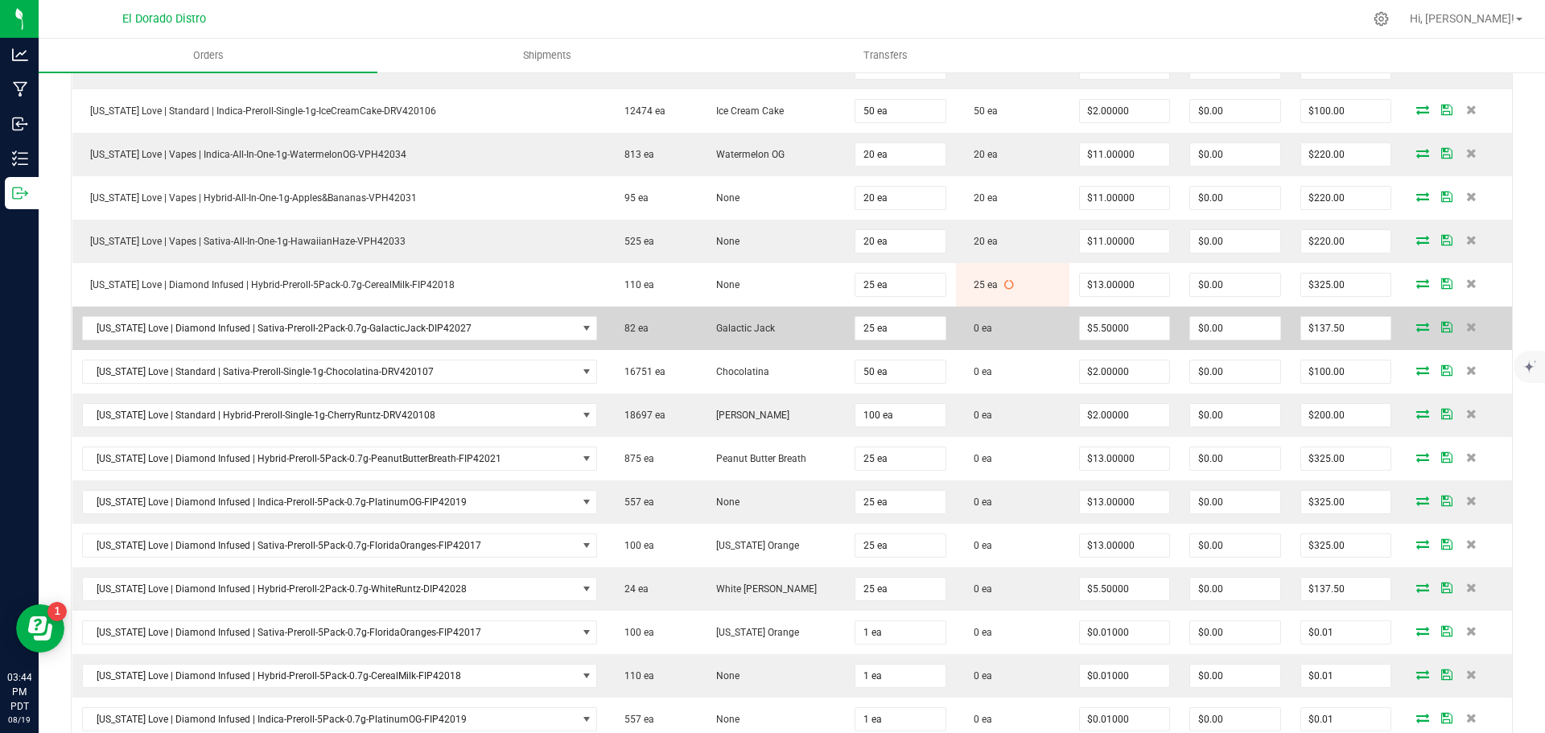
click at [1417, 326] on icon at bounding box center [1423, 327] width 13 height 10
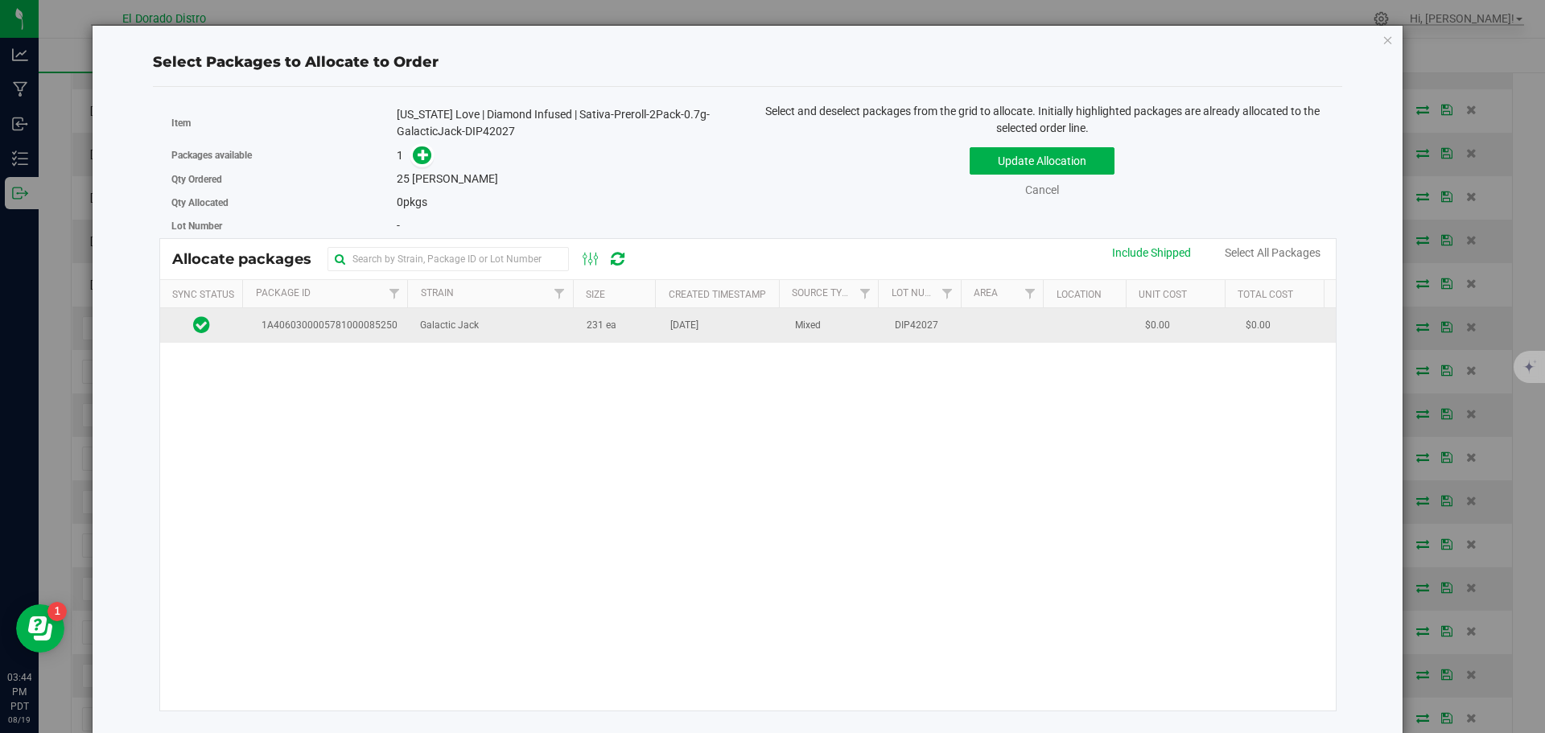
click at [670, 332] on span "[DATE]" at bounding box center [684, 325] width 28 height 15
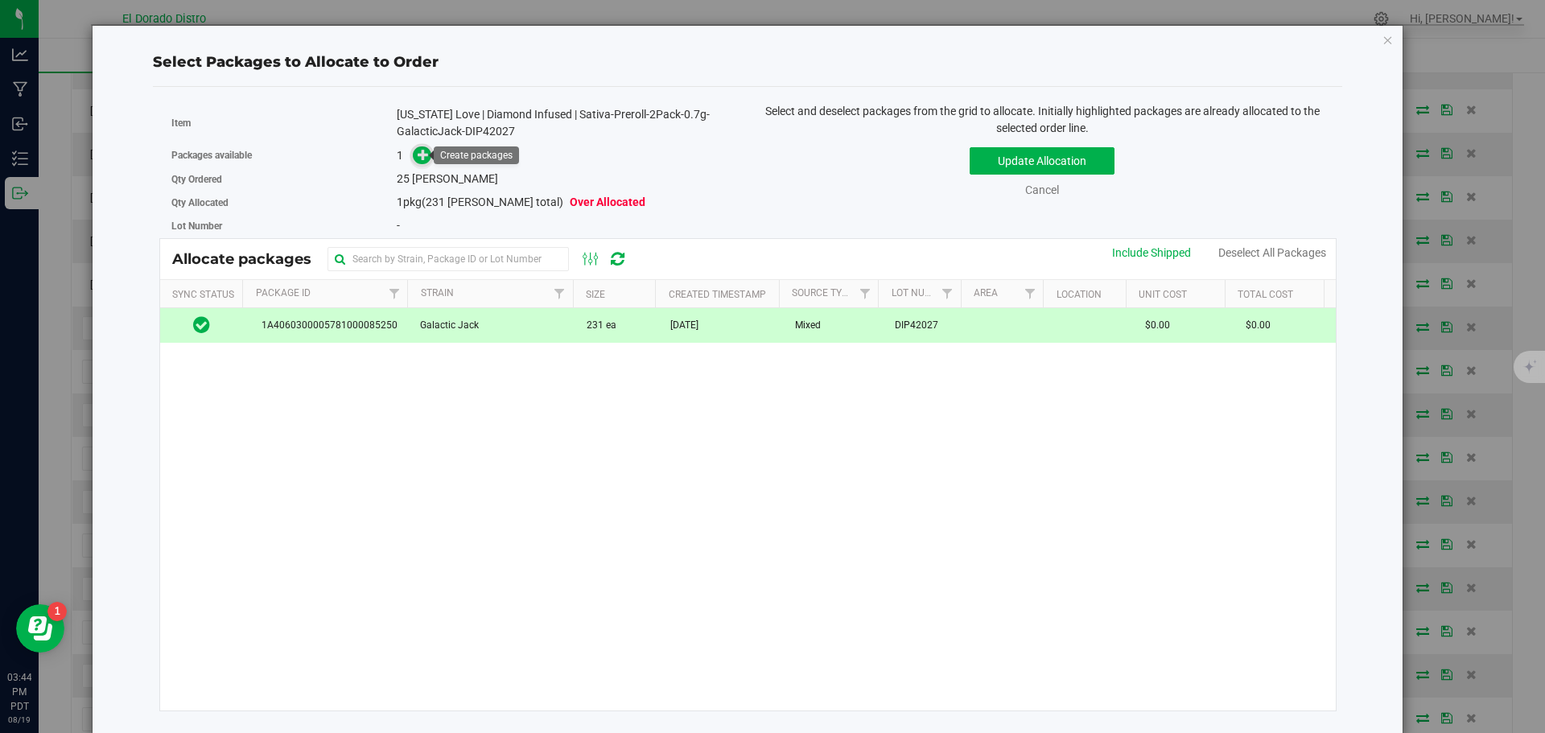
click at [421, 155] on icon at bounding box center [423, 154] width 11 height 11
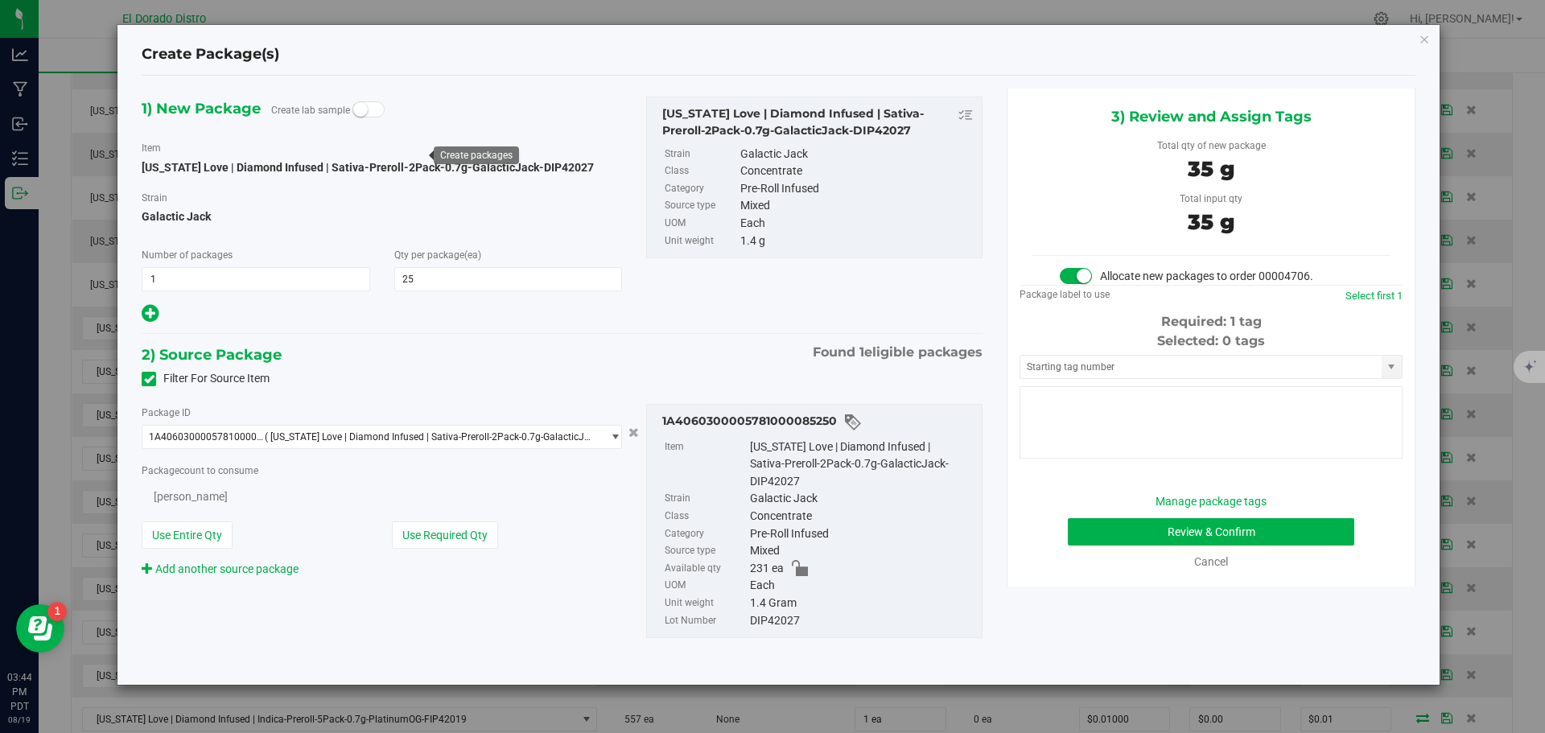
type input "25"
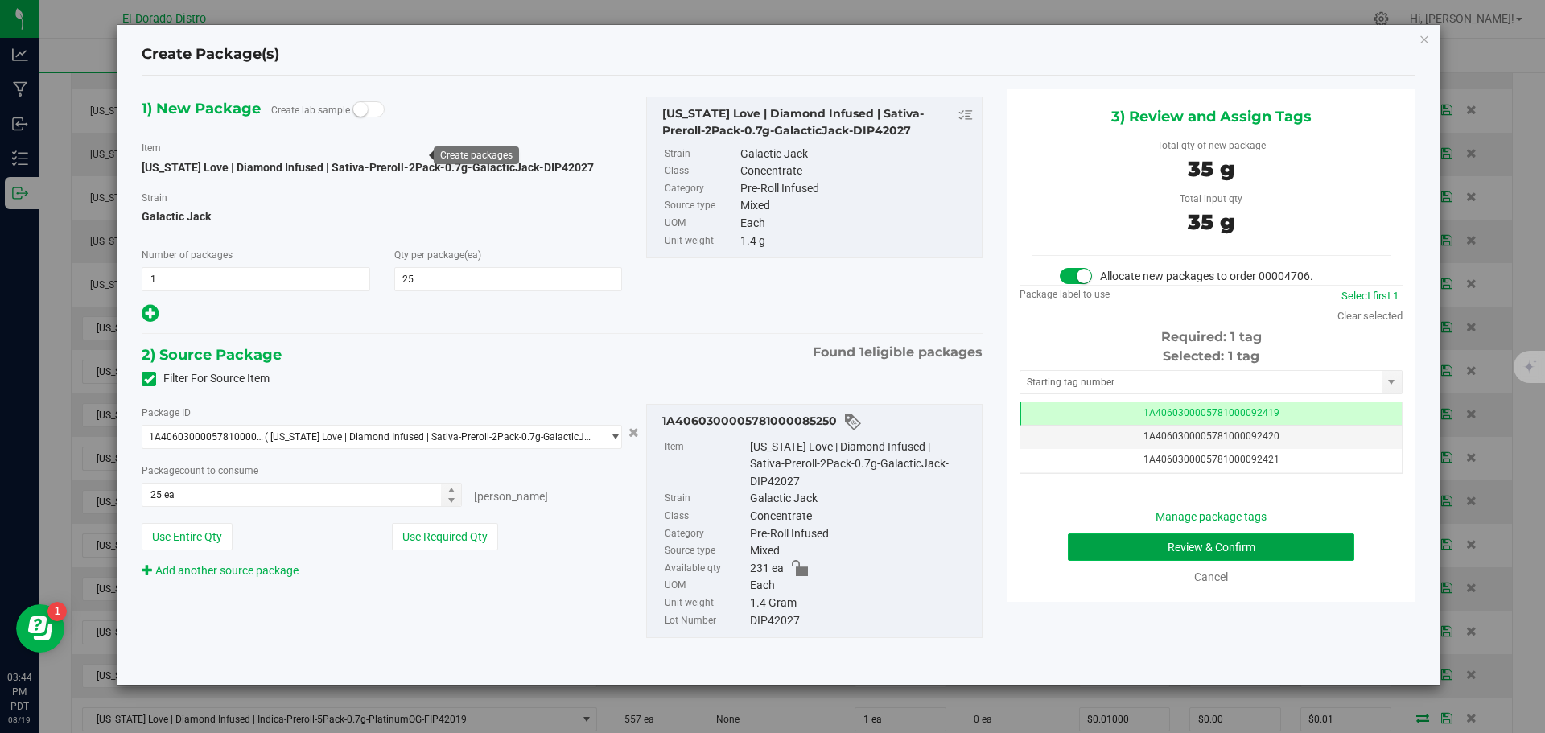
click at [1130, 557] on button "Review & Confirm" at bounding box center [1211, 547] width 287 height 27
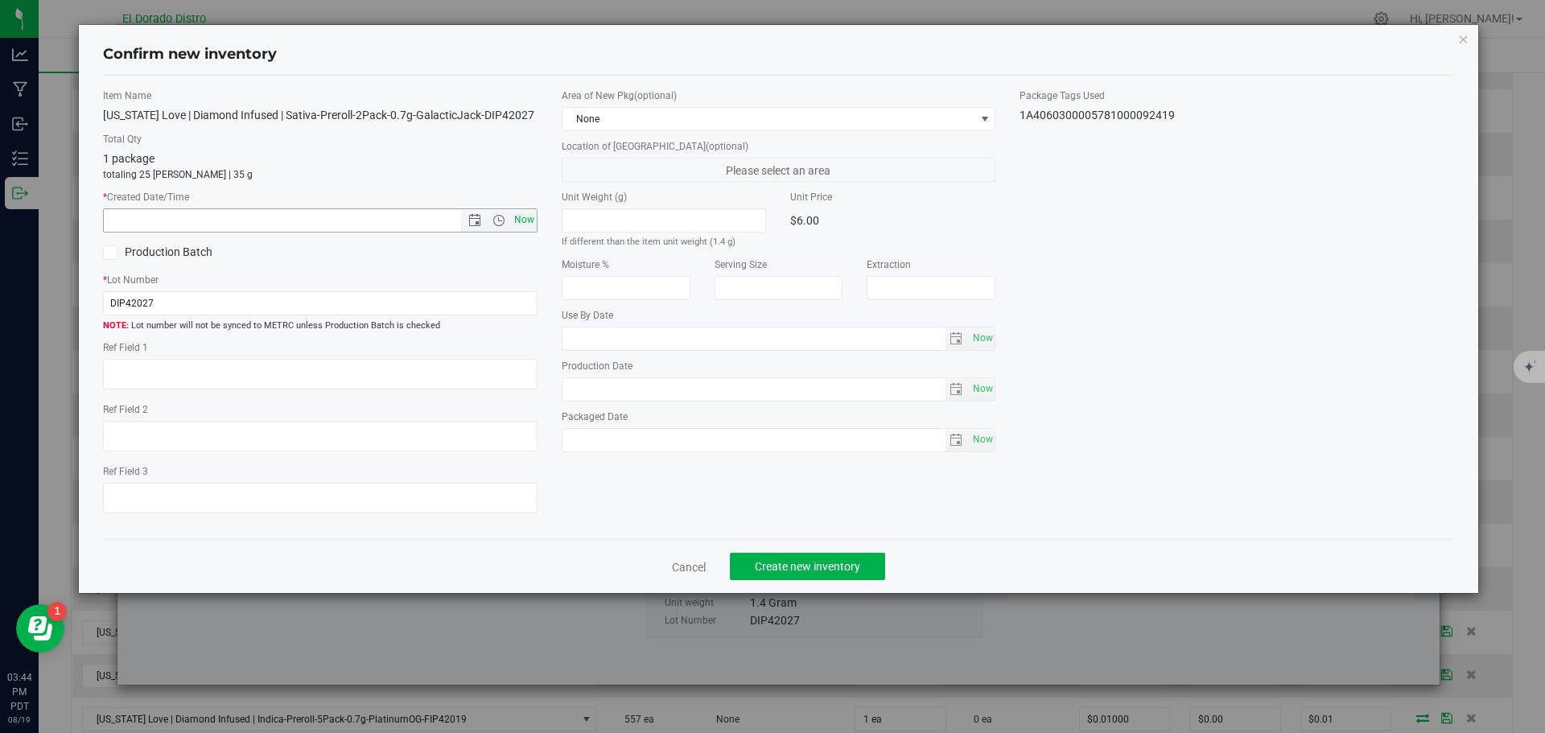
click at [529, 218] on span "Now" at bounding box center [523, 219] width 27 height 23
type input "[DATE] 3:44 PM"
click at [783, 567] on span "Create new inventory" at bounding box center [807, 566] width 105 height 13
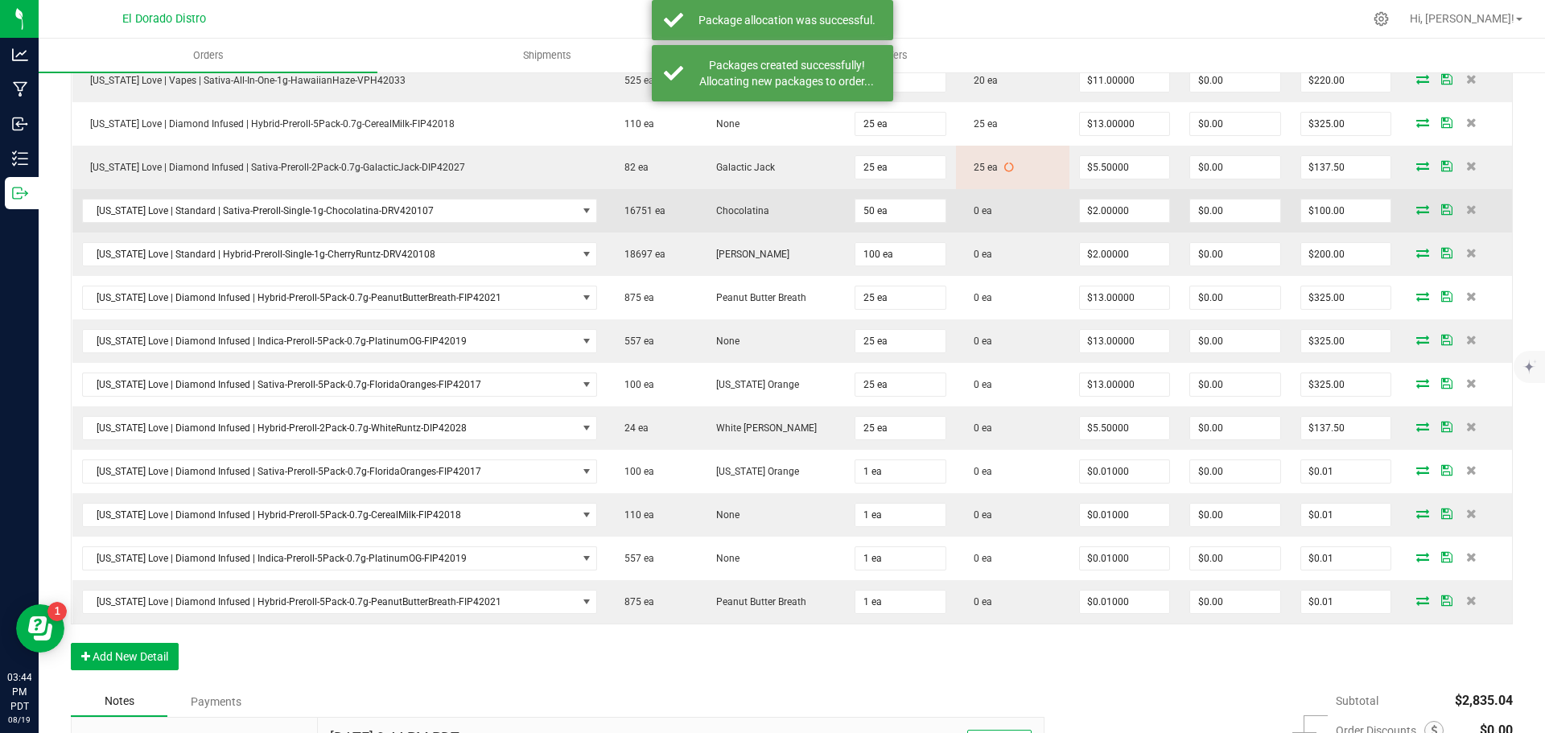
click at [1417, 208] on icon at bounding box center [1423, 209] width 13 height 10
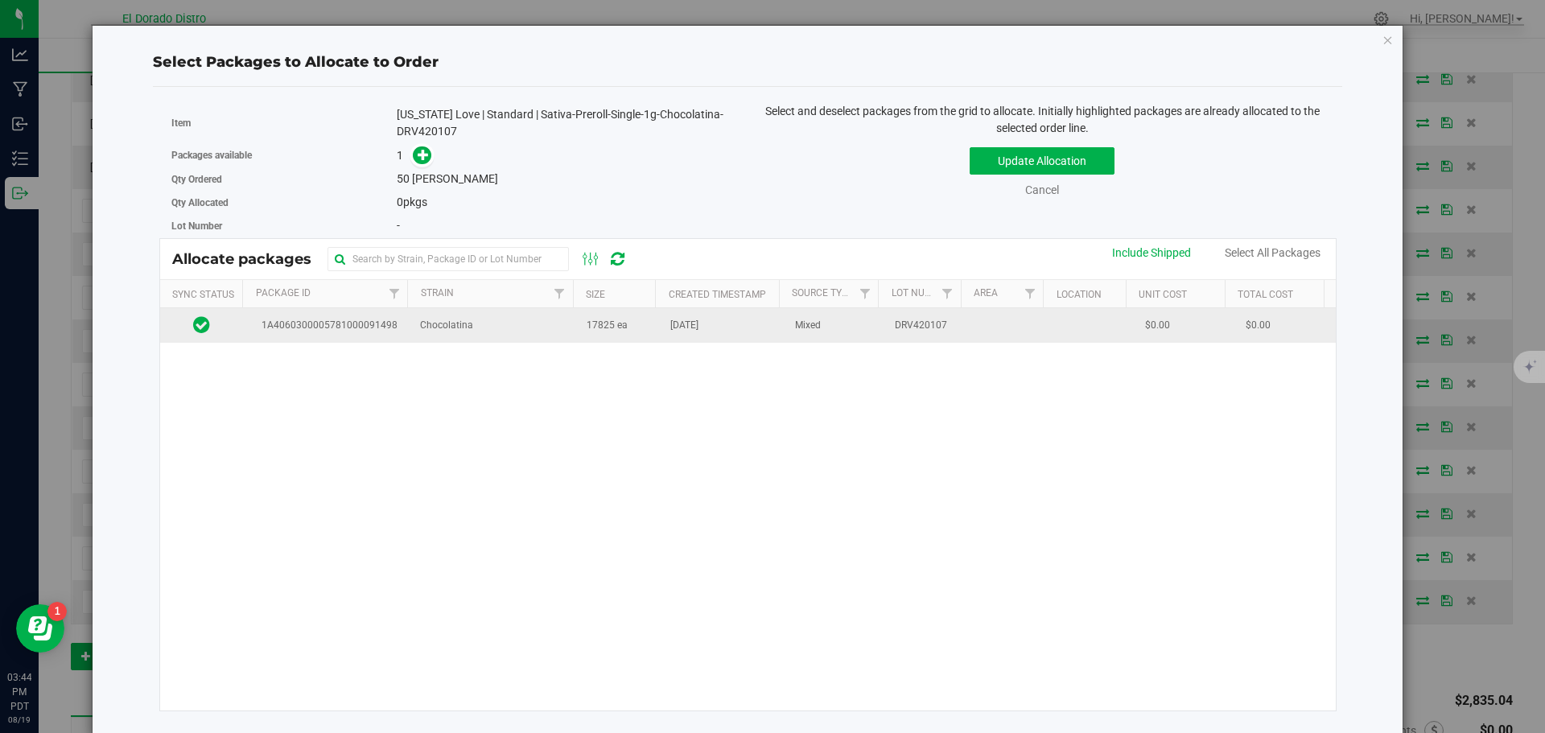
click at [629, 340] on td "17825 ea" at bounding box center [619, 325] width 84 height 35
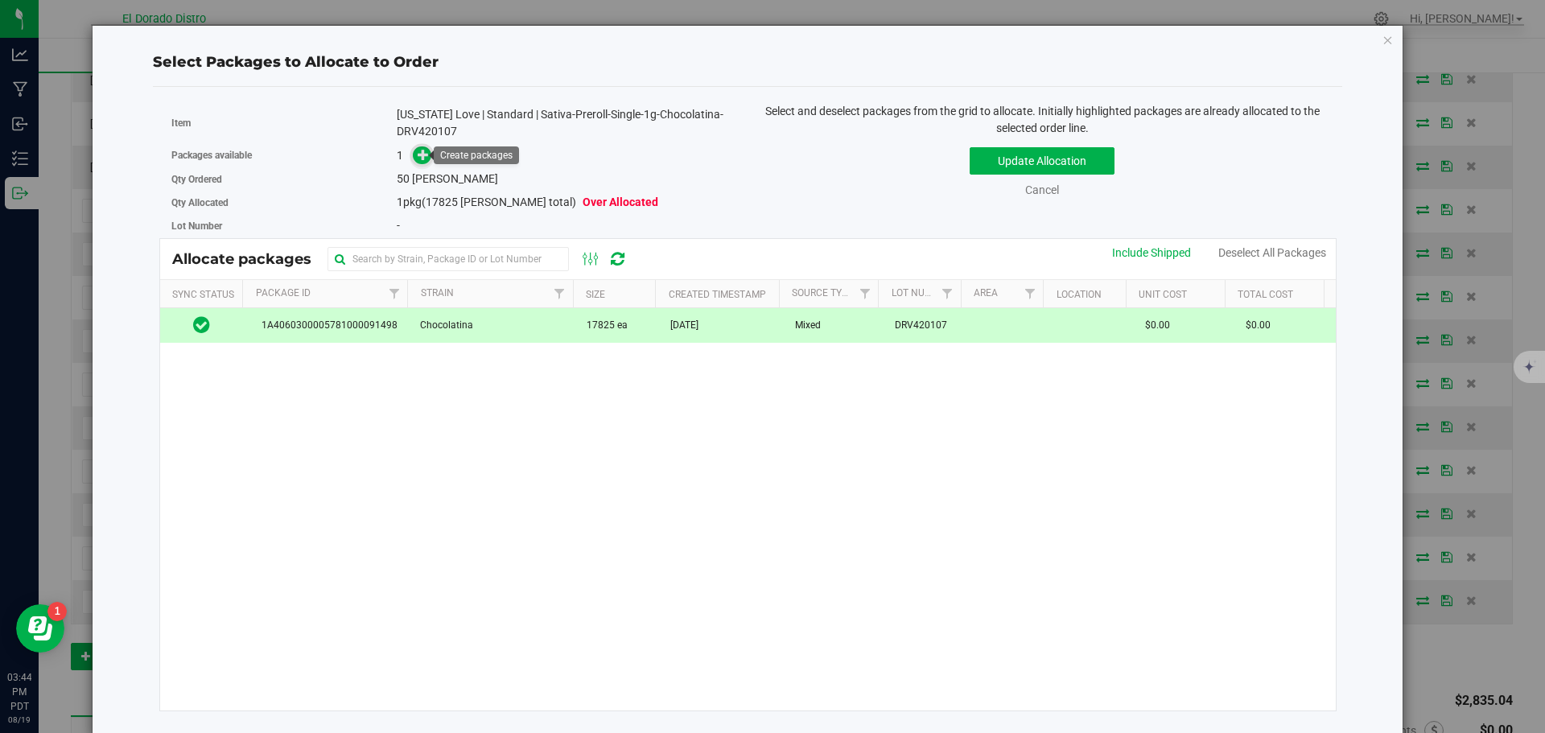
click at [421, 149] on icon at bounding box center [423, 154] width 11 height 11
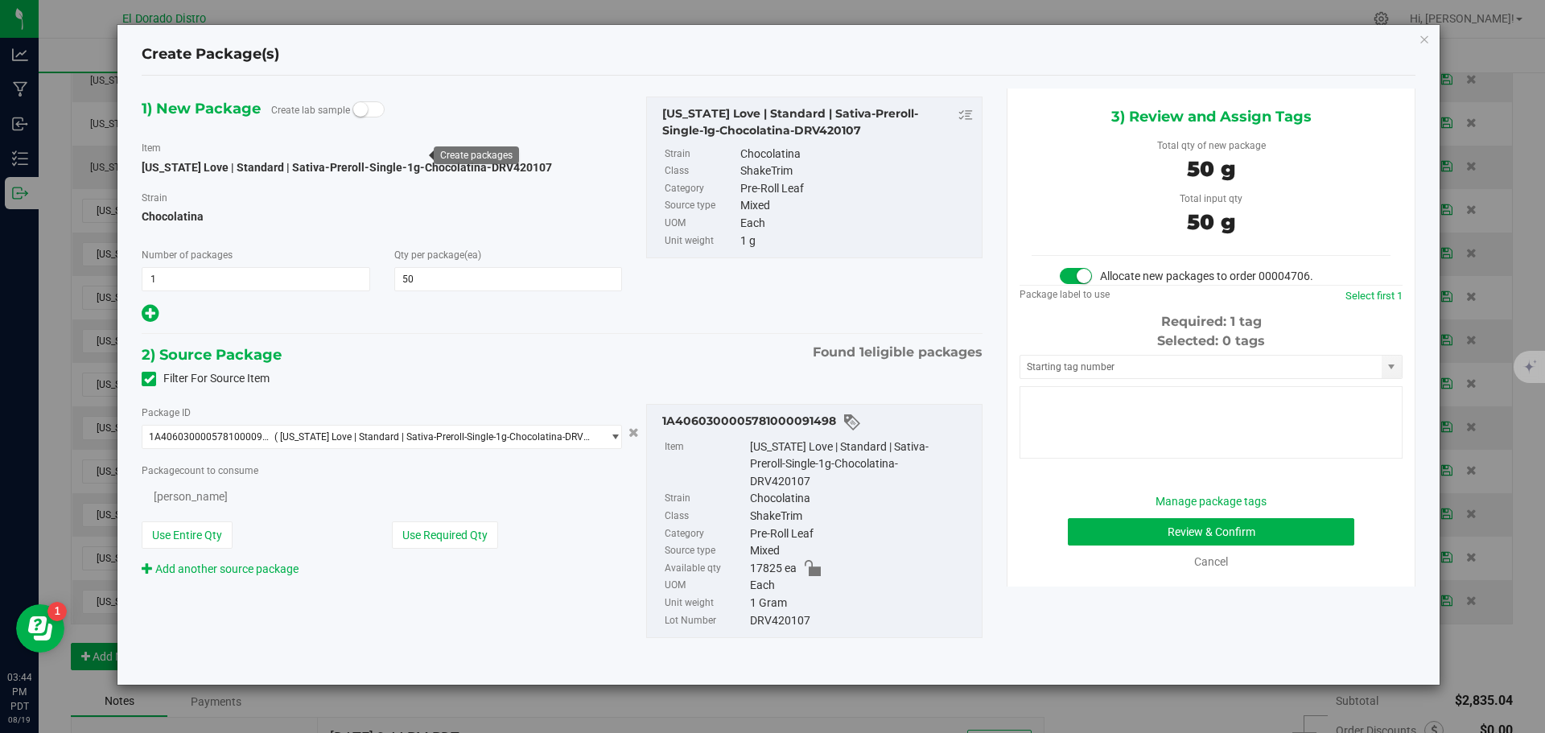
type input "50"
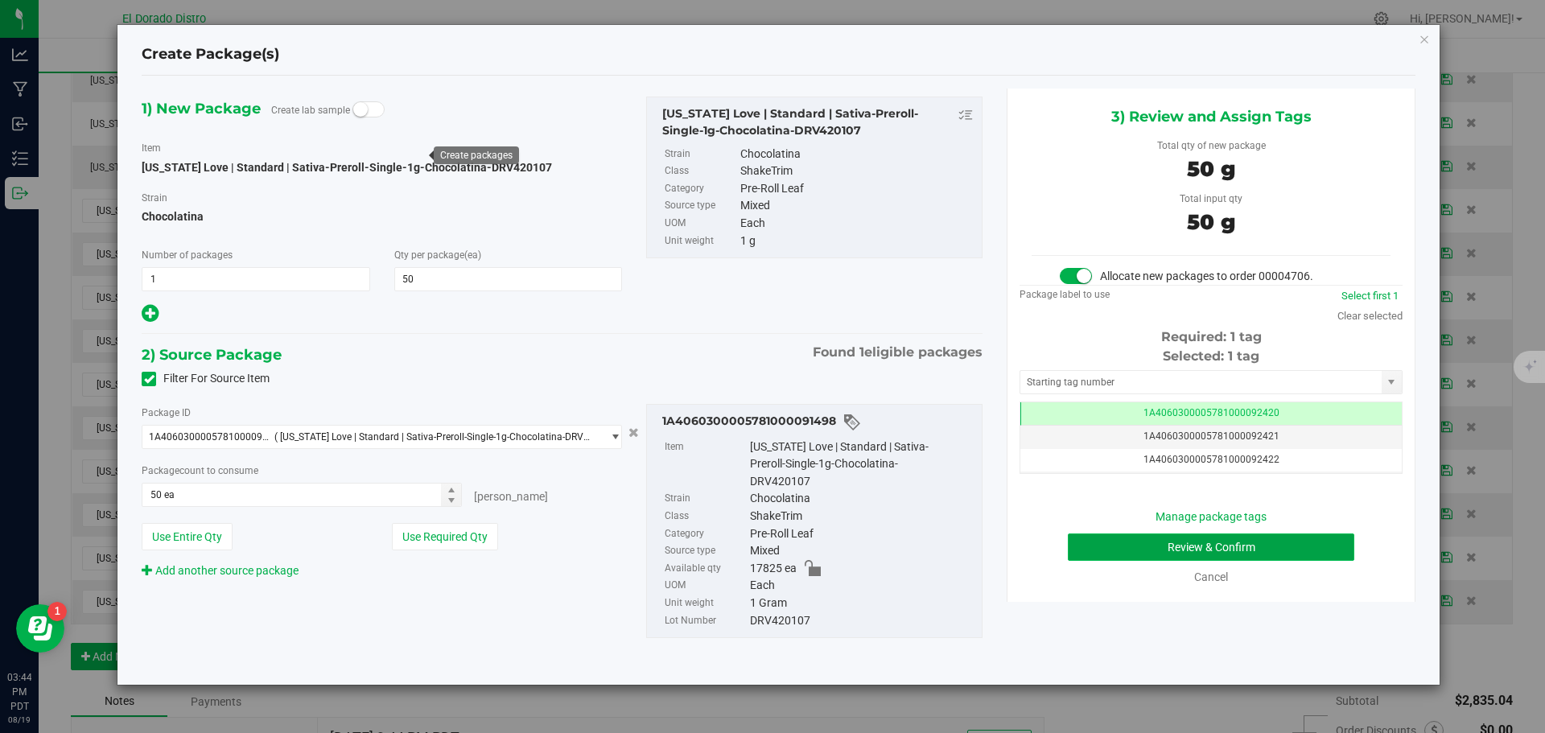
click at [1087, 545] on button "Review & Confirm" at bounding box center [1211, 547] width 287 height 27
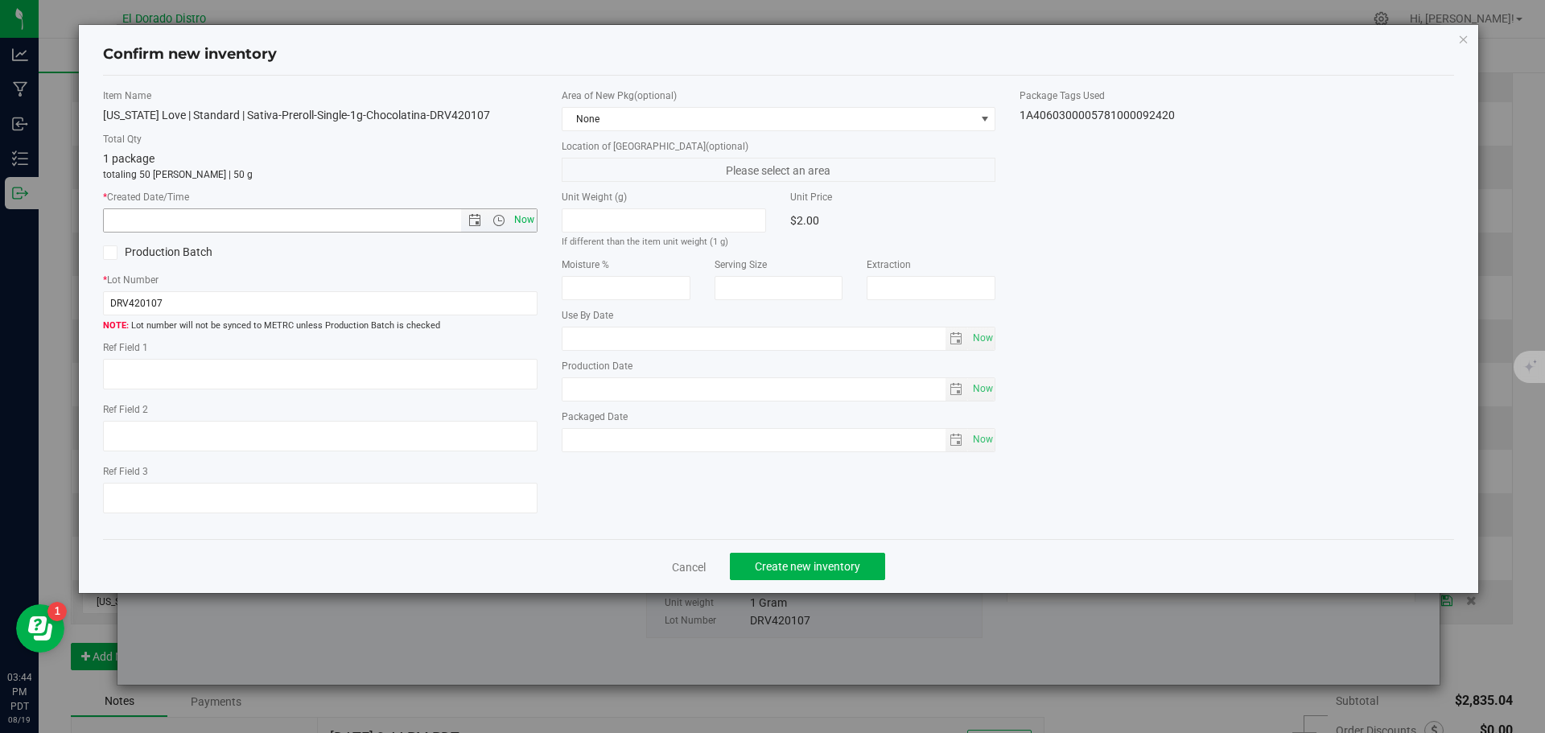
click at [527, 225] on span "Now" at bounding box center [523, 219] width 27 height 23
type input "[DATE] 3:44 PM"
click at [777, 559] on button "Create new inventory" at bounding box center [807, 566] width 155 height 27
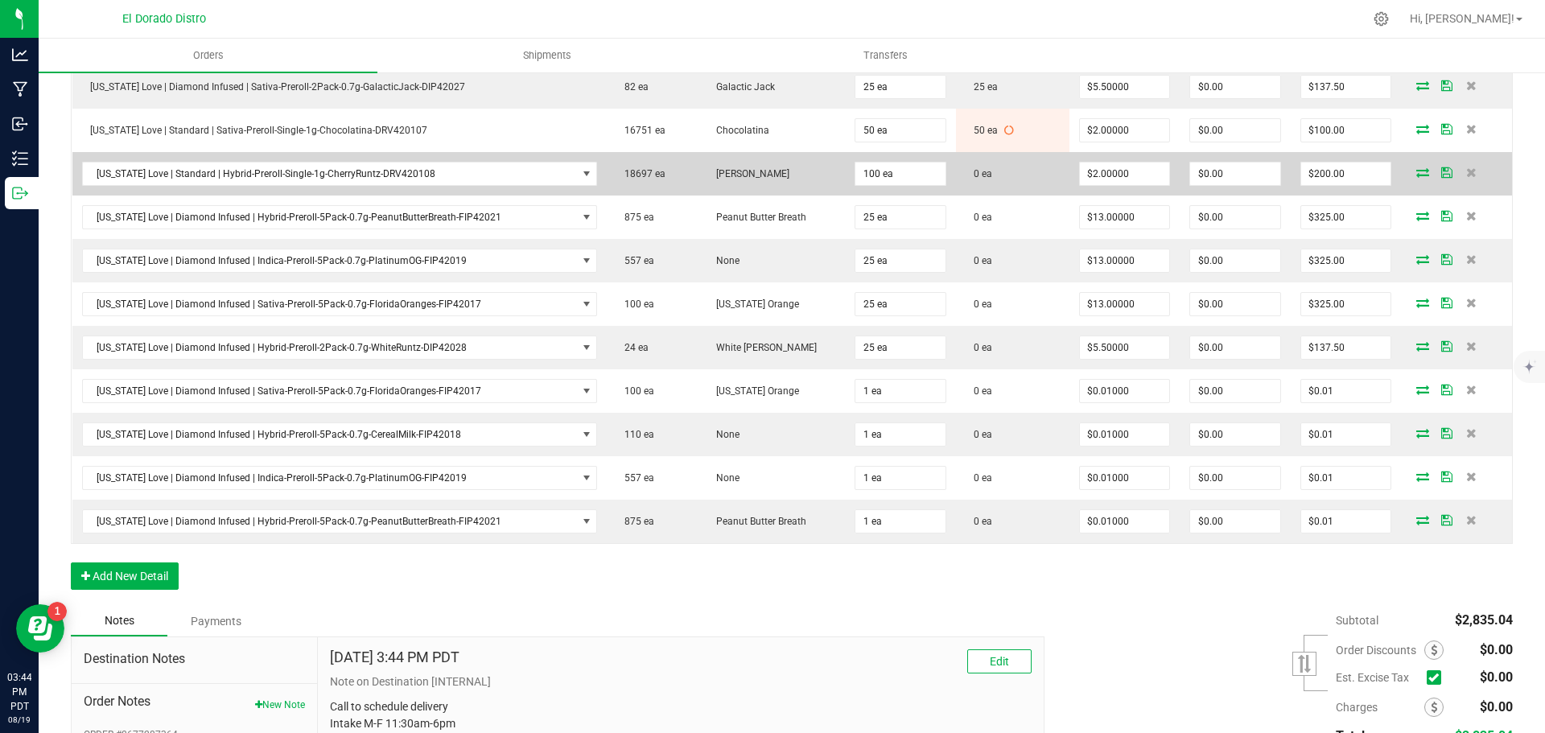
click at [1406, 179] on td at bounding box center [1456, 173] width 111 height 43
click at [1417, 176] on icon at bounding box center [1423, 172] width 13 height 10
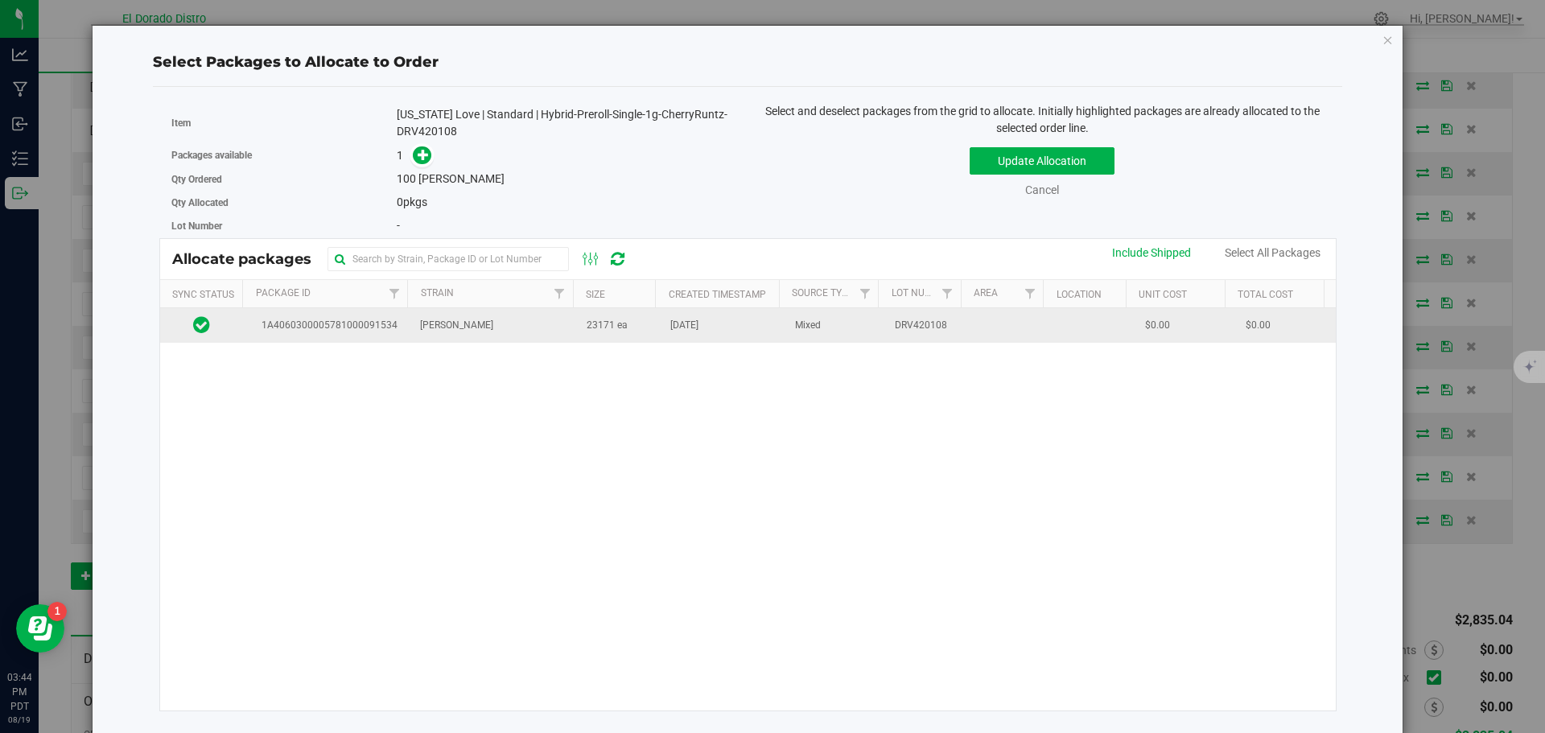
click at [618, 340] on td "23171 ea" at bounding box center [619, 325] width 84 height 35
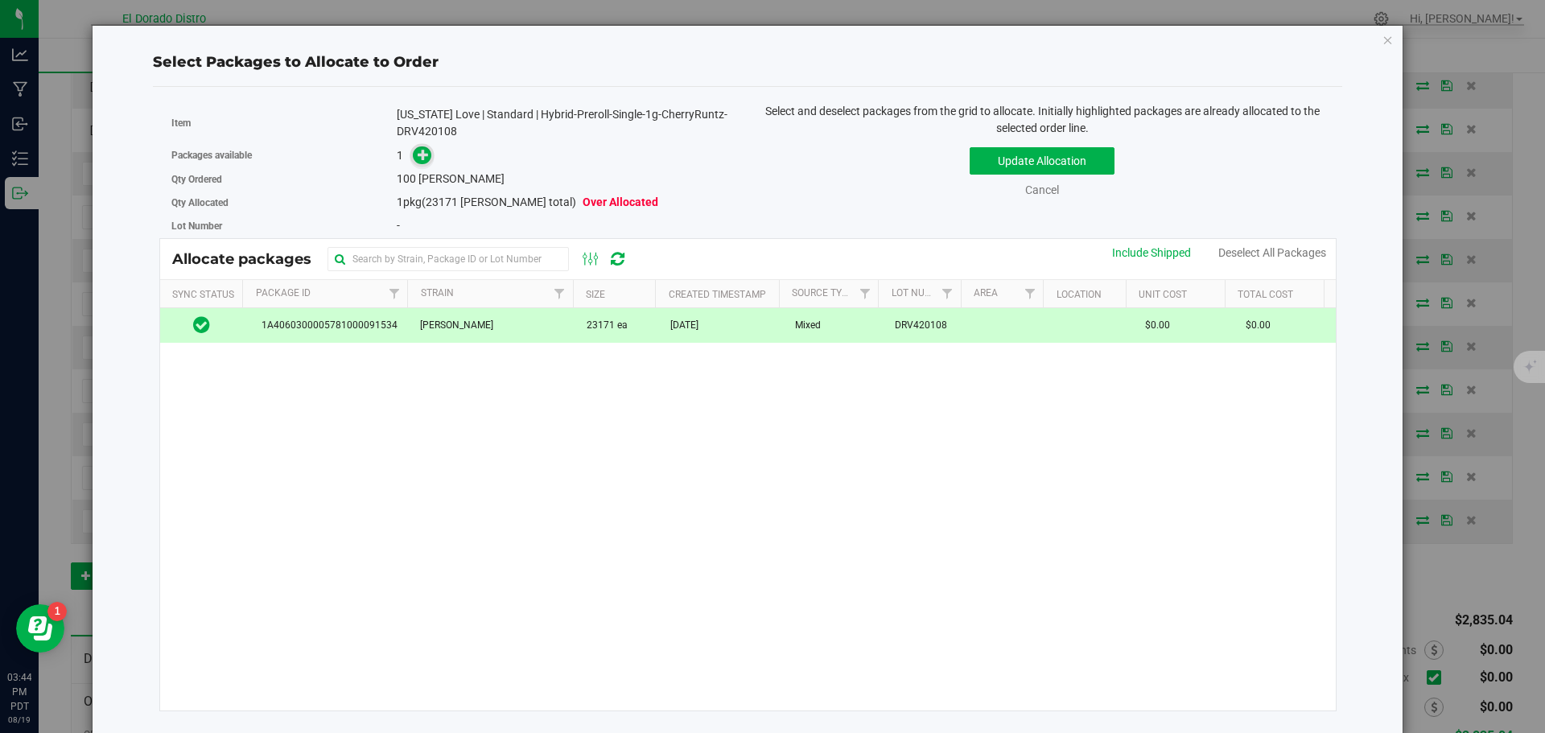
click at [418, 151] on icon at bounding box center [423, 154] width 11 height 11
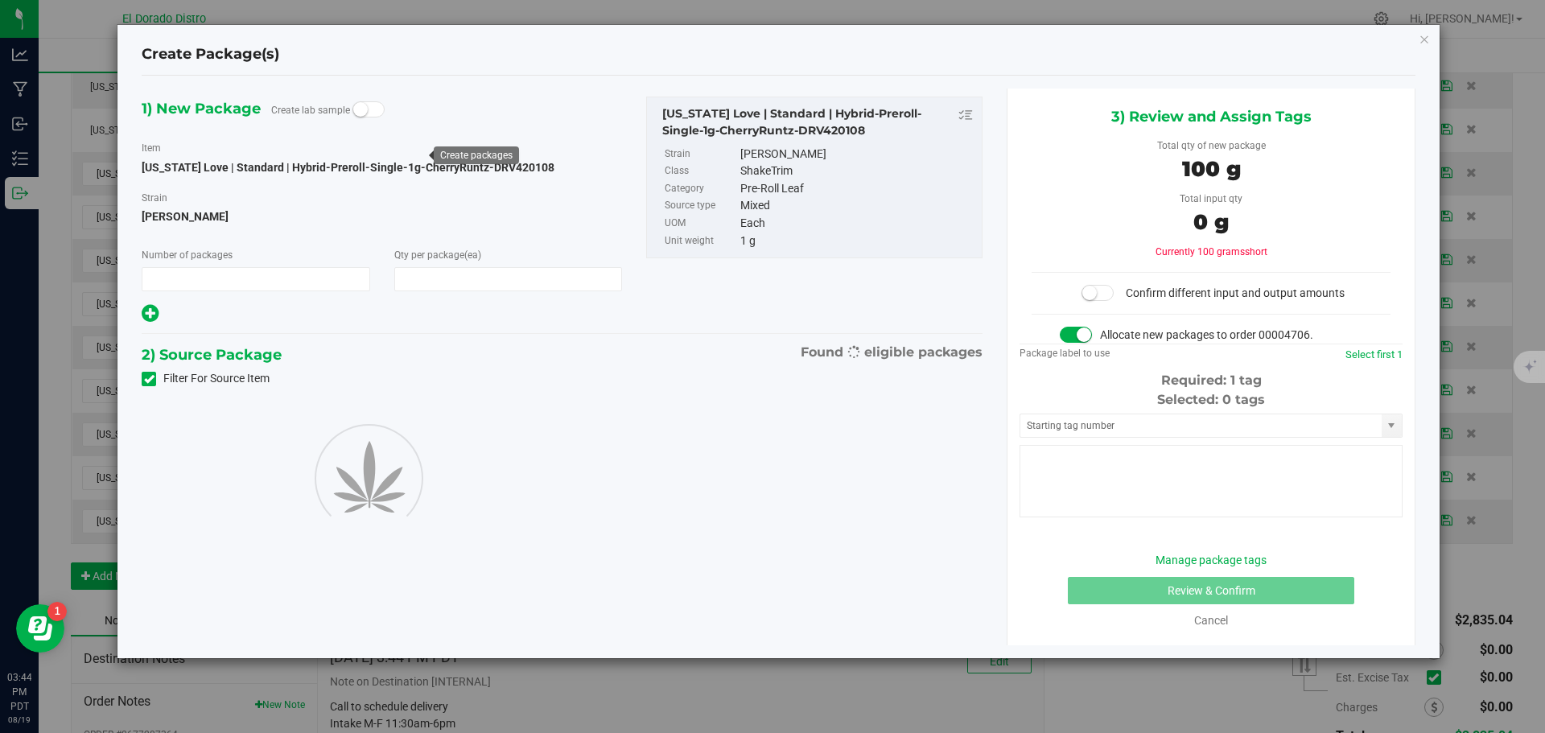
type input "1"
type input "100"
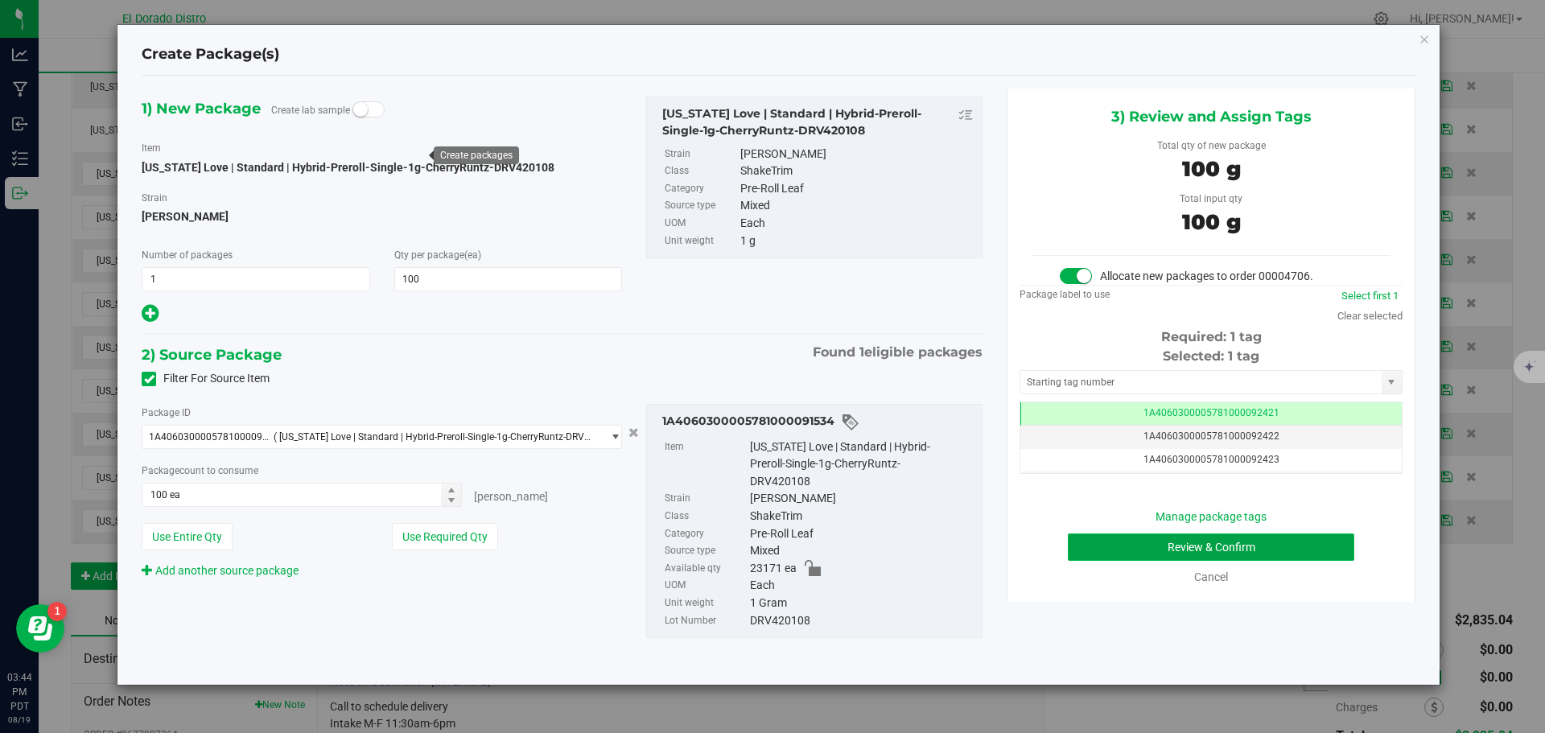
click at [1072, 547] on button "Review & Confirm" at bounding box center [1211, 547] width 287 height 27
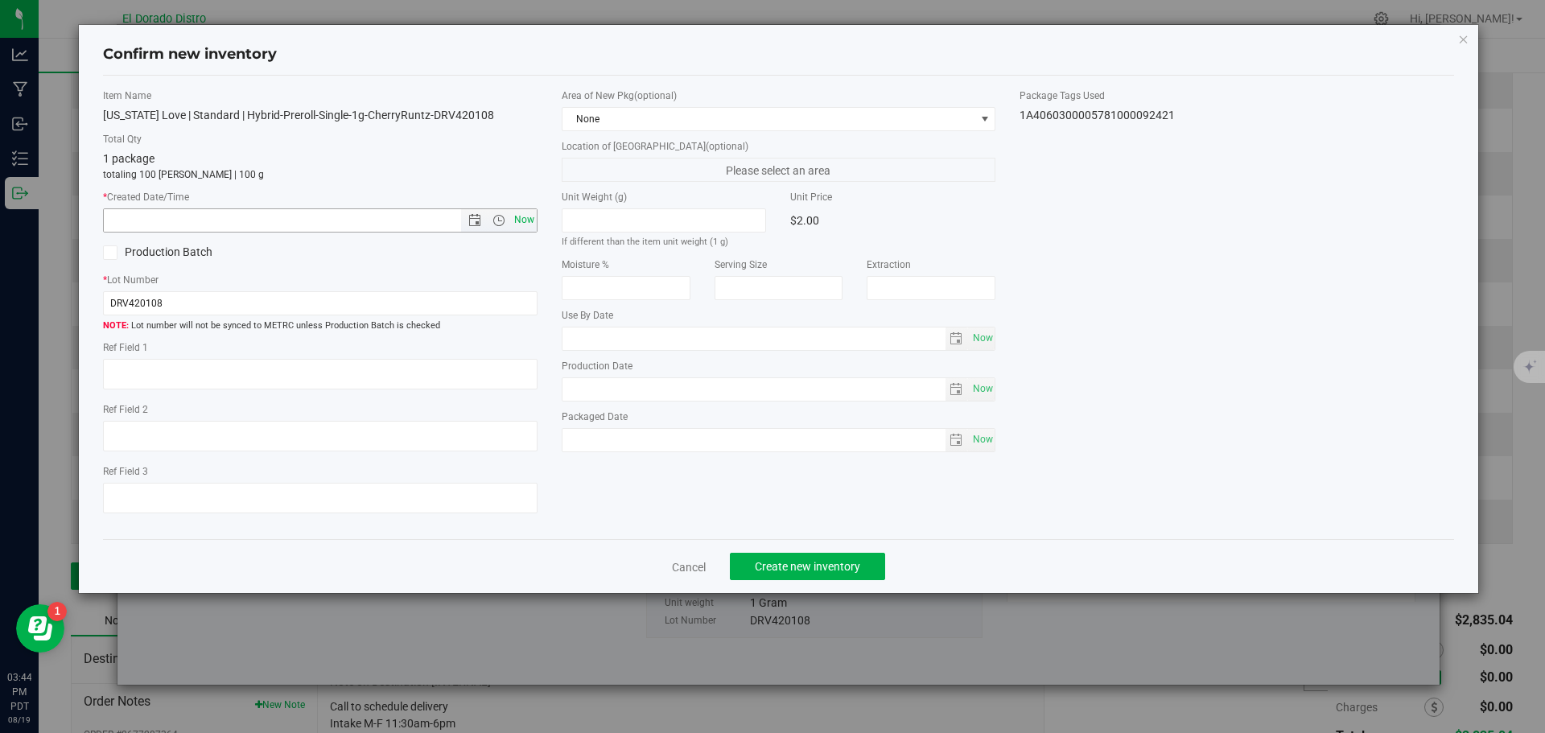
click at [530, 221] on span "Now" at bounding box center [523, 219] width 27 height 23
type input "[DATE] 3:44 PM"
click at [774, 557] on button "Create new inventory" at bounding box center [807, 566] width 155 height 27
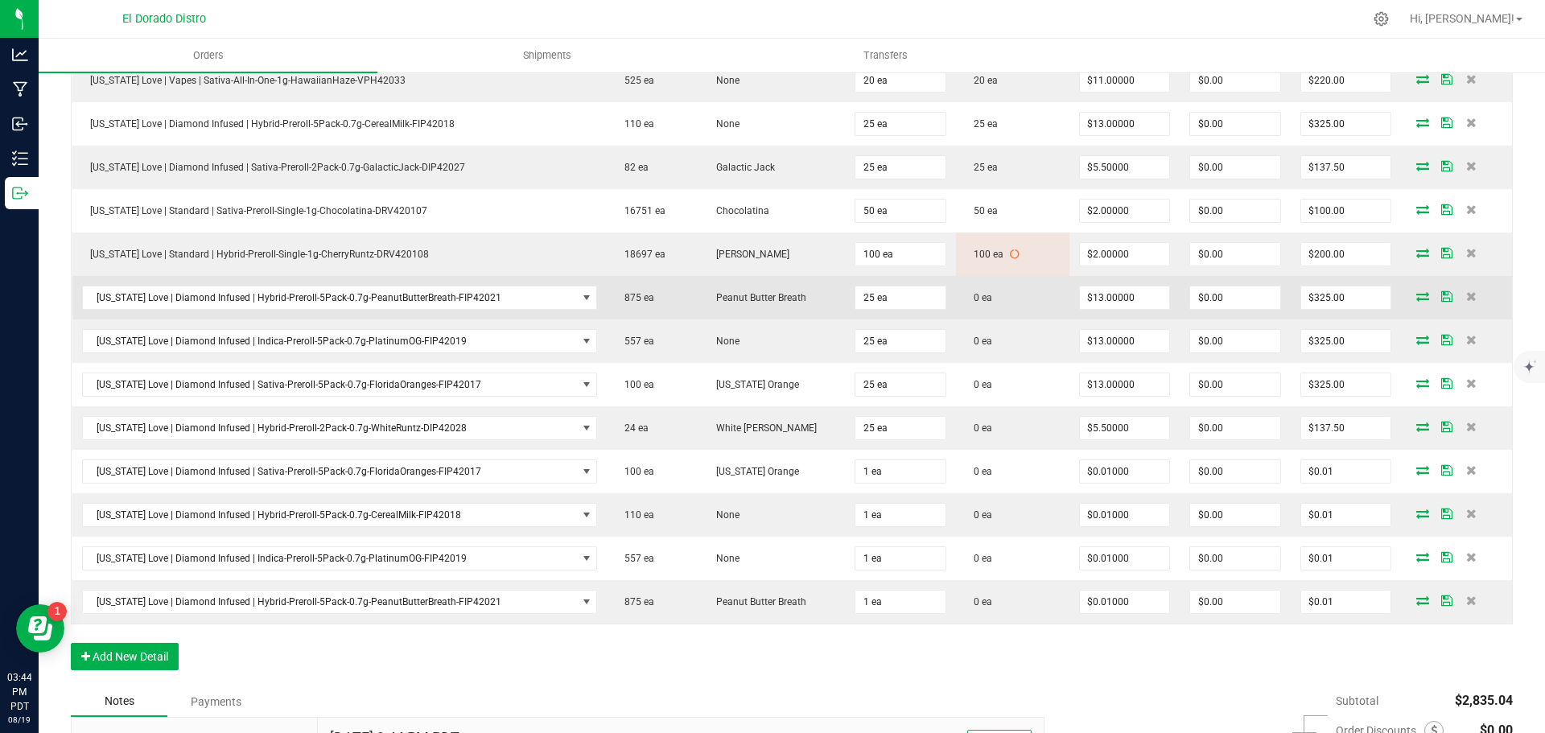
click at [1417, 293] on icon at bounding box center [1423, 296] width 13 height 10
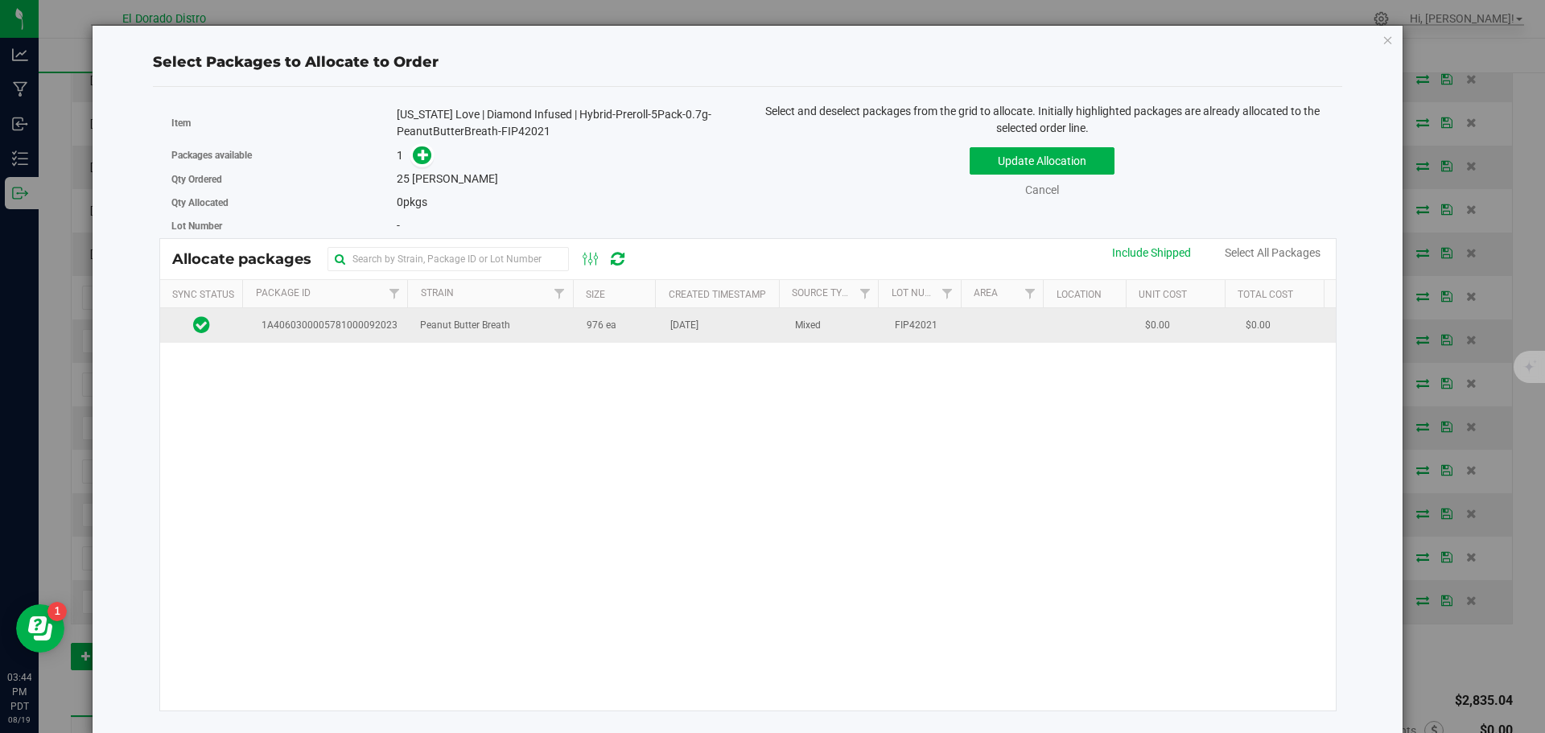
click at [621, 340] on td "976 ea" at bounding box center [619, 325] width 84 height 35
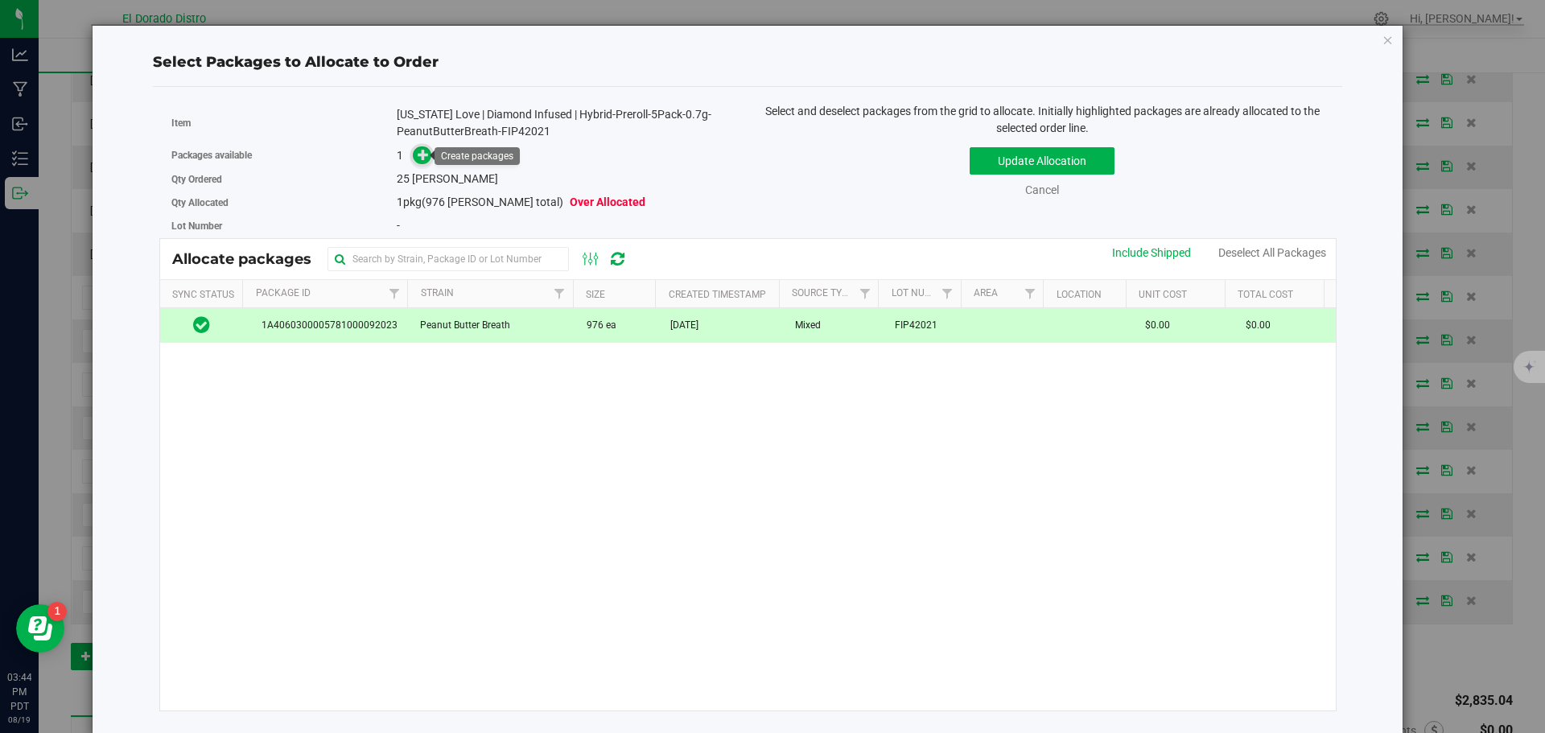
click at [424, 152] on icon at bounding box center [423, 154] width 11 height 11
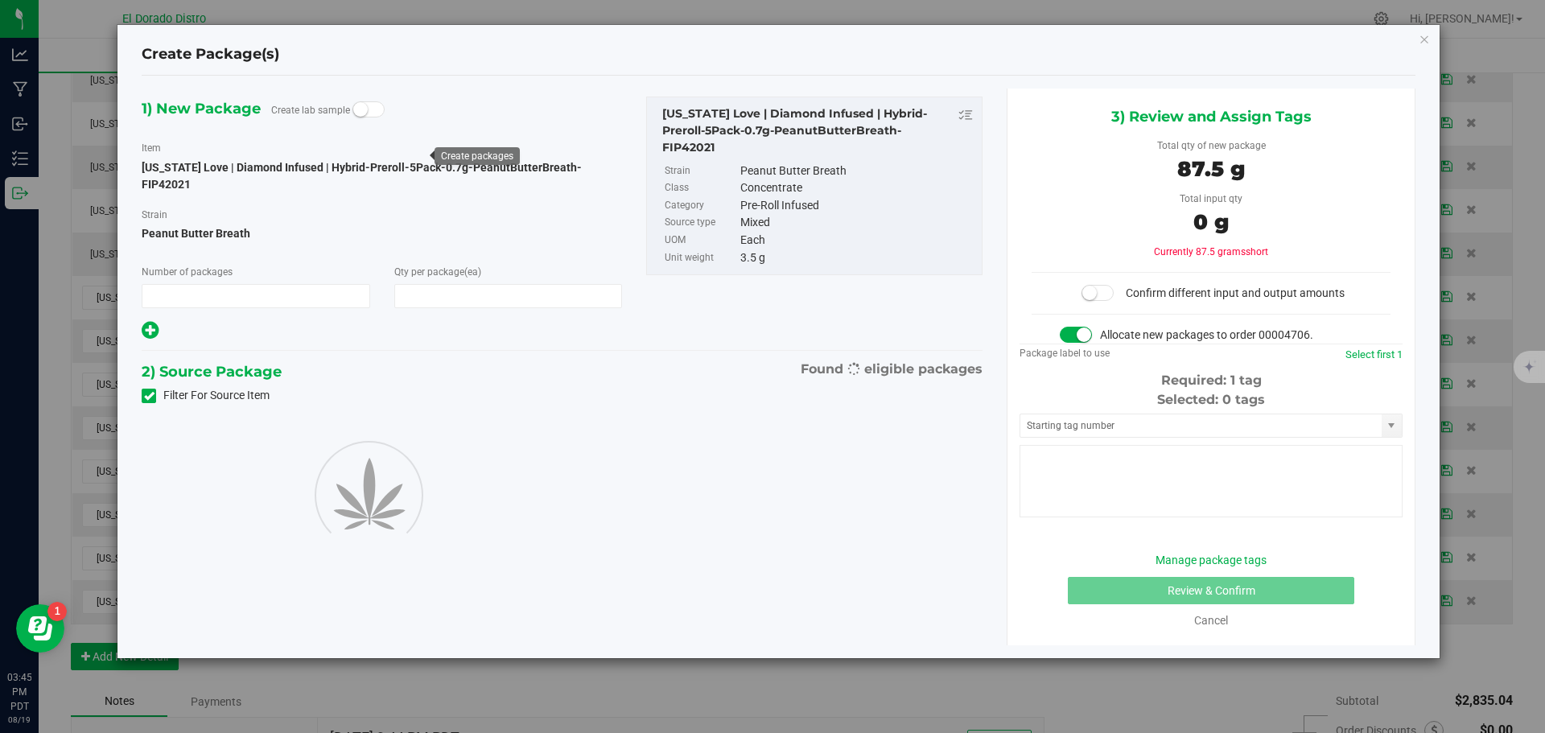
type input "1"
type input "25"
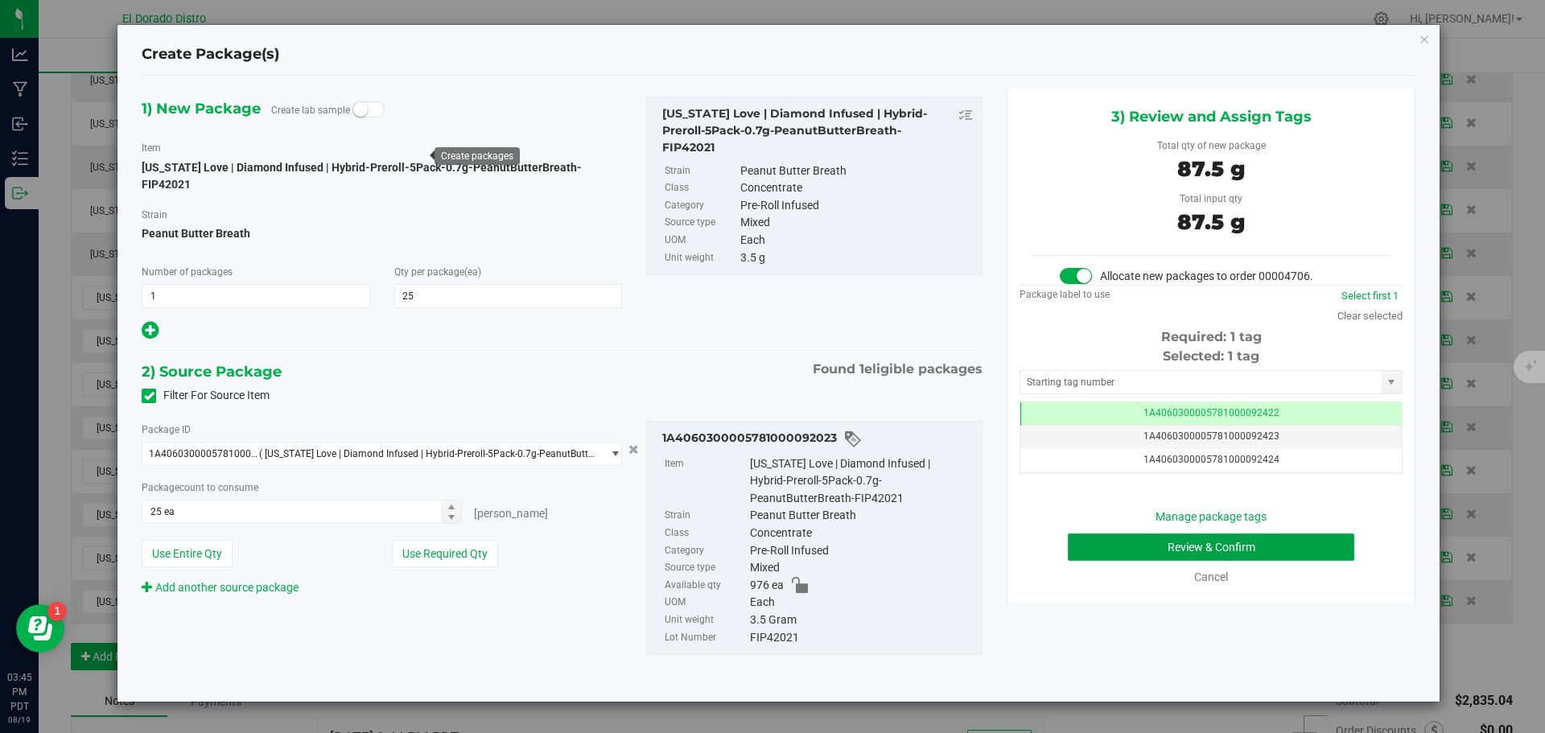
click at [1095, 551] on button "Review & Confirm" at bounding box center [1211, 547] width 287 height 27
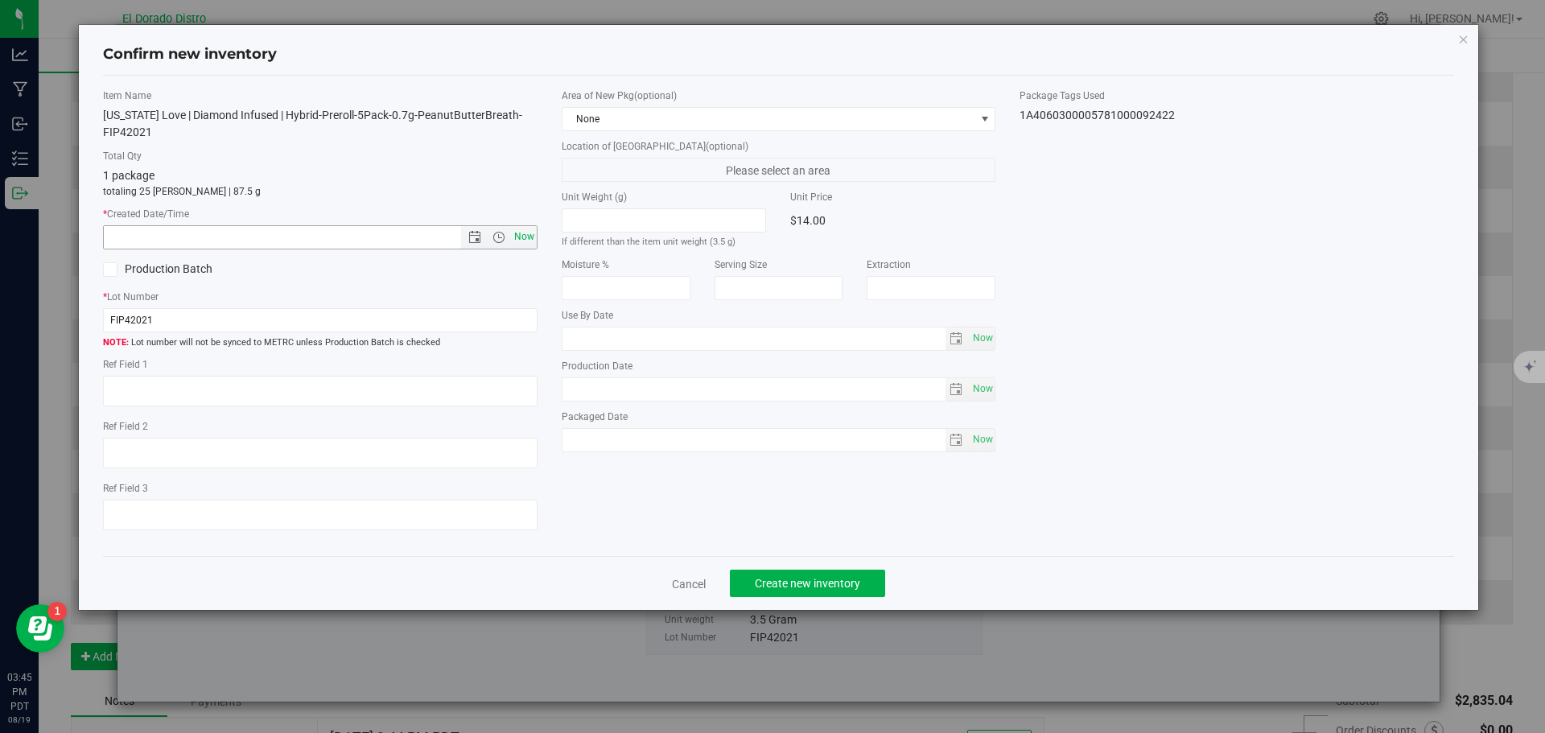
click at [526, 237] on span "Now" at bounding box center [523, 236] width 27 height 23
type input "[DATE] 3:45 PM"
drag, startPoint x: 789, startPoint y: 578, endPoint x: 792, endPoint y: 568, distance: 10.2
click at [789, 579] on span "Create new inventory" at bounding box center [807, 583] width 105 height 13
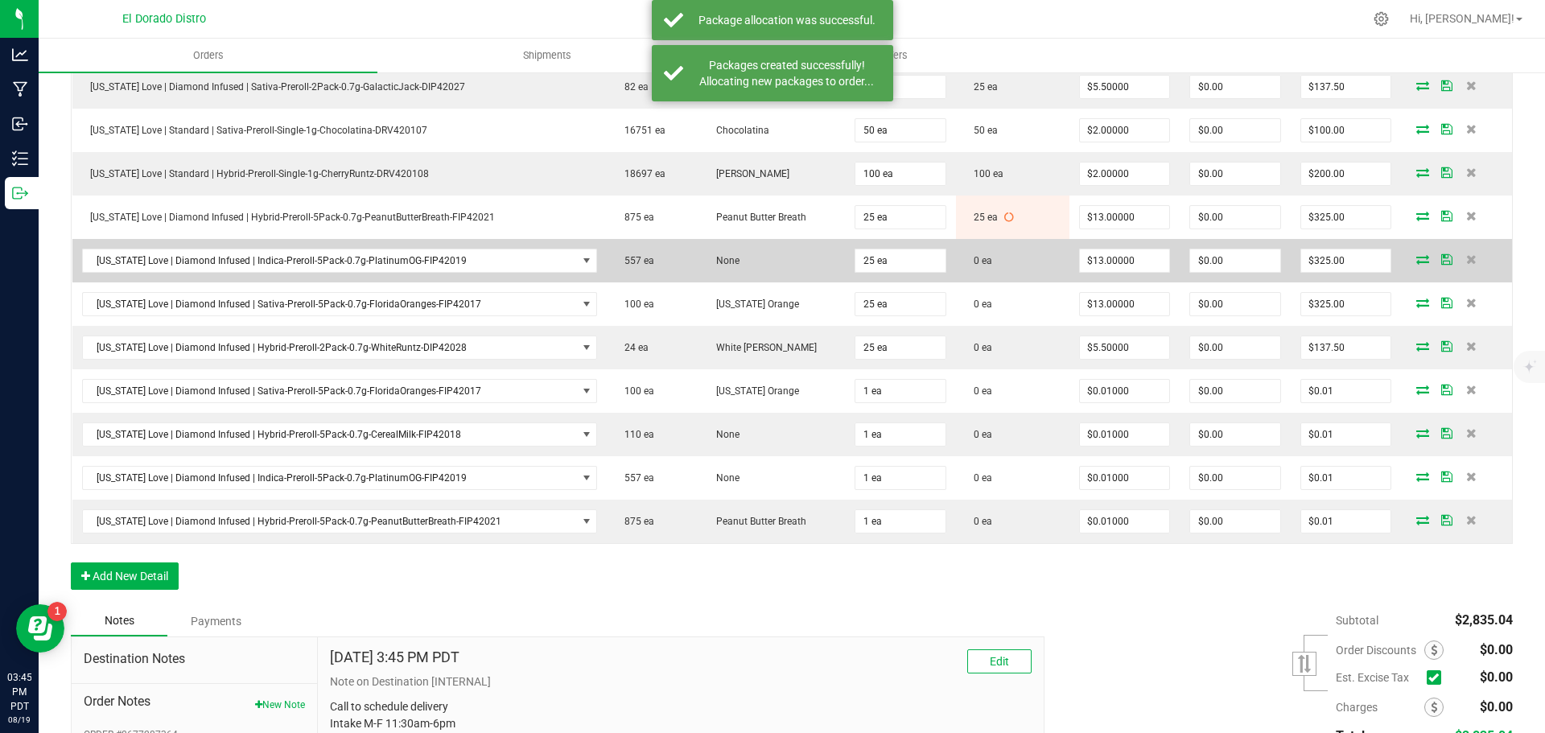
click at [1417, 258] on icon at bounding box center [1423, 259] width 13 height 10
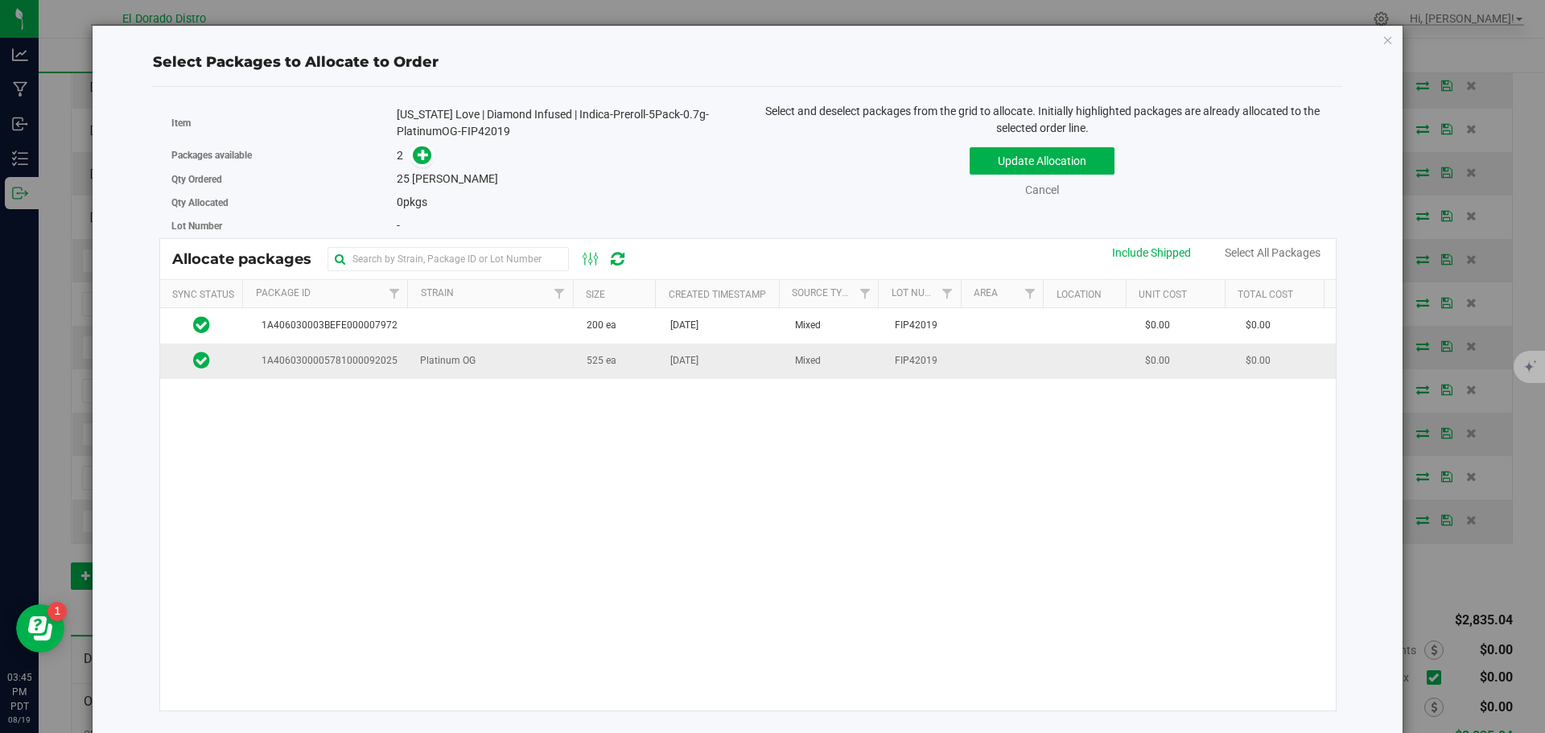
click at [748, 370] on td "[DATE]" at bounding box center [723, 361] width 125 height 35
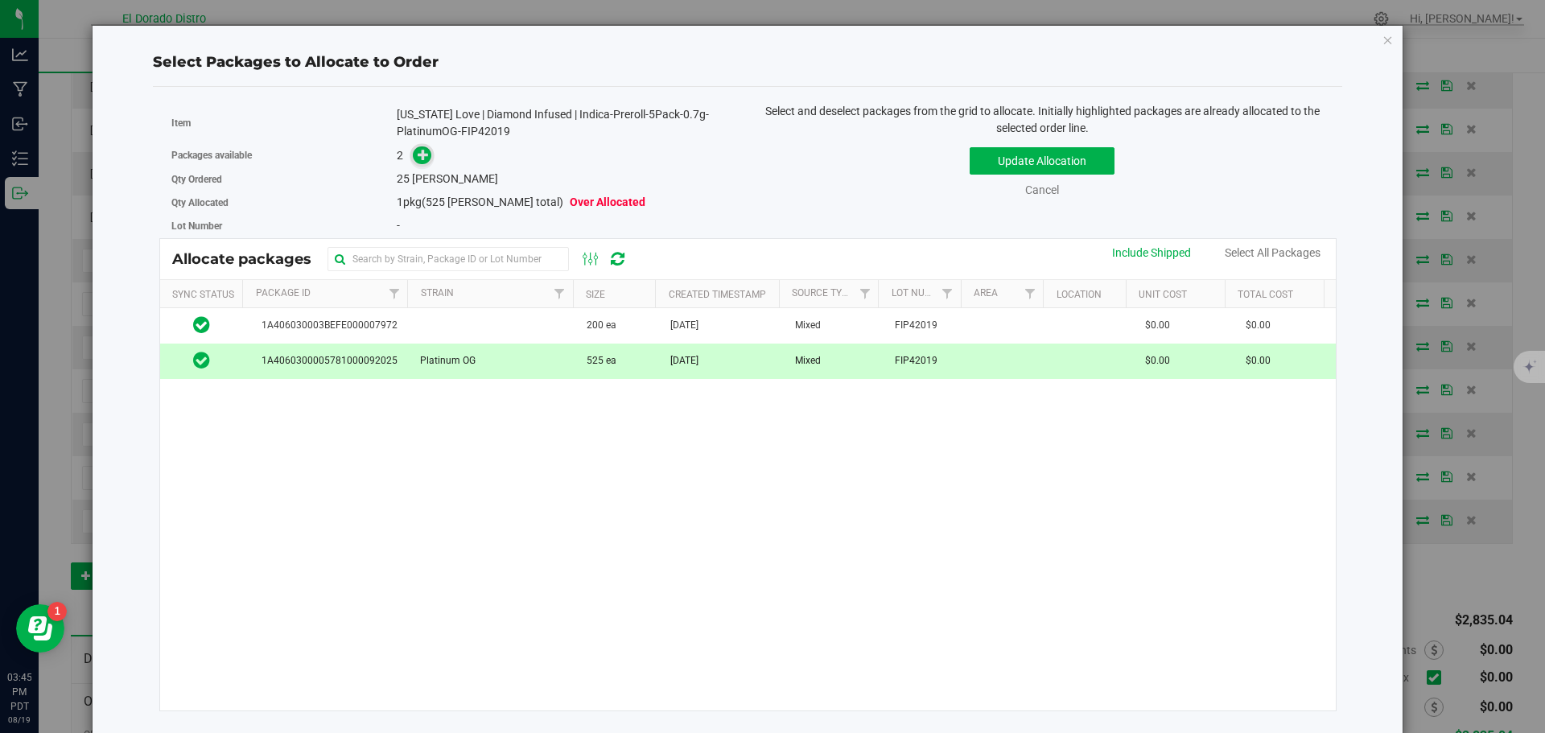
click at [423, 153] on icon at bounding box center [424, 154] width 12 height 12
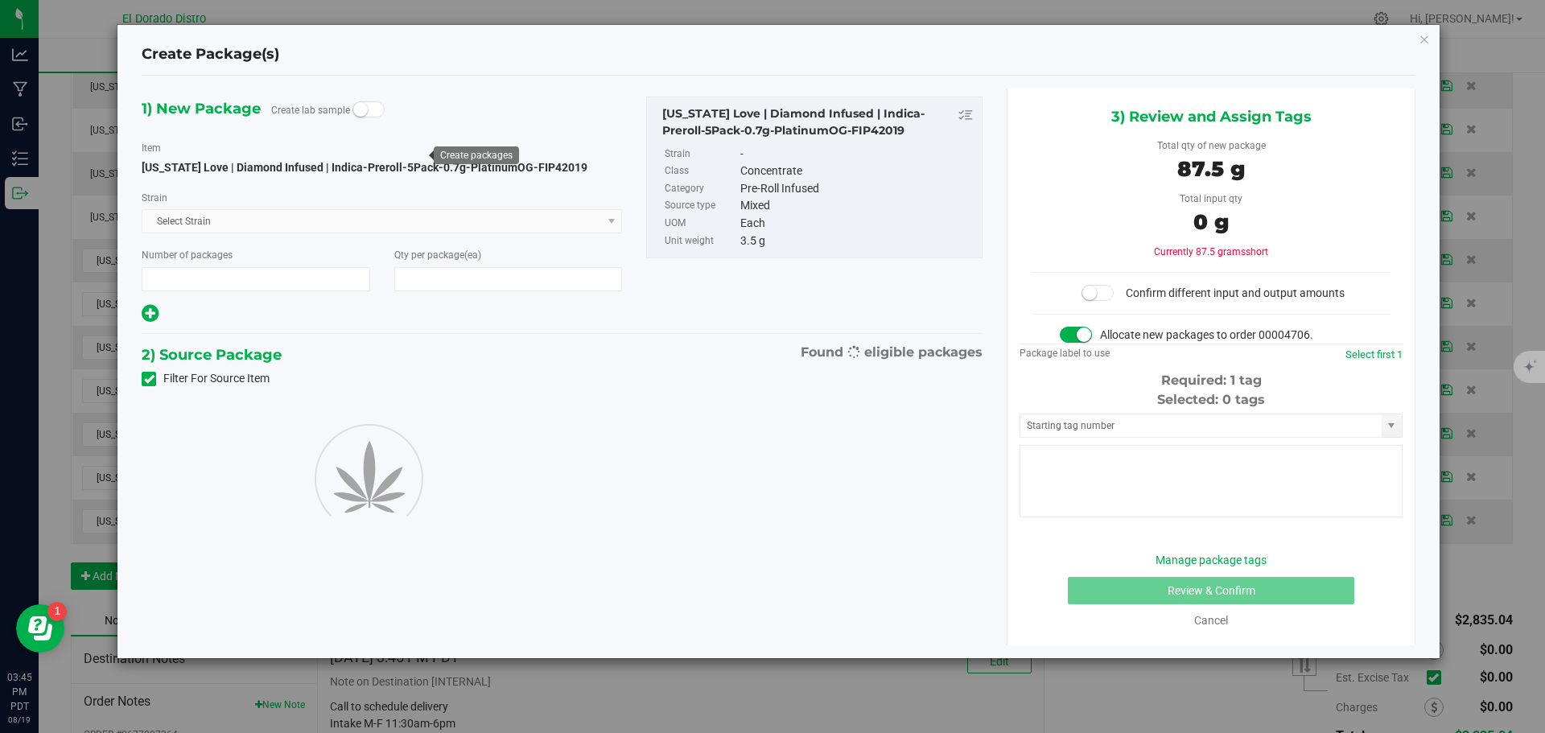
type input "1"
type input "25"
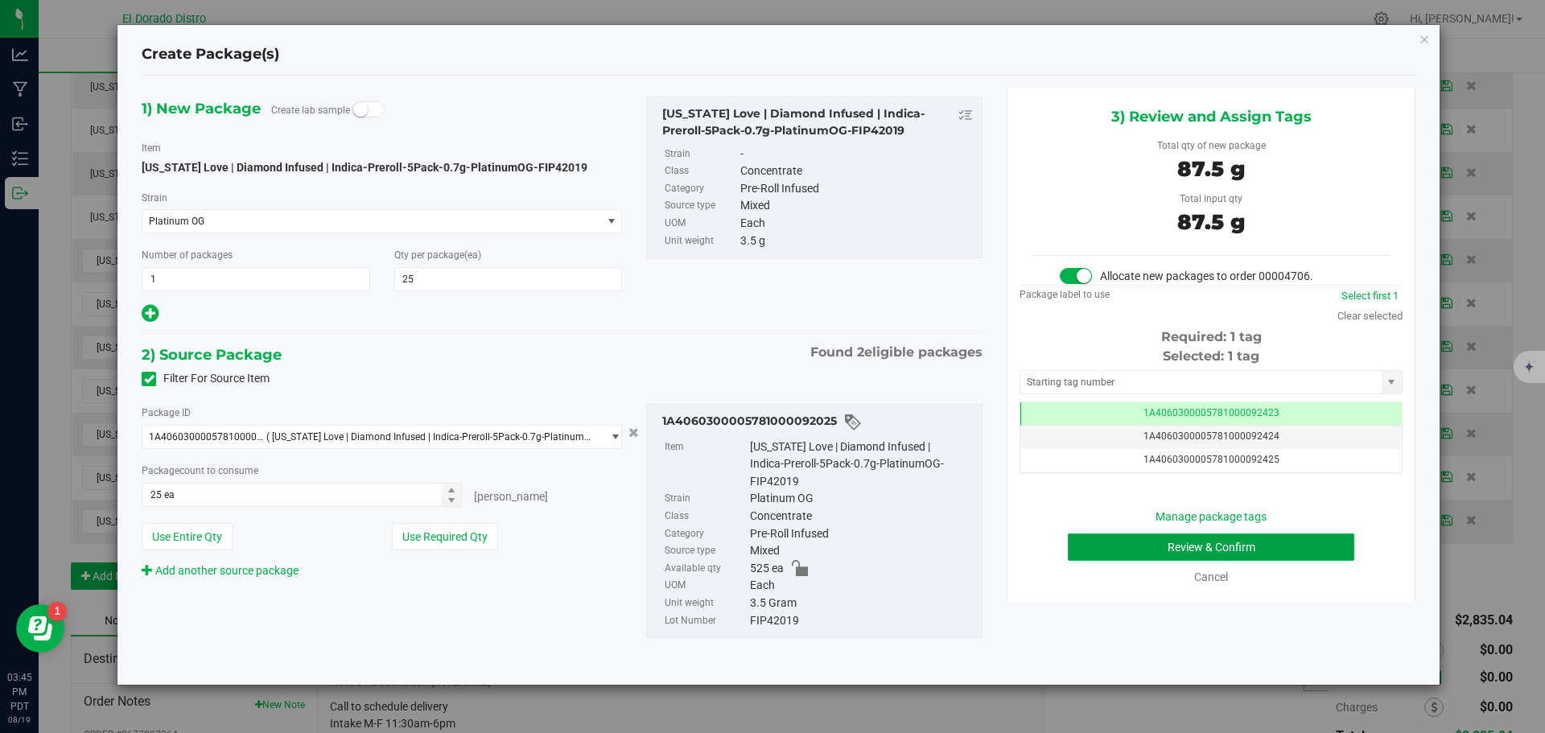
click at [1090, 551] on button "Review & Confirm" at bounding box center [1211, 547] width 287 height 27
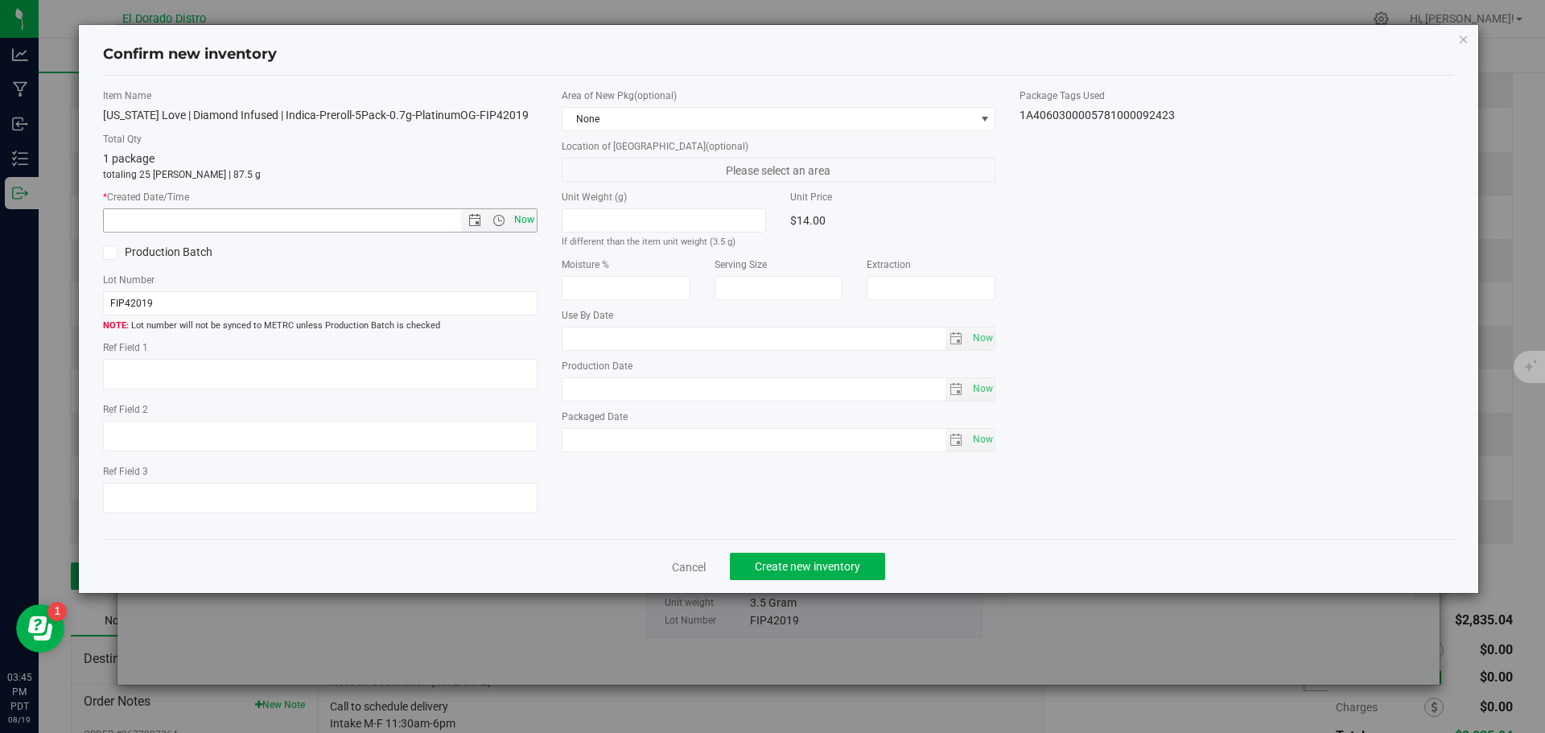
click at [529, 221] on span "Now" at bounding box center [523, 219] width 27 height 23
type input "[DATE] 3:45 PM"
click at [811, 570] on span "Create new inventory" at bounding box center [807, 566] width 105 height 13
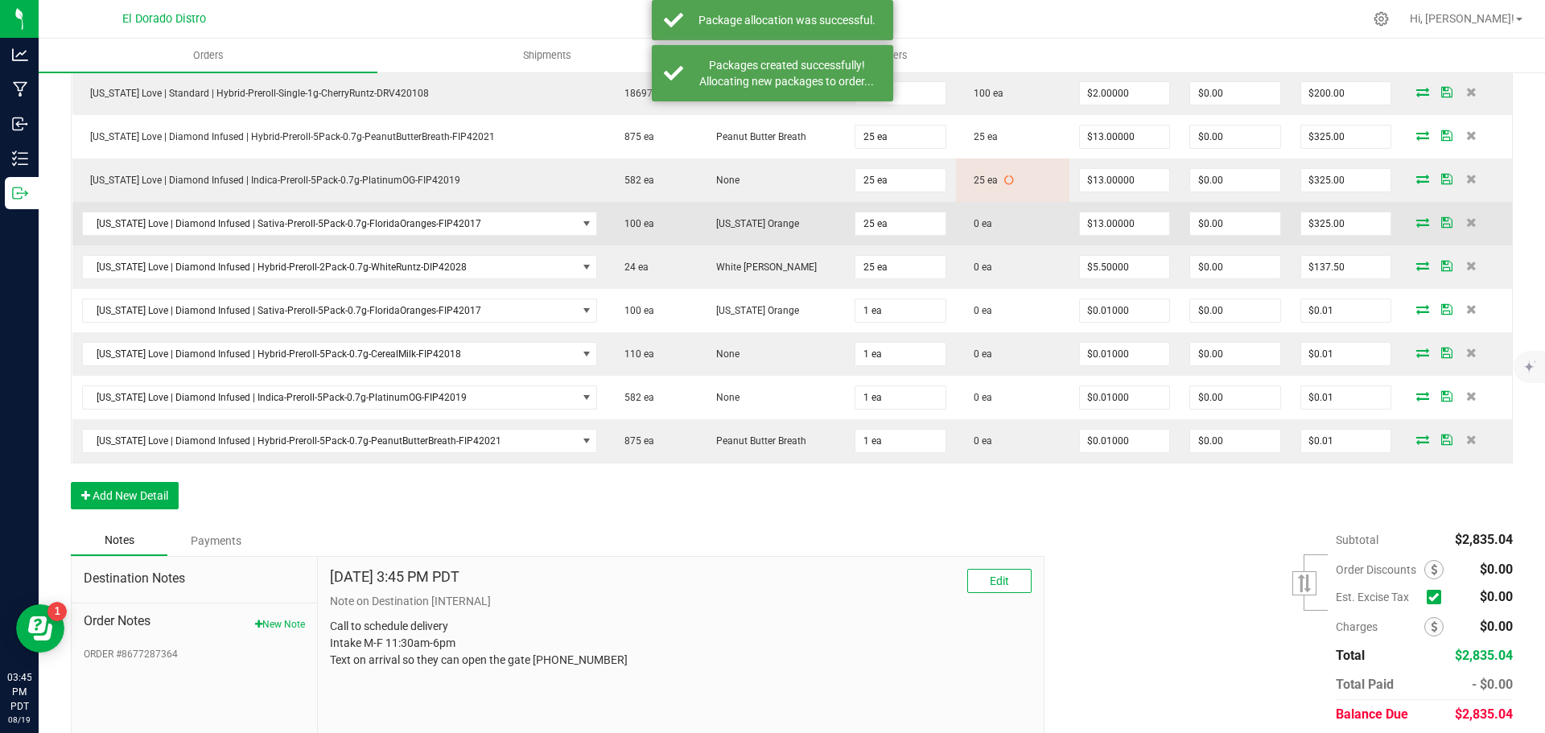
click at [1417, 222] on icon at bounding box center [1423, 222] width 13 height 10
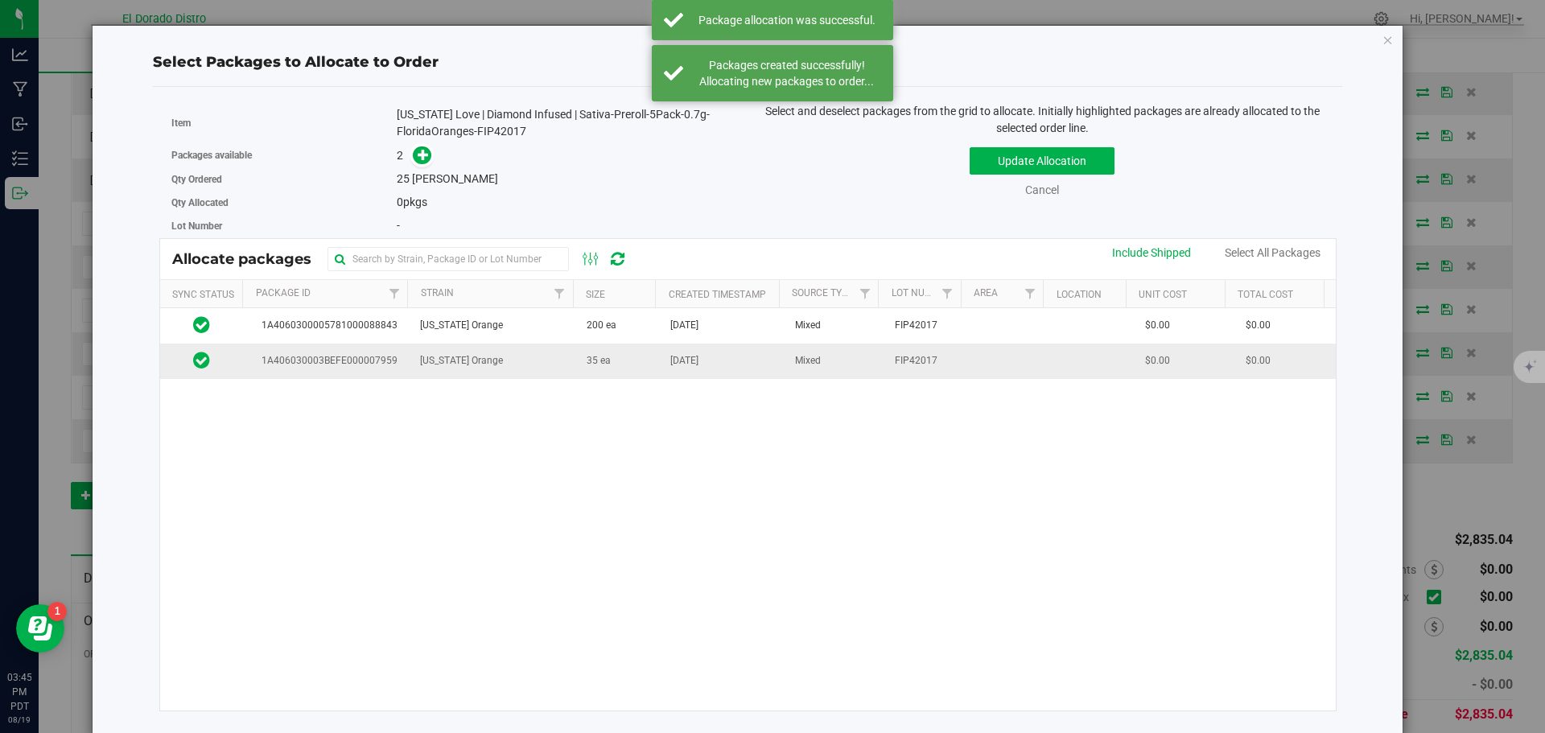
click at [601, 373] on td "35 ea" at bounding box center [619, 361] width 84 height 35
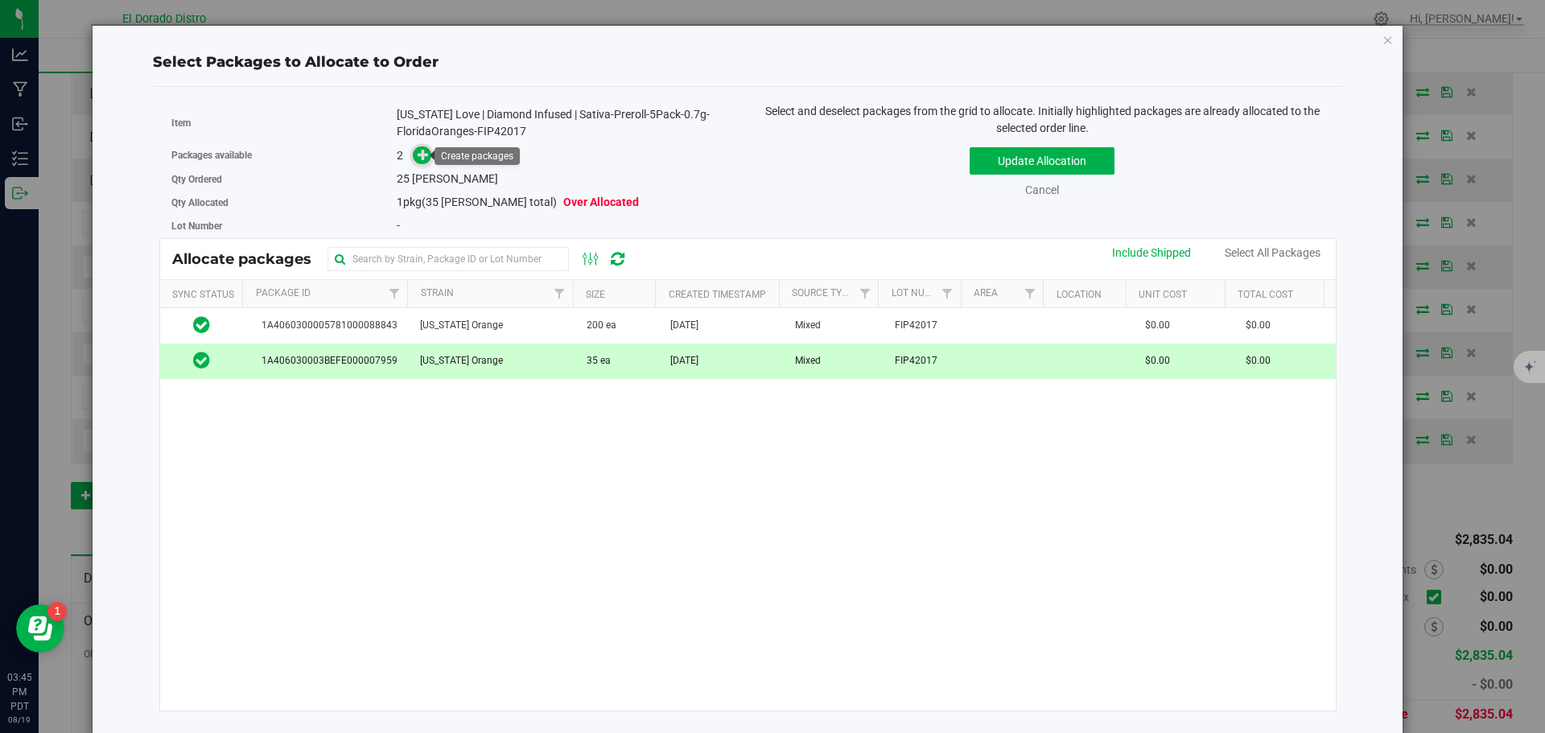
click at [425, 152] on icon at bounding box center [423, 154] width 11 height 11
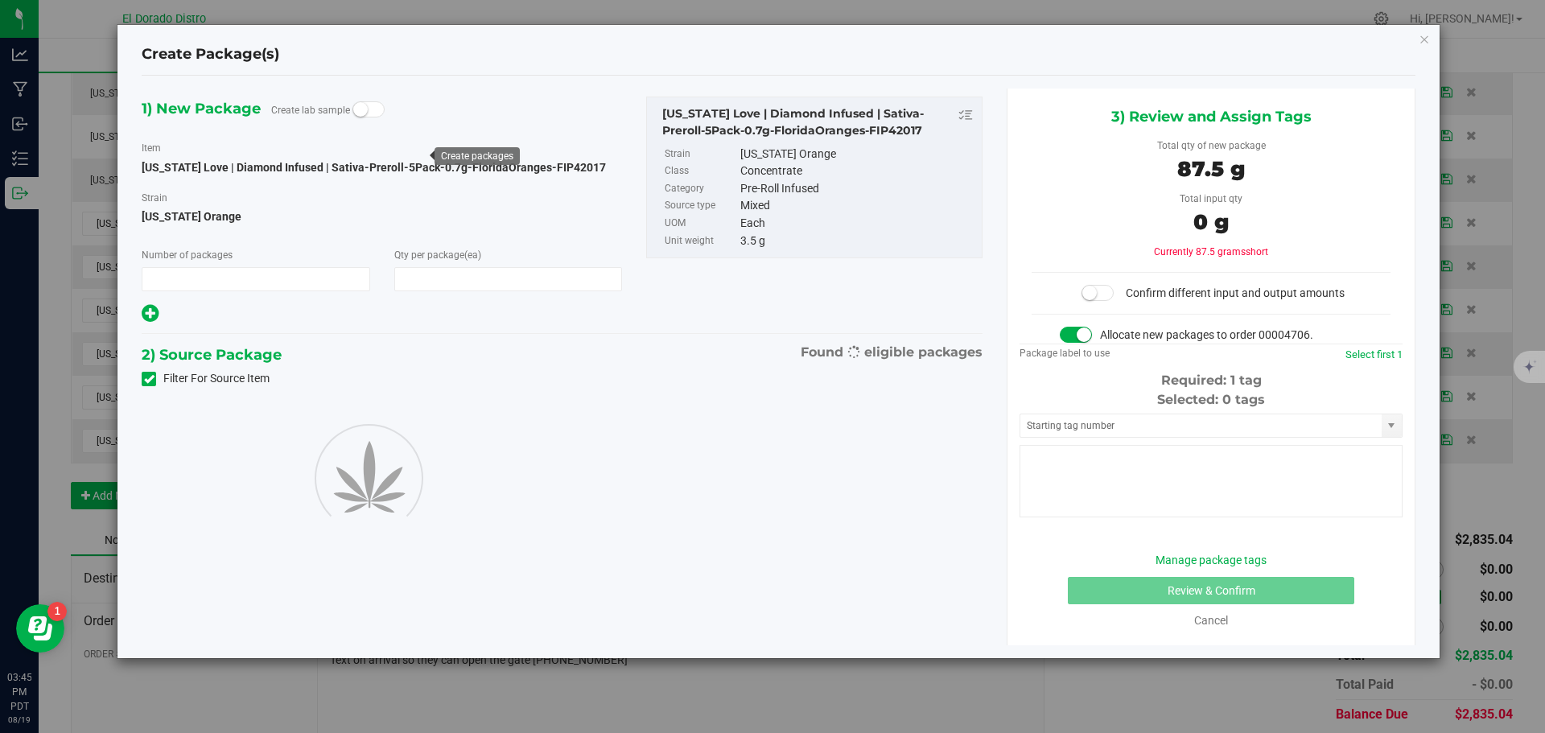
type input "1"
type input "25"
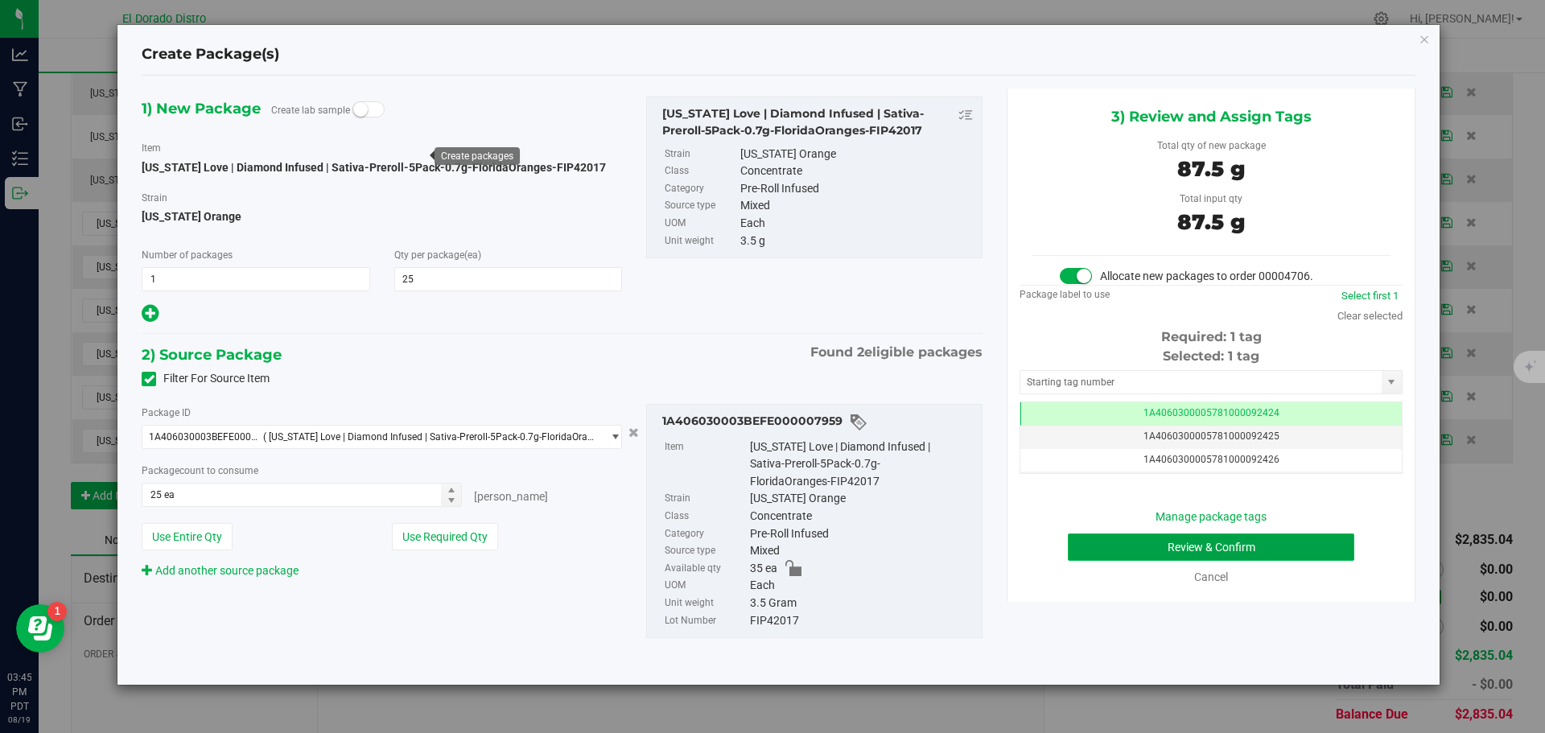
click at [1091, 549] on button "Review & Confirm" at bounding box center [1211, 547] width 287 height 27
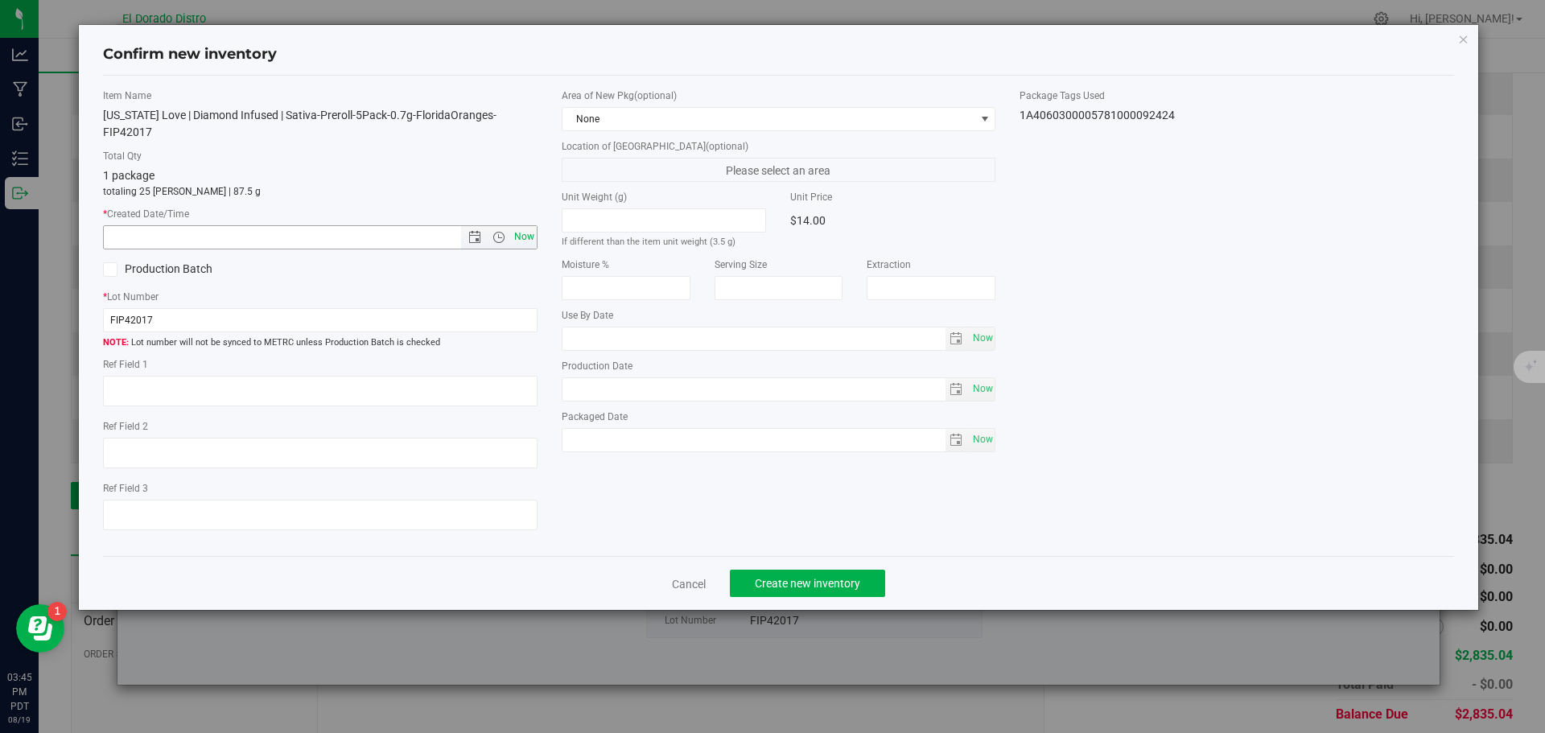
click at [527, 225] on span "Now" at bounding box center [523, 236] width 27 height 23
type input "[DATE] 3:45 PM"
click at [794, 577] on span "Create new inventory" at bounding box center [807, 583] width 105 height 13
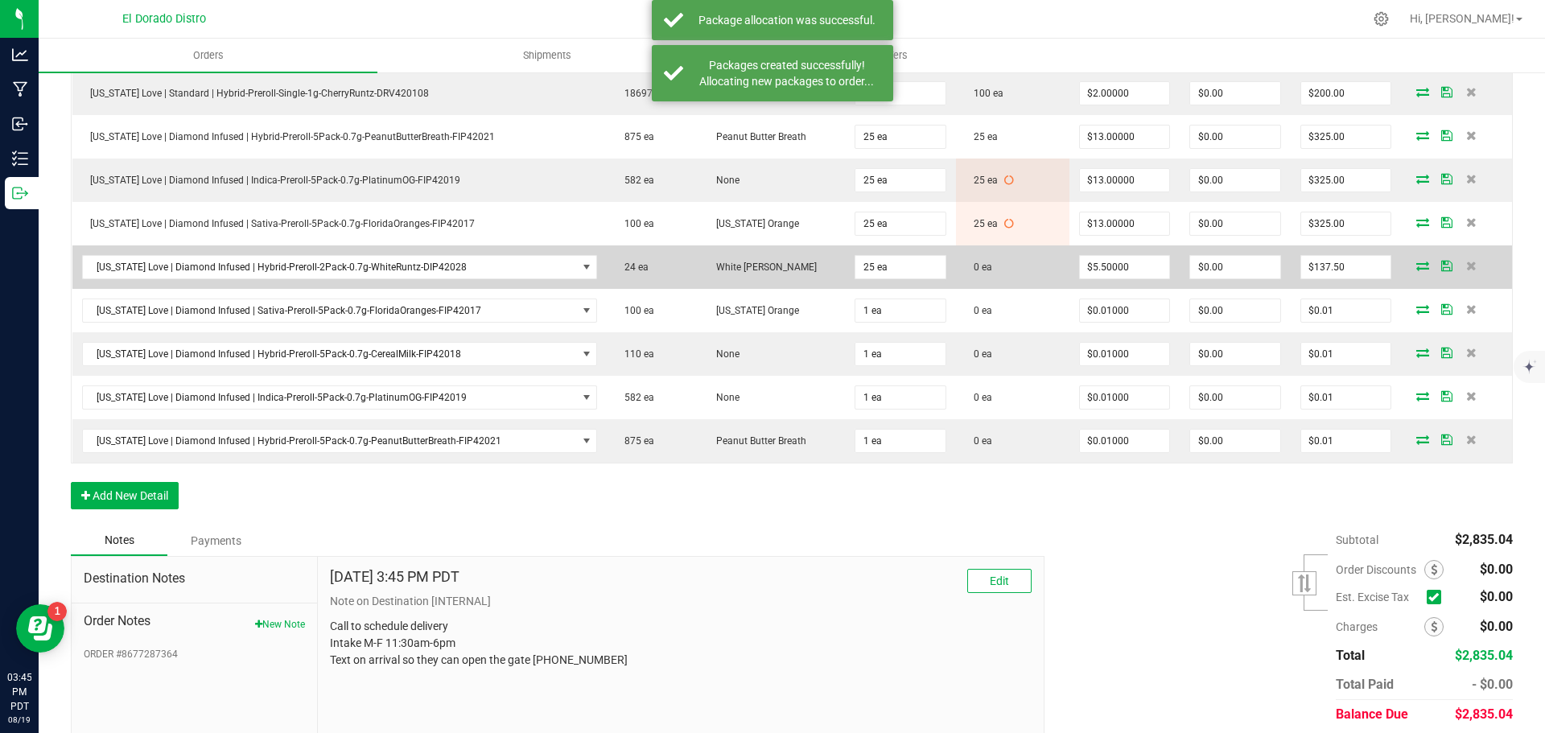
click at [1417, 266] on icon at bounding box center [1423, 266] width 13 height 10
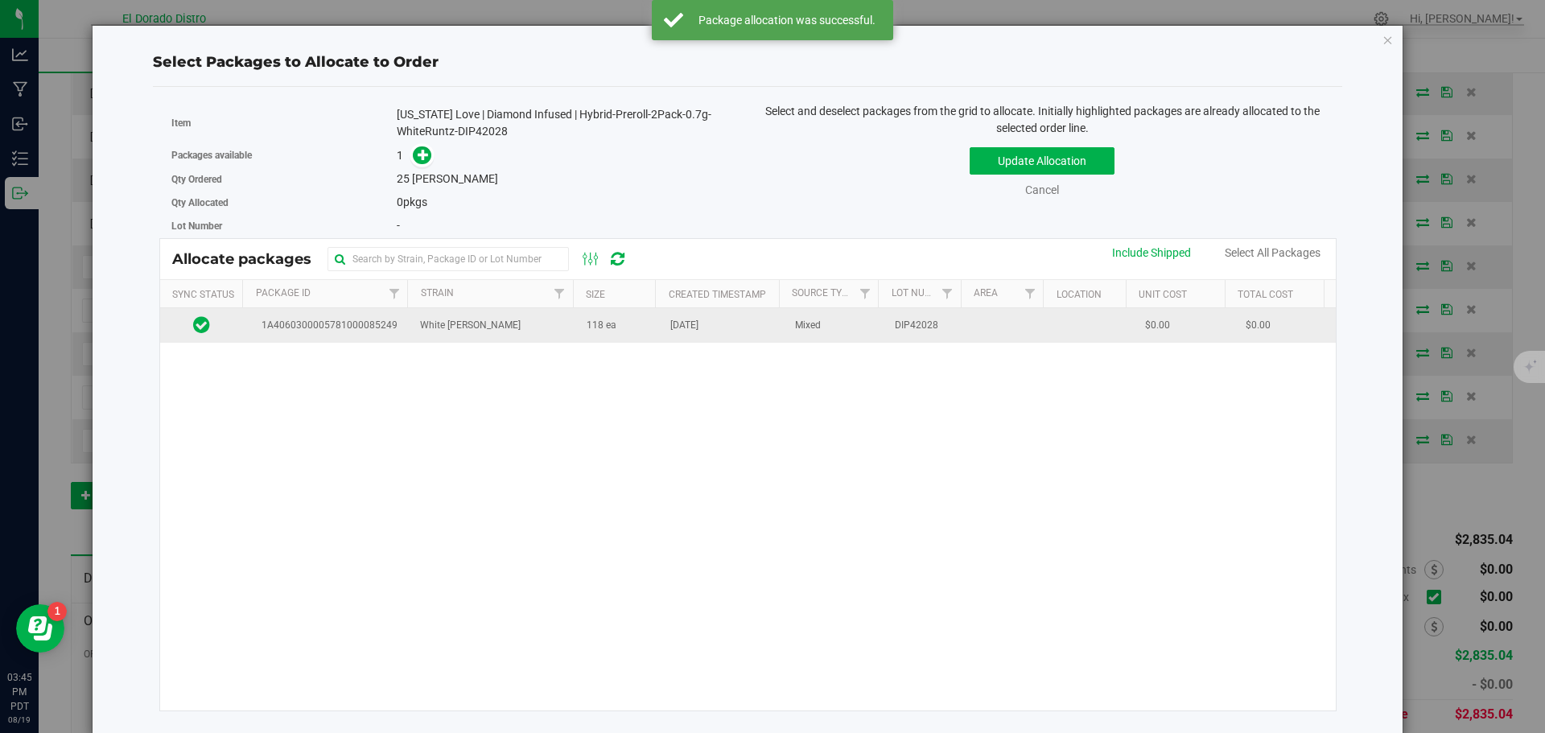
click at [672, 333] on span "[DATE]" at bounding box center [684, 325] width 28 height 15
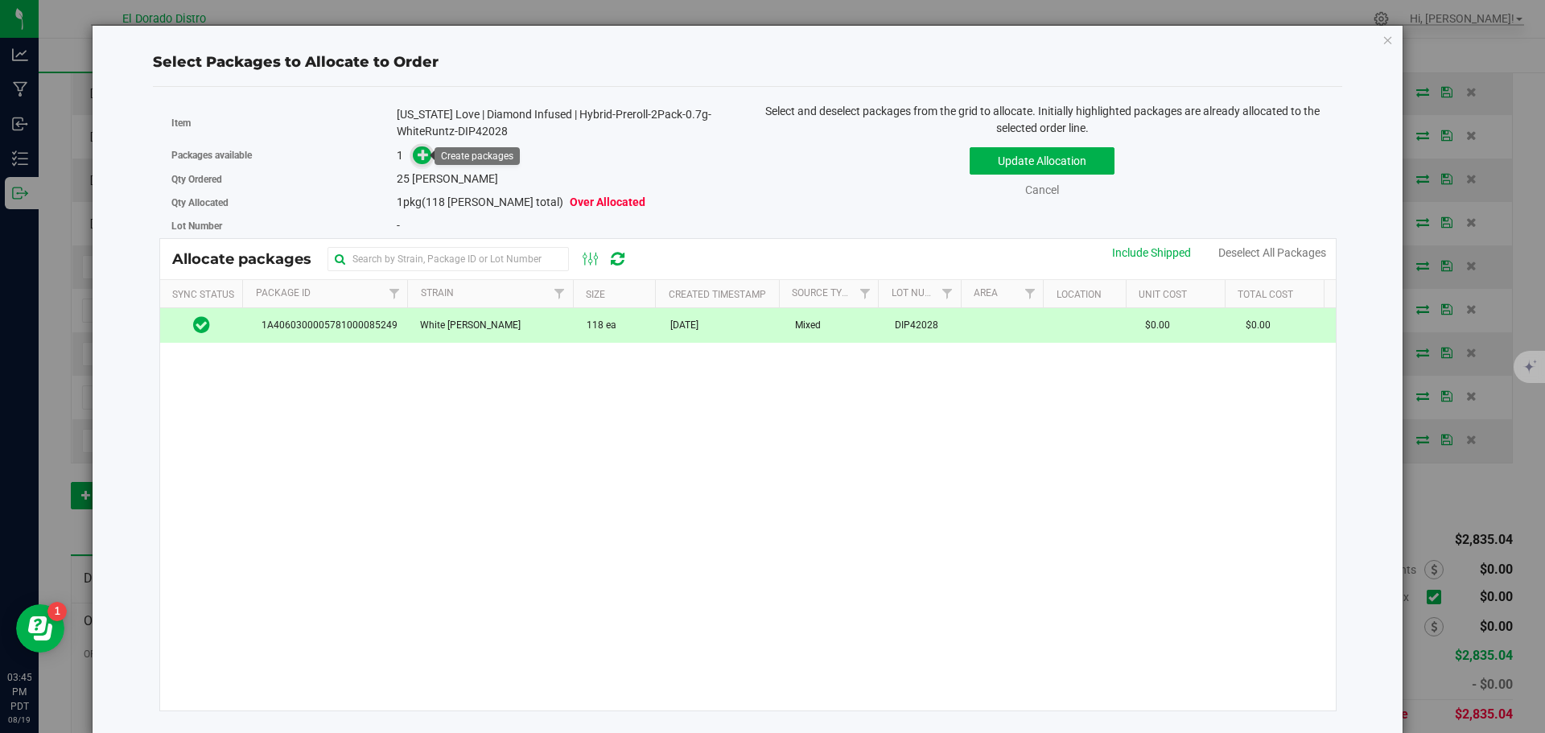
click at [419, 155] on icon at bounding box center [423, 154] width 11 height 11
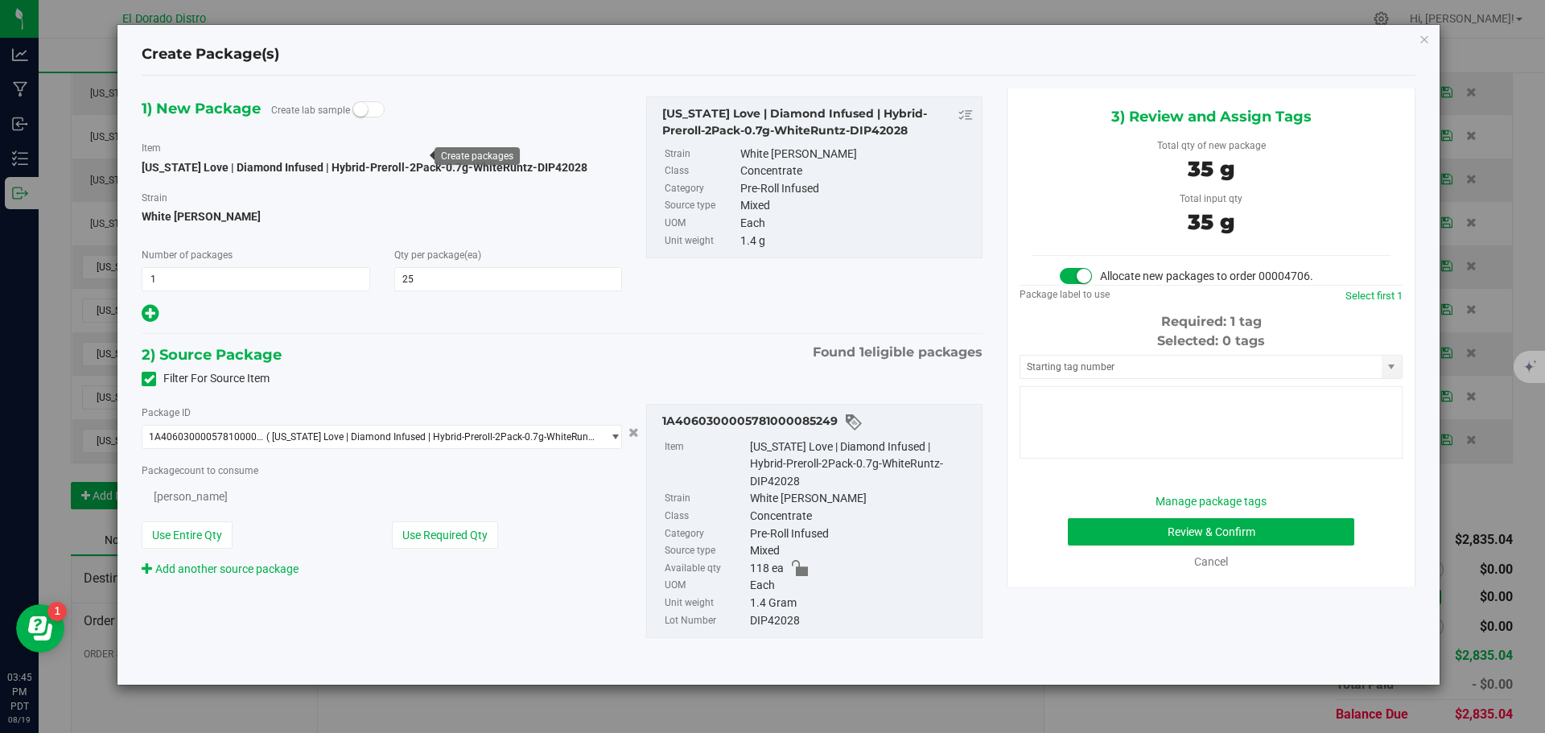
type input "25"
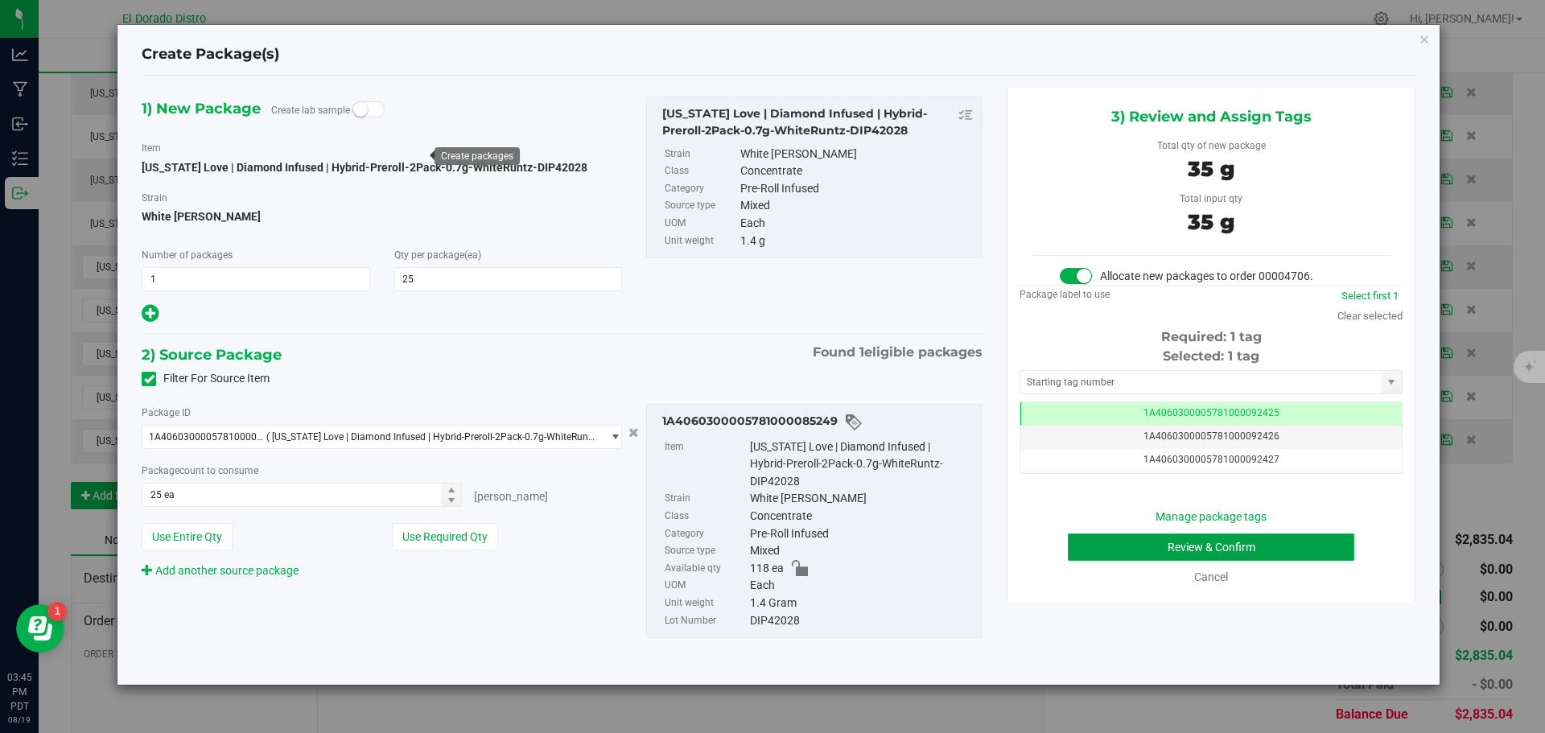
click at [1079, 547] on button "Review & Confirm" at bounding box center [1211, 547] width 287 height 27
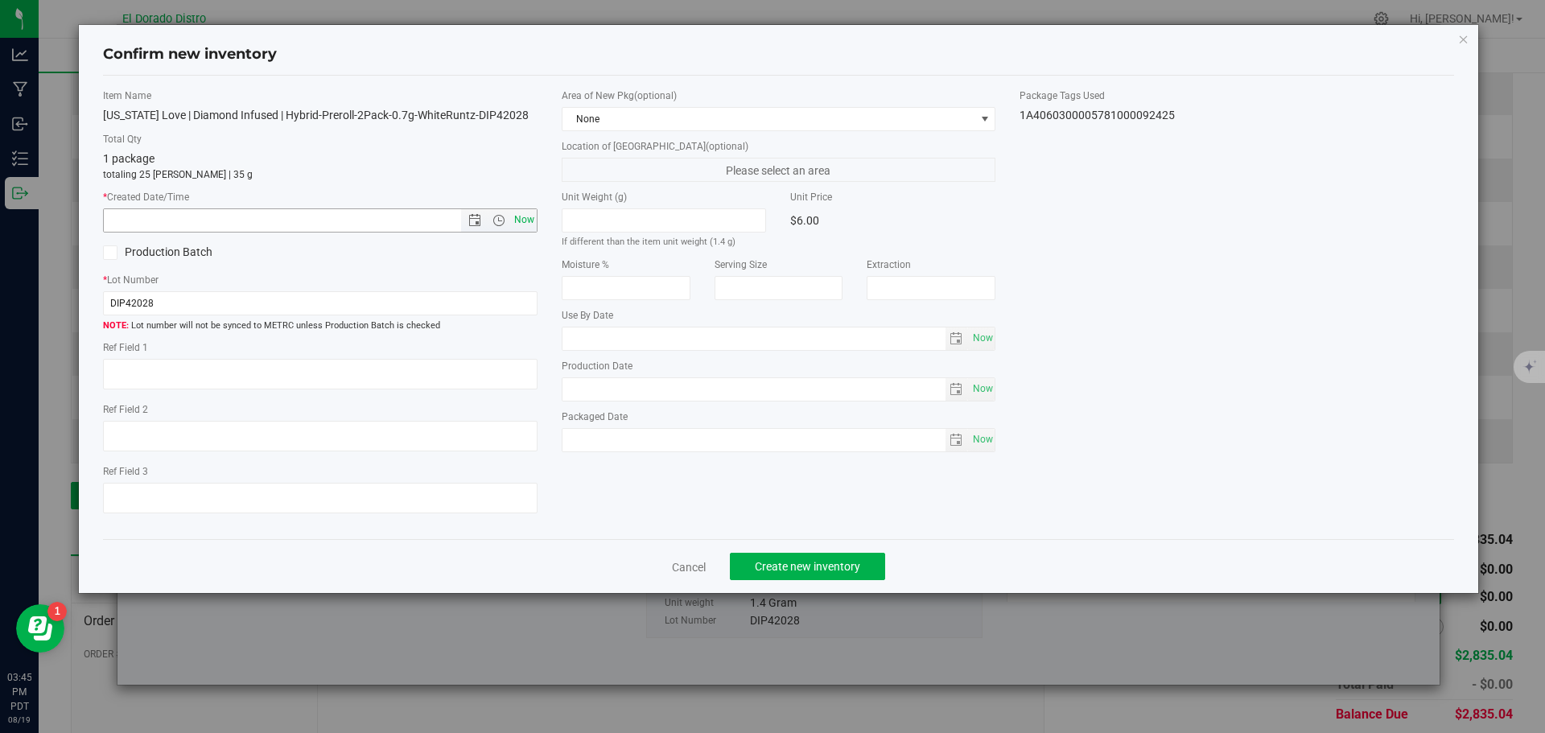
click at [526, 213] on span "Now" at bounding box center [523, 219] width 27 height 23
type input "[DATE] 3:45 PM"
click at [802, 564] on span "Create new inventory" at bounding box center [807, 566] width 105 height 13
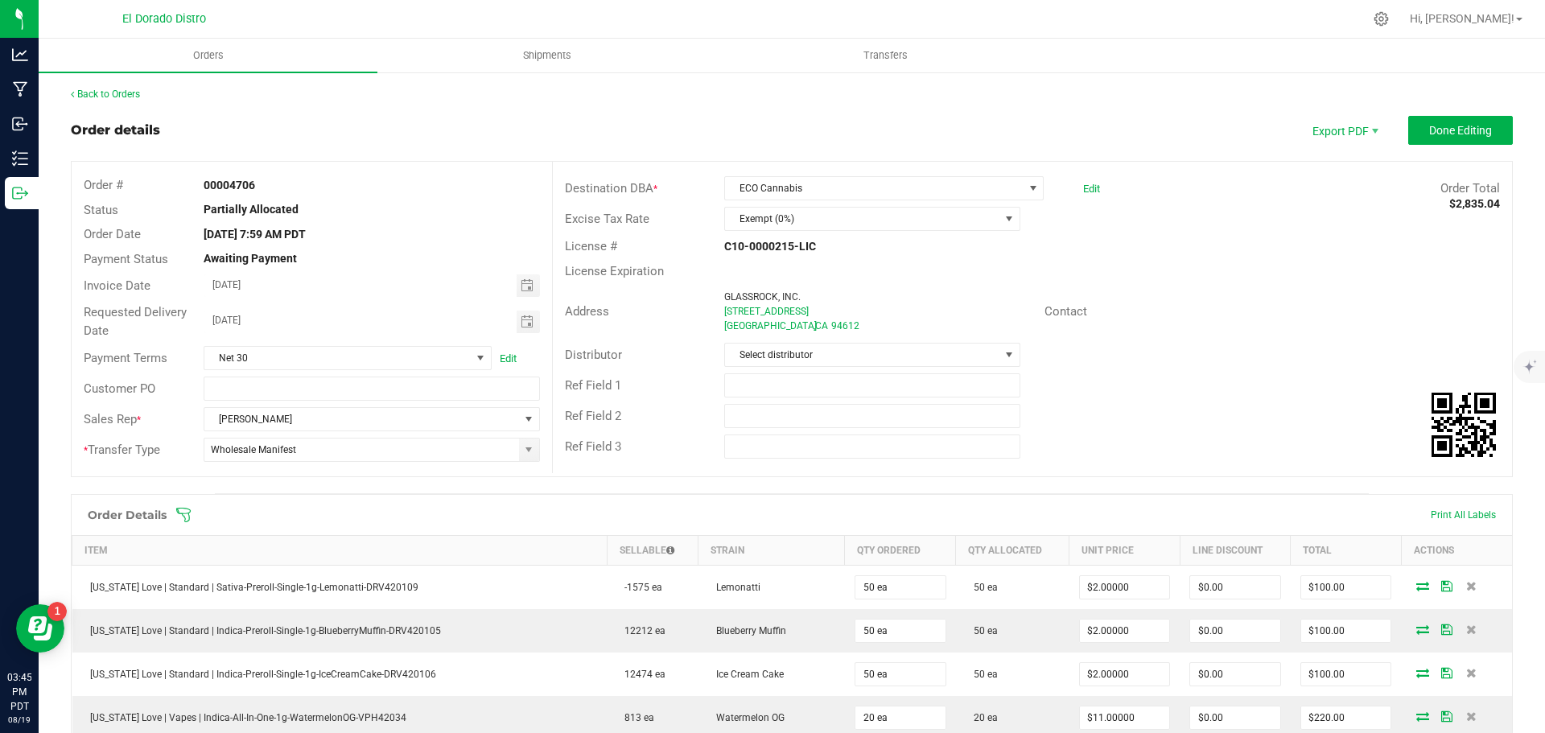
click at [1172, 282] on div "License Expiration" at bounding box center [1032, 271] width 959 height 25
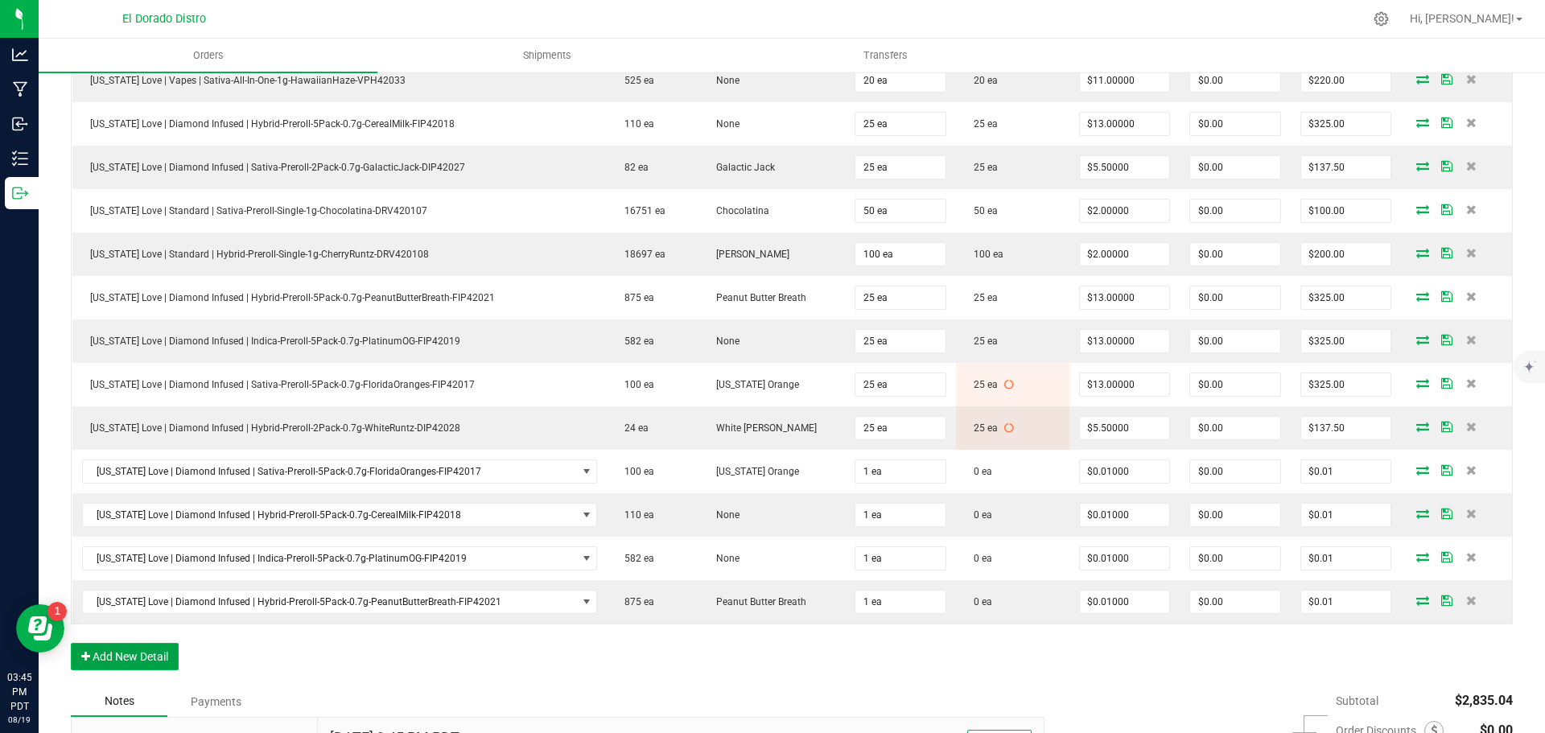
click at [163, 657] on button "Add New Detail" at bounding box center [125, 656] width 108 height 27
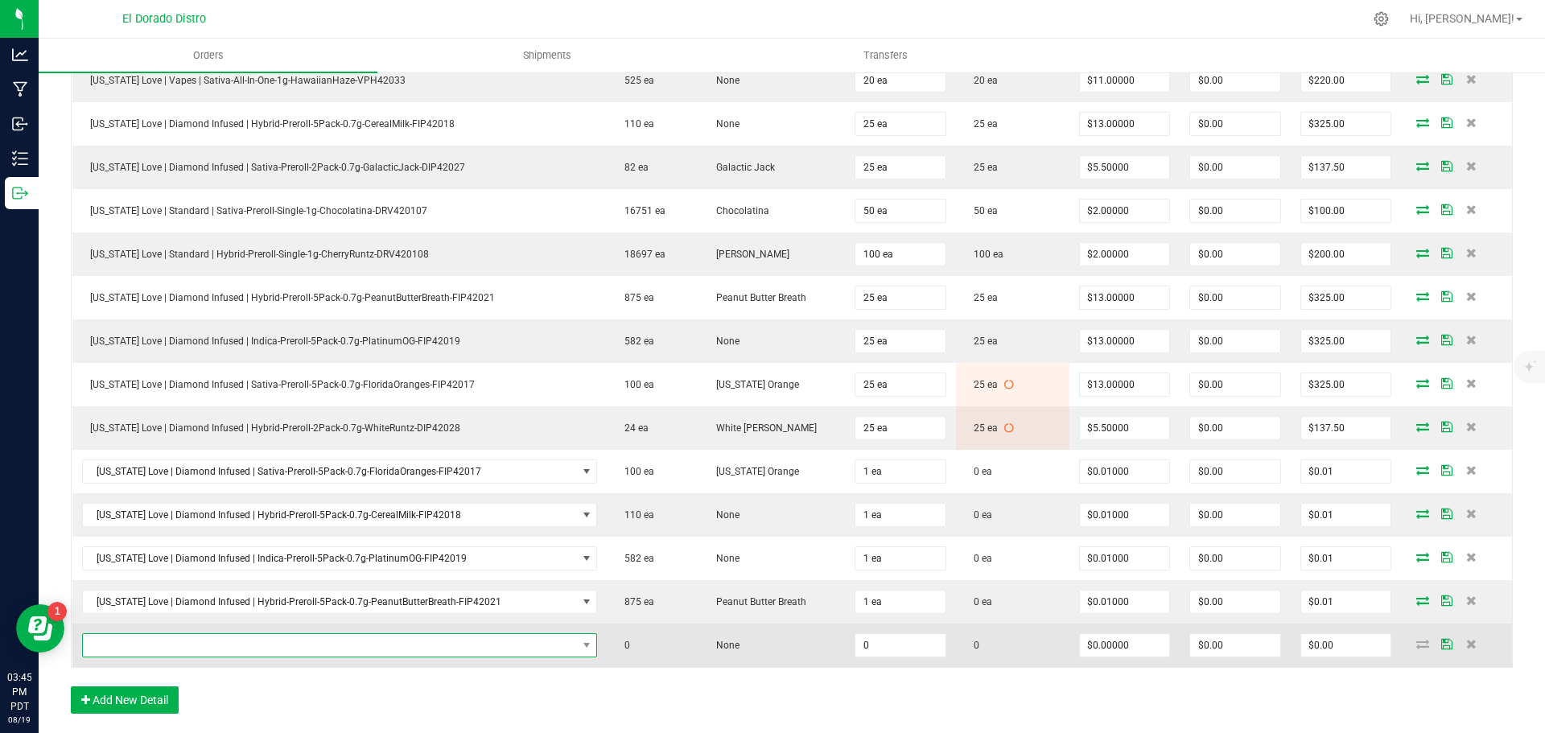
click at [169, 646] on span "NO DATA FOUND" at bounding box center [330, 645] width 494 height 23
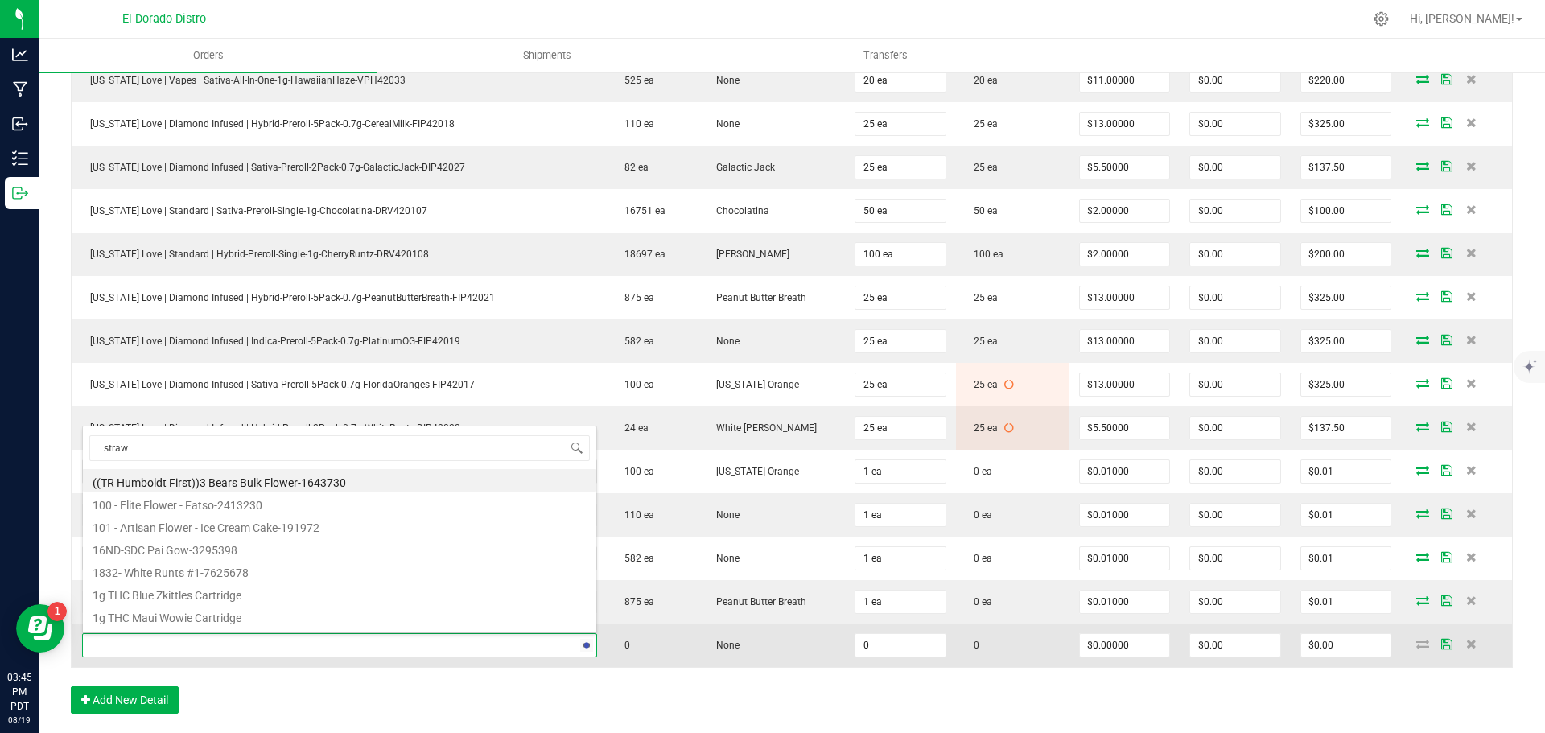
type input "strawb"
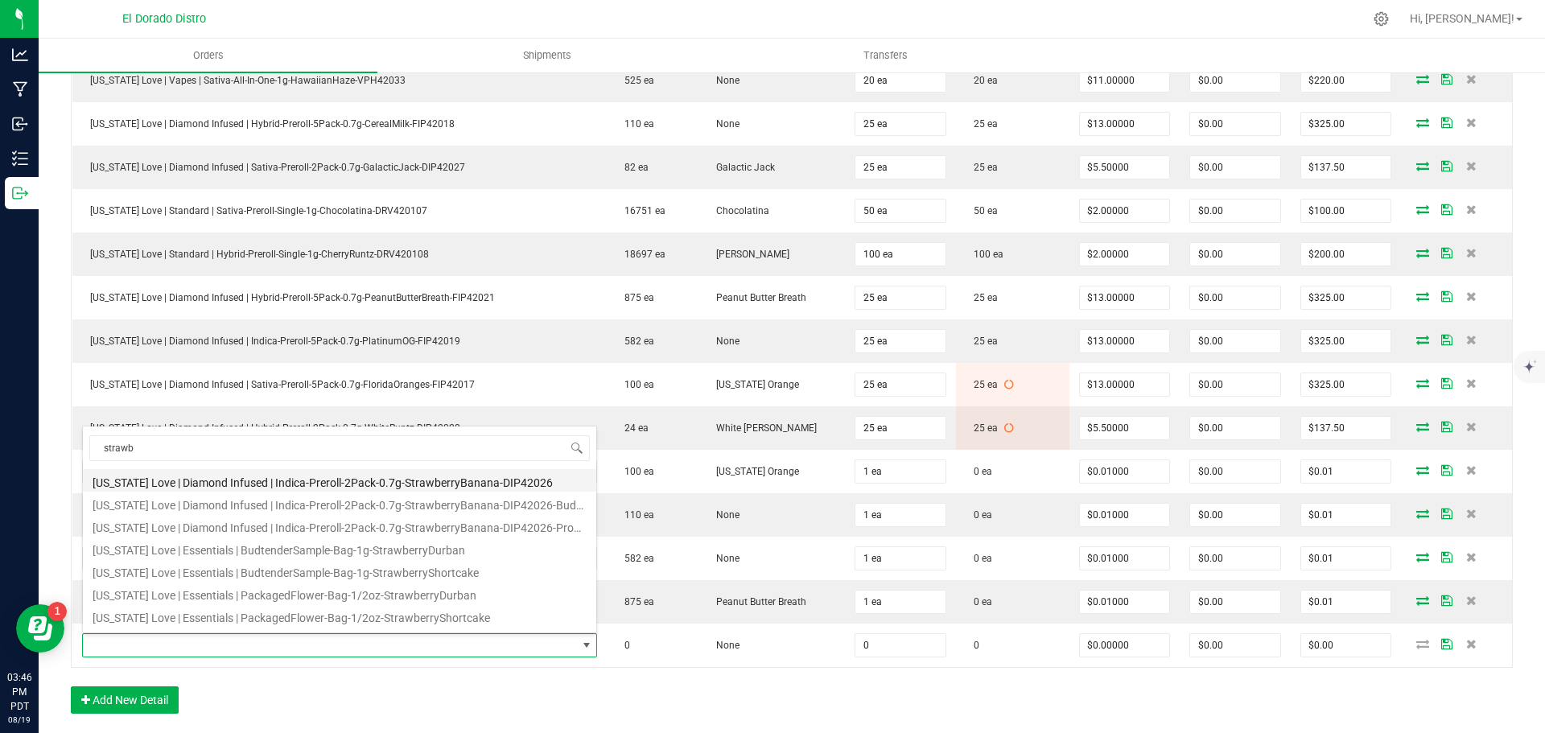
click at [295, 476] on li "[US_STATE] Love | Diamond Infused | Indica-Preroll-2Pack-0.7g-StrawberryBanana-…" at bounding box center [340, 480] width 514 height 23
type input "0 ea"
type input "$6.00000"
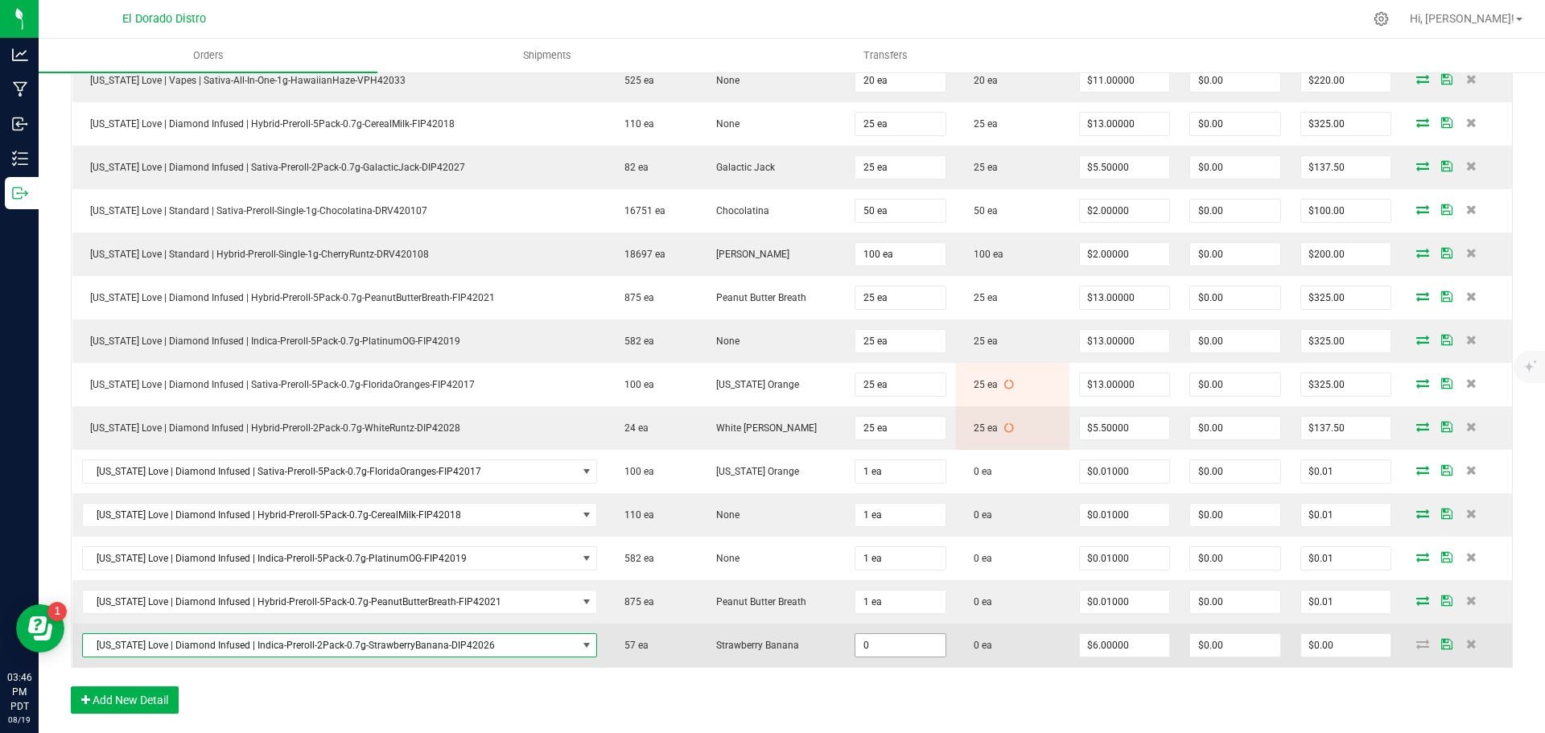
click at [856, 646] on input "0" at bounding box center [901, 645] width 90 height 23
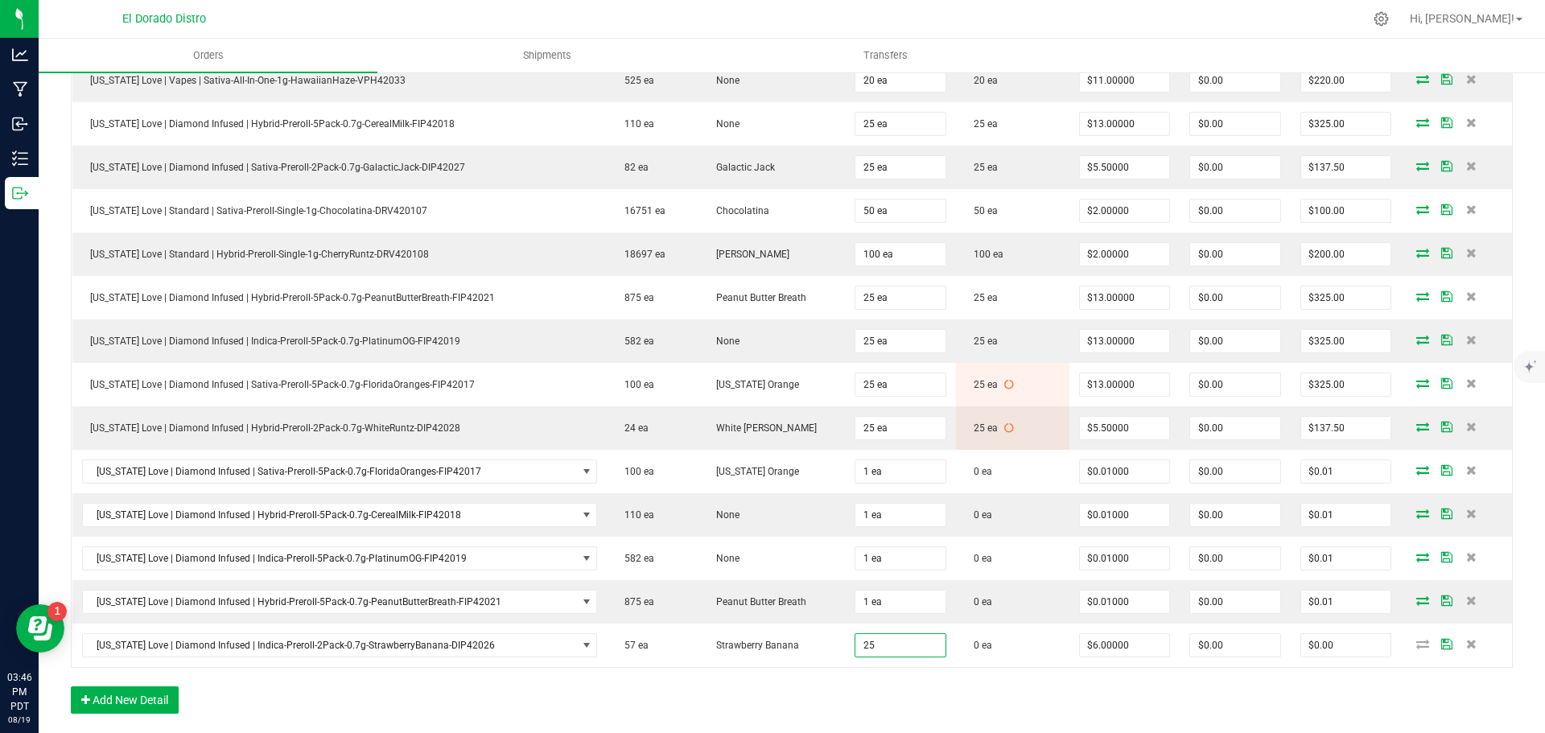
type input "25 ea"
type input "$150.00"
click at [868, 712] on div "Order Details Print All Labels Item Sellable Strain Qty Ordered Qty Allocated U…" at bounding box center [792, 250] width 1442 height 960
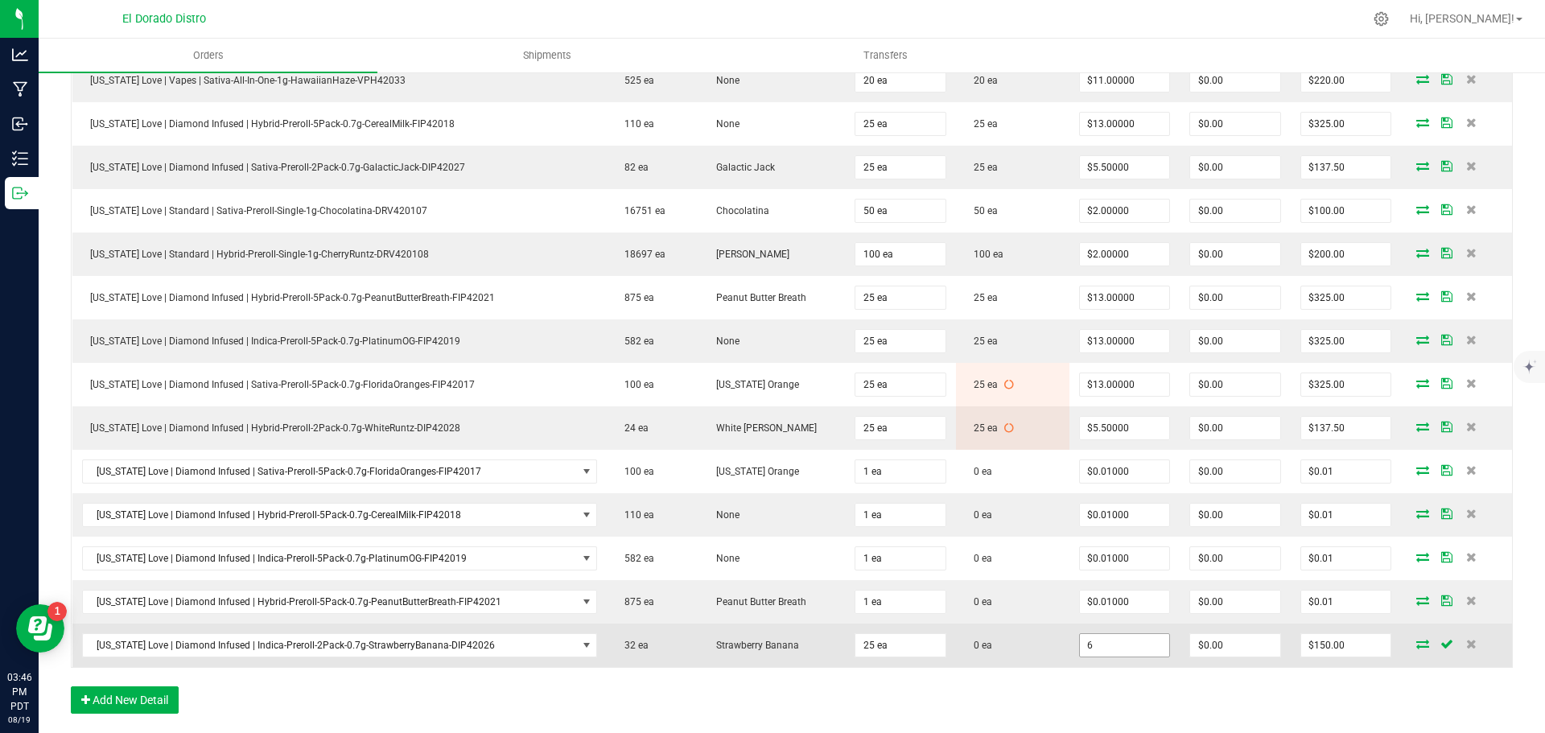
click at [1080, 654] on input "6" at bounding box center [1125, 645] width 90 height 23
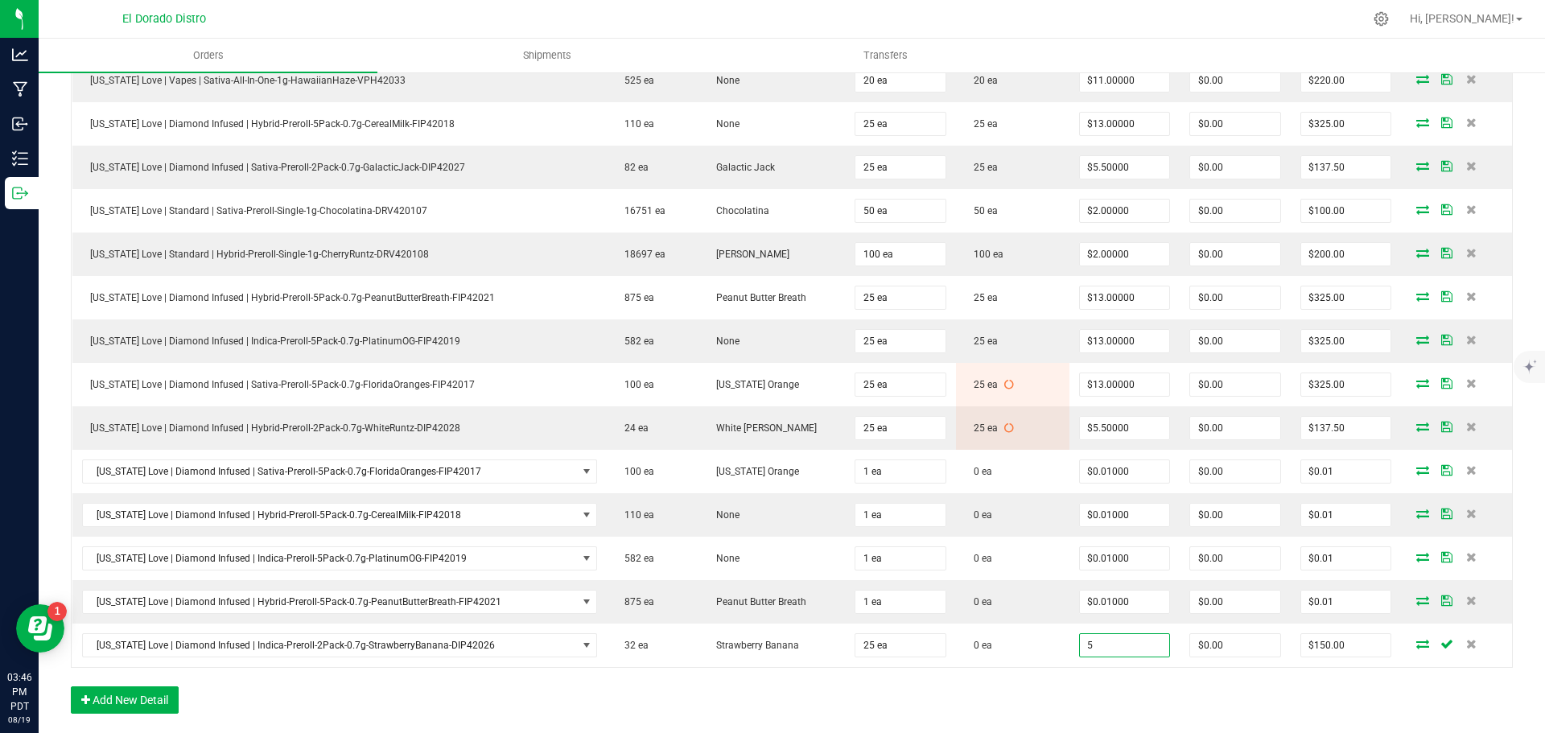
type input "$5.00000"
type input "$125.00"
click at [1076, 705] on div "Order Details Print All Labels Item Sellable Strain Qty Ordered Qty Allocated U…" at bounding box center [792, 250] width 1442 height 960
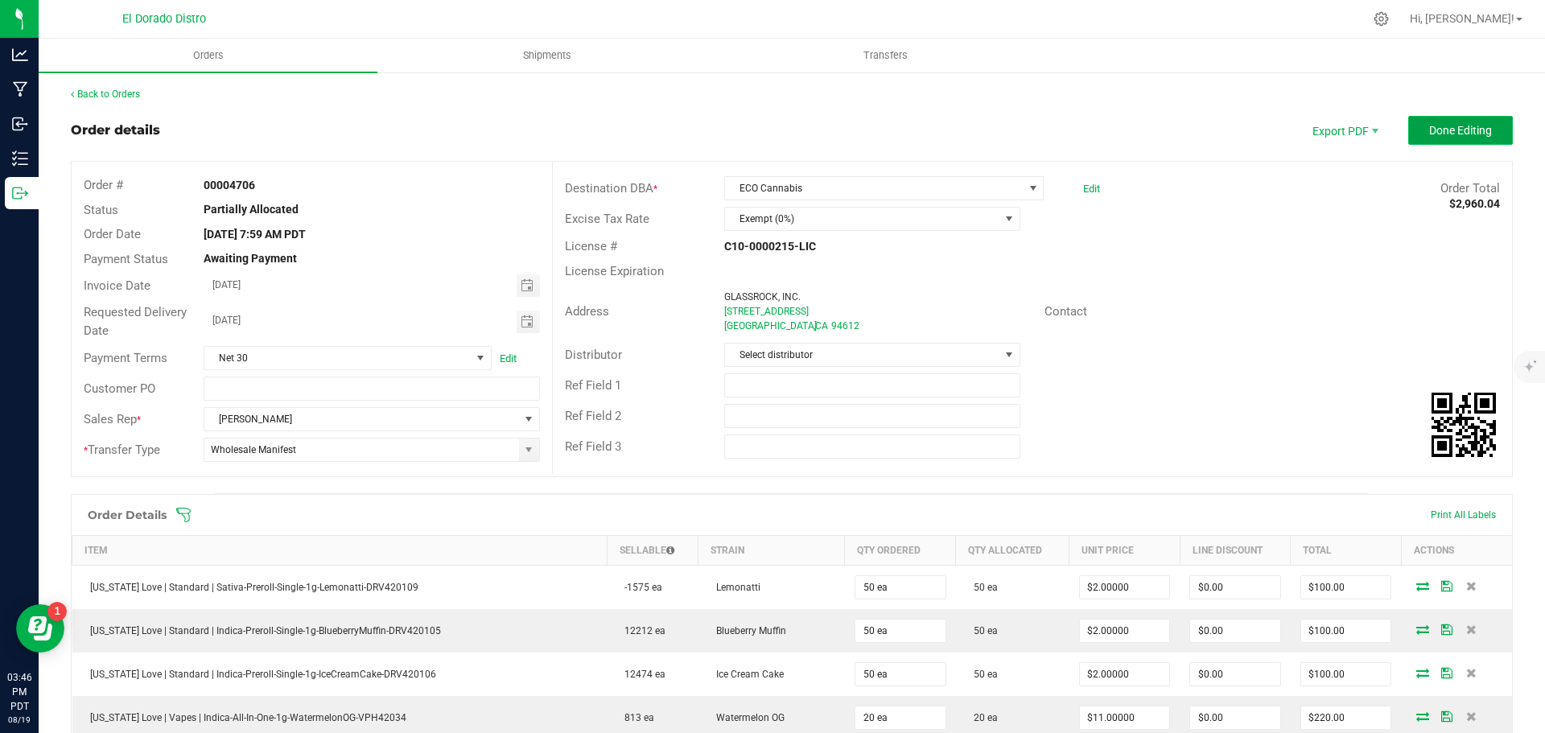
click at [1412, 129] on button "Done Editing" at bounding box center [1461, 130] width 105 height 29
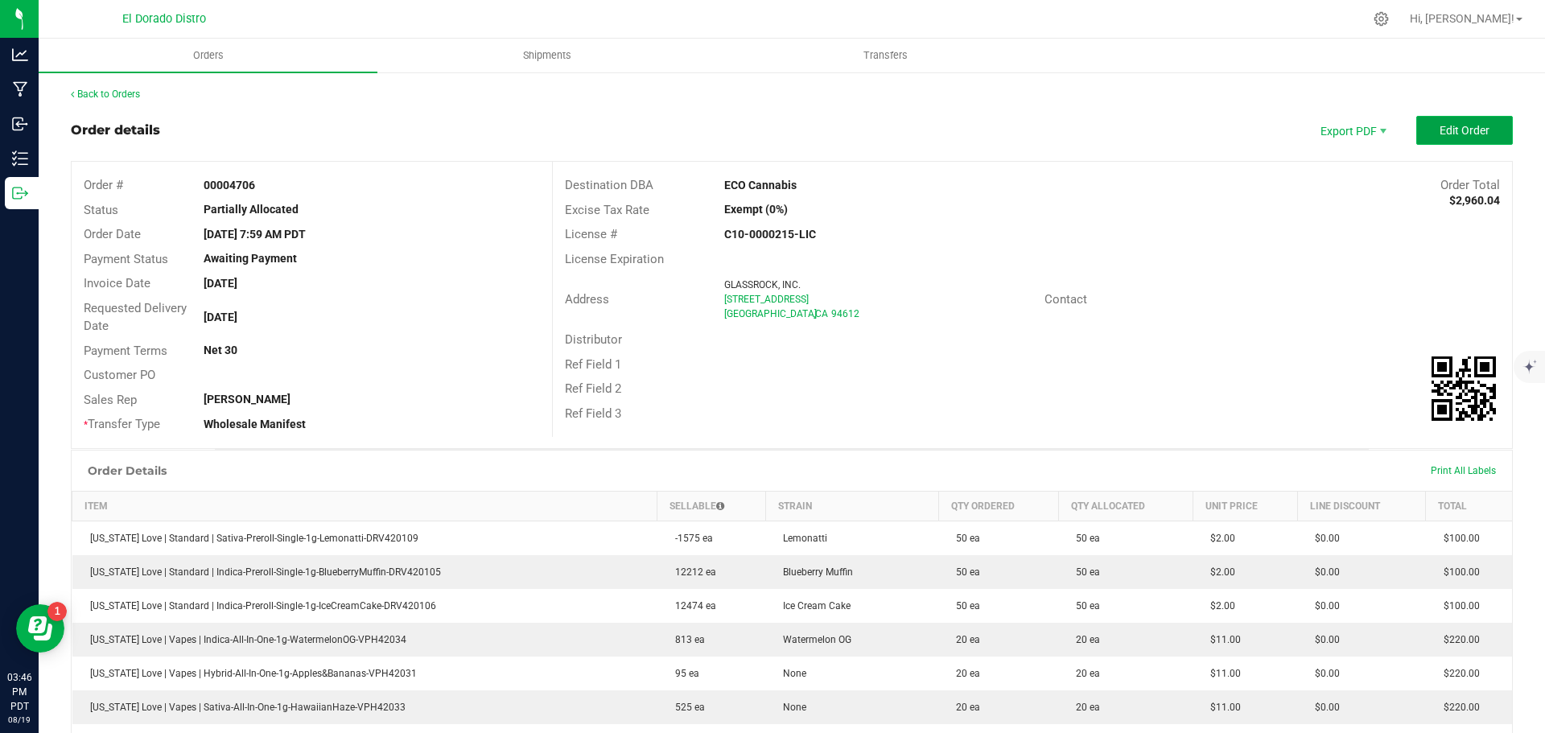
click at [1447, 119] on button "Edit Order" at bounding box center [1465, 130] width 97 height 29
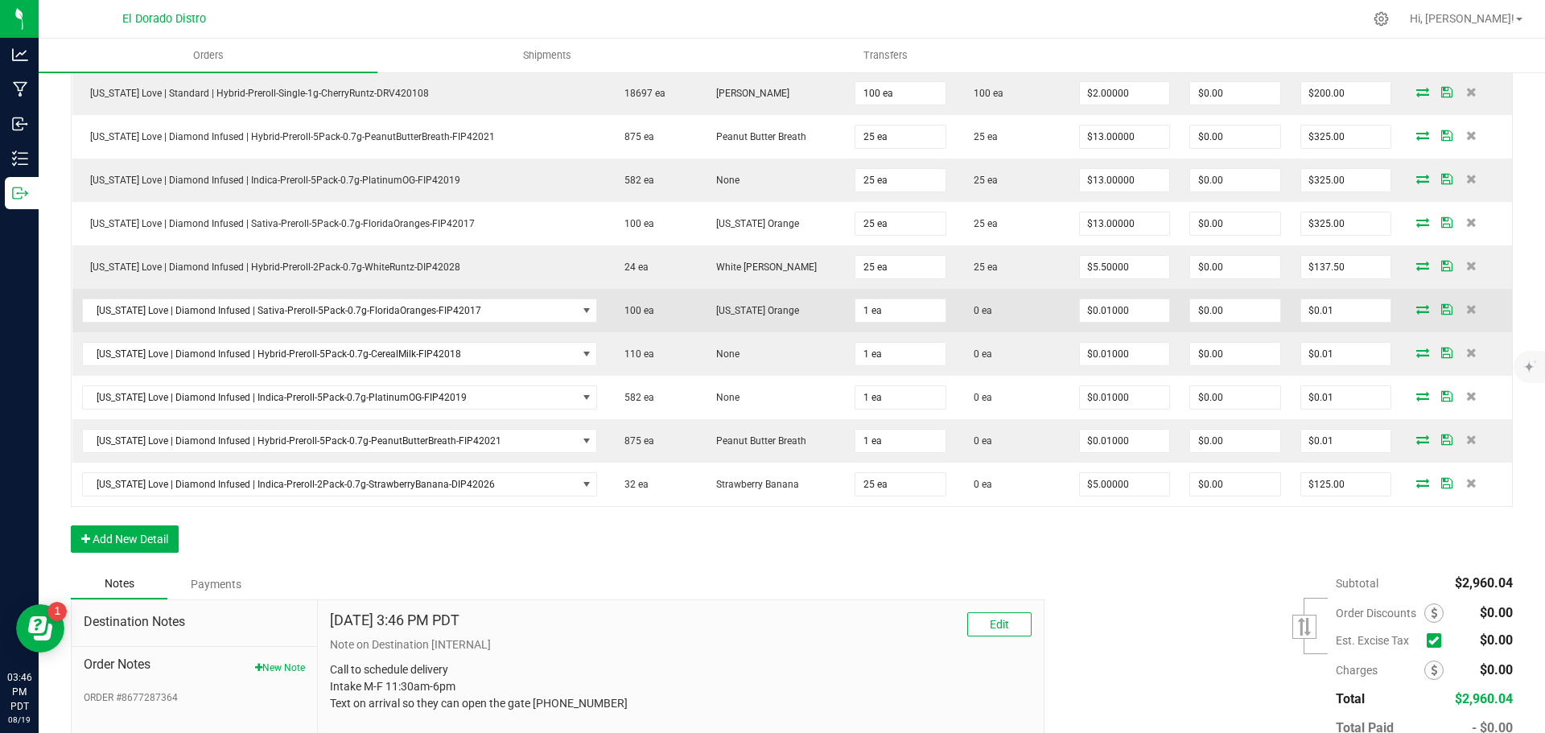
click at [1417, 306] on icon at bounding box center [1423, 309] width 13 height 10
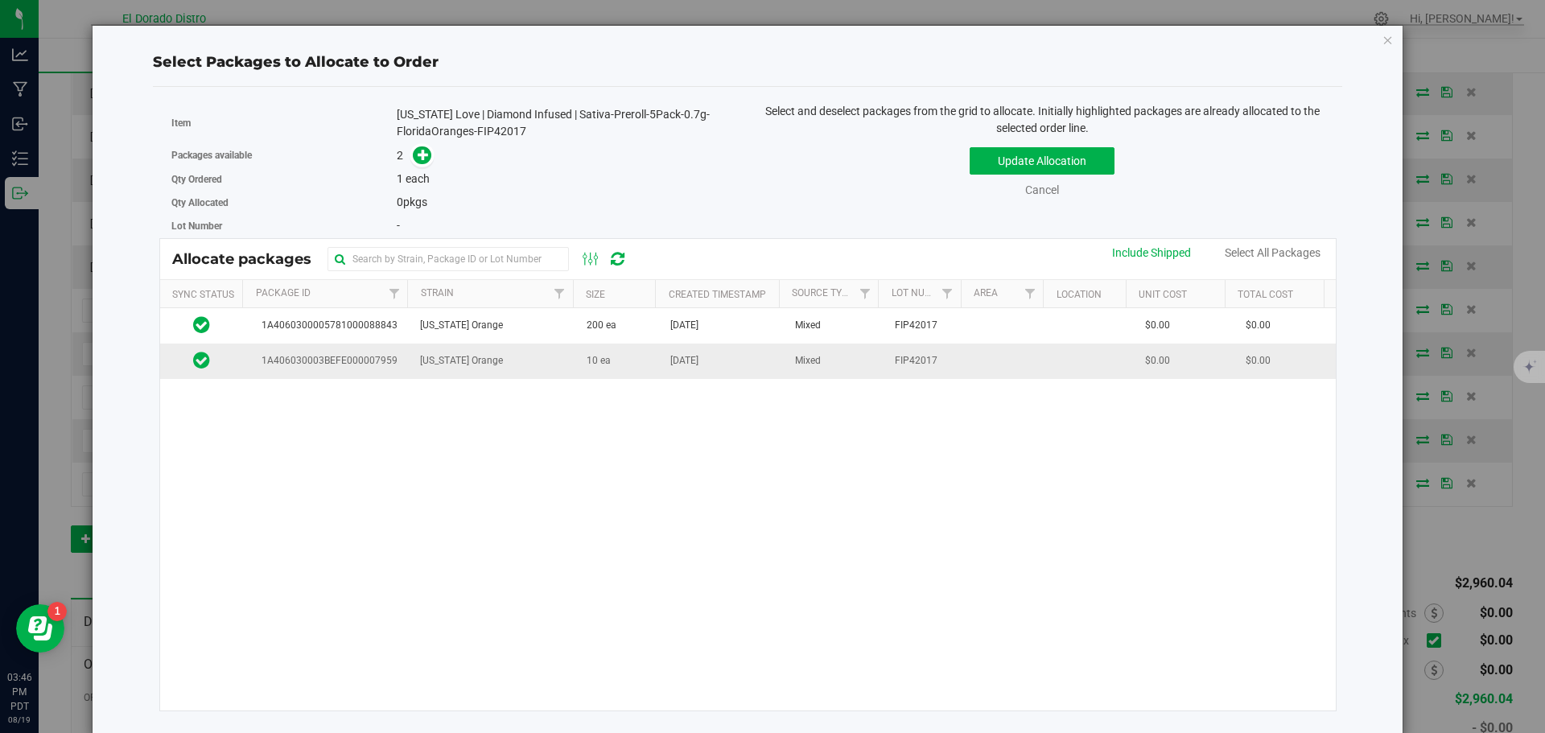
click at [753, 367] on td "[DATE]" at bounding box center [723, 361] width 125 height 35
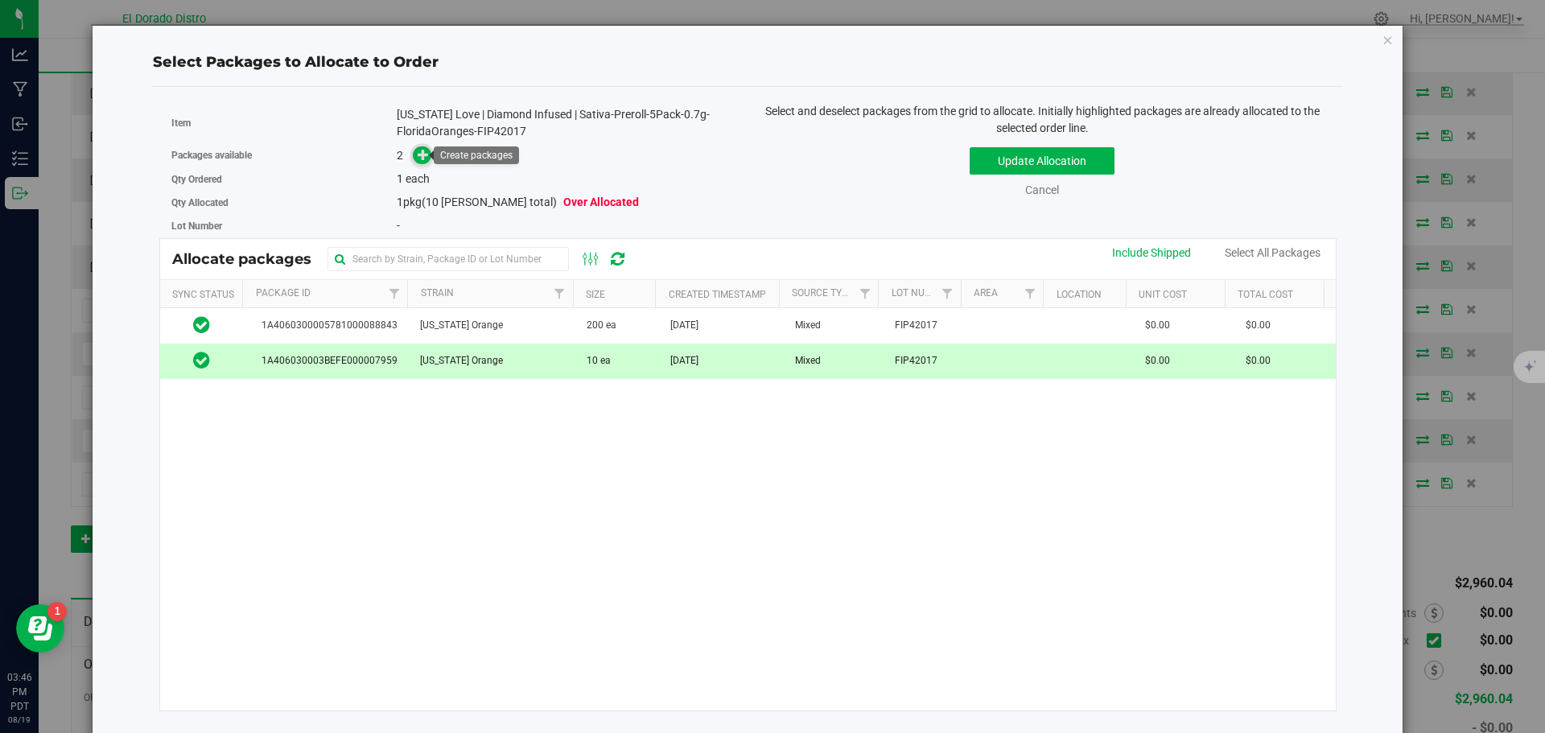
click at [424, 157] on icon at bounding box center [423, 154] width 11 height 11
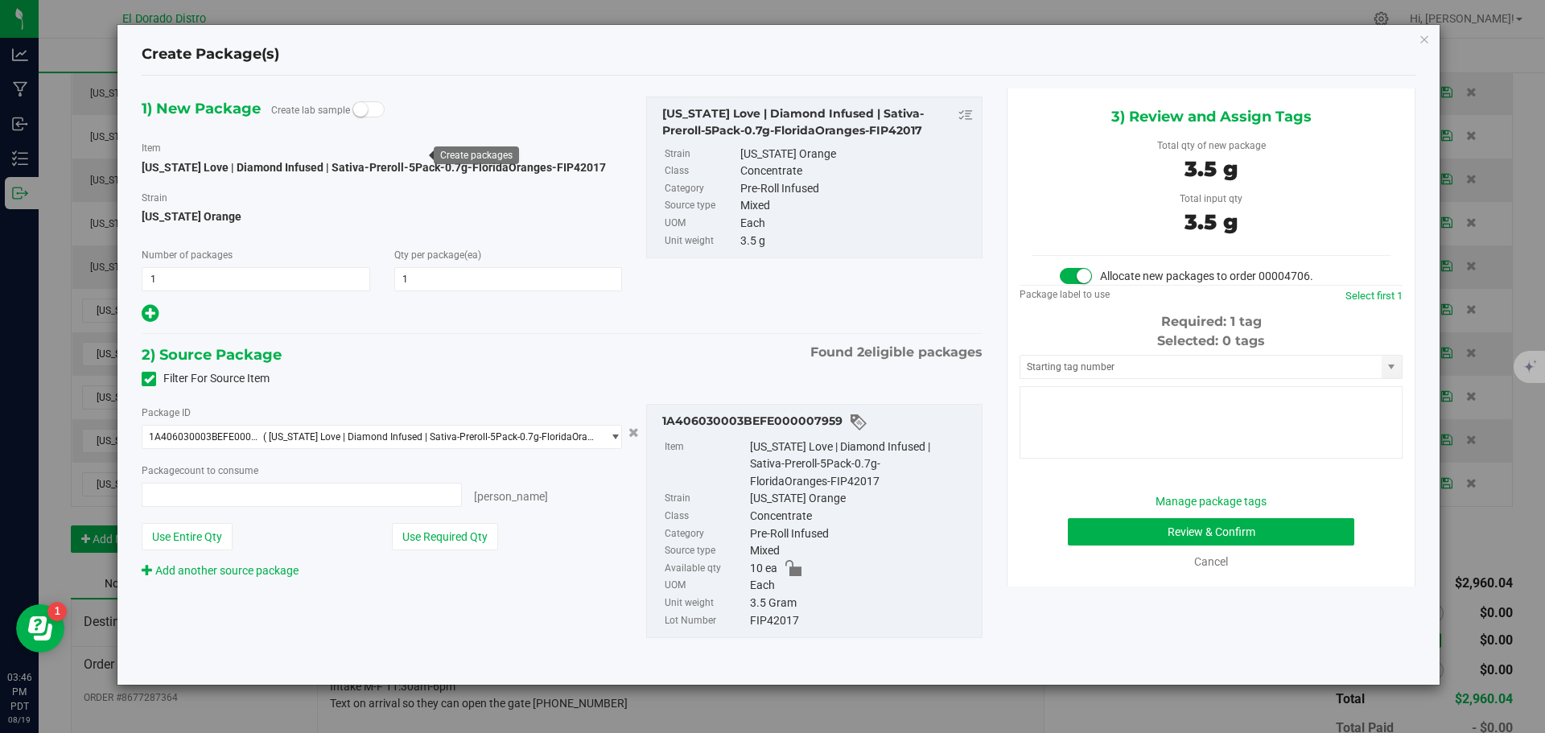
type input "1 ea"
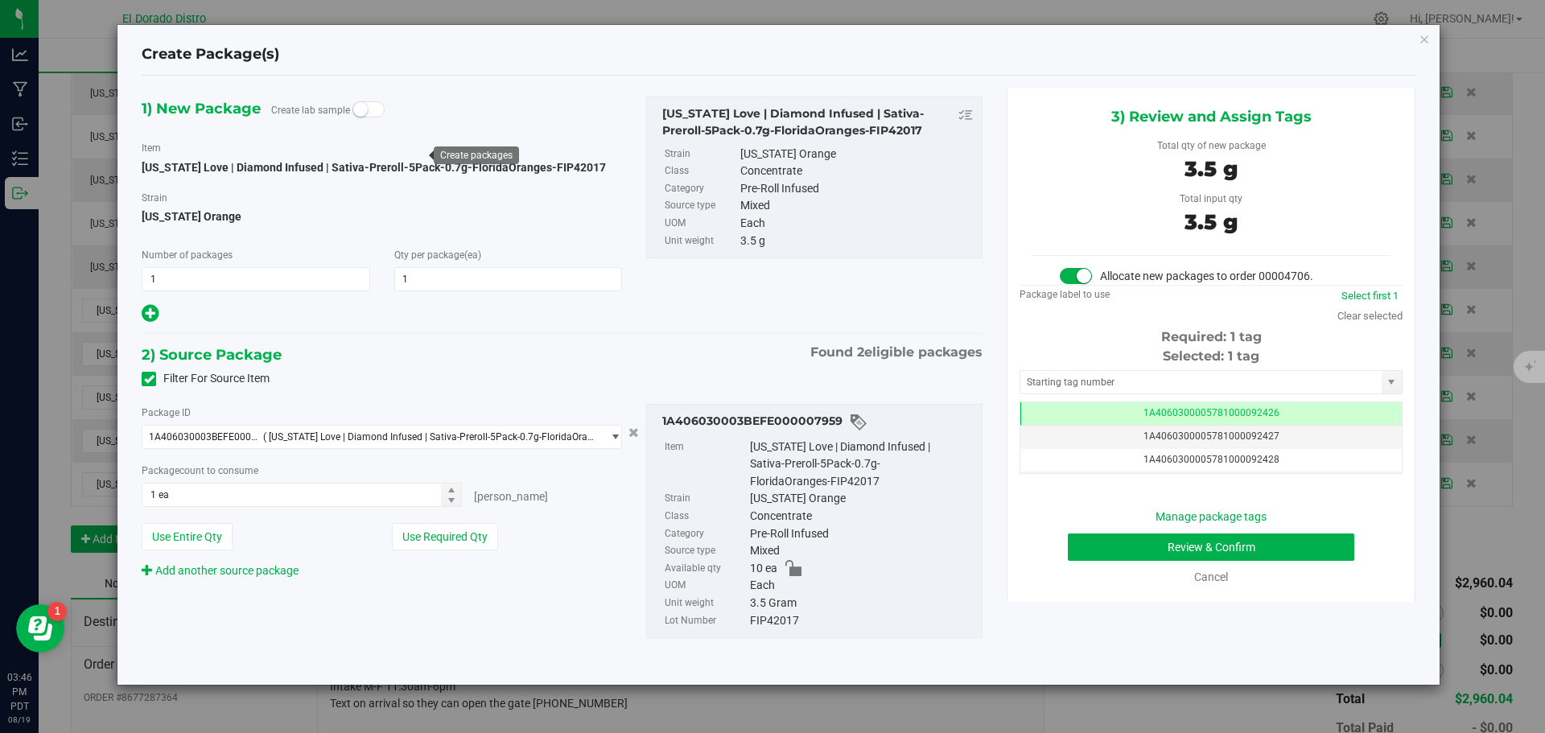
scroll to position [0, -1]
click at [1087, 545] on button "Review & Confirm" at bounding box center [1211, 547] width 287 height 27
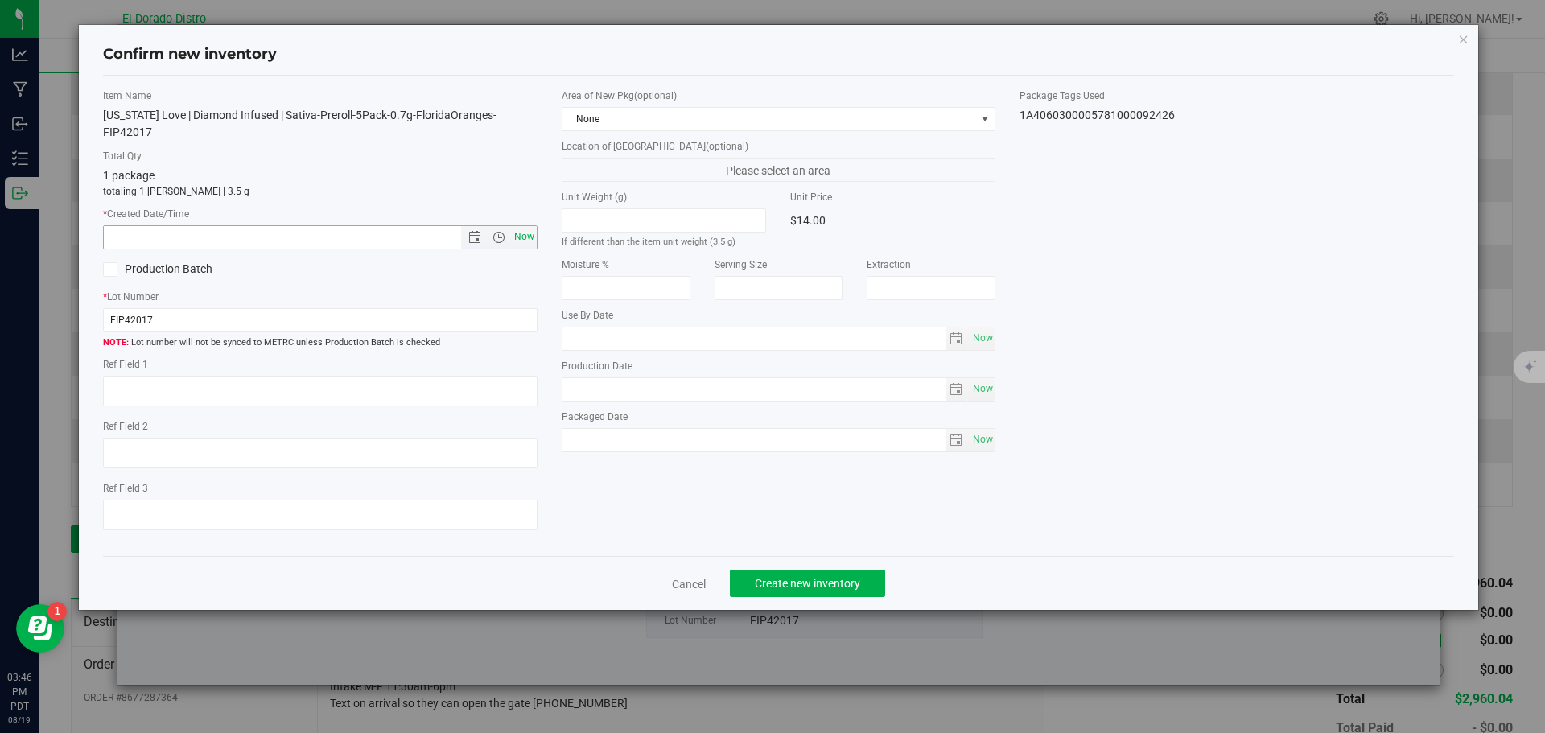
click at [527, 225] on span "Now" at bounding box center [523, 236] width 27 height 23
type input "[DATE] 3:46 PM"
click at [790, 579] on button "Create new inventory" at bounding box center [807, 583] width 155 height 27
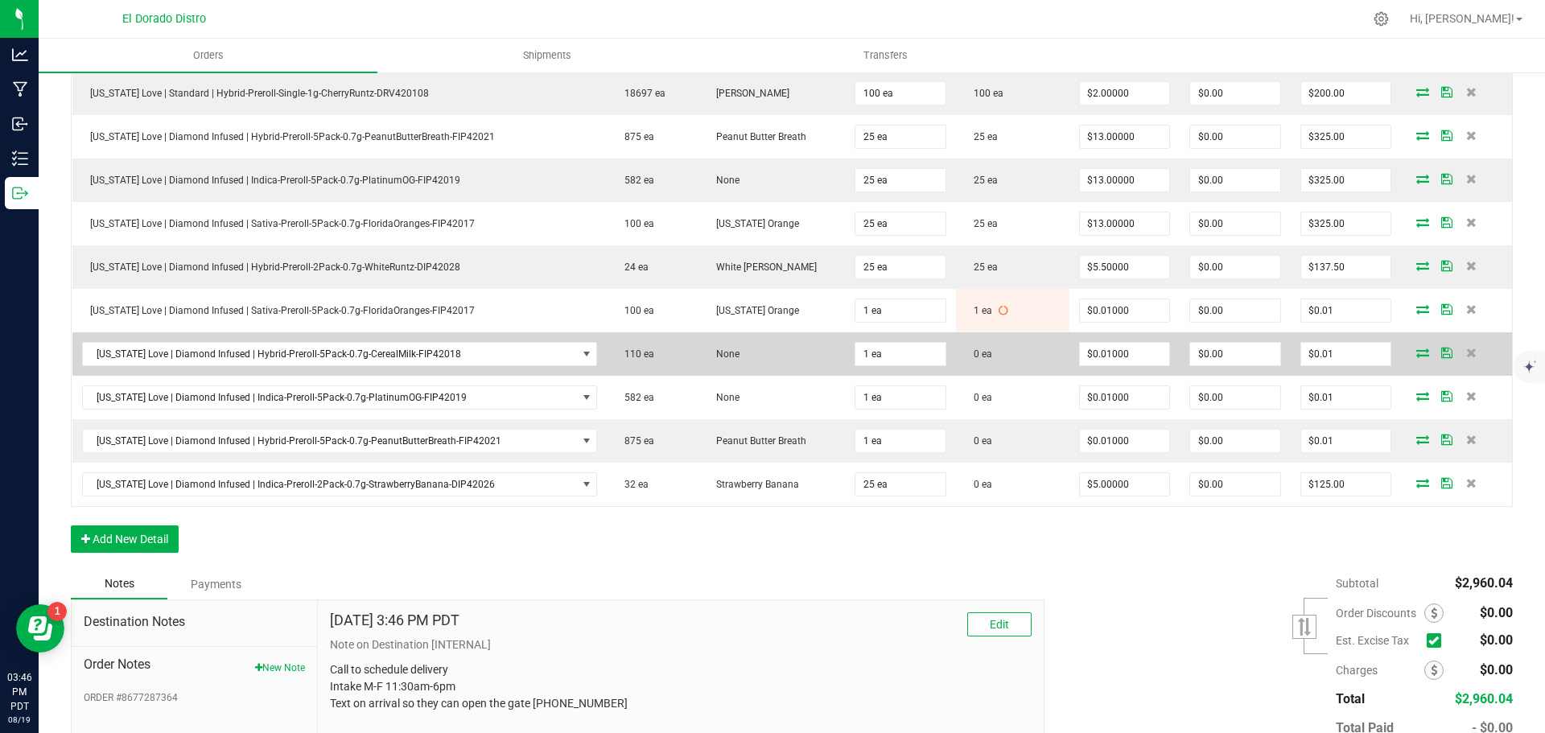
click at [1417, 352] on icon at bounding box center [1423, 353] width 13 height 10
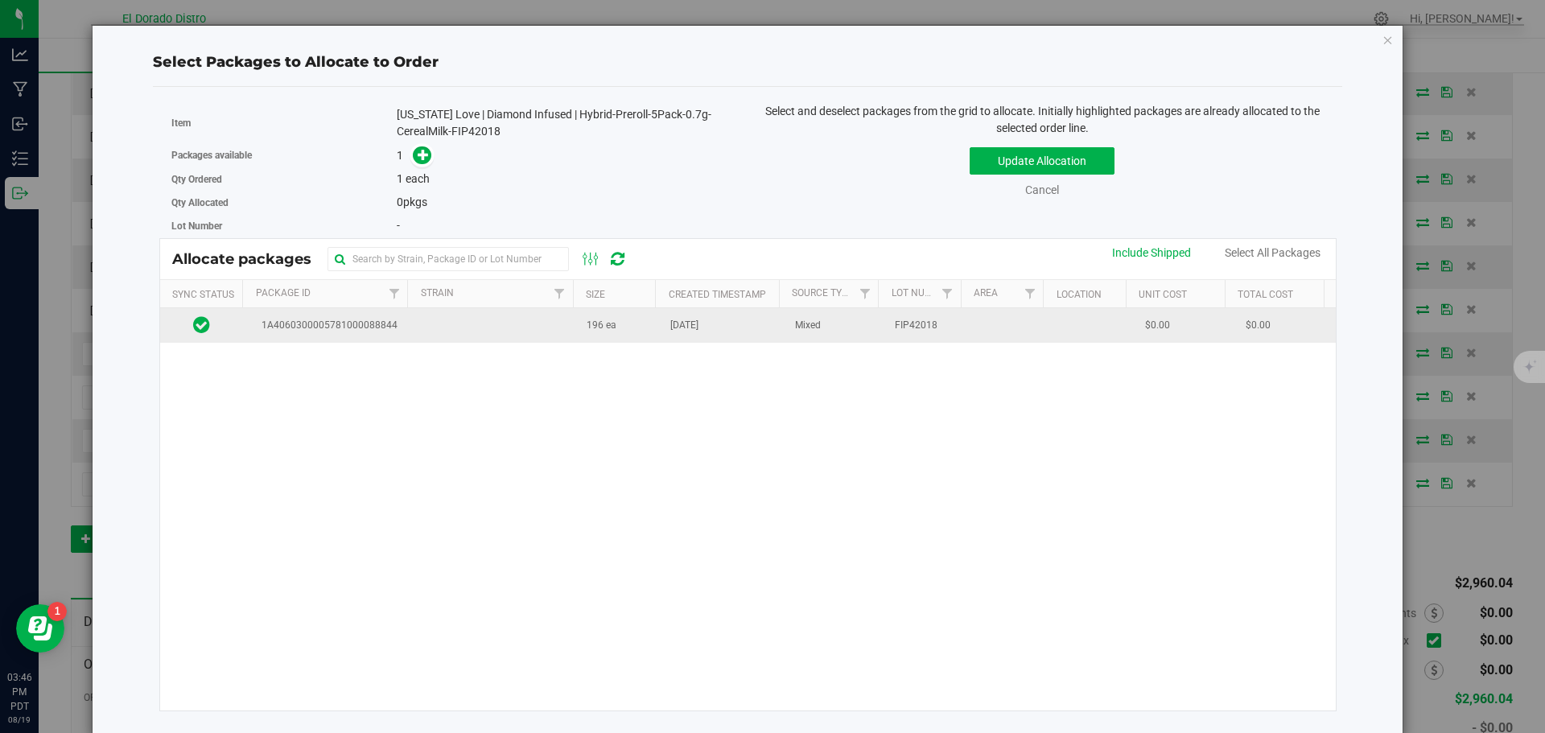
click at [748, 338] on td "[DATE]" at bounding box center [723, 325] width 125 height 35
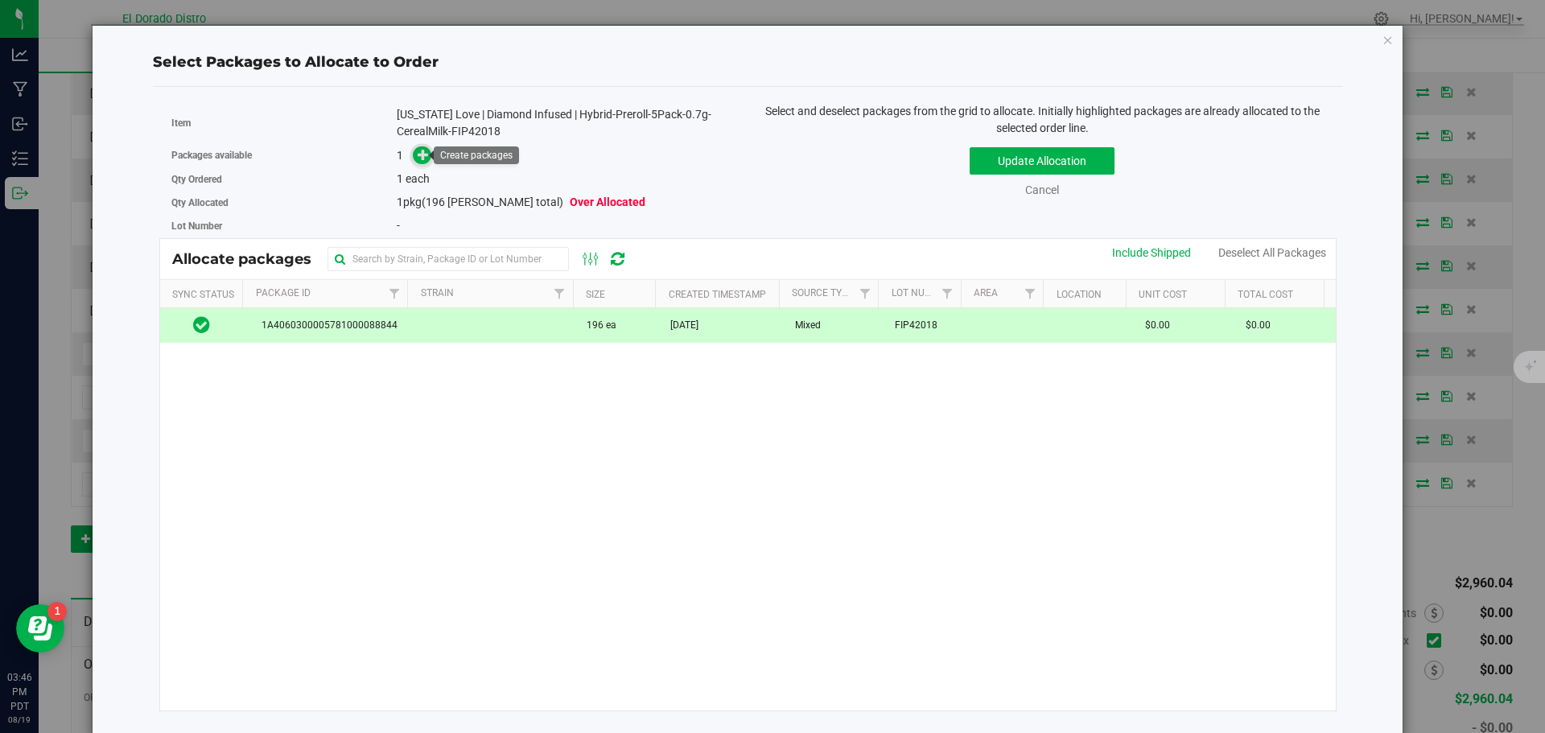
click at [421, 151] on icon at bounding box center [424, 154] width 12 height 12
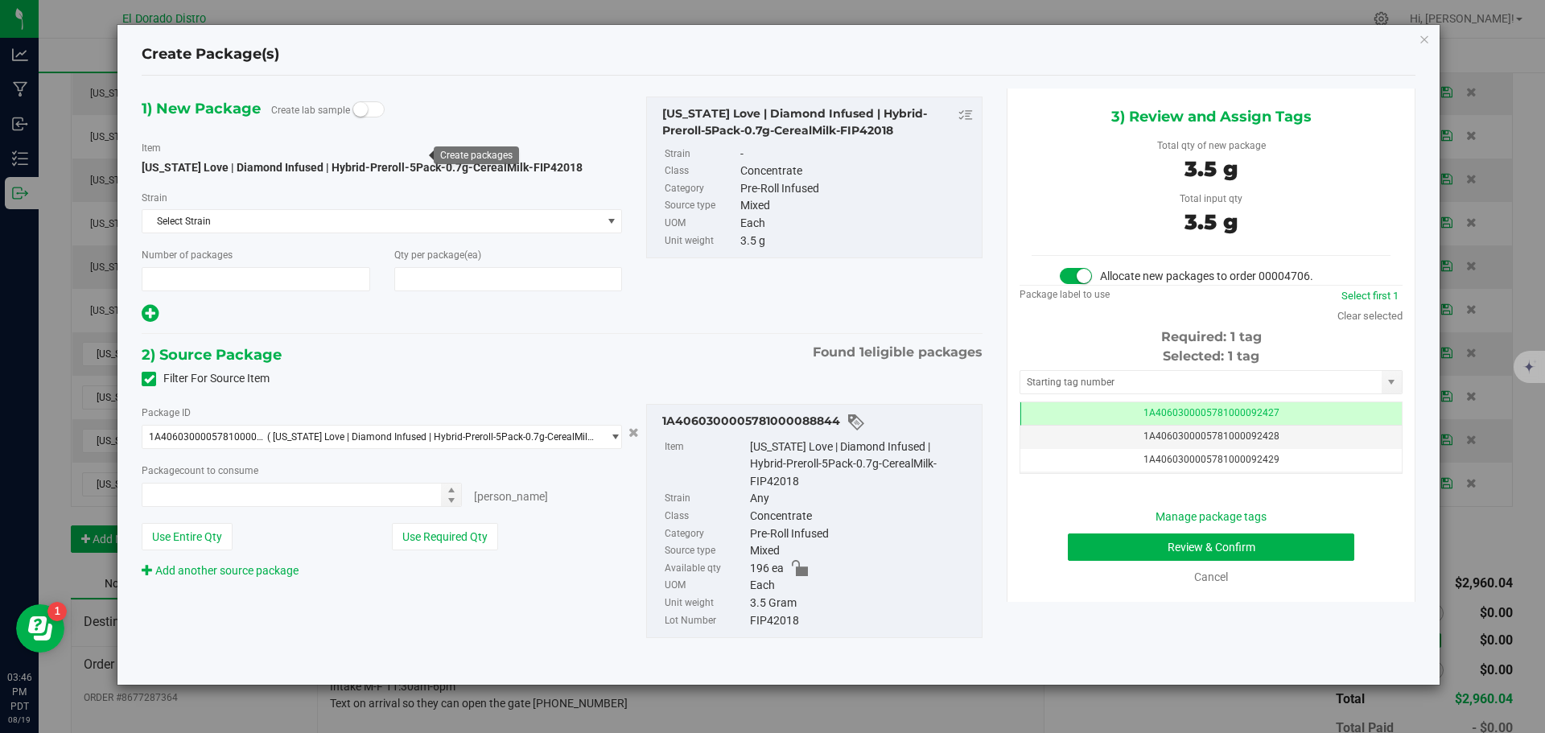
type input "1"
type input "1 ea"
click at [1088, 543] on button "Review & Confirm" at bounding box center [1211, 547] width 287 height 27
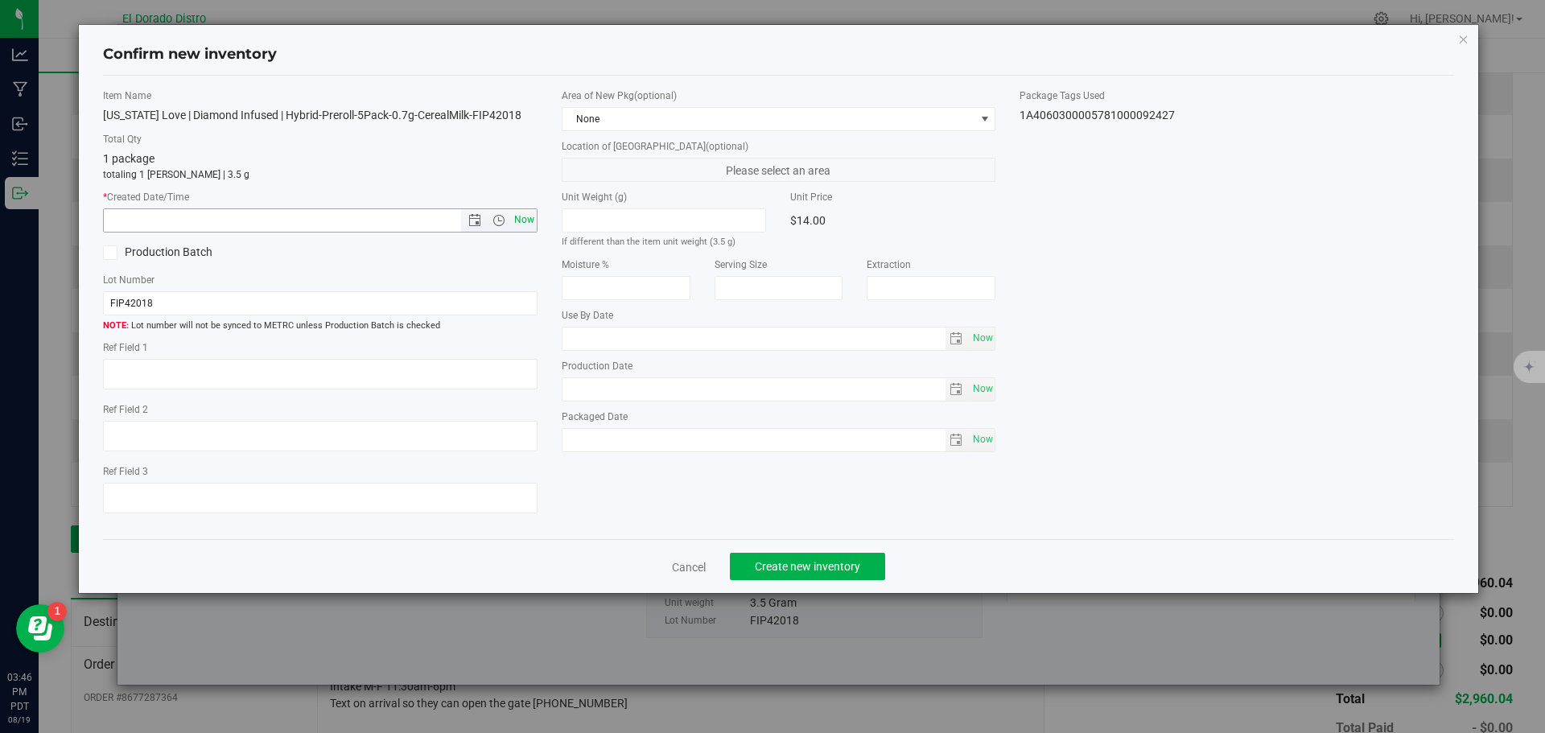
click at [525, 218] on span "Now" at bounding box center [523, 219] width 27 height 23
type input "[DATE] 3:46 PM"
click at [844, 567] on span "Create new inventory" at bounding box center [807, 566] width 105 height 13
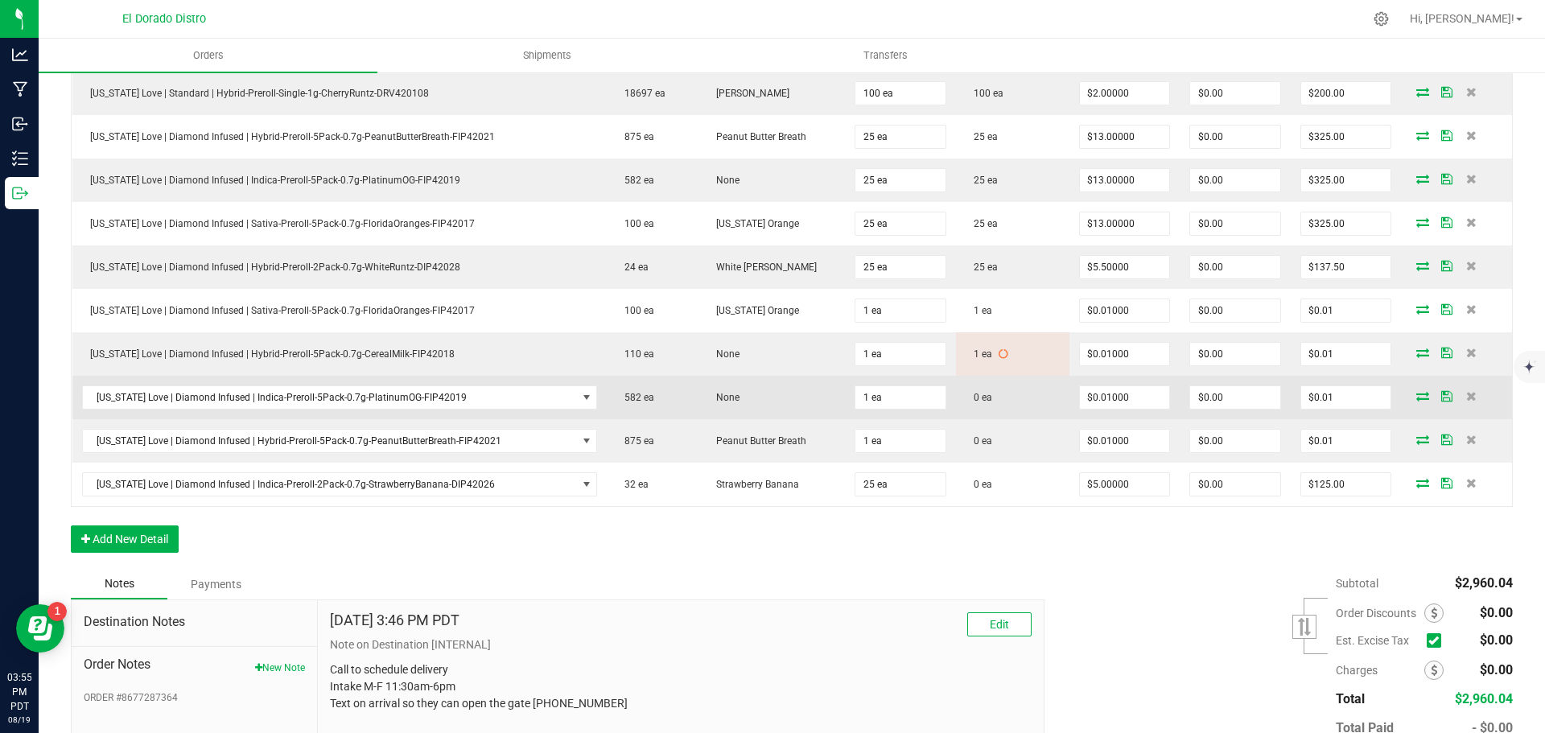
click at [1417, 397] on icon at bounding box center [1423, 396] width 13 height 10
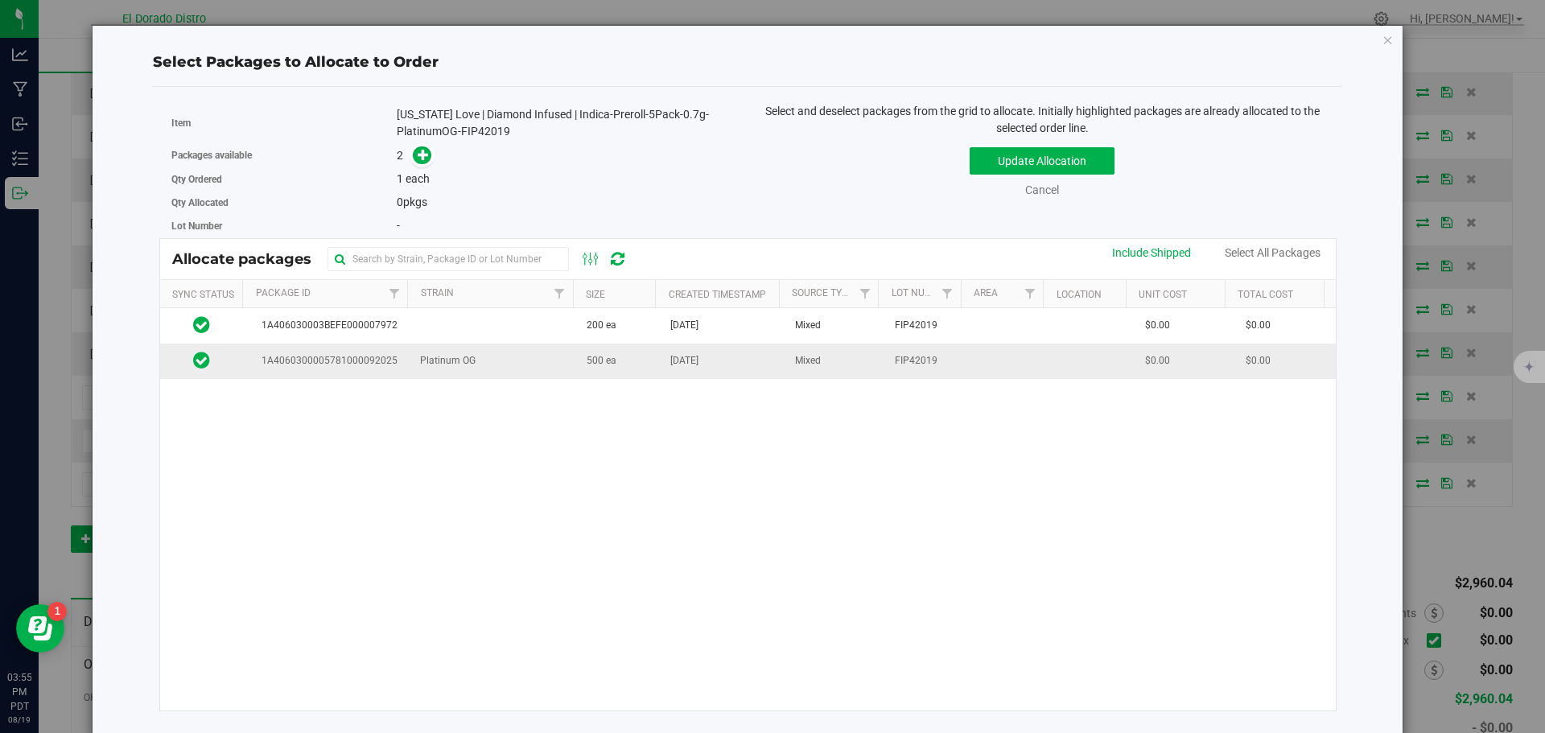
click at [604, 361] on span "500 ea" at bounding box center [602, 360] width 30 height 15
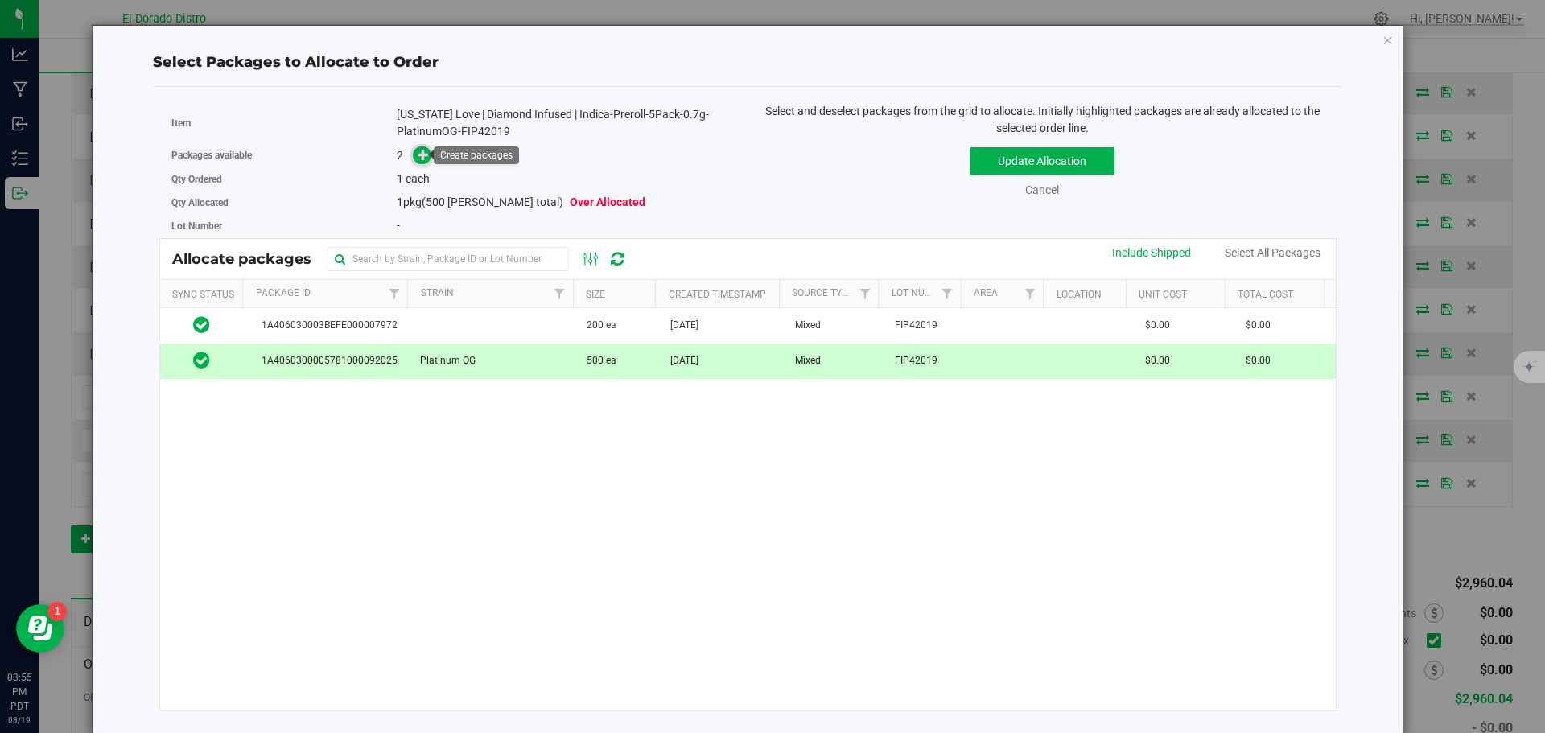
click at [419, 151] on icon at bounding box center [423, 153] width 11 height 11
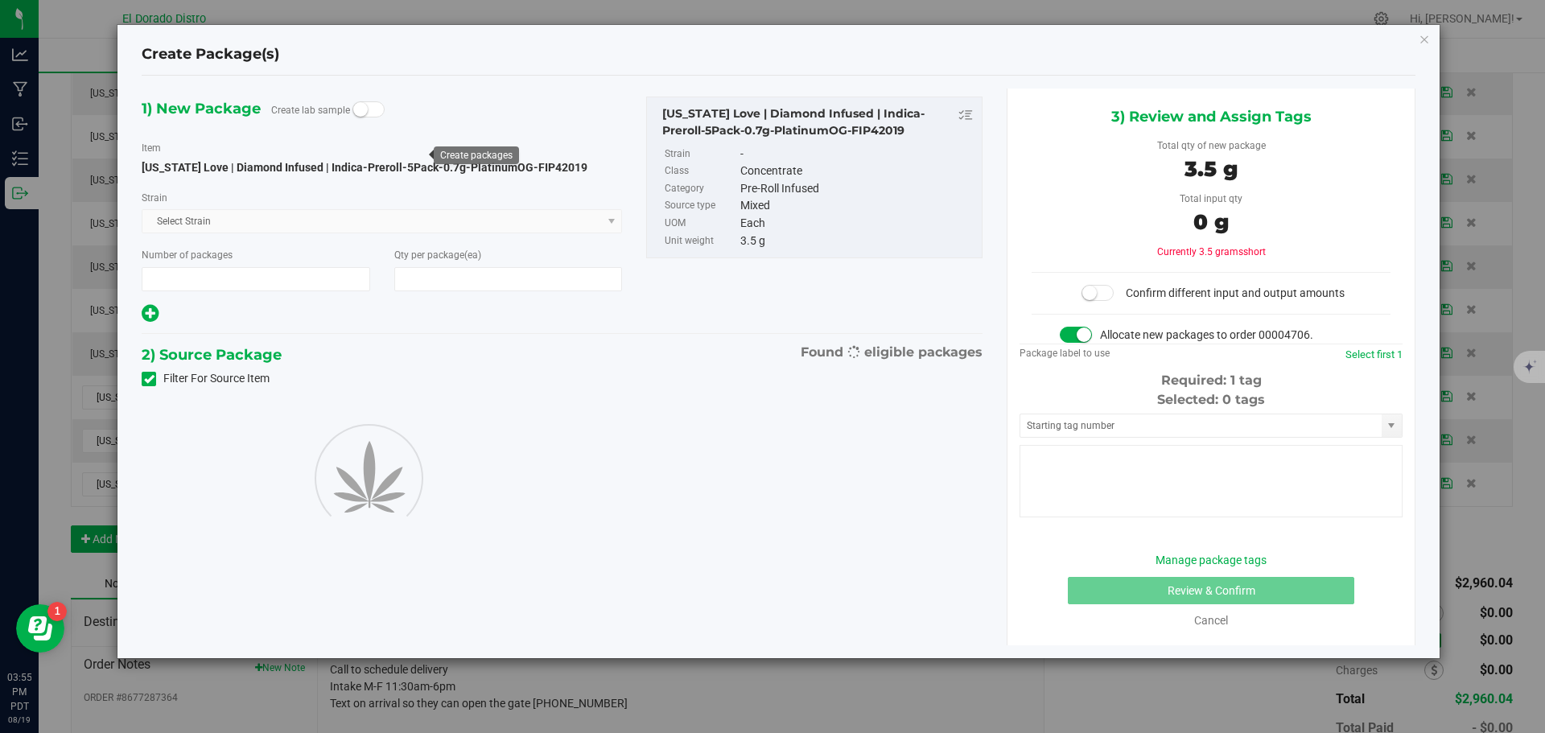
type input "1"
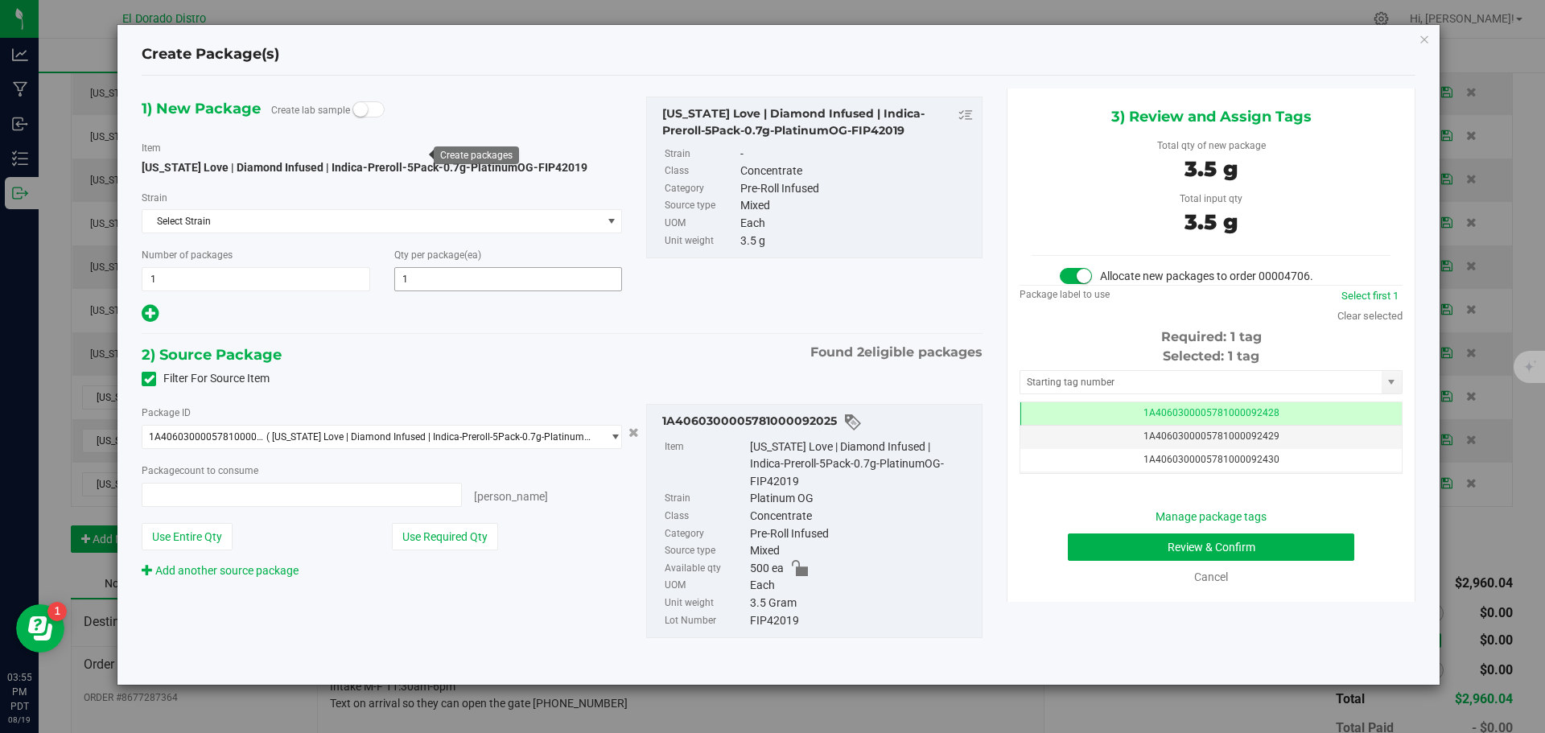
type input "1"
type input "1 ea"
click at [1081, 544] on button "Review & Confirm" at bounding box center [1211, 547] width 287 height 27
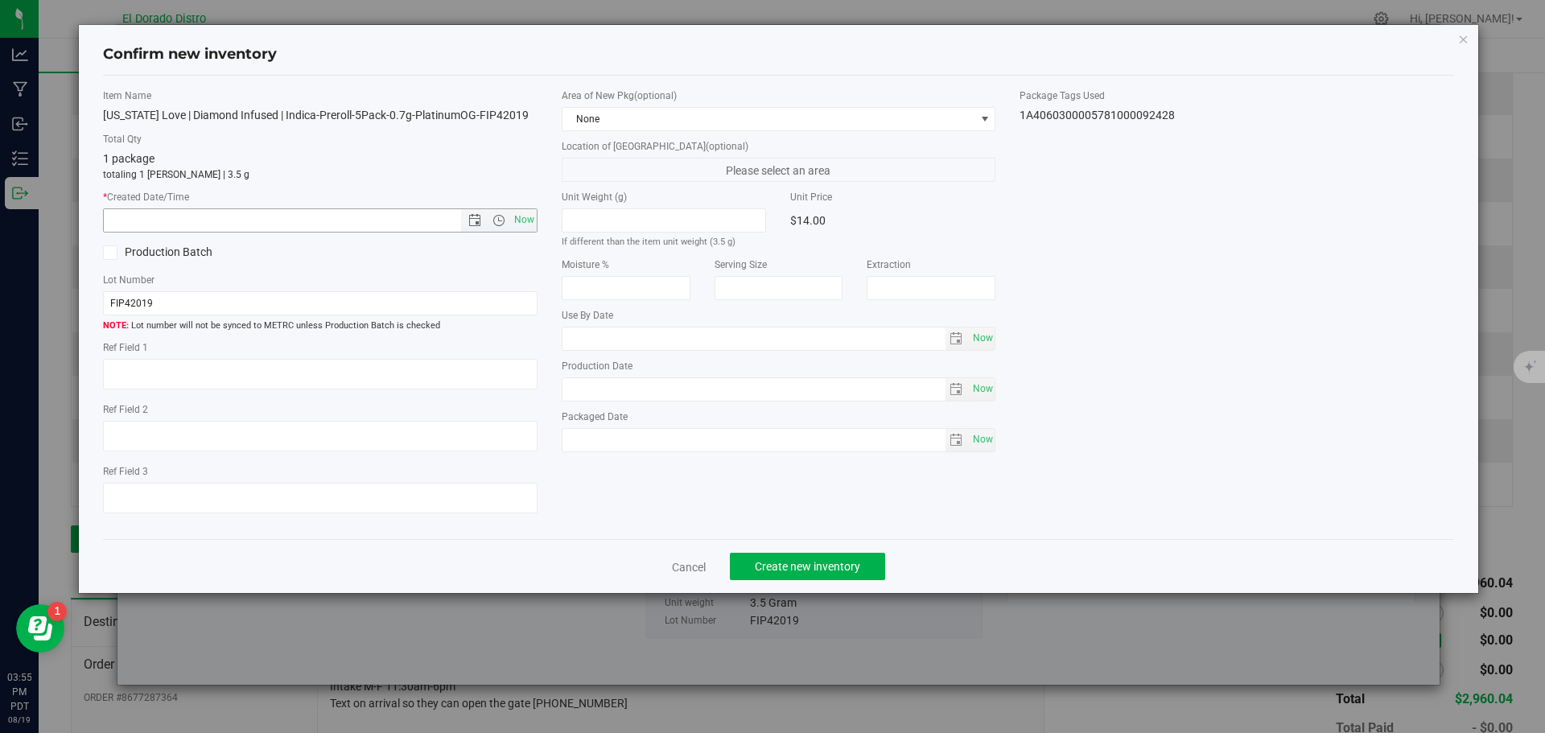
click at [532, 217] on span "Now" at bounding box center [523, 219] width 27 height 23
type input "[DATE] 3:55 PM"
click at [810, 561] on span "Create new inventory" at bounding box center [807, 566] width 105 height 13
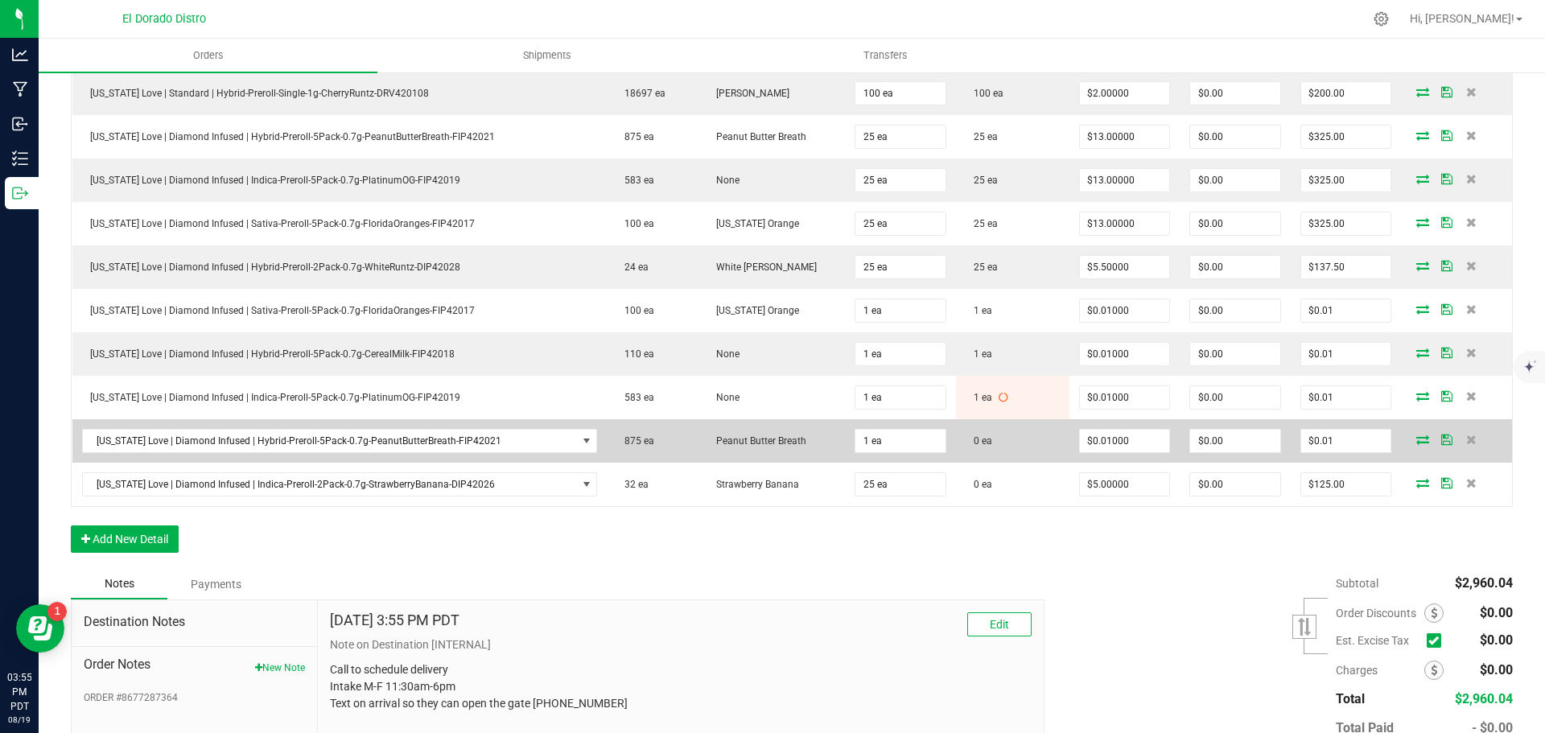
click at [1417, 439] on icon at bounding box center [1423, 440] width 13 height 10
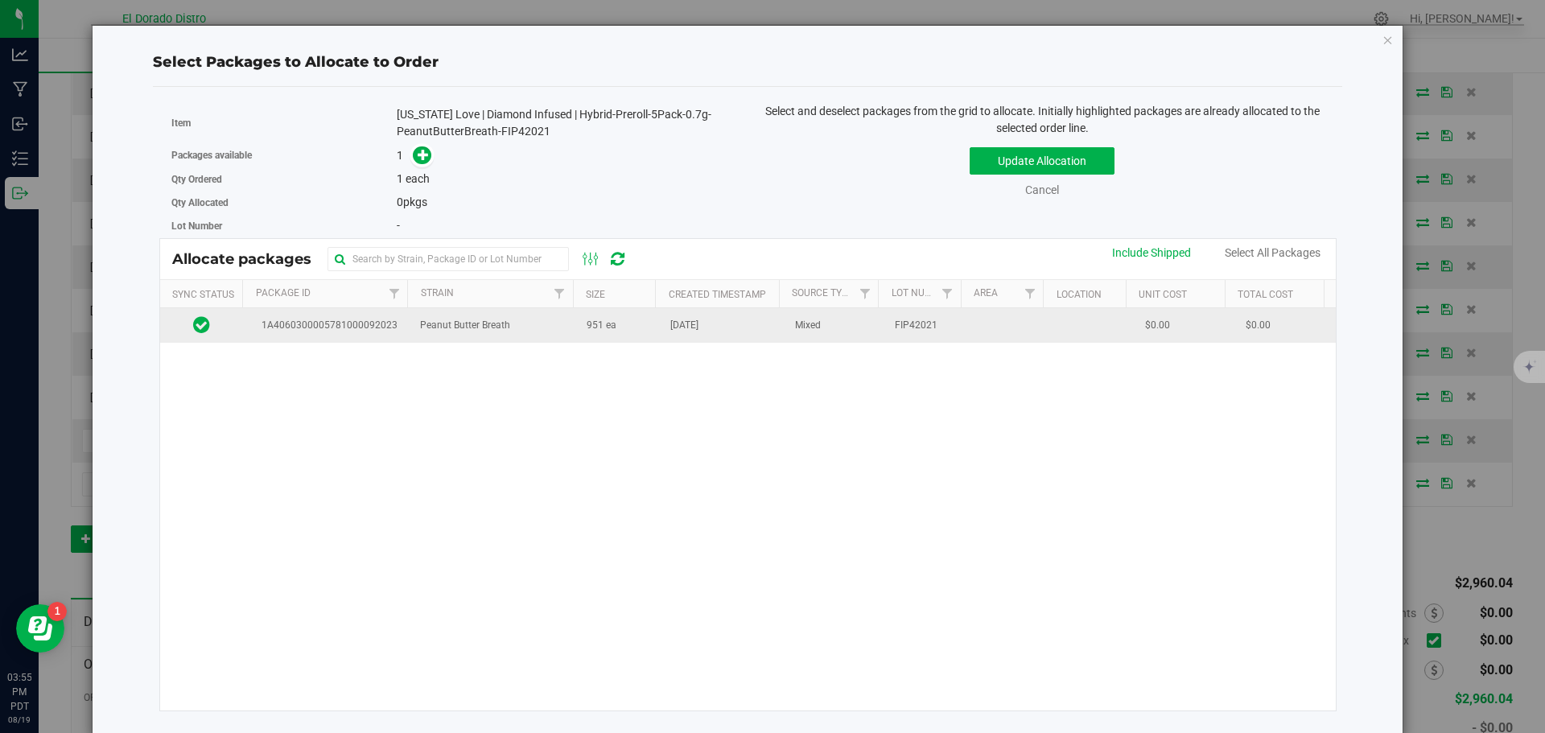
click at [723, 337] on td "[DATE]" at bounding box center [723, 325] width 125 height 35
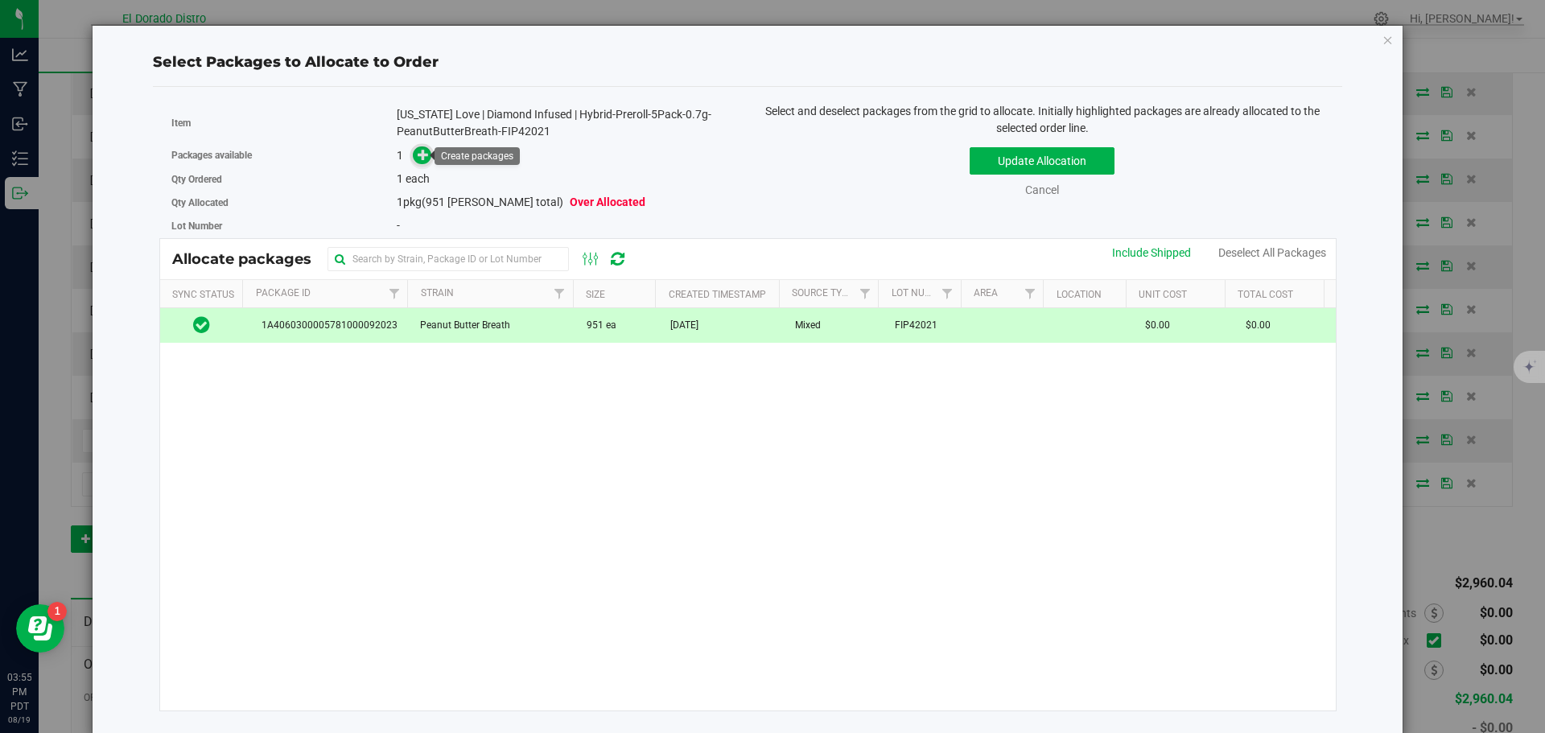
click at [422, 157] on icon at bounding box center [423, 154] width 11 height 11
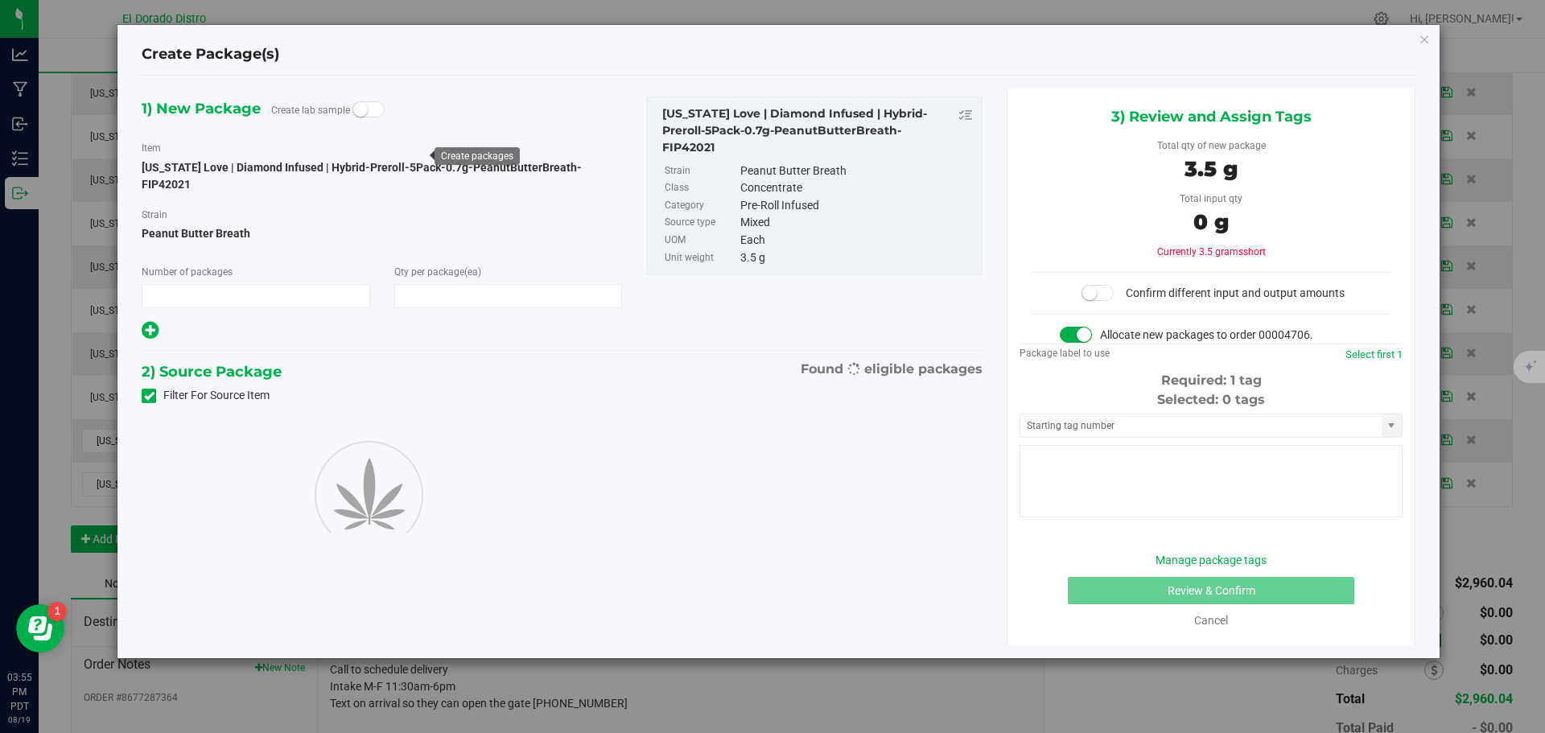
type input "1"
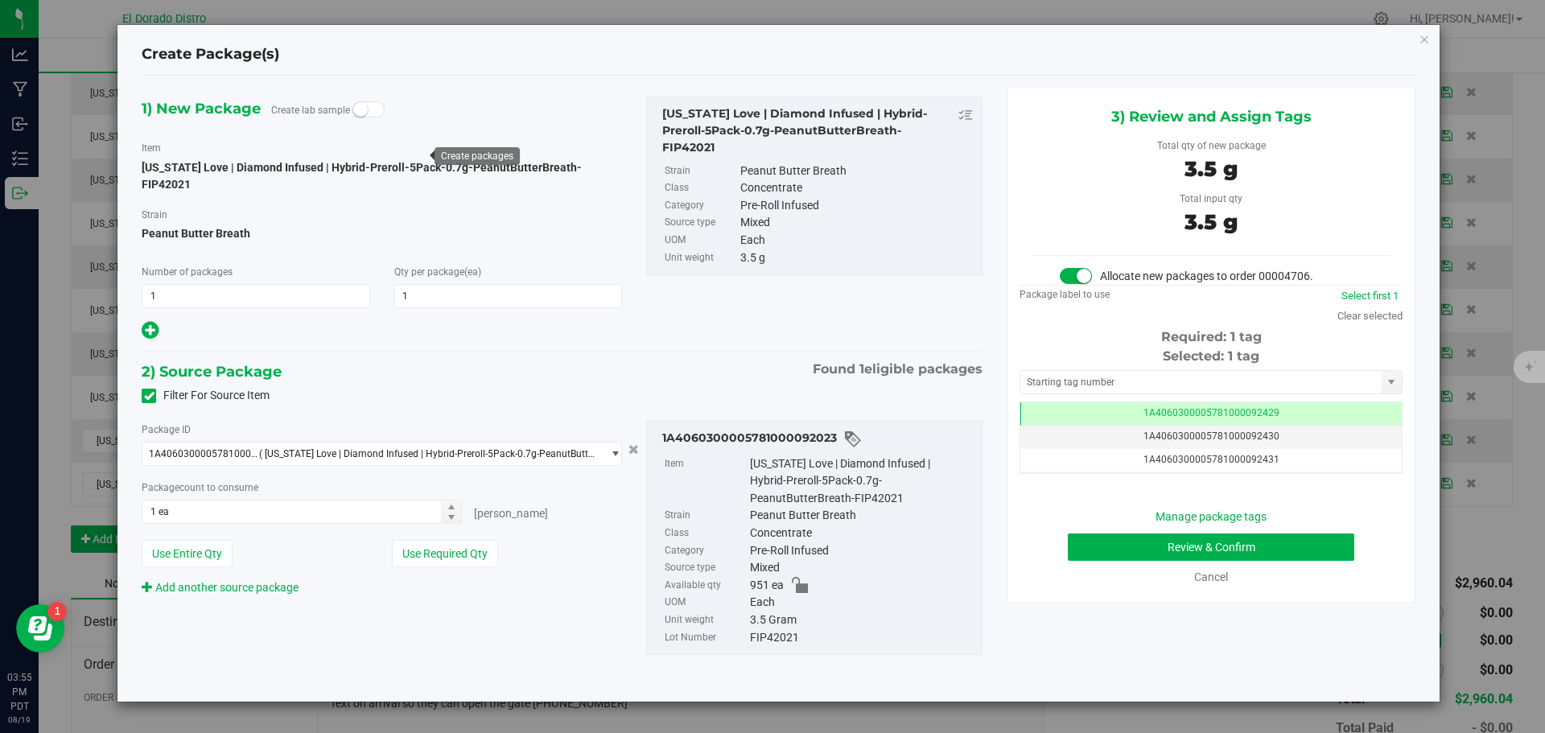
scroll to position [0, -1]
click at [1057, 550] on div "Review & Confirm" at bounding box center [1211, 547] width 359 height 27
click at [1071, 547] on button "Review & Confirm" at bounding box center [1211, 547] width 287 height 27
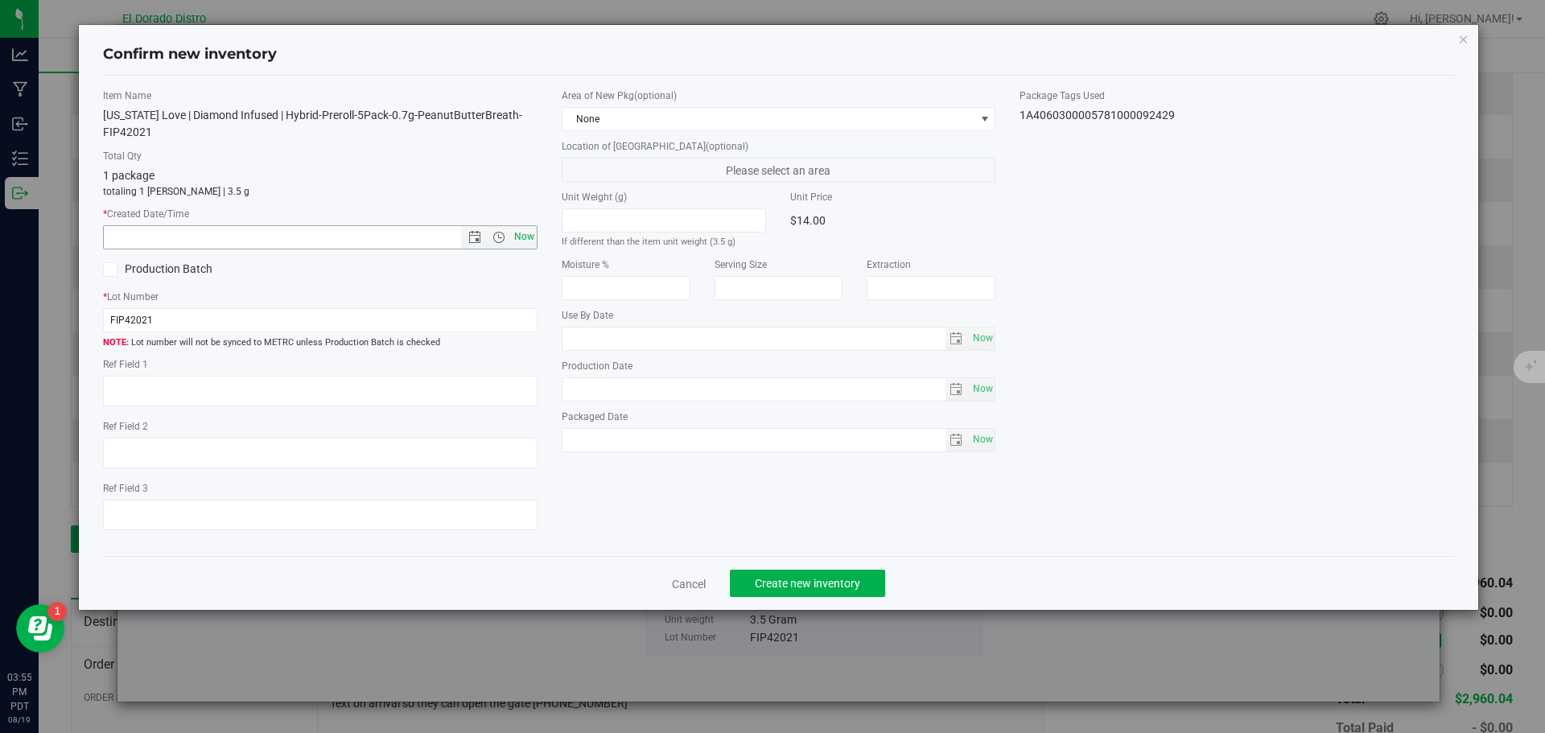
click at [522, 239] on span "Now" at bounding box center [523, 236] width 27 height 23
type input "[DATE] 3:55 PM"
click at [798, 582] on span "Create new inventory" at bounding box center [807, 583] width 105 height 13
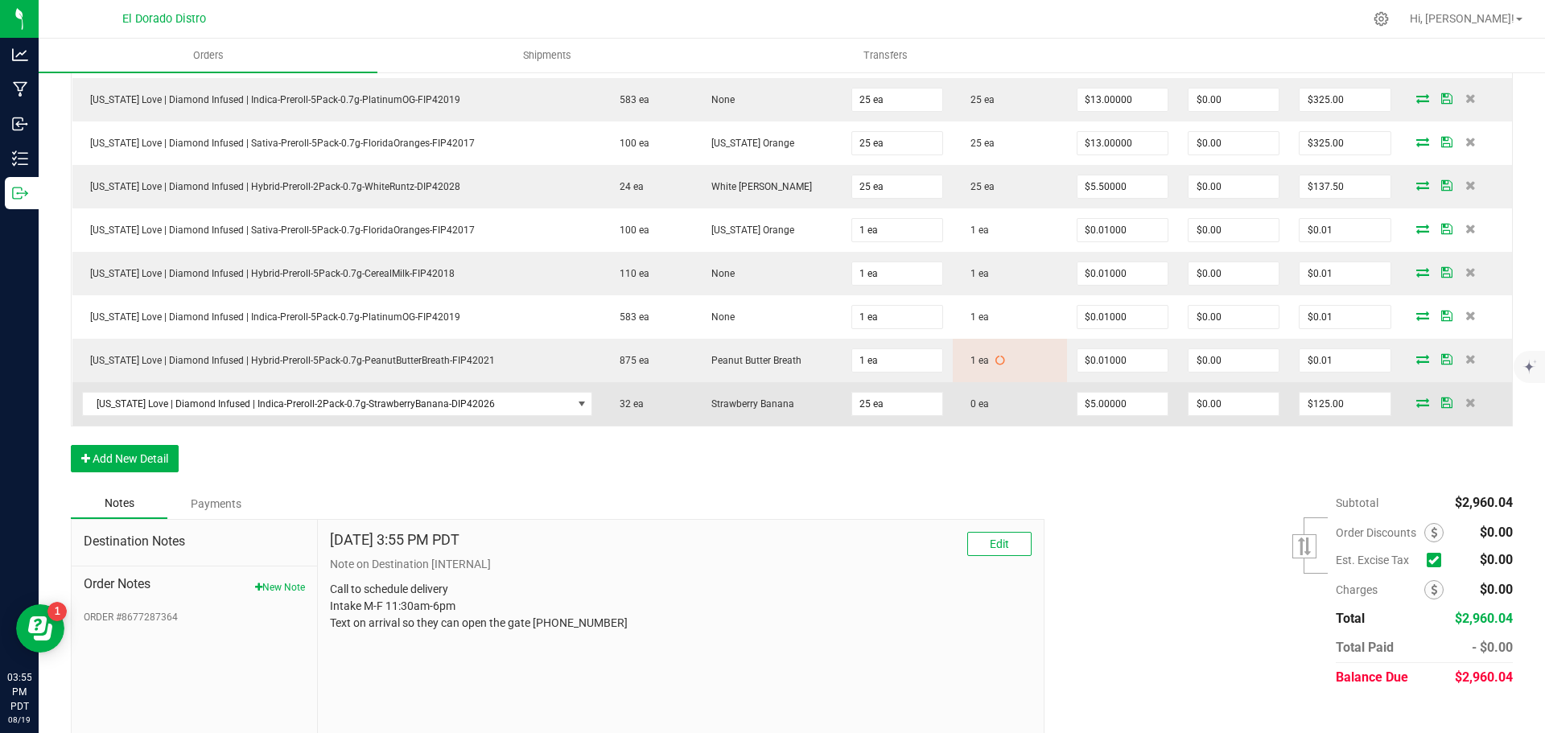
click at [1417, 404] on icon at bounding box center [1423, 403] width 13 height 10
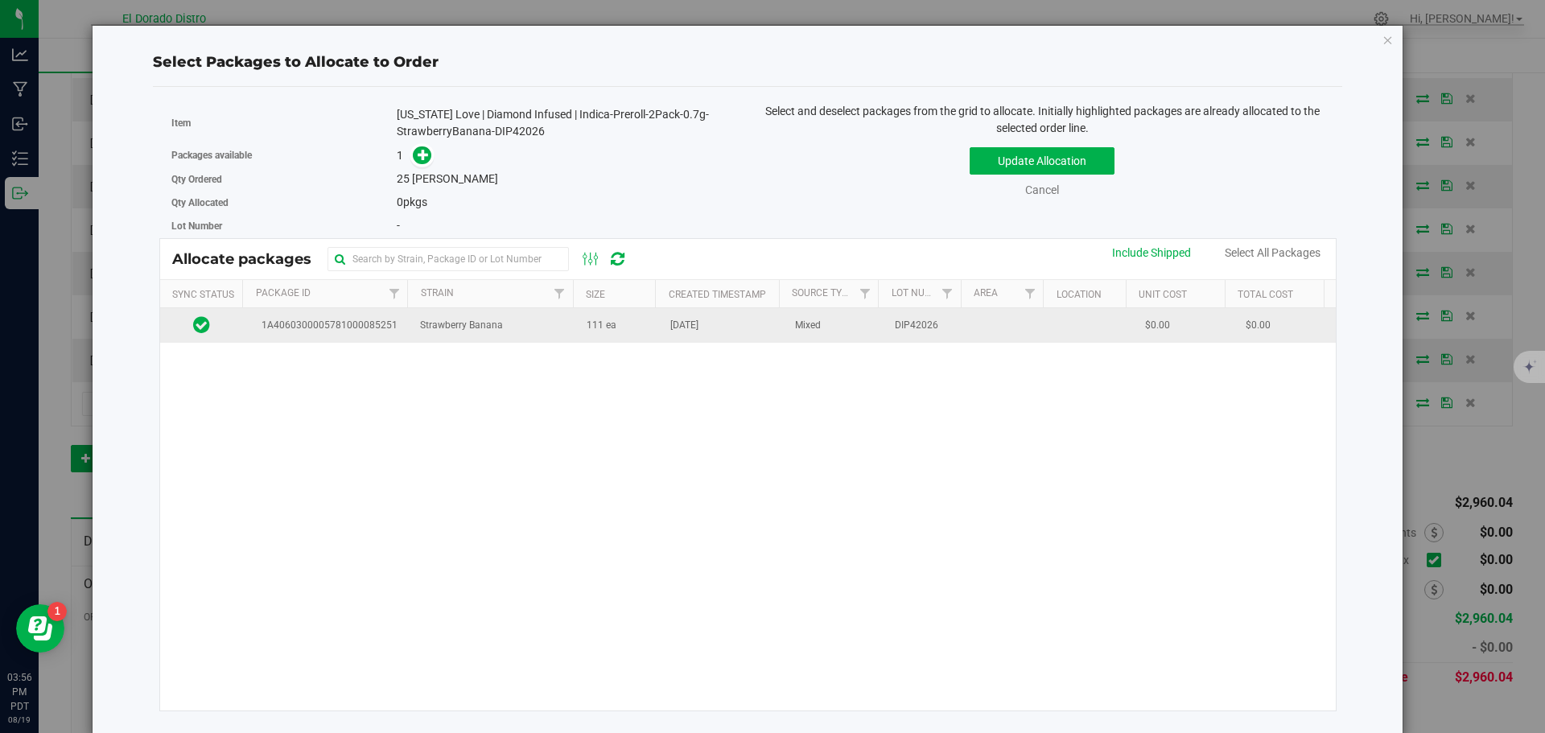
click at [641, 330] on td "111 ea" at bounding box center [619, 325] width 84 height 35
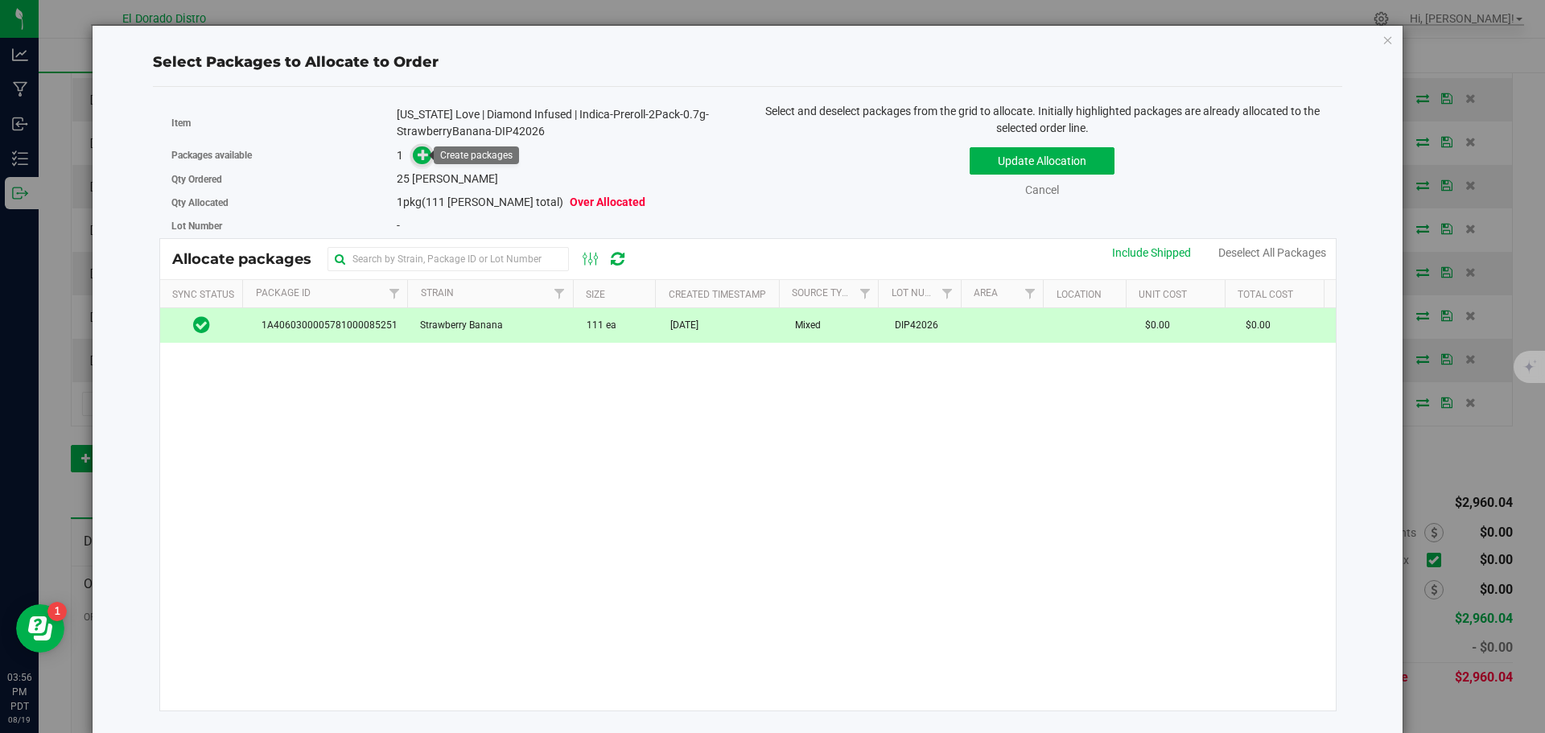
click at [423, 155] on icon at bounding box center [423, 154] width 11 height 11
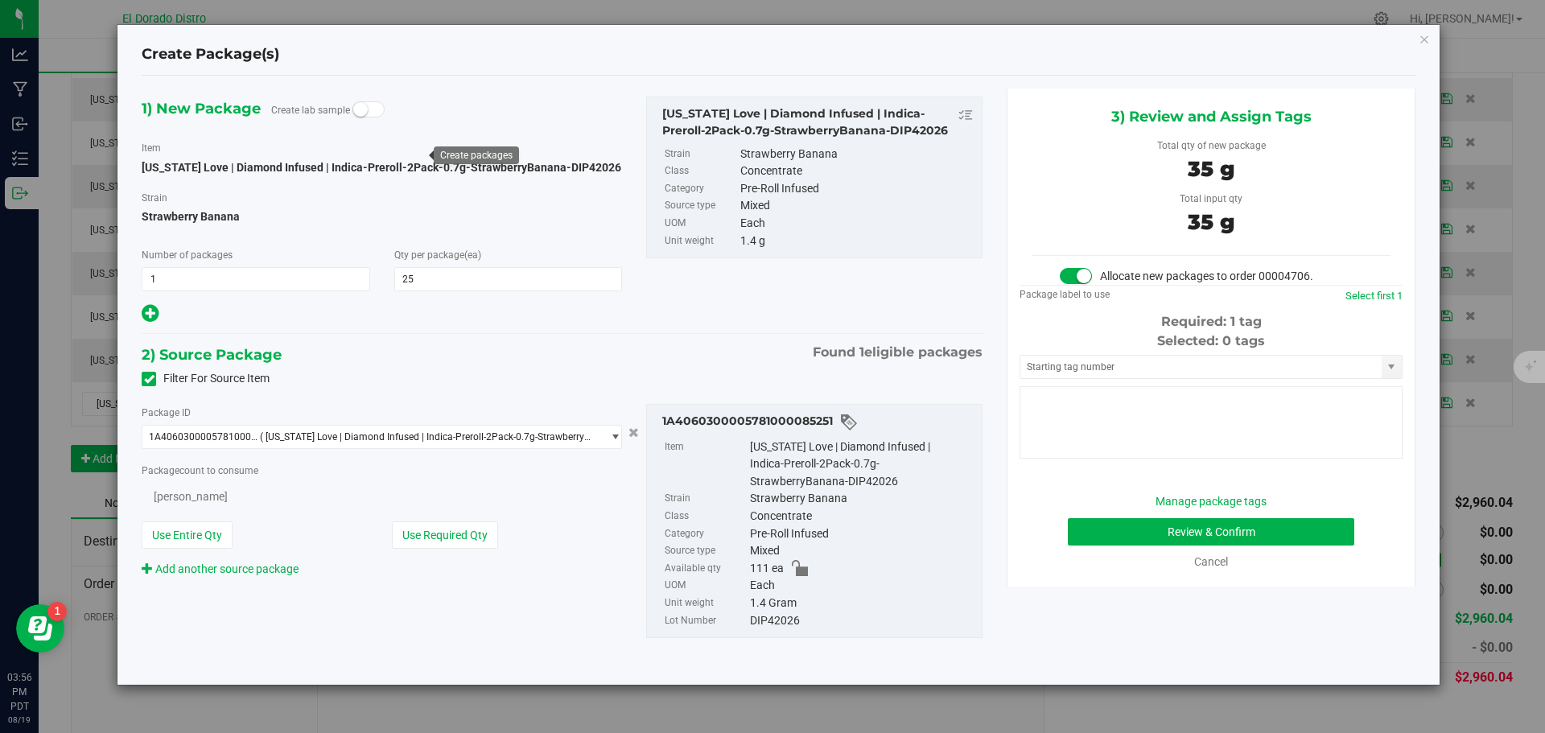
type input "25"
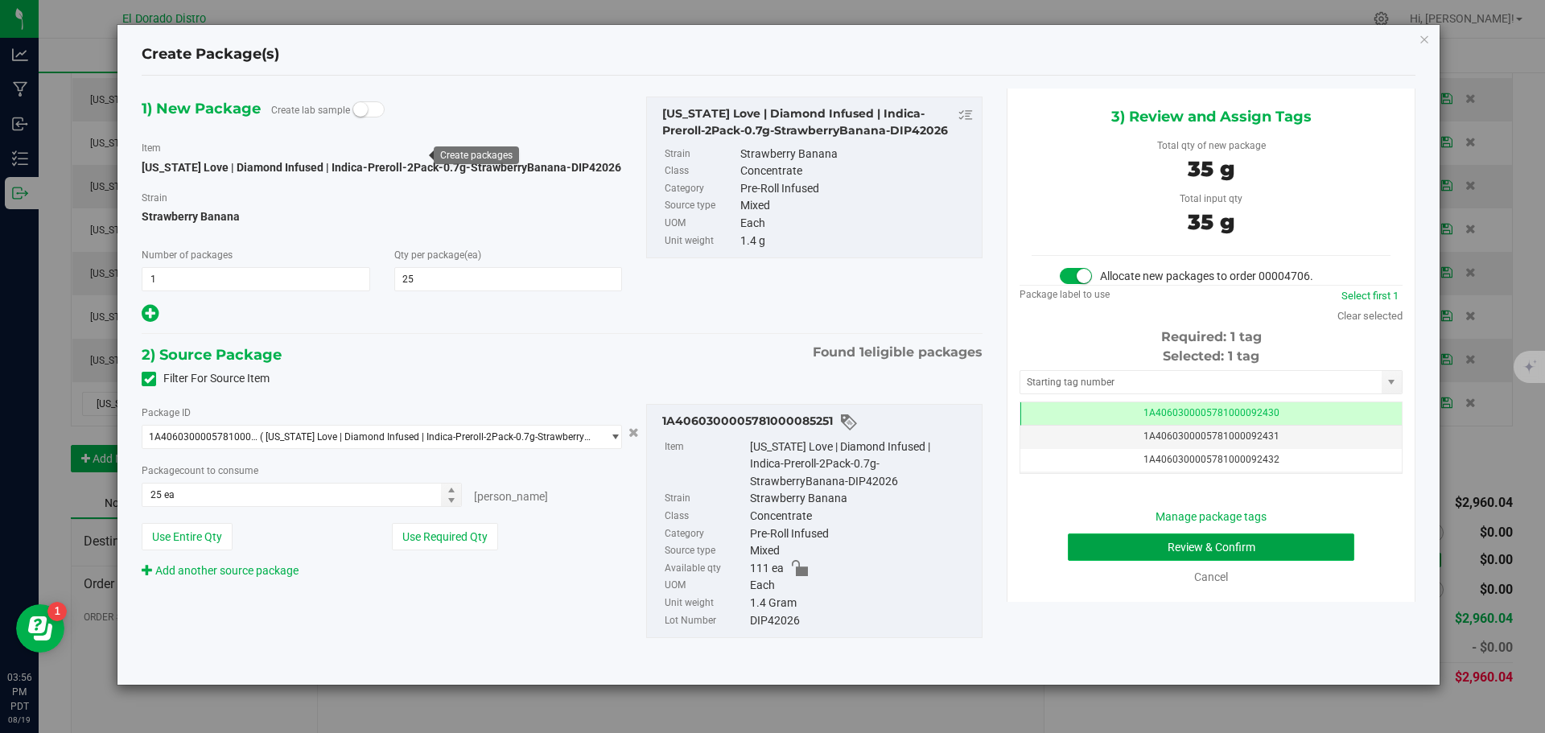
click at [1087, 544] on button "Review & Confirm" at bounding box center [1211, 547] width 287 height 27
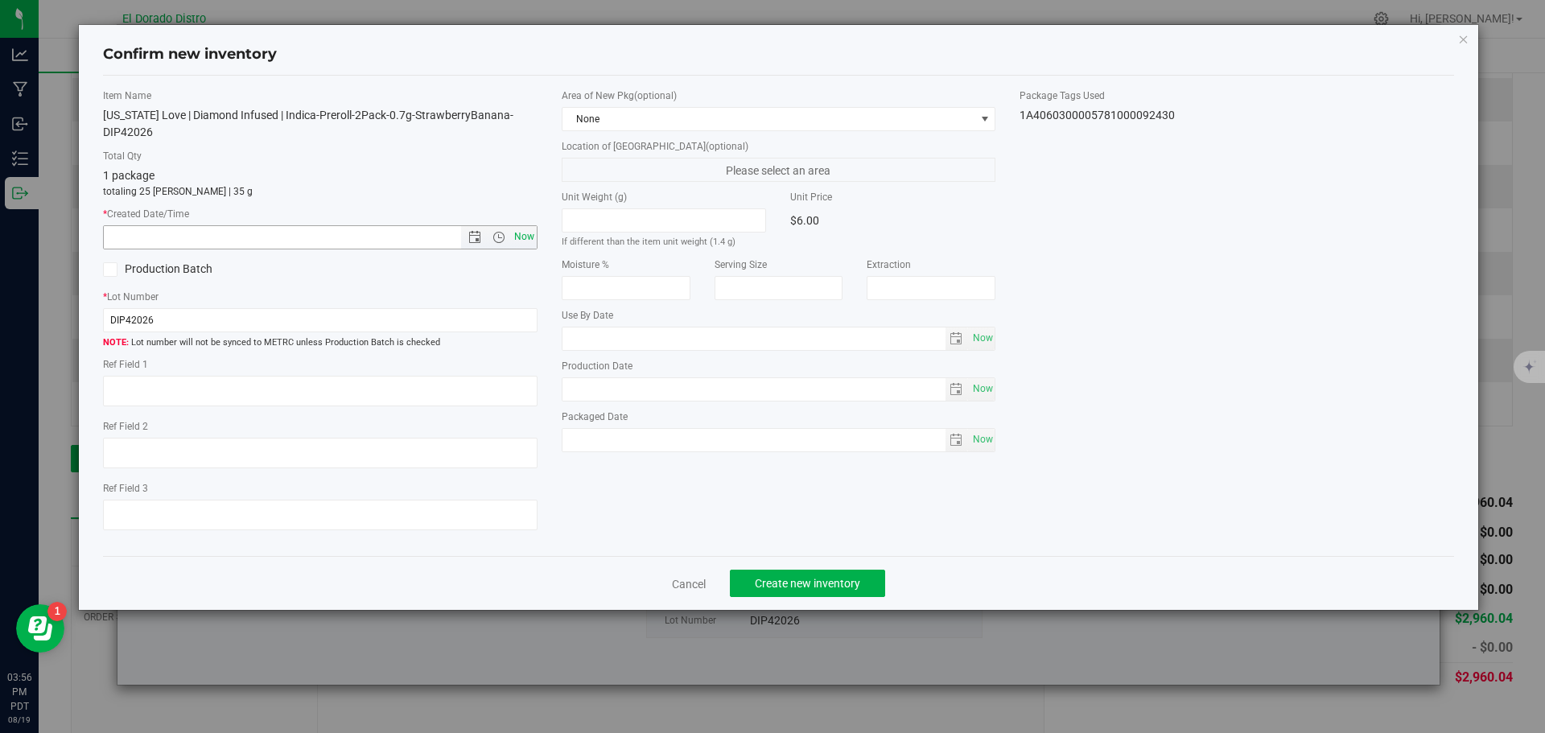
click at [528, 231] on span "Now" at bounding box center [523, 236] width 27 height 23
type input "[DATE] 3:56 PM"
click at [768, 582] on span "Create new inventory" at bounding box center [807, 583] width 105 height 13
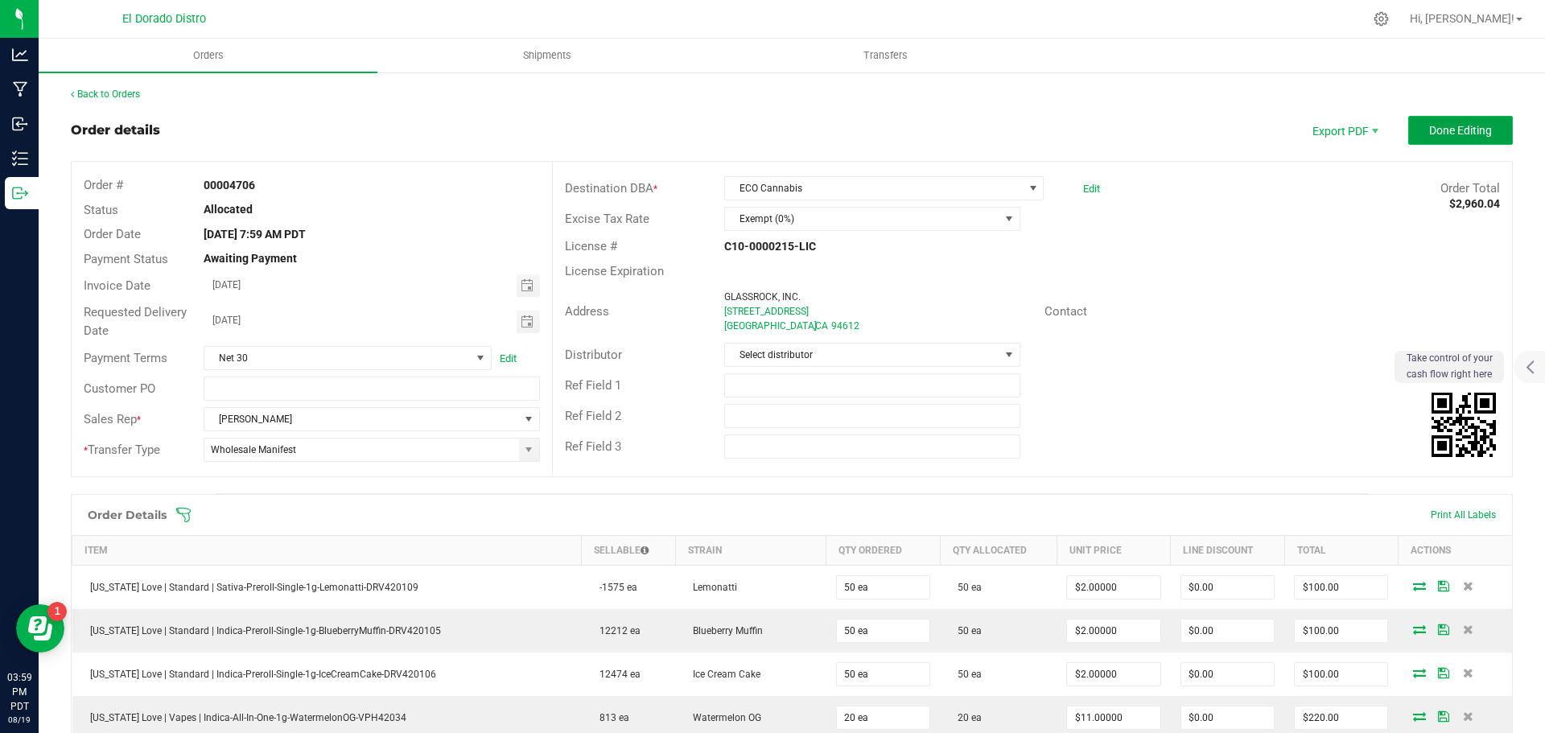
click at [1441, 139] on button "Done Editing" at bounding box center [1461, 130] width 105 height 29
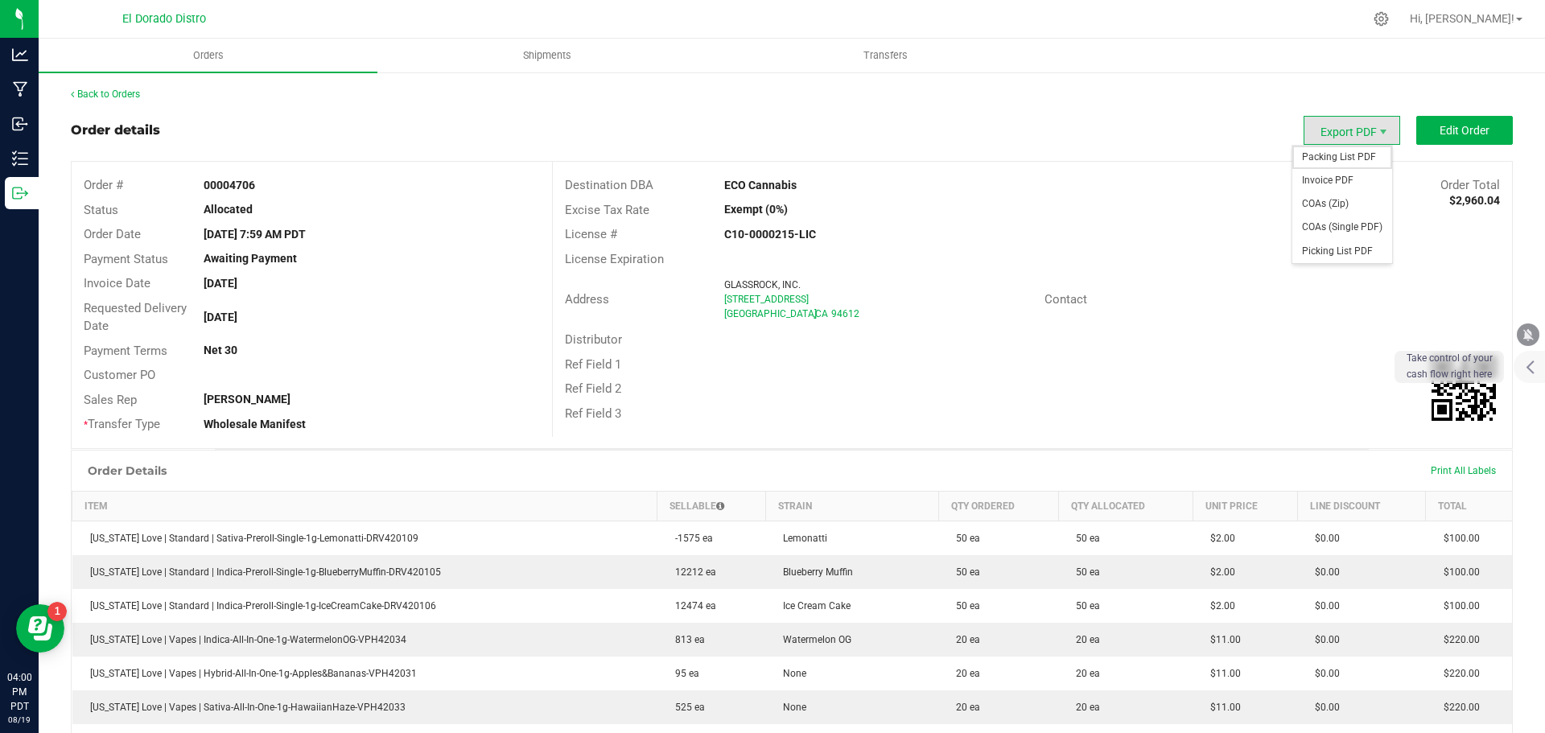
click at [1334, 149] on span "Packing List PDF" at bounding box center [1343, 157] width 100 height 23
click at [1348, 179] on span "Invoice PDF" at bounding box center [1343, 180] width 100 height 23
click at [1349, 224] on span "COAs (Single PDF)" at bounding box center [1343, 227] width 100 height 23
click at [536, 60] on span "Shipments" at bounding box center [547, 55] width 92 height 14
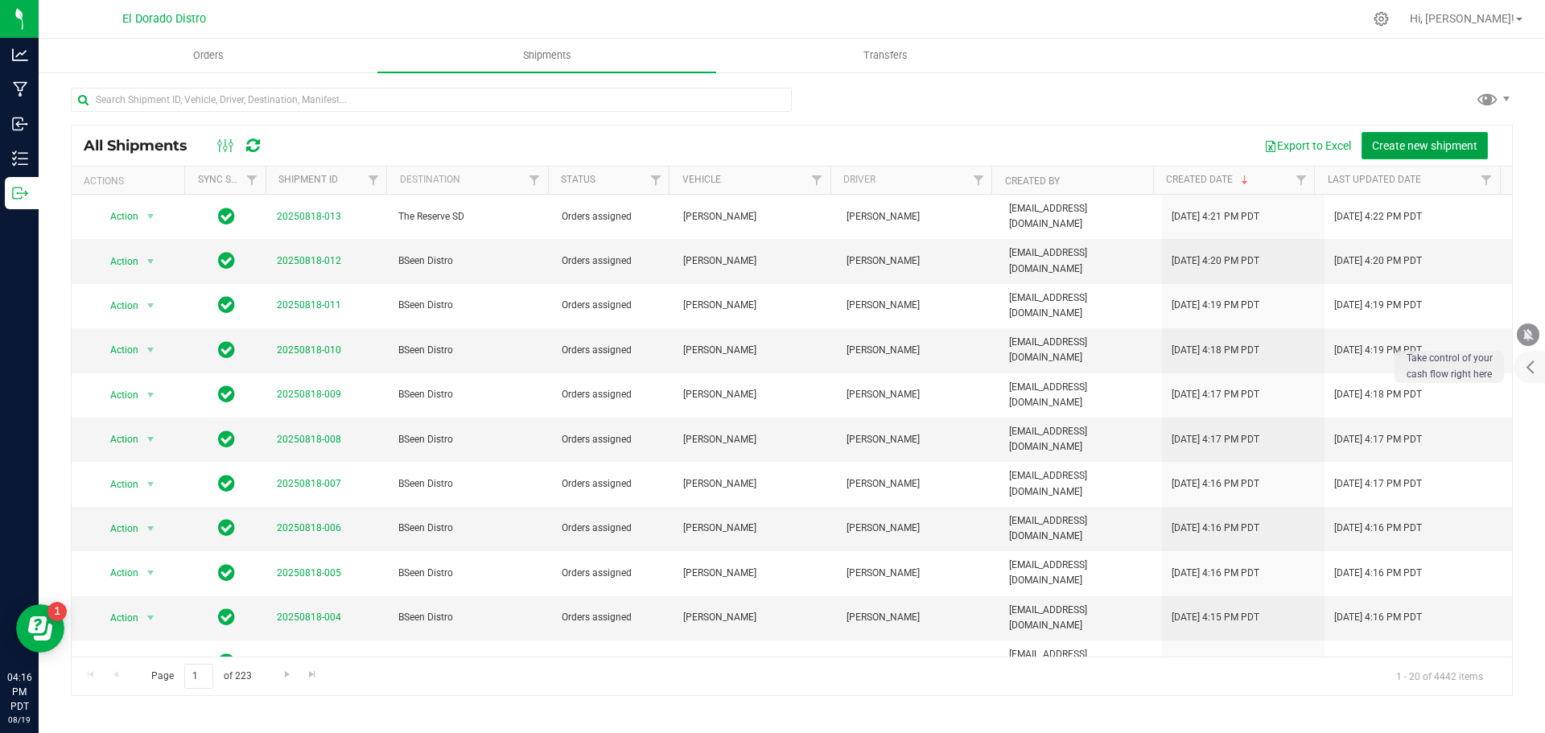
click at [1379, 151] on span "Create new shipment" at bounding box center [1424, 145] width 105 height 13
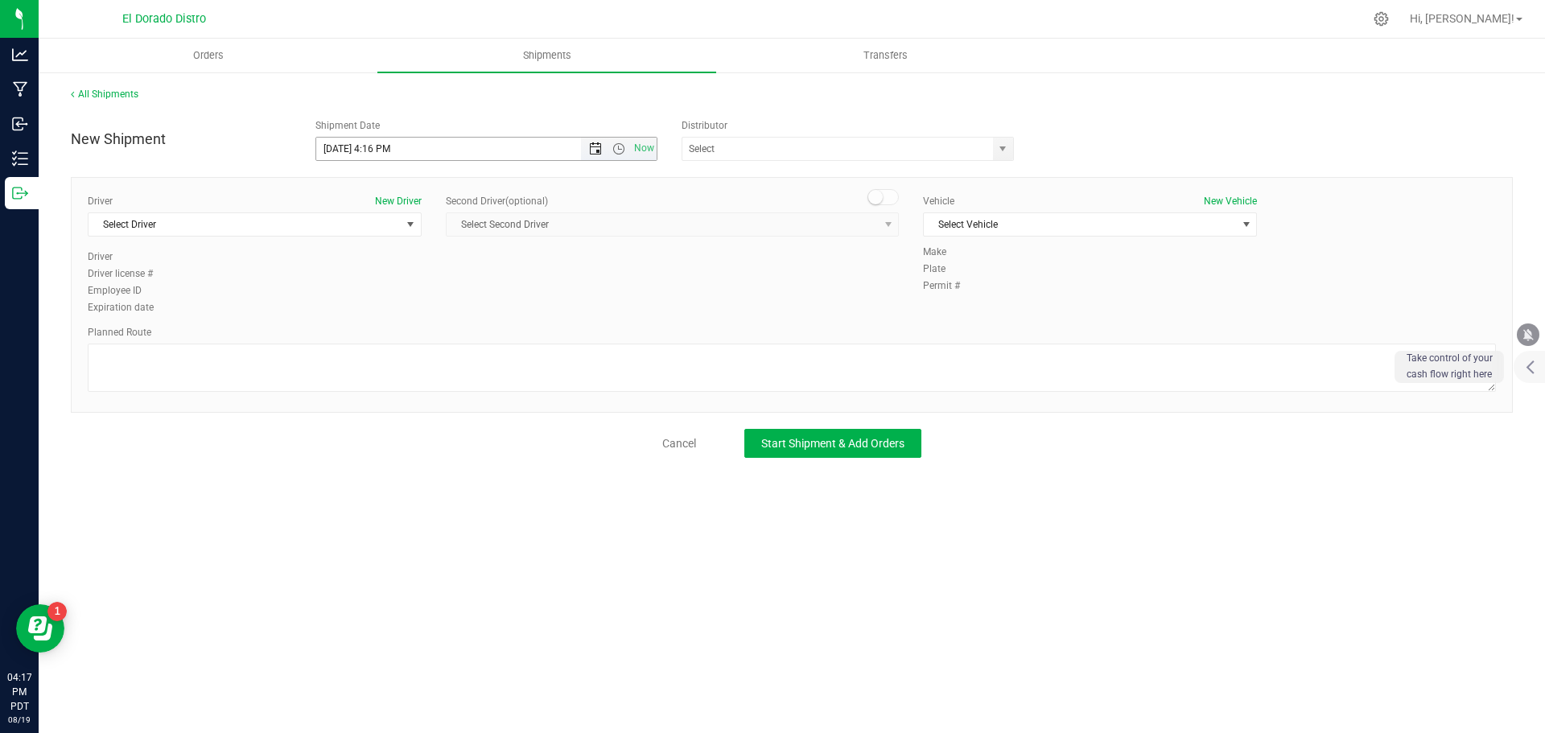
click at [592, 153] on span "Open the date view" at bounding box center [595, 148] width 13 height 13
click at [410, 308] on link "20" at bounding box center [400, 312] width 23 height 25
type input "[DATE] 4:16 PM"
click at [404, 300] on div "Expiration date" at bounding box center [255, 307] width 334 height 14
click at [175, 233] on span "Select Driver" at bounding box center [245, 224] width 312 height 23
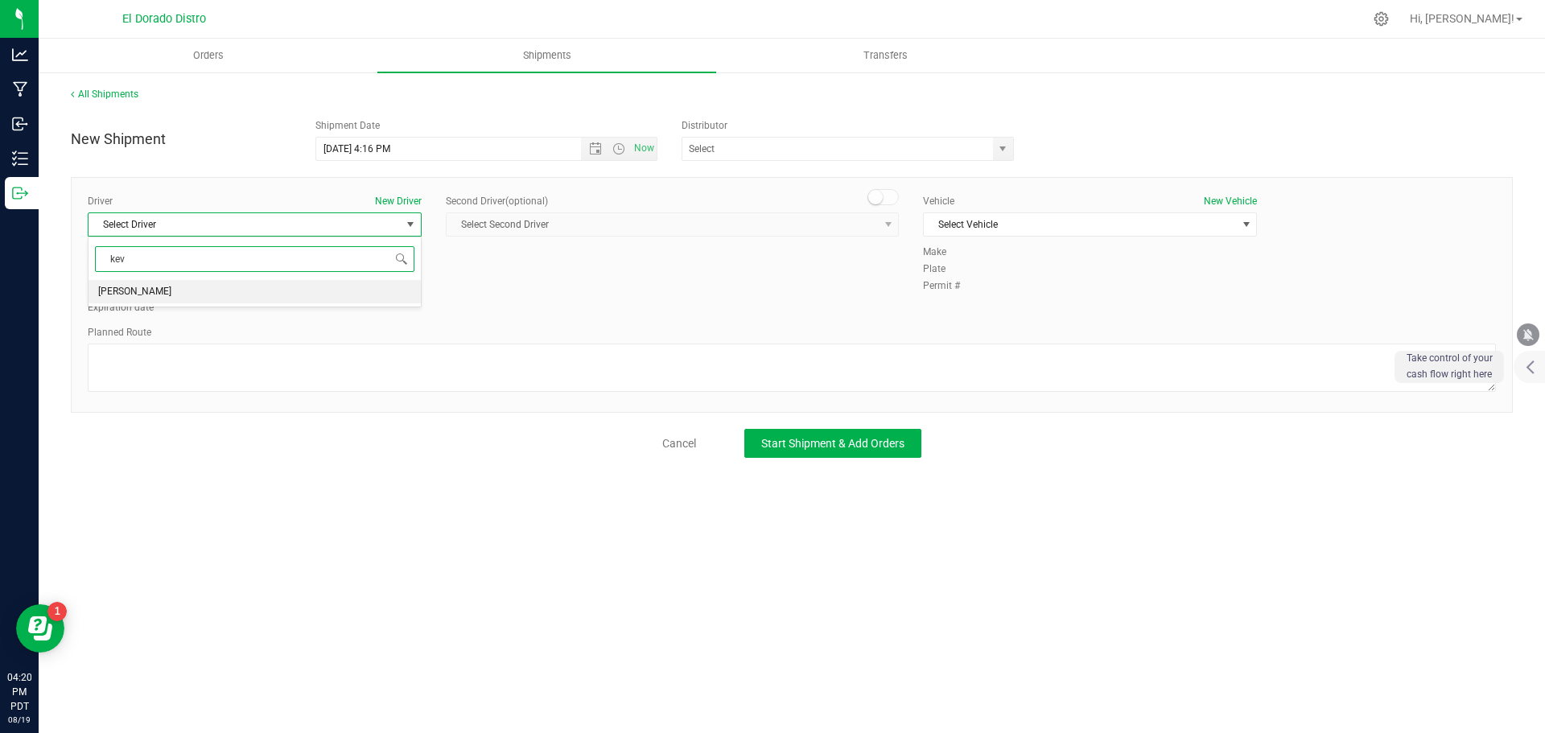
click at [185, 291] on li "[PERSON_NAME]" at bounding box center [255, 292] width 332 height 24
type input "kev"
click at [1031, 220] on span "Select Vehicle" at bounding box center [1080, 224] width 312 height 23
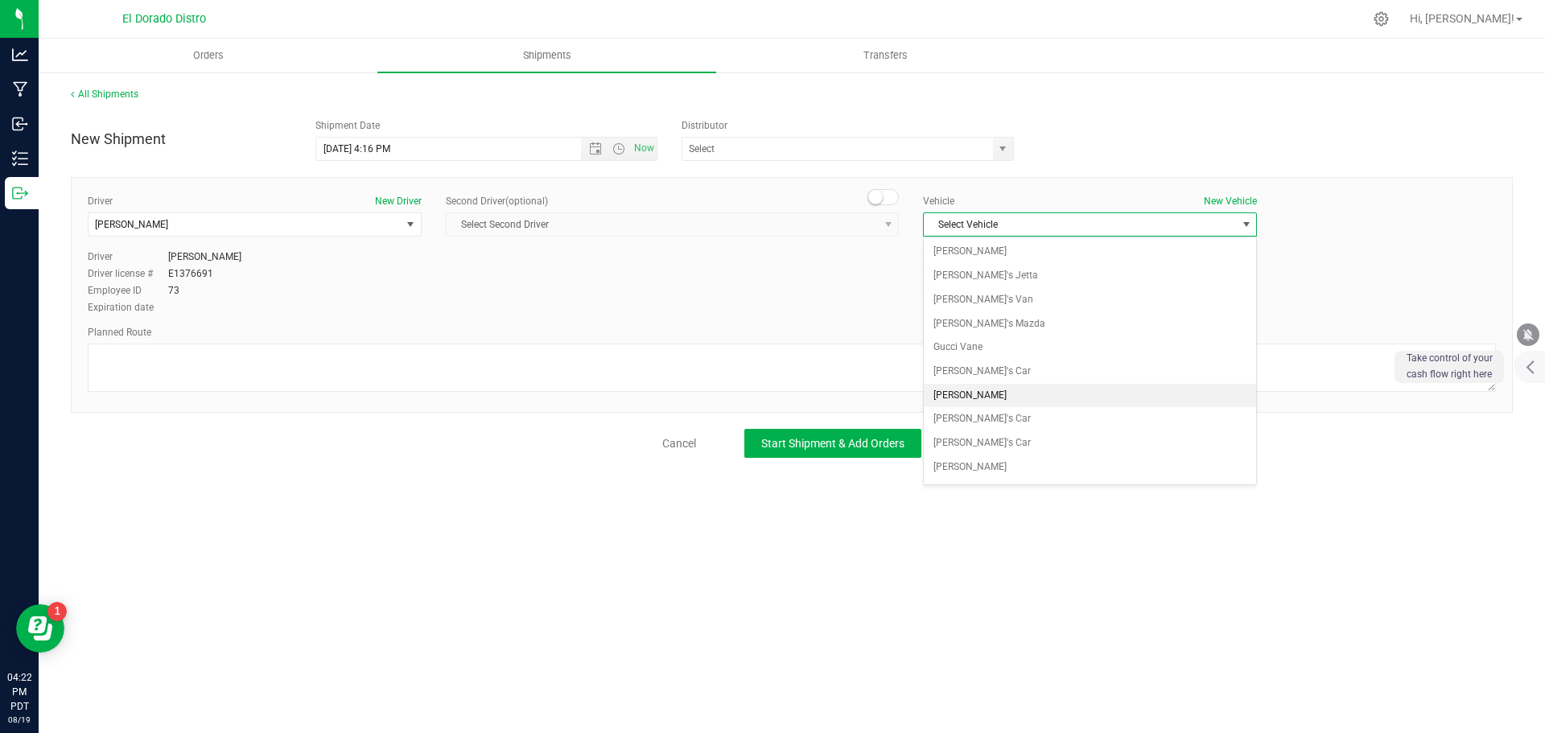
click at [996, 395] on li "[PERSON_NAME]" at bounding box center [1090, 396] width 332 height 24
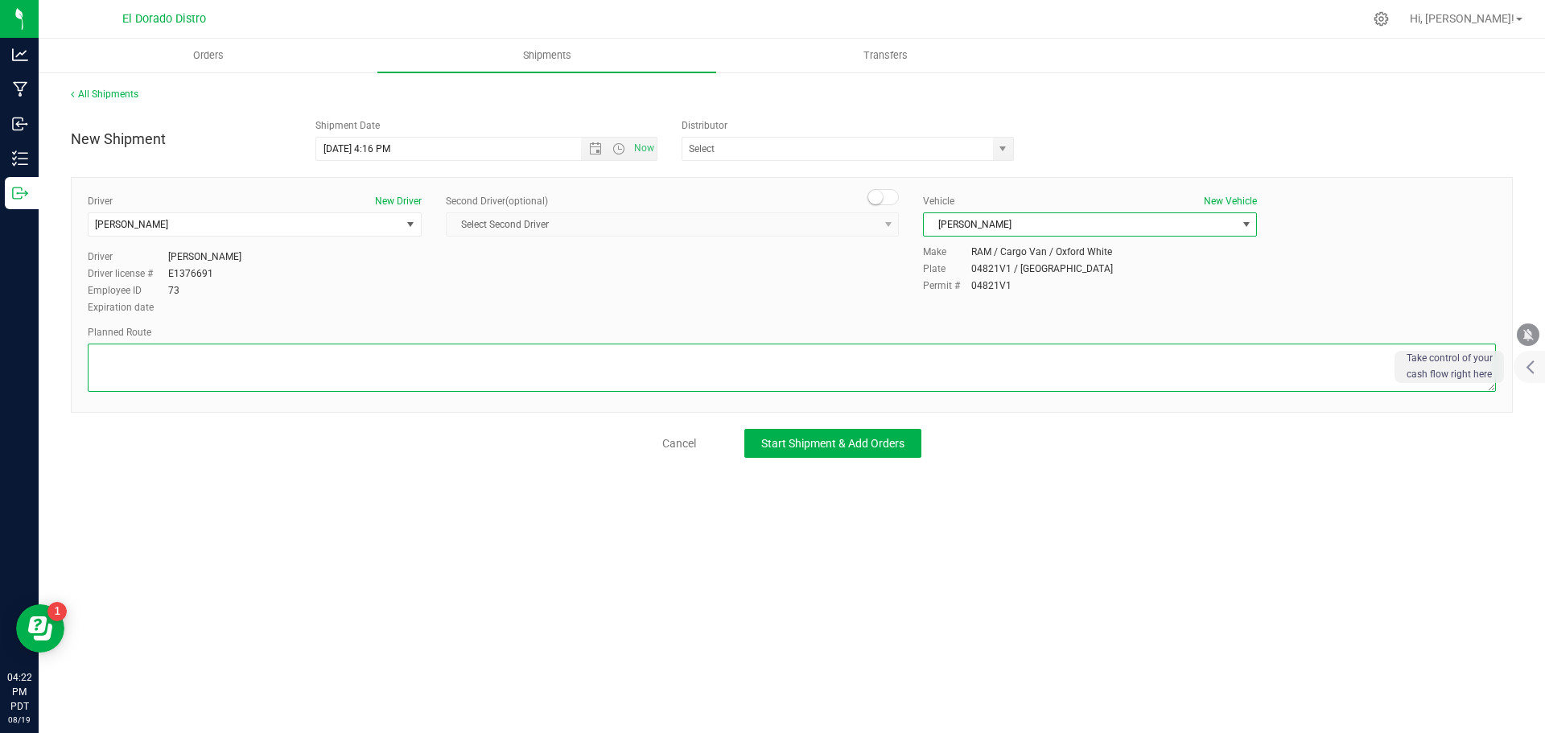
click at [992, 368] on textarea at bounding box center [792, 368] width 1409 height 48
type textarea "Preferred route"
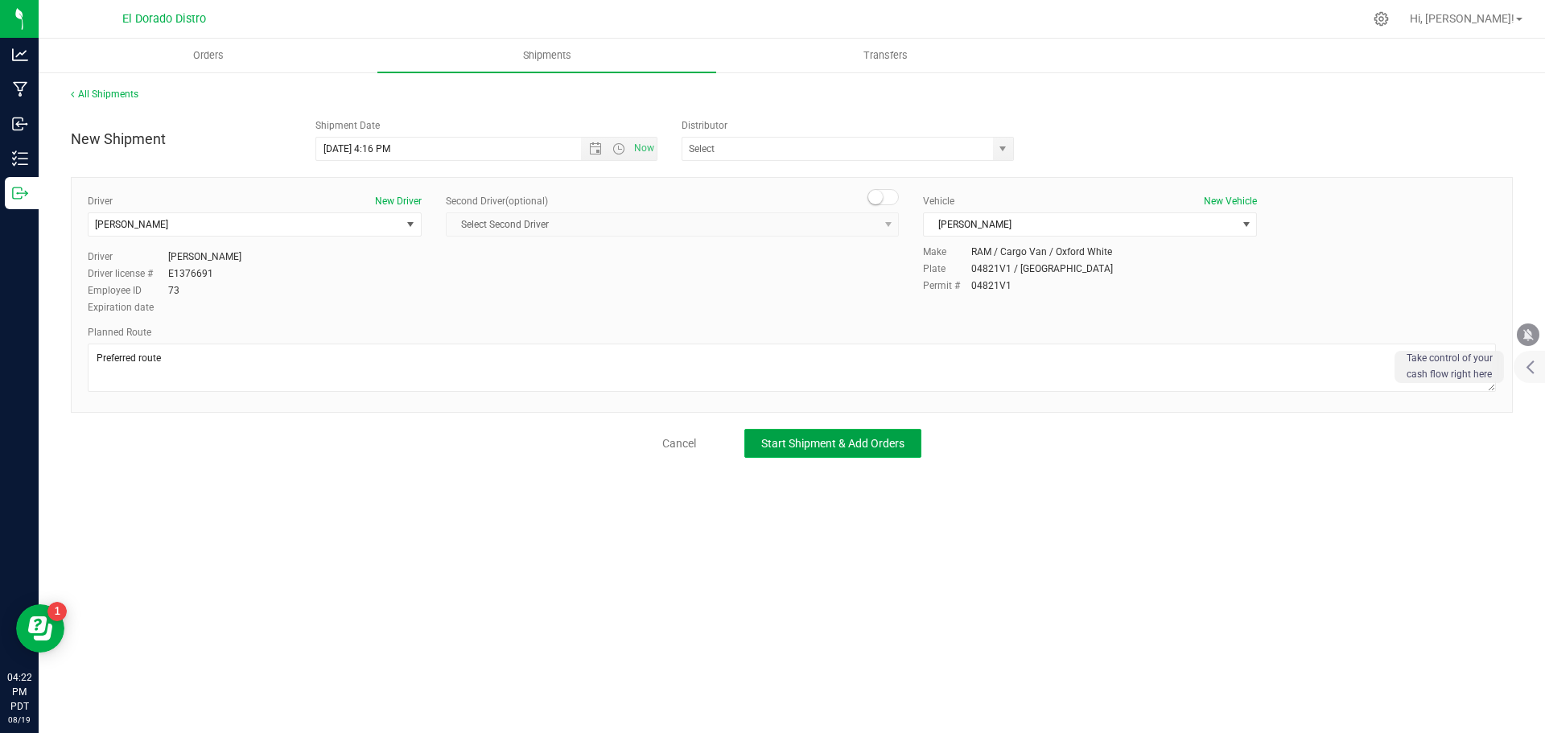
click at [863, 431] on button "Start Shipment & Add Orders" at bounding box center [833, 443] width 177 height 29
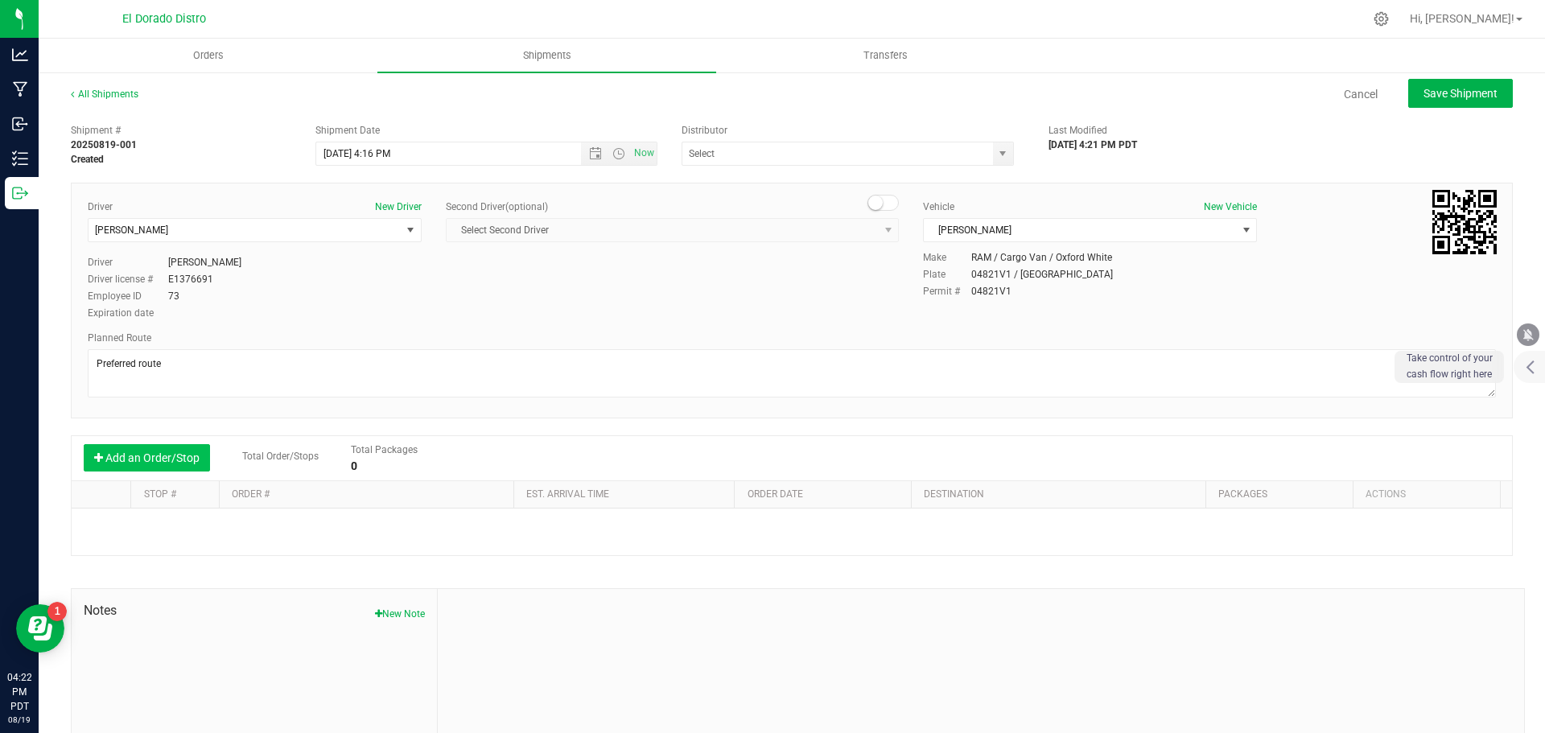
click at [162, 453] on button "Add an Order/Stop" at bounding box center [147, 457] width 126 height 27
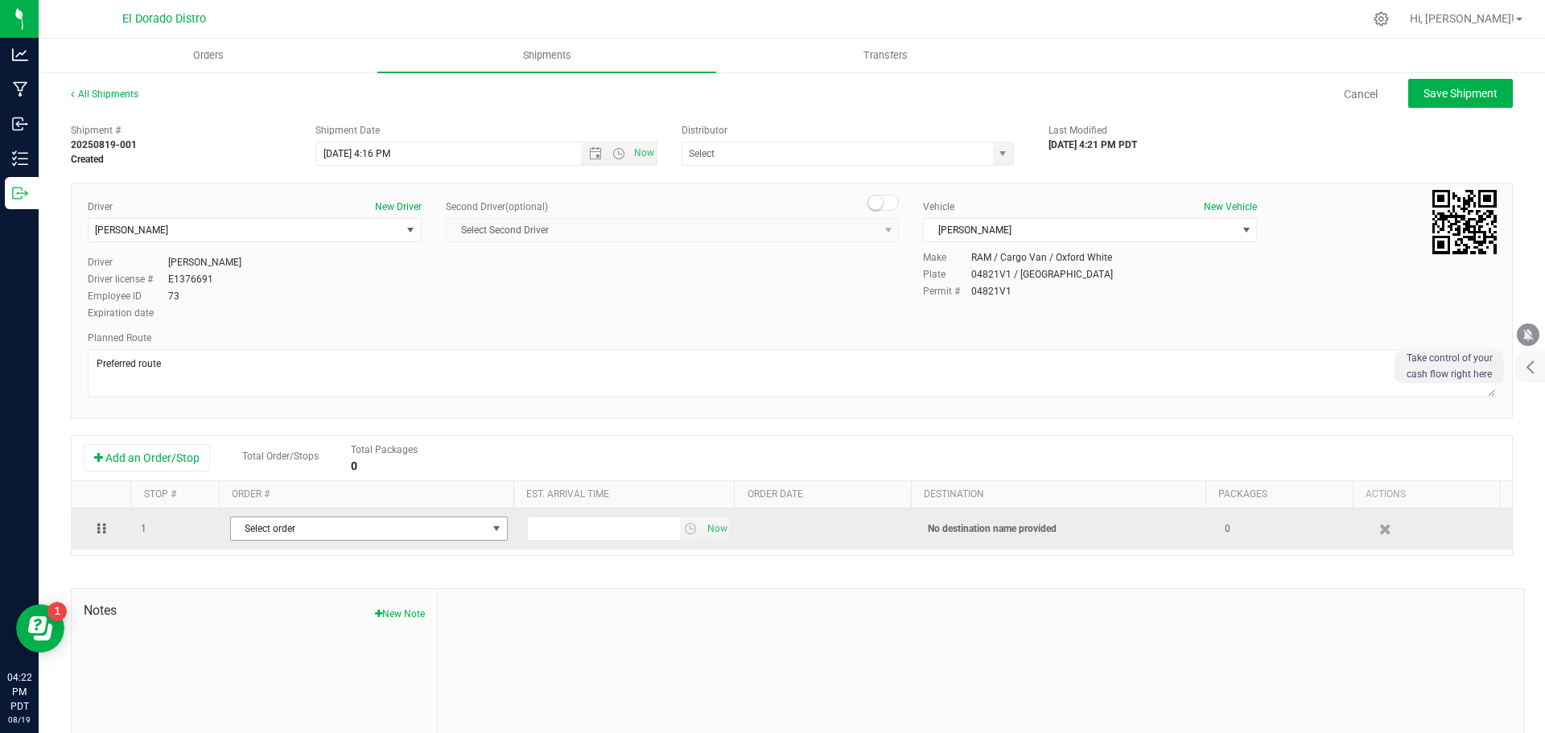
click at [268, 529] on span "Select order" at bounding box center [359, 529] width 256 height 23
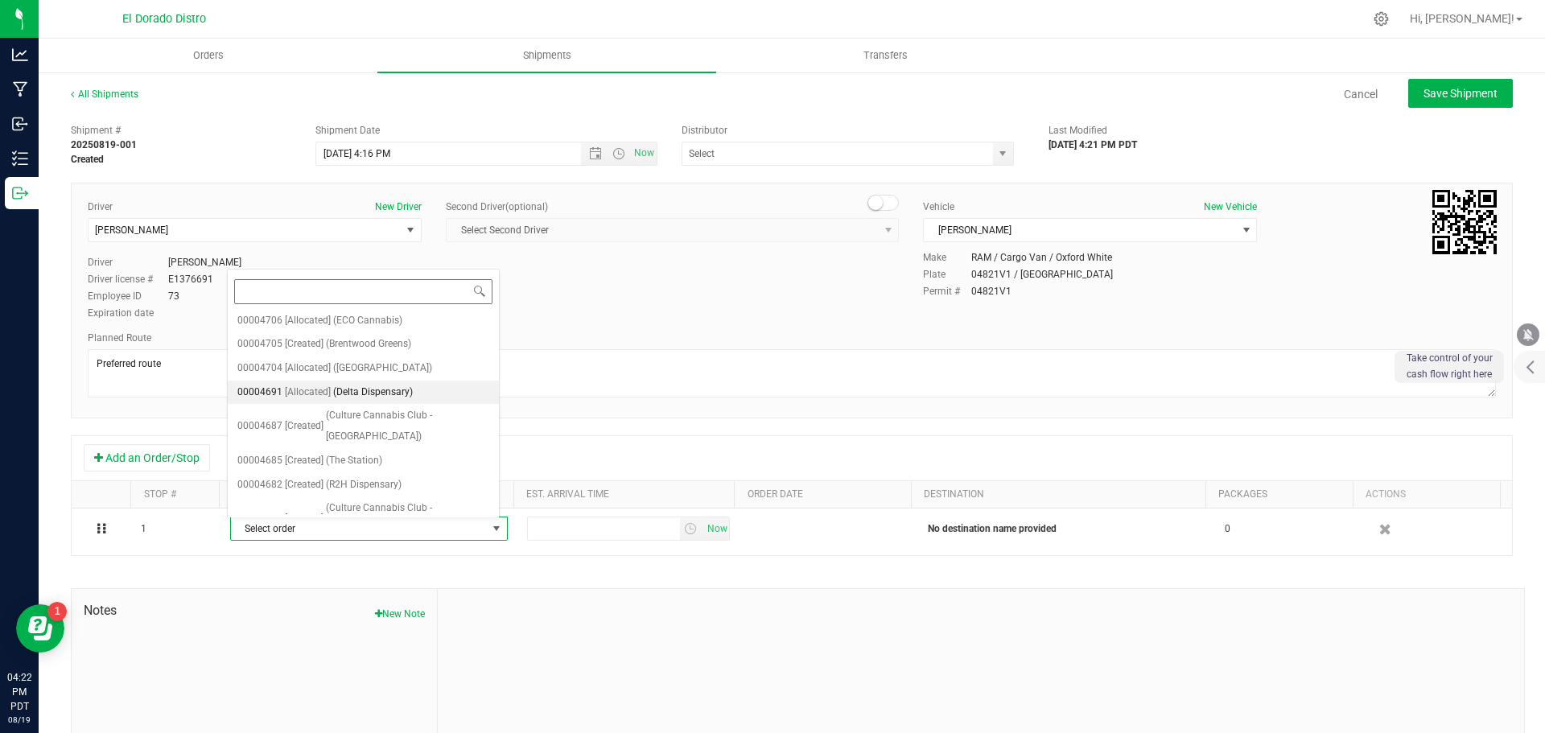
scroll to position [274, 0]
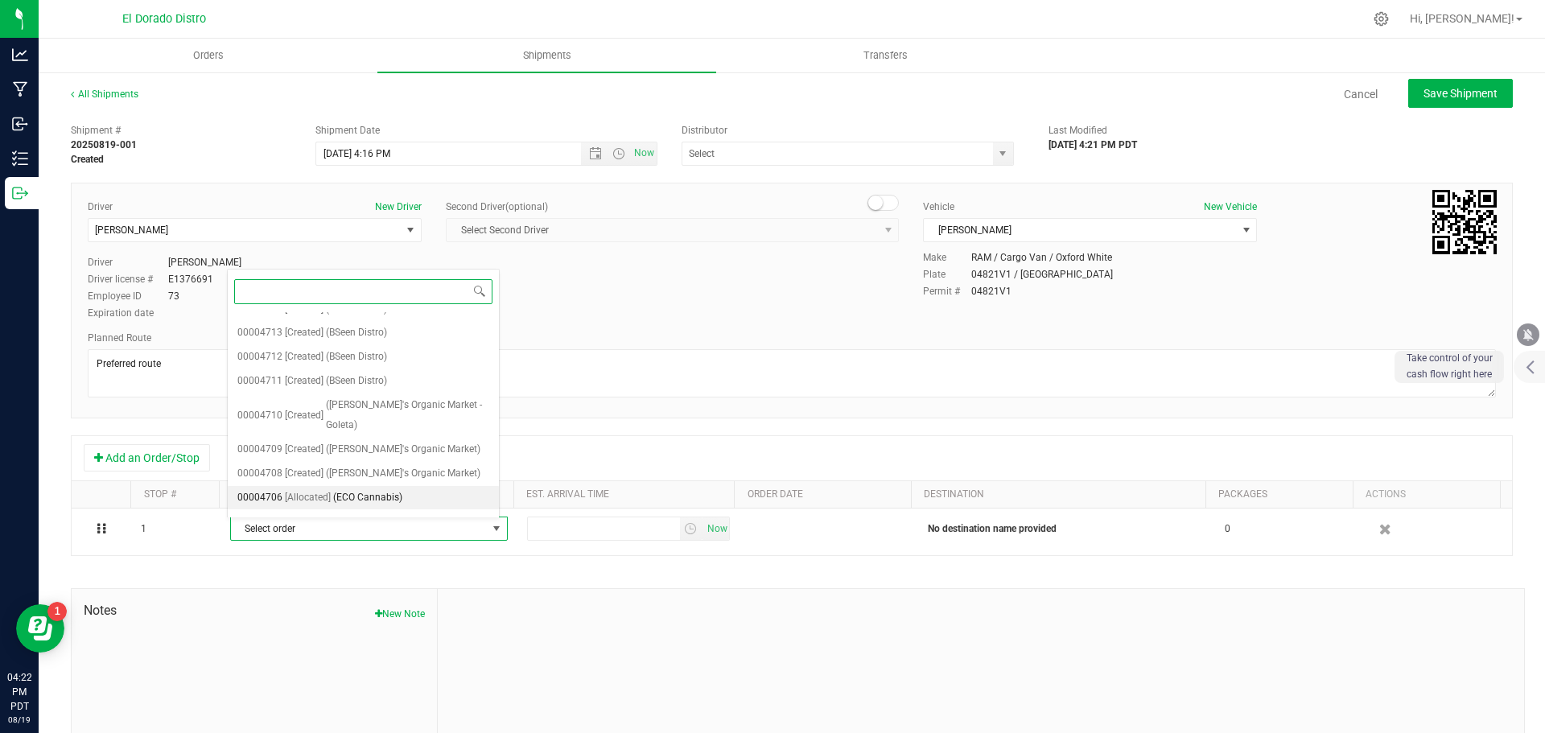
click at [365, 488] on span "(ECO Cannabis)" at bounding box center [367, 498] width 69 height 21
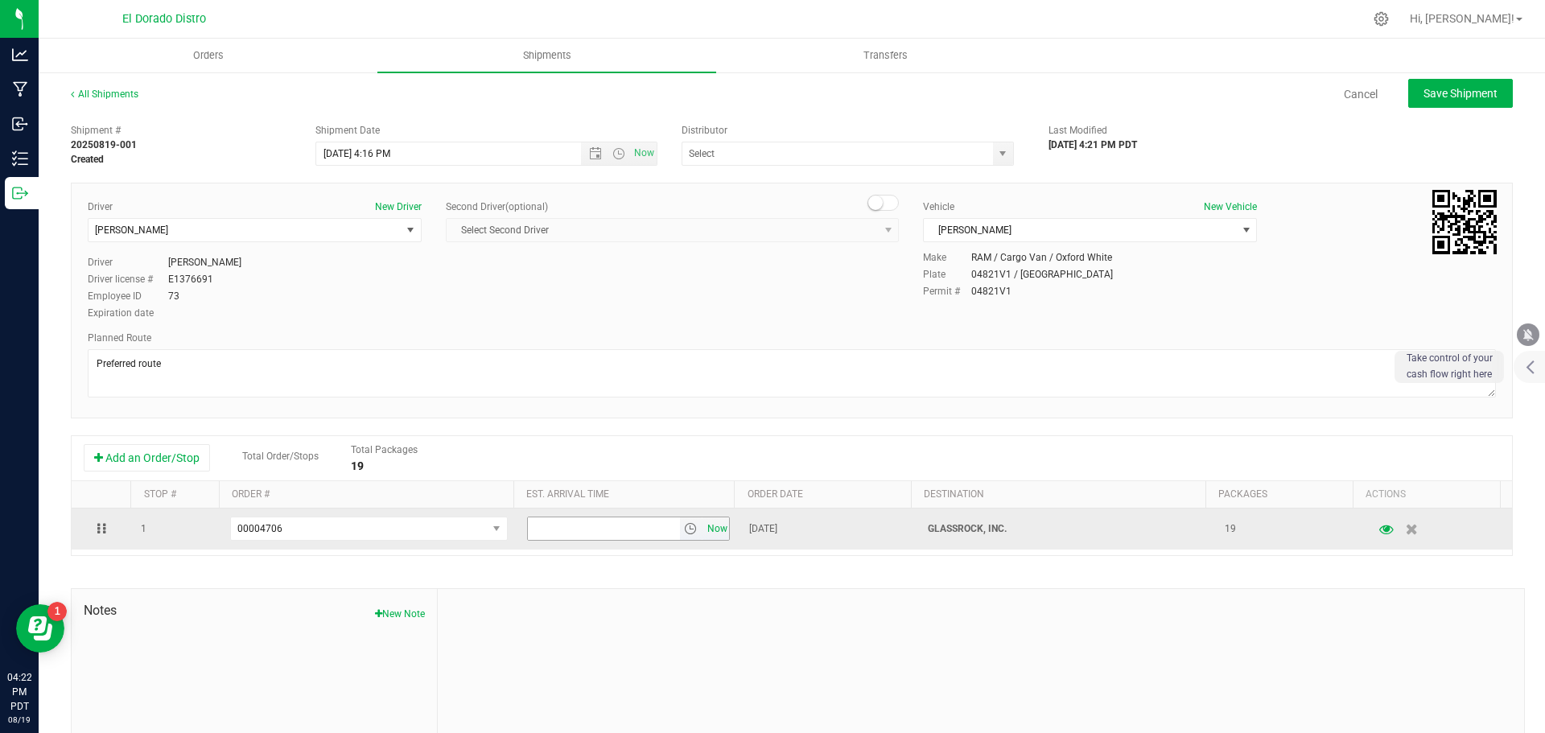
click at [703, 530] on span "Now" at bounding box center [716, 529] width 27 height 23
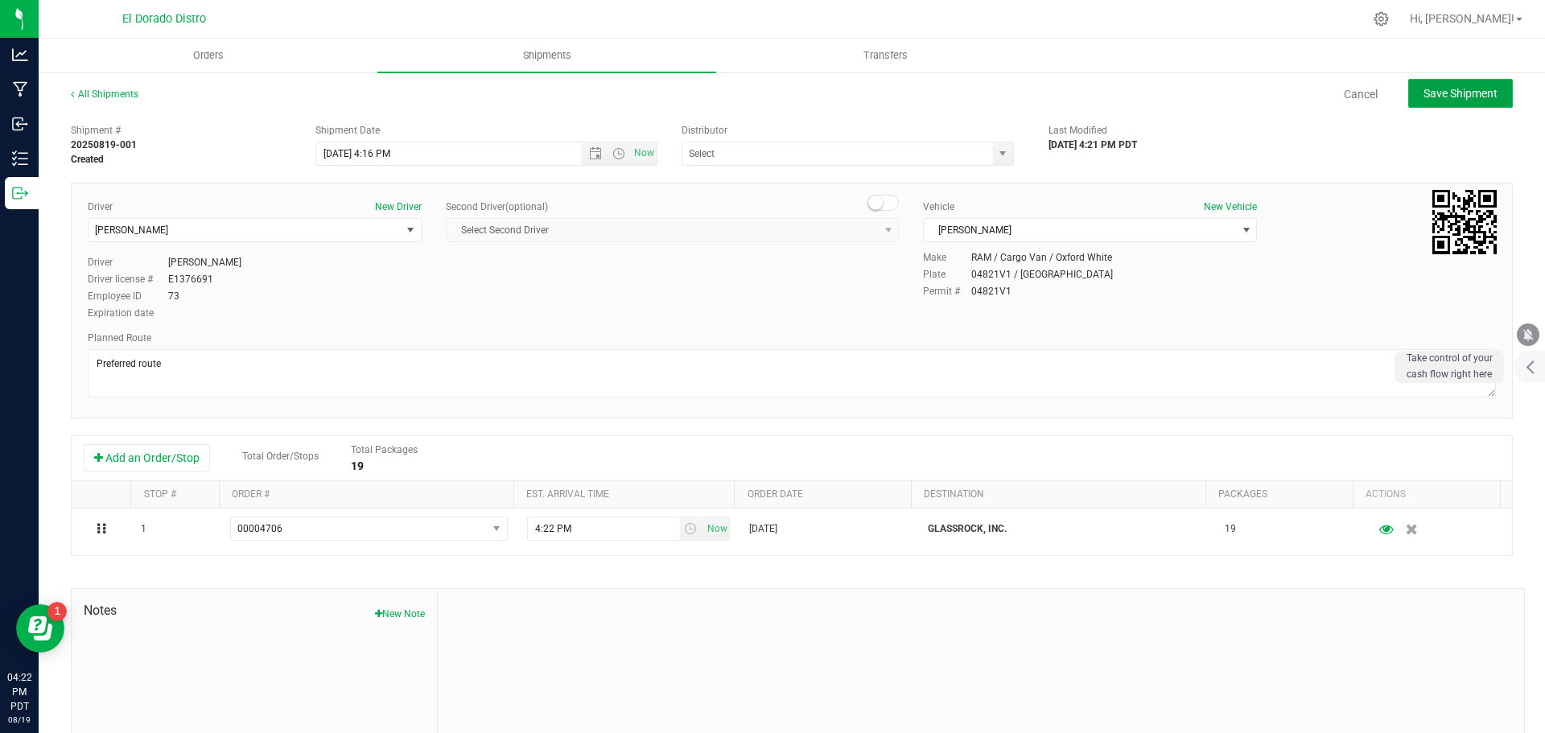
click at [1453, 97] on span "Save Shipment" at bounding box center [1461, 93] width 74 height 13
type input "[DATE] 11:16 PM"
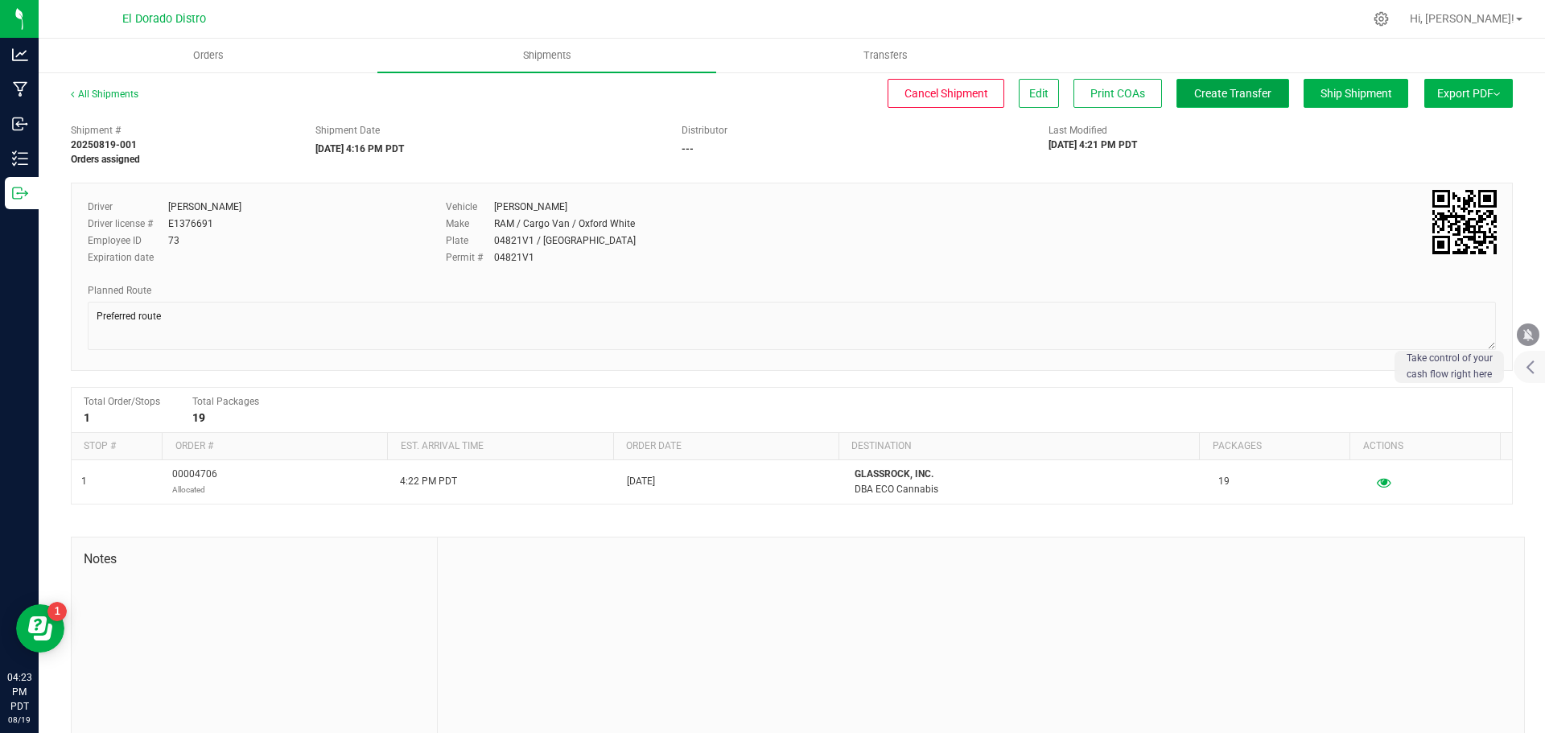
click at [1221, 99] on span "Create Transfer" at bounding box center [1232, 93] width 77 height 13
click at [547, 54] on span "Shipments" at bounding box center [547, 55] width 92 height 14
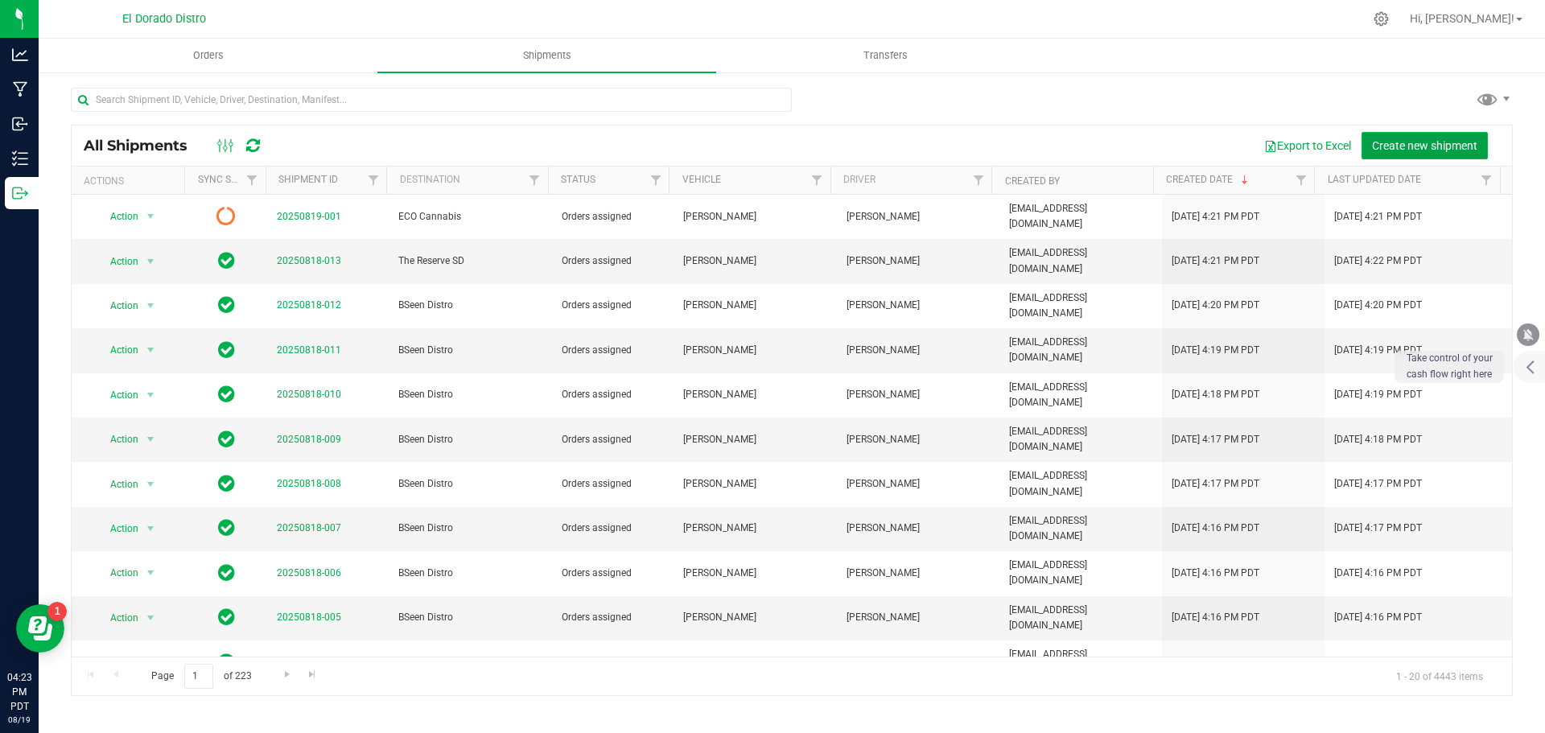
click at [1394, 151] on span "Create new shipment" at bounding box center [1424, 145] width 105 height 13
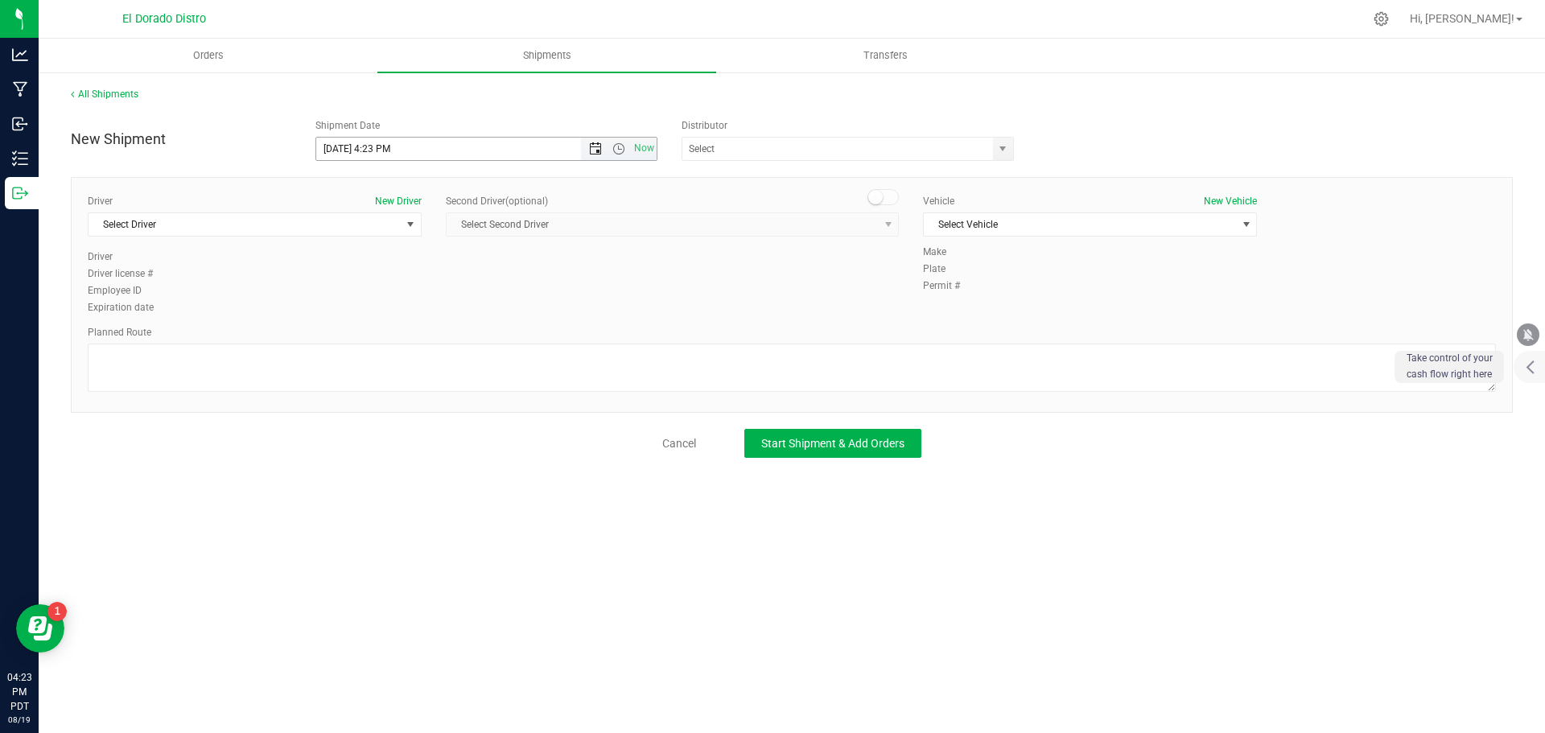
click at [591, 152] on span "Open the date view" at bounding box center [595, 148] width 13 height 13
click at [400, 313] on link "20" at bounding box center [400, 312] width 23 height 25
type input "[DATE] 4:23 PM"
click at [345, 223] on span "Select Driver" at bounding box center [245, 224] width 312 height 23
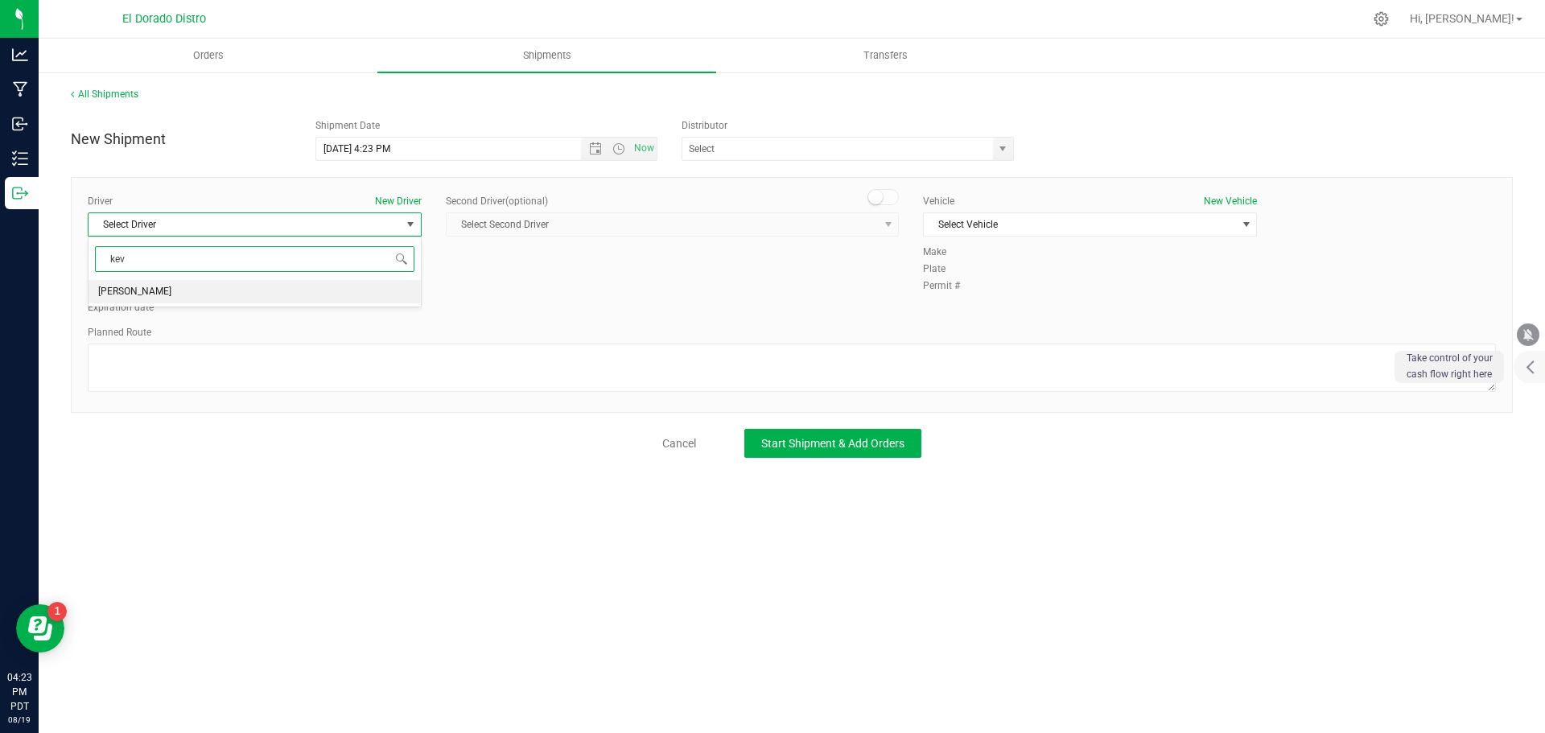
click at [268, 299] on li "[PERSON_NAME]" at bounding box center [255, 292] width 332 height 24
type input "kev"
click at [944, 231] on span "Select Vehicle" at bounding box center [1080, 224] width 312 height 23
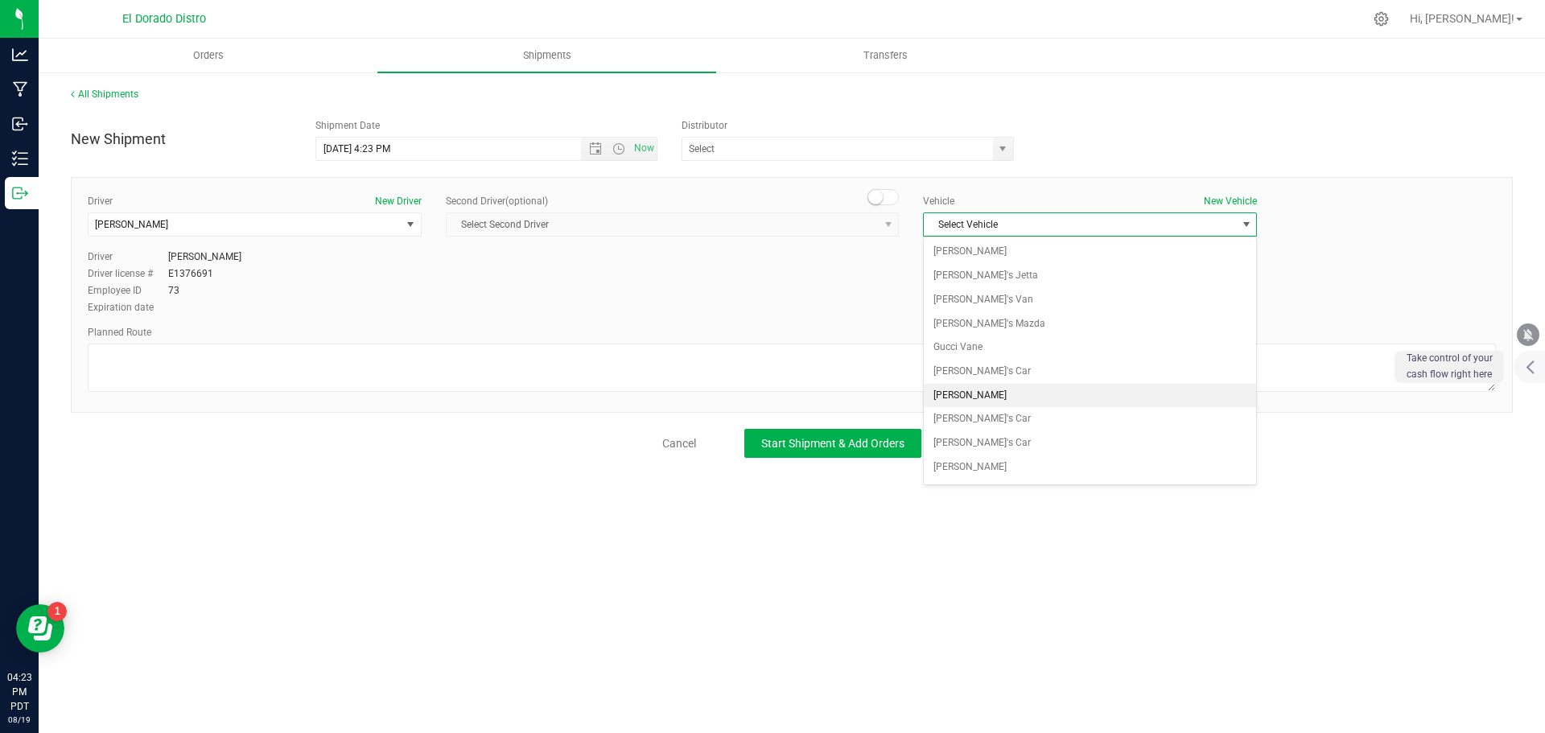
click at [974, 389] on li "[PERSON_NAME]" at bounding box center [1090, 396] width 332 height 24
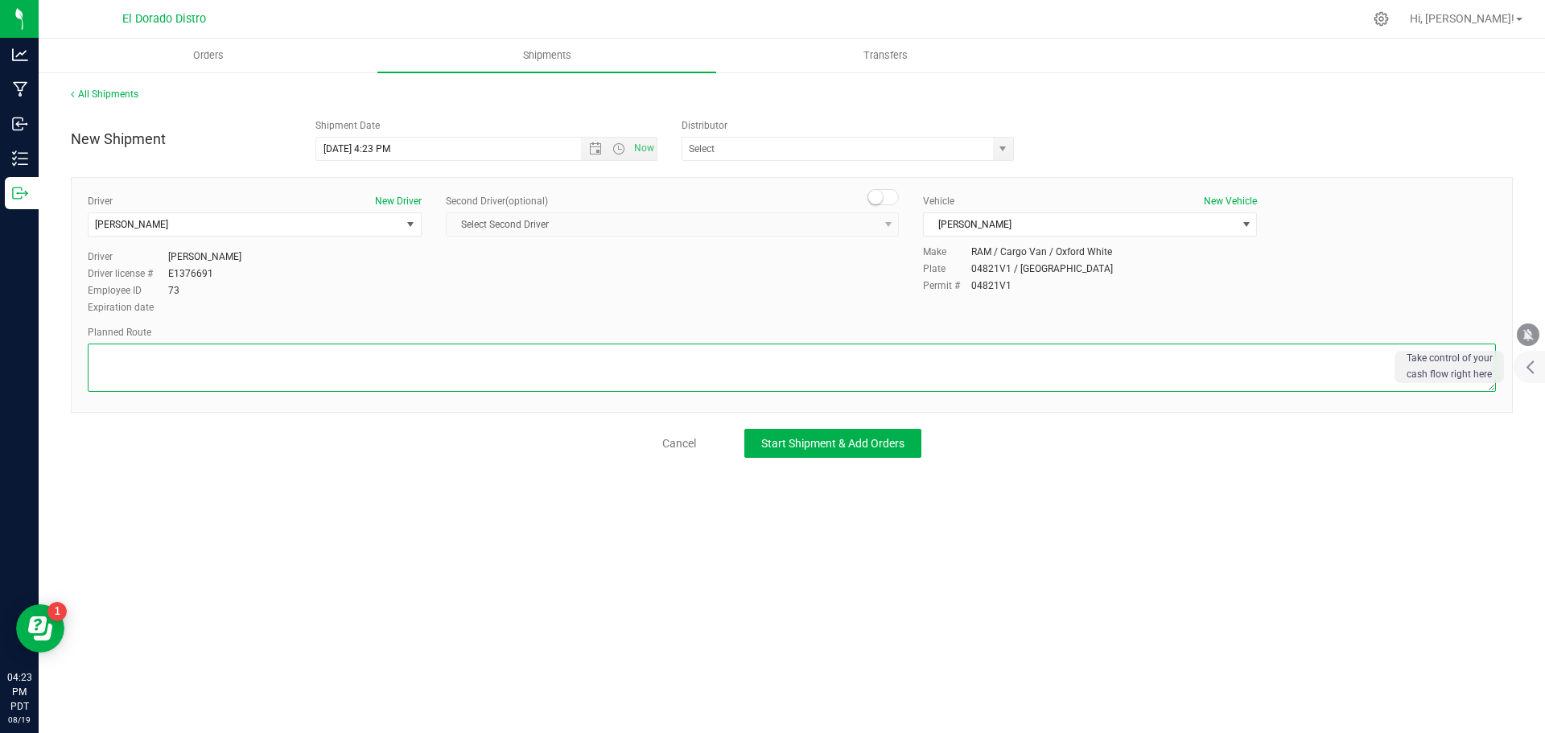
click at [241, 376] on textarea at bounding box center [792, 368] width 1409 height 48
type textarea "Preferred route"
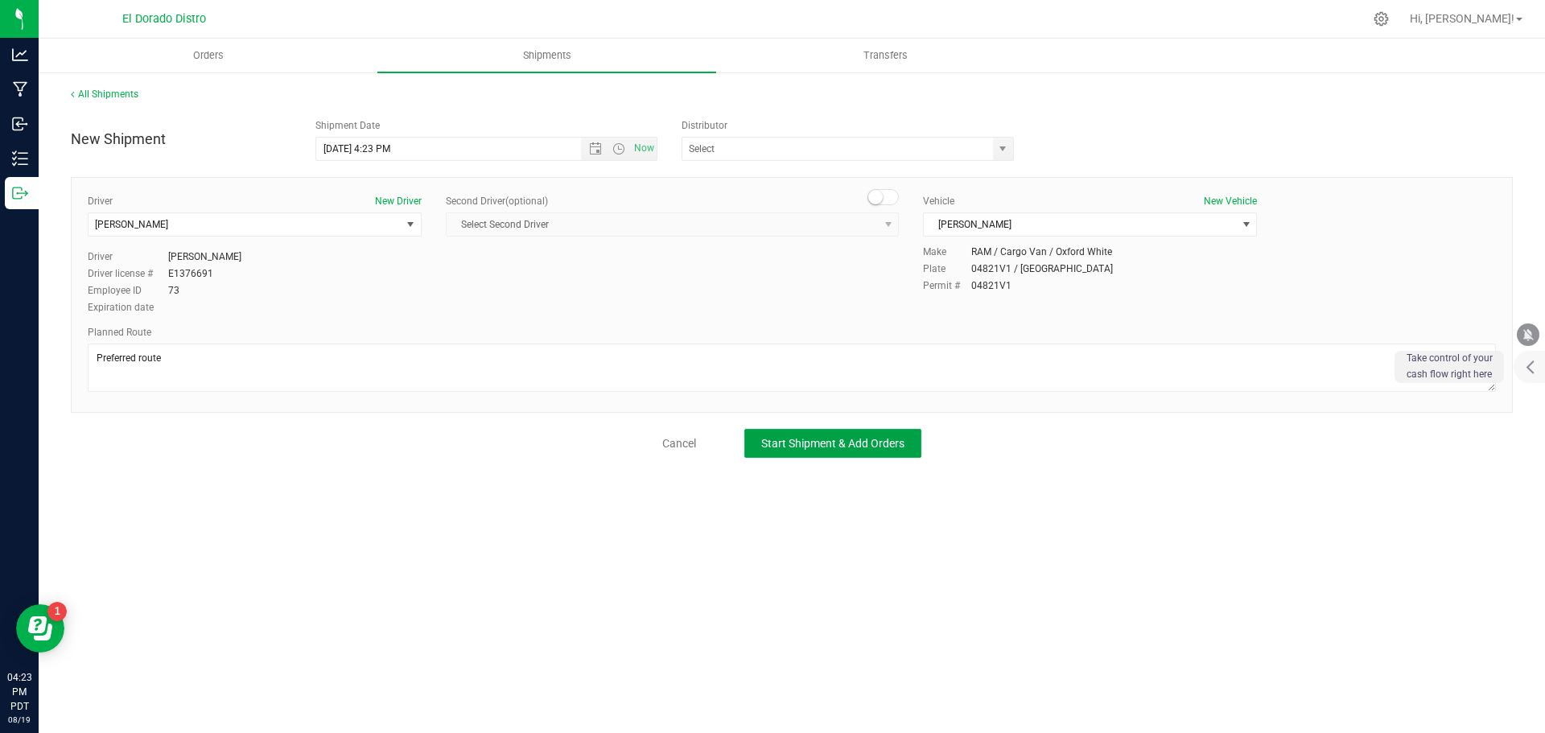
click at [786, 440] on span "Start Shipment & Add Orders" at bounding box center [832, 443] width 143 height 13
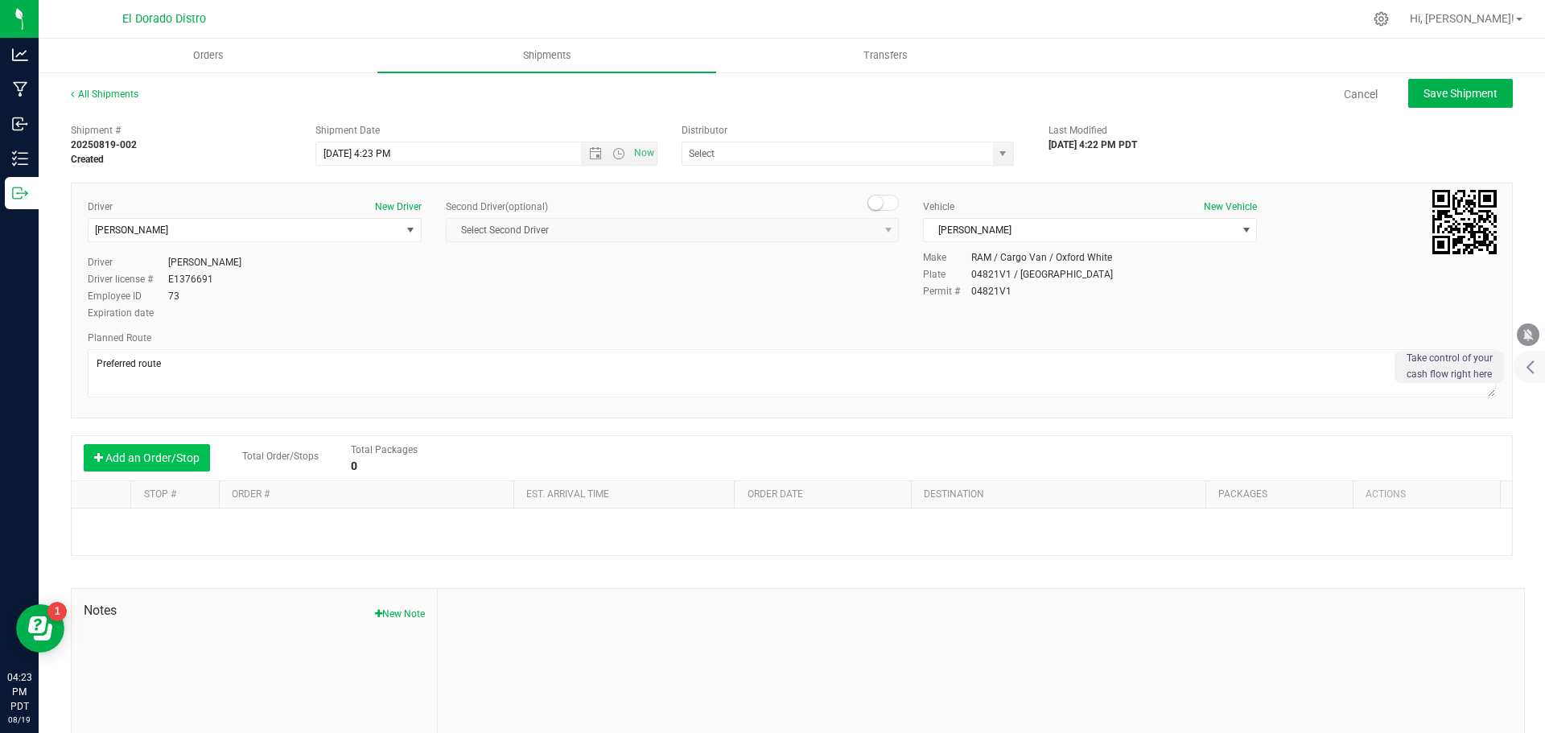
click at [165, 463] on button "Add an Order/Stop" at bounding box center [147, 457] width 126 height 27
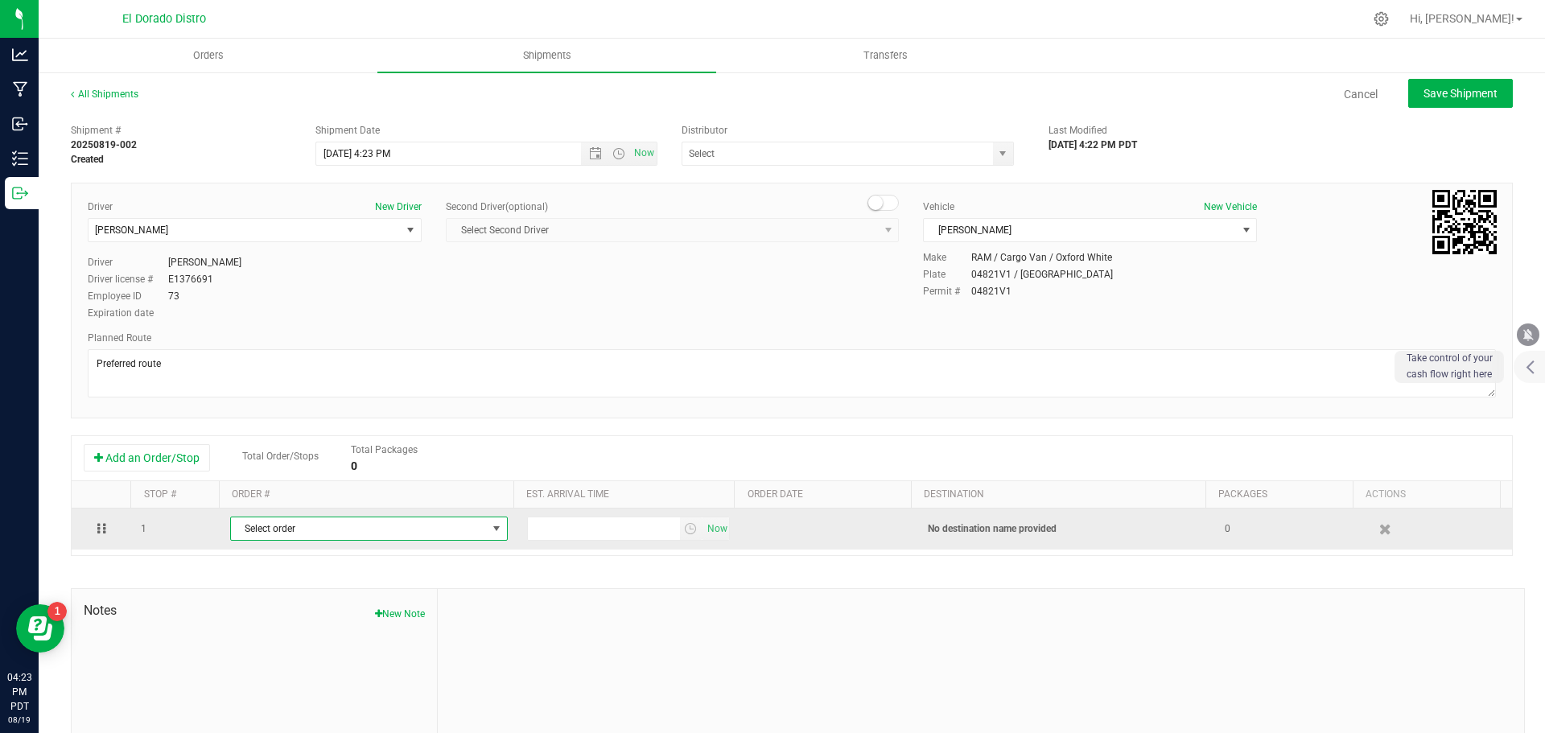
click at [269, 529] on span "Select order" at bounding box center [359, 529] width 256 height 23
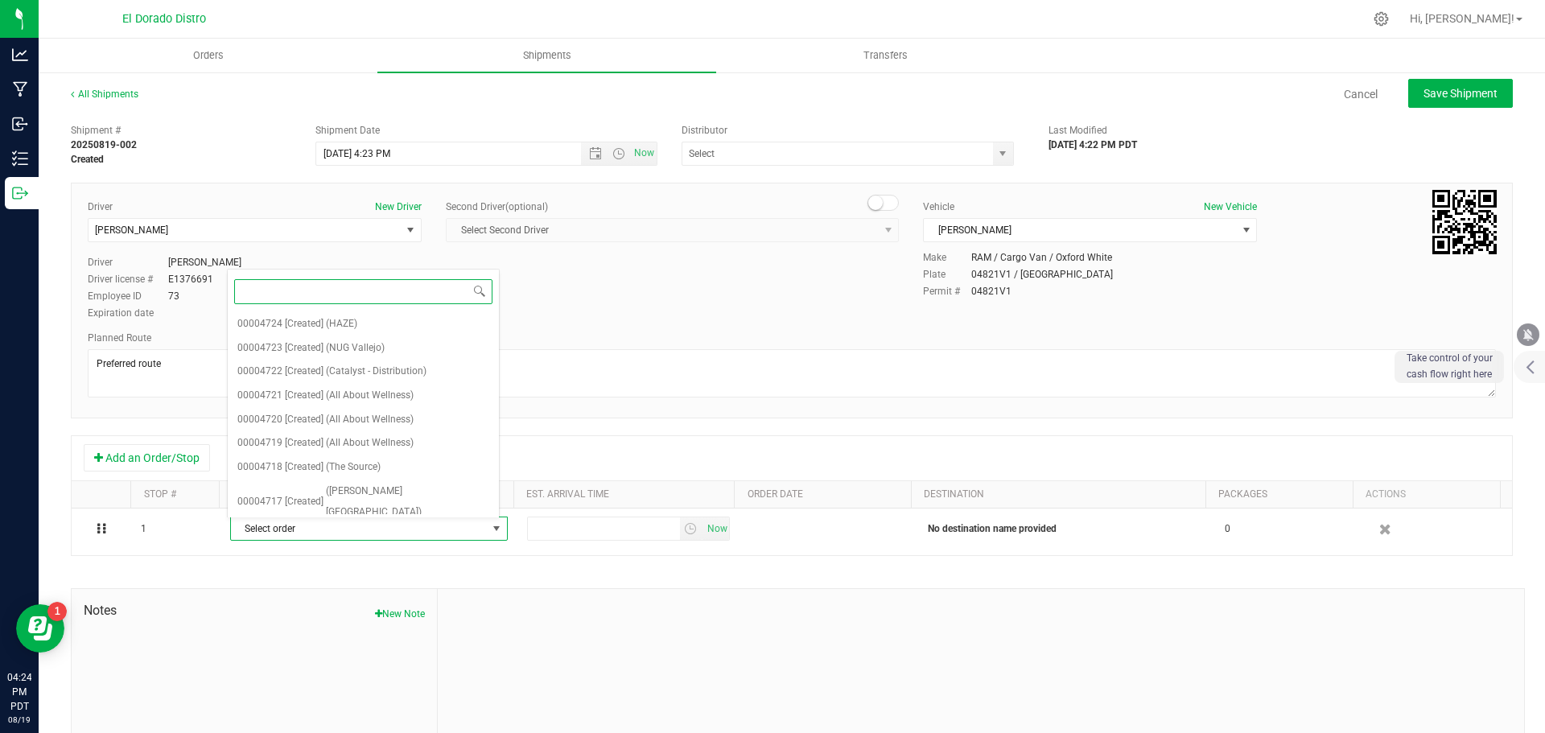
click at [260, 294] on input at bounding box center [363, 291] width 258 height 25
type input "469"
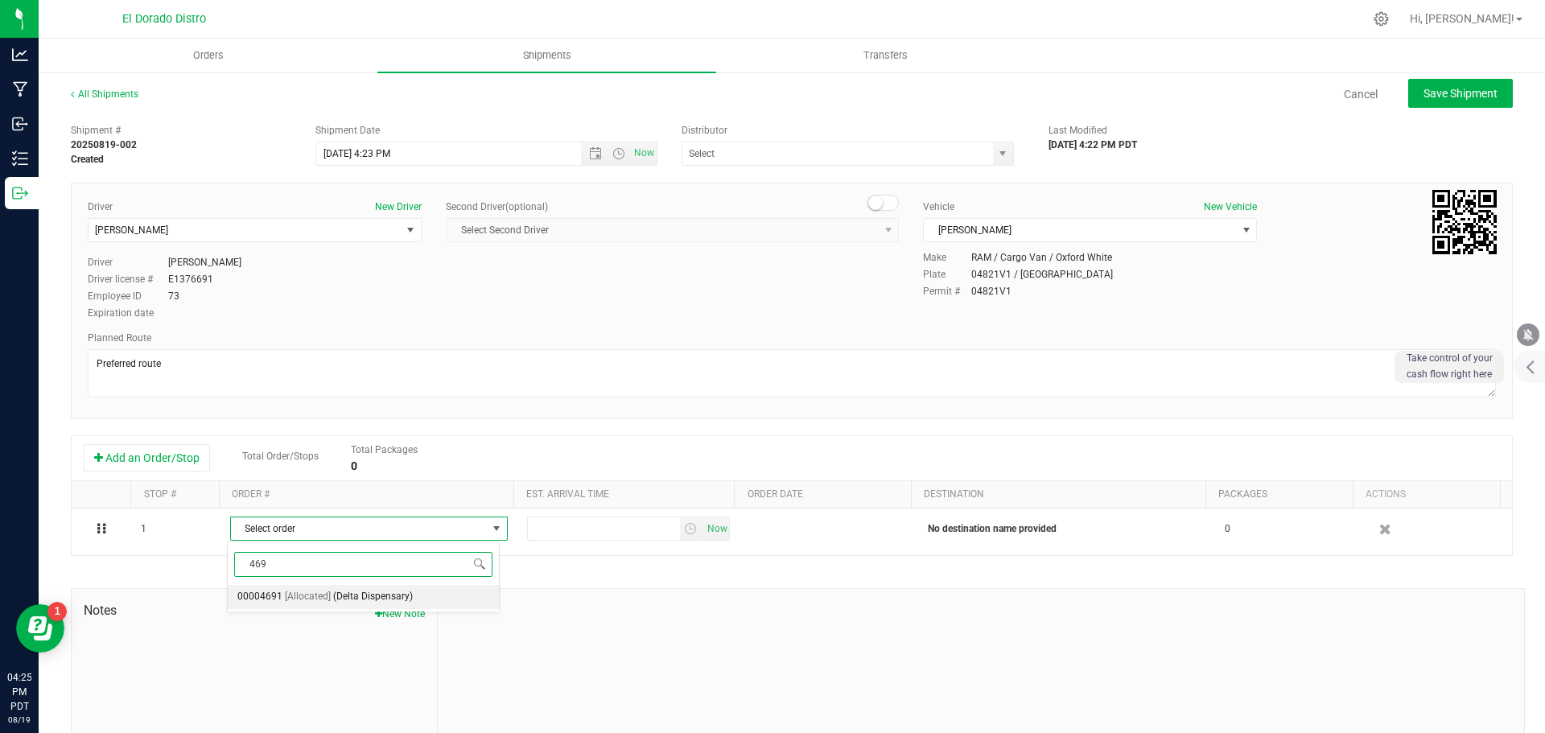
click at [313, 594] on span "[Allocated]" at bounding box center [308, 597] width 46 height 21
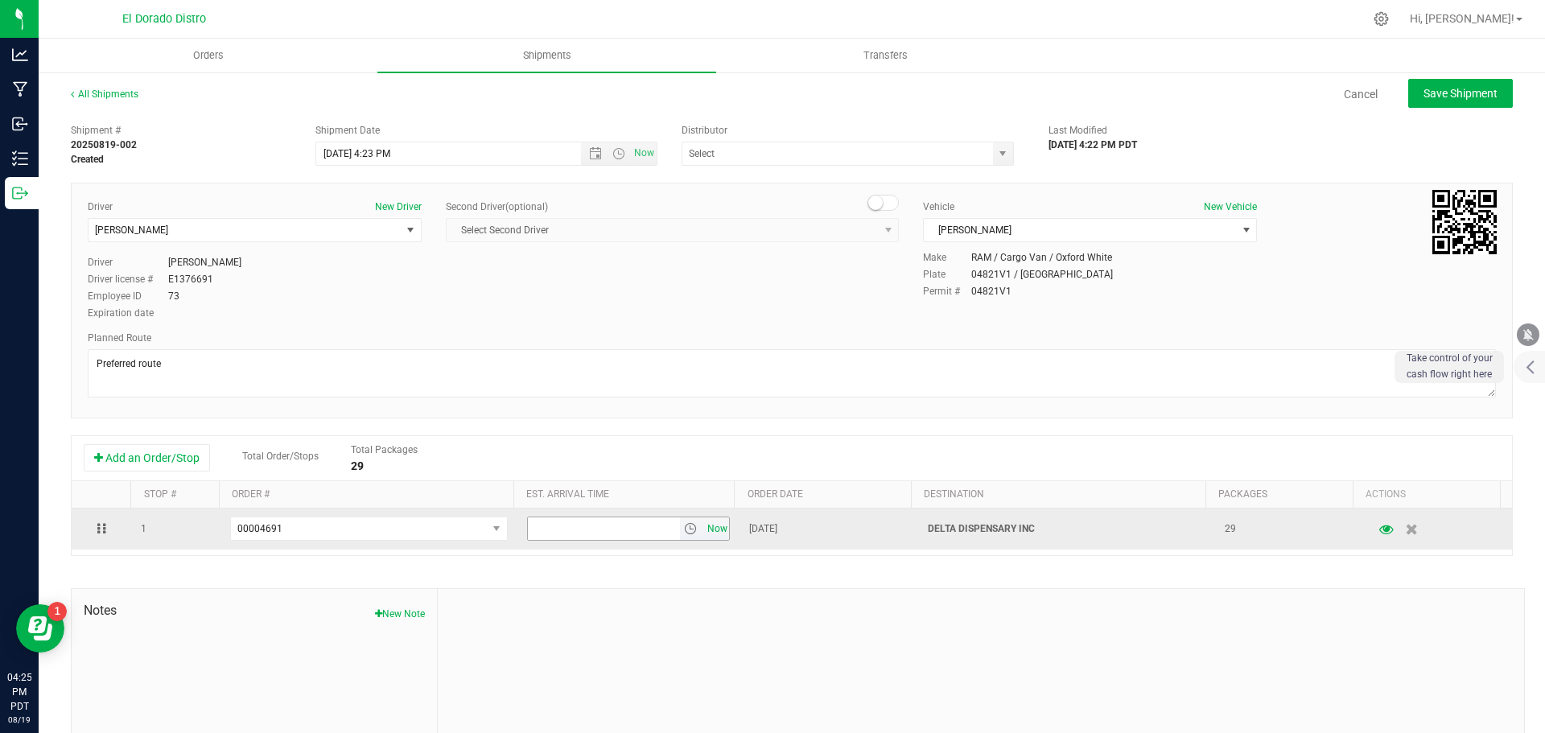
click at [703, 531] on span "Now" at bounding box center [716, 529] width 27 height 23
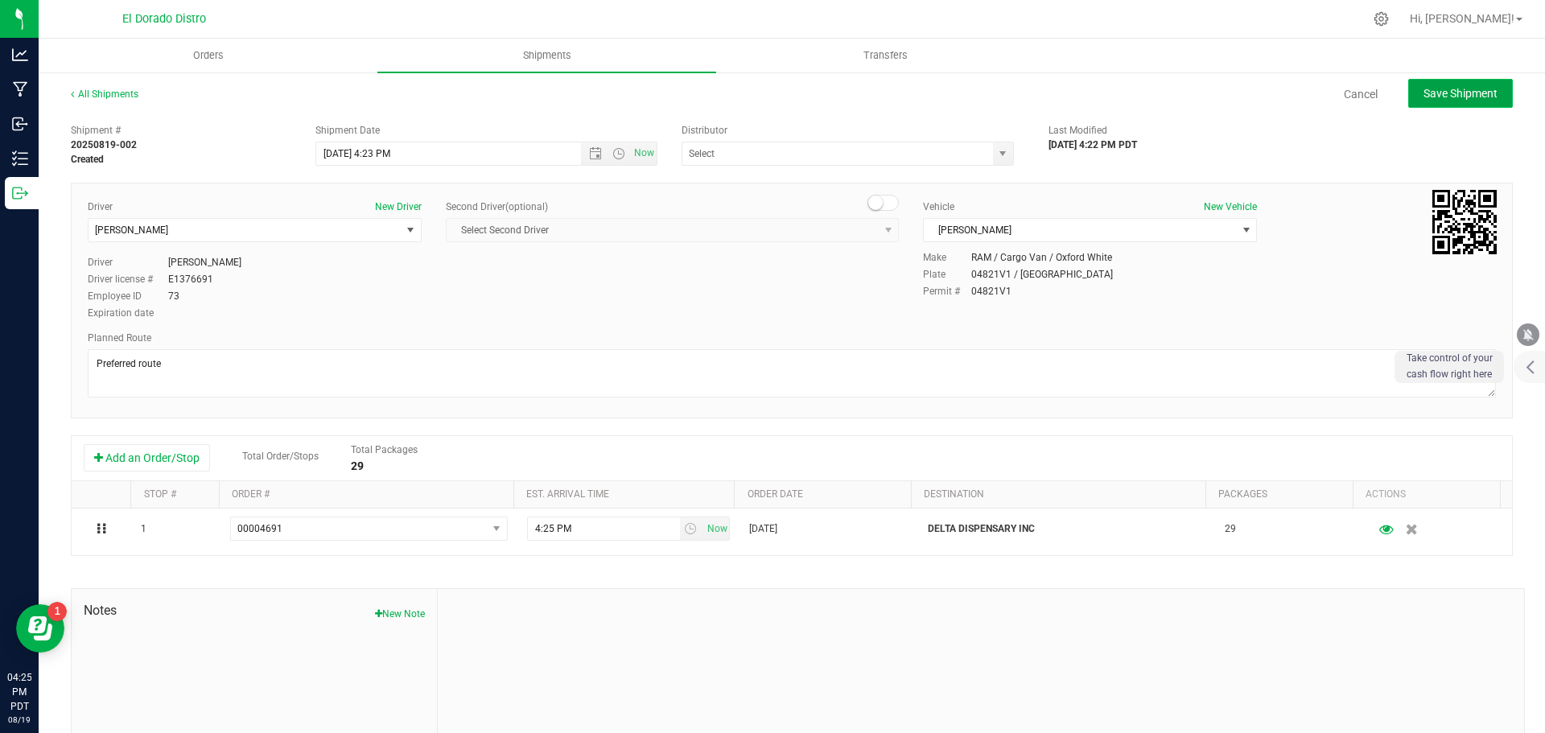
click at [1438, 94] on span "Save Shipment" at bounding box center [1461, 93] width 74 height 13
type input "[DATE] 11:23 PM"
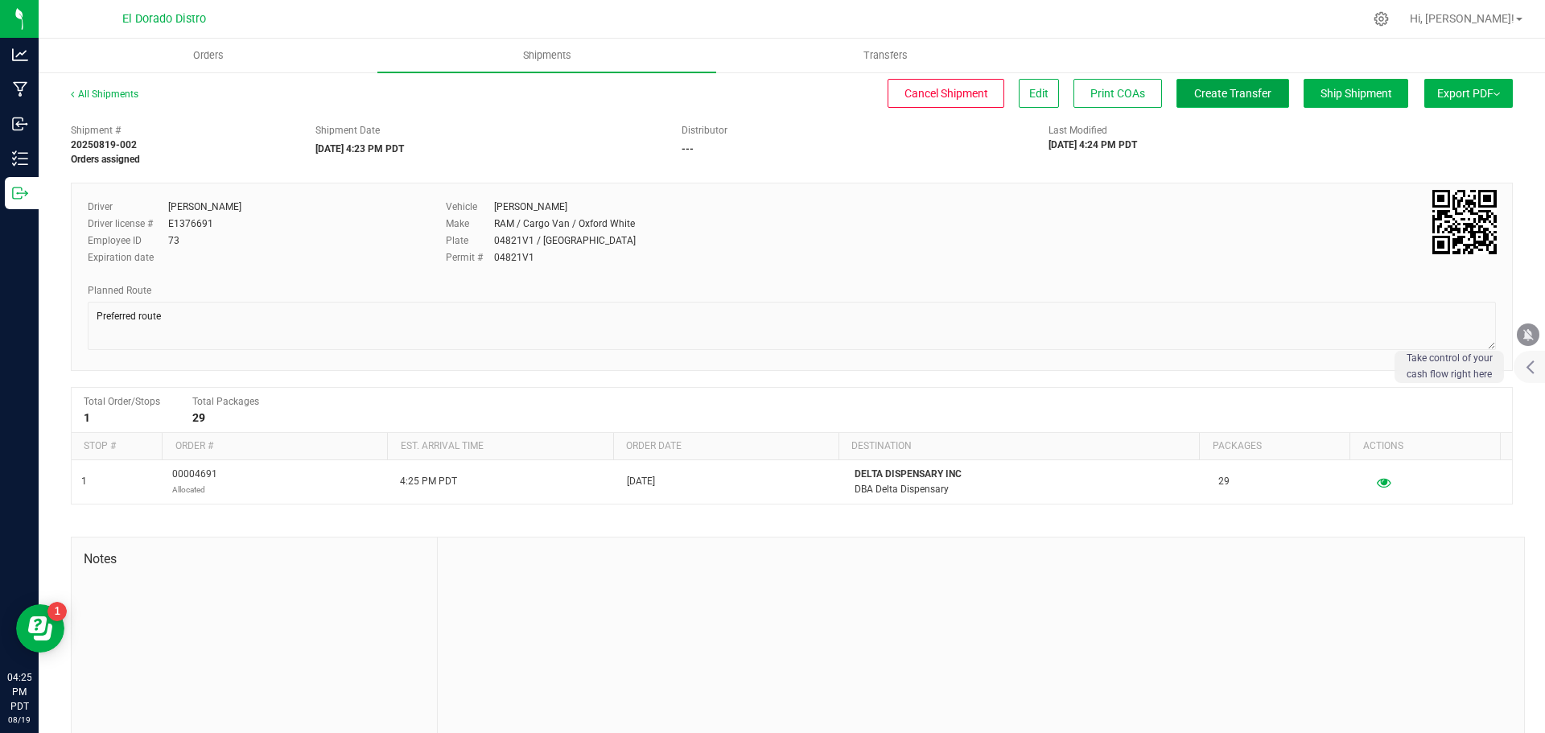
click at [1215, 96] on span "Create Transfer" at bounding box center [1232, 93] width 77 height 13
click at [555, 63] on uib-tab-heading "Shipments" at bounding box center [546, 56] width 339 height 34
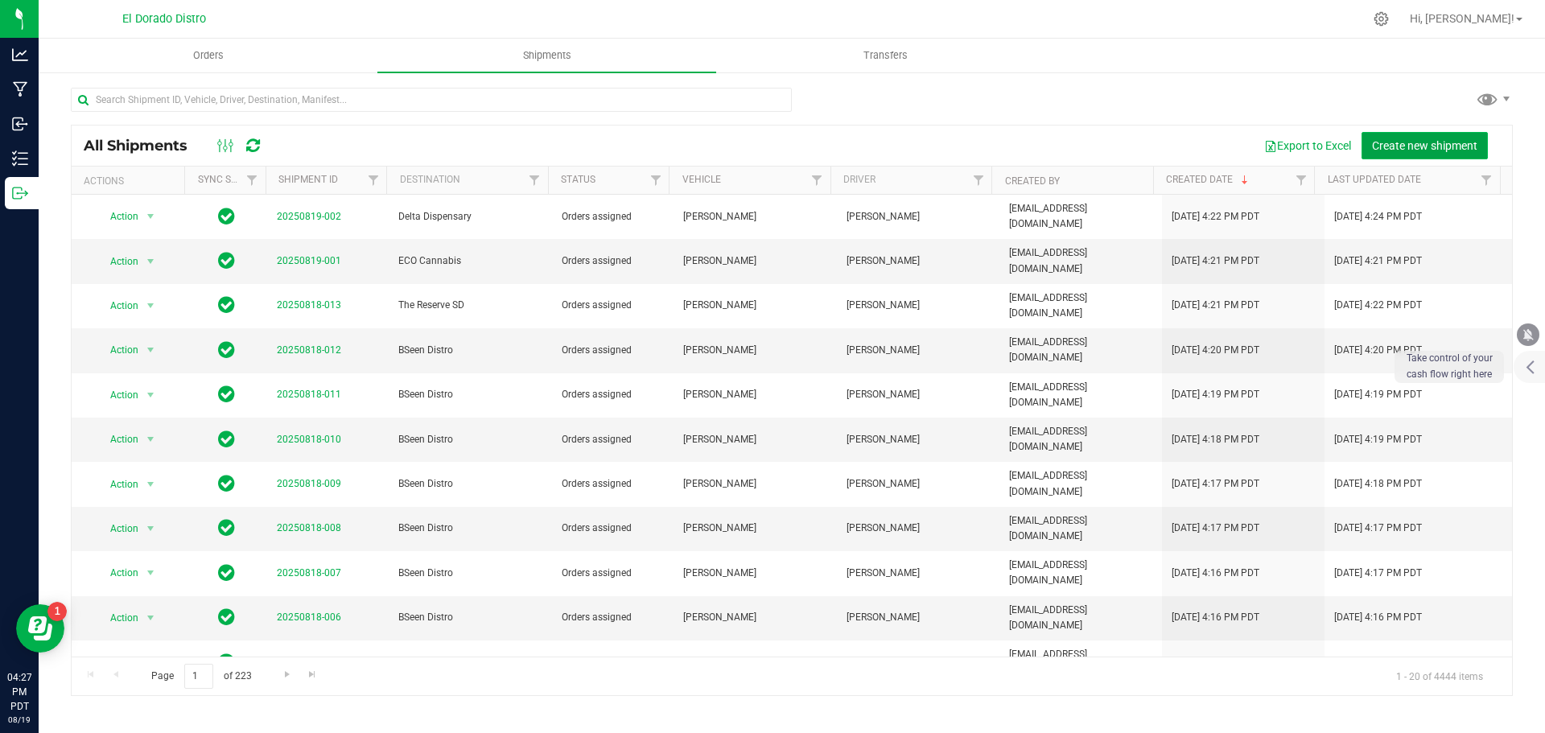
click at [1428, 141] on span "Create new shipment" at bounding box center [1424, 145] width 105 height 13
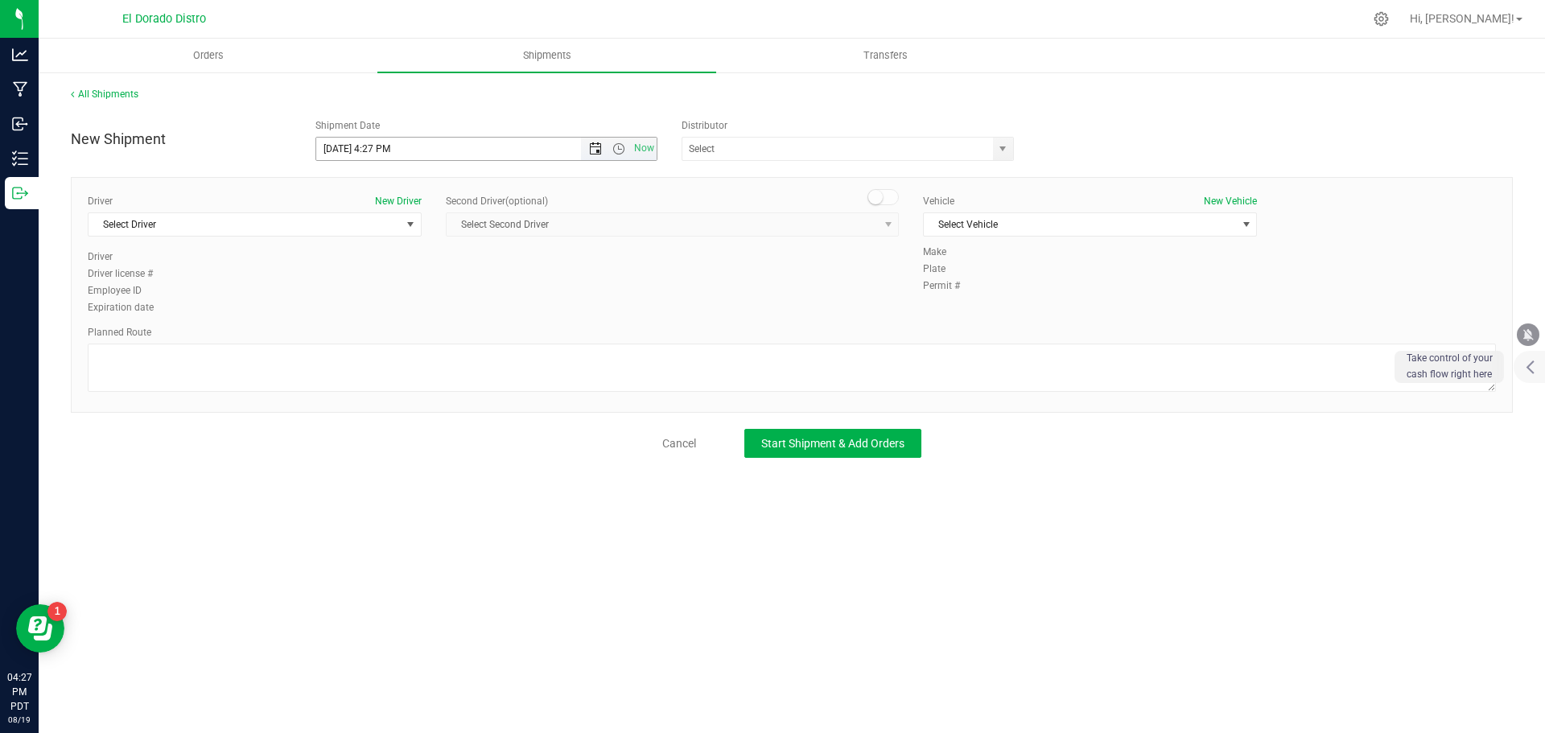
click at [589, 151] on span "Open the date view" at bounding box center [595, 148] width 13 height 13
click at [402, 311] on link "20" at bounding box center [400, 312] width 23 height 25
type input "8/20/2025 4:27 PM"
click at [275, 229] on span "Select Driver" at bounding box center [245, 224] width 312 height 23
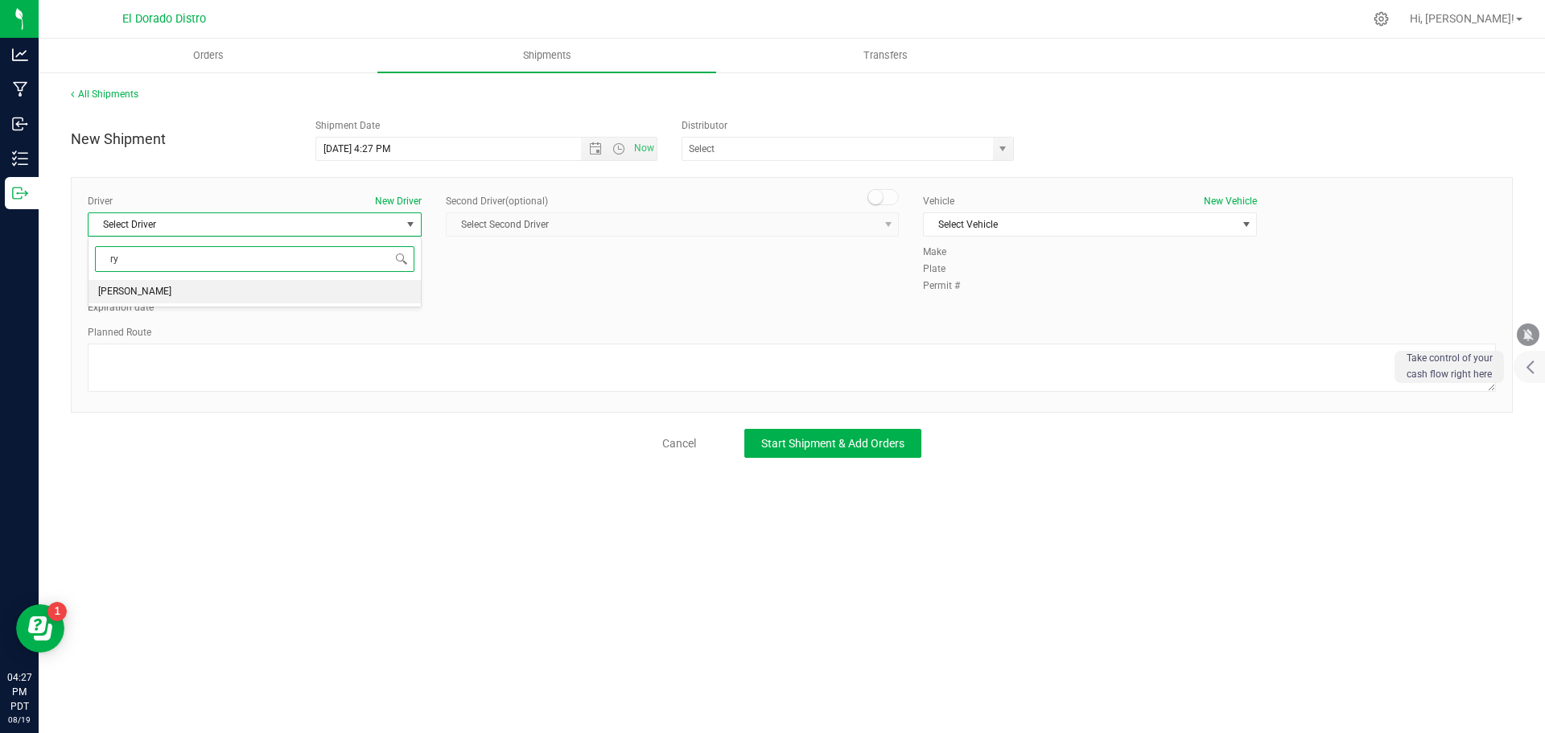
click at [269, 301] on li "[PERSON_NAME]" at bounding box center [255, 292] width 332 height 24
type input "ry"
click at [940, 222] on span "Select Vehicle" at bounding box center [1080, 224] width 312 height 23
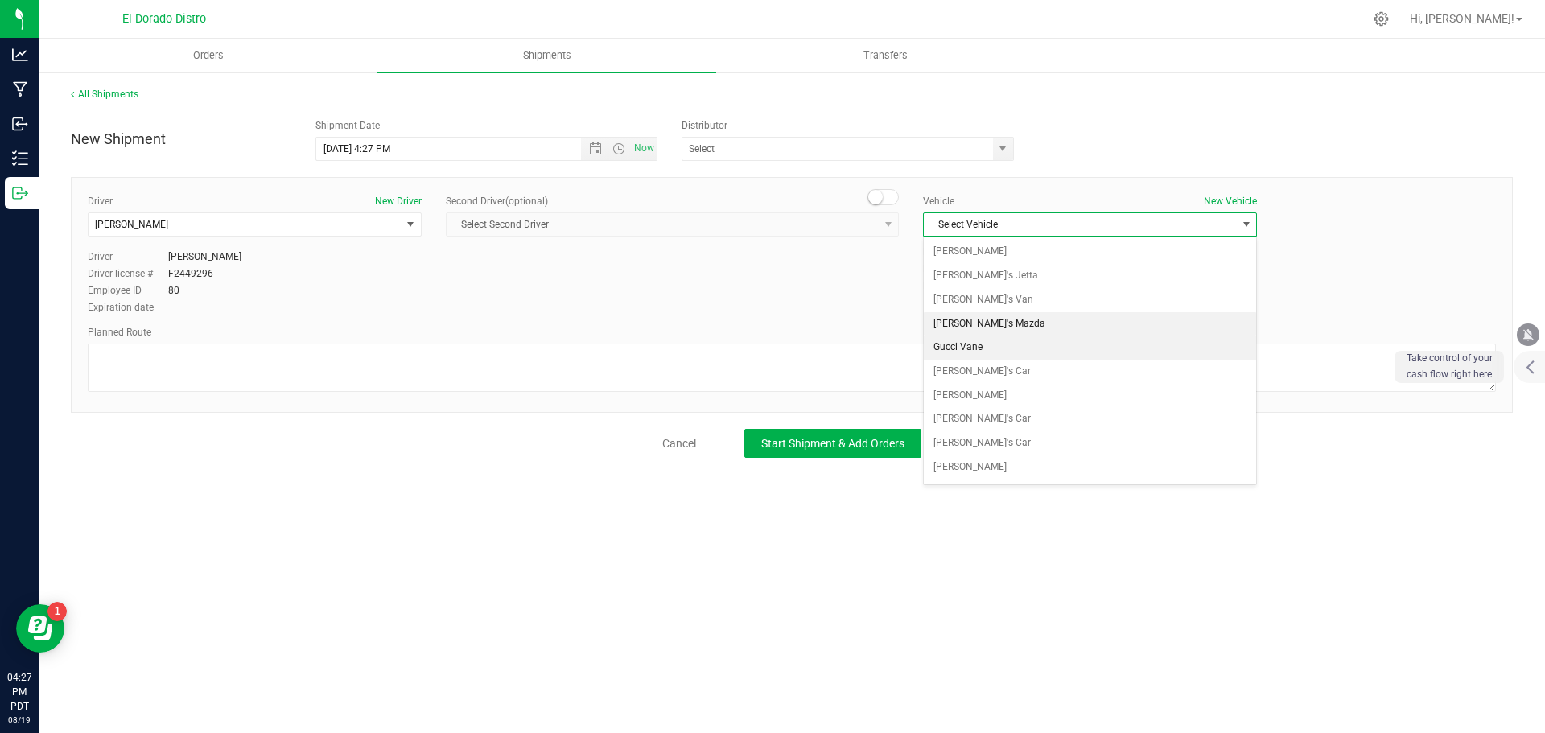
scroll to position [22, 0]
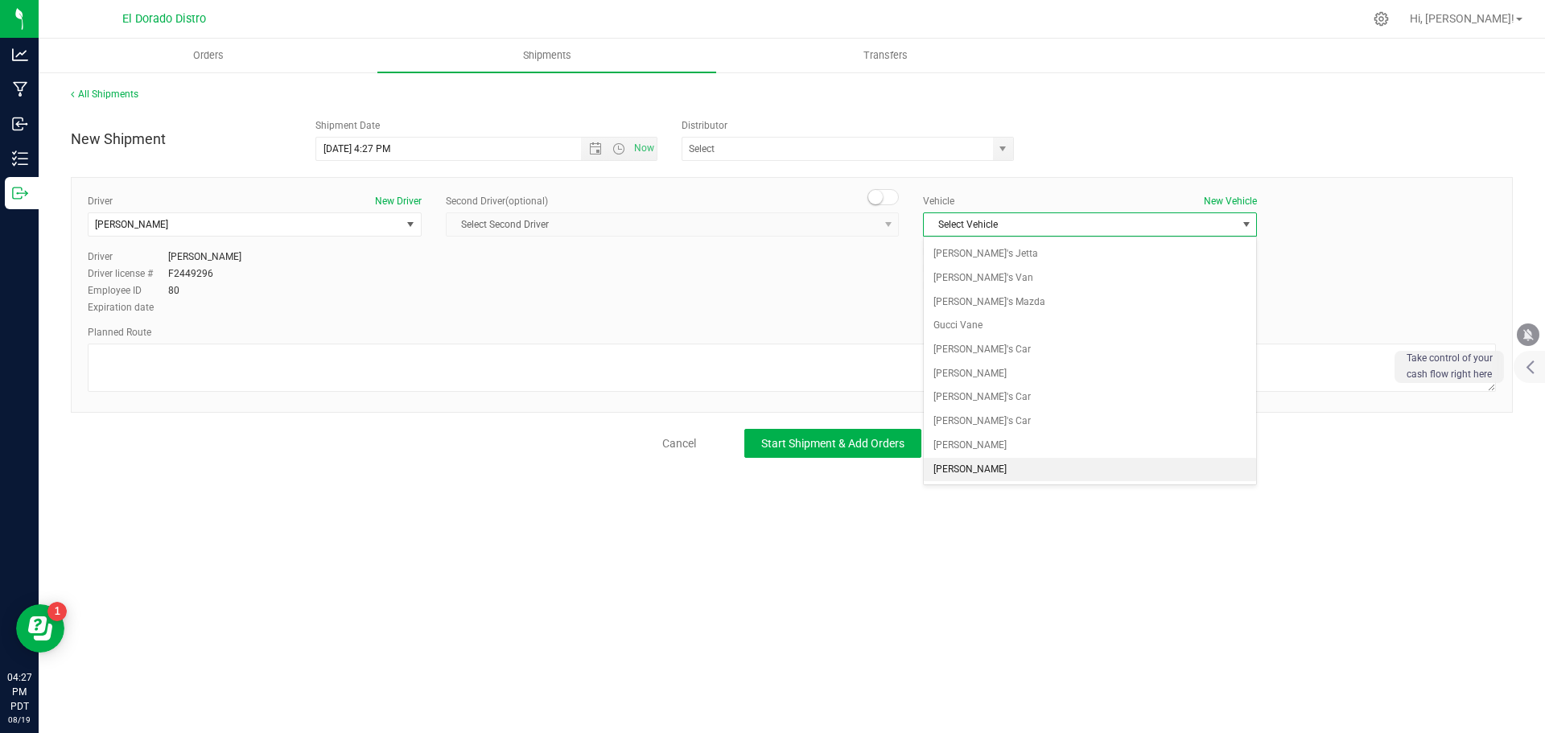
click at [969, 467] on li "[PERSON_NAME]" at bounding box center [1090, 470] width 332 height 24
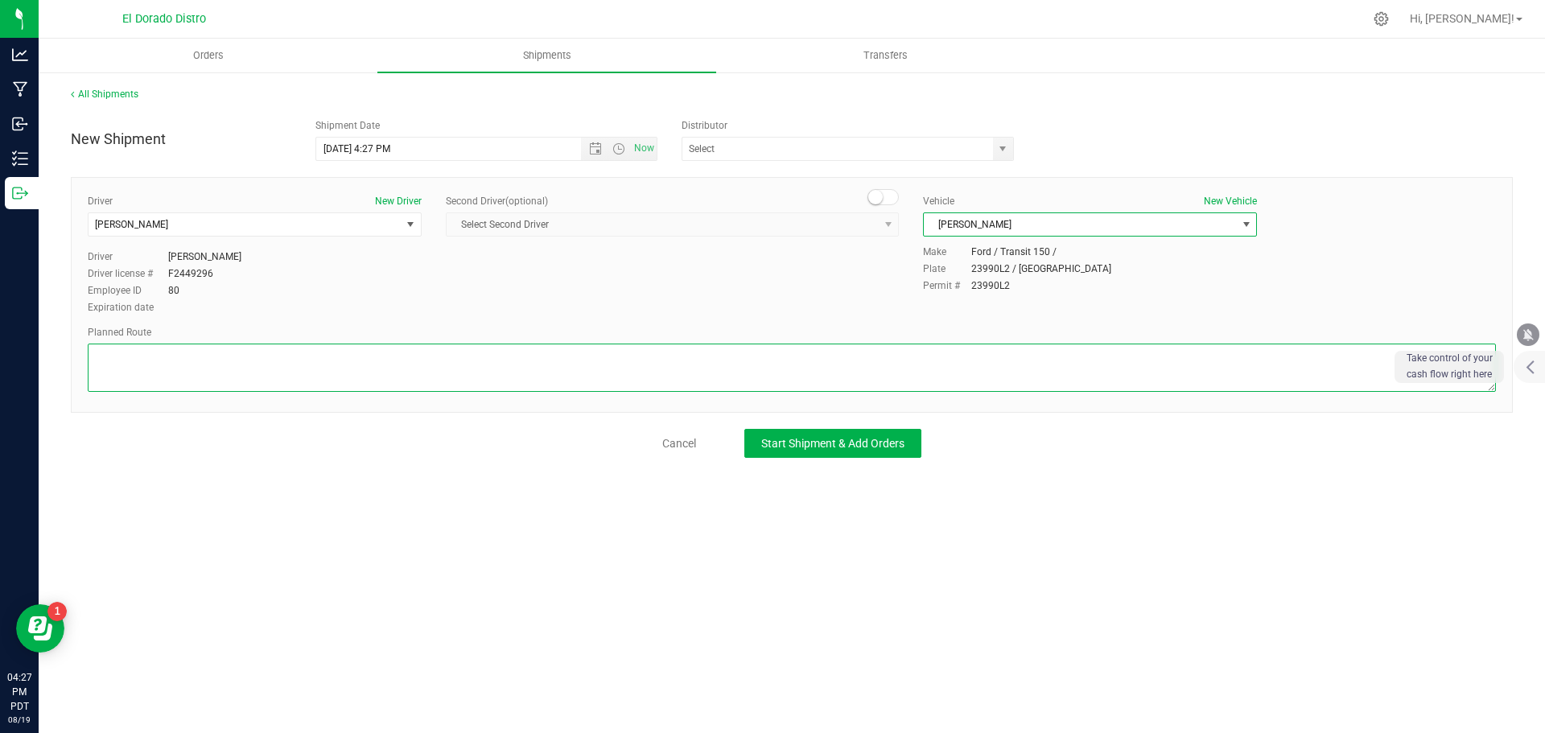
click at [944, 356] on textarea at bounding box center [792, 368] width 1409 height 48
type textarea "Preferred route"
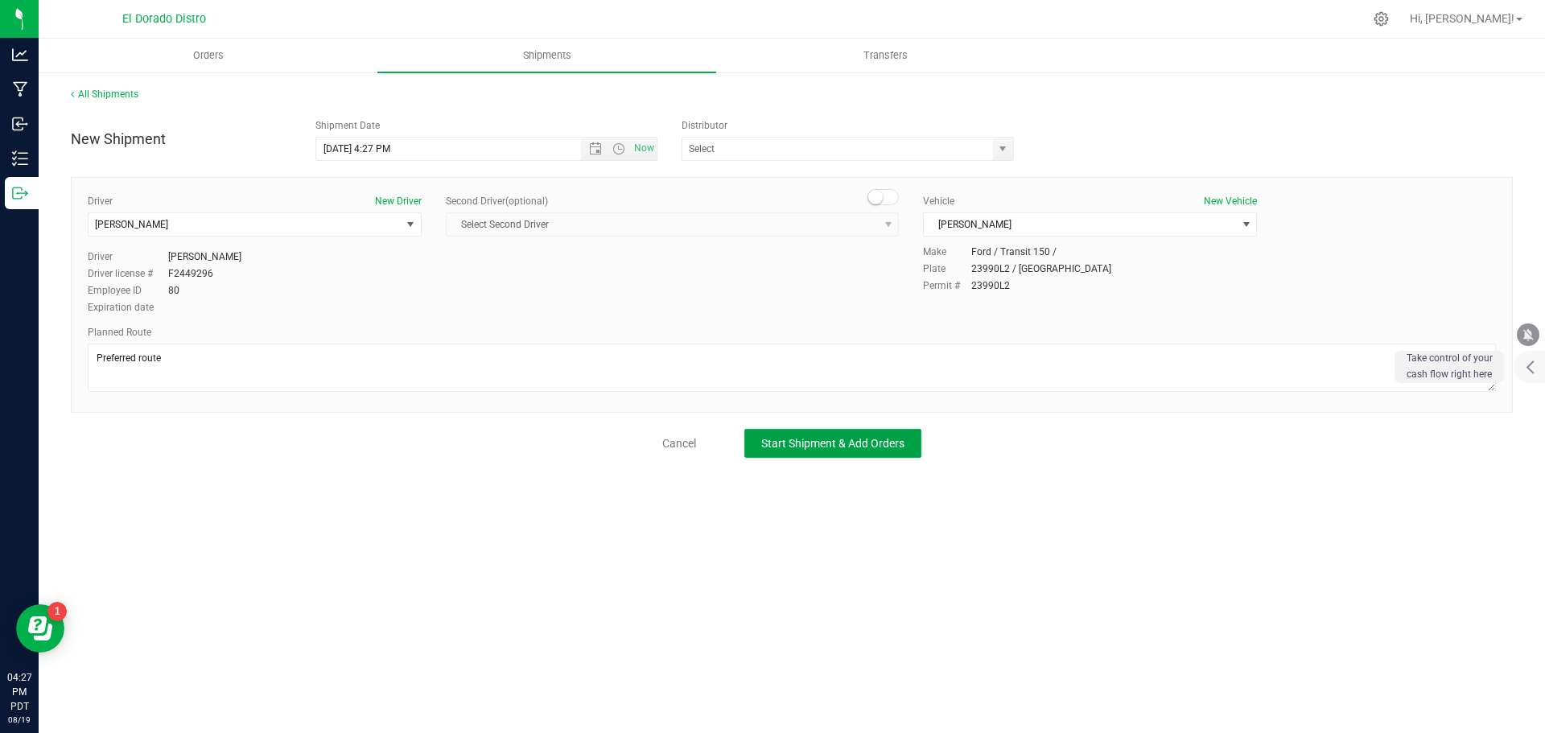
click at [891, 438] on span "Start Shipment & Add Orders" at bounding box center [832, 443] width 143 height 13
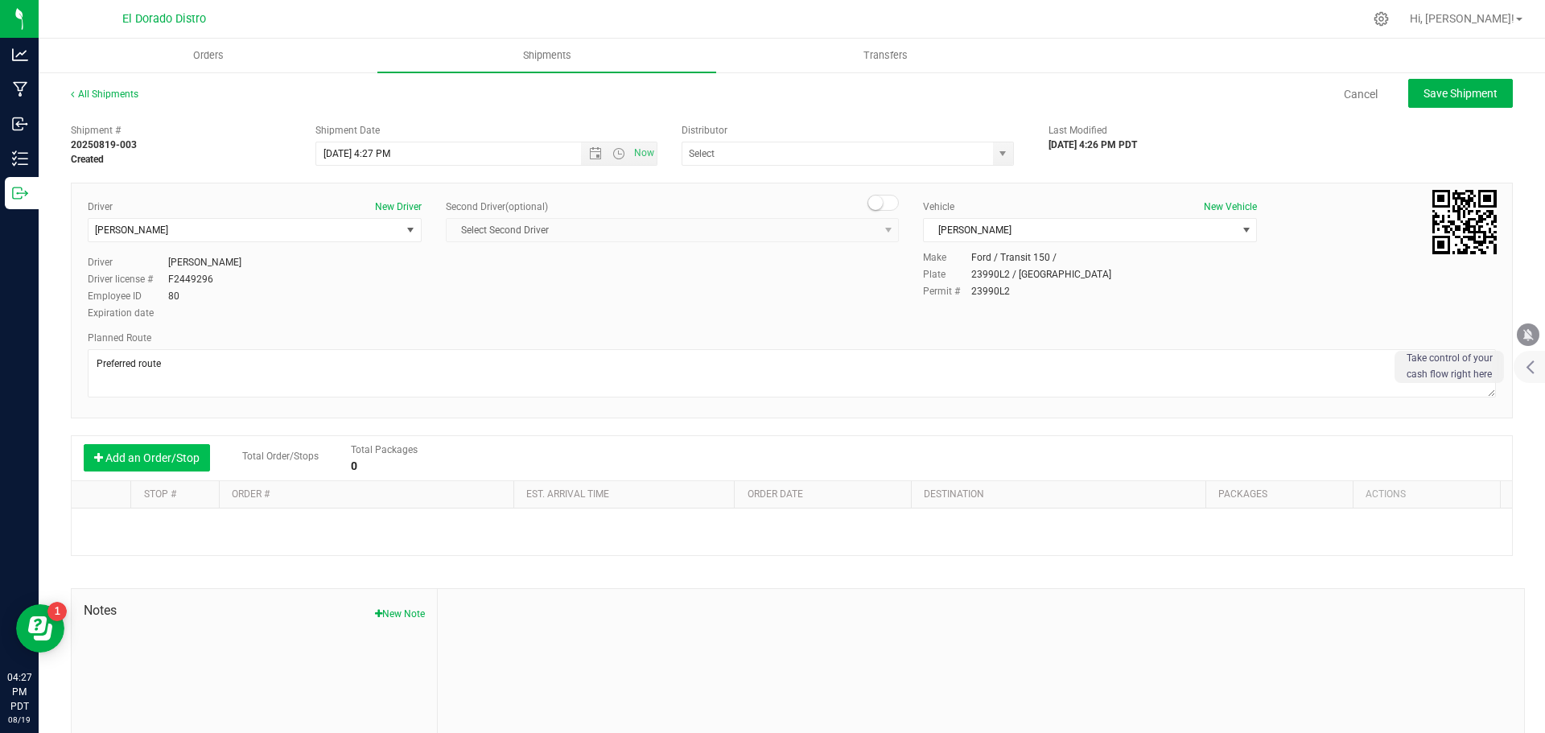
click at [154, 458] on button "Add an Order/Stop" at bounding box center [147, 457] width 126 height 27
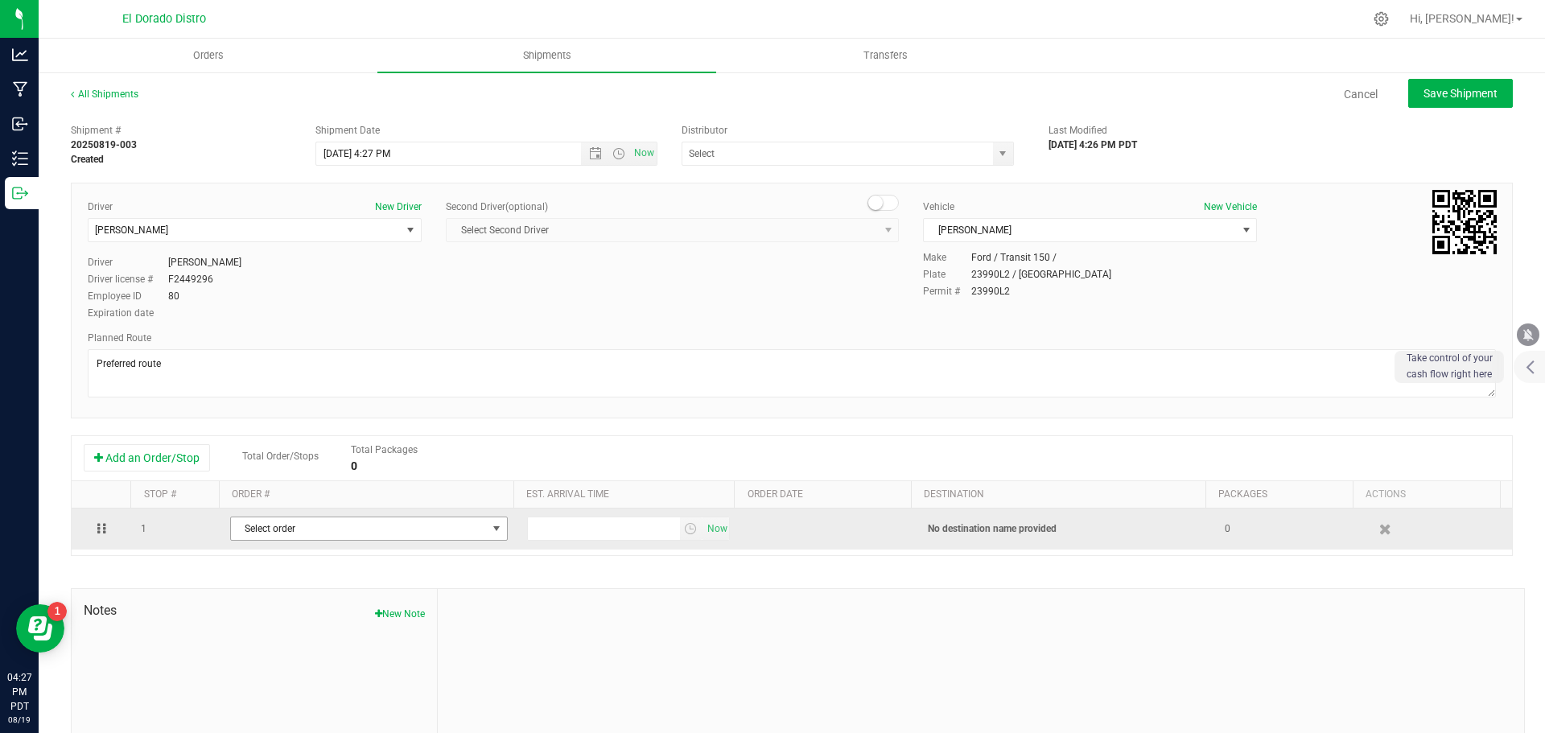
click at [315, 534] on span "Select order" at bounding box center [359, 529] width 256 height 23
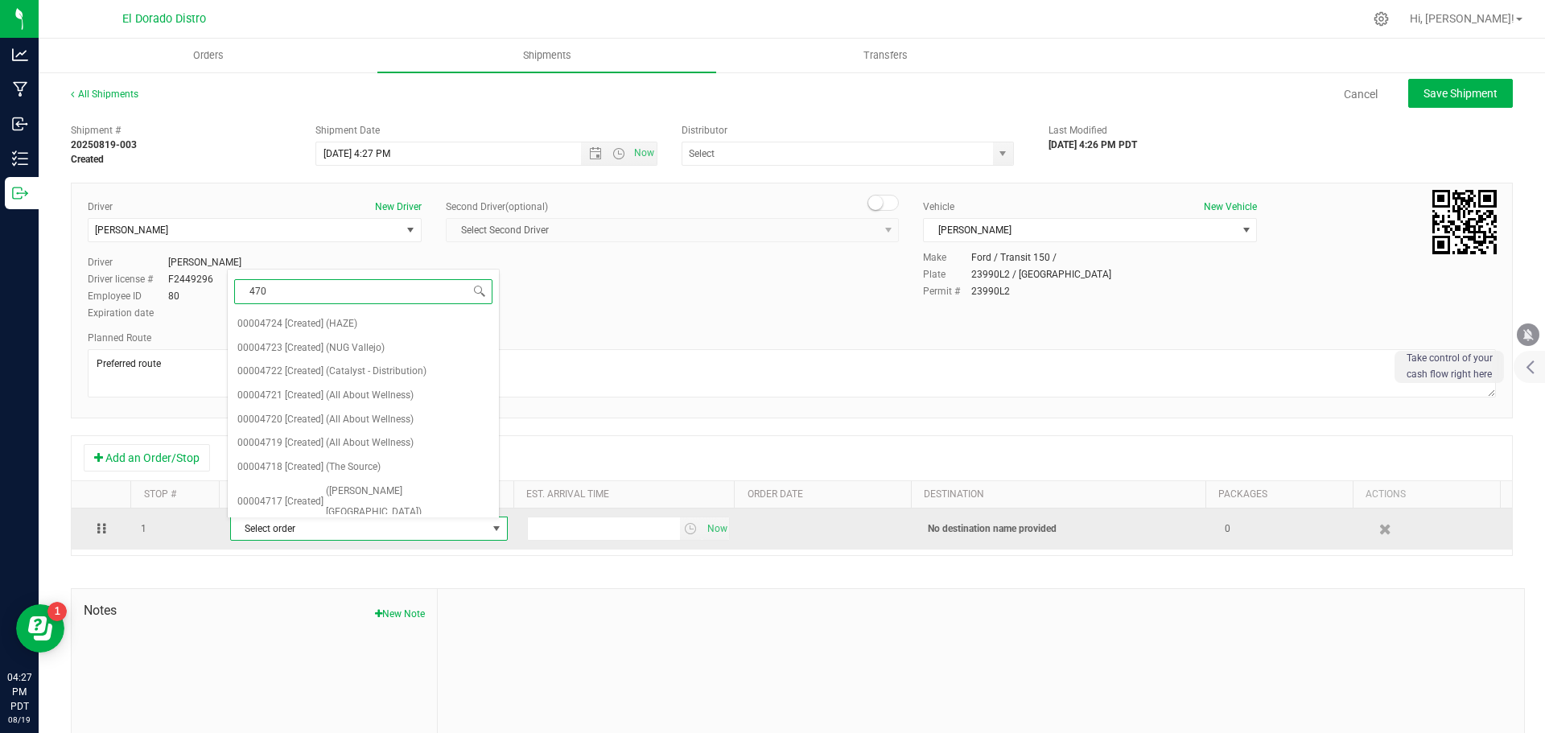
type input "4704"
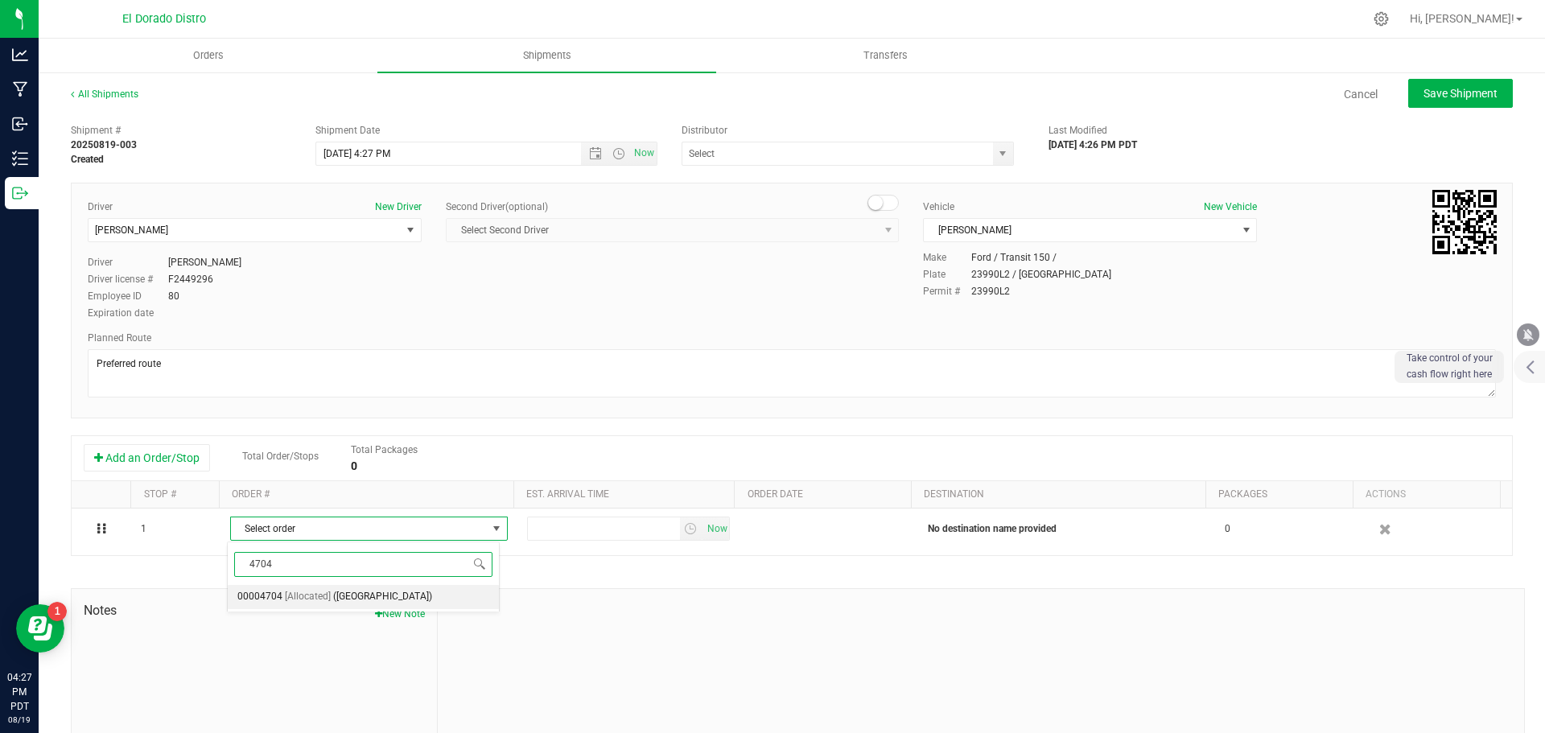
click at [311, 594] on span "[Allocated]" at bounding box center [308, 597] width 46 height 21
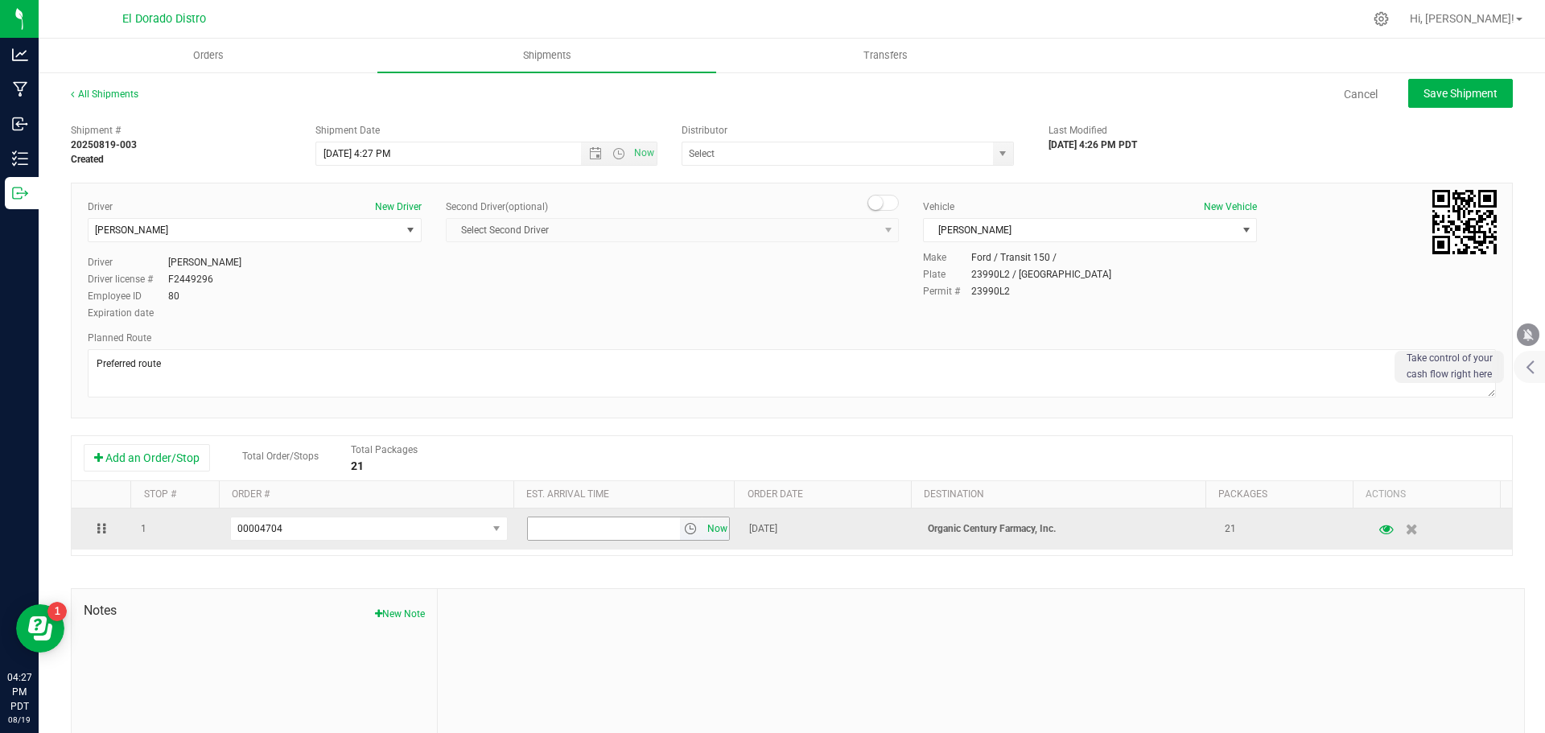
click at [703, 533] on span "Now" at bounding box center [716, 529] width 27 height 23
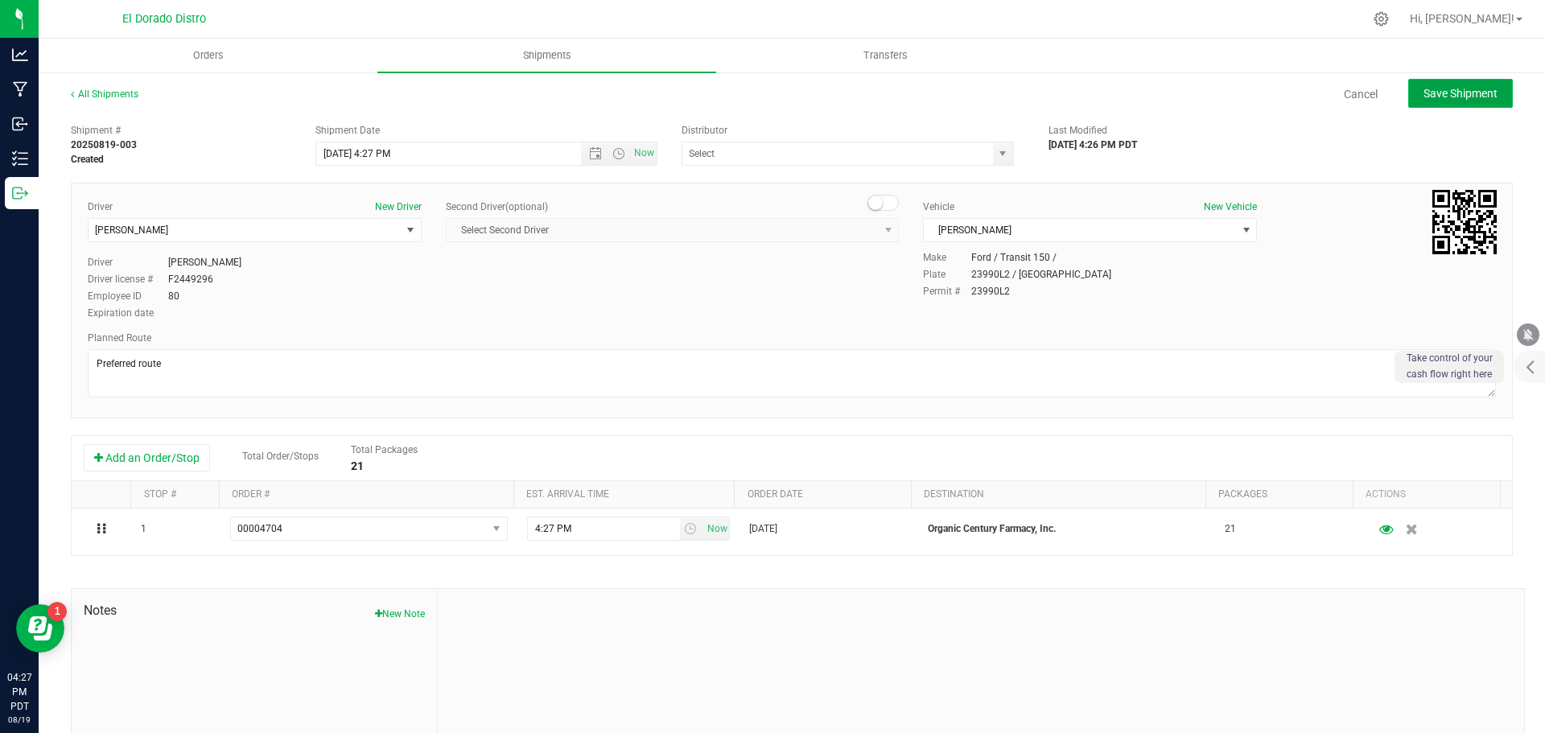
click at [1429, 104] on button "Save Shipment" at bounding box center [1461, 93] width 105 height 29
type input "8/20/2025 11:27 PM"
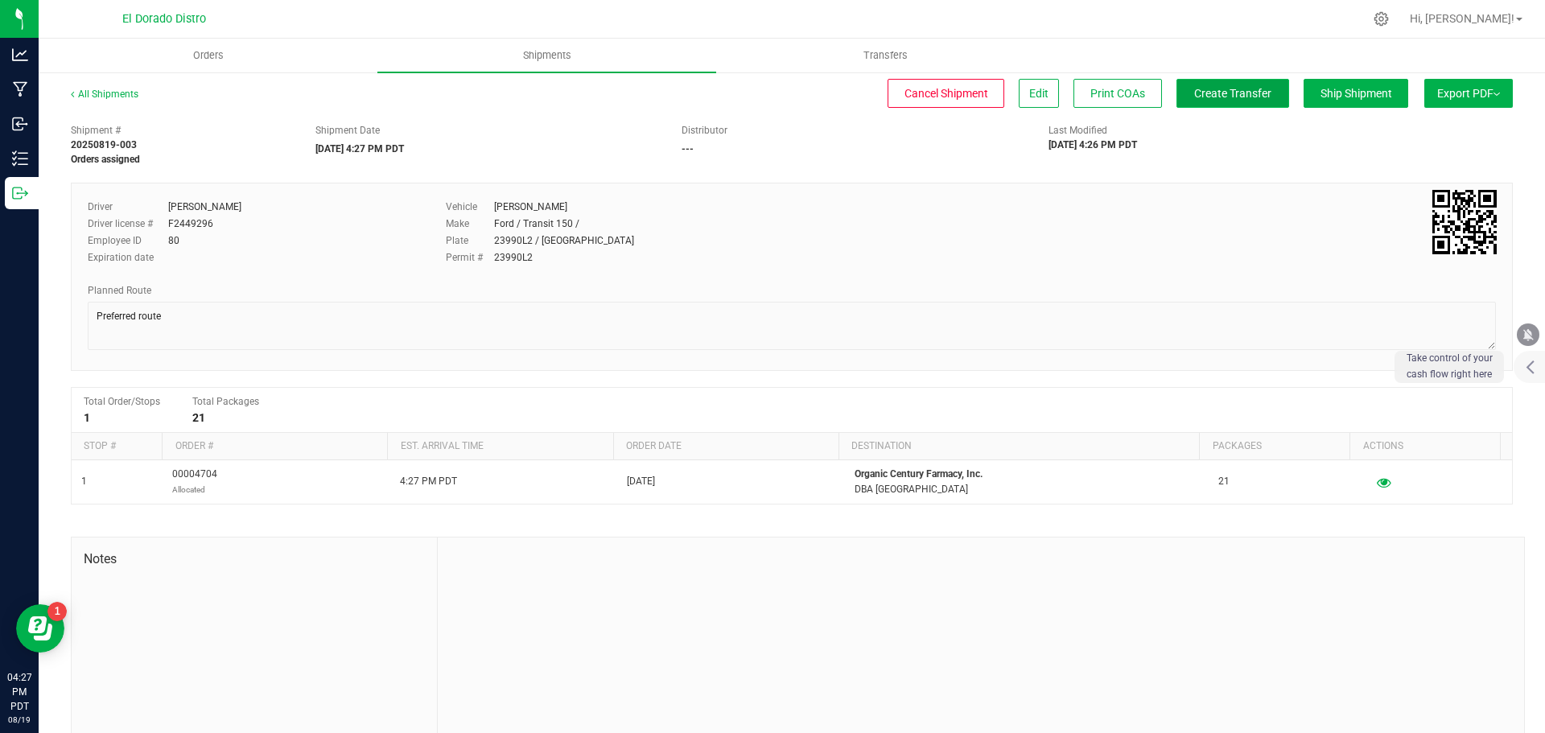
click at [1225, 93] on span "Create Transfer" at bounding box center [1232, 93] width 77 height 13
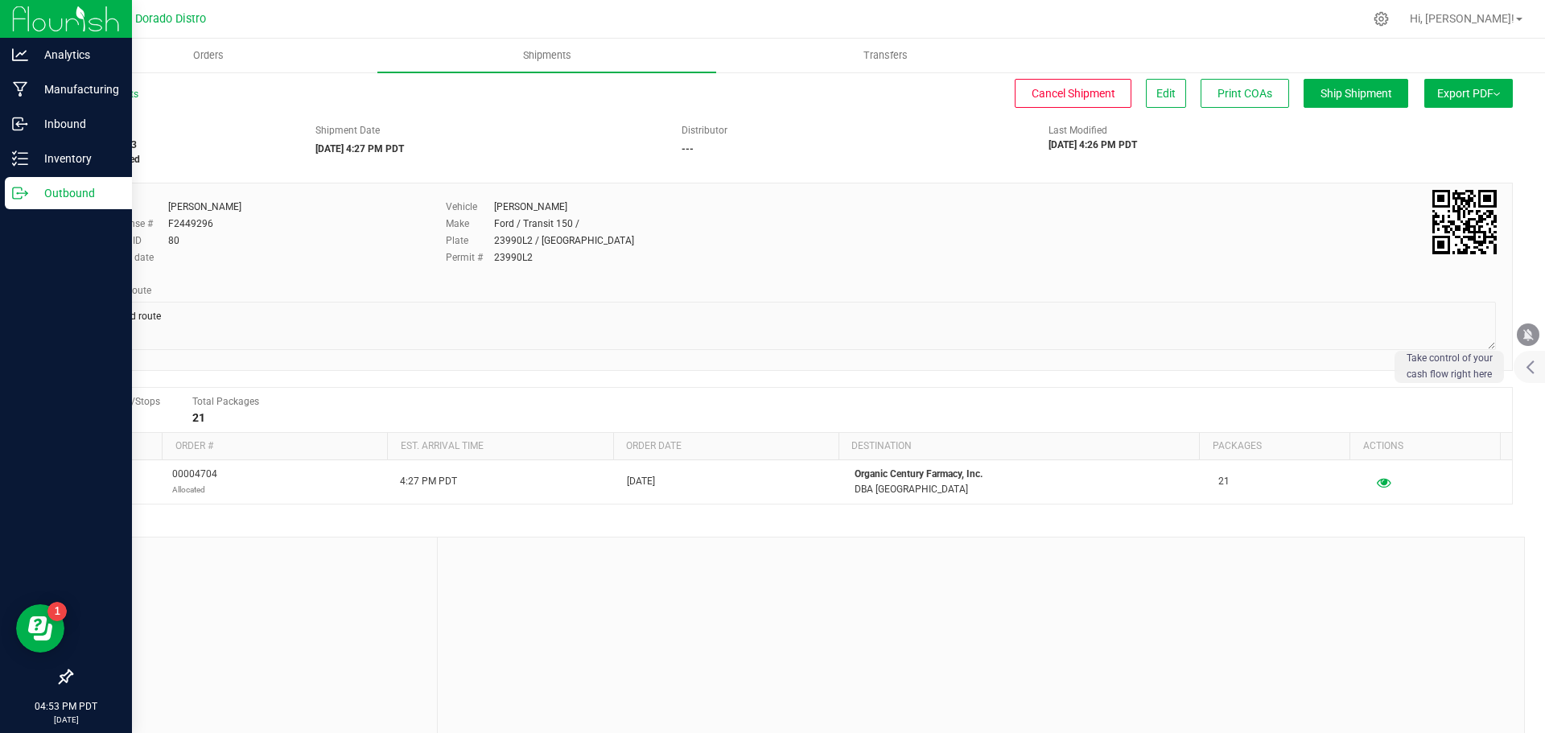
click at [19, 190] on icon at bounding box center [20, 193] width 16 height 16
